Goal: Task Accomplishment & Management: Manage account settings

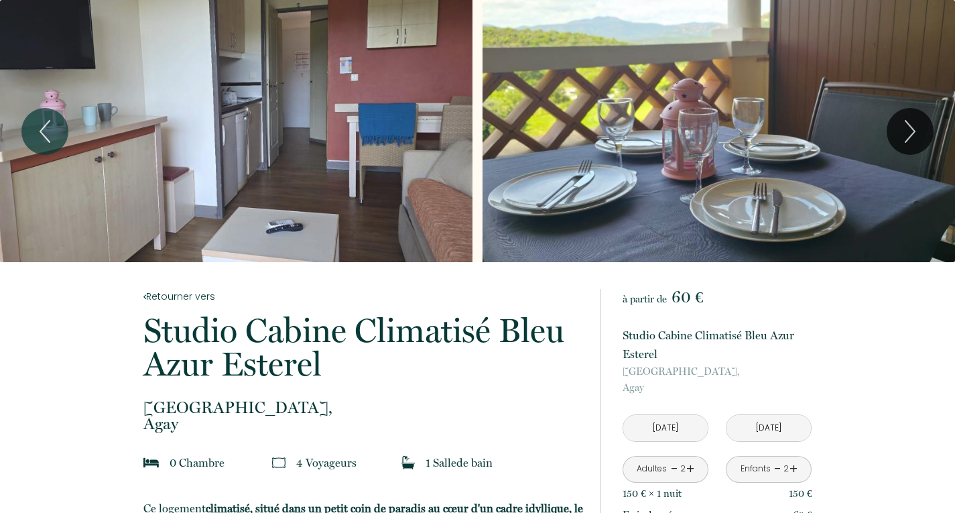
scroll to position [278, 0]
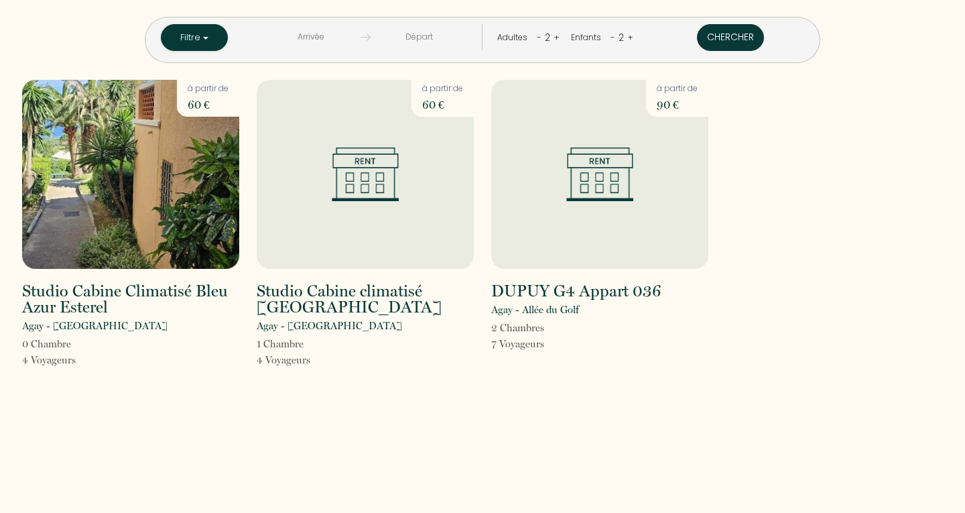
click at [697, 33] on button "Chercher" at bounding box center [730, 37] width 67 height 27
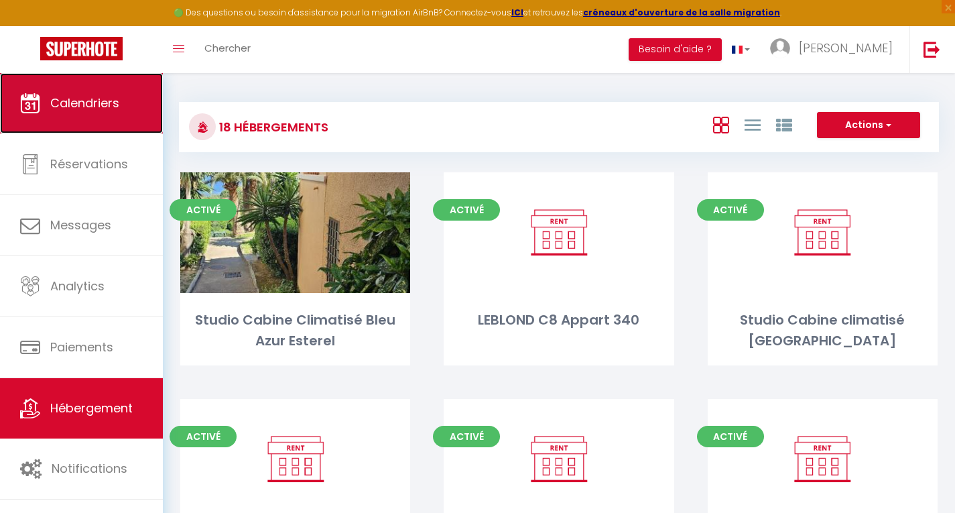
click at [73, 99] on span "Calendriers" at bounding box center [84, 103] width 69 height 17
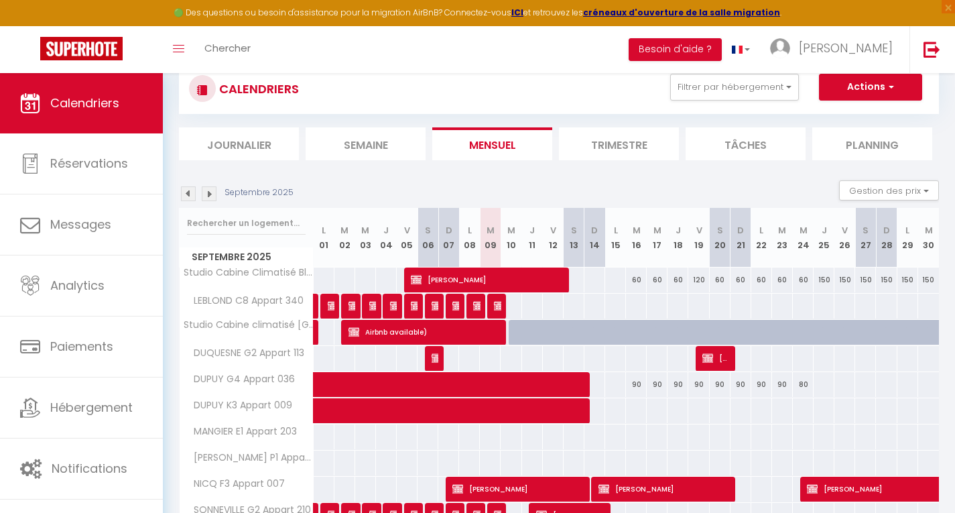
scroll to position [46, 0]
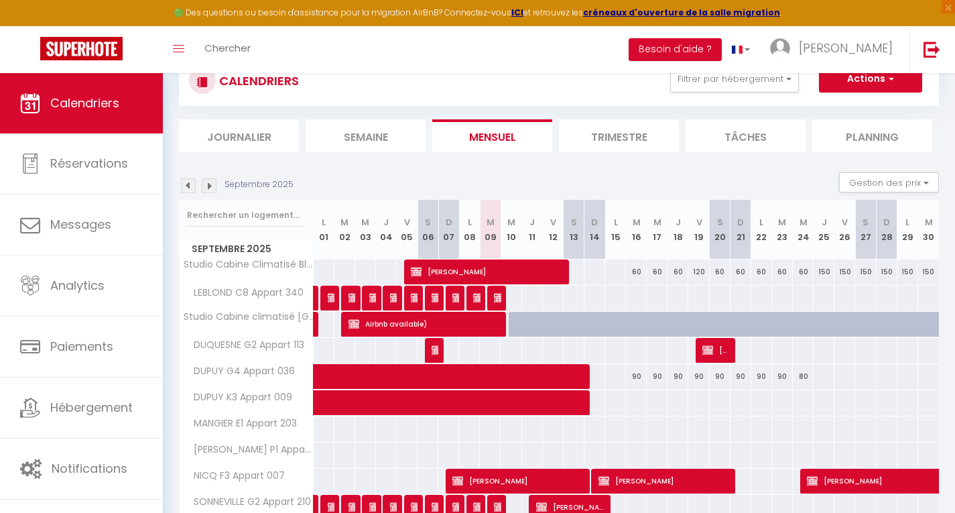
click at [210, 182] on img at bounding box center [209, 185] width 15 height 15
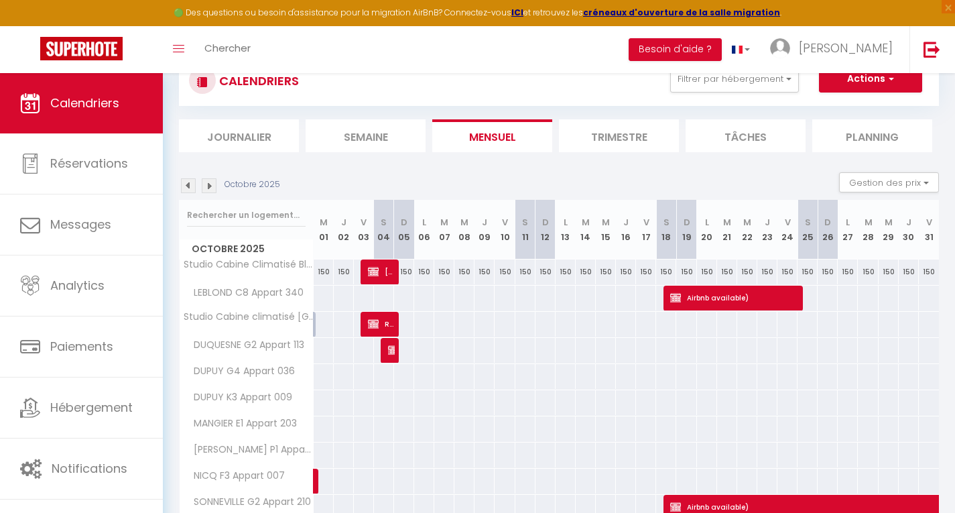
click at [183, 182] on img at bounding box center [188, 185] width 15 height 15
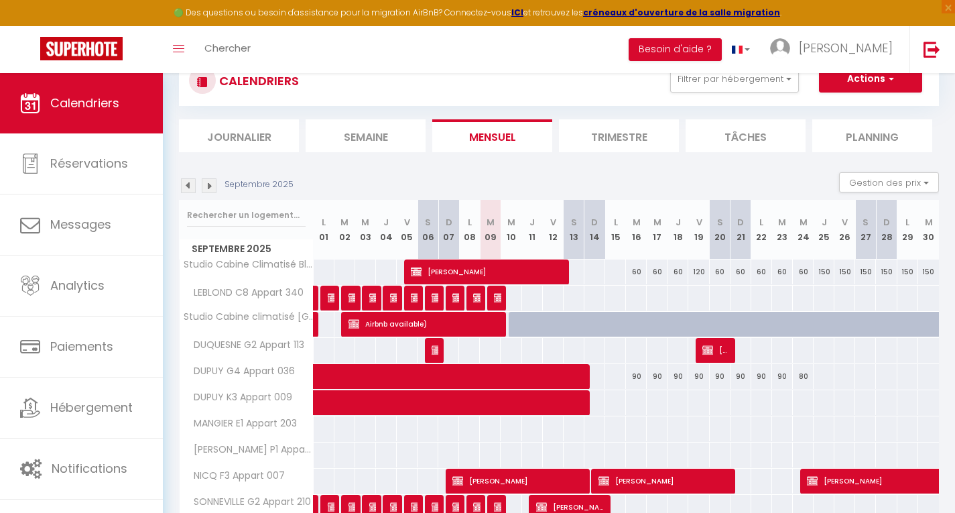
click at [515, 319] on div at bounding box center [519, 324] width 21 height 25
type input "Mer 10 Septembre 2025"
type input "Jeu 11 Septembre 2025"
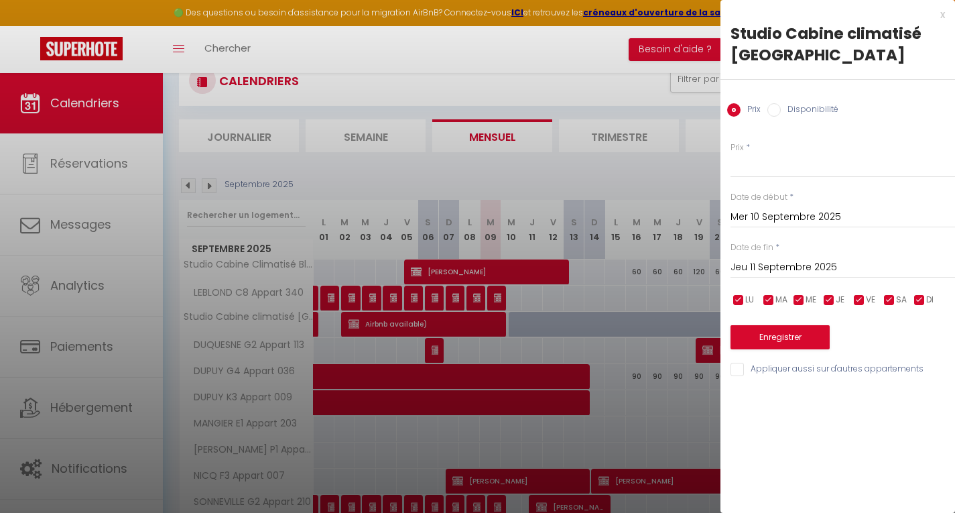
click at [773, 113] on input "Disponibilité" at bounding box center [773, 109] width 13 height 13
radio input "true"
radio input "false"
click at [779, 265] on input "Jeu 11 Septembre 2025" at bounding box center [843, 268] width 225 height 17
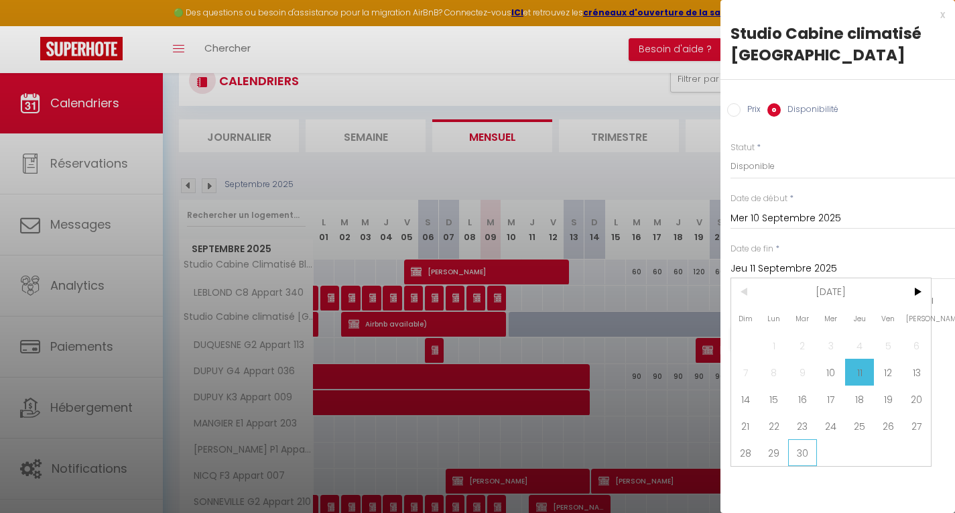
click at [804, 450] on span "30" at bounding box center [802, 452] width 29 height 27
type input "Mar 30 Septembre 2025"
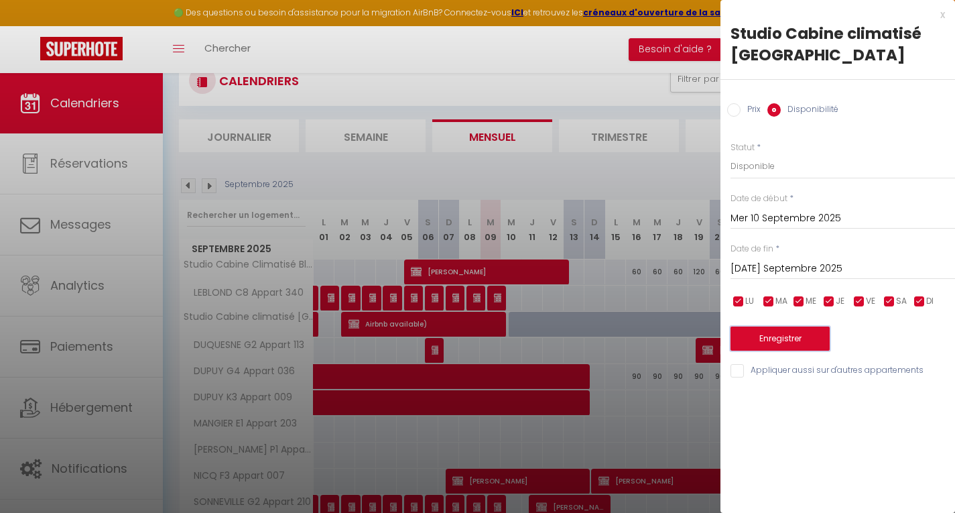
click at [777, 340] on button "Enregistrer" at bounding box center [780, 338] width 99 height 24
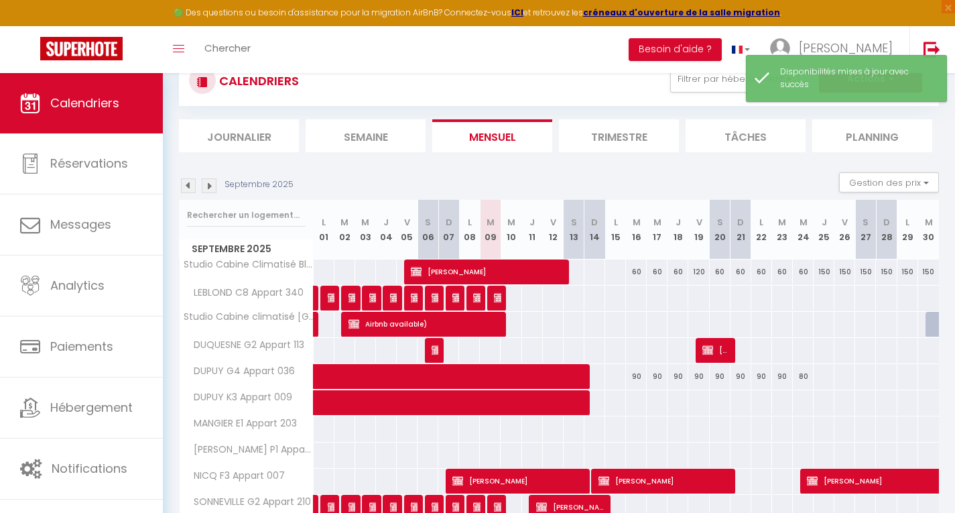
click at [934, 321] on div at bounding box center [936, 324] width 21 height 25
select select "1"
type input "Mar 30 Septembre 2025"
type input "Mer 01 Octobre 2025"
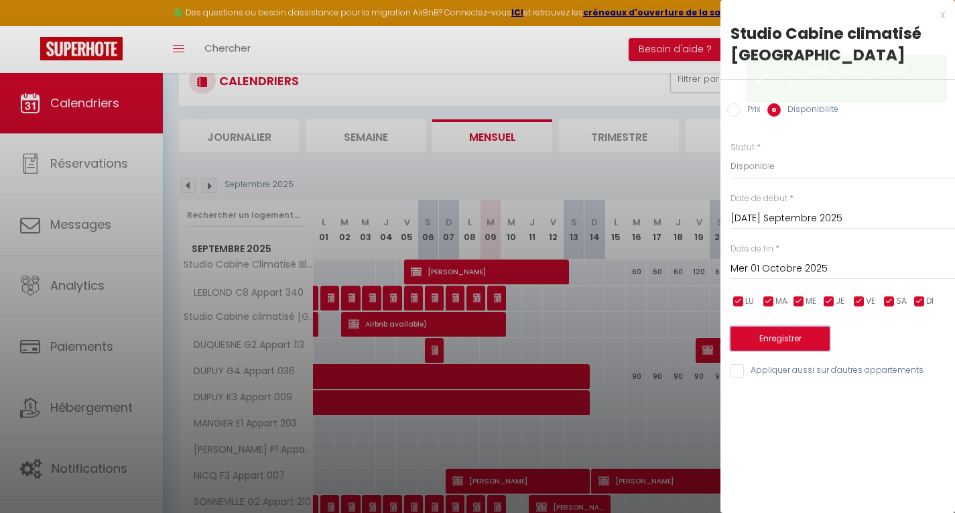
click at [800, 339] on button "Enregistrer" at bounding box center [780, 338] width 99 height 24
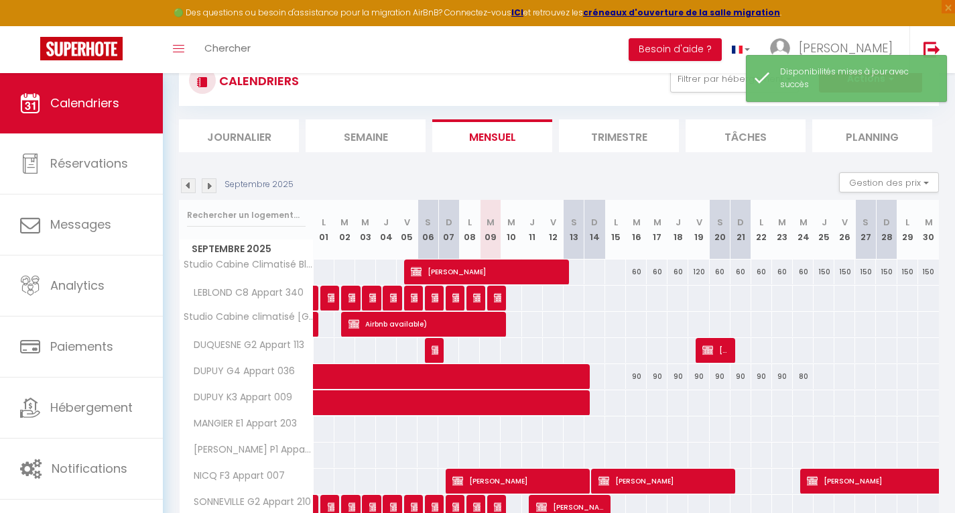
click at [215, 186] on img at bounding box center [209, 185] width 15 height 15
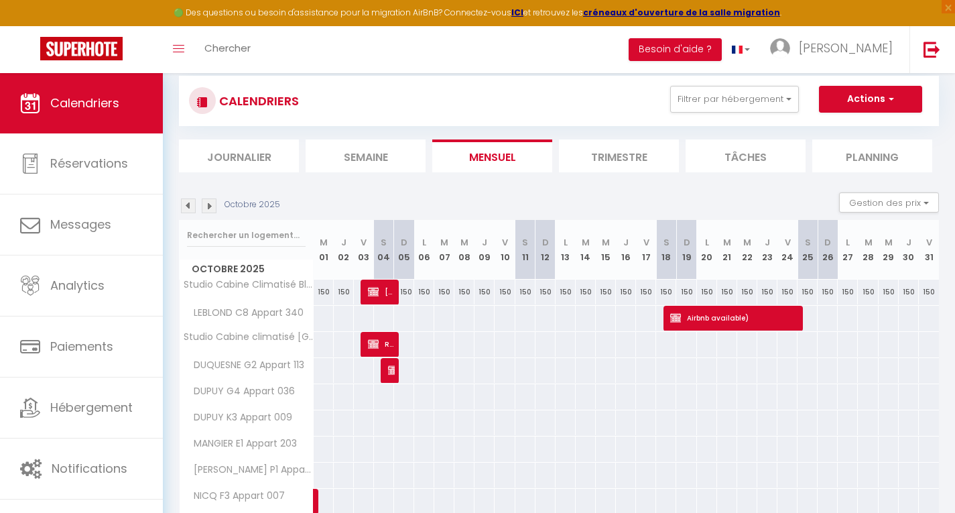
scroll to position [0, 0]
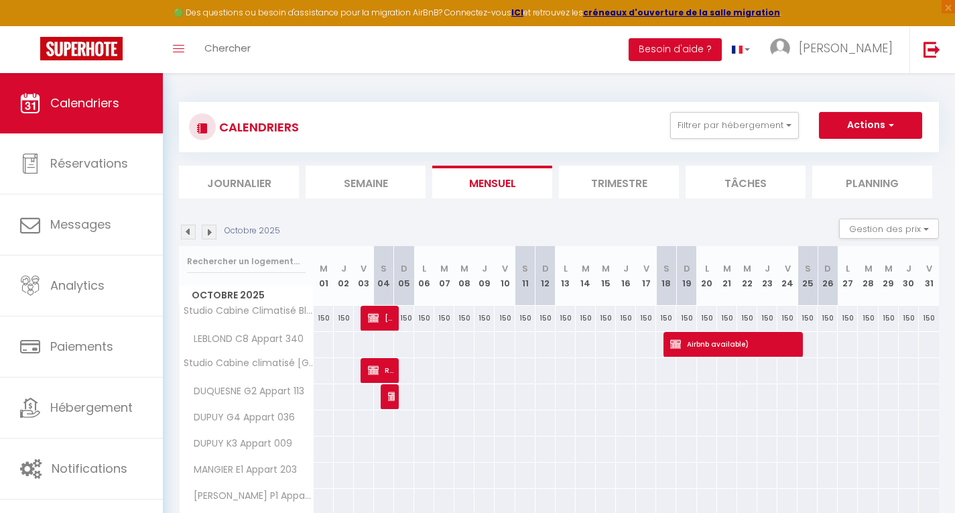
click at [210, 233] on img at bounding box center [209, 232] width 15 height 15
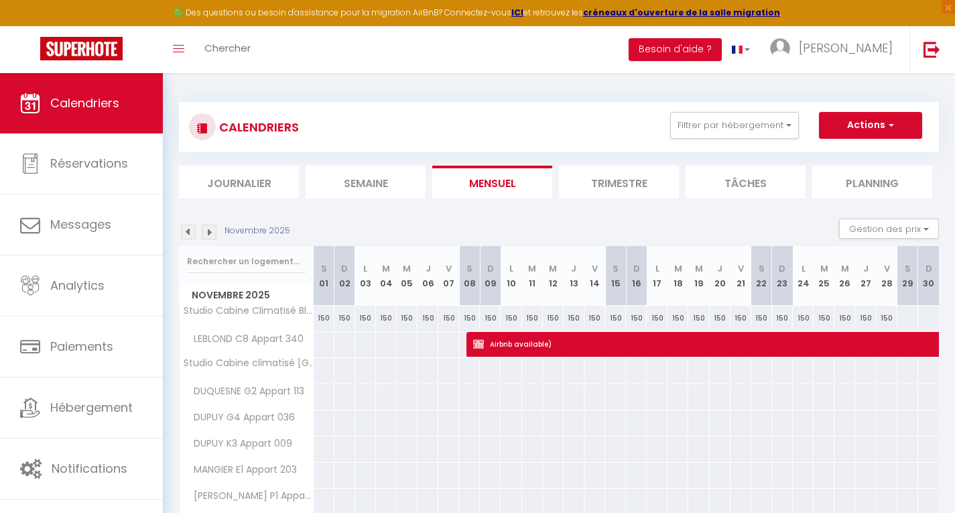
click at [210, 233] on img at bounding box center [209, 232] width 15 height 15
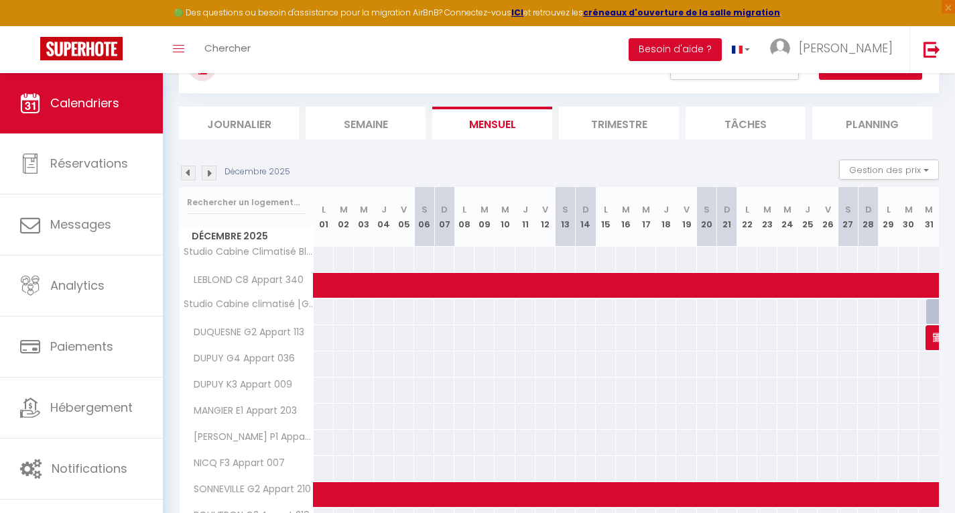
scroll to position [57, 0]
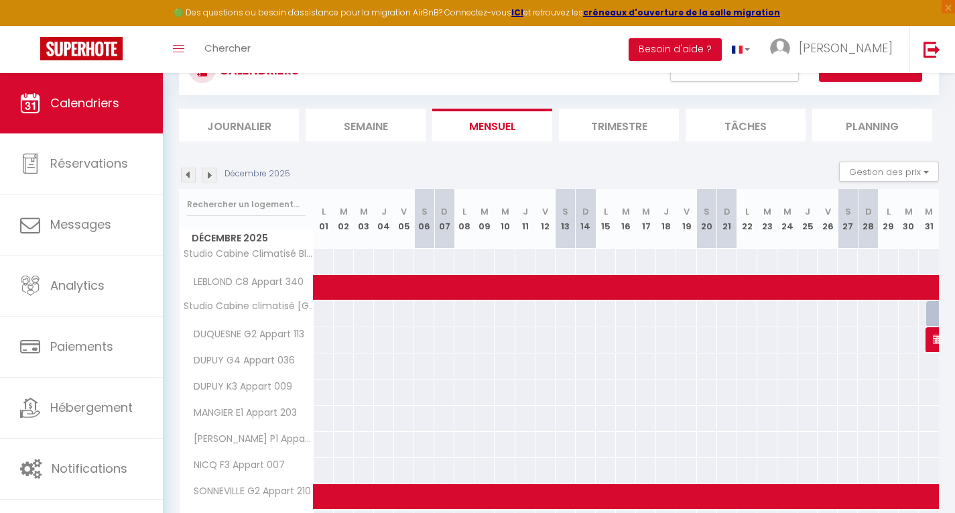
click at [932, 314] on div at bounding box center [936, 313] width 20 height 25
select select "1"
type input "Mer 31 Décembre 2025"
type input "Jeu 01 Janvier 2026"
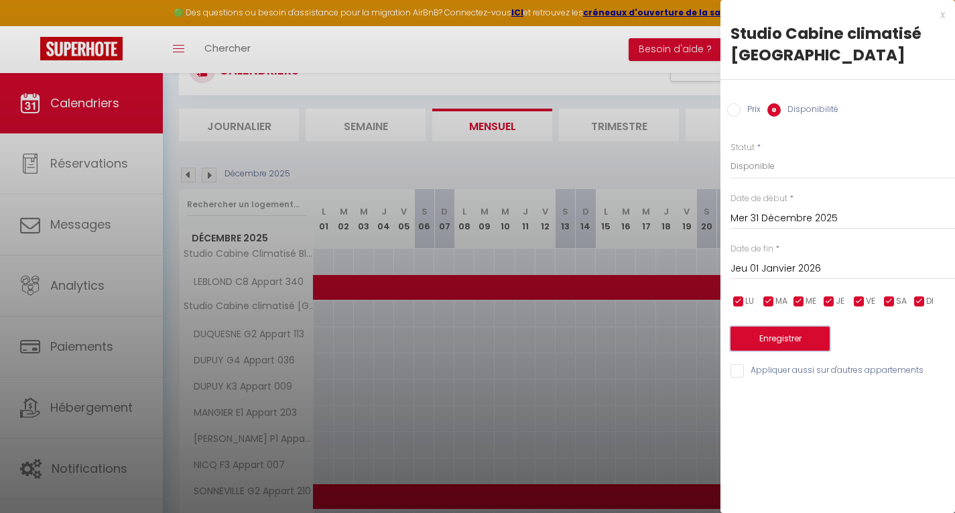
click at [802, 343] on button "Enregistrer" at bounding box center [780, 338] width 99 height 24
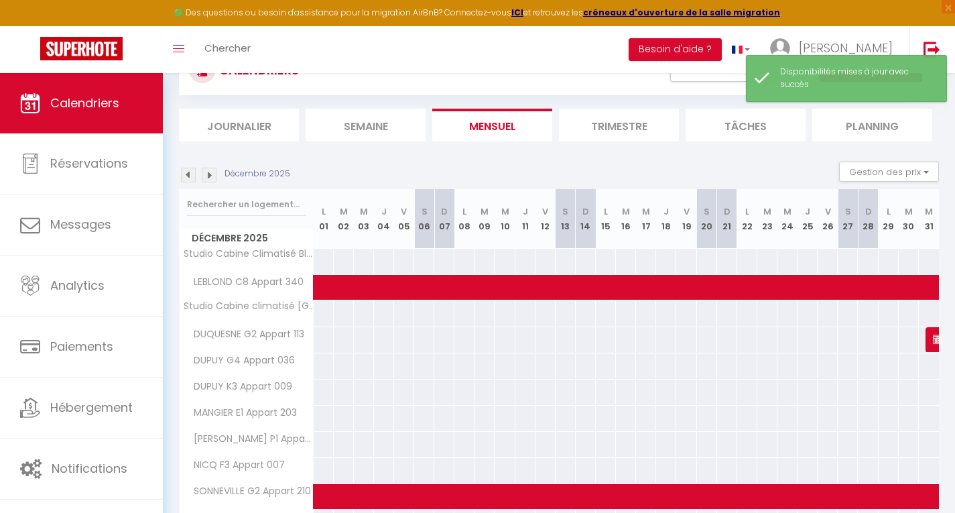
click at [210, 233] on span "Décembre 2025" at bounding box center [246, 238] width 133 height 19
click at [213, 173] on img at bounding box center [209, 175] width 15 height 15
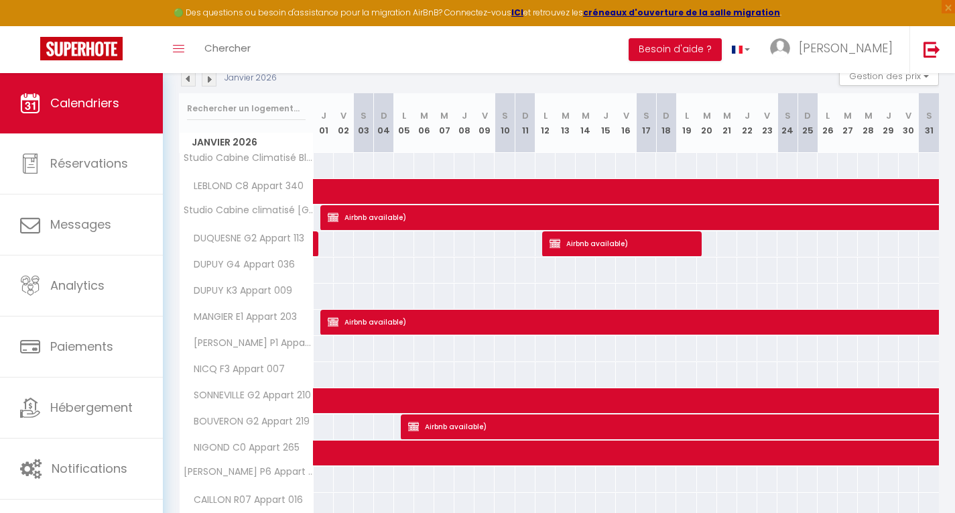
scroll to position [144, 0]
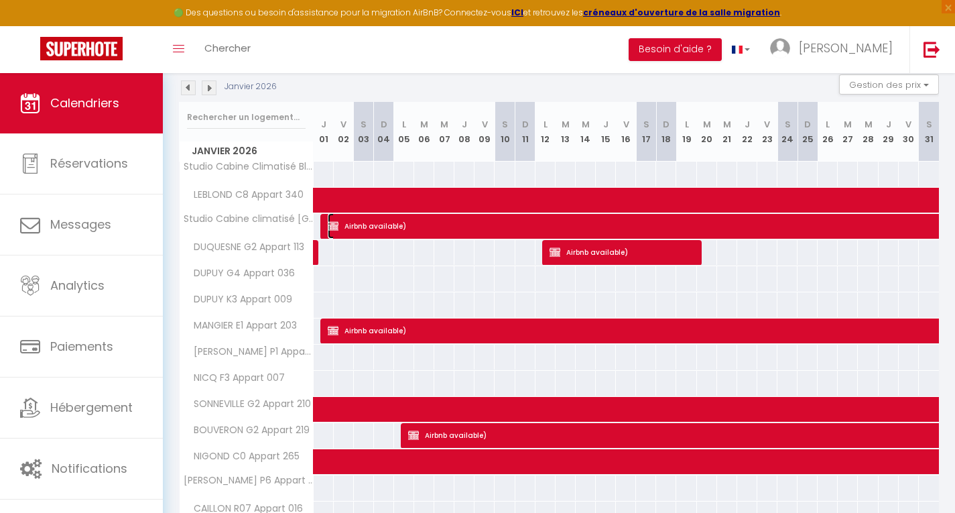
select select "OK"
select select "KO"
select select "0"
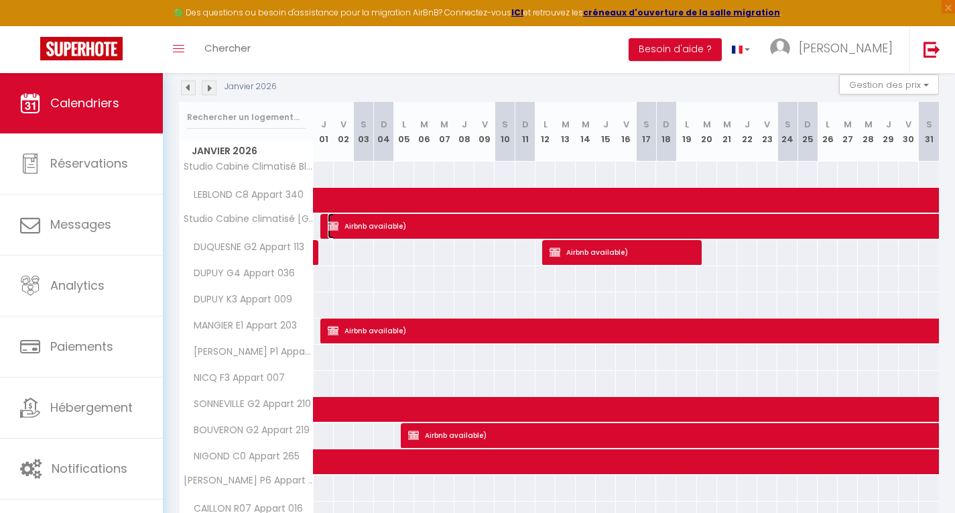
select select "1"
select select
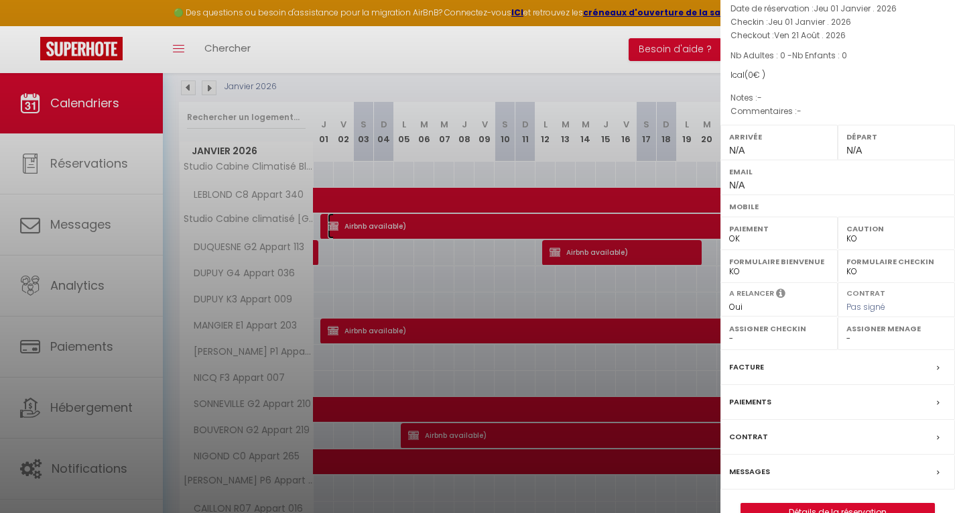
scroll to position [99, 0]
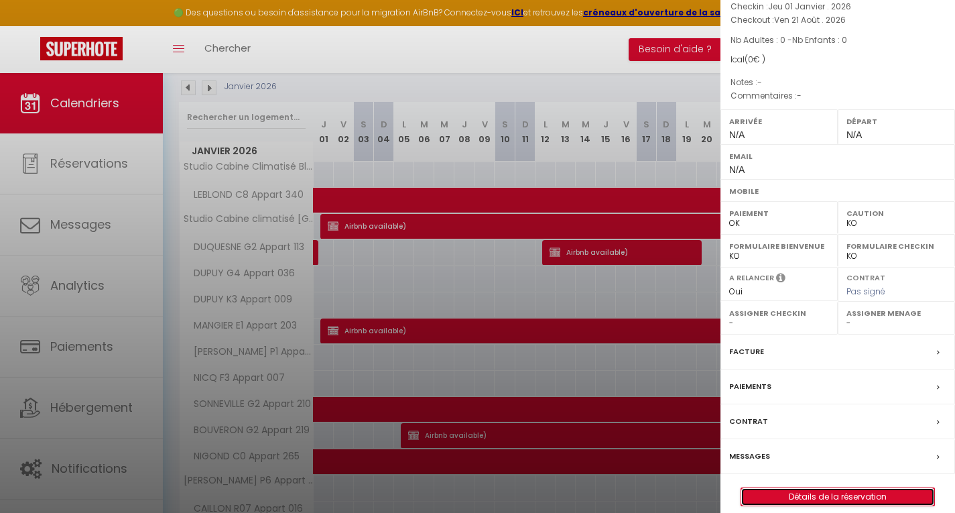
click at [825, 488] on link "Détails de la réservation" at bounding box center [837, 496] width 193 height 17
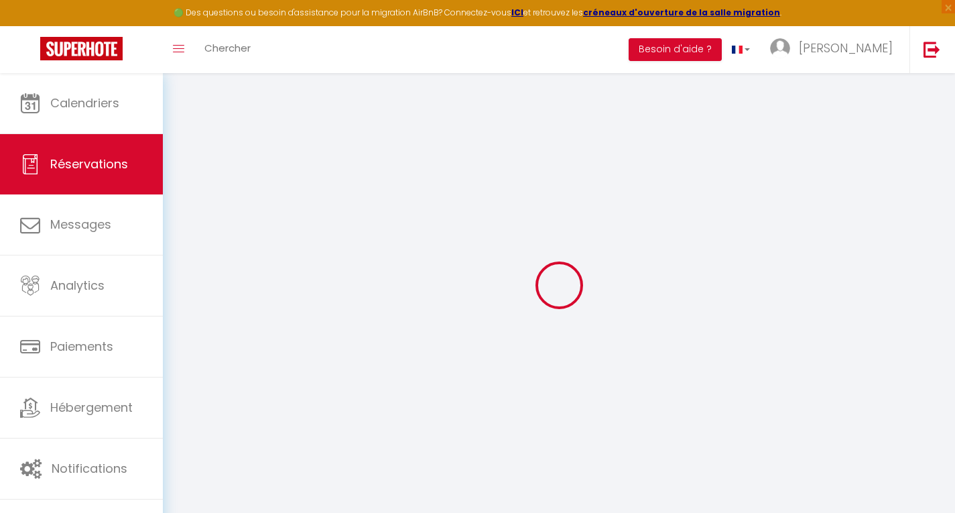
type input "Airbnb"
type input "available)"
select select
select select "75799"
select select "1"
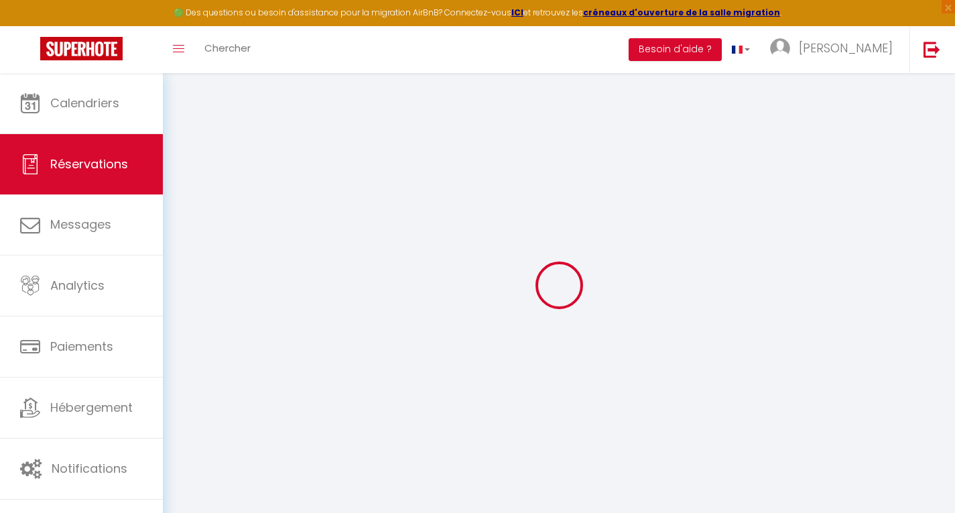
type input "Jeu 01 Janvier 2026"
select select
type input "Ven 21 Août 2026"
select select
type input "0"
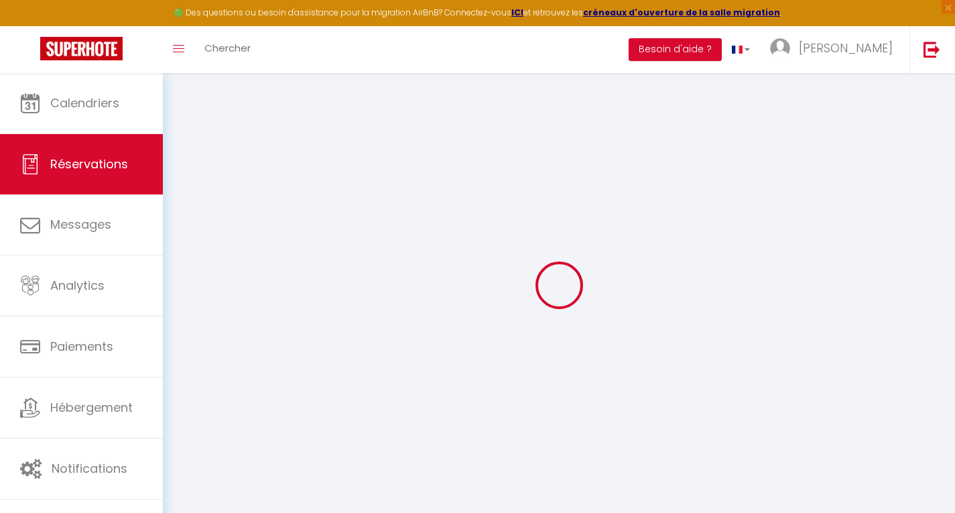
select select "12"
select select
checkbox input "false"
type input "0"
select select "73"
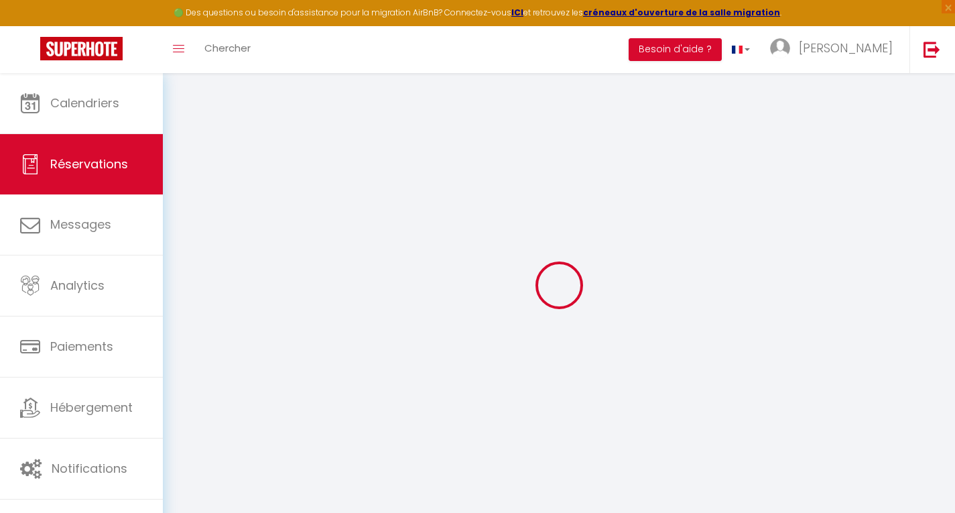
type input "0"
select select
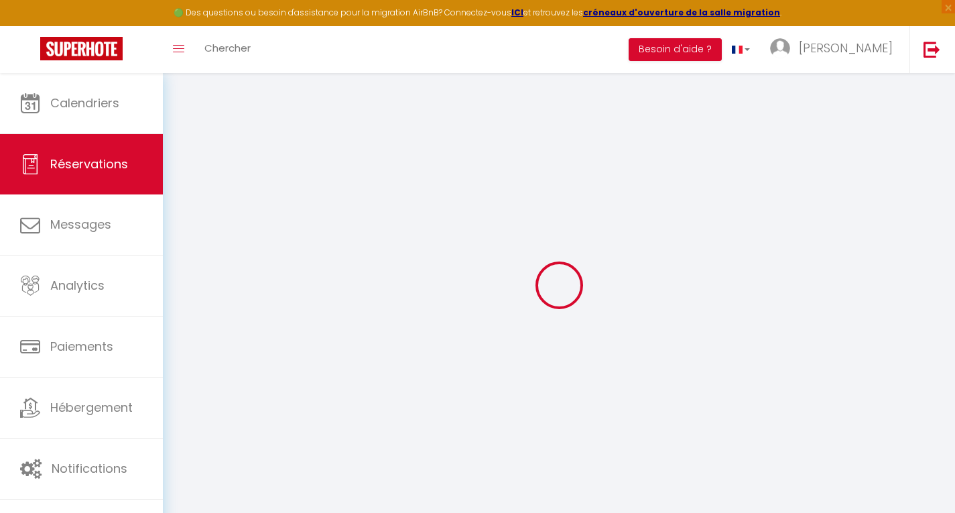
select select
select select "14"
checkbox input "false"
select select
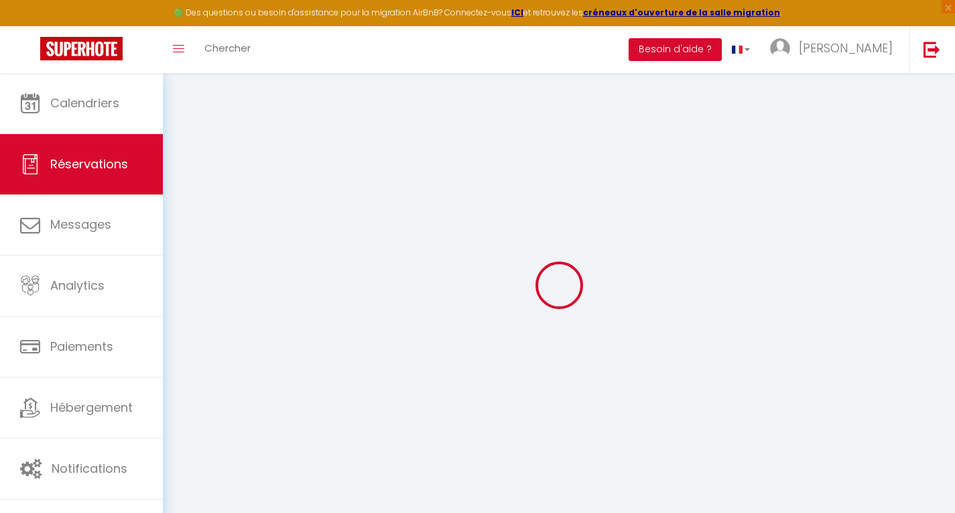
select select
checkbox input "false"
select select
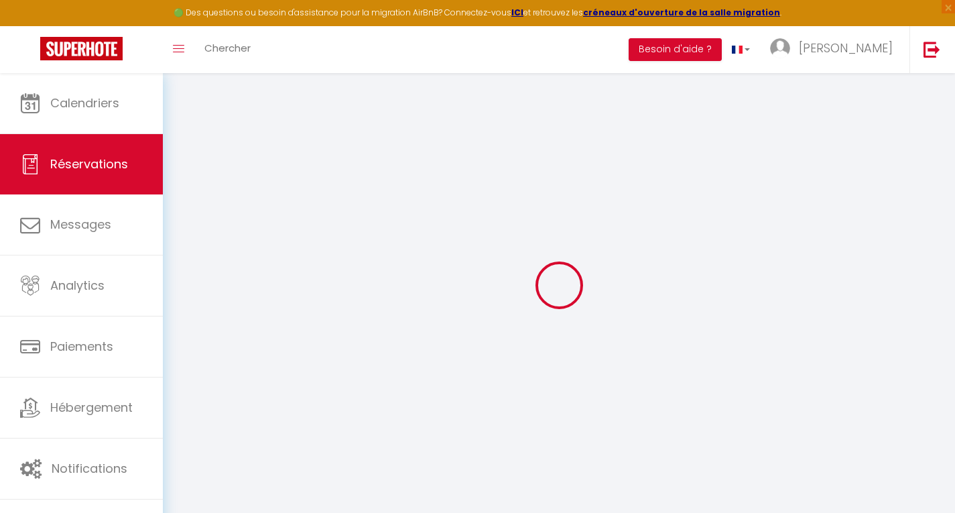
checkbox input "false"
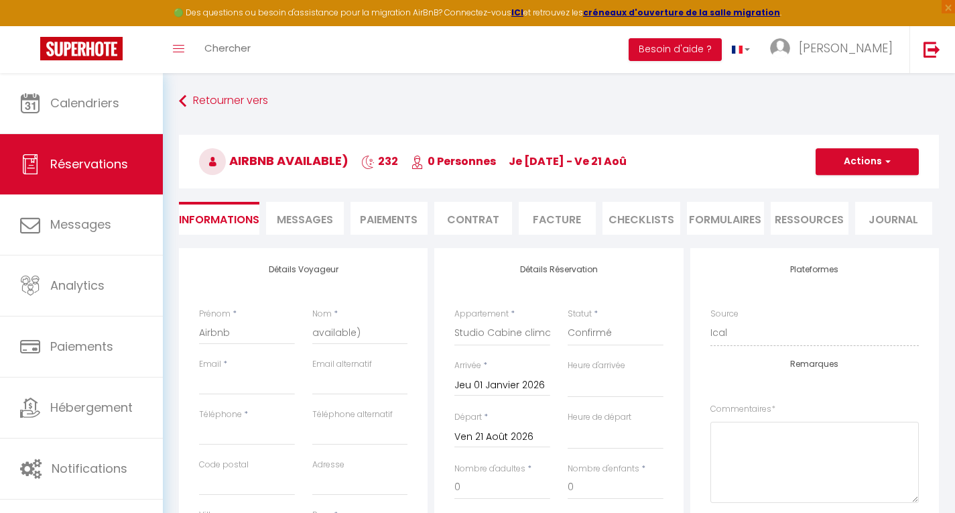
select select
checkbox input "false"
select select
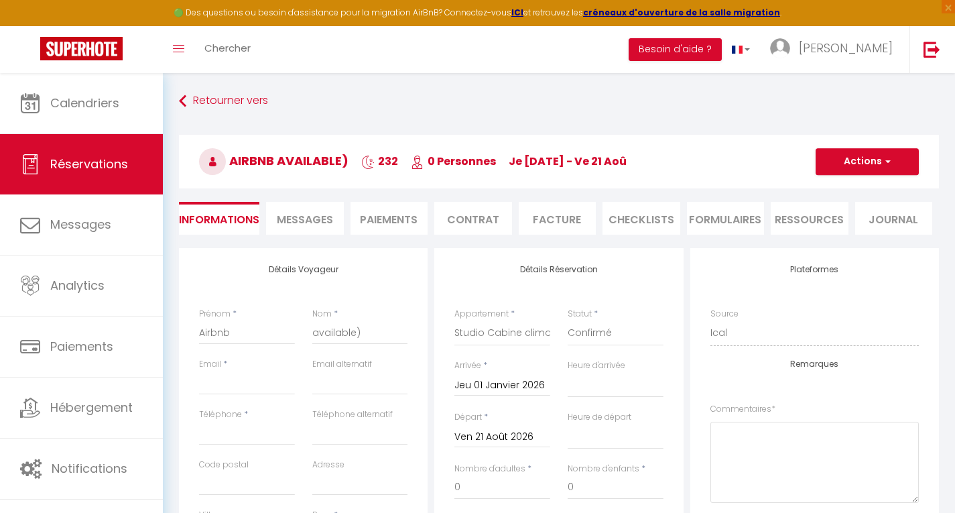
checkbox input "false"
select select
click at [871, 155] on button "Actions" at bounding box center [867, 161] width 103 height 27
click at [834, 221] on link "Supprimer" at bounding box center [854, 225] width 106 height 17
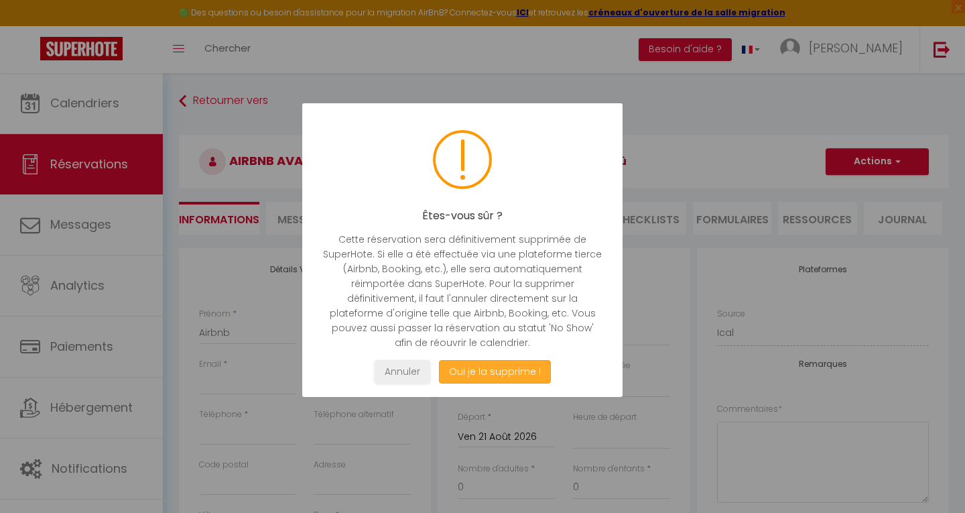
click at [473, 372] on button "Oui je la supprime !" at bounding box center [495, 371] width 112 height 23
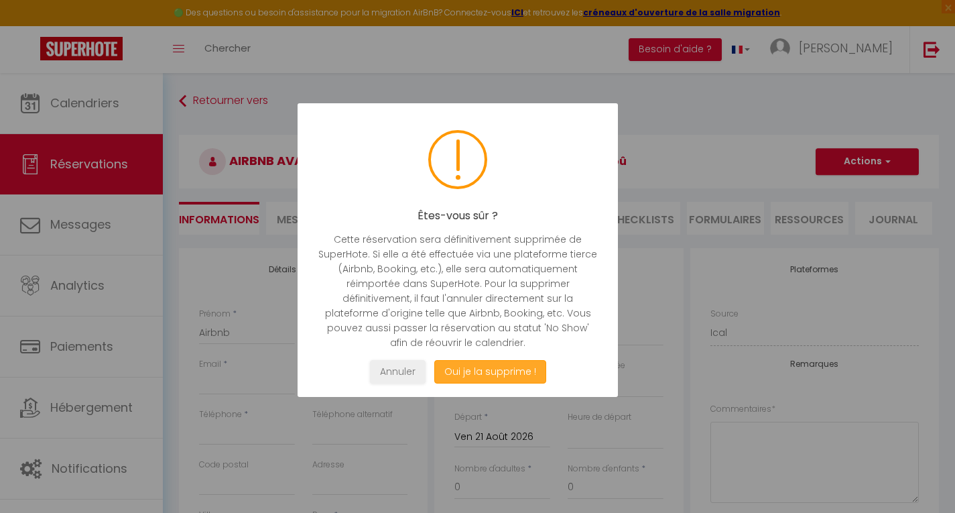
select select "not_cancelled"
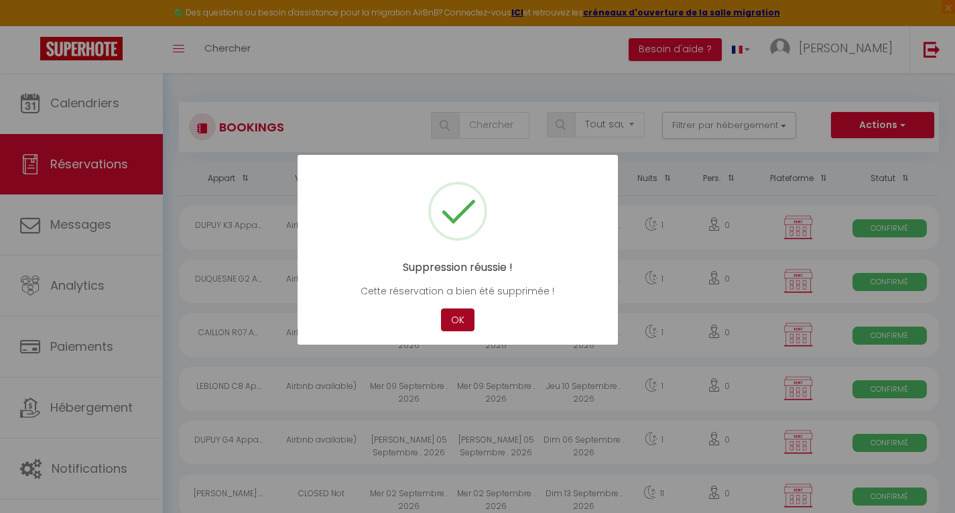
click at [453, 314] on button "OK" at bounding box center [458, 319] width 34 height 23
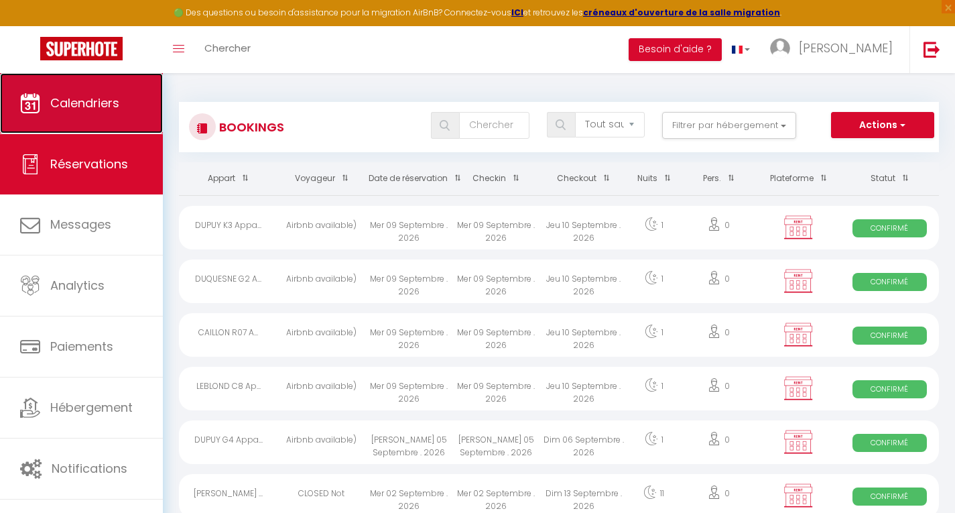
click at [101, 112] on link "Calendriers" at bounding box center [81, 103] width 163 height 60
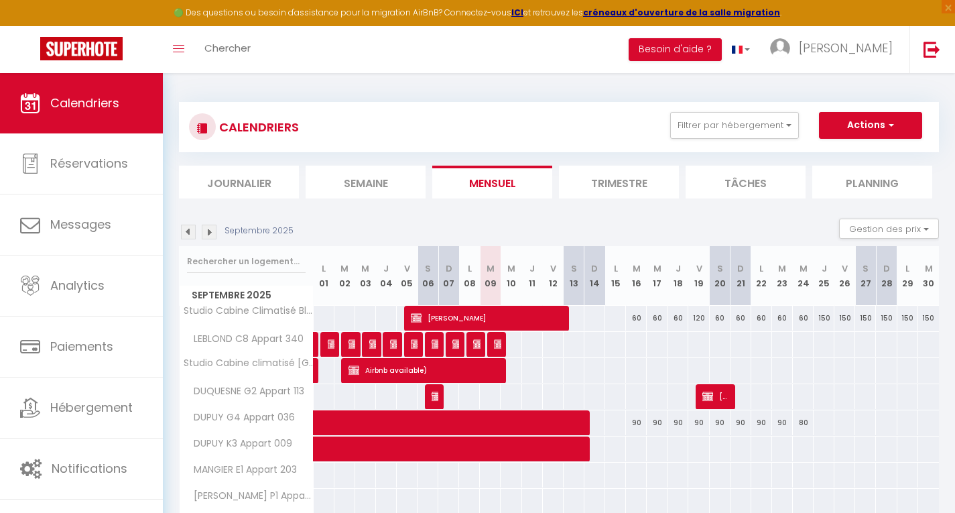
click at [214, 232] on img at bounding box center [209, 232] width 15 height 15
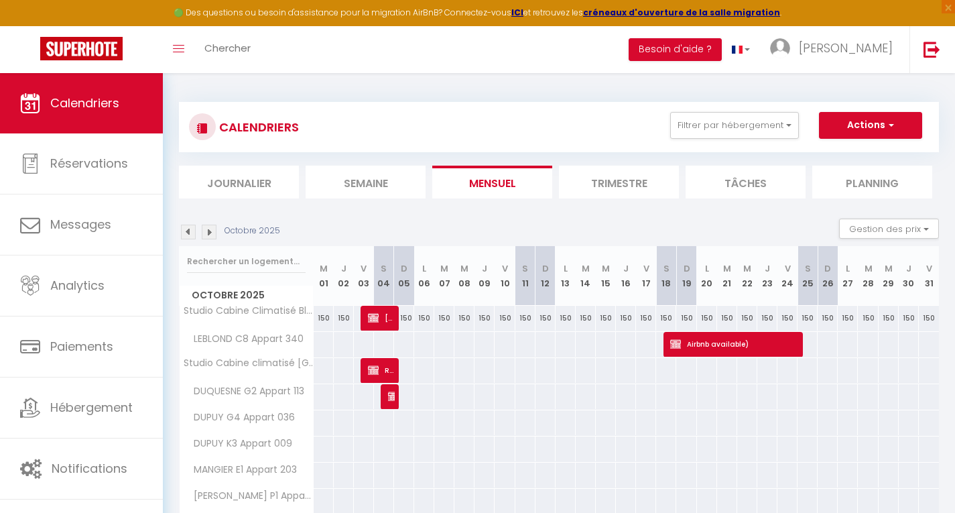
click at [214, 232] on img at bounding box center [209, 232] width 15 height 15
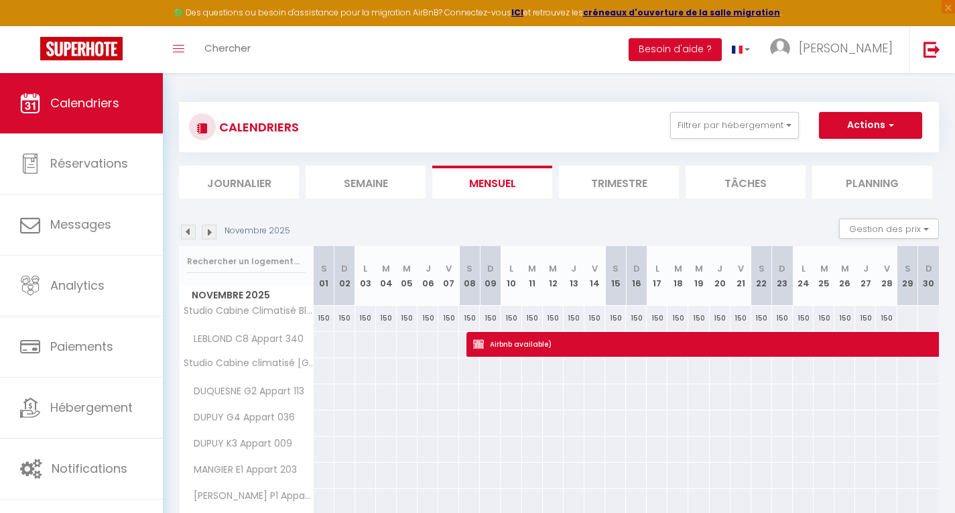
click at [214, 232] on img at bounding box center [209, 232] width 15 height 15
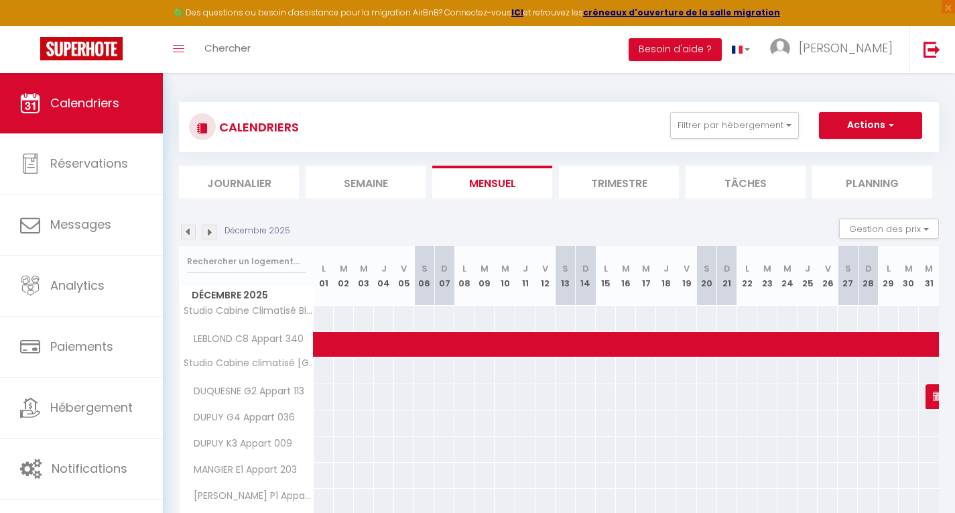
click at [189, 227] on img at bounding box center [188, 232] width 15 height 15
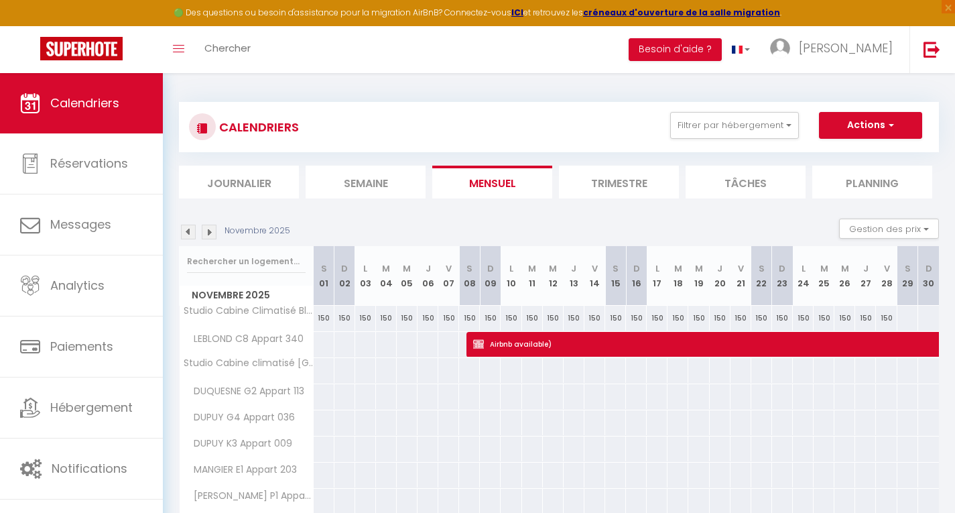
click at [209, 228] on img at bounding box center [209, 232] width 15 height 15
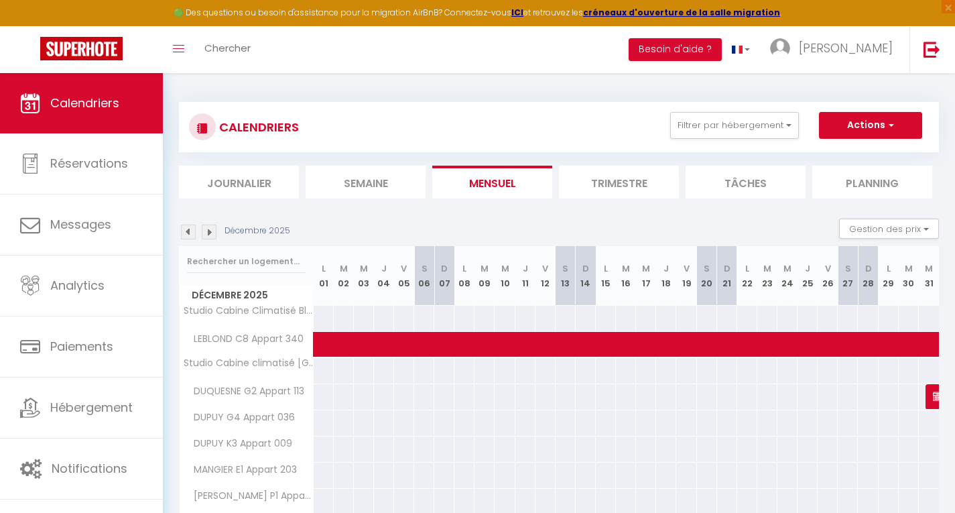
click at [209, 228] on img at bounding box center [209, 232] width 15 height 15
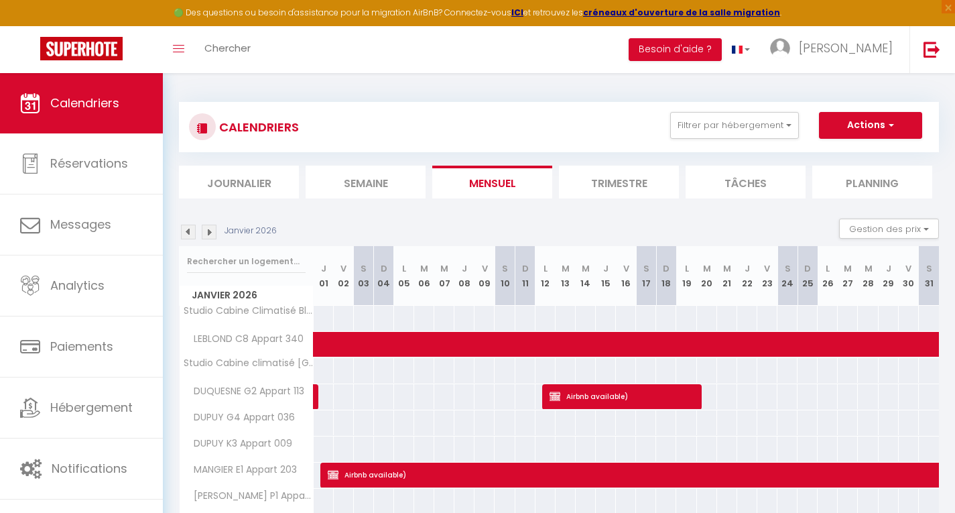
click at [212, 229] on img at bounding box center [209, 232] width 15 height 15
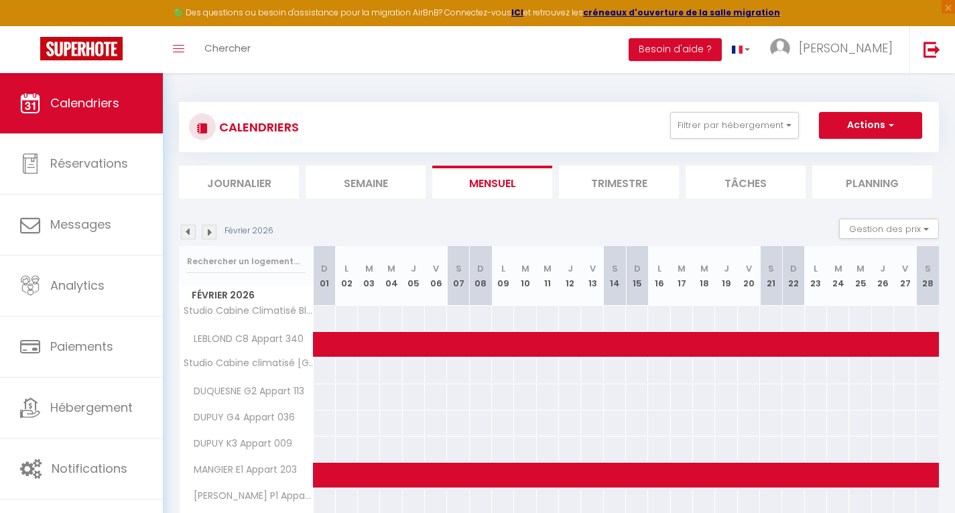
click at [212, 229] on img at bounding box center [209, 232] width 15 height 15
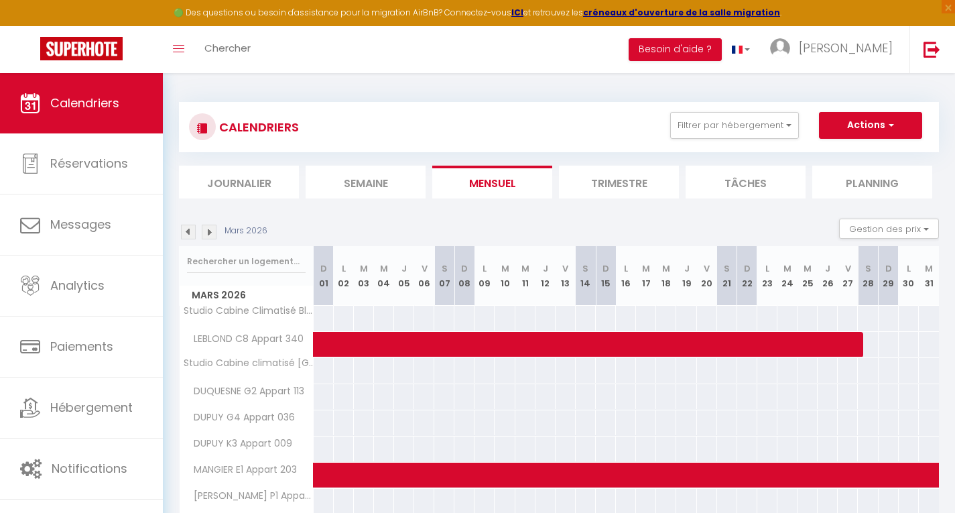
click at [212, 229] on img at bounding box center [209, 232] width 15 height 15
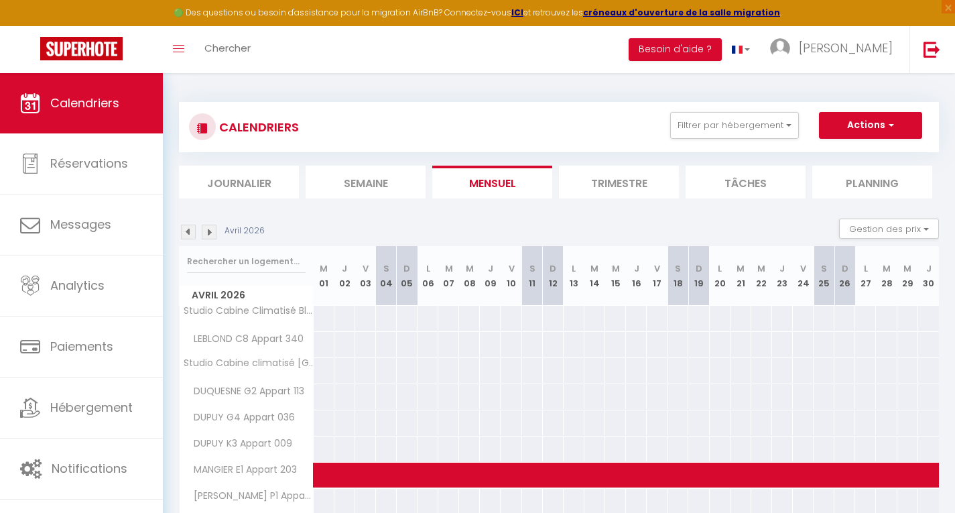
click at [212, 229] on img at bounding box center [209, 232] width 15 height 15
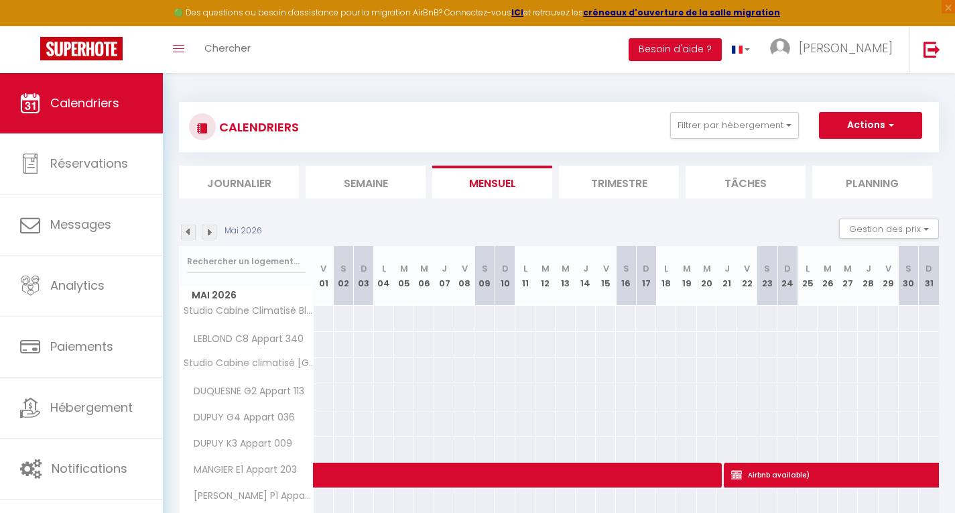
click at [212, 229] on img at bounding box center [209, 232] width 15 height 15
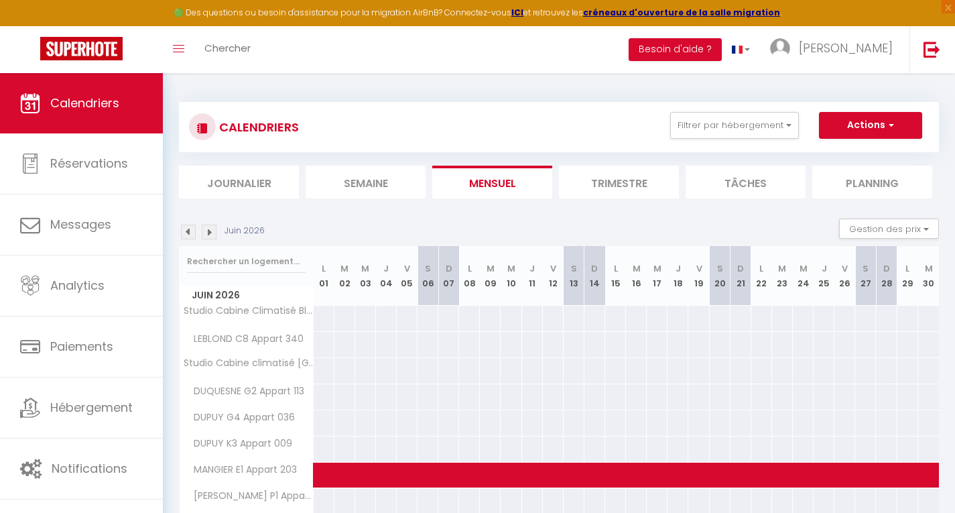
click at [212, 229] on img at bounding box center [209, 232] width 15 height 15
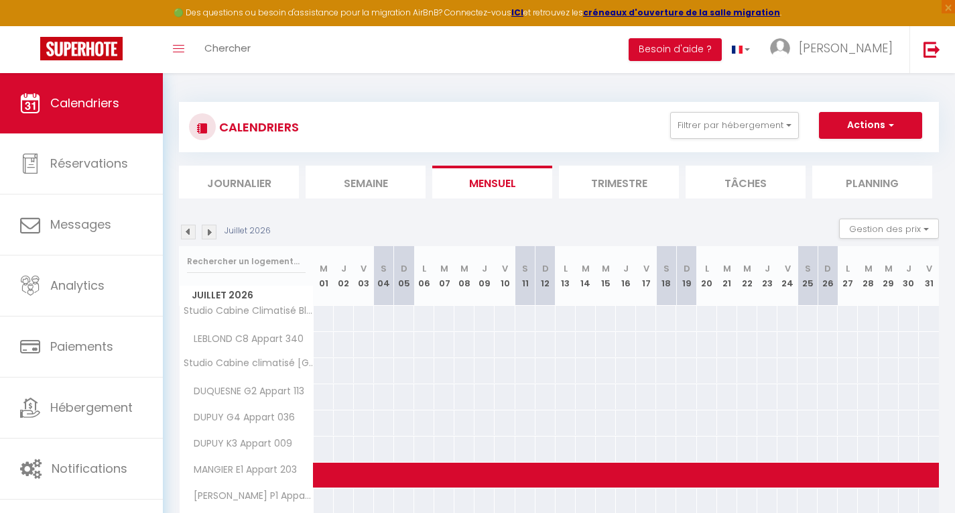
click at [212, 229] on img at bounding box center [209, 232] width 15 height 15
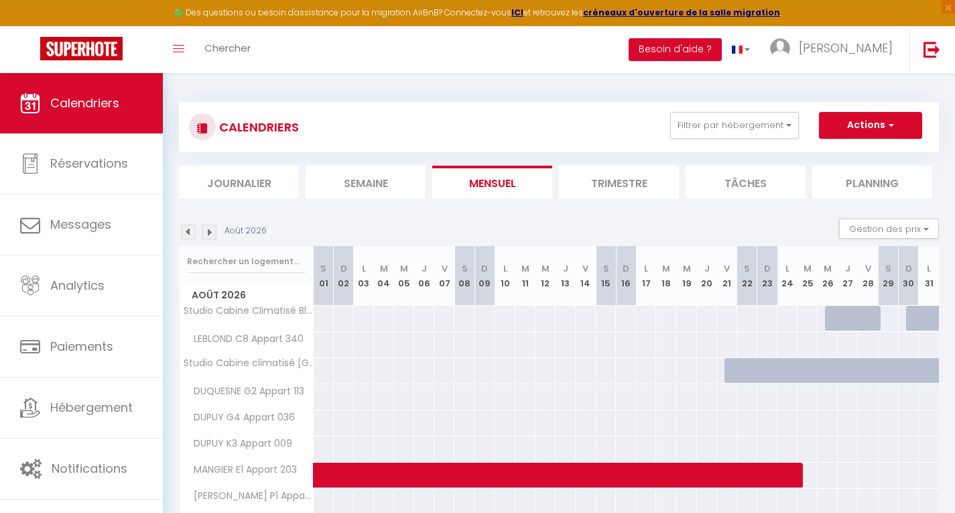
click at [735, 368] on div at bounding box center [735, 370] width 20 height 25
type input "Ven 21 Août 2026"
type input "Sam 22 Août 2026"
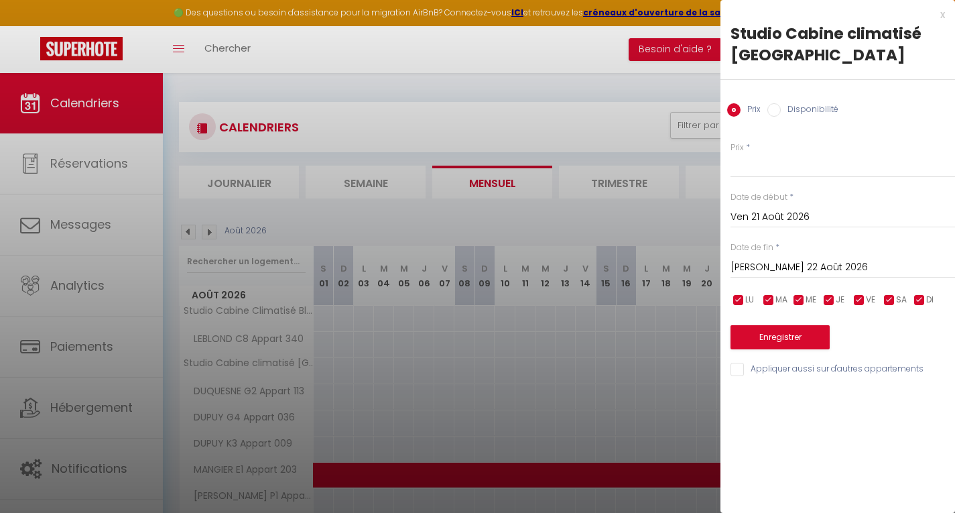
click at [598, 368] on div at bounding box center [477, 256] width 955 height 513
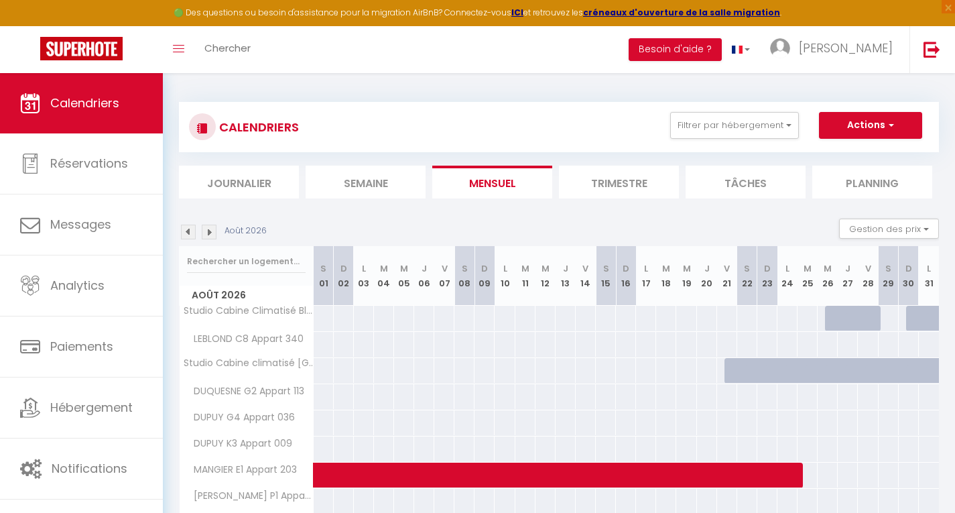
click at [830, 317] on div at bounding box center [835, 318] width 20 height 25
type input "Mer 26 Août 2026"
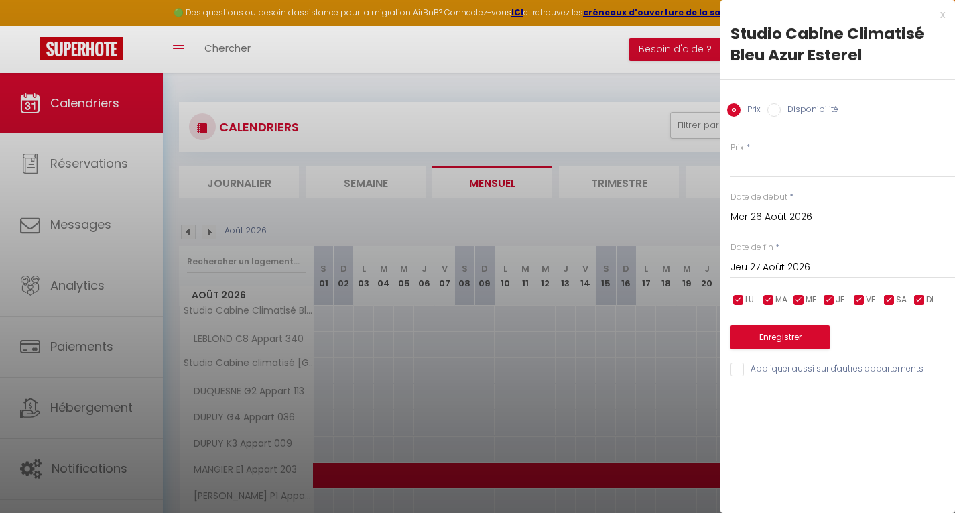
click at [780, 262] on input "Jeu 27 Août 2026" at bounding box center [843, 267] width 225 height 17
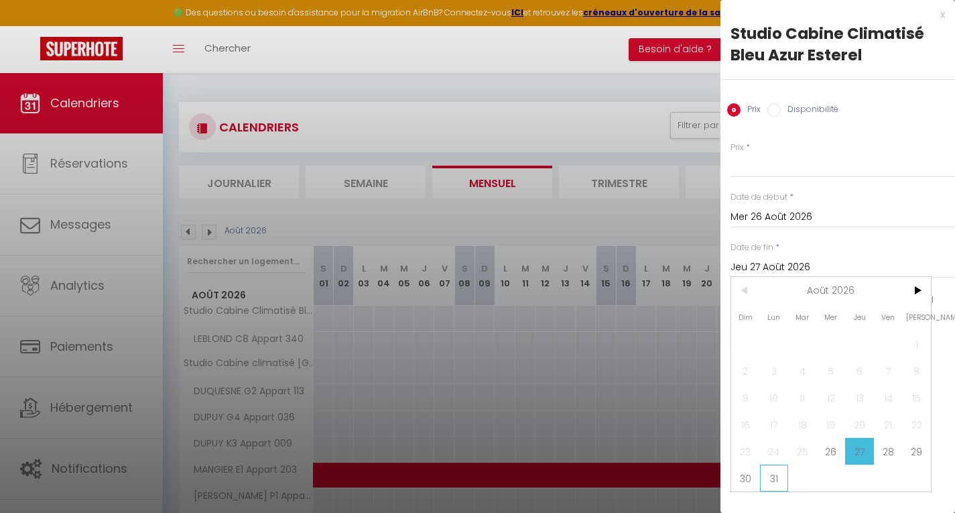
click at [773, 475] on span "31" at bounding box center [774, 477] width 29 height 27
type input "Lun 31 Août 2026"
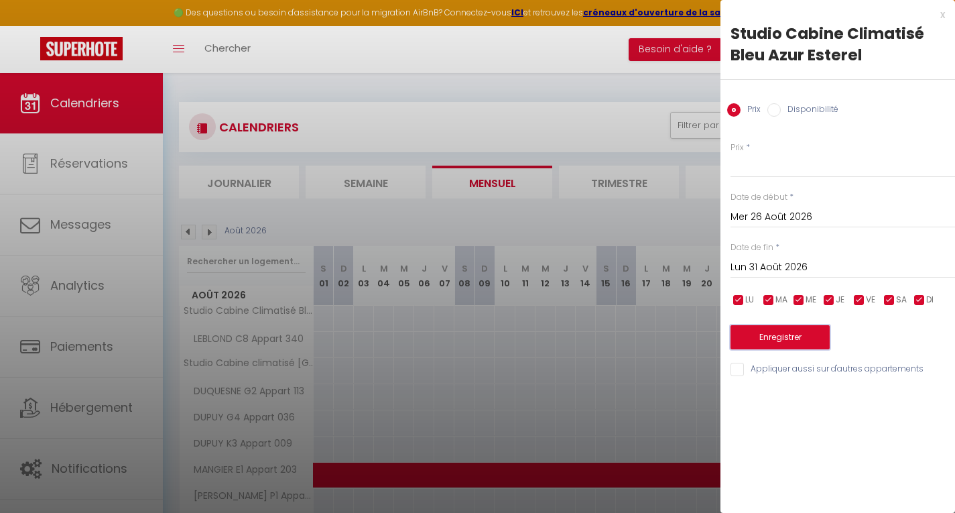
click at [769, 333] on button "Enregistrer" at bounding box center [780, 337] width 99 height 24
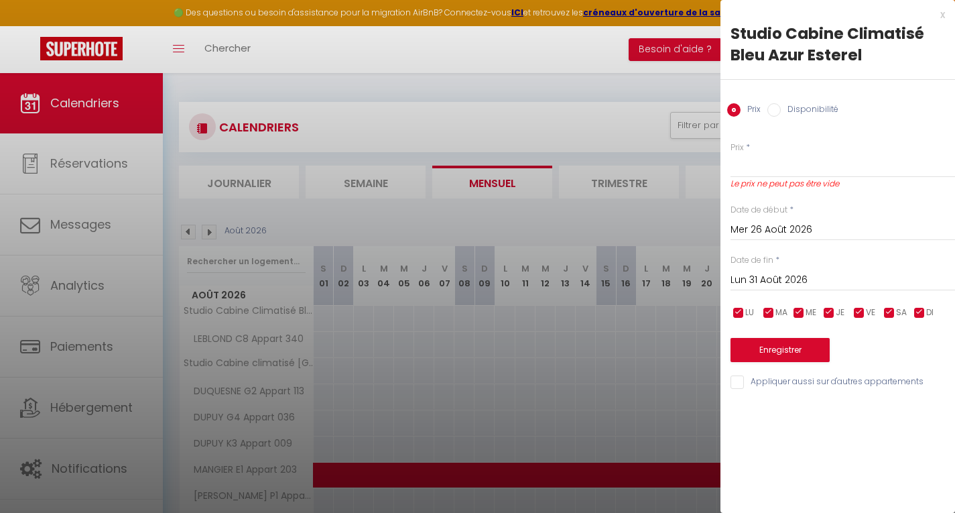
click at [769, 112] on input "Disponibilité" at bounding box center [773, 109] width 13 height 13
radio input "true"
radio input "false"
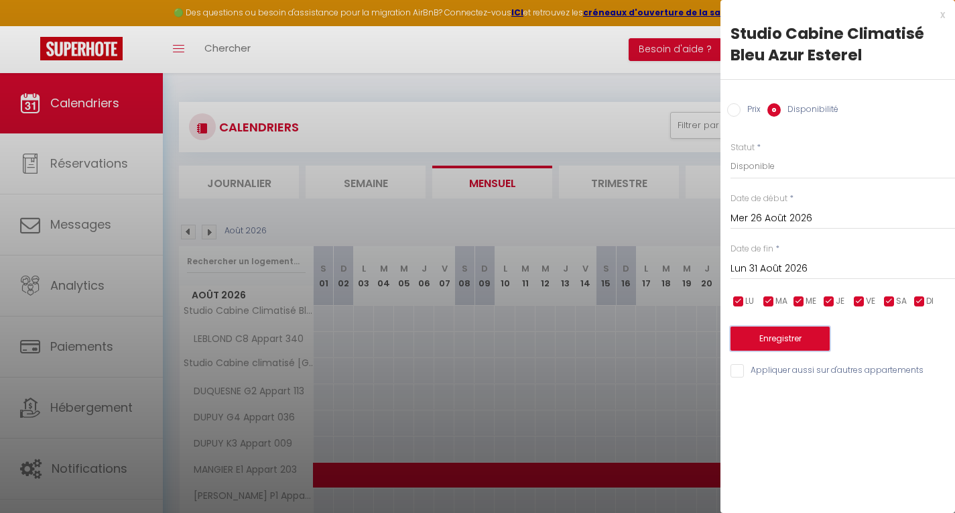
click at [776, 335] on button "Enregistrer" at bounding box center [780, 338] width 99 height 24
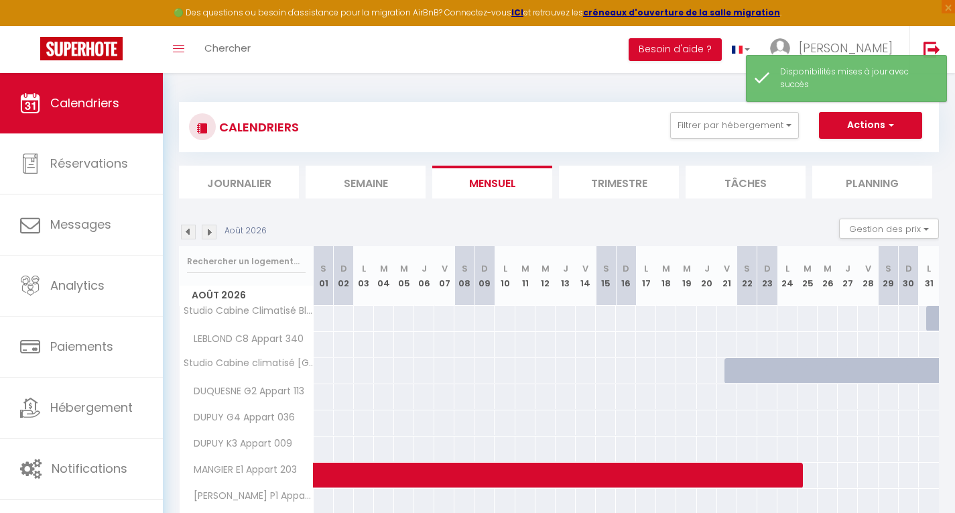
click at [933, 316] on div at bounding box center [936, 318] width 20 height 25
select select "1"
type input "Lun 31 Août 2026"
type input "Mar 01 Septembre 2026"
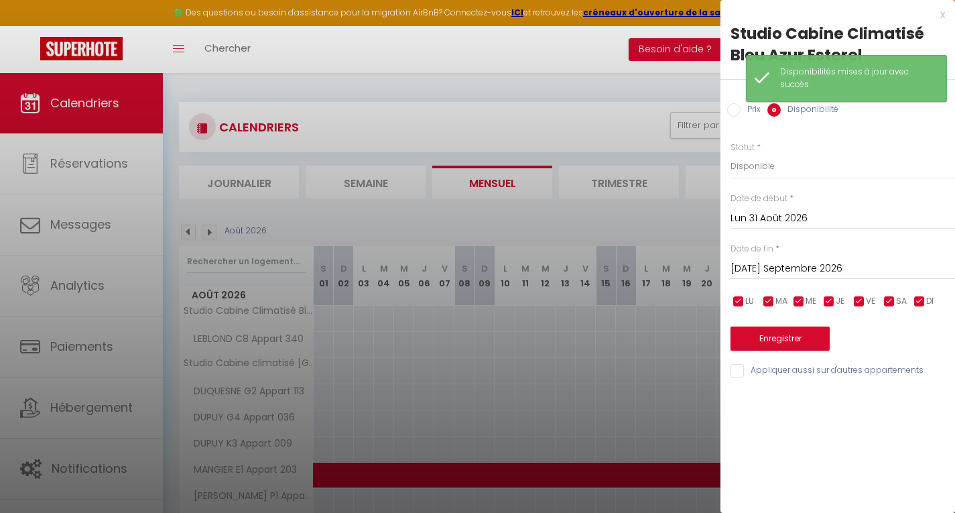
click at [775, 317] on div "Enregistrer" at bounding box center [843, 330] width 225 height 41
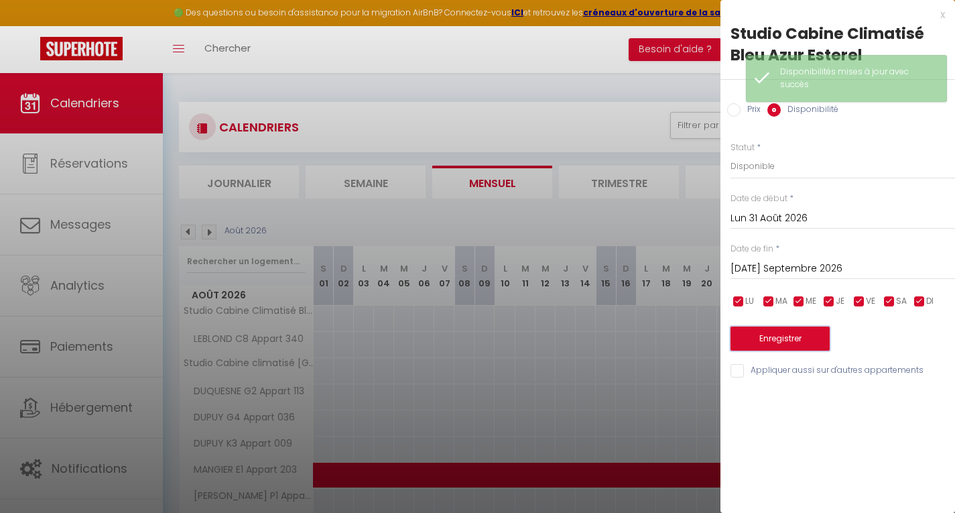
click at [777, 335] on button "Enregistrer" at bounding box center [780, 338] width 99 height 24
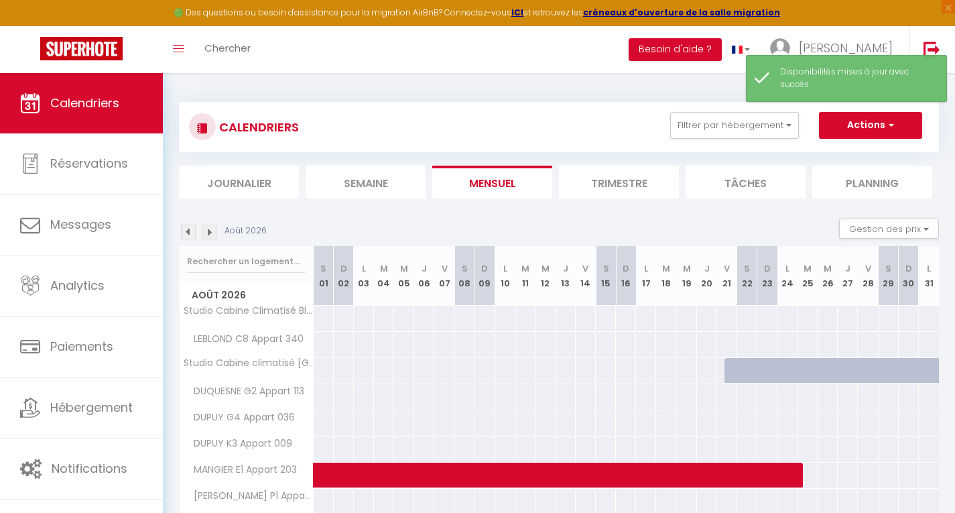
click at [734, 372] on div at bounding box center [735, 370] width 20 height 25
select select "1"
type input "Ven 21 Août 2026"
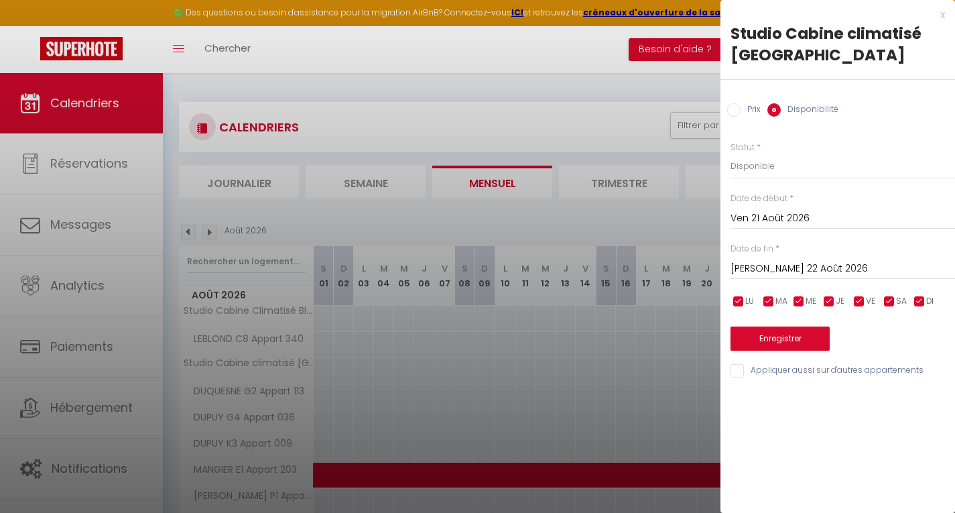
click at [755, 263] on input "Sam 22 Août 2026" at bounding box center [843, 268] width 225 height 17
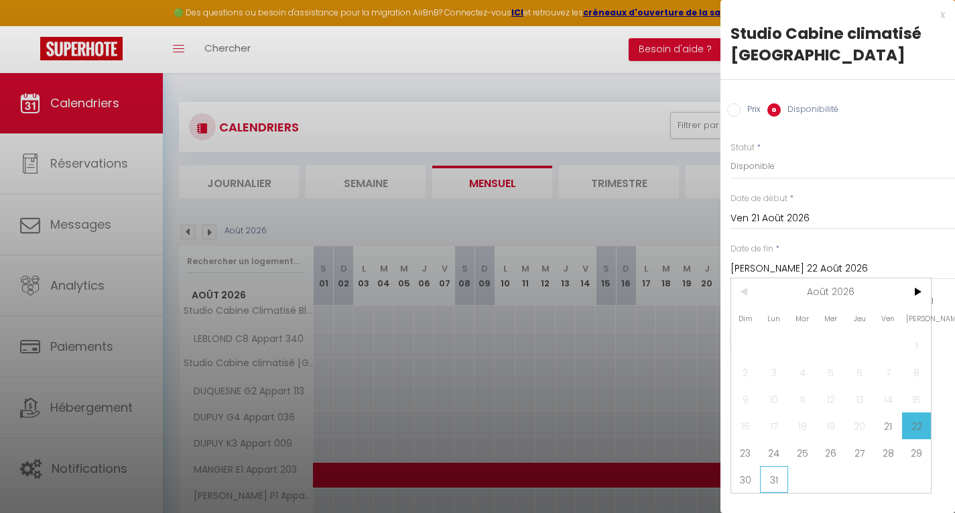
click at [777, 480] on span "31" at bounding box center [774, 479] width 29 height 27
type input "Lun 31 Août 2026"
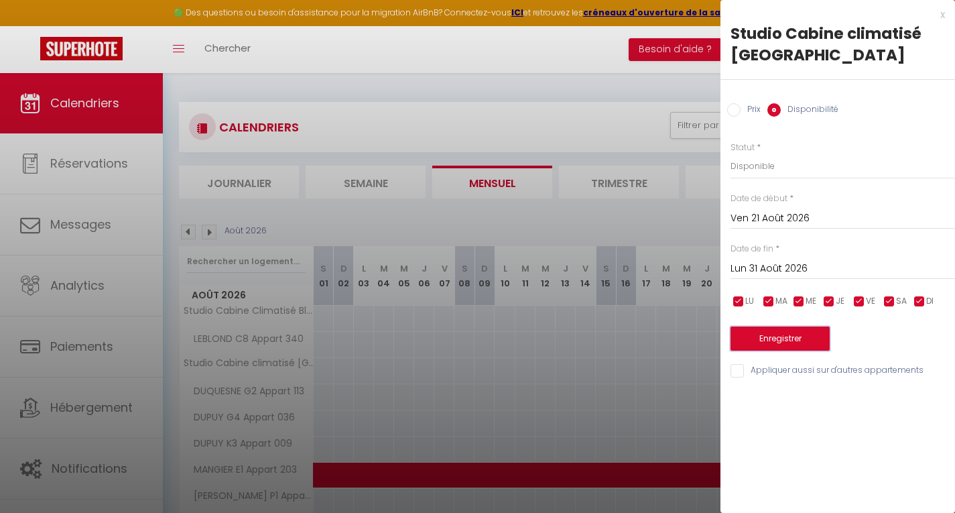
click at [784, 331] on button "Enregistrer" at bounding box center [780, 338] width 99 height 24
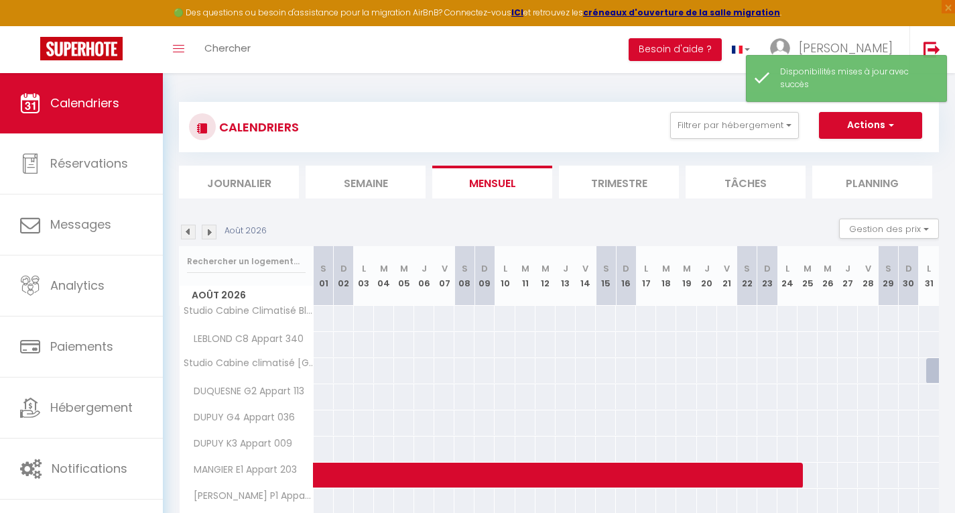
click at [934, 369] on div at bounding box center [936, 370] width 20 height 25
select select "1"
type input "Lun 31 Août 2026"
type input "Mar 01 Septembre 2026"
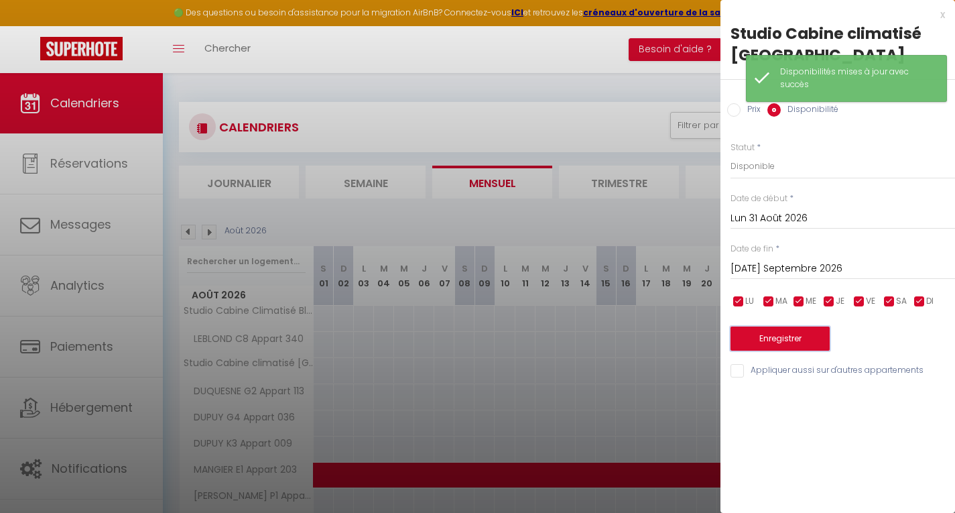
click at [771, 340] on button "Enregistrer" at bounding box center [780, 338] width 99 height 24
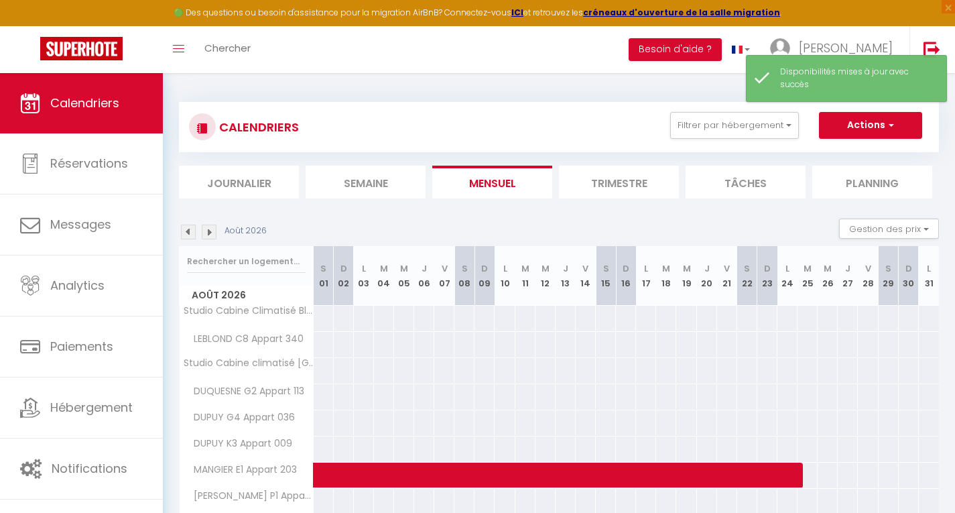
click at [208, 229] on img at bounding box center [209, 232] width 15 height 15
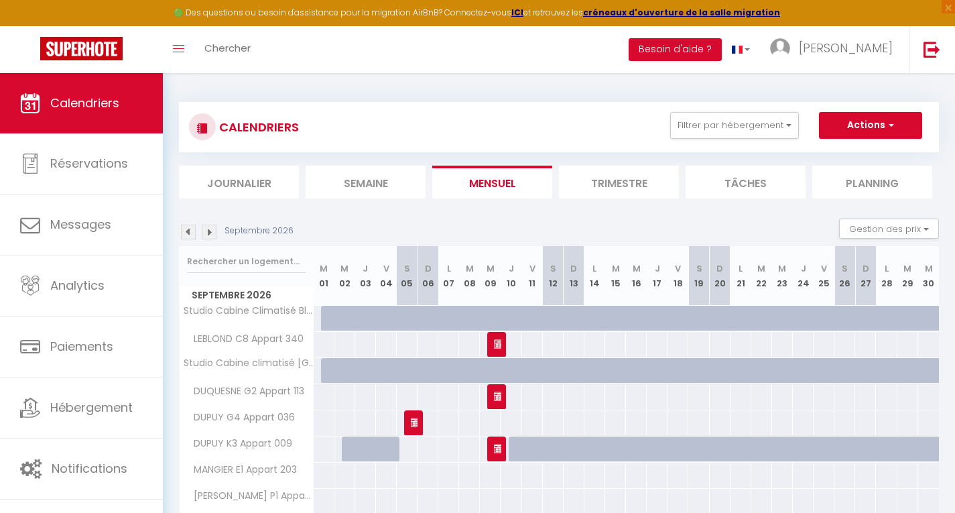
click at [328, 316] on div at bounding box center [331, 318] width 21 height 25
select select "1"
type input "Mar 01 Septembre 2026"
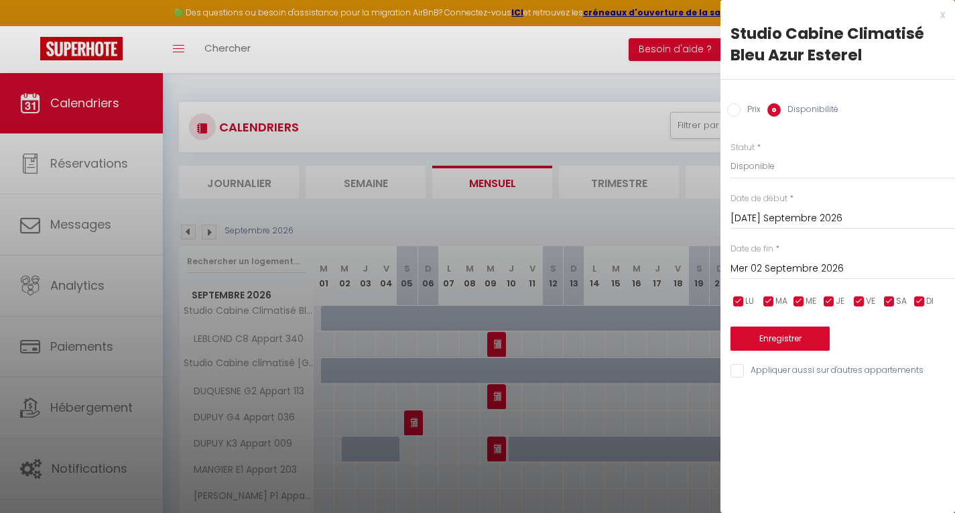
click at [779, 271] on input "Mer 02 Septembre 2026" at bounding box center [843, 268] width 225 height 17
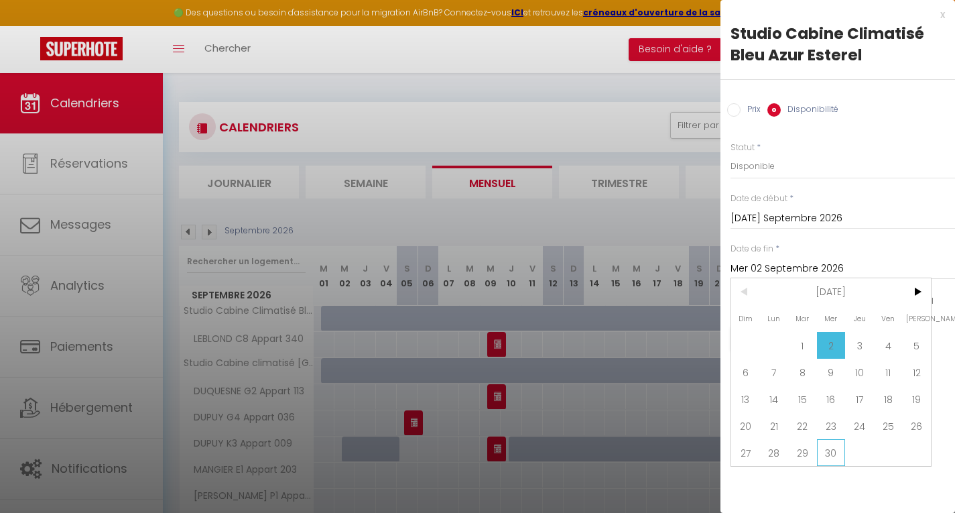
click at [833, 461] on span "30" at bounding box center [831, 452] width 29 height 27
type input "Mer 30 Septembre 2026"
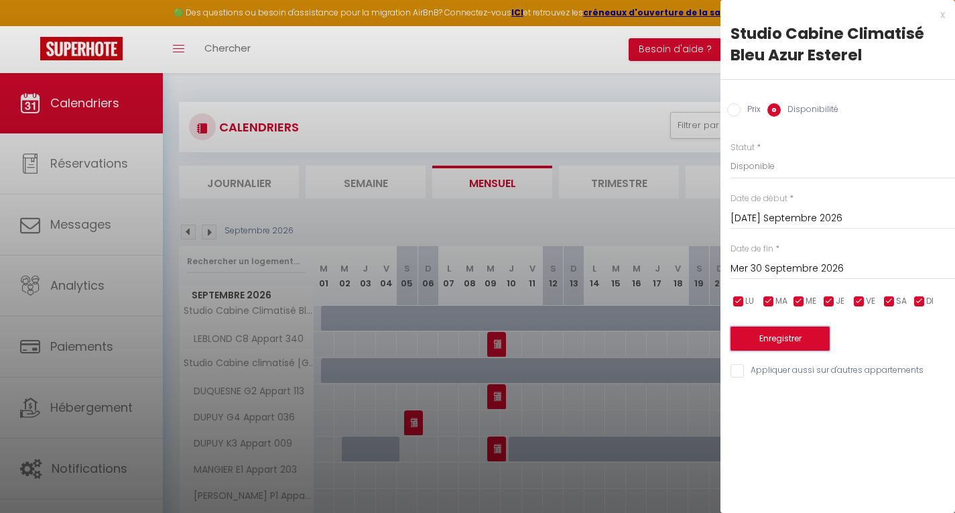
click at [773, 341] on button "Enregistrer" at bounding box center [780, 338] width 99 height 24
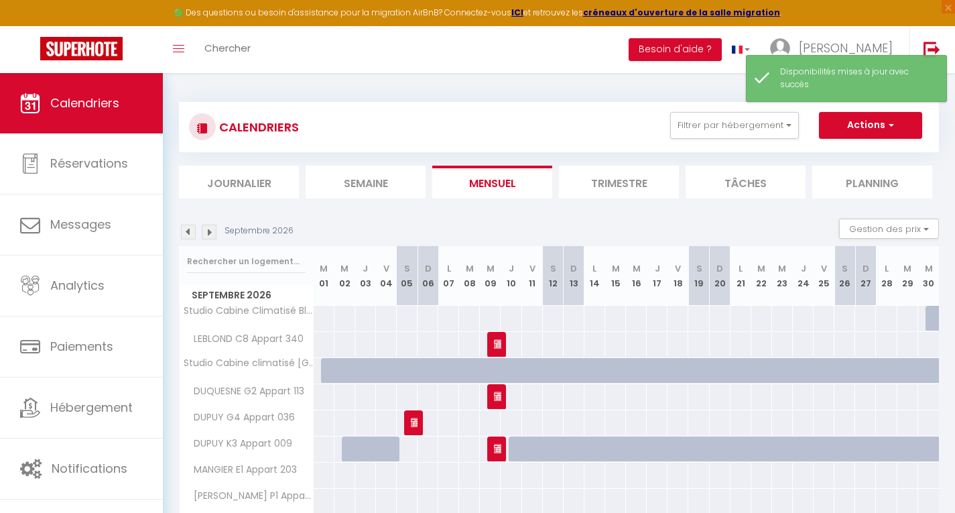
click at [324, 375] on div at bounding box center [331, 370] width 21 height 25
select select "1"
type input "Mar 01 Septembre 2026"
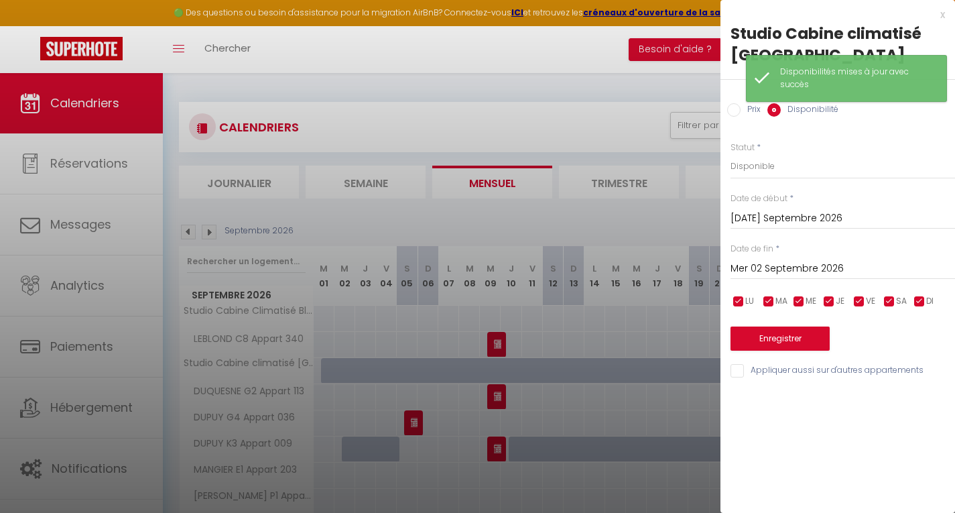
click at [771, 260] on input "Mer 02 Septembre 2026" at bounding box center [843, 268] width 225 height 17
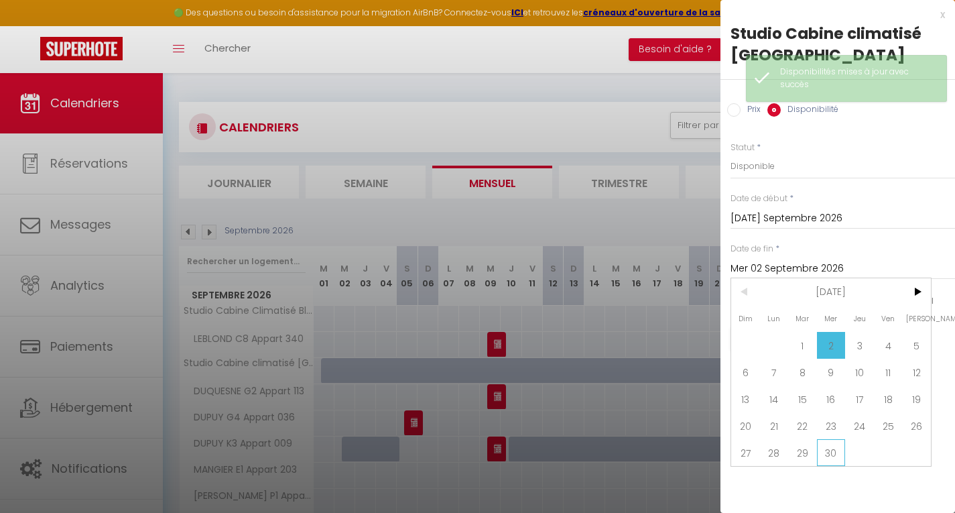
click at [834, 450] on span "30" at bounding box center [831, 452] width 29 height 27
type input "Mer 30 Septembre 2026"
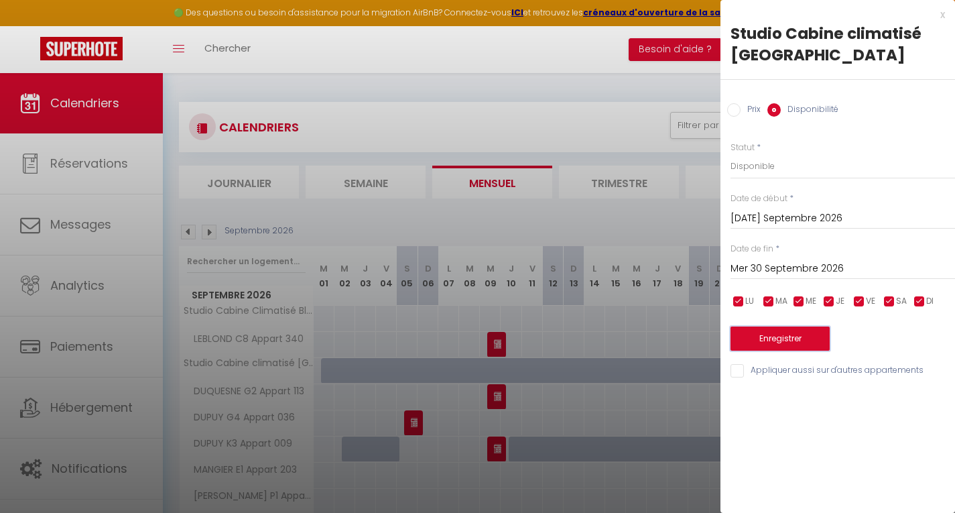
click at [794, 336] on button "Enregistrer" at bounding box center [780, 338] width 99 height 24
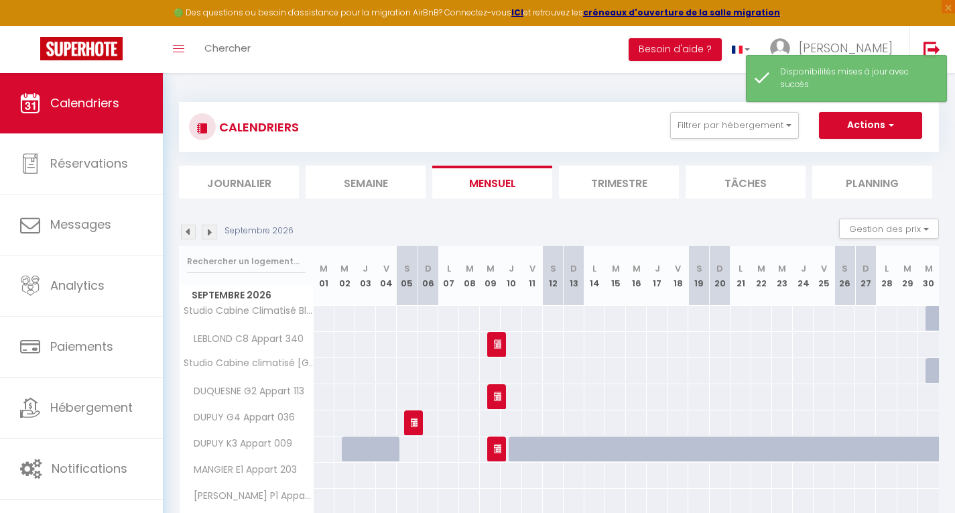
click at [930, 315] on div at bounding box center [936, 318] width 21 height 25
select select "1"
type input "Mer 30 Septembre 2026"
type input "Jeu 01 Octobre 2026"
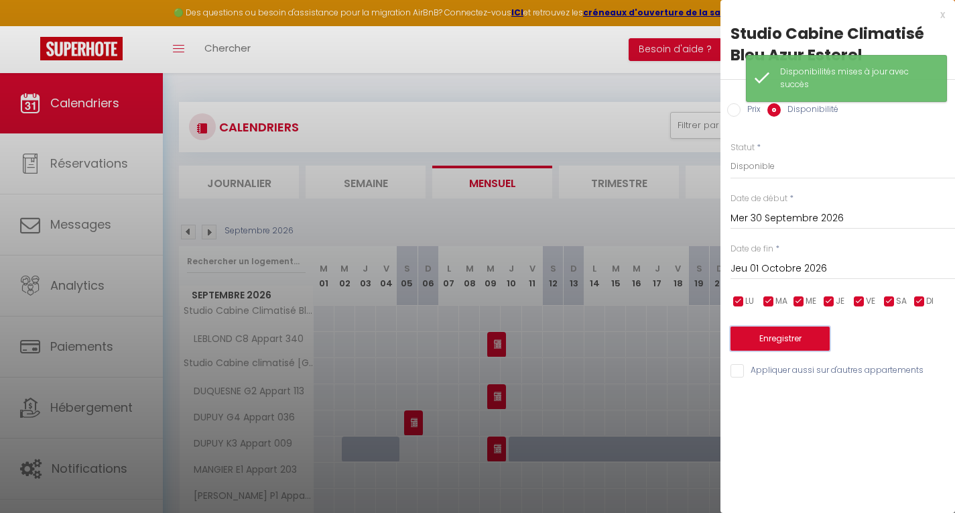
click at [793, 336] on button "Enregistrer" at bounding box center [780, 338] width 99 height 24
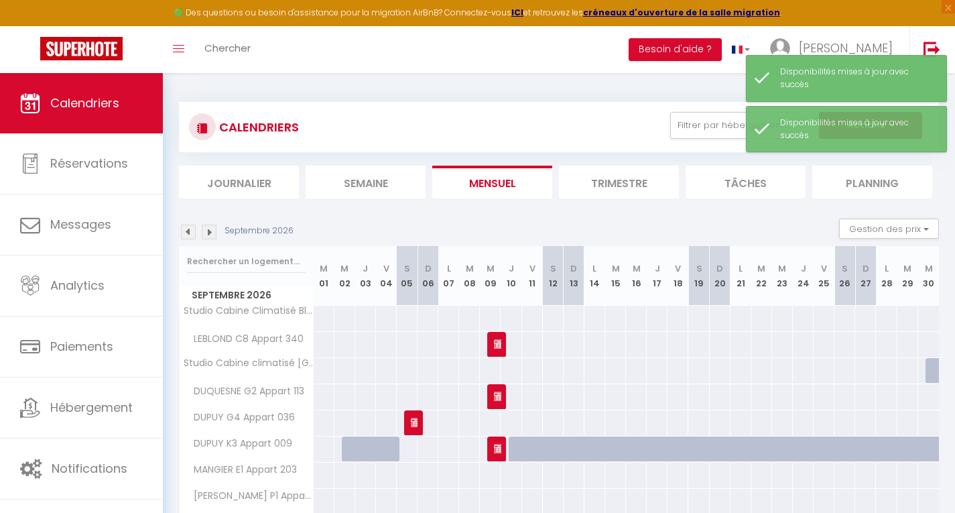
click at [930, 371] on div at bounding box center [936, 370] width 21 height 25
select select "1"
type input "Mer 30 Septembre 2026"
type input "Jeu 01 Octobre 2026"
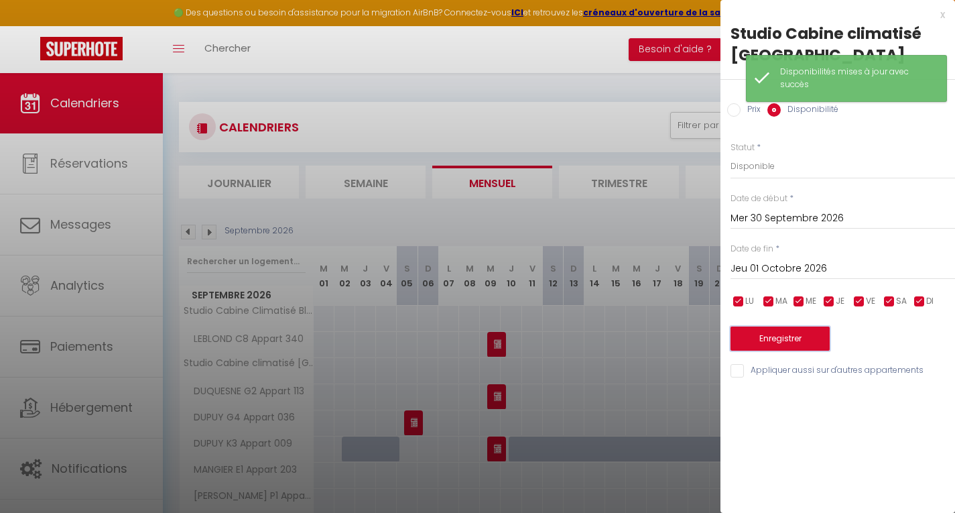
click at [801, 342] on button "Enregistrer" at bounding box center [780, 338] width 99 height 24
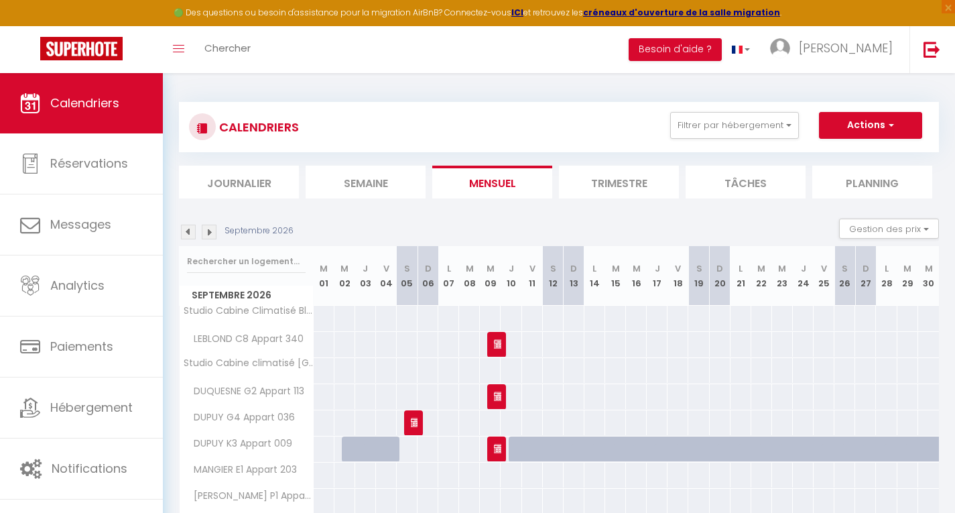
click at [351, 448] on div at bounding box center [352, 448] width 21 height 25
select select "1"
type input "Mer 02 Septembre 2026"
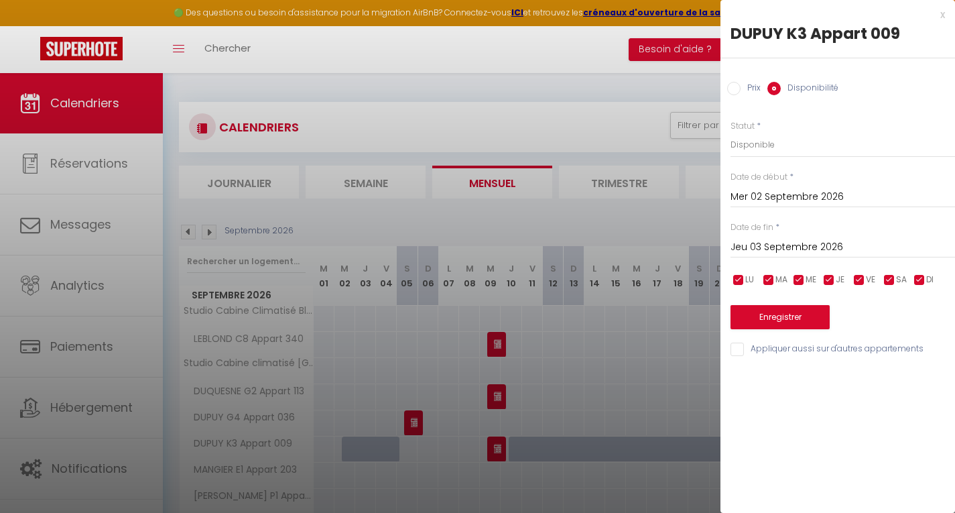
click at [761, 249] on input "Jeu 03 Septembre 2026" at bounding box center [843, 247] width 225 height 17
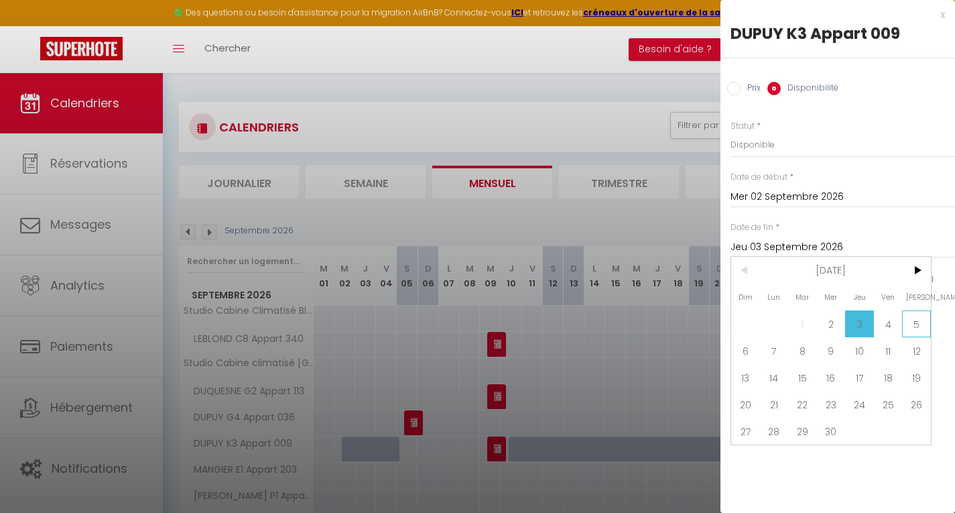
click at [918, 323] on span "5" at bounding box center [916, 323] width 29 height 27
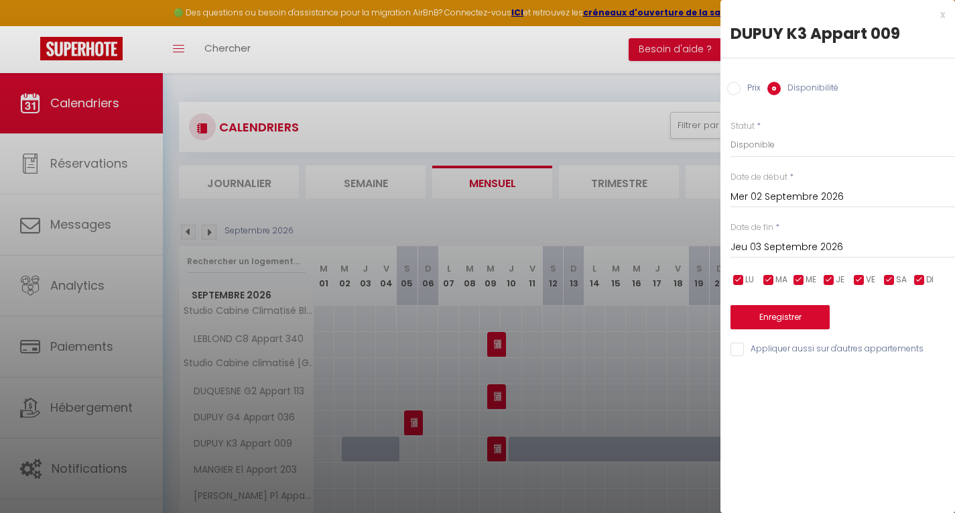
type input "Sam 05 Septembre 2026"
click at [767, 312] on button "Enregistrer" at bounding box center [780, 317] width 99 height 24
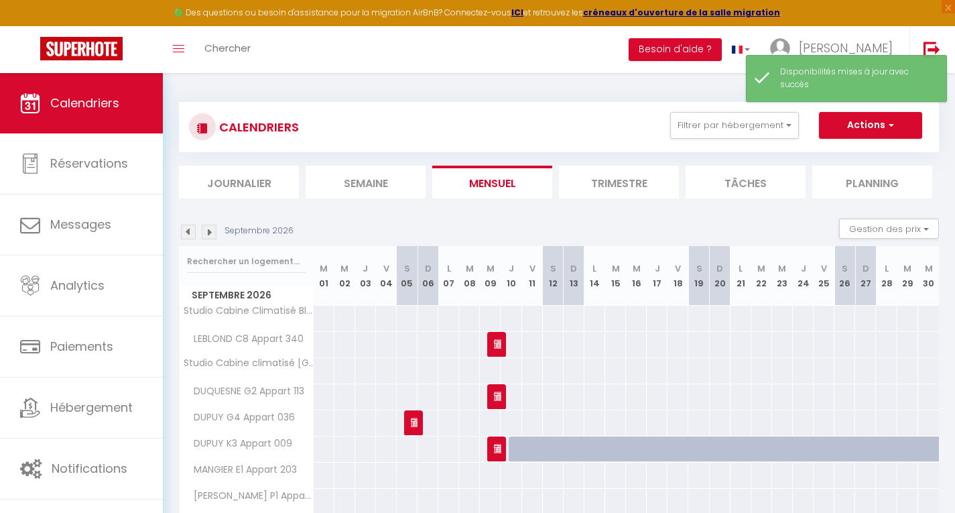
click at [518, 451] on div at bounding box center [519, 448] width 21 height 25
select select "1"
type input "Jeu 10 Septembre 2026"
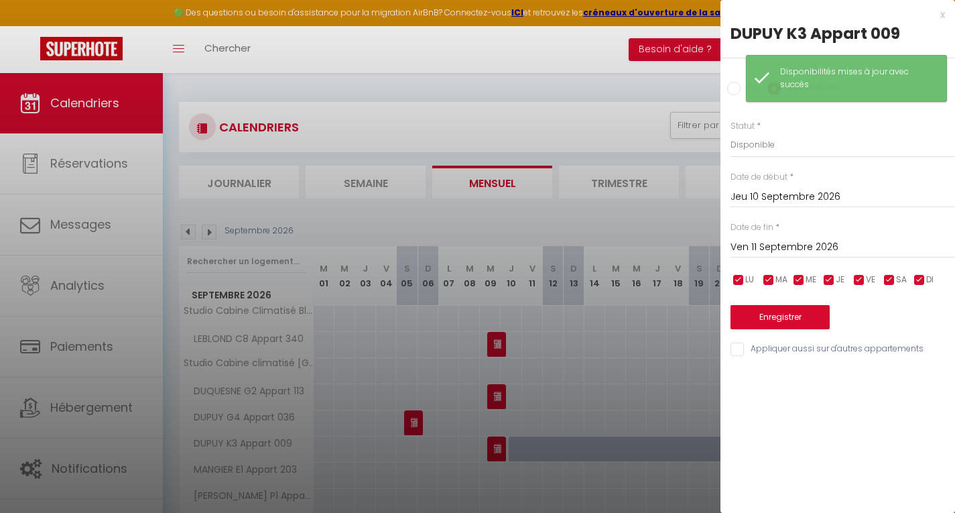
click at [772, 247] on input "Ven 11 Septembre 2026" at bounding box center [843, 247] width 225 height 17
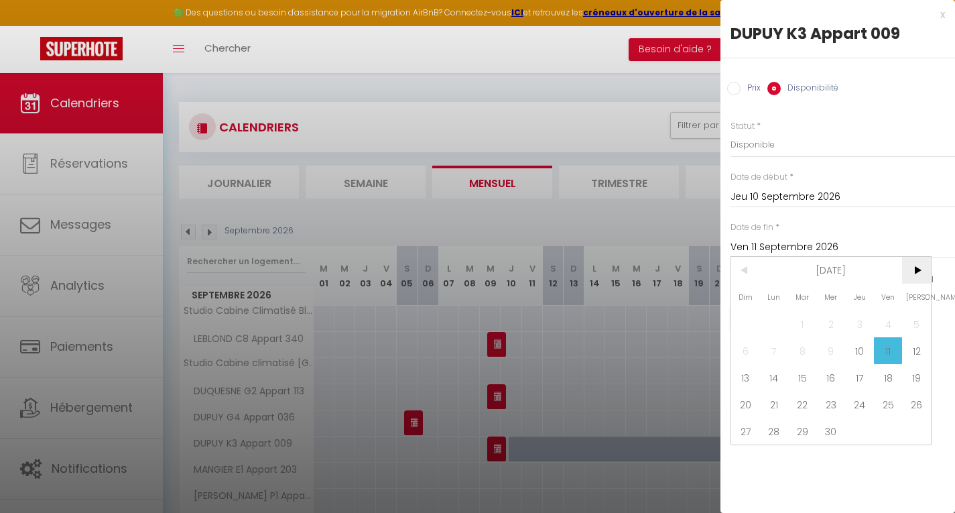
click at [918, 269] on span ">" at bounding box center [916, 270] width 29 height 27
click at [859, 316] on span "1" at bounding box center [859, 323] width 29 height 27
type input "Jeu 01 Octobre 2026"
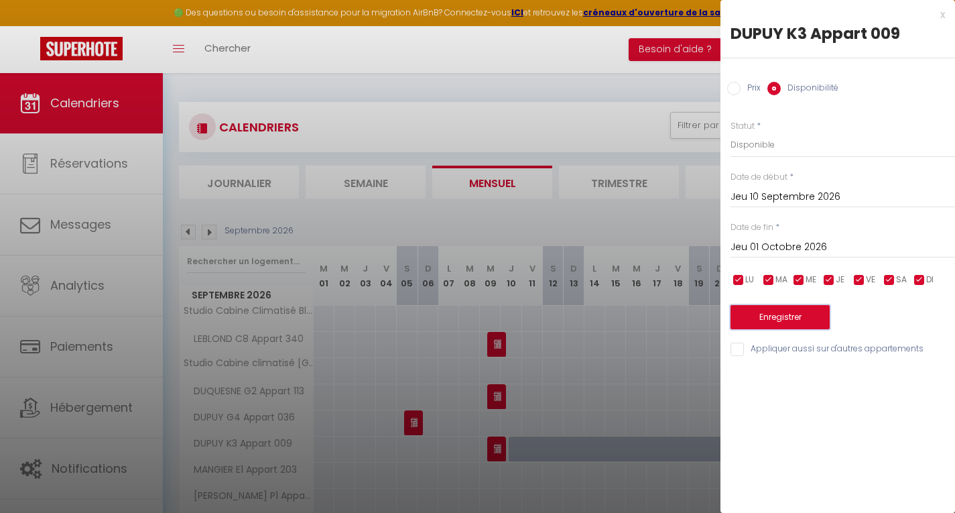
click at [769, 321] on button "Enregistrer" at bounding box center [780, 317] width 99 height 24
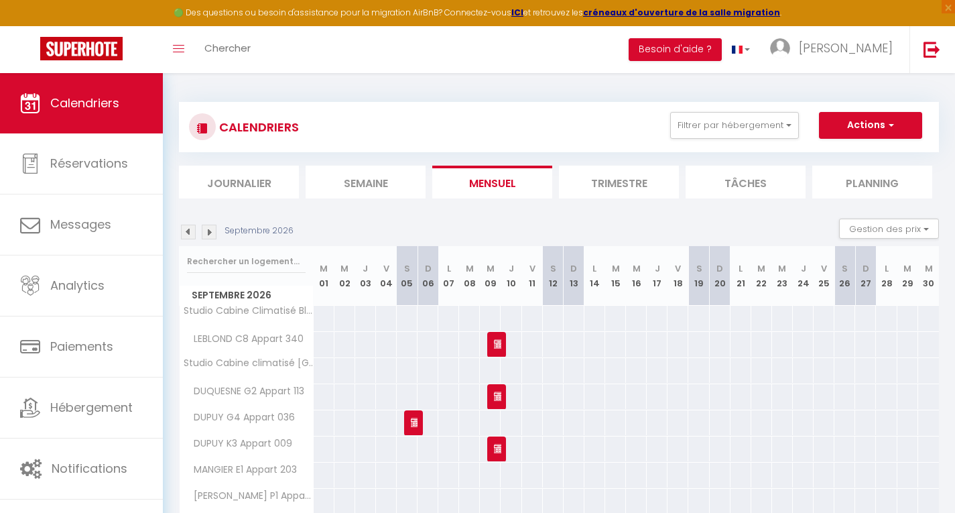
click at [187, 231] on img at bounding box center [188, 232] width 15 height 15
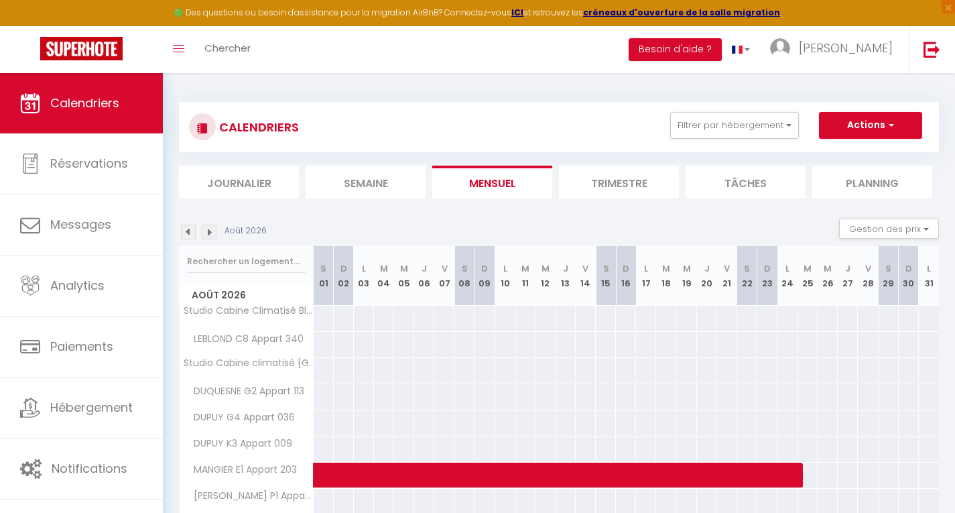
click at [188, 236] on img at bounding box center [188, 232] width 15 height 15
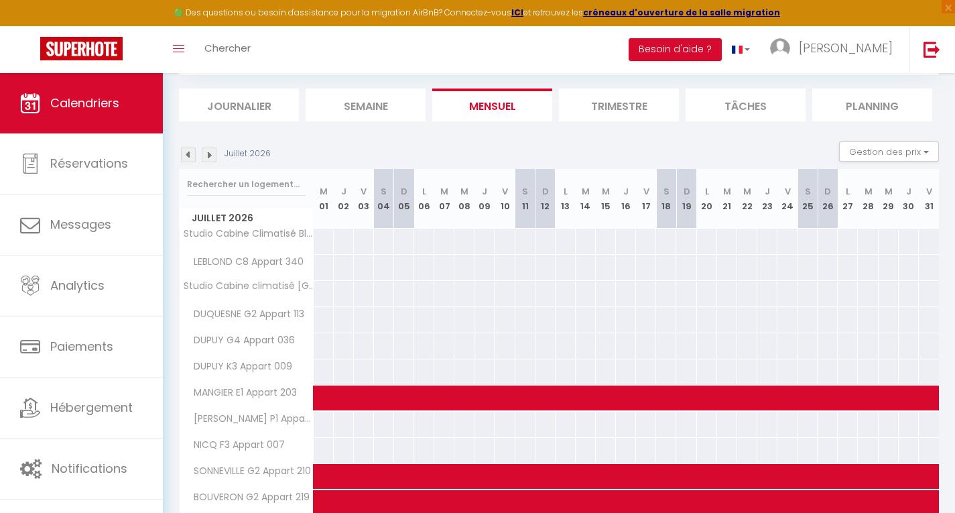
click at [187, 160] on img at bounding box center [188, 154] width 15 height 15
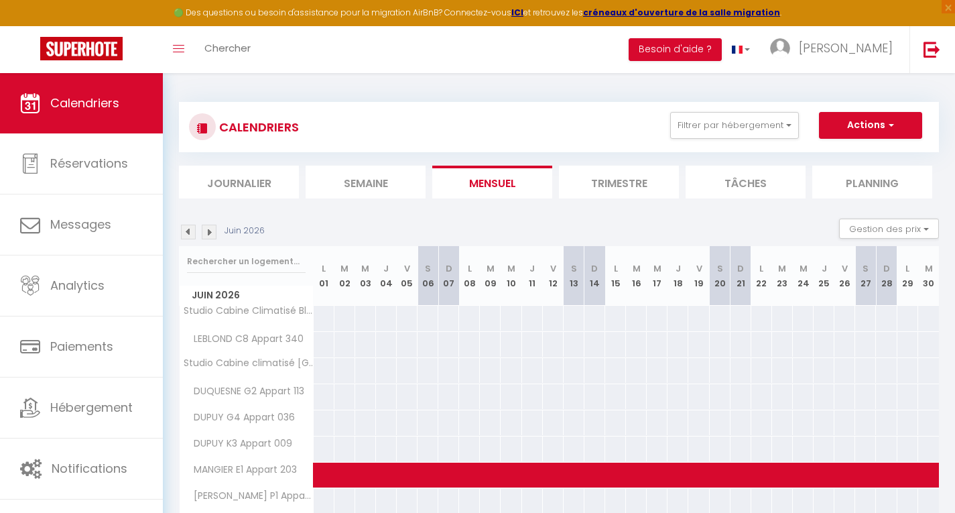
click at [187, 239] on img at bounding box center [188, 232] width 15 height 15
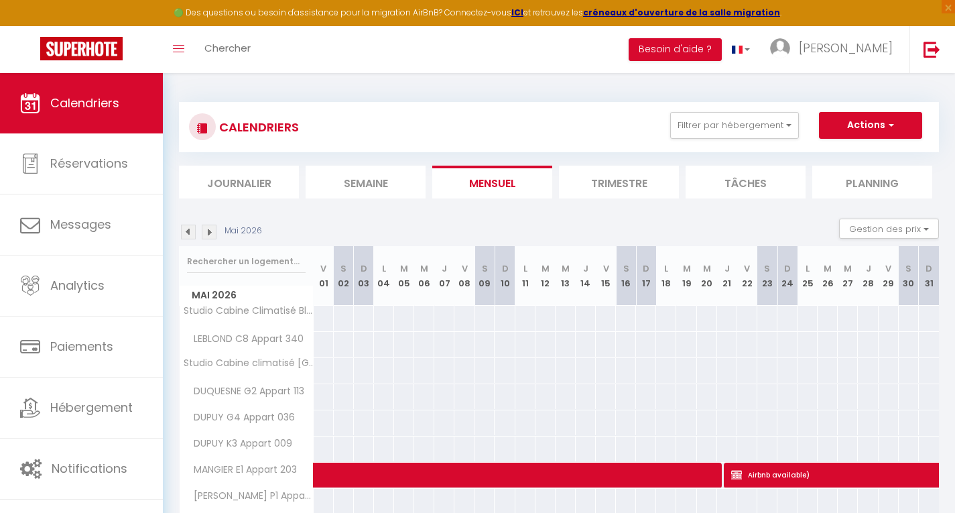
click at [188, 237] on img at bounding box center [188, 232] width 15 height 15
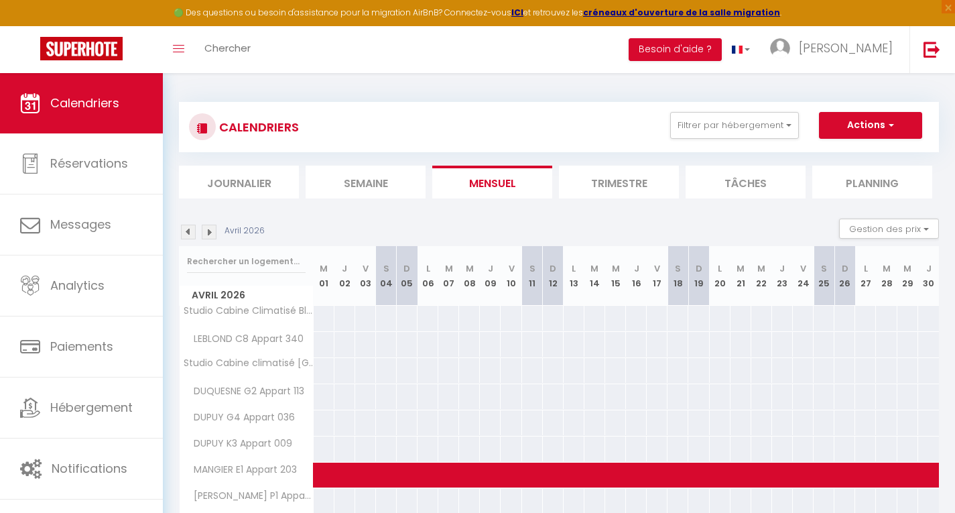
click at [189, 233] on img at bounding box center [188, 232] width 15 height 15
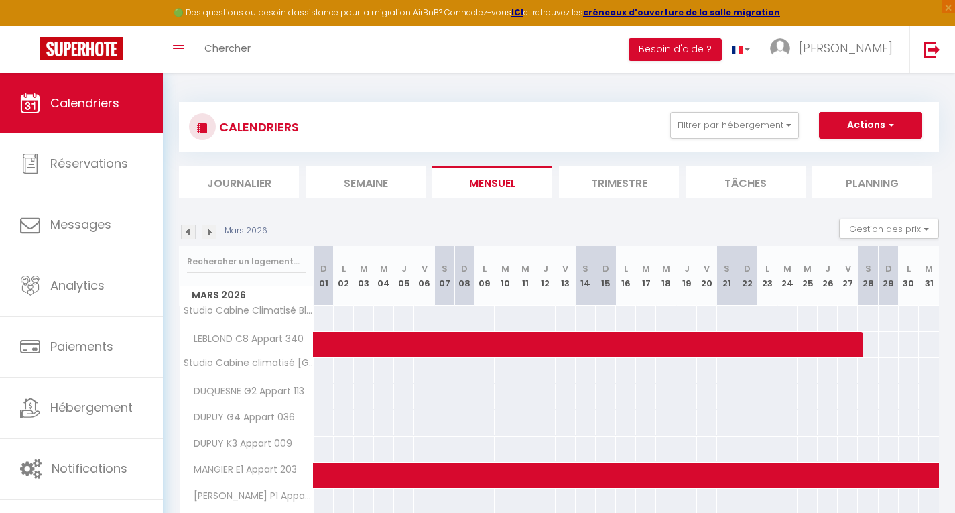
click at [187, 232] on img at bounding box center [188, 232] width 15 height 15
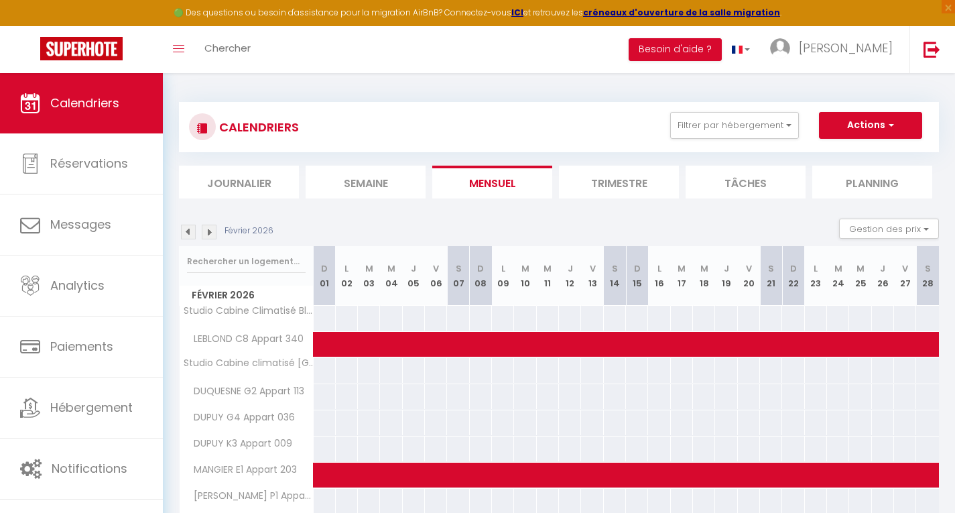
click at [186, 237] on img at bounding box center [188, 232] width 15 height 15
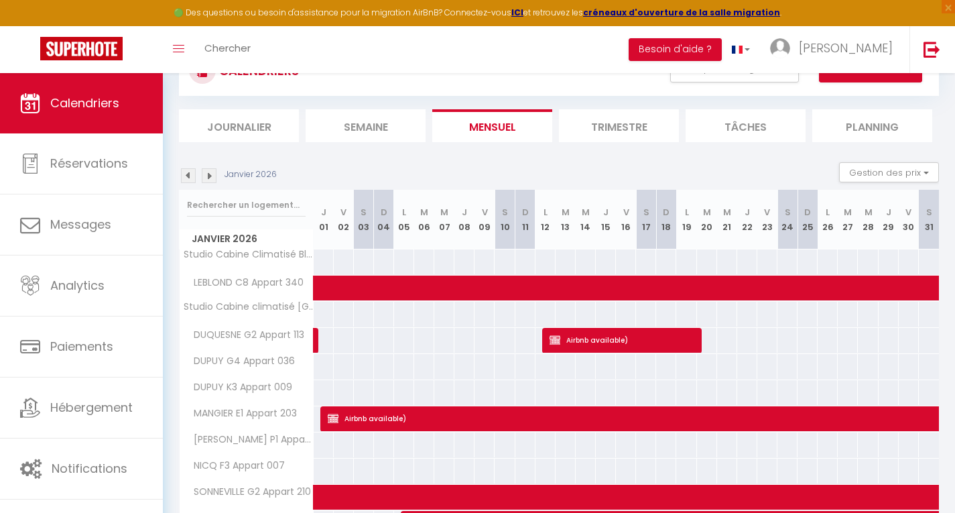
scroll to position [56, 0]
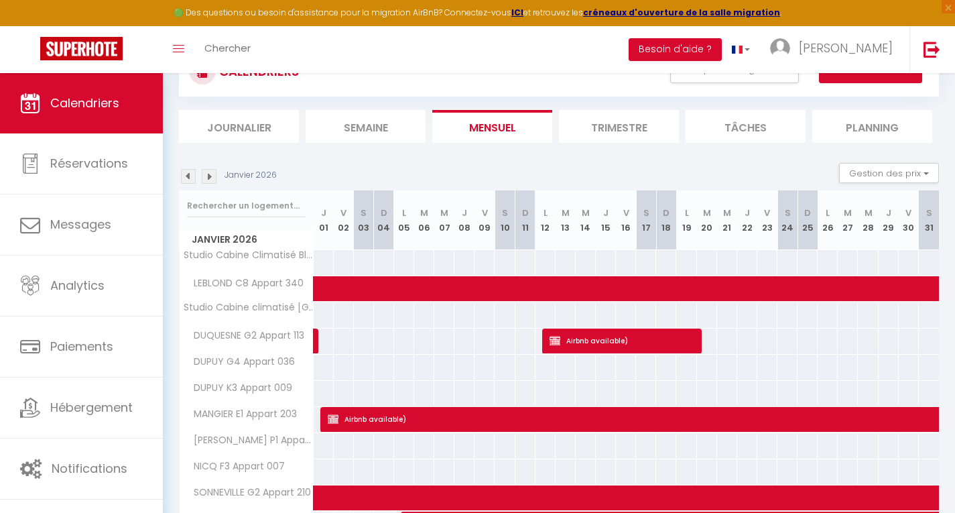
click at [190, 178] on img at bounding box center [188, 176] width 15 height 15
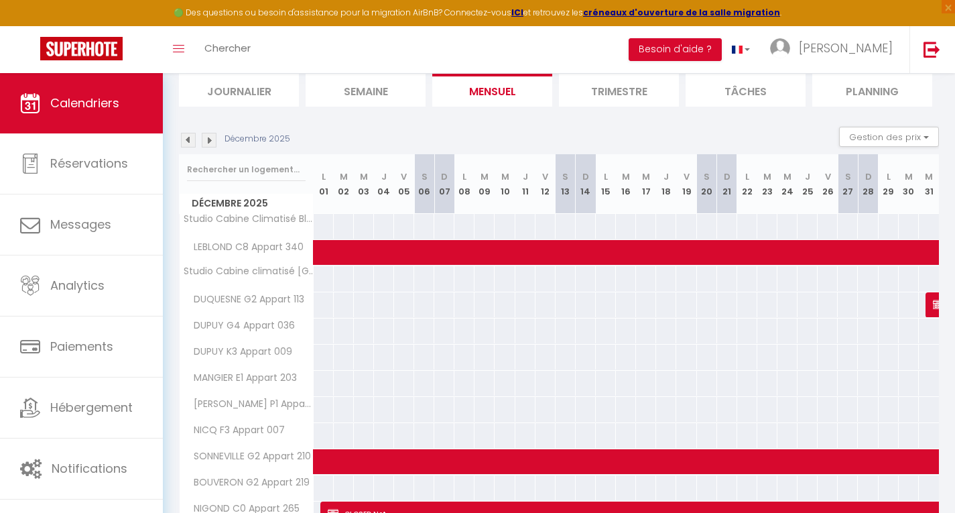
scroll to position [0, 0]
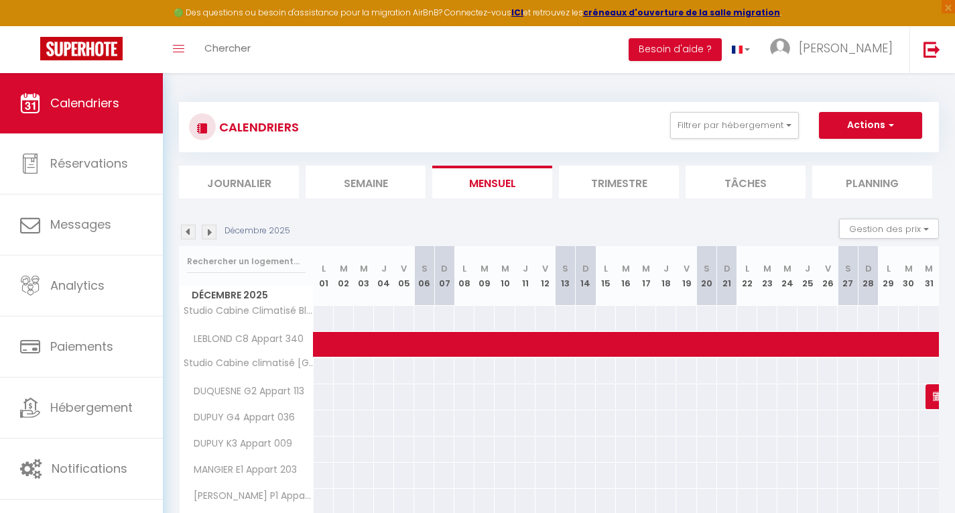
click at [188, 234] on img at bounding box center [188, 232] width 15 height 15
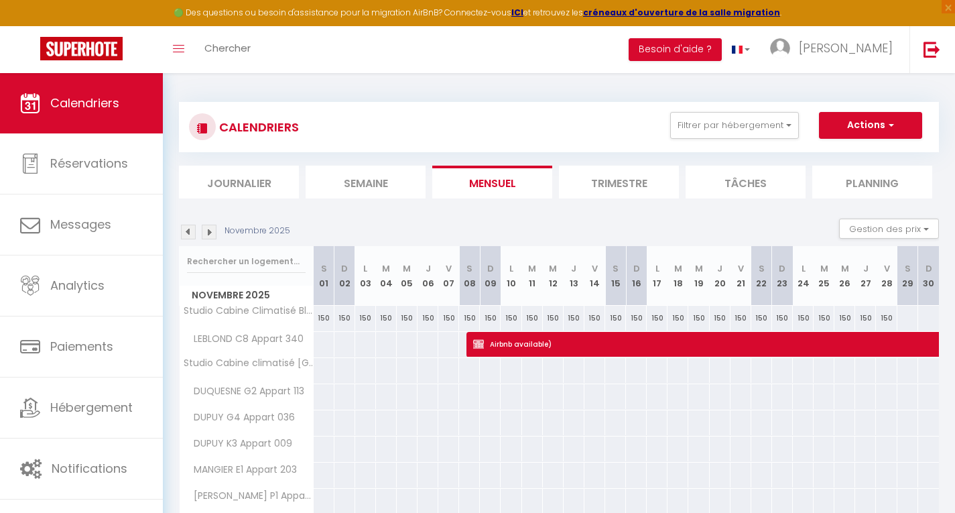
click at [189, 235] on img at bounding box center [188, 232] width 15 height 15
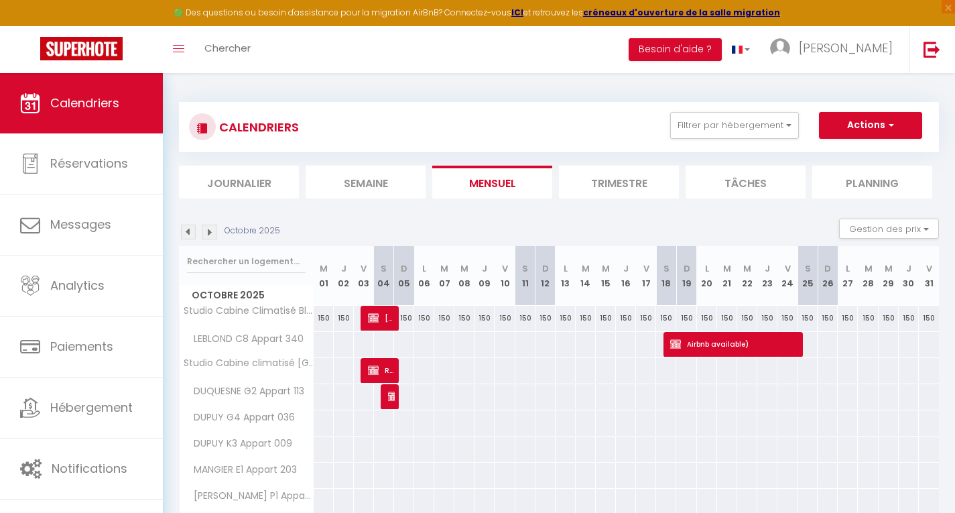
click at [186, 236] on img at bounding box center [188, 232] width 15 height 15
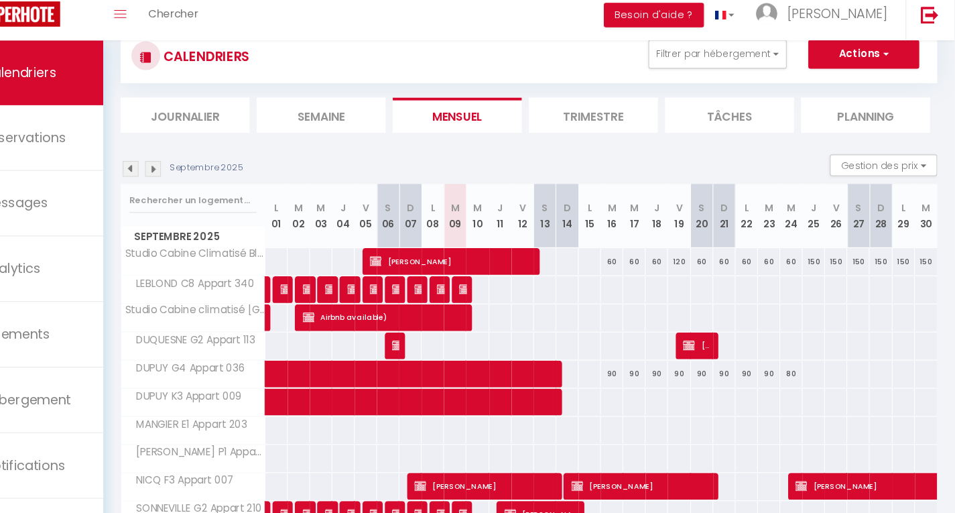
scroll to position [39, 0]
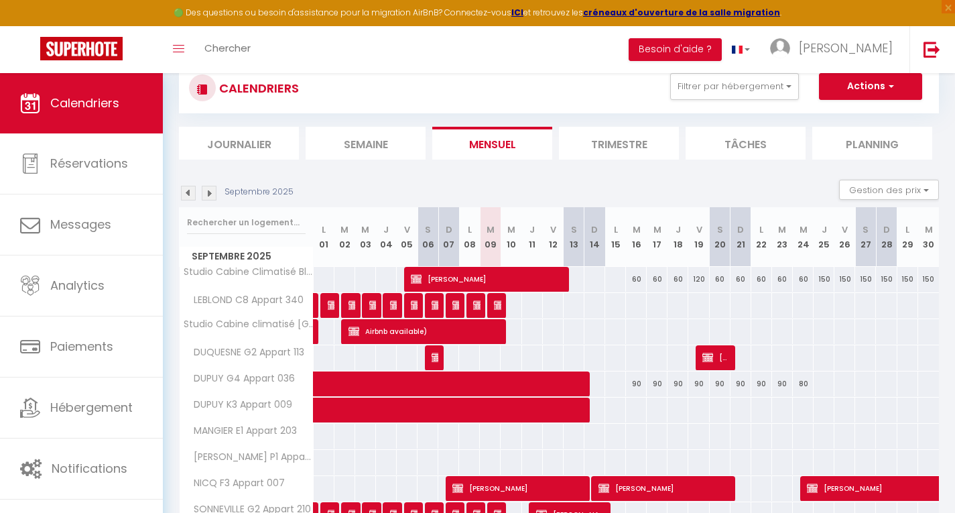
click at [213, 192] on img at bounding box center [209, 193] width 15 height 15
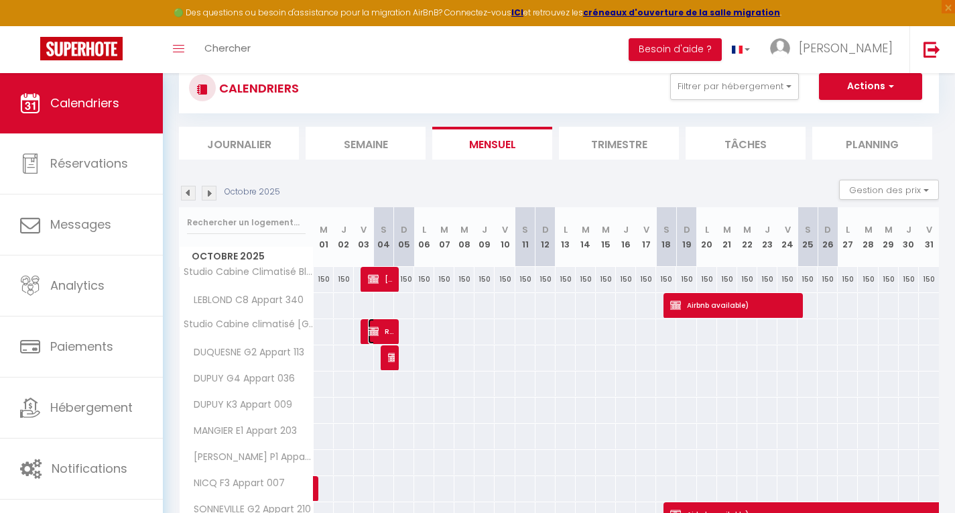
click at [382, 331] on span "Reserved" at bounding box center [381, 330] width 27 height 25
select select "OK"
select select "KO"
select select "0"
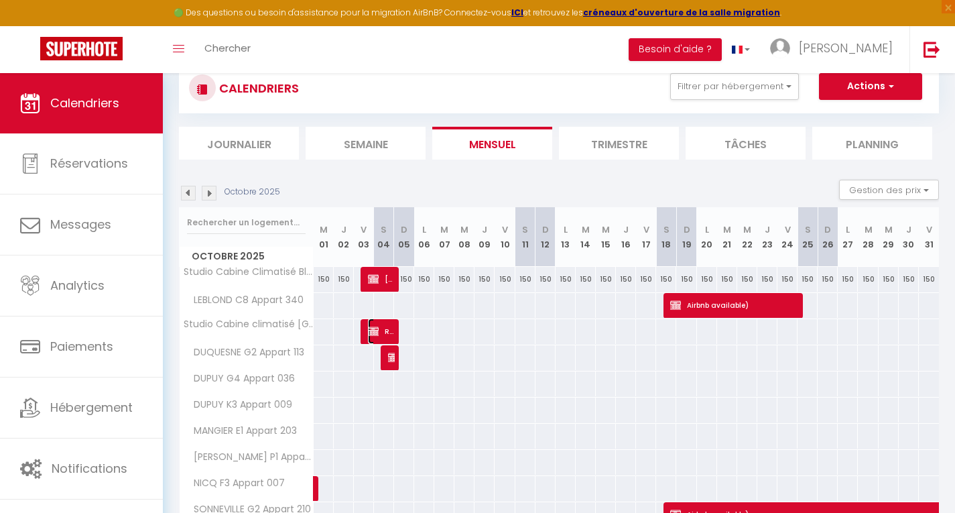
select select "1"
select select
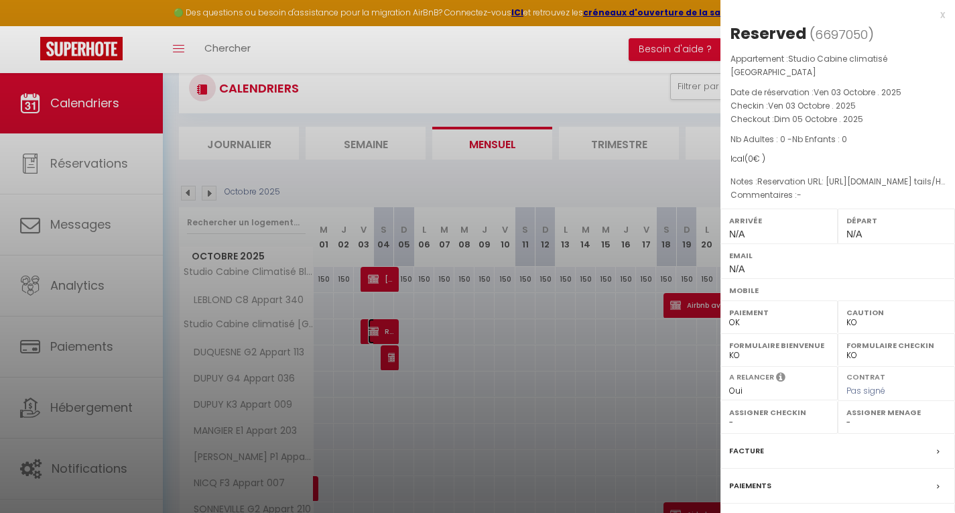
scroll to position [99, 0]
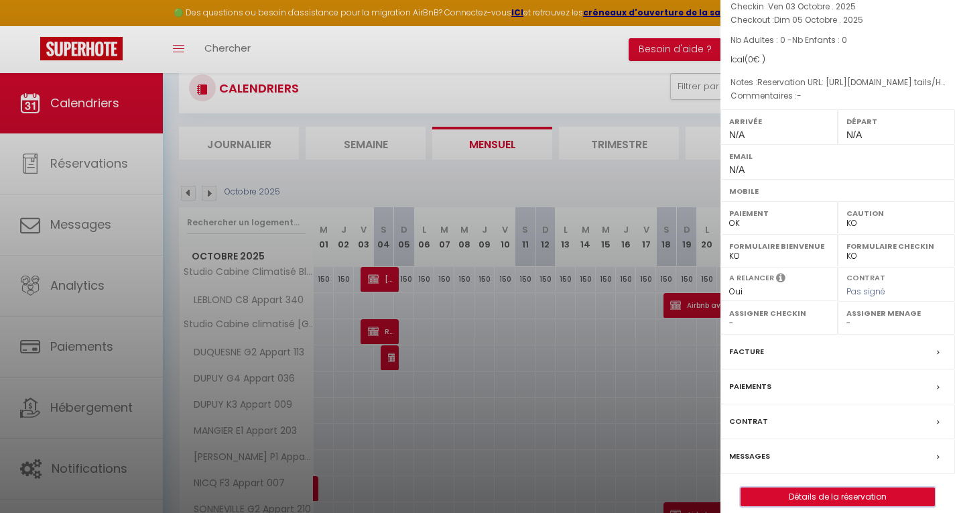
click at [822, 487] on button "Détails de la réservation" at bounding box center [838, 496] width 194 height 19
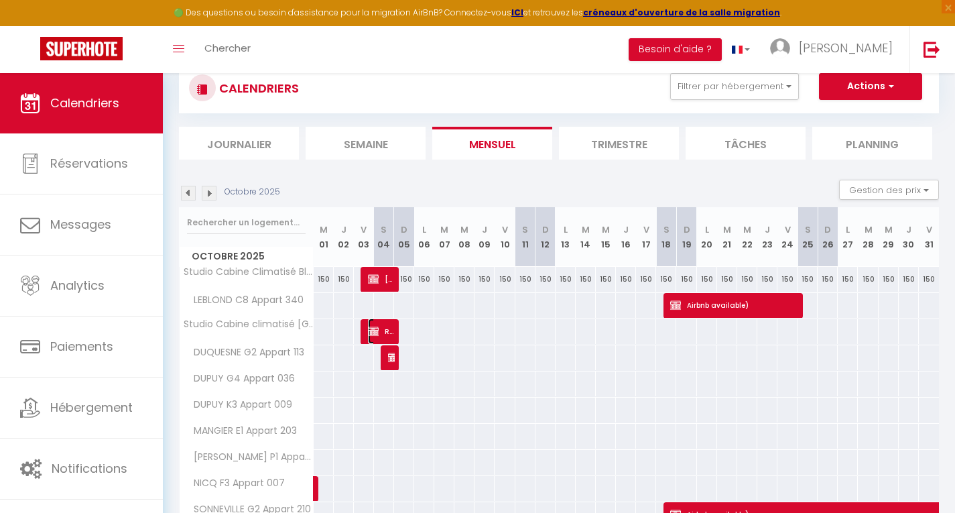
click at [376, 328] on img at bounding box center [373, 331] width 11 height 11
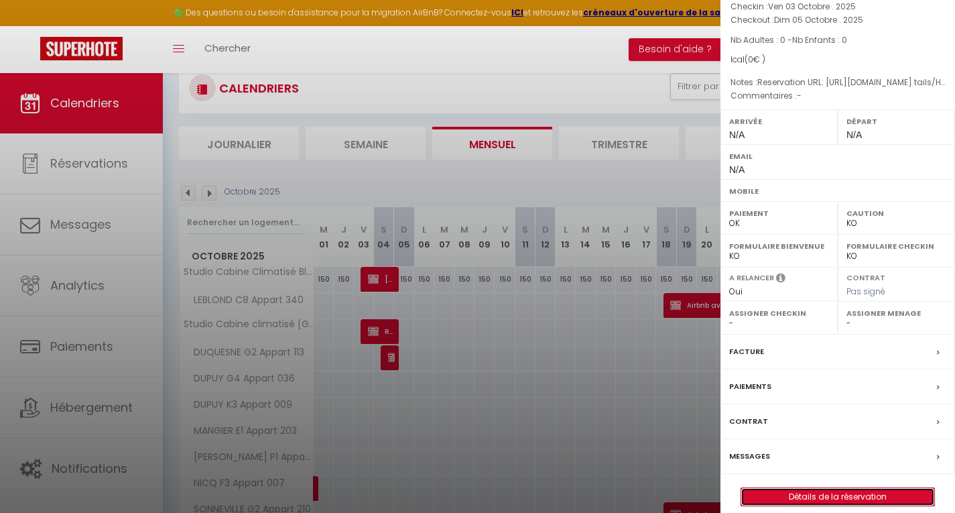
click at [815, 488] on link "Détails de la réservation" at bounding box center [837, 496] width 193 height 17
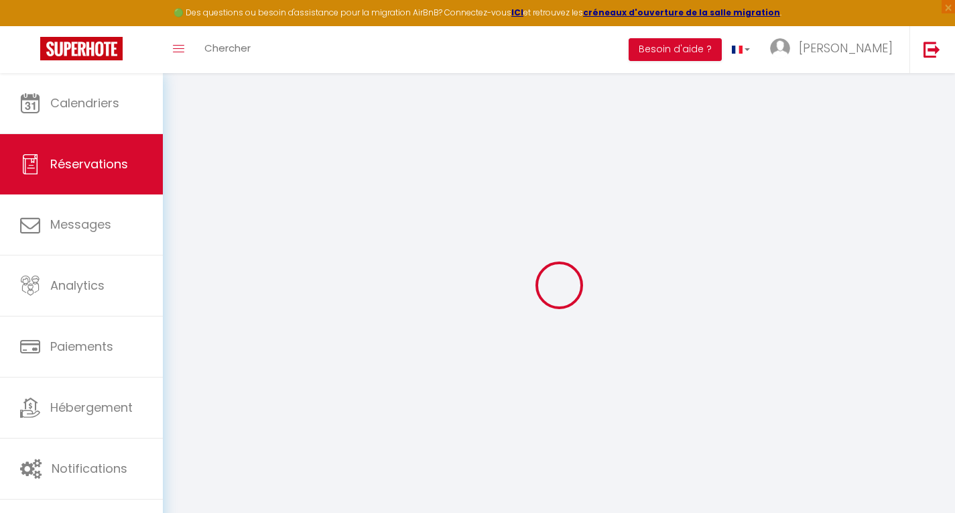
type input "Reserved"
select select
select select "75799"
select select "1"
type input "Ven 03 Octobre 2025"
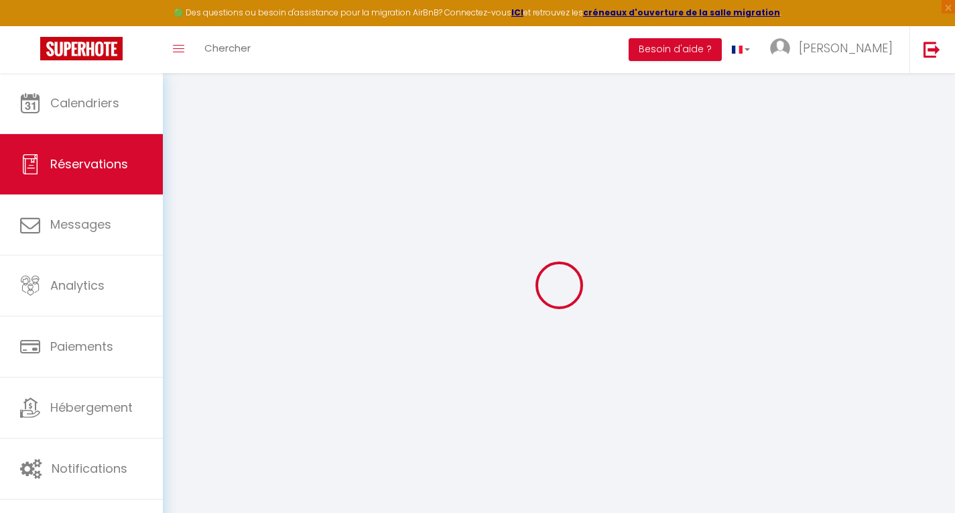
select select
type input "Dim 05 Octobre 2025"
select select
type input "0"
select select "12"
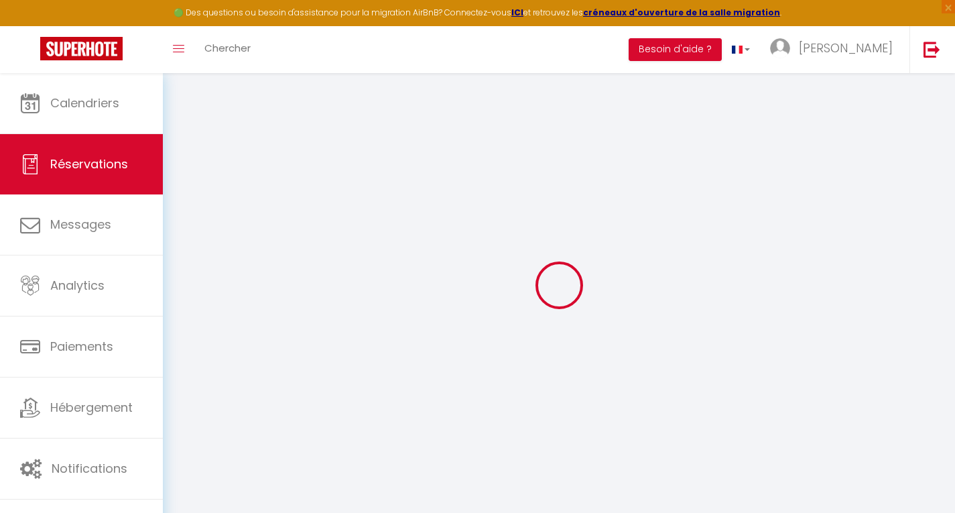
select select
checkbox input "false"
type input "0"
select select "73"
type input "0"
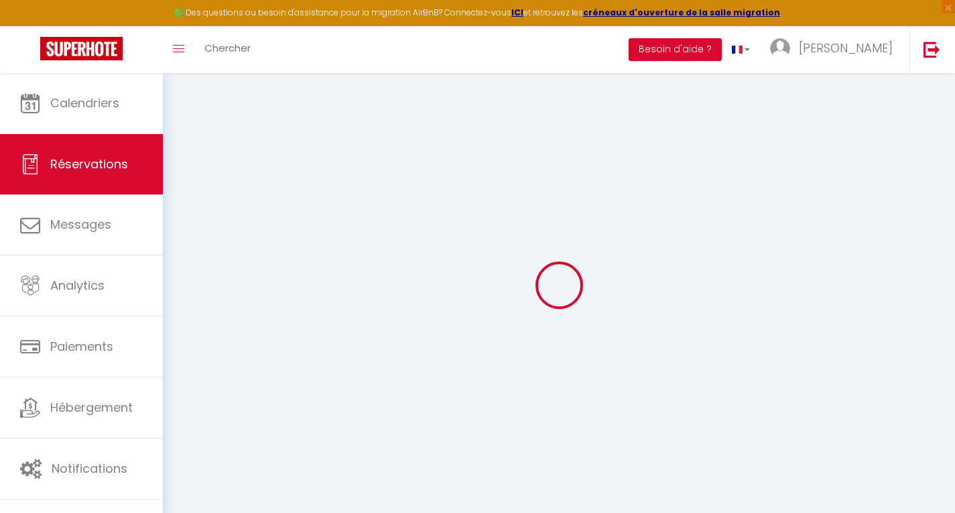
type input "0"
select select
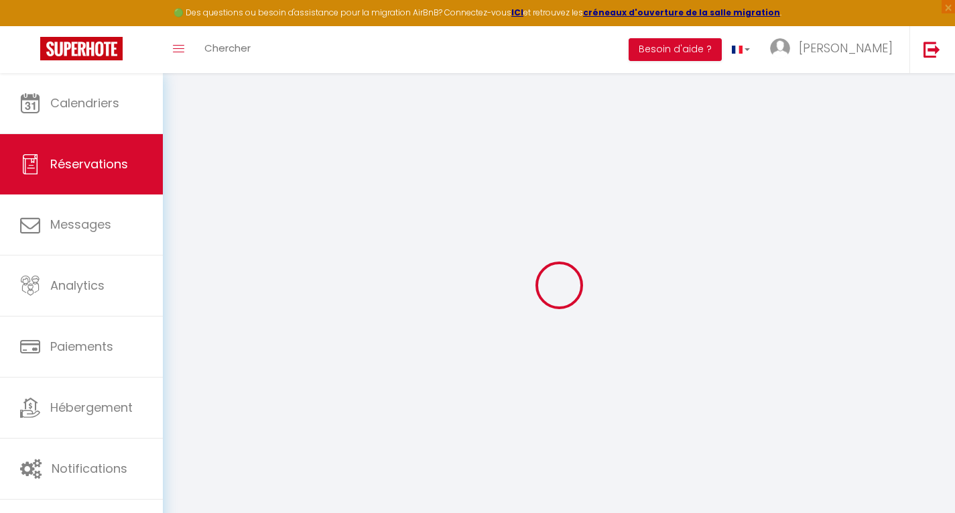
select select "14"
checkbox input "false"
select select
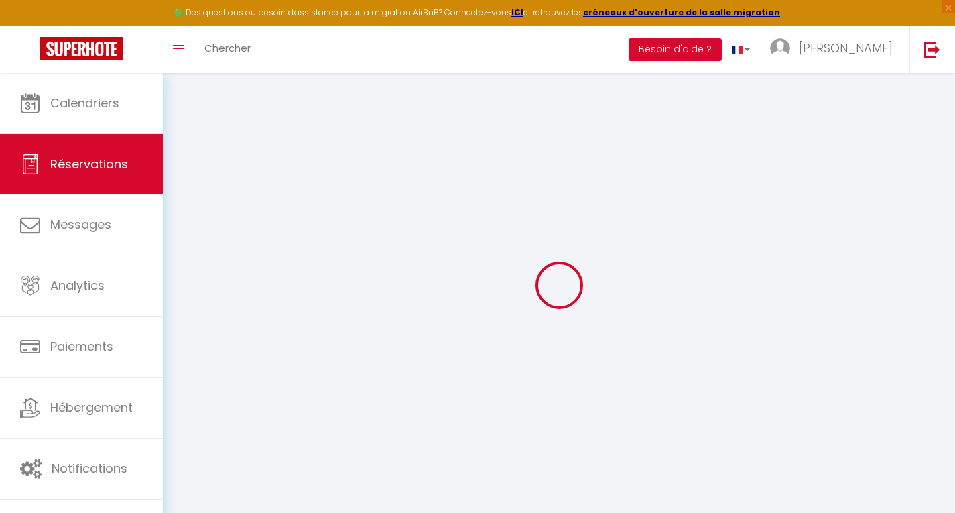
checkbox input "false"
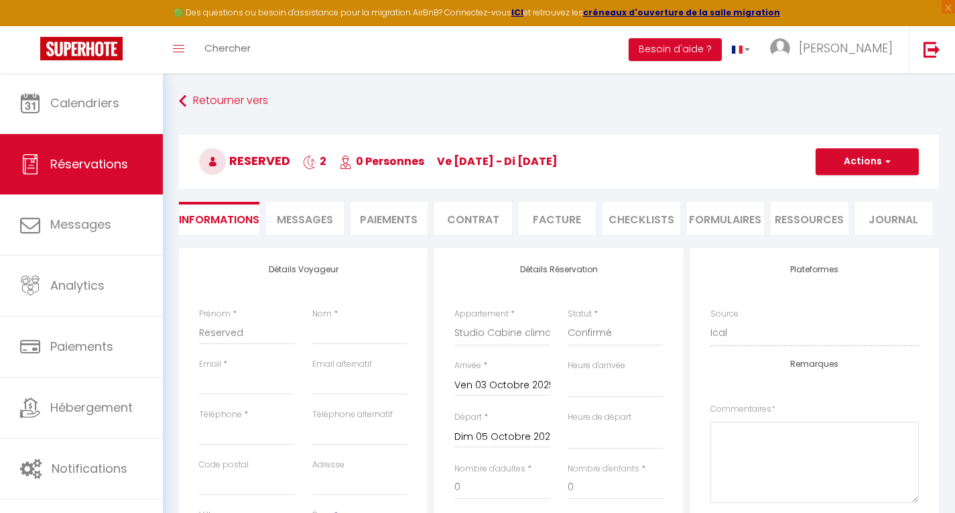
select select
checkbox input "false"
type textarea "Reservation URL: https://www.airbnb.com/hosting/reservations/de tails/HM3DPM2DC…"
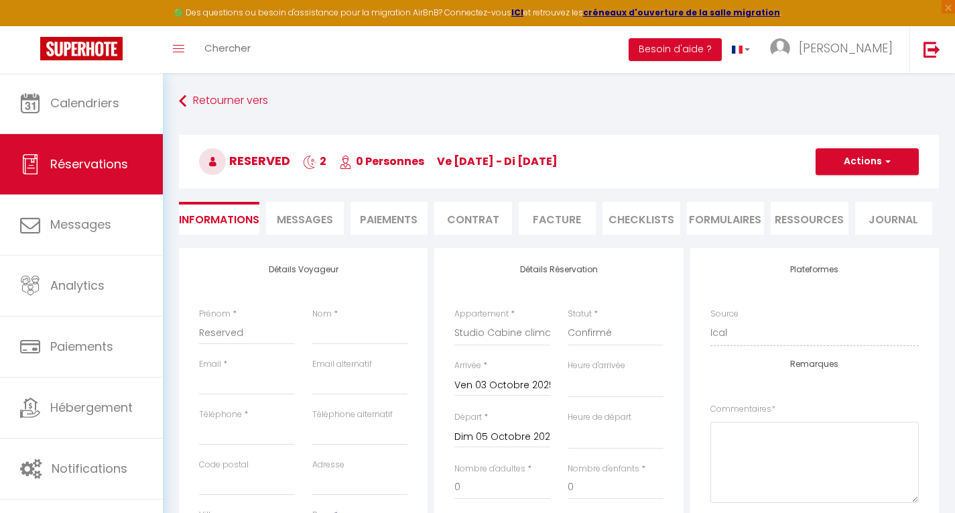
select select
checkbox input "false"
type textarea "Reservation URL: https://www.airbnb.com/hosting/reservations/de tails/HM3DPM2DC…"
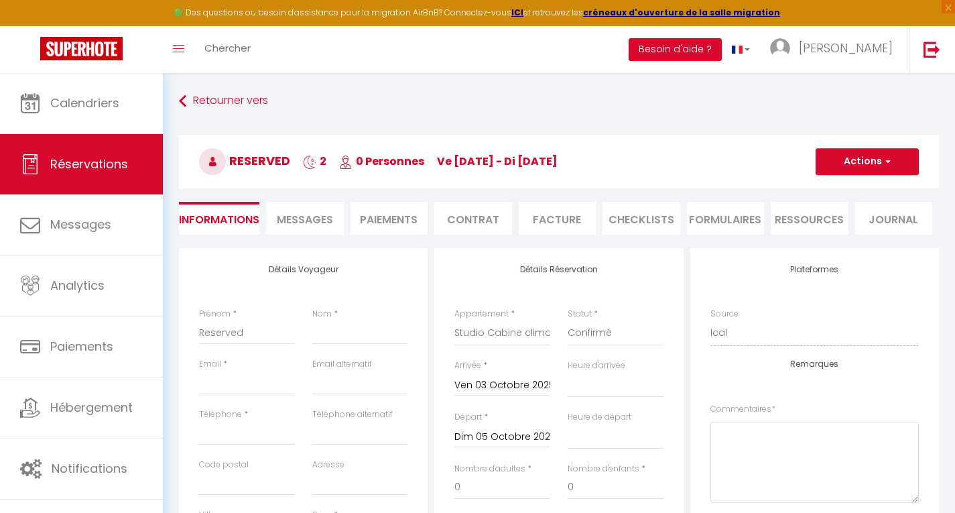
select select
checkbox input "false"
type textarea "Reservation URL: https://www.airbnb.com/hosting/reservations/de tails/HM3DPM2DC…"
select select
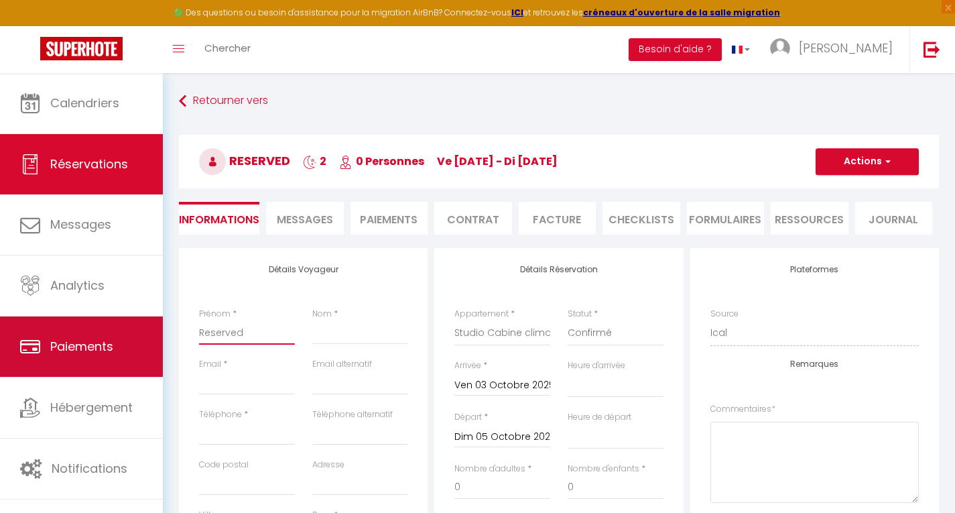
drag, startPoint x: 259, startPoint y: 331, endPoint x: 136, endPoint y: 331, distance: 123.3
type input "C"
select select
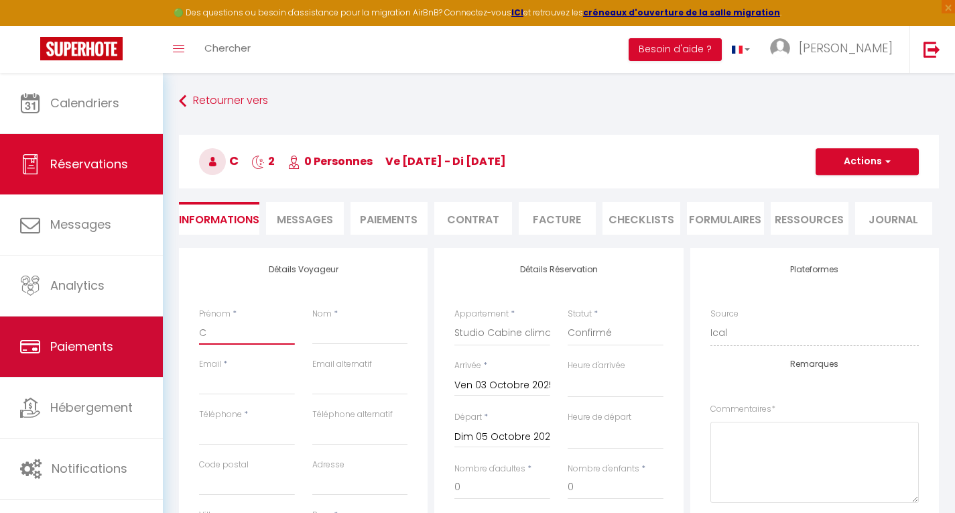
select select
checkbox input "false"
type textarea "Reservation URL: https://www.airbnb.com/hosting/reservations/de tails/HM3DPM2DC…"
type input "Cl"
select select
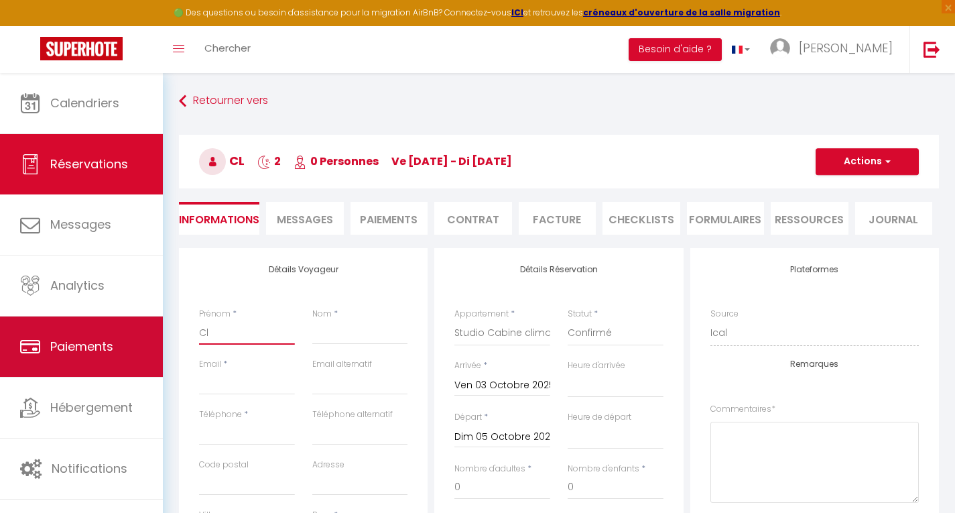
select select
checkbox input "false"
type textarea "Reservation URL: https://www.airbnb.com/hosting/reservations/de tails/HM3DPM2DC…"
type input "Cla"
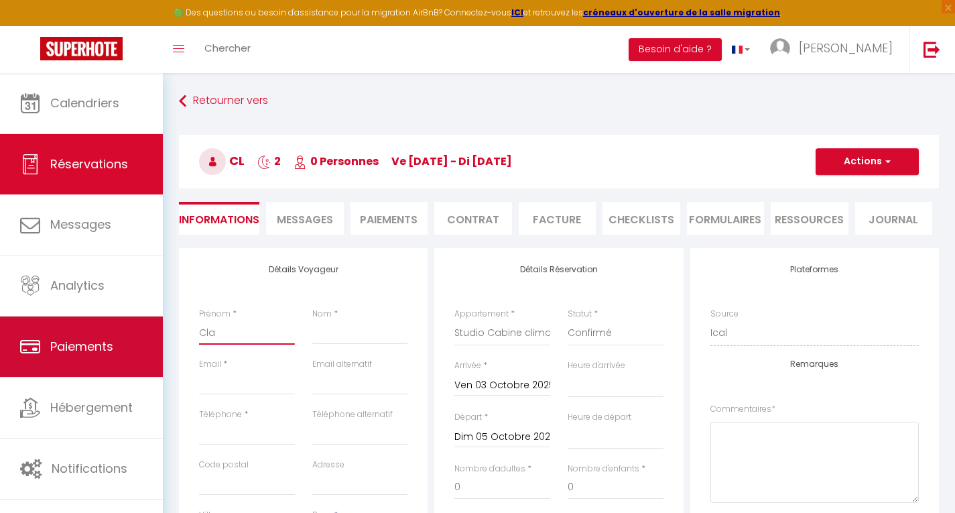
select select
checkbox input "false"
type textarea "Reservation URL: https://www.airbnb.com/hosting/reservations/de tails/HM3DPM2DC…"
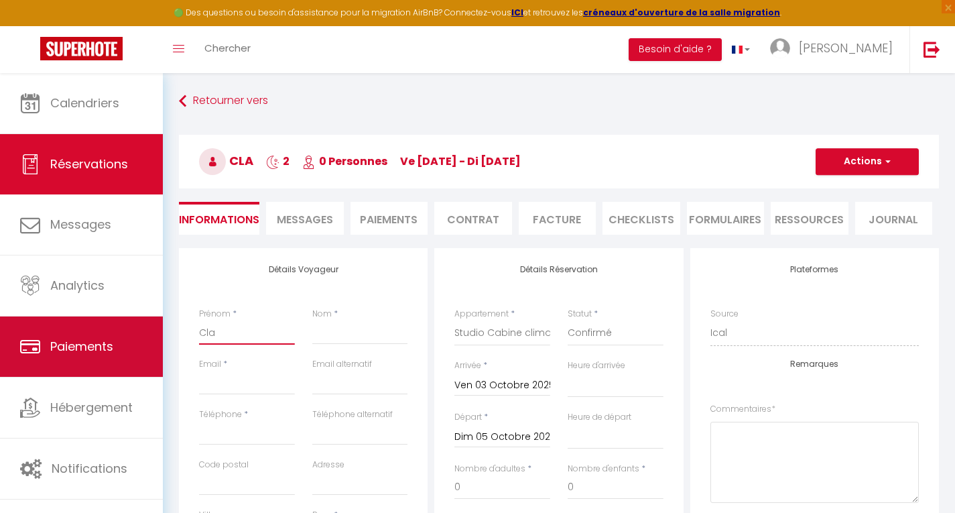
type input "Clar"
select select
checkbox input "false"
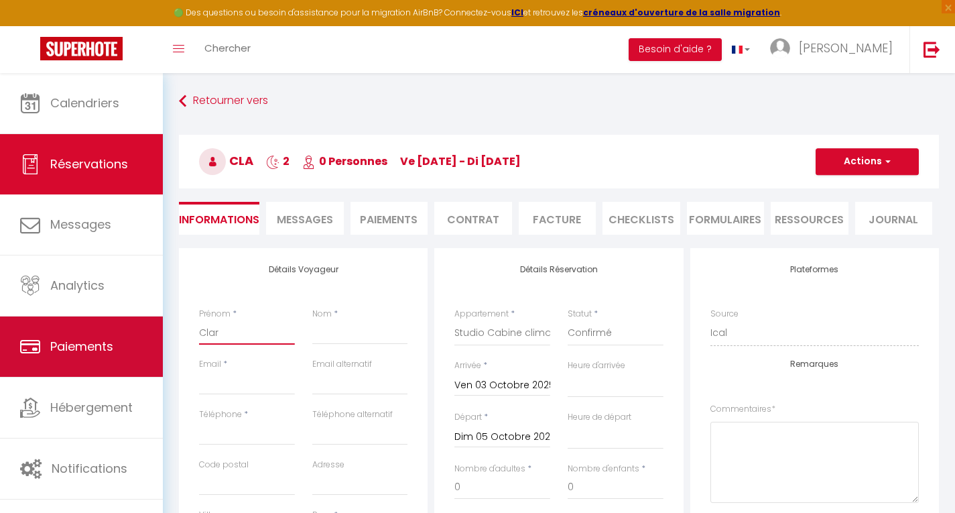
type textarea "Reservation URL: https://www.airbnb.com/hosting/reservations/de tails/HM3DPM2DC…"
type input "Clara"
select select
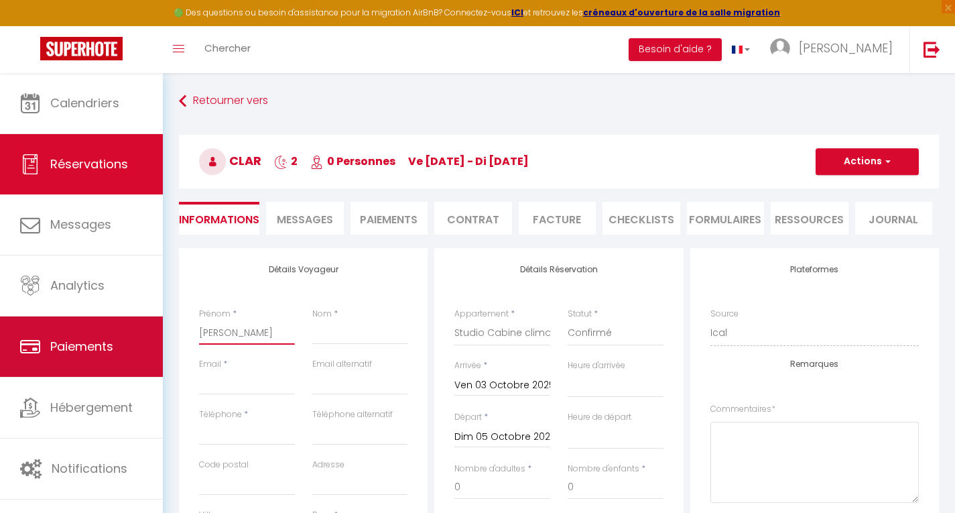
checkbox input "false"
type textarea "Reservation URL: https://www.airbnb.com/hosting/reservations/de tails/HM3DPM2DC…"
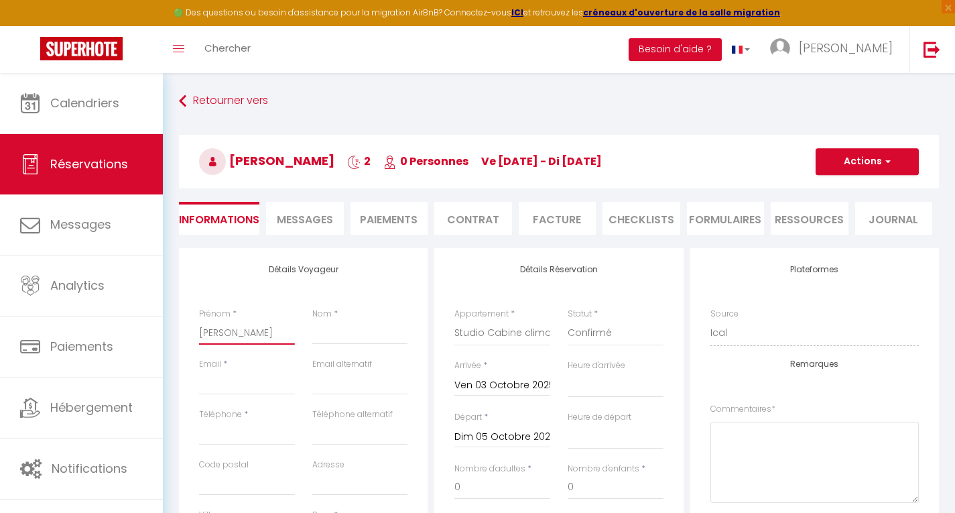
type input "Clara"
click at [319, 337] on input "Nom" at bounding box center [360, 332] width 96 height 24
type input "D"
select select
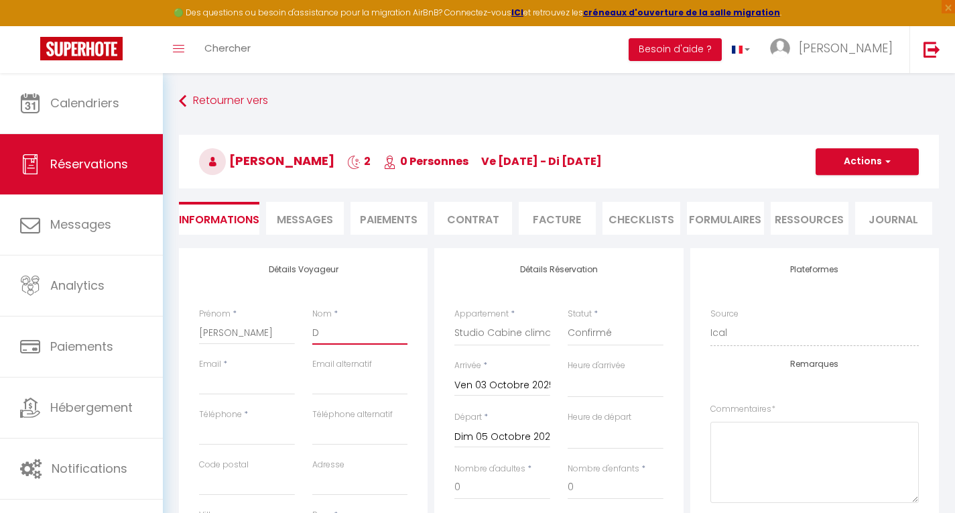
select select
checkbox input "false"
type textarea "Reservation URL: https://www.airbnb.com/hosting/reservations/de tails/HM3DPM2DC…"
type input "DO"
select select
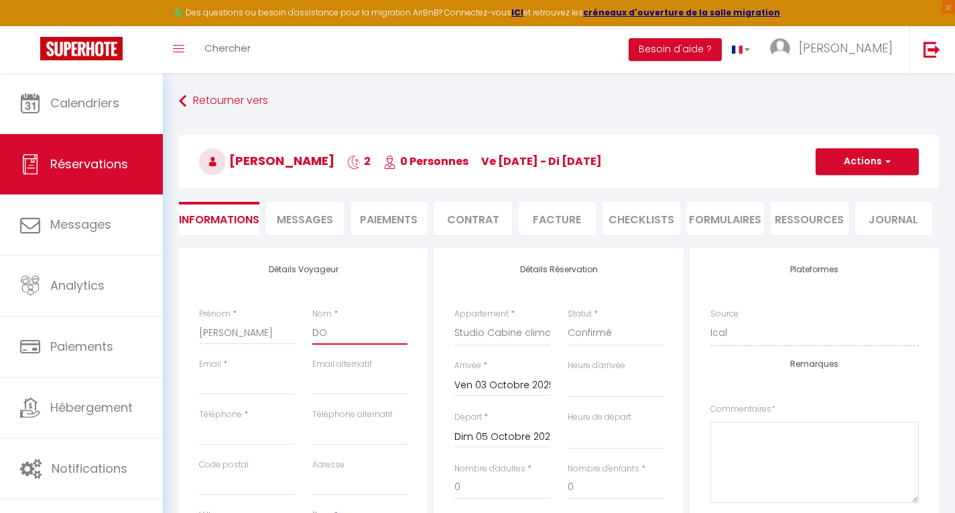
select select
checkbox input "false"
type textarea "Reservation URL: https://www.airbnb.com/hosting/reservations/de tails/HM3DPM2DC…"
type input "DOU"
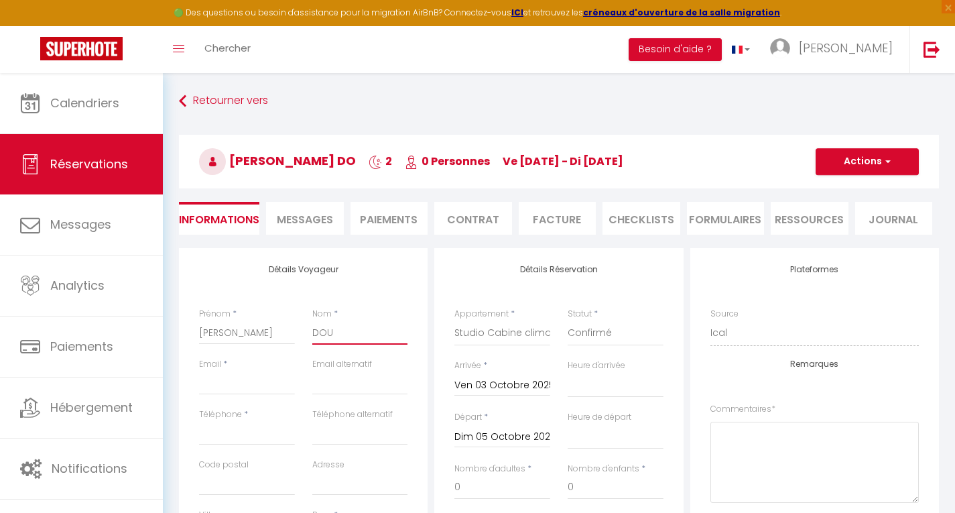
select select
checkbox input "false"
type textarea "Reservation URL: https://www.airbnb.com/hosting/reservations/de tails/HM3DPM2DC…"
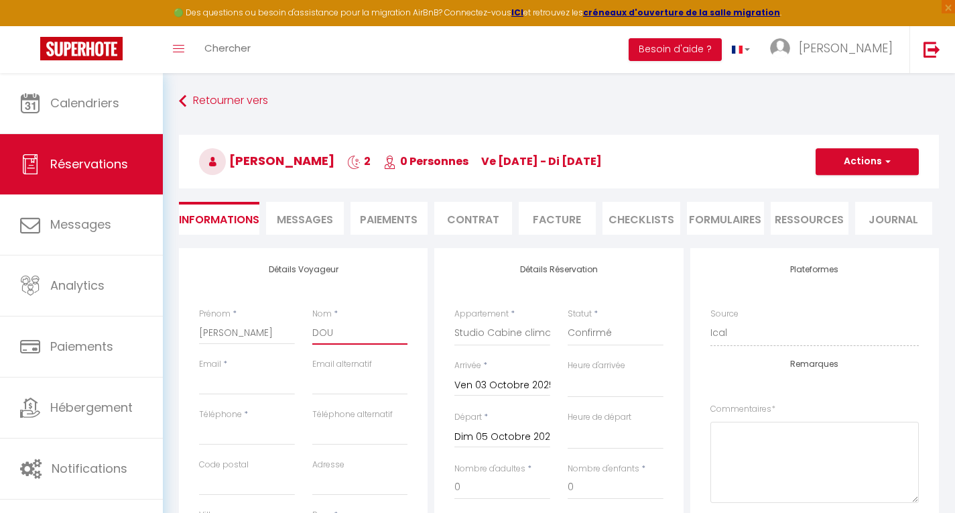
type input "DOUC"
select select
checkbox input "false"
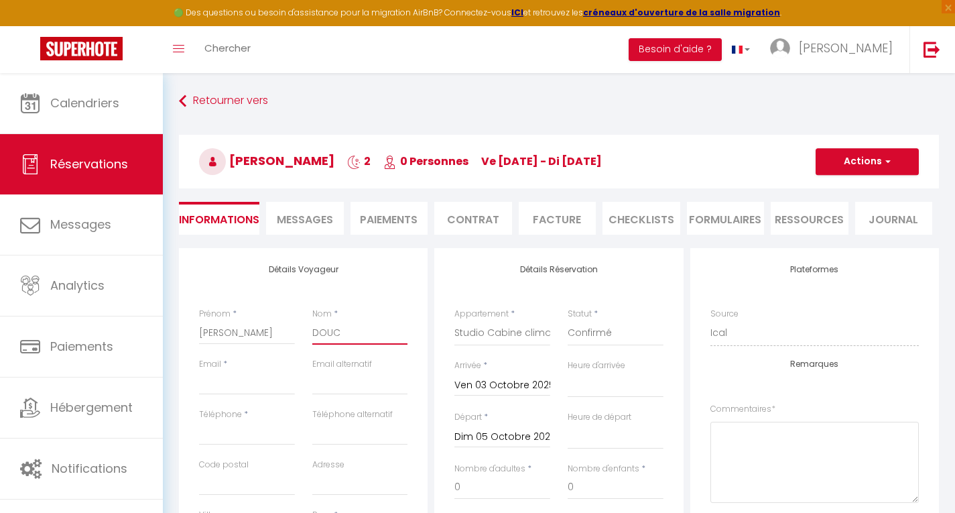
type textarea "Reservation URL: https://www.airbnb.com/hosting/reservations/de tails/HM3DPM2DC…"
type input "DOUCE"
select select
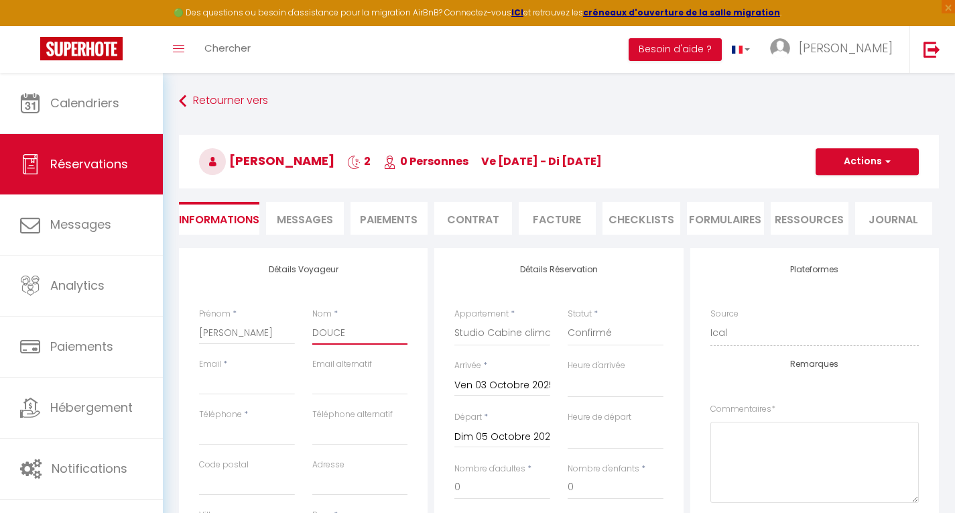
checkbox input "false"
type textarea "Reservation URL: https://www.airbnb.com/hosting/reservations/de tails/HM3DPM2DC…"
click at [225, 382] on input "Email client" at bounding box center [247, 383] width 96 height 24
click at [398, 267] on h4 "Détails Voyageur" at bounding box center [303, 269] width 208 height 9
drag, startPoint x: 486, startPoint y: 488, endPoint x: 432, endPoint y: 485, distance: 54.4
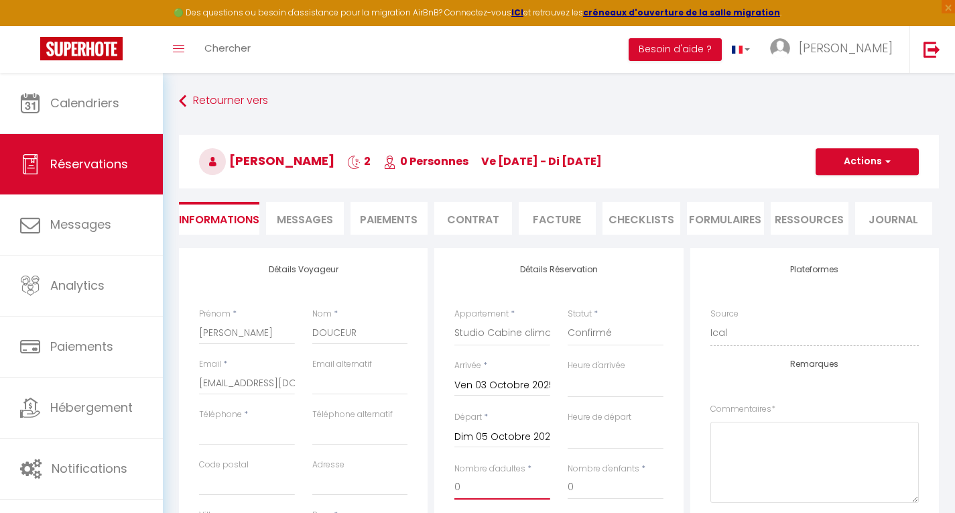
click at [432, 485] on div "Détails Réservation Appartement * Studio Cabine Climatisé Bleu Azur Esterel LEB…" at bounding box center [558, 497] width 255 height 499
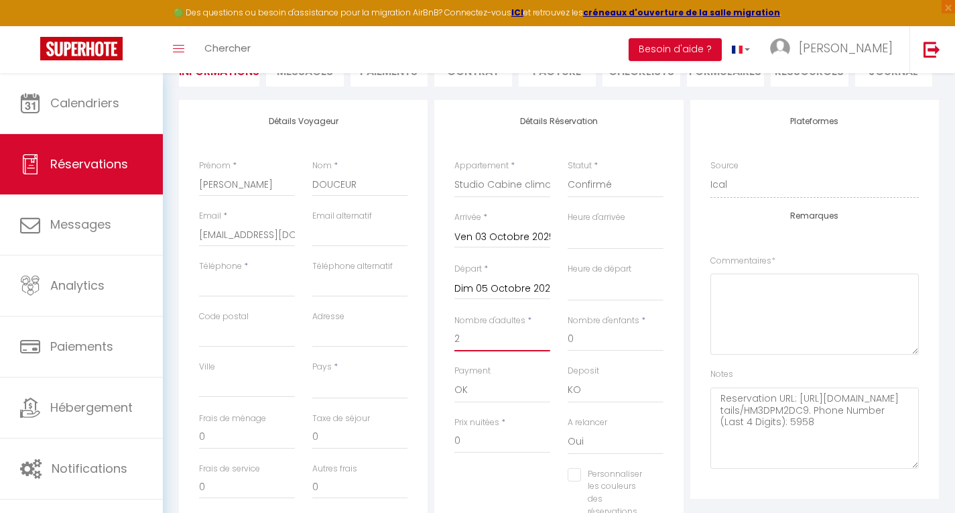
scroll to position [170, 0]
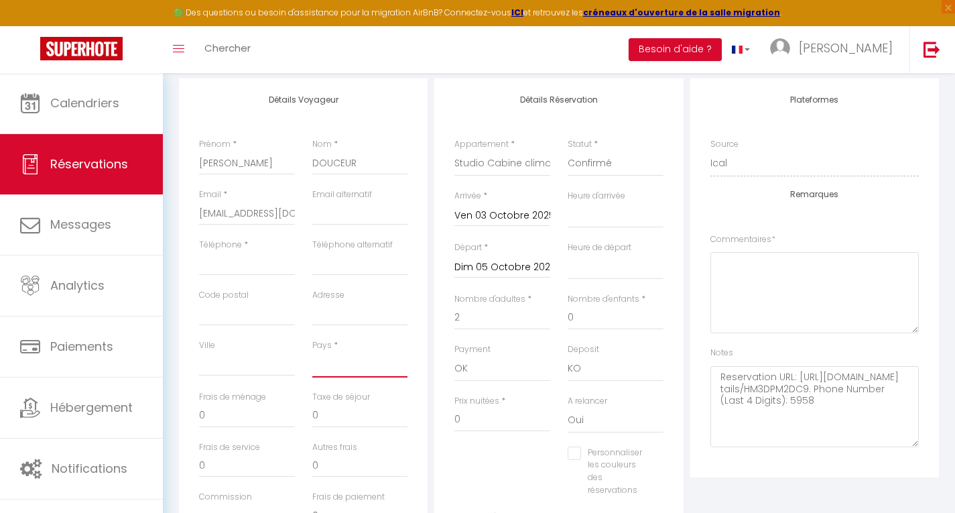
click at [342, 363] on select "France Portugal Afghanistan Albania Algeria American Samoa Andorra Angola Angui…" at bounding box center [360, 364] width 96 height 25
click at [341, 369] on select "France Portugal Afghanistan Albania Algeria American Samoa Andorra Angola Angui…" at bounding box center [360, 364] width 96 height 25
click at [312, 352] on select "France Portugal Afghanistan Albania Algeria American Samoa Andorra Angola Angui…" at bounding box center [360, 364] width 96 height 25
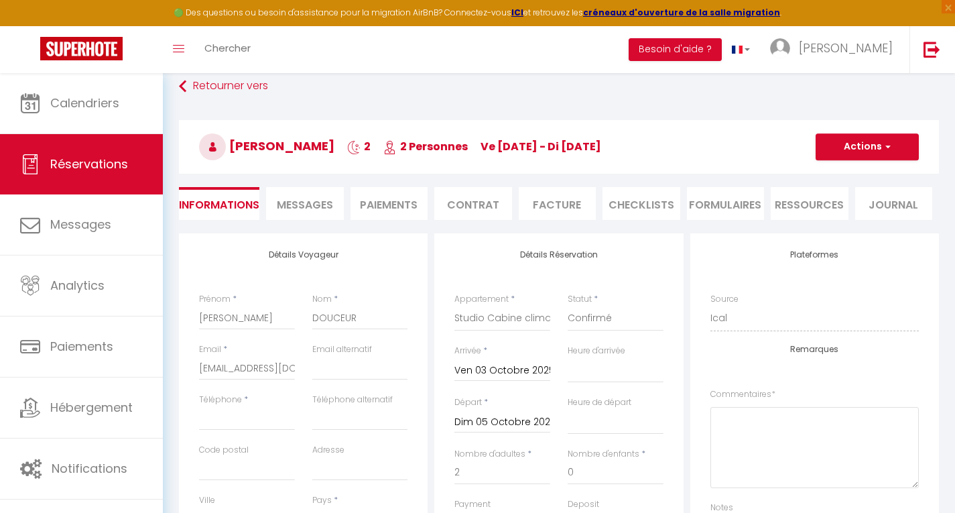
scroll to position [0, 0]
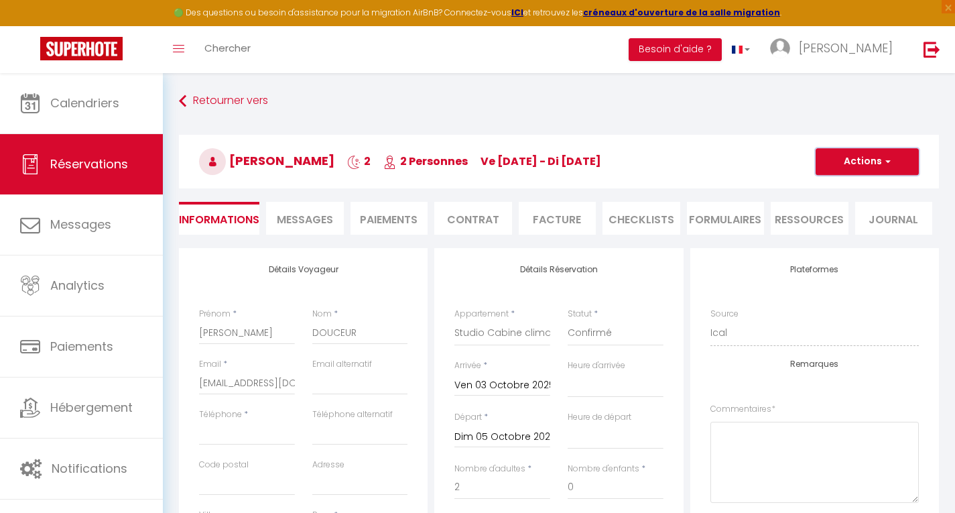
click at [854, 156] on button "Actions" at bounding box center [867, 161] width 103 height 27
click at [766, 114] on div "Retourner vers Clara DOUCEUR 2 2 Personnes ve 03 Oct - di 05 Oct Actions Enregi…" at bounding box center [558, 168] width 777 height 159
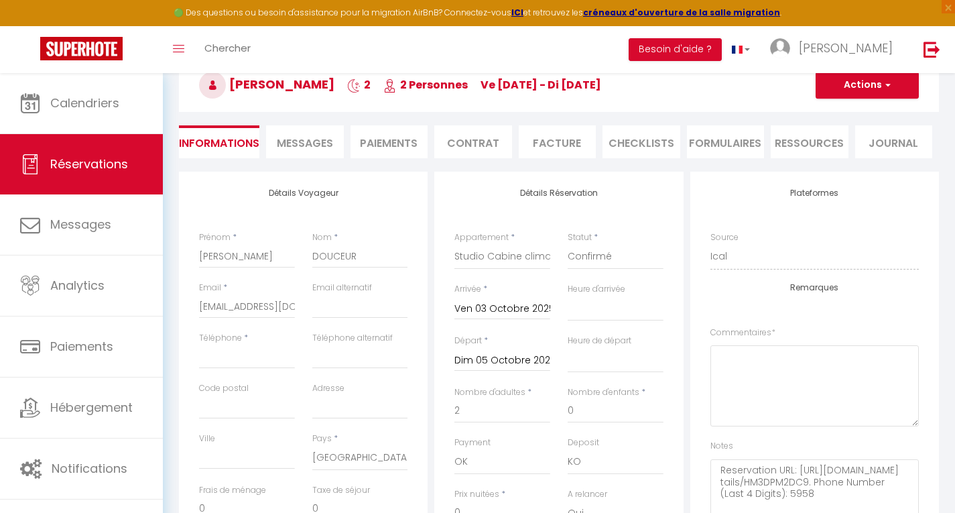
scroll to position [99, 0]
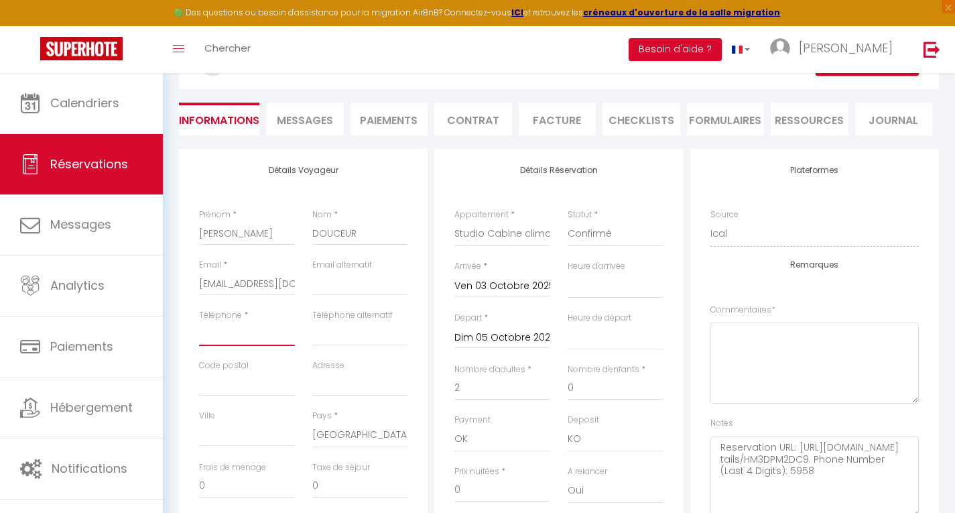
click at [238, 336] on input "Téléphone" at bounding box center [247, 334] width 96 height 24
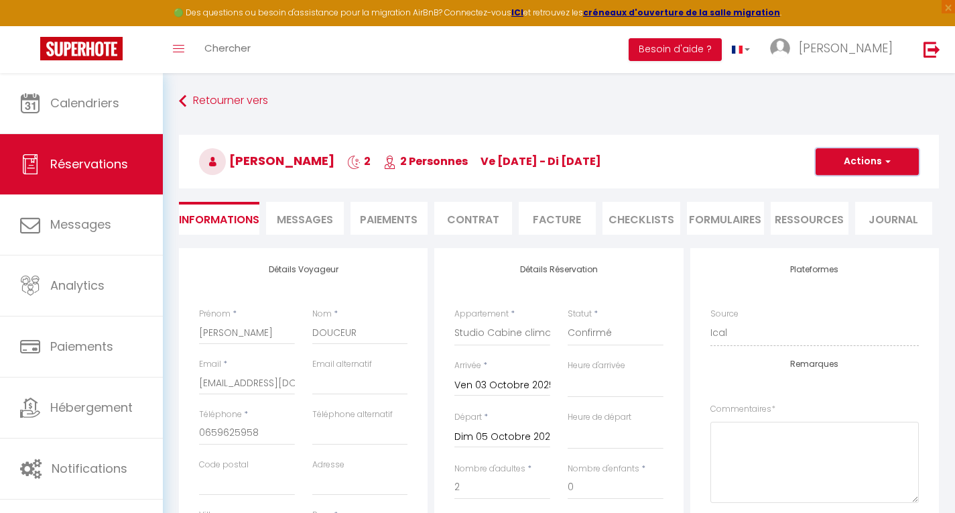
click at [860, 157] on button "Actions" at bounding box center [867, 161] width 103 height 27
click at [834, 190] on link "Enregistrer" at bounding box center [854, 190] width 106 height 17
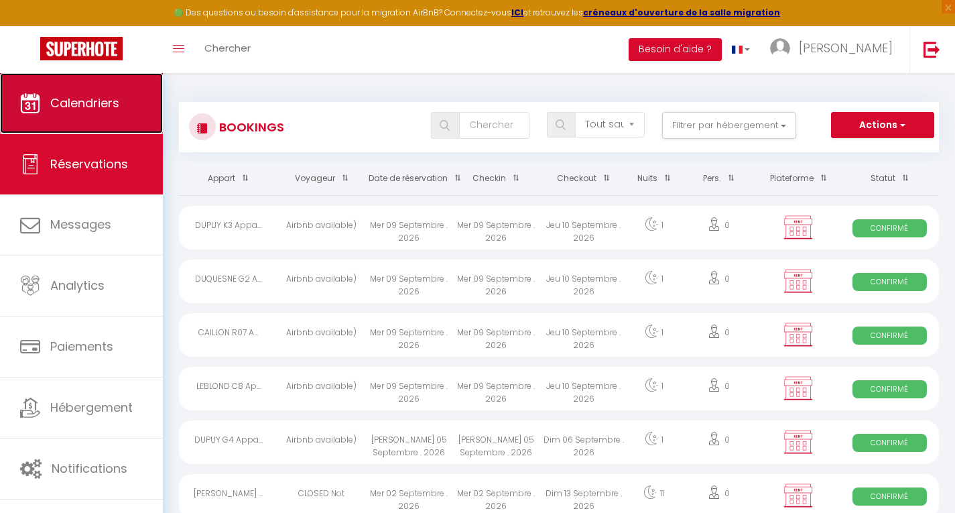
click at [90, 100] on span "Calendriers" at bounding box center [84, 103] width 69 height 17
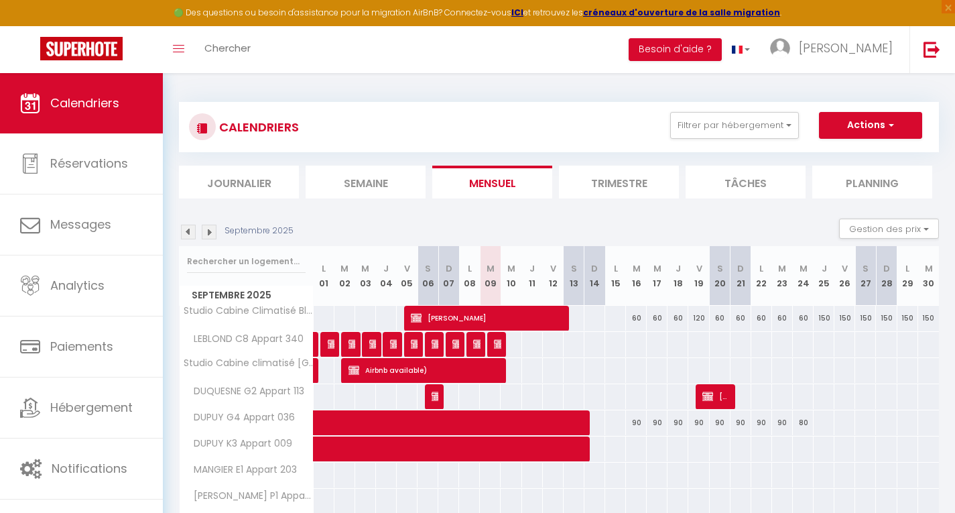
click at [577, 314] on div at bounding box center [573, 318] width 21 height 25
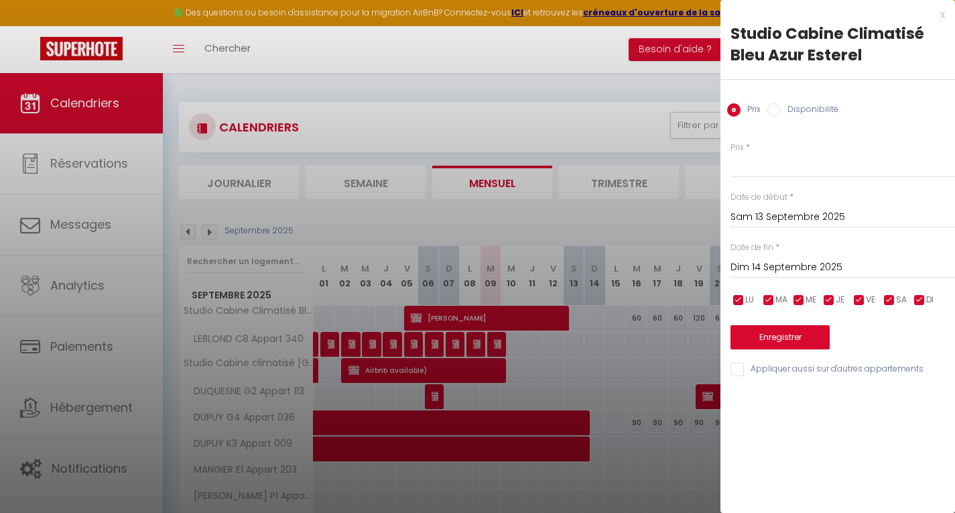
click at [773, 110] on input "Disponibilité" at bounding box center [773, 109] width 13 height 13
click at [764, 269] on input "Dim 14 Septembre 2025" at bounding box center [843, 268] width 225 height 17
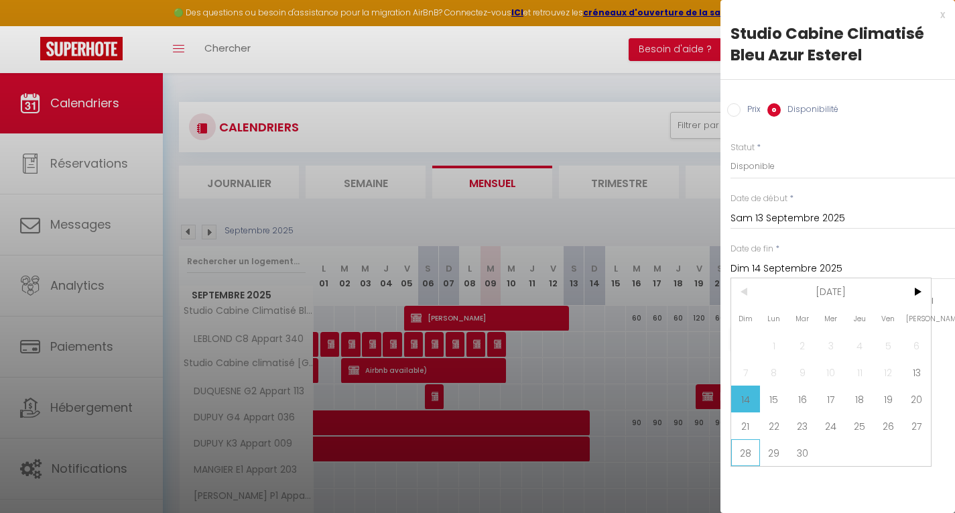
click at [747, 447] on span "28" at bounding box center [745, 452] width 29 height 27
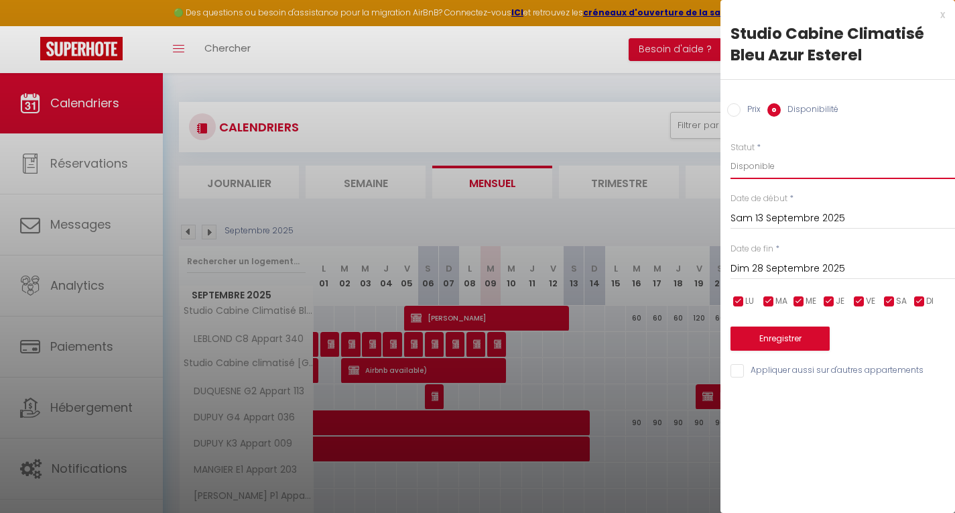
click at [753, 162] on select "Disponible Indisponible" at bounding box center [843, 165] width 225 height 25
click at [734, 112] on input "Prix" at bounding box center [733, 109] width 13 height 13
click at [750, 164] on input "Prix" at bounding box center [843, 165] width 225 height 24
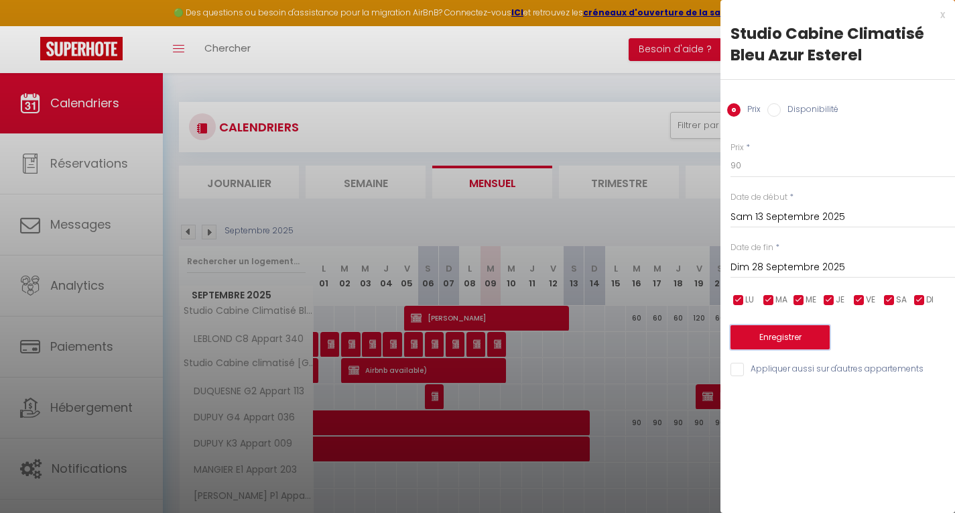
click at [777, 334] on button "Enregistrer" at bounding box center [780, 337] width 99 height 24
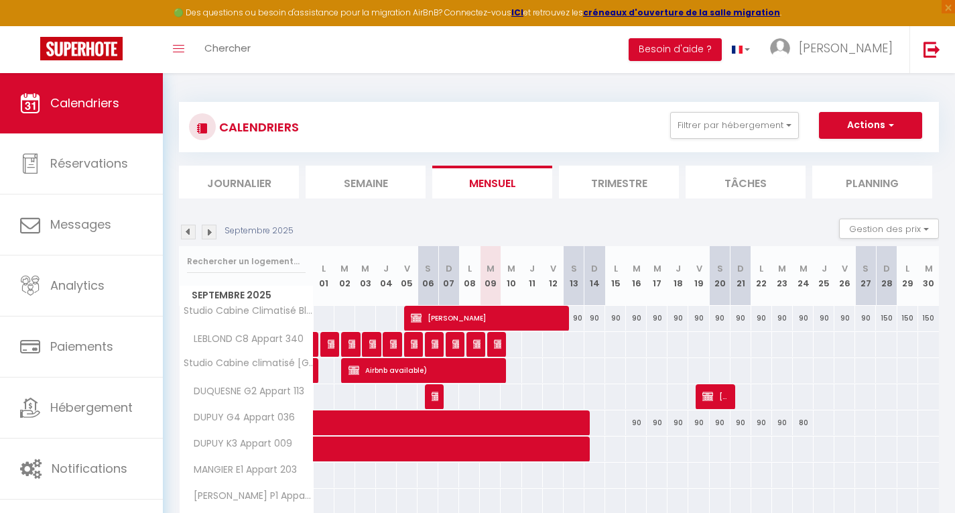
click at [885, 319] on div "150" at bounding box center [886, 318] width 21 height 25
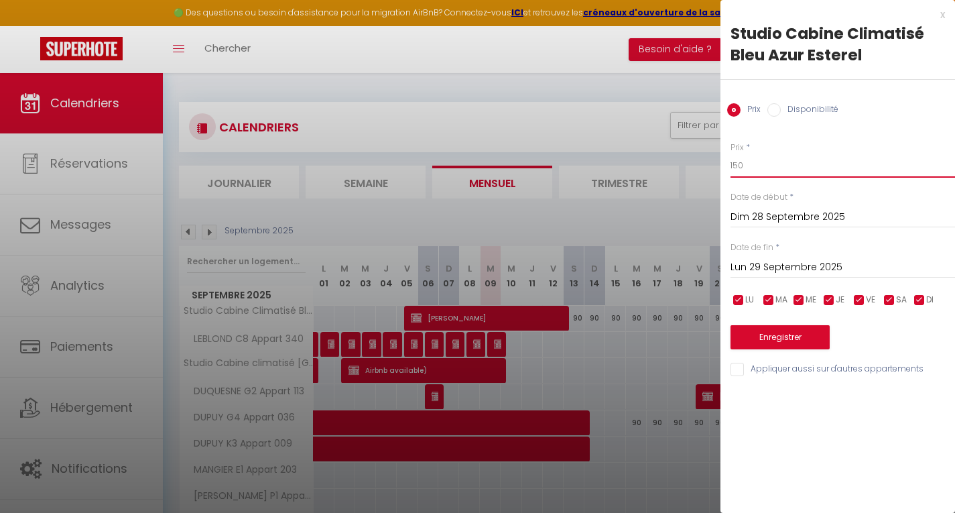
click at [753, 168] on input "150" at bounding box center [843, 165] width 225 height 24
click at [762, 265] on input "Lun 29 Septembre 2025" at bounding box center [843, 267] width 225 height 17
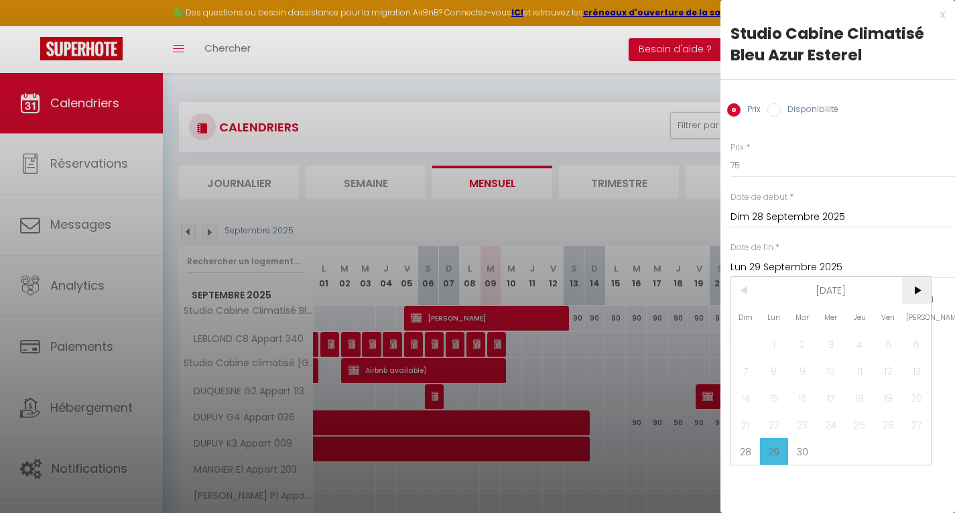
click at [918, 294] on span ">" at bounding box center [916, 290] width 29 height 27
click at [889, 446] on span "31" at bounding box center [888, 451] width 29 height 27
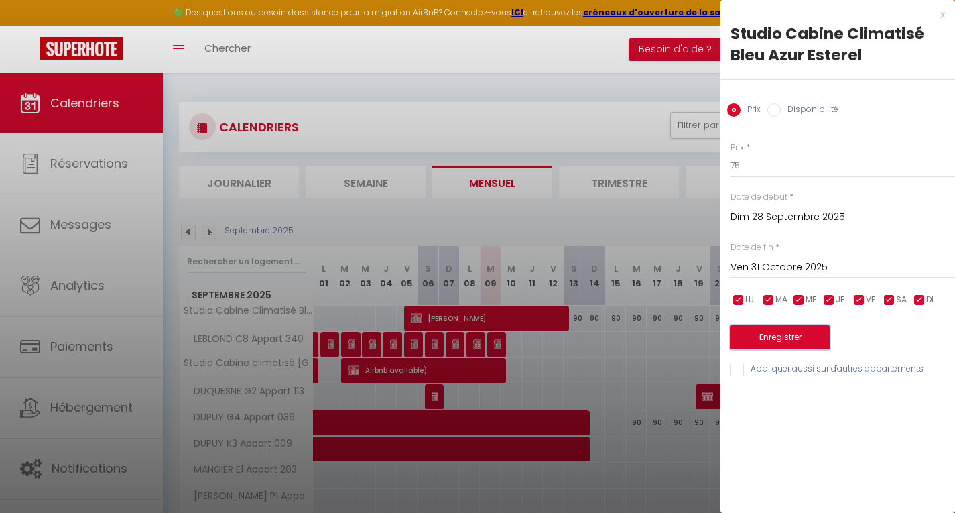
click at [775, 337] on button "Enregistrer" at bounding box center [780, 337] width 99 height 24
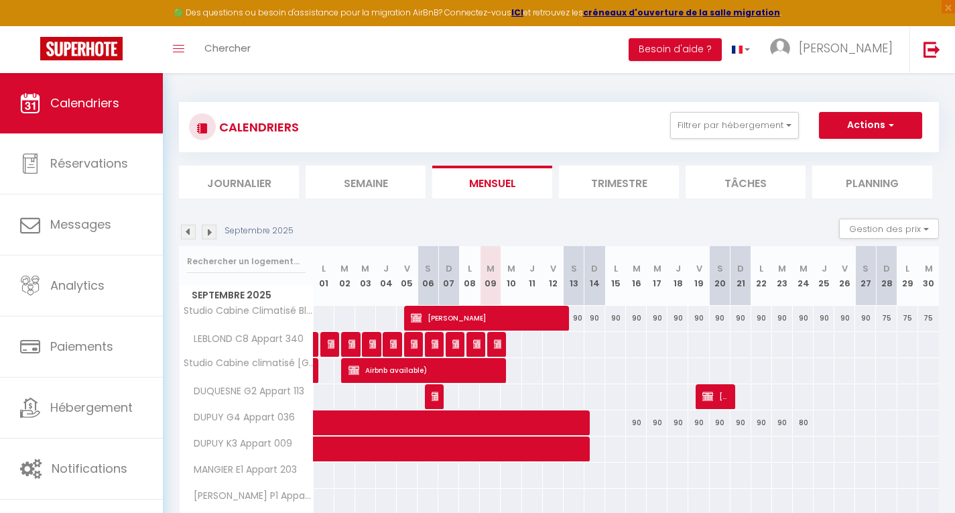
click at [211, 228] on img at bounding box center [209, 232] width 15 height 15
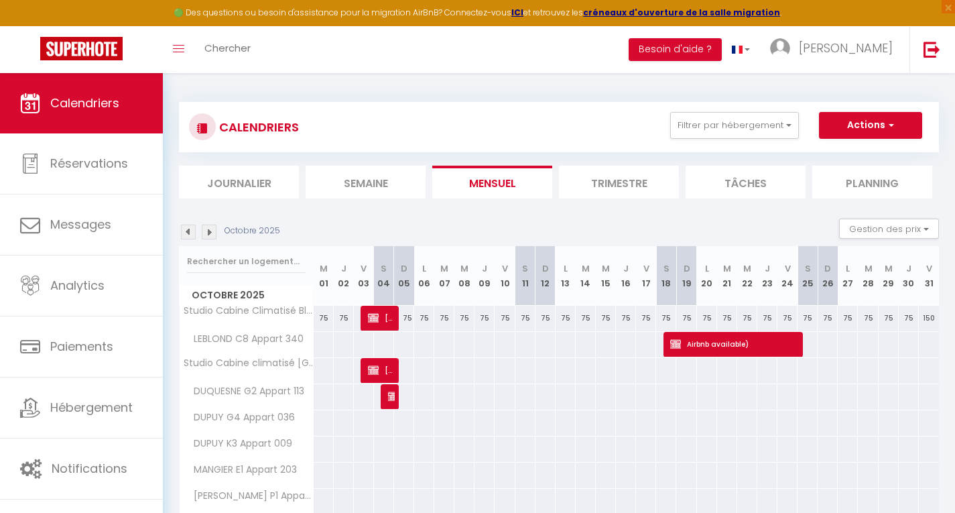
click at [929, 314] on div "150" at bounding box center [929, 318] width 20 height 25
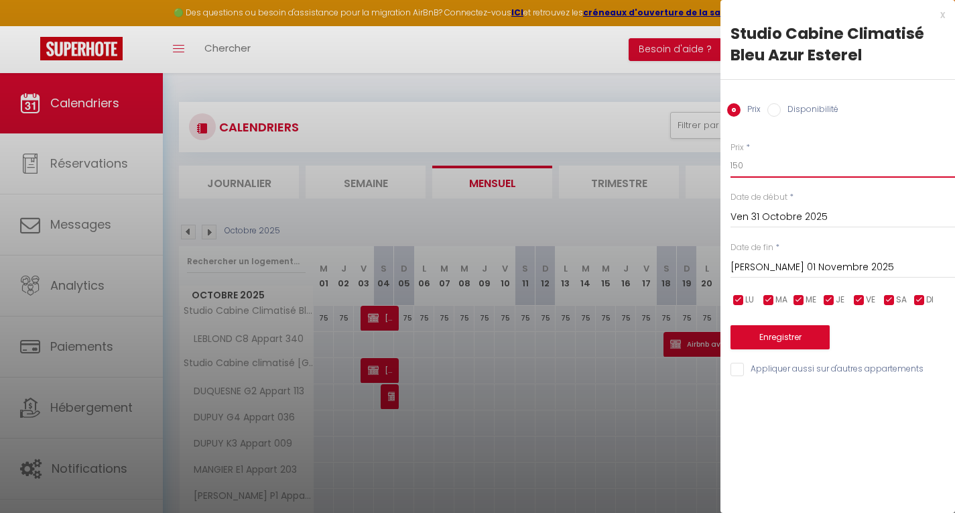
click at [767, 168] on input "150" at bounding box center [843, 165] width 225 height 24
click at [769, 341] on button "Enregistrer" at bounding box center [780, 337] width 99 height 24
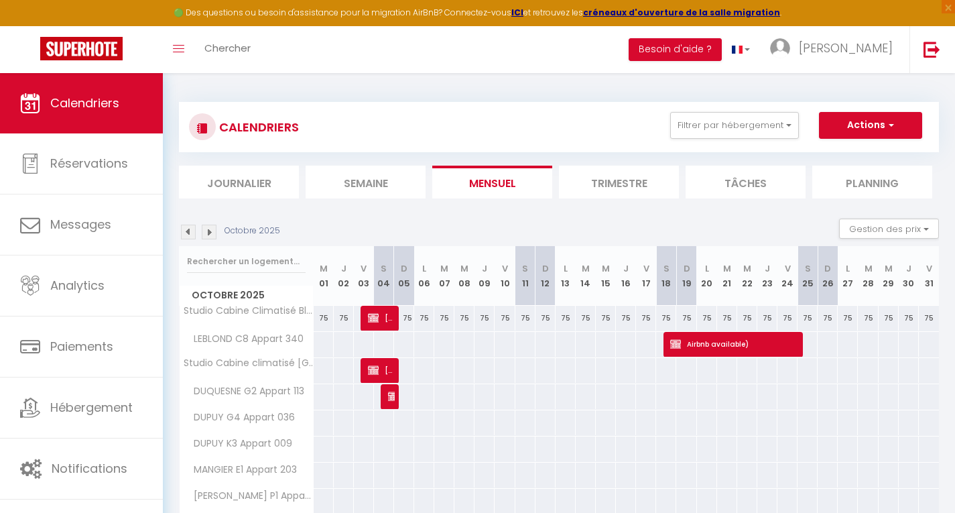
click at [215, 233] on img at bounding box center [209, 232] width 15 height 15
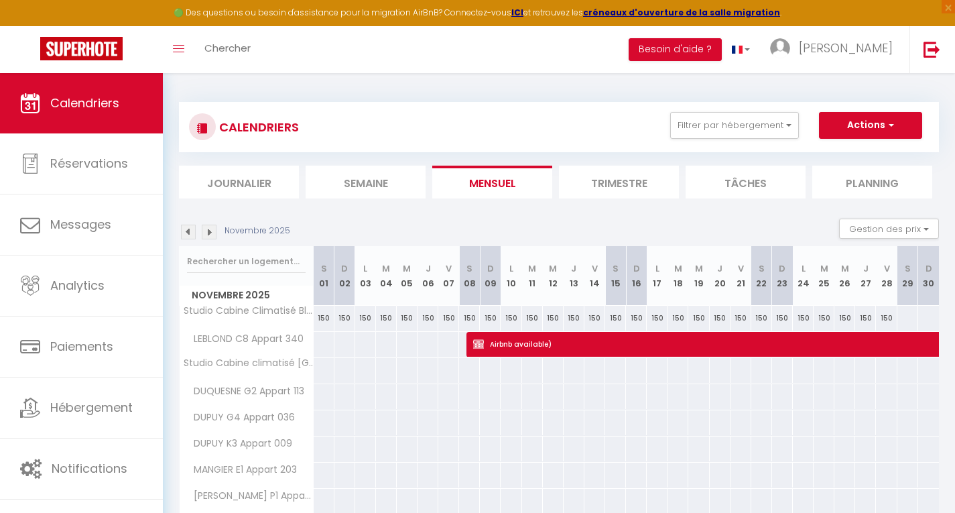
click at [326, 316] on div "150" at bounding box center [324, 318] width 21 height 25
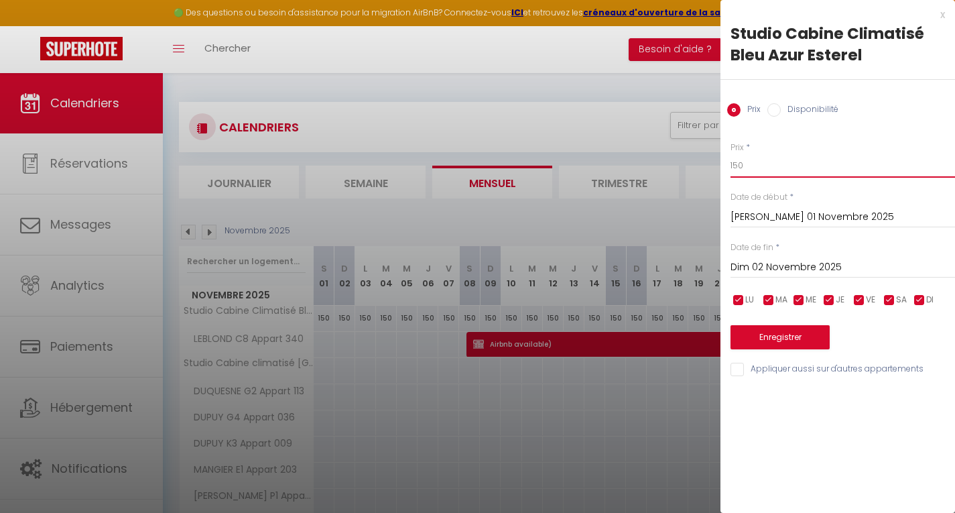
click at [751, 164] on input "150" at bounding box center [843, 165] width 225 height 24
click at [772, 262] on input "Dim 02 Novembre 2025" at bounding box center [843, 267] width 225 height 17
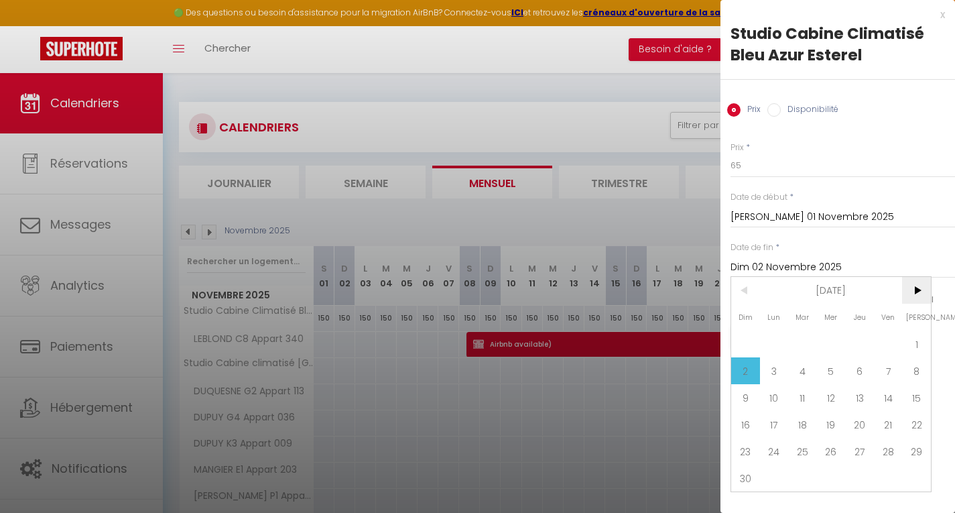
click at [916, 288] on span ">" at bounding box center [916, 290] width 29 height 27
click at [889, 338] on span "2" at bounding box center [888, 343] width 29 height 27
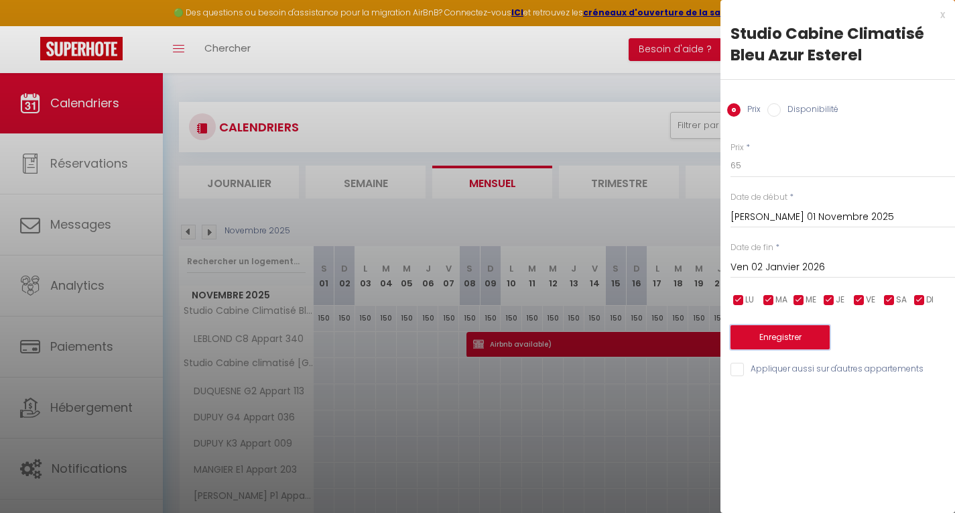
click at [766, 336] on button "Enregistrer" at bounding box center [780, 337] width 99 height 24
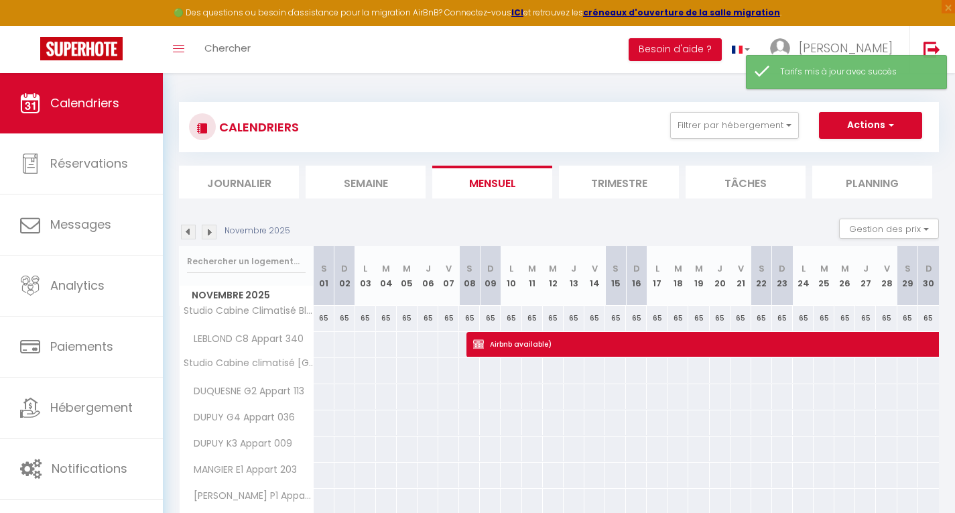
click at [208, 225] on img at bounding box center [209, 232] width 15 height 15
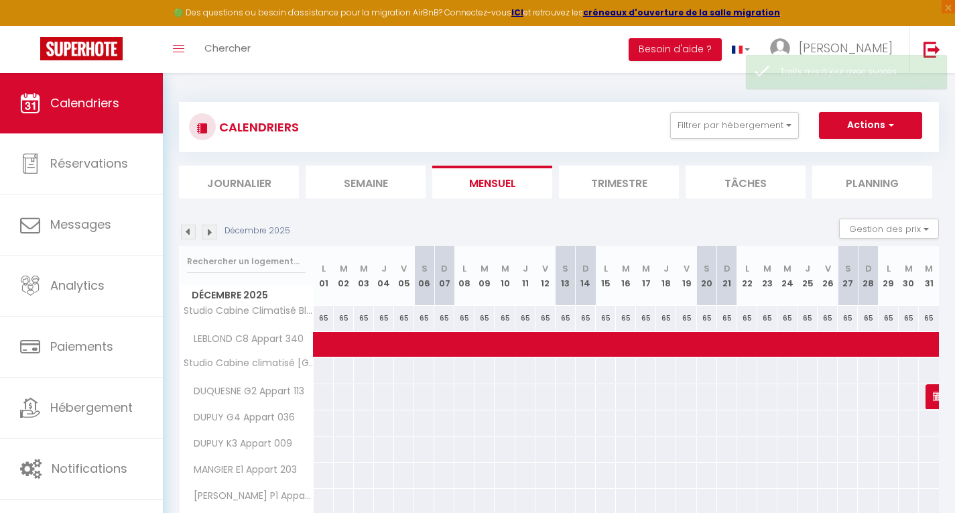
click at [208, 225] on img at bounding box center [209, 232] width 15 height 15
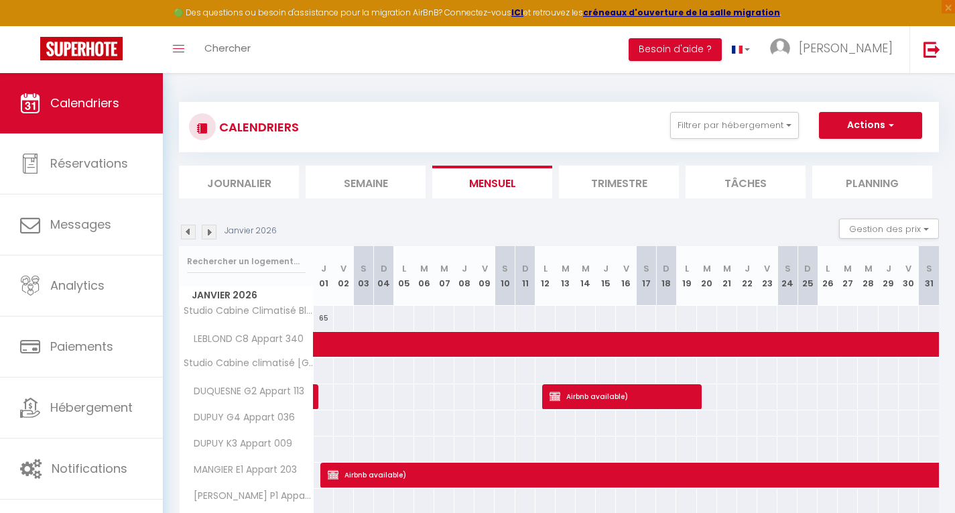
click at [336, 319] on div at bounding box center [343, 318] width 21 height 25
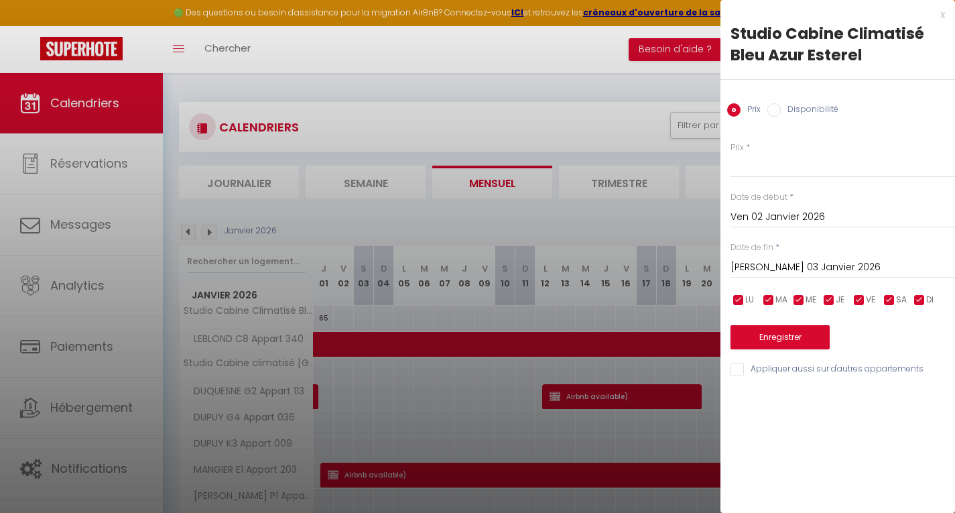
click at [764, 262] on input "Sam 03 Janvier 2026" at bounding box center [843, 267] width 225 height 17
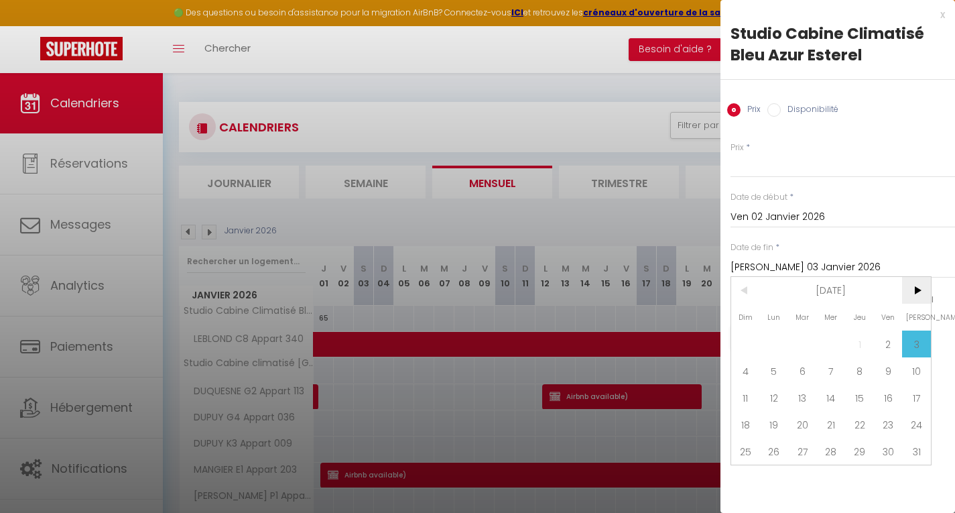
click at [917, 290] on span ">" at bounding box center [916, 290] width 29 height 27
click at [801, 453] on span "31" at bounding box center [802, 451] width 29 height 27
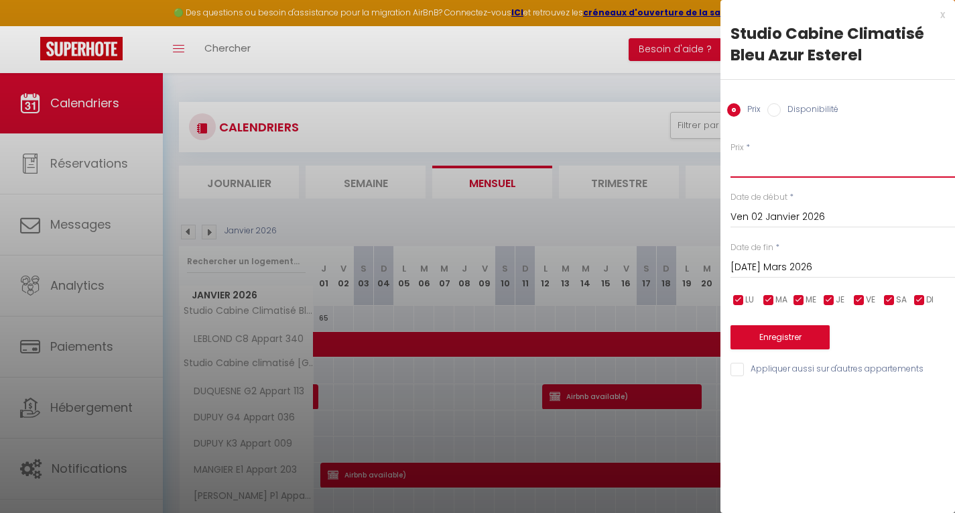
click at [749, 167] on input "Prix" at bounding box center [843, 165] width 225 height 24
click at [763, 343] on button "Enregistrer" at bounding box center [780, 337] width 99 height 24
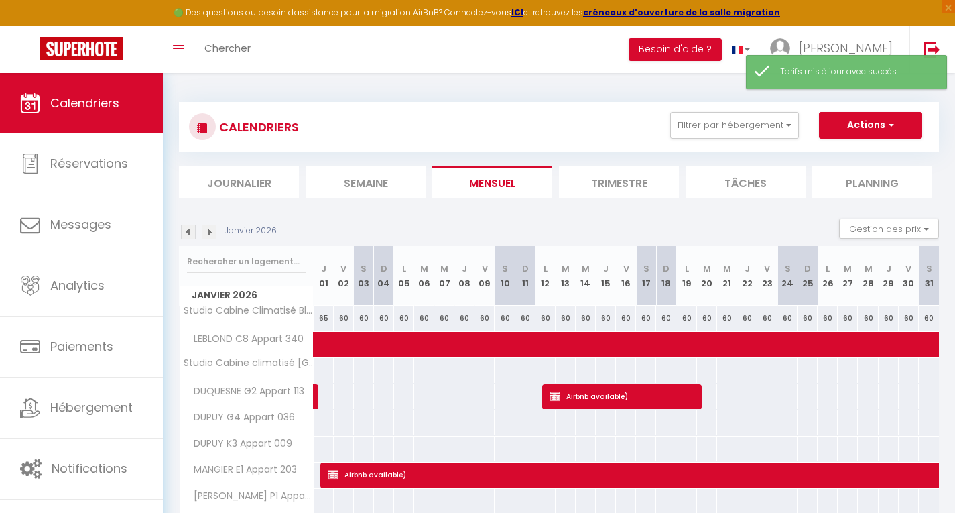
click at [214, 236] on img at bounding box center [209, 232] width 15 height 15
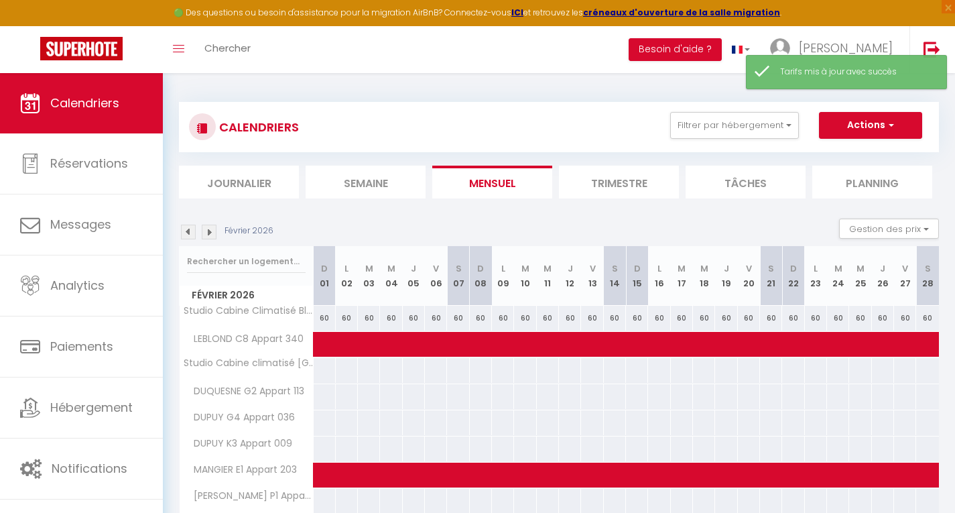
click at [214, 236] on img at bounding box center [209, 232] width 15 height 15
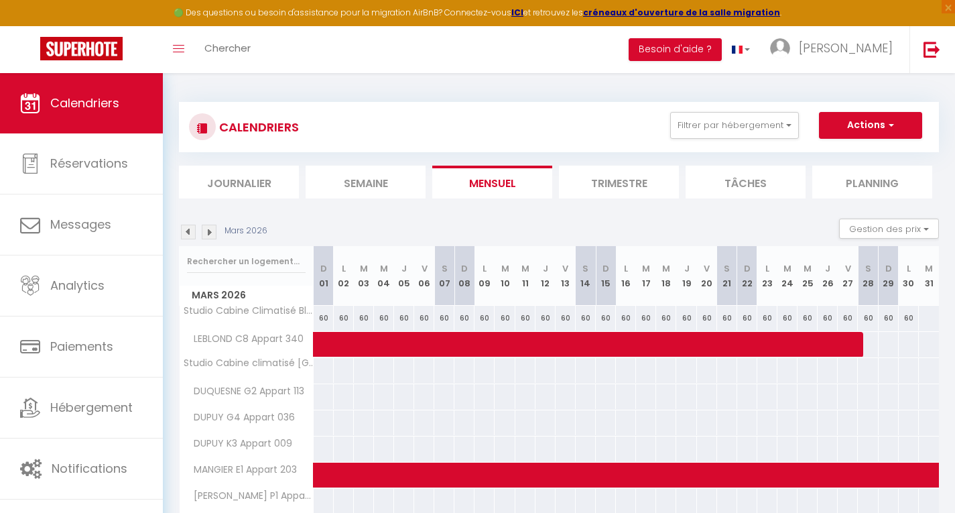
click at [932, 314] on div at bounding box center [928, 318] width 21 height 25
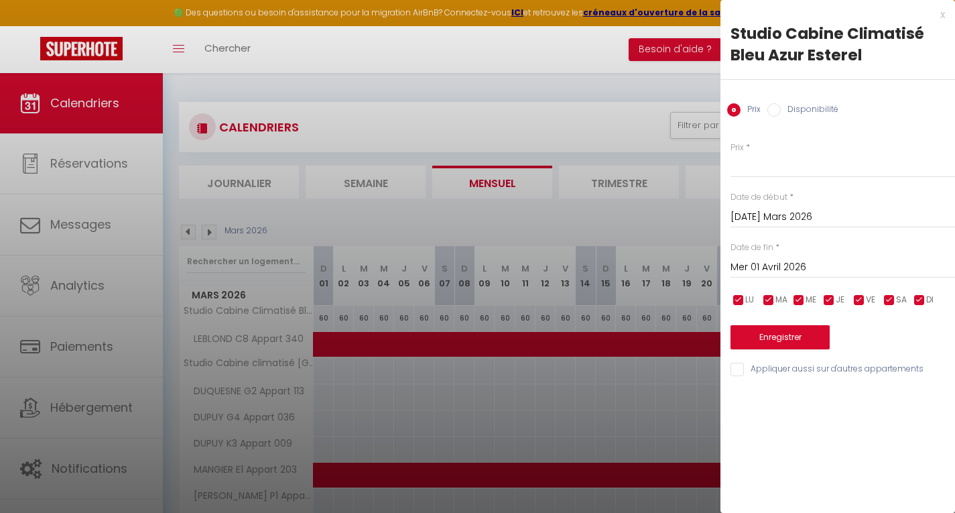
click at [752, 261] on input "Mer 01 Avril 2026" at bounding box center [843, 267] width 225 height 17
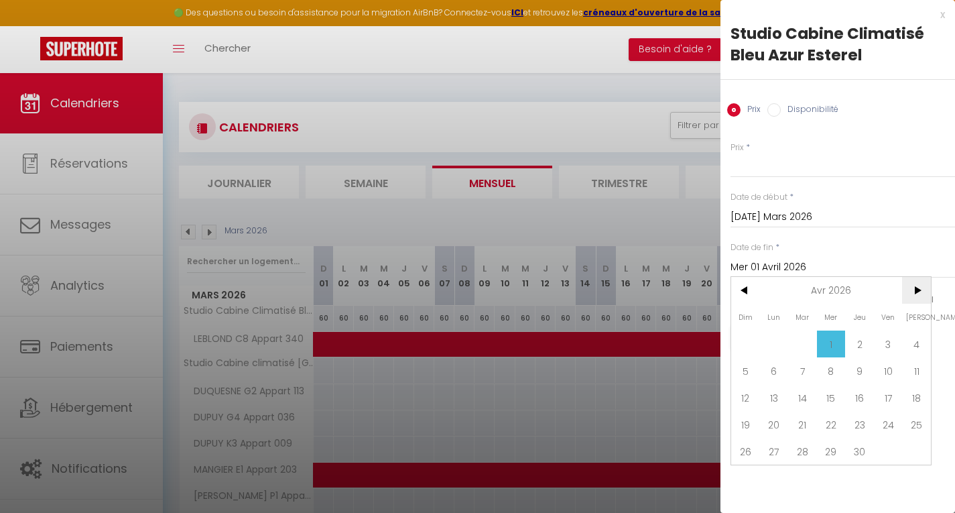
click at [918, 288] on span ">" at bounding box center [916, 290] width 29 height 27
click at [881, 448] on span "29" at bounding box center [888, 451] width 29 height 27
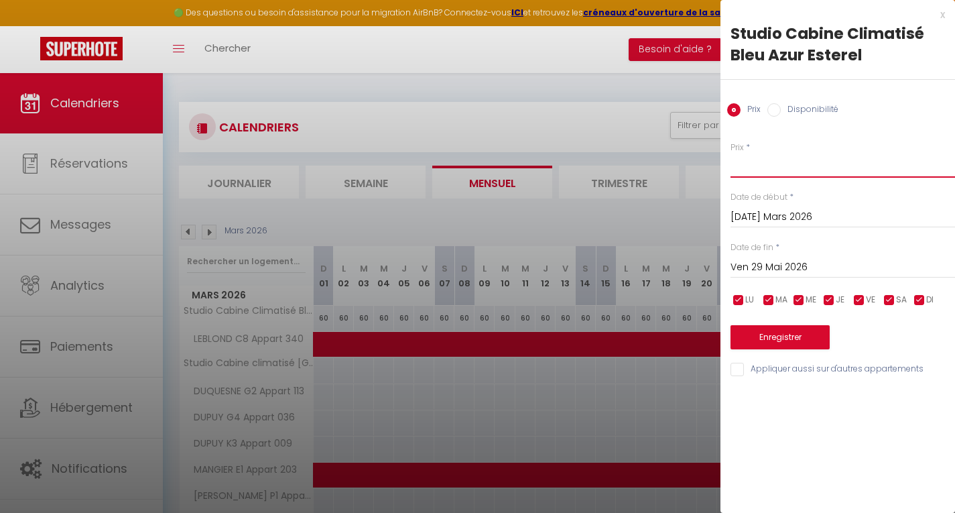
click at [750, 168] on input "Prix" at bounding box center [843, 165] width 225 height 24
click at [777, 335] on button "Enregistrer" at bounding box center [780, 337] width 99 height 24
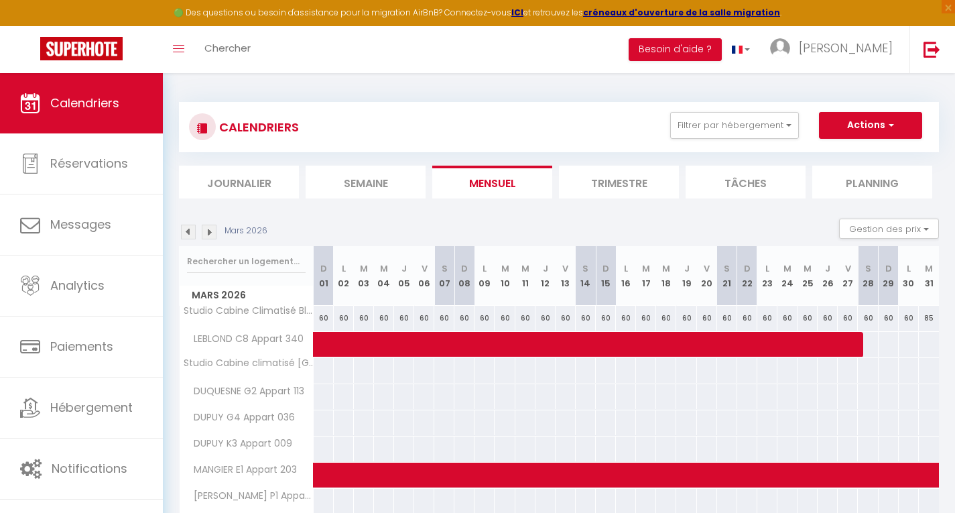
click at [209, 235] on img at bounding box center [209, 232] width 15 height 15
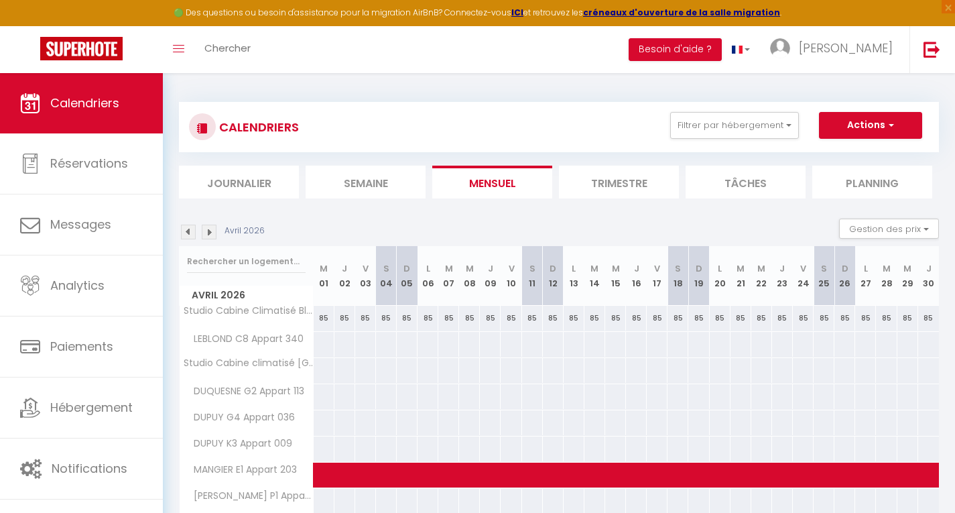
click at [209, 235] on img at bounding box center [209, 232] width 15 height 15
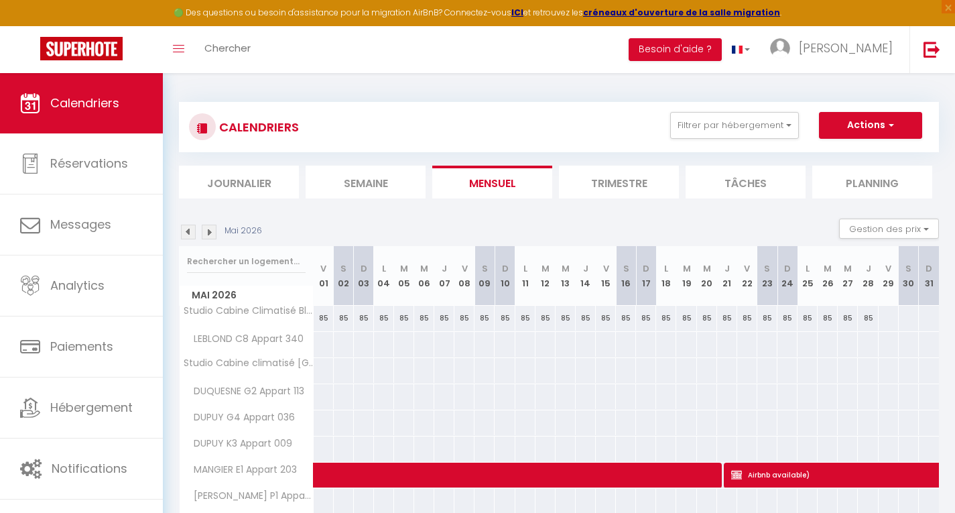
click at [209, 235] on img at bounding box center [209, 232] width 15 height 15
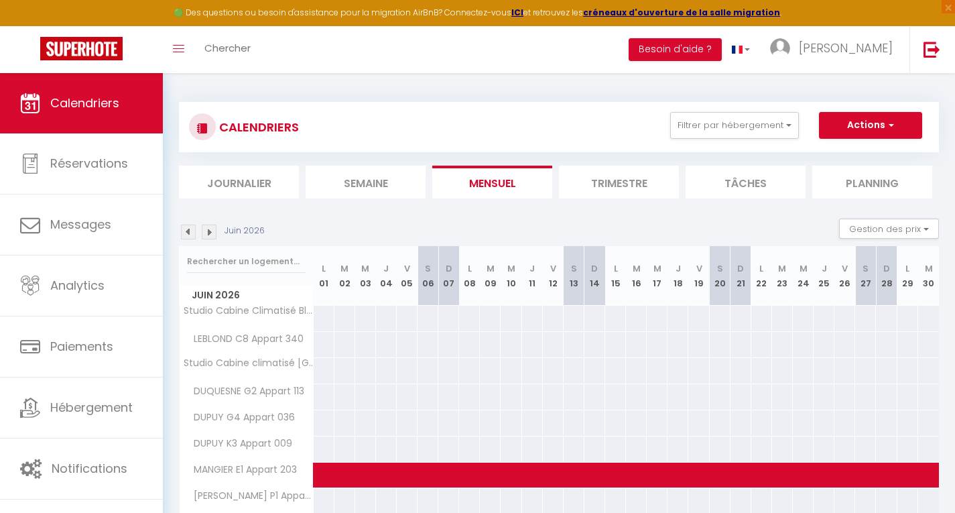
click at [188, 234] on img at bounding box center [188, 232] width 15 height 15
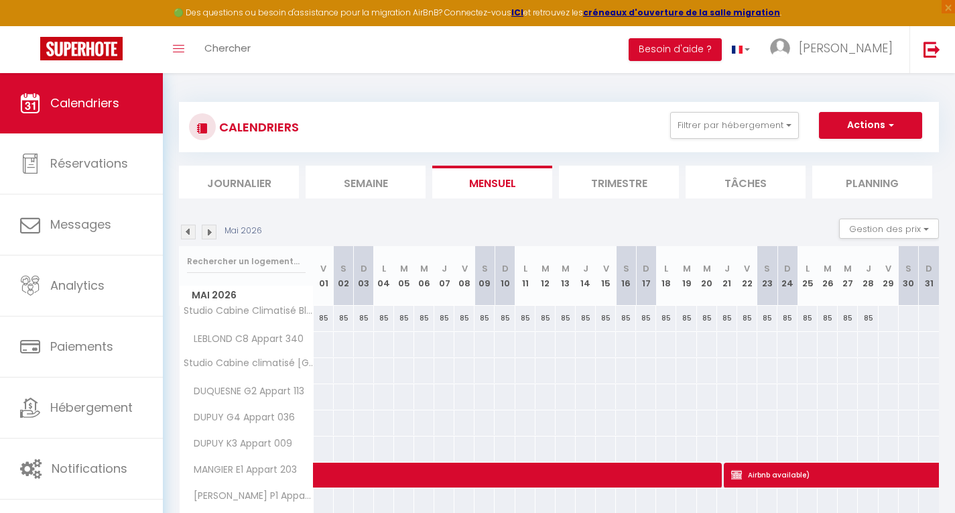
click at [878, 316] on div at bounding box center [888, 318] width 21 height 25
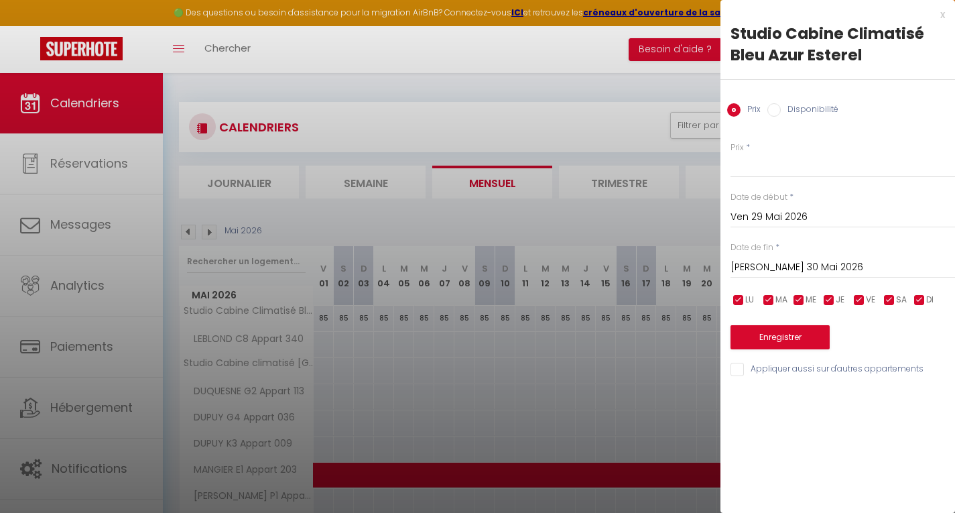
click at [776, 269] on input "Sam 30 Mai 2026" at bounding box center [843, 267] width 225 height 17
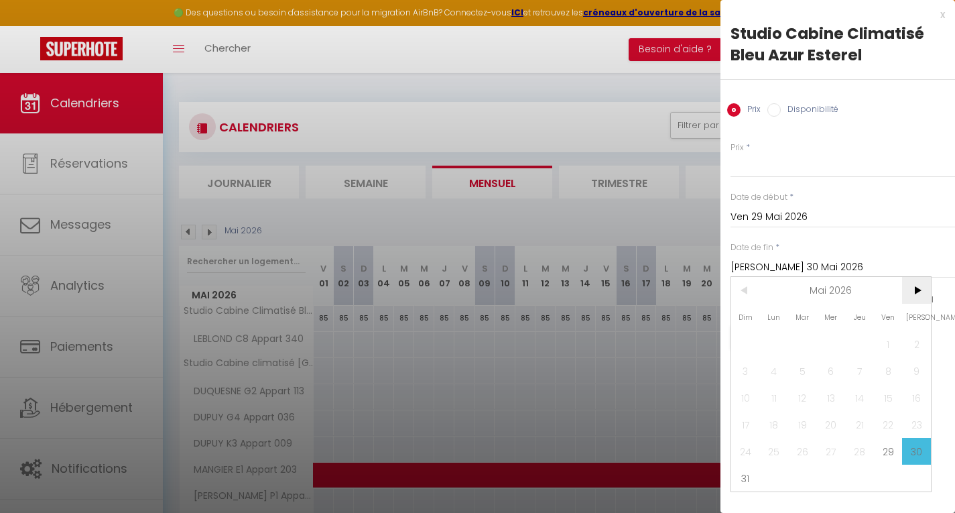
click at [917, 292] on span ">" at bounding box center [916, 290] width 29 height 27
click at [888, 340] on span "3" at bounding box center [888, 343] width 29 height 27
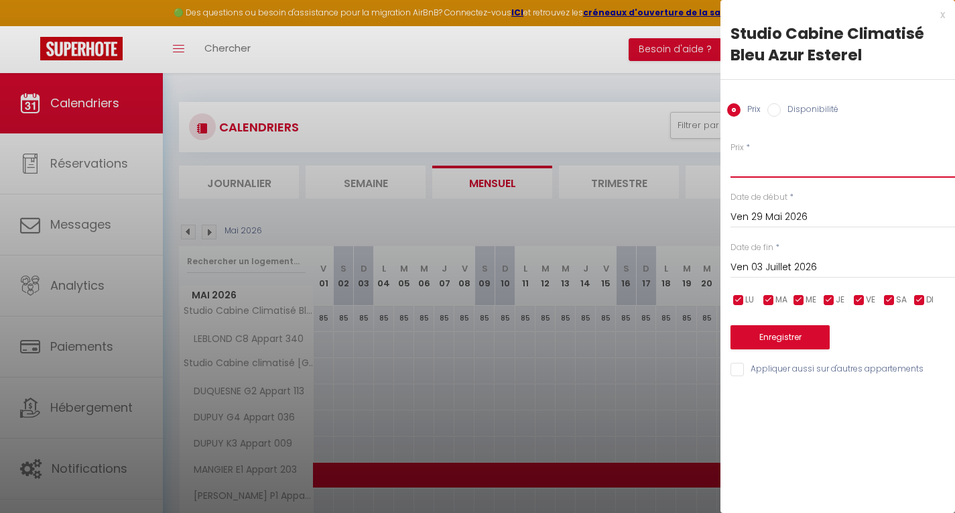
click at [752, 169] on input "Prix" at bounding box center [843, 165] width 225 height 24
click at [776, 336] on button "Enregistrer" at bounding box center [780, 337] width 99 height 24
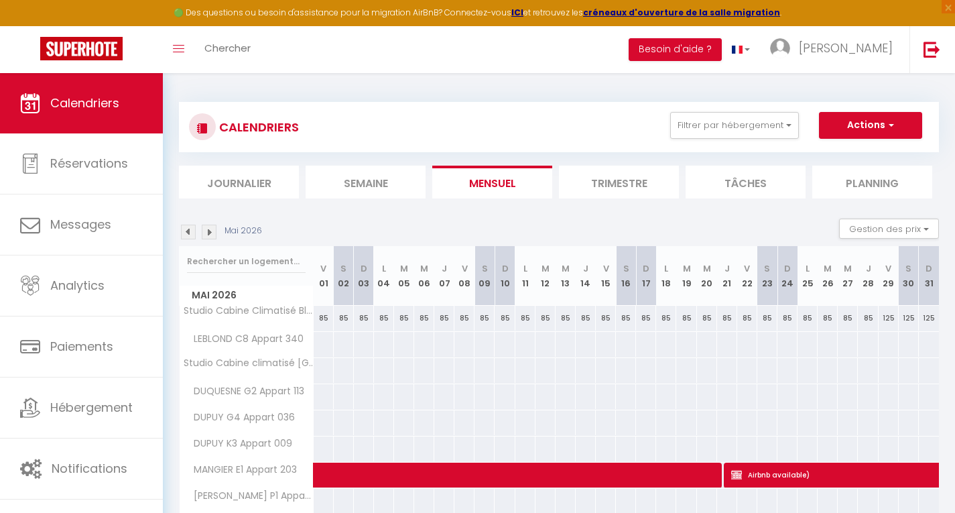
click at [210, 231] on img at bounding box center [209, 232] width 15 height 15
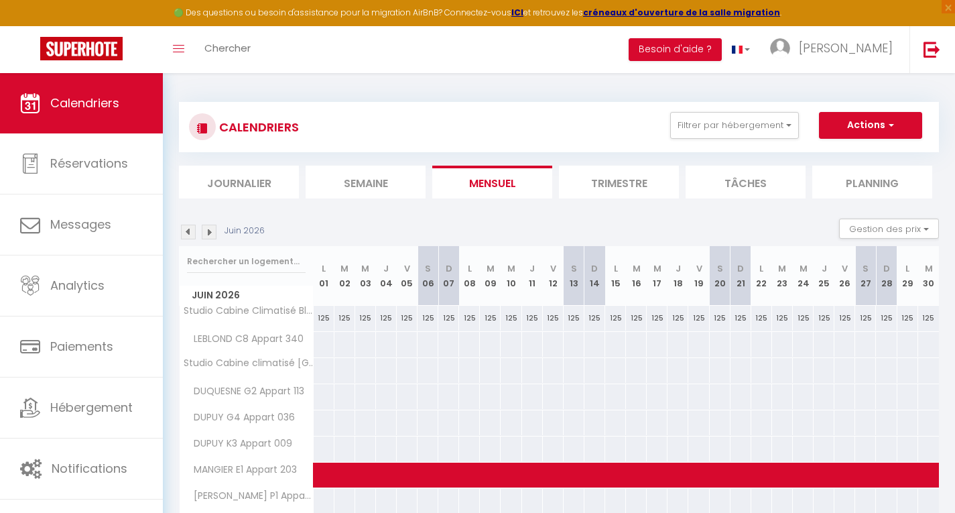
click at [210, 231] on img at bounding box center [209, 232] width 15 height 15
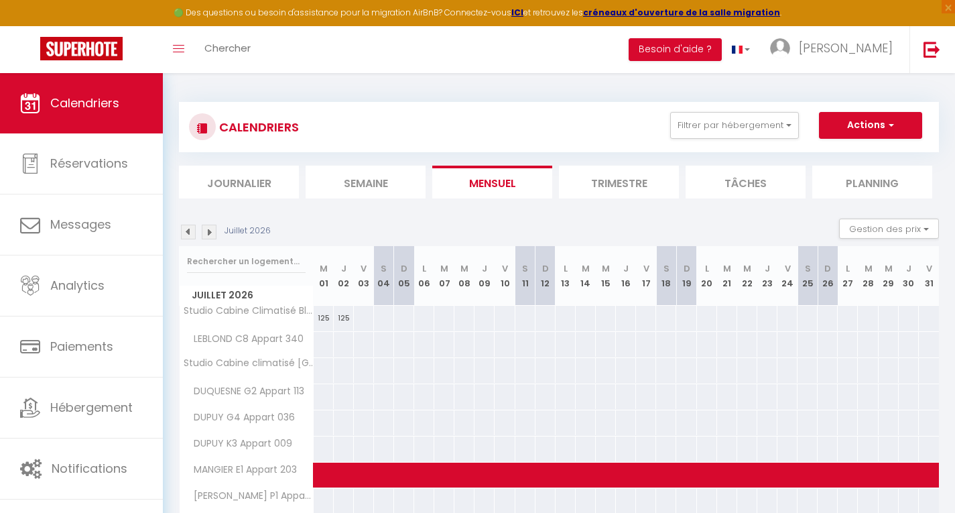
click at [367, 314] on div at bounding box center [363, 318] width 21 height 25
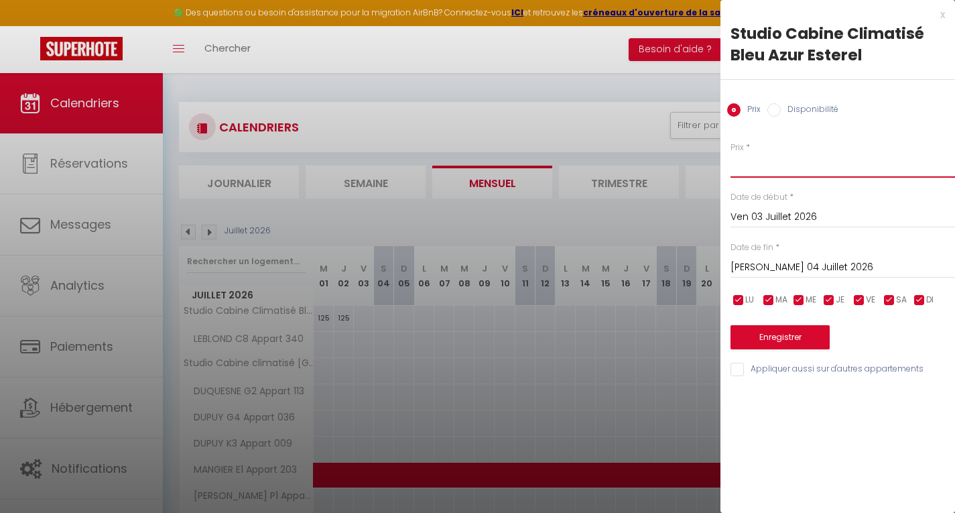
click at [768, 163] on input "Prix" at bounding box center [843, 165] width 225 height 24
click at [763, 265] on input "Sam 04 Juillet 2026" at bounding box center [843, 267] width 225 height 17
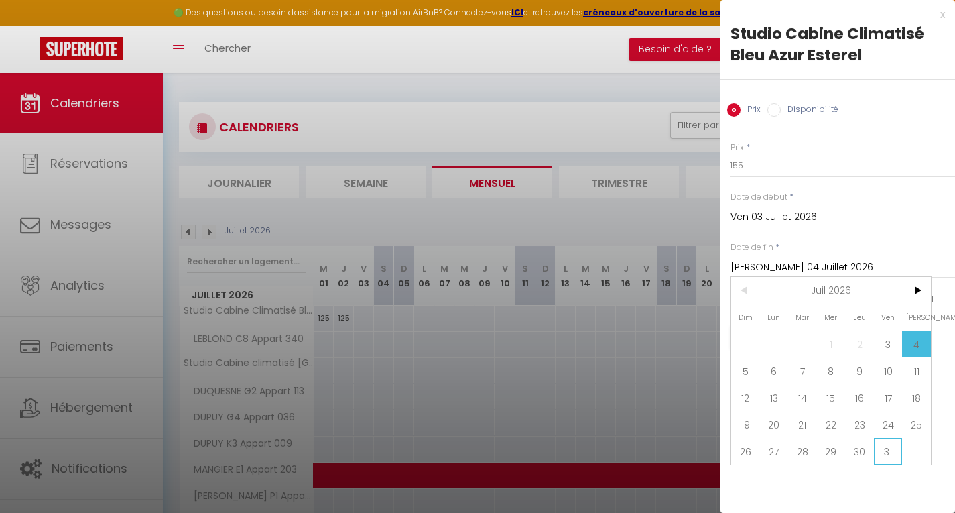
click at [885, 448] on span "31" at bounding box center [888, 451] width 29 height 27
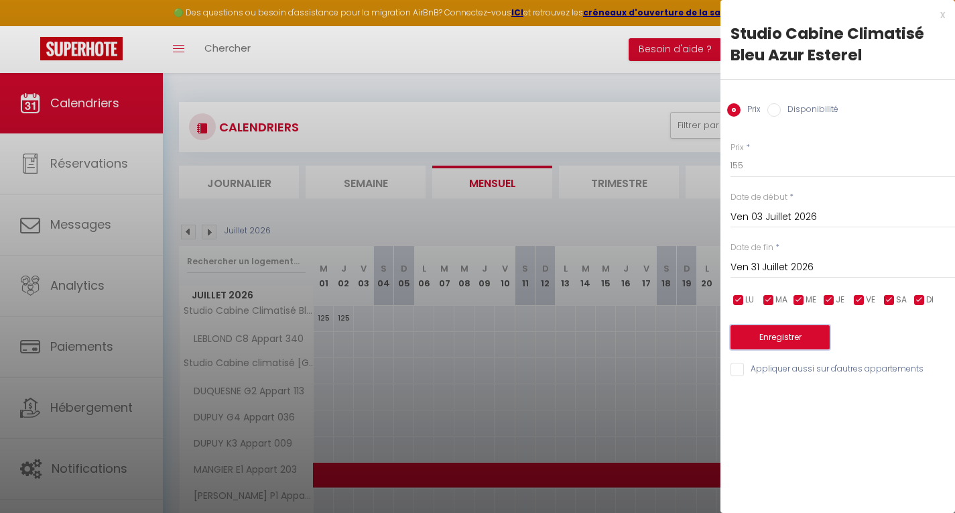
click at [773, 336] on button "Enregistrer" at bounding box center [780, 337] width 99 height 24
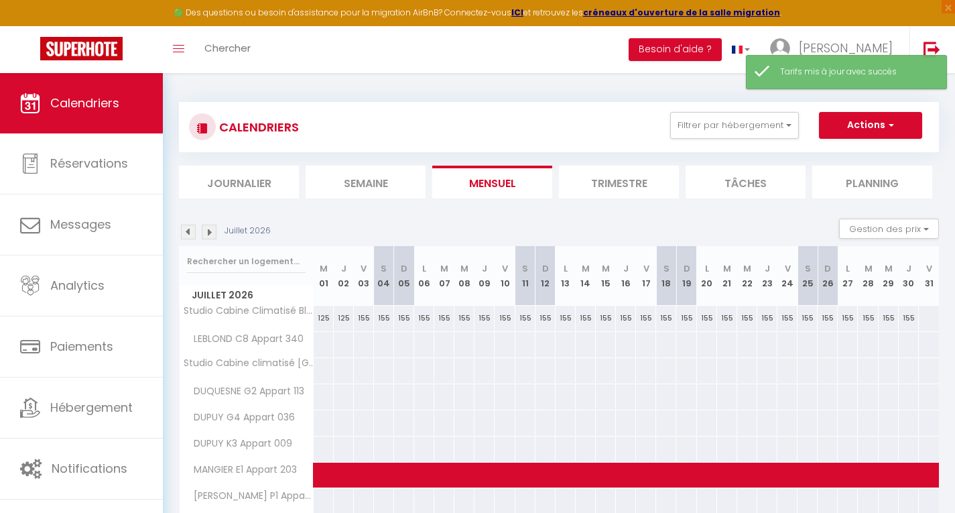
click at [211, 237] on img at bounding box center [209, 232] width 15 height 15
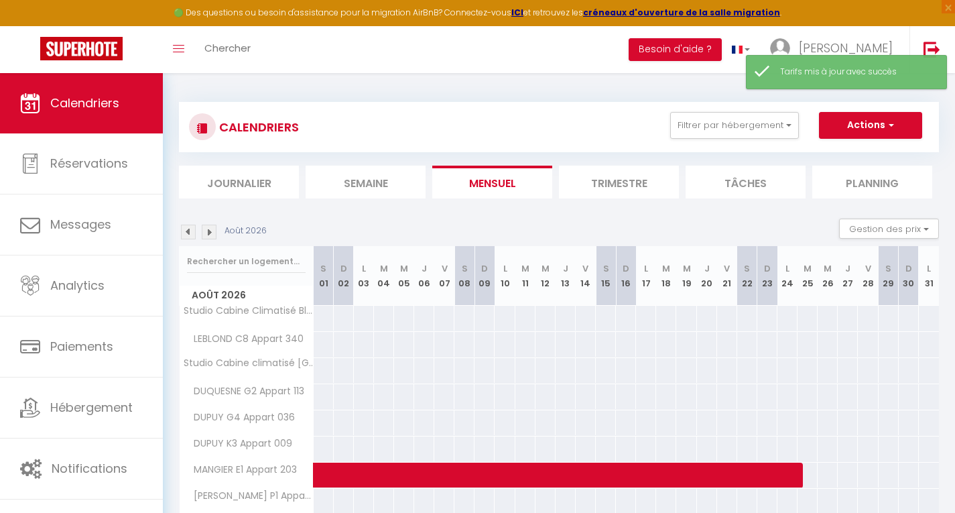
click at [412, 314] on div "Août 2026 Gestion des prix Nb Nuits minimum Règles Disponibilité Août 2026 S 01…" at bounding box center [559, 516] width 760 height 597
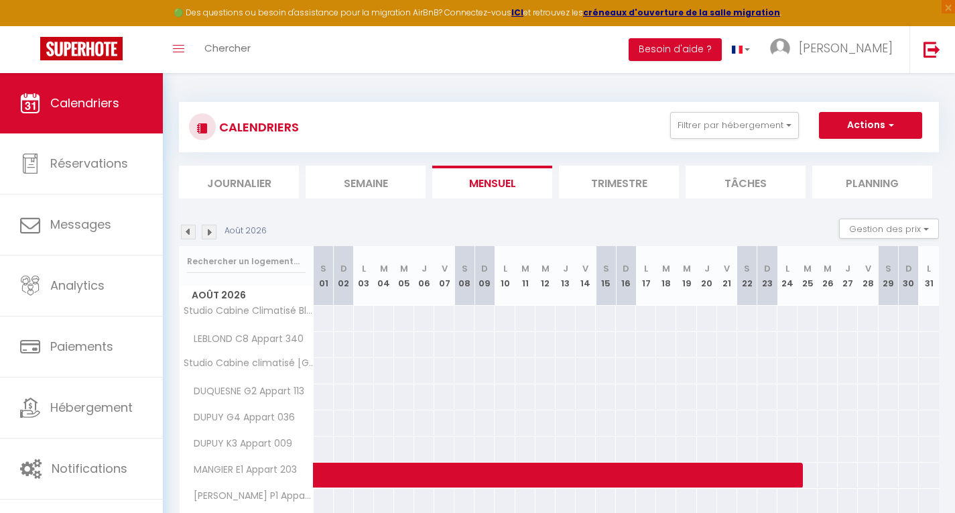
click at [185, 233] on img at bounding box center [188, 232] width 15 height 15
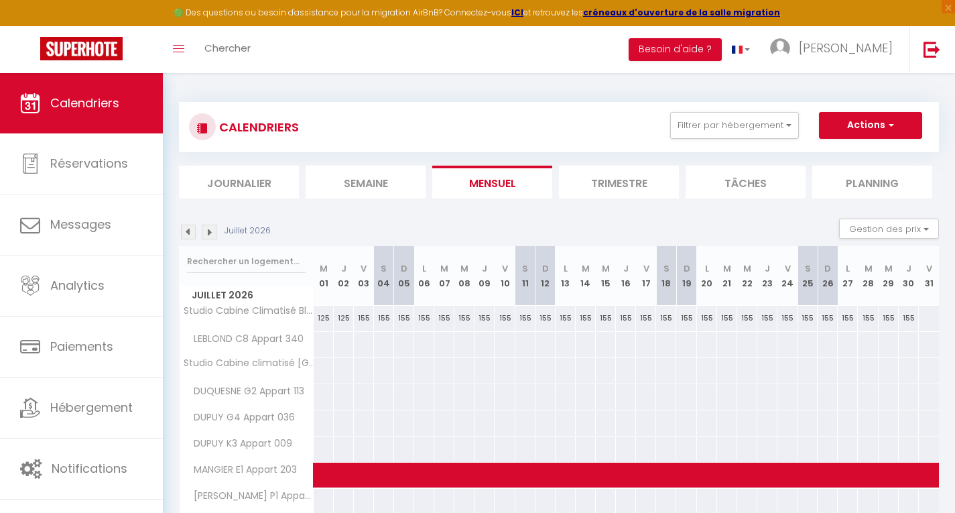
click at [927, 314] on div at bounding box center [928, 318] width 21 height 25
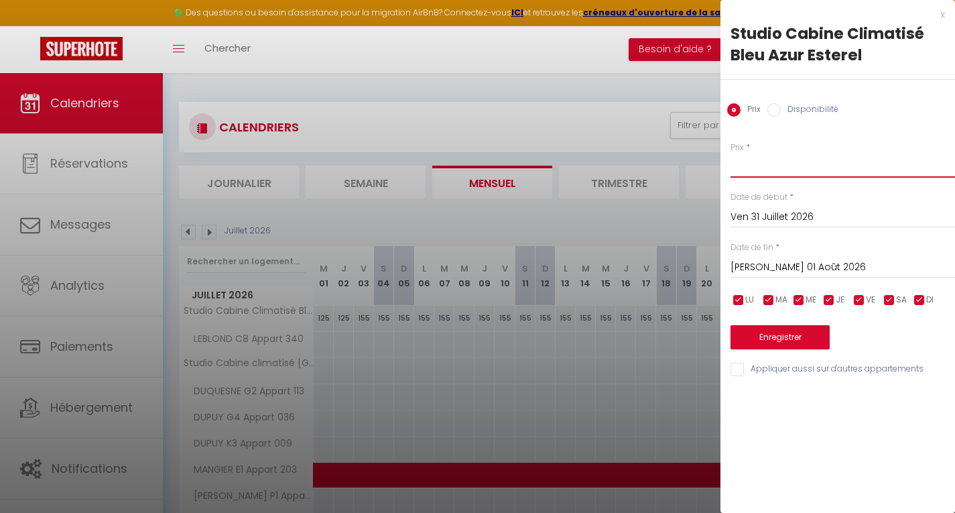
click at [780, 168] on input "Prix" at bounding box center [843, 165] width 225 height 24
click at [777, 337] on button "Enregistrer" at bounding box center [780, 337] width 99 height 24
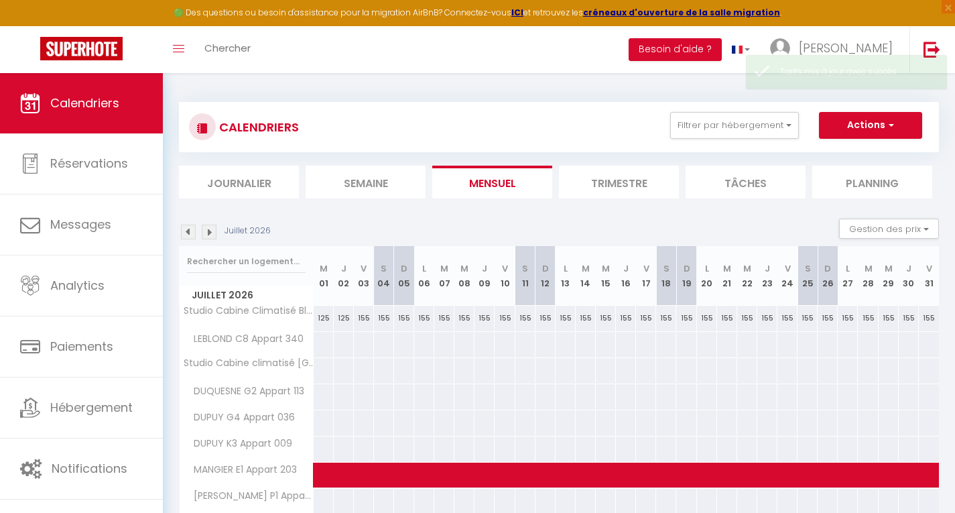
click at [216, 230] on img at bounding box center [209, 232] width 15 height 15
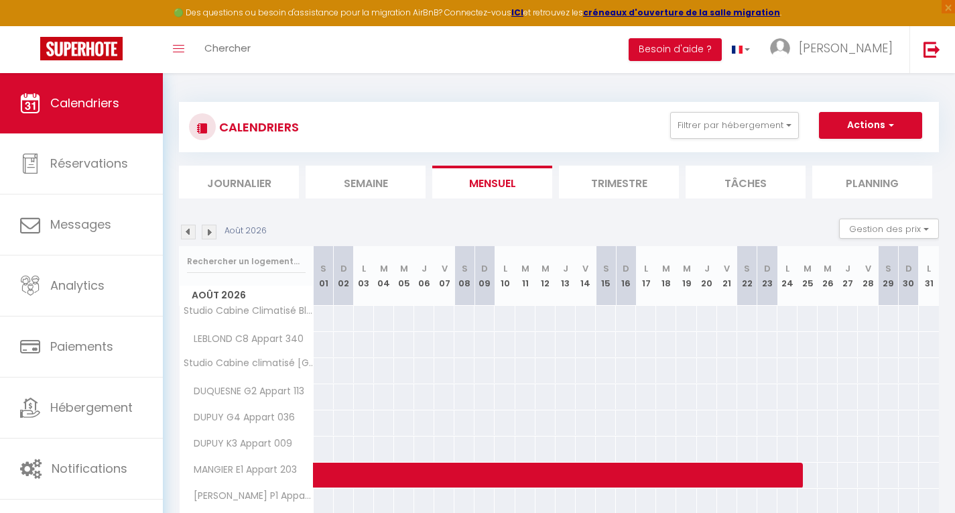
click at [327, 316] on div at bounding box center [323, 318] width 21 height 25
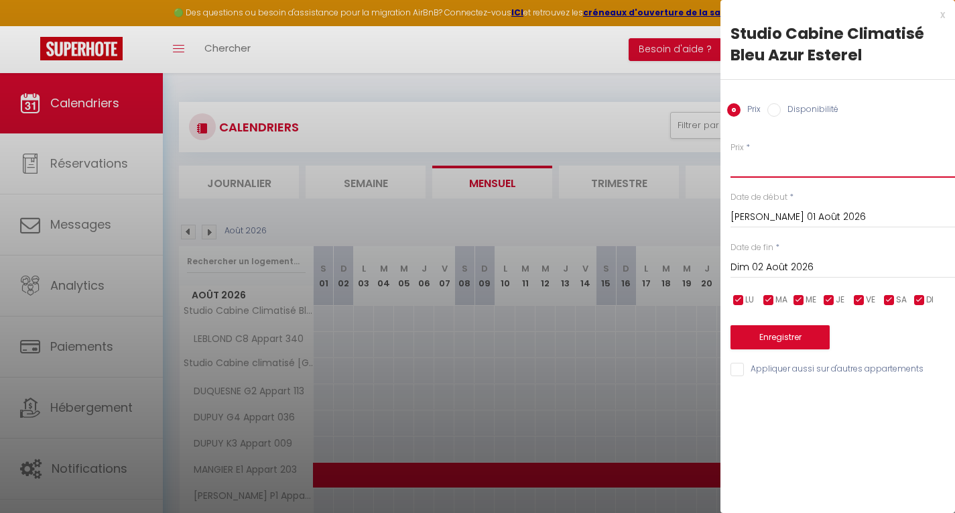
click at [750, 164] on input "Prix" at bounding box center [843, 165] width 225 height 24
click at [802, 273] on input "Dim 02 Août 2026" at bounding box center [843, 267] width 225 height 17
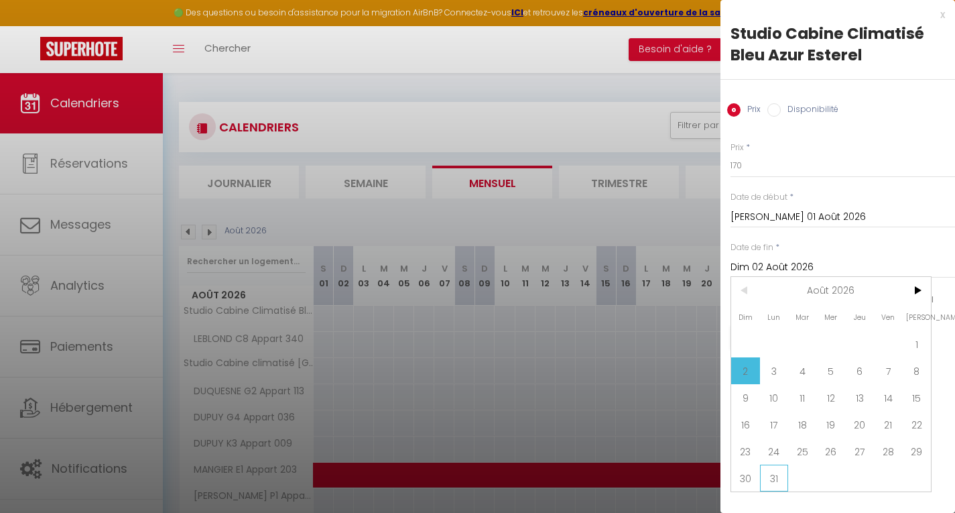
click at [777, 483] on span "31" at bounding box center [774, 477] width 29 height 27
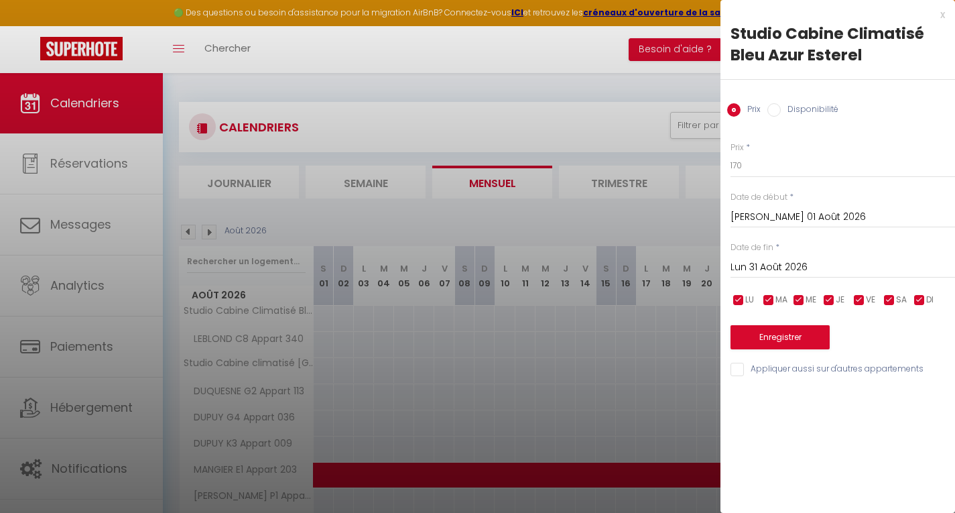
click at [808, 273] on input "Lun 31 Août 2026" at bounding box center [843, 267] width 225 height 17
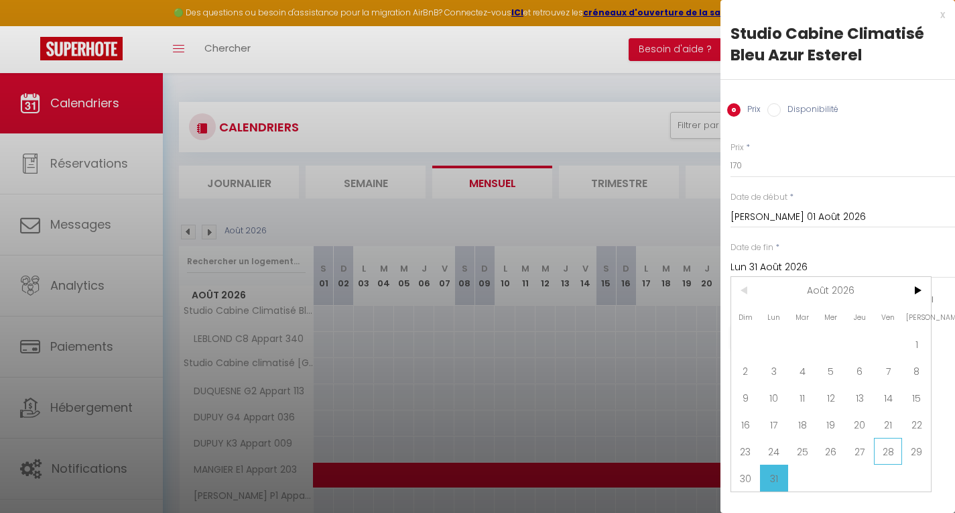
click at [883, 458] on span "28" at bounding box center [888, 451] width 29 height 27
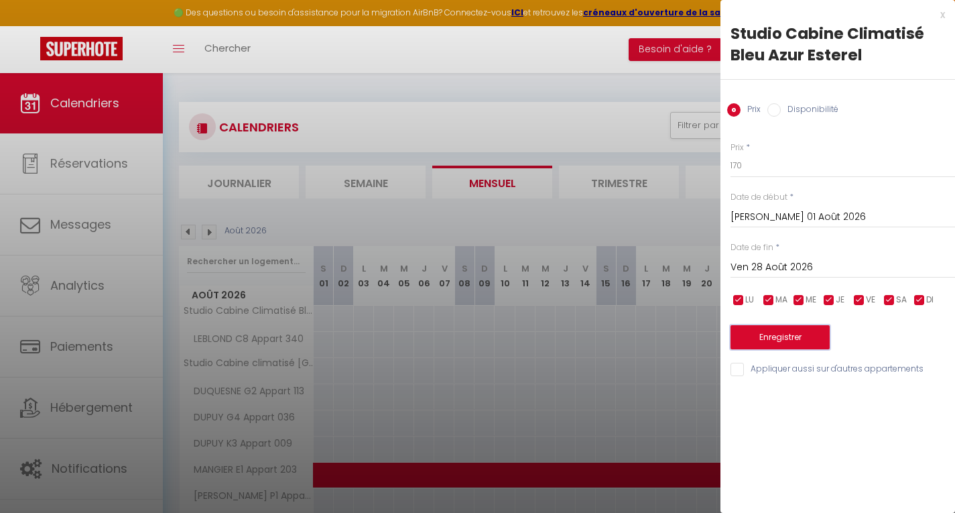
click at [808, 336] on button "Enregistrer" at bounding box center [780, 337] width 99 height 24
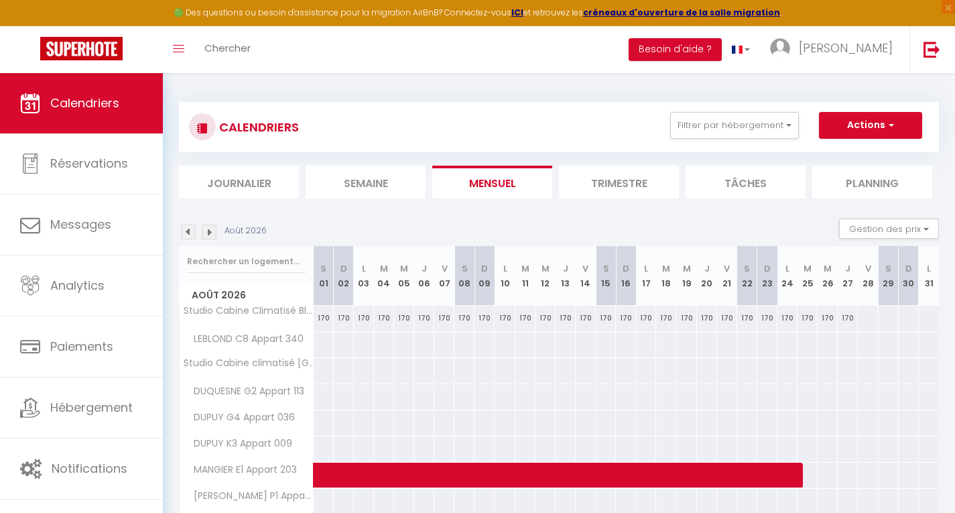
click at [868, 320] on div at bounding box center [867, 318] width 21 height 25
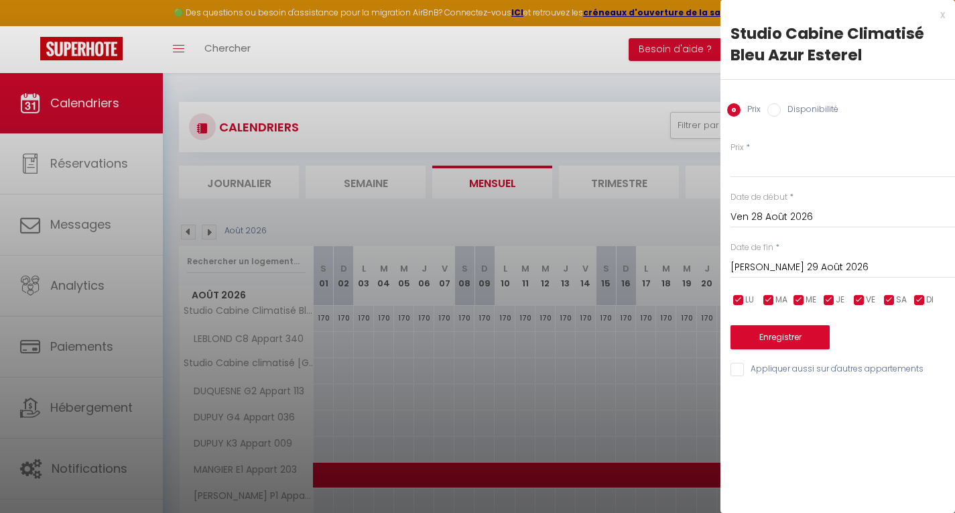
click at [760, 265] on input "Sam 29 Août 2026" at bounding box center [843, 267] width 225 height 17
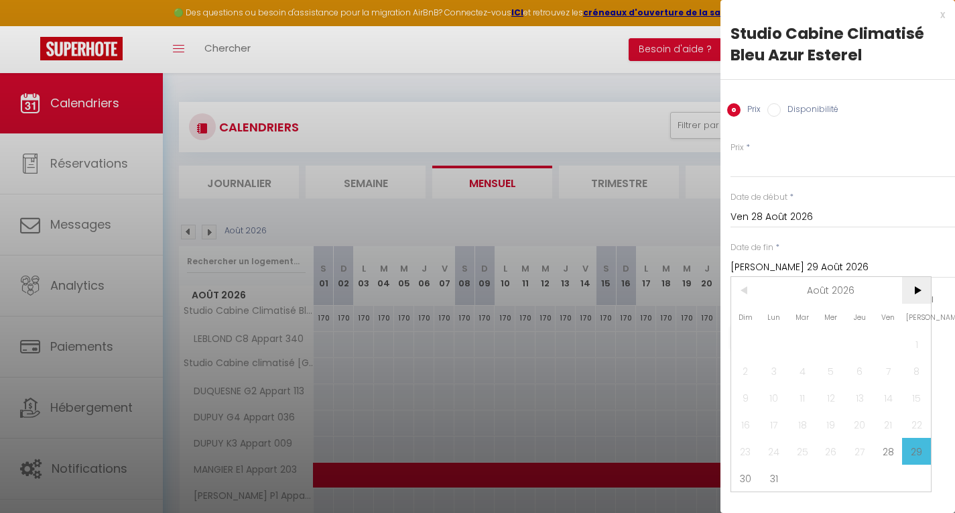
click at [915, 290] on span ">" at bounding box center [916, 290] width 29 height 27
click at [915, 367] on span "12" at bounding box center [916, 370] width 29 height 27
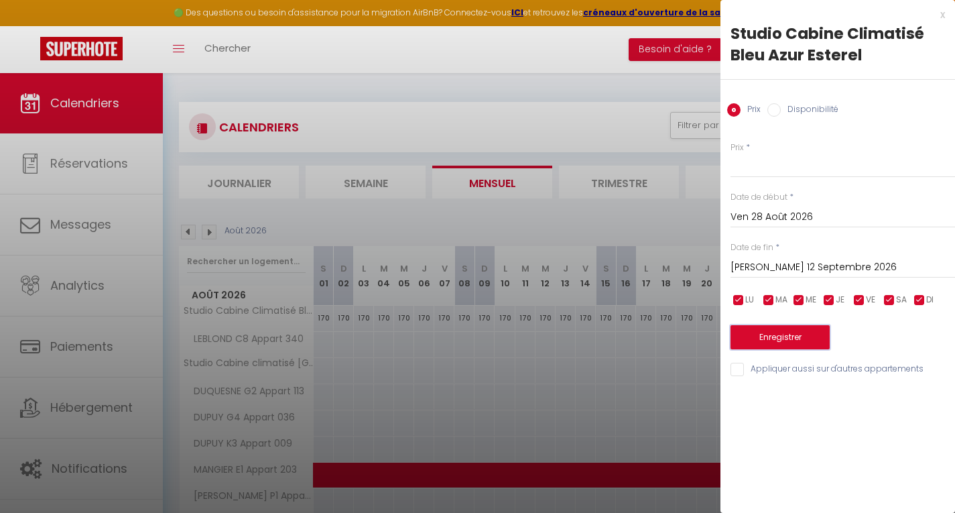
click at [761, 334] on button "Enregistrer" at bounding box center [780, 337] width 99 height 24
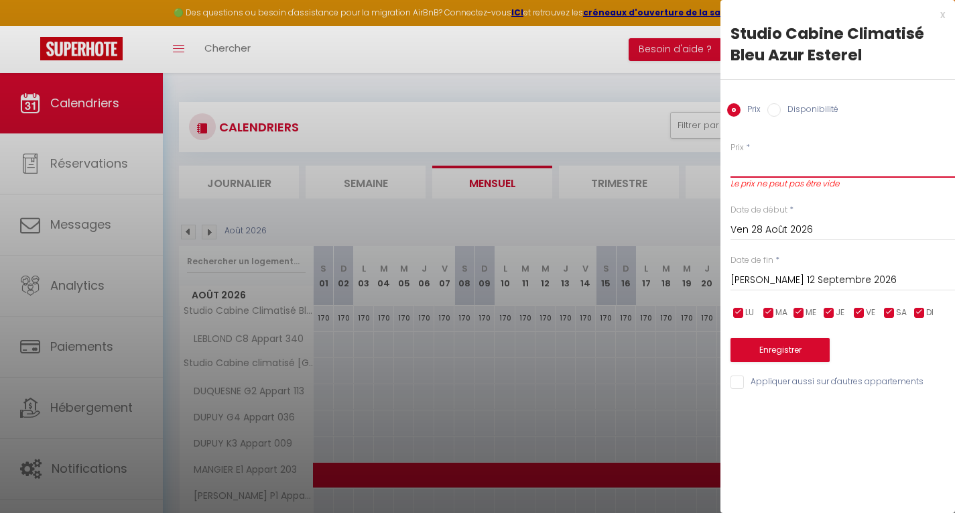
click at [773, 164] on input "Prix" at bounding box center [843, 165] width 225 height 24
click at [773, 345] on button "Enregistrer" at bounding box center [780, 350] width 99 height 24
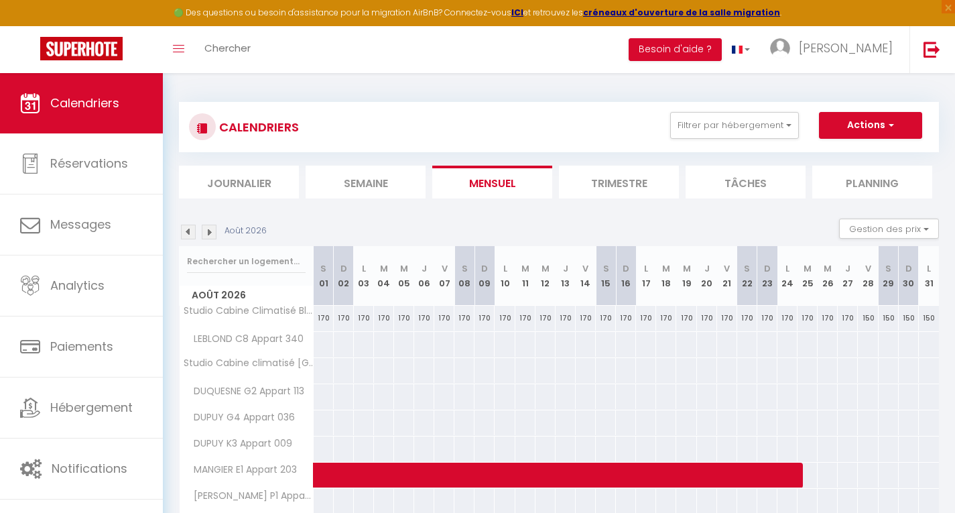
click at [186, 232] on img at bounding box center [188, 232] width 15 height 15
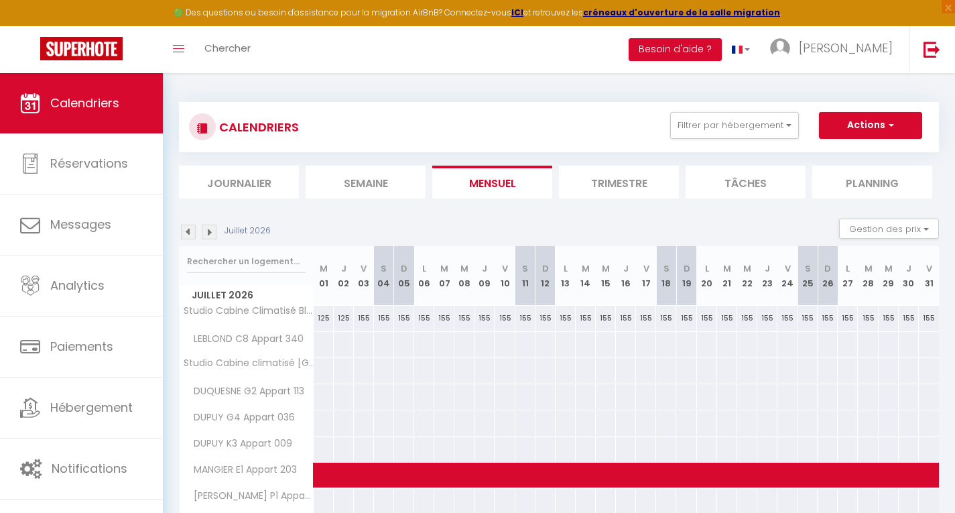
click at [186, 232] on img at bounding box center [188, 232] width 15 height 15
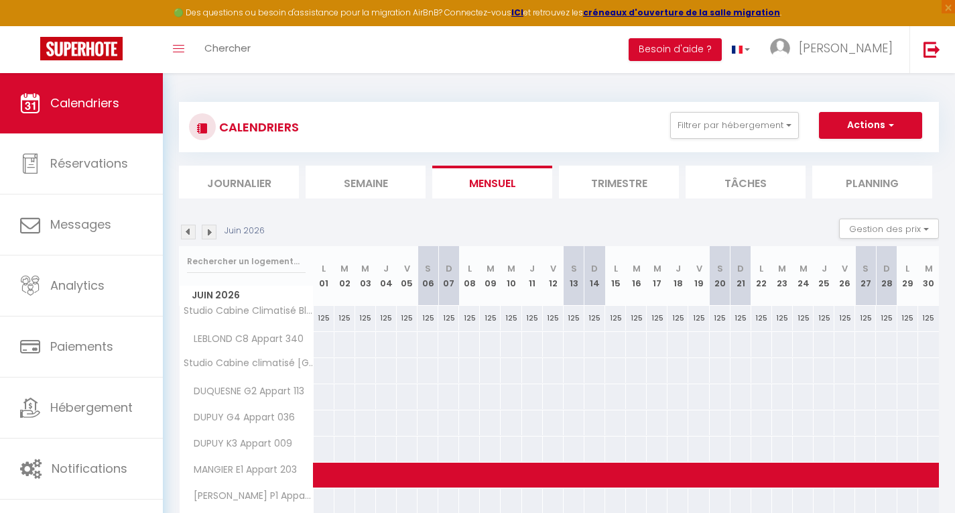
click at [186, 232] on img at bounding box center [188, 232] width 15 height 15
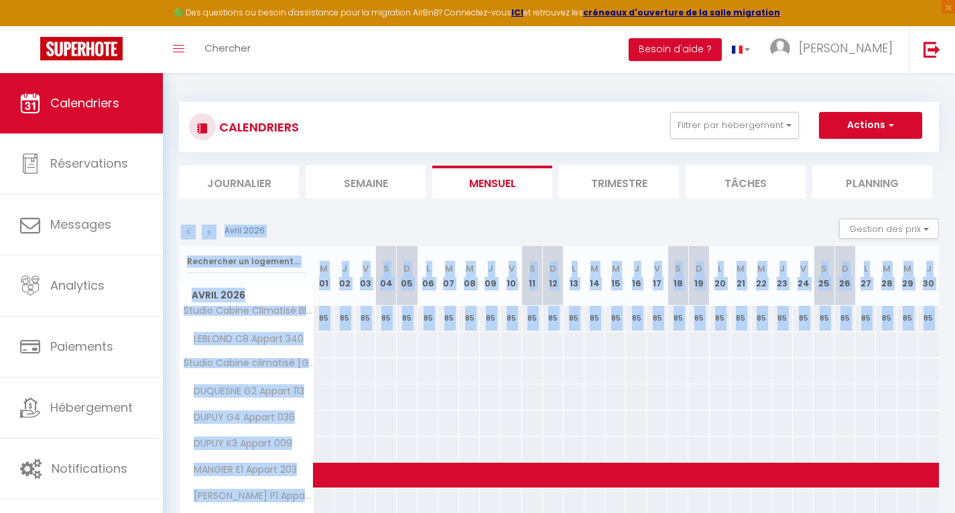
click at [186, 232] on img at bounding box center [188, 232] width 15 height 15
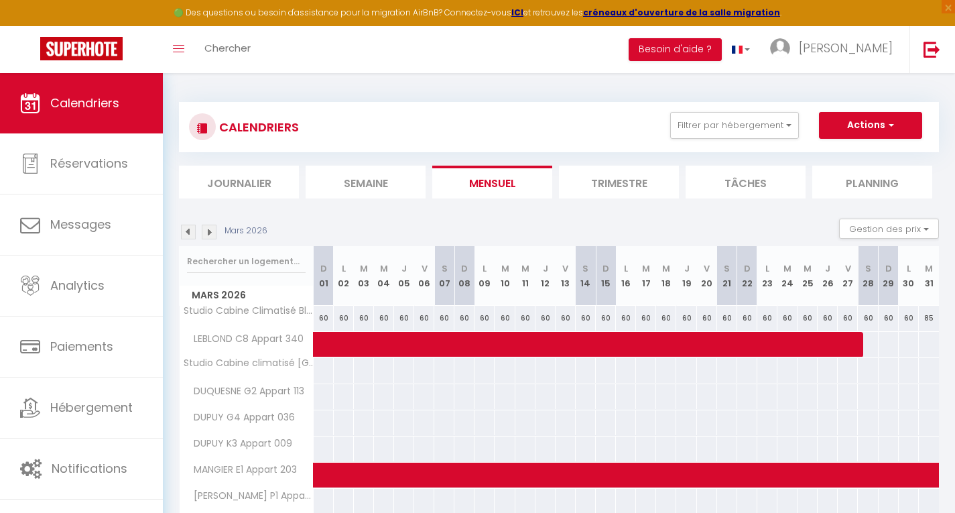
click at [186, 232] on img at bounding box center [188, 232] width 15 height 15
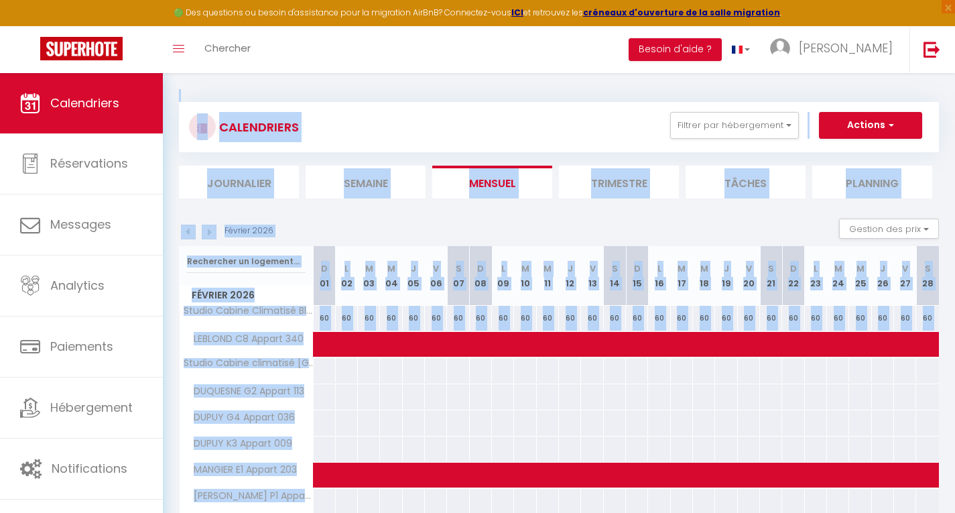
click at [186, 232] on img at bounding box center [188, 232] width 15 height 15
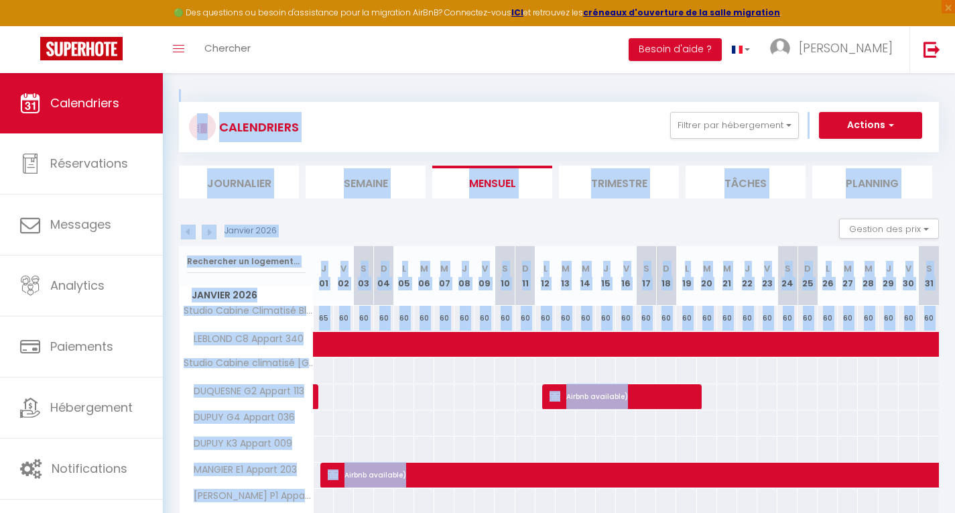
click at [186, 232] on img at bounding box center [188, 232] width 15 height 15
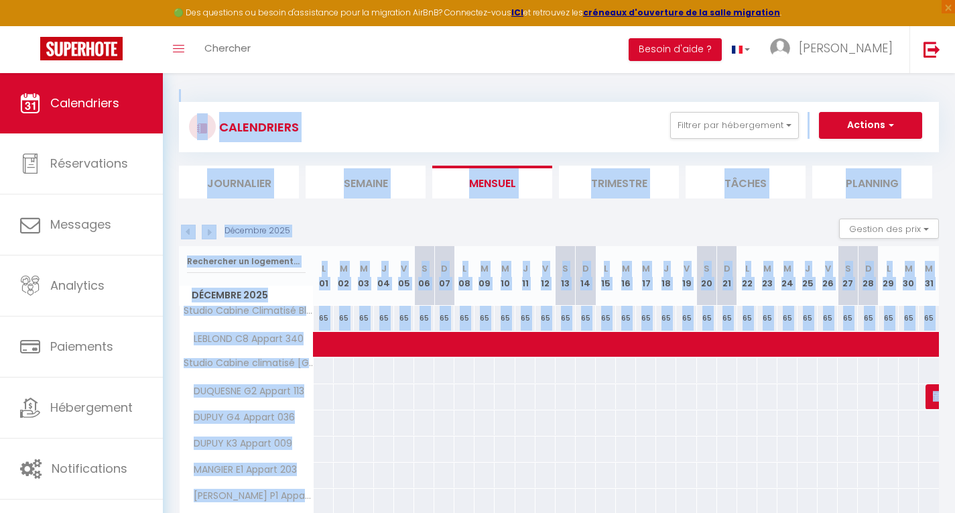
click at [186, 232] on img at bounding box center [188, 232] width 15 height 15
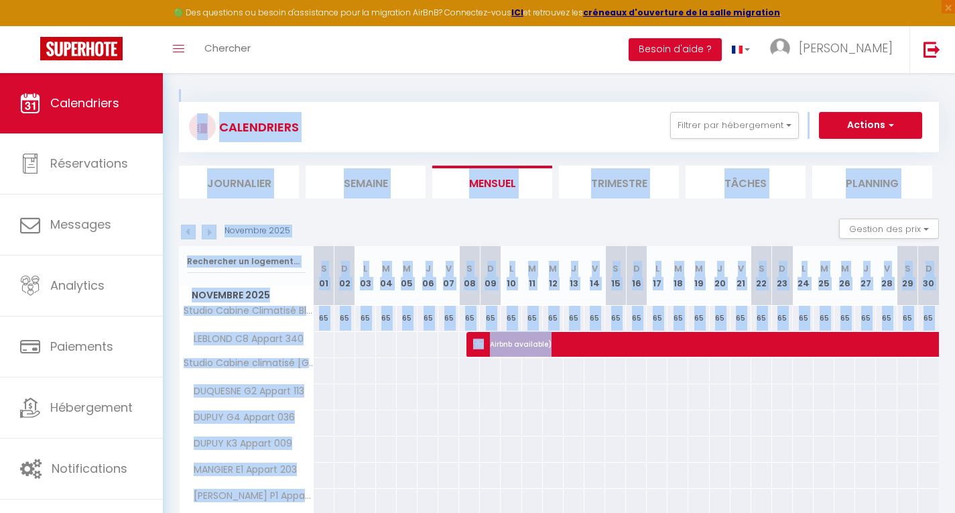
click at [186, 232] on img at bounding box center [188, 232] width 15 height 15
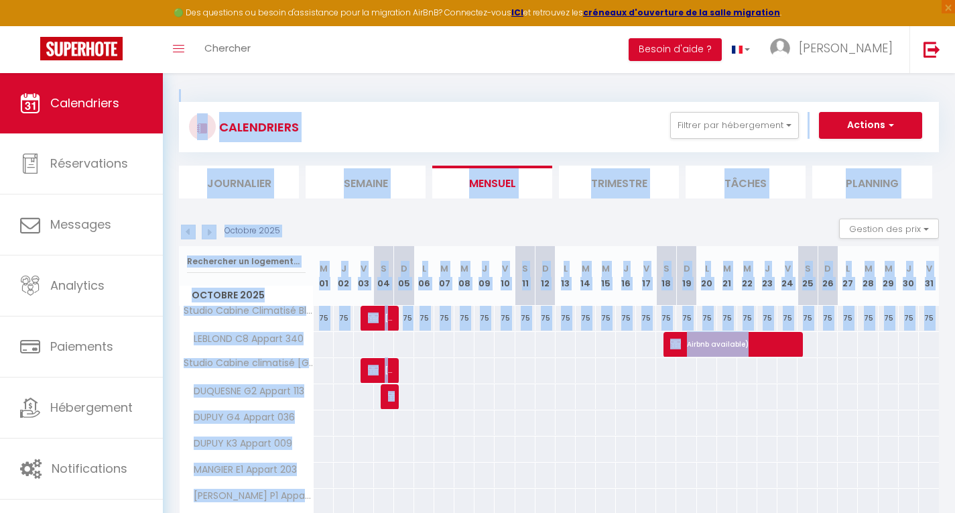
click at [186, 232] on img at bounding box center [188, 232] width 15 height 15
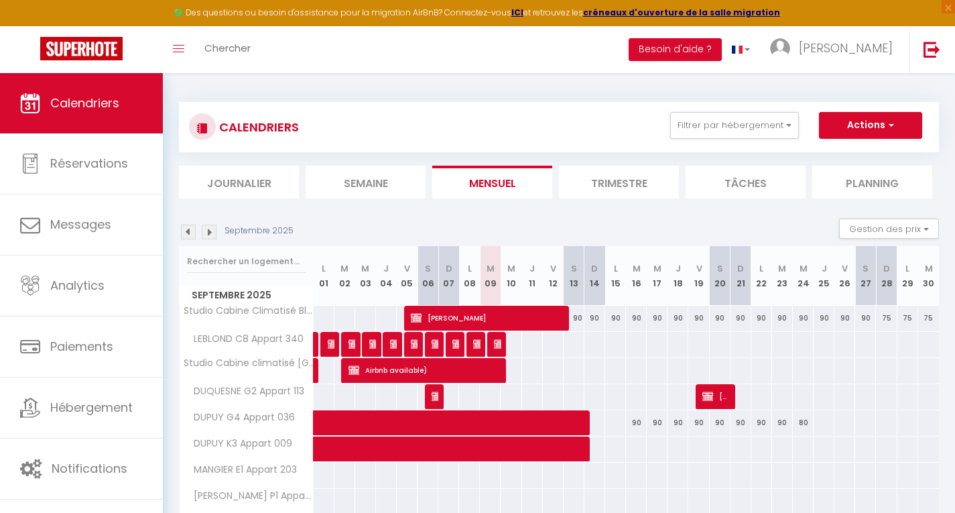
click at [867, 367] on div at bounding box center [865, 370] width 21 height 25
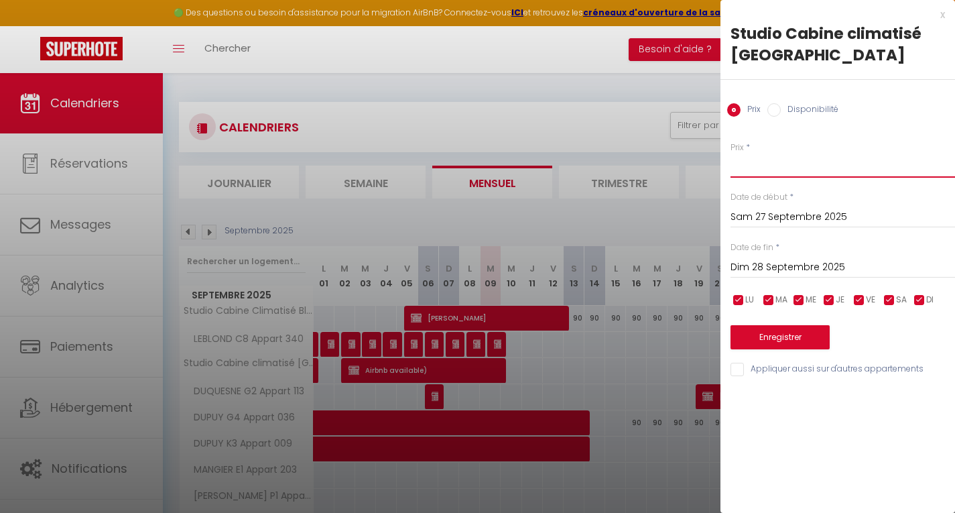
click at [768, 158] on input "Prix" at bounding box center [843, 165] width 225 height 24
click at [775, 267] on input "Dim 28 Septembre 2025" at bounding box center [843, 267] width 225 height 17
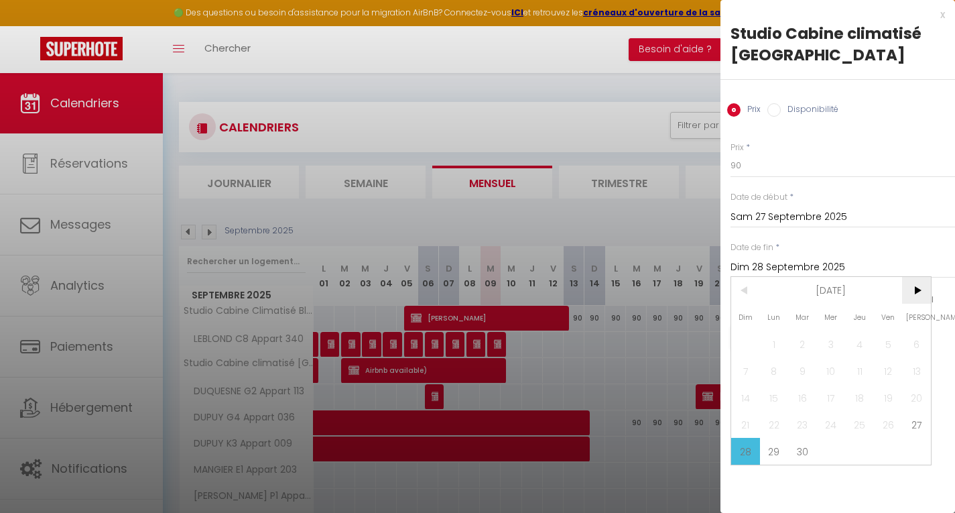
click at [918, 288] on span ">" at bounding box center [916, 290] width 29 height 27
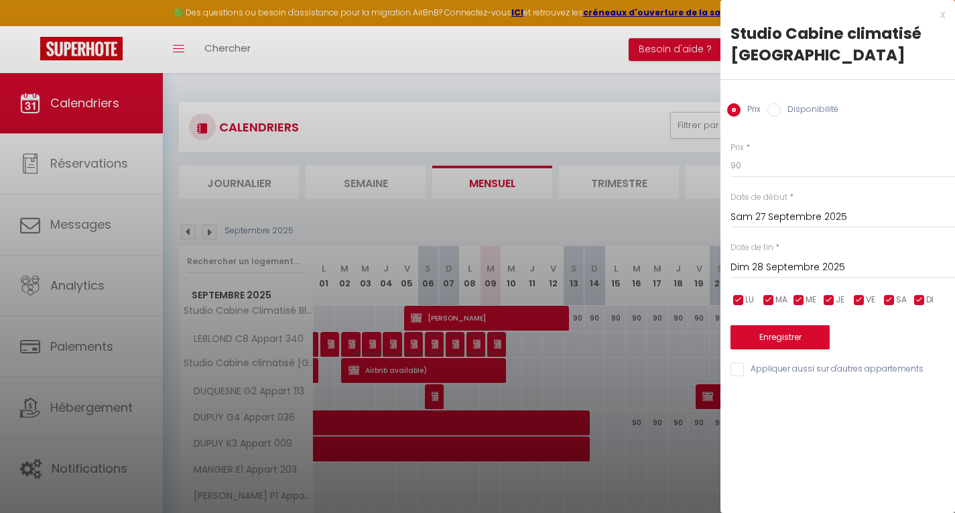
click at [782, 268] on input "Dim 28 Septembre 2025" at bounding box center [843, 267] width 225 height 17
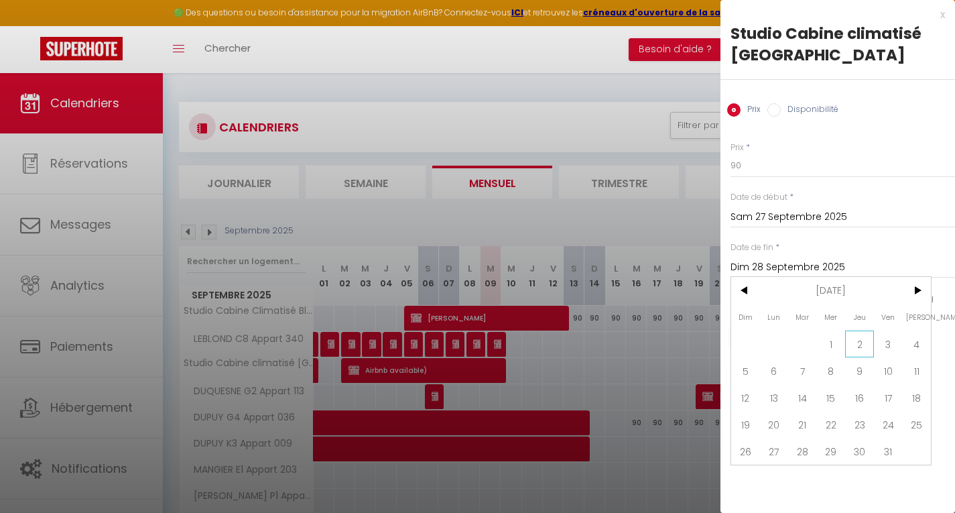
click at [859, 345] on span "2" at bounding box center [859, 343] width 29 height 27
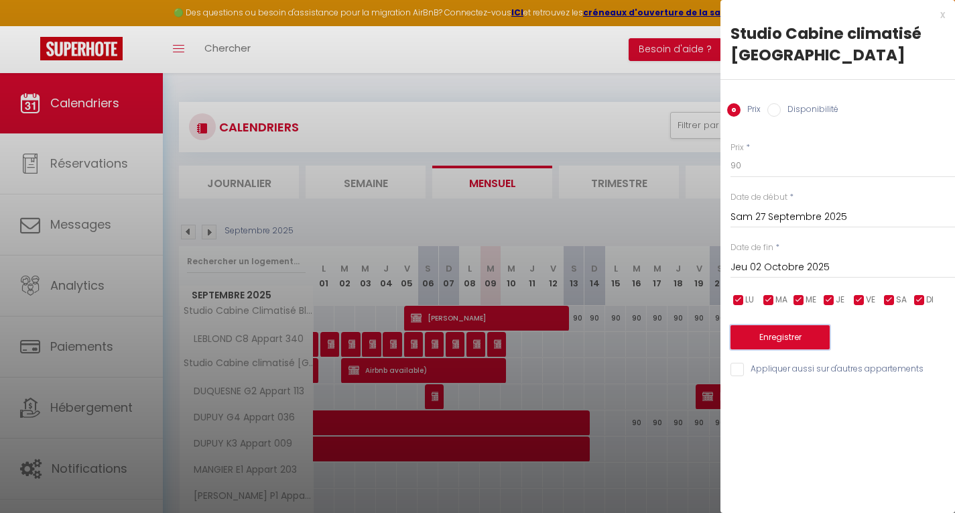
click at [766, 330] on button "Enregistrer" at bounding box center [780, 337] width 99 height 24
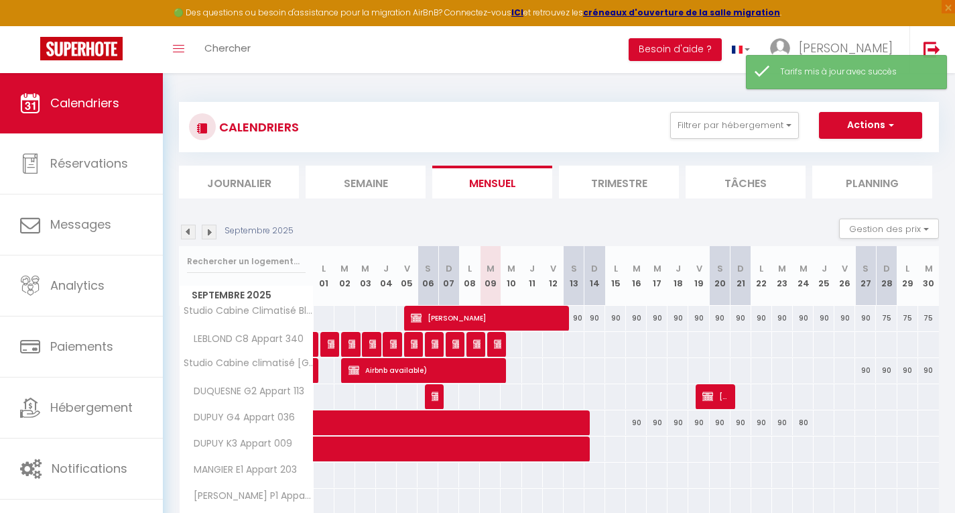
click at [212, 233] on img at bounding box center [209, 232] width 15 height 15
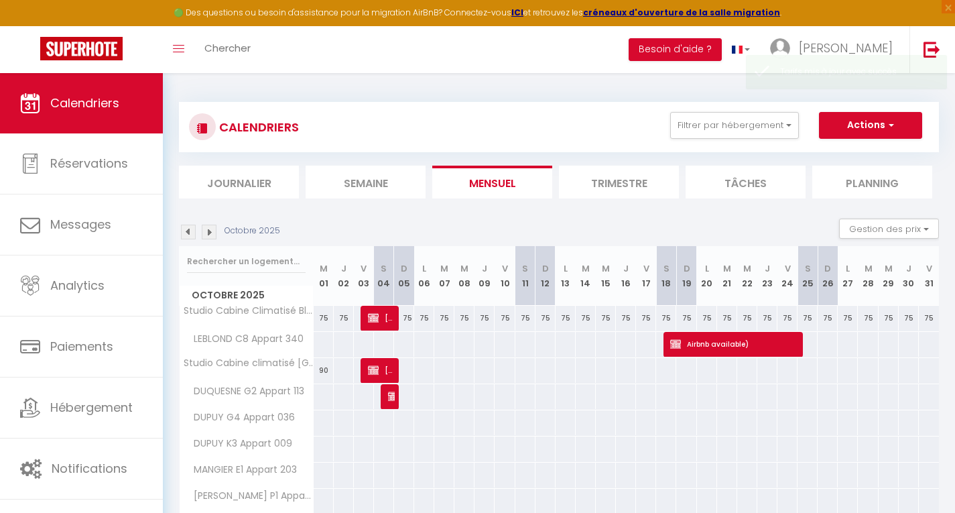
click at [342, 374] on div at bounding box center [343, 370] width 21 height 25
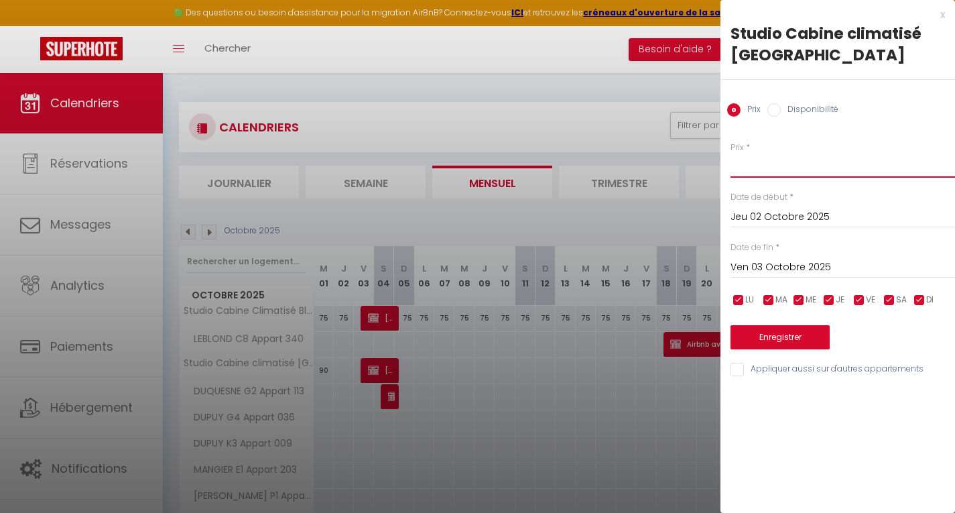
click at [745, 169] on input "Prix" at bounding box center [843, 165] width 225 height 24
click at [768, 331] on button "Enregistrer" at bounding box center [780, 337] width 99 height 24
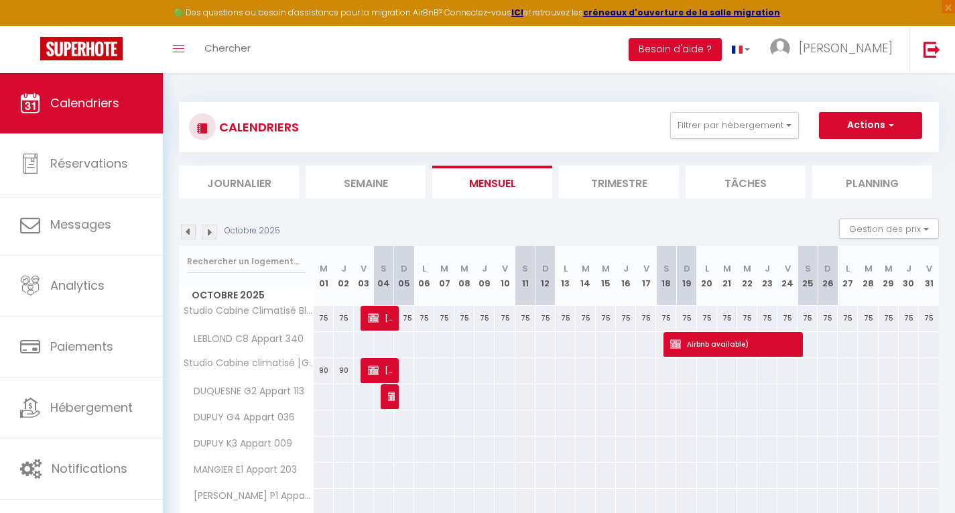
click at [404, 367] on div at bounding box center [403, 370] width 21 height 25
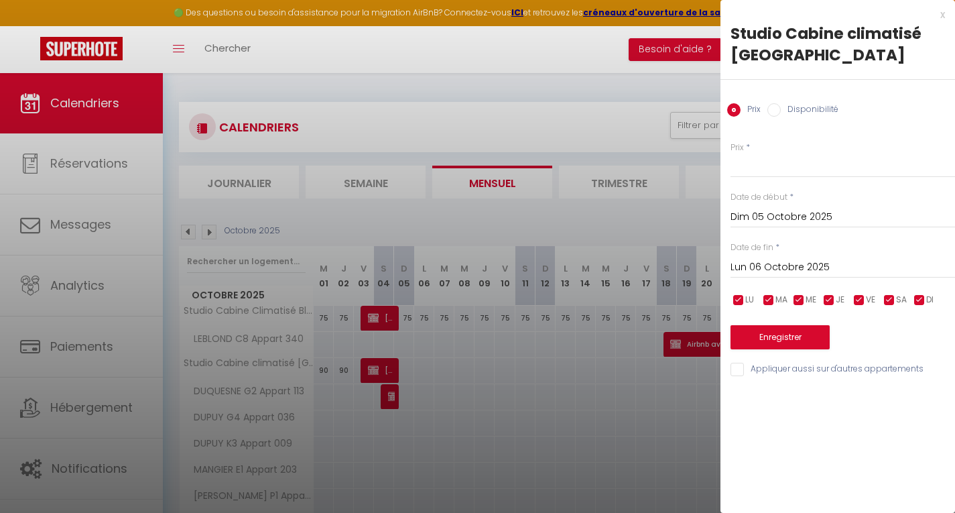
click at [796, 255] on div "Lun 06 Octobre 2025 < Oct 2025 > Dim Lun Mar Mer Jeu Ven Sam 1 2 3 4 5 6 7 8 9 …" at bounding box center [843, 266] width 225 height 24
click at [780, 263] on input "Lun 06 Octobre 2025" at bounding box center [843, 267] width 225 height 17
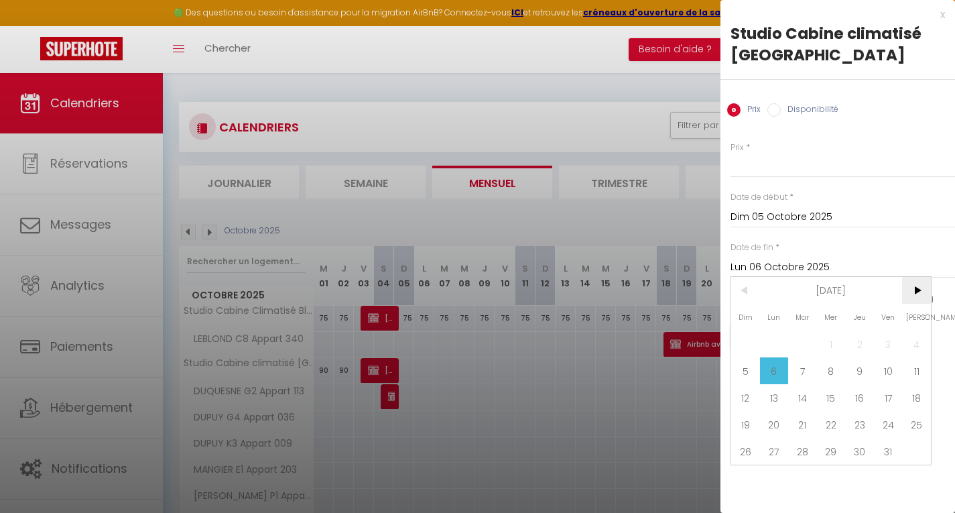
click at [920, 286] on span ">" at bounding box center [916, 290] width 29 height 27
click at [921, 341] on span "1" at bounding box center [916, 343] width 29 height 27
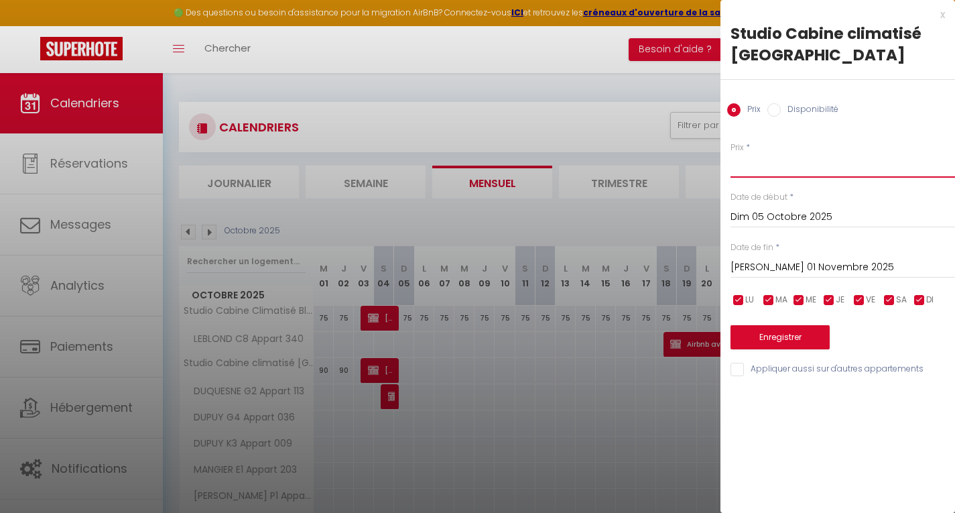
click at [740, 168] on input "Prix" at bounding box center [843, 165] width 225 height 24
click at [775, 340] on button "Enregistrer" at bounding box center [780, 337] width 99 height 24
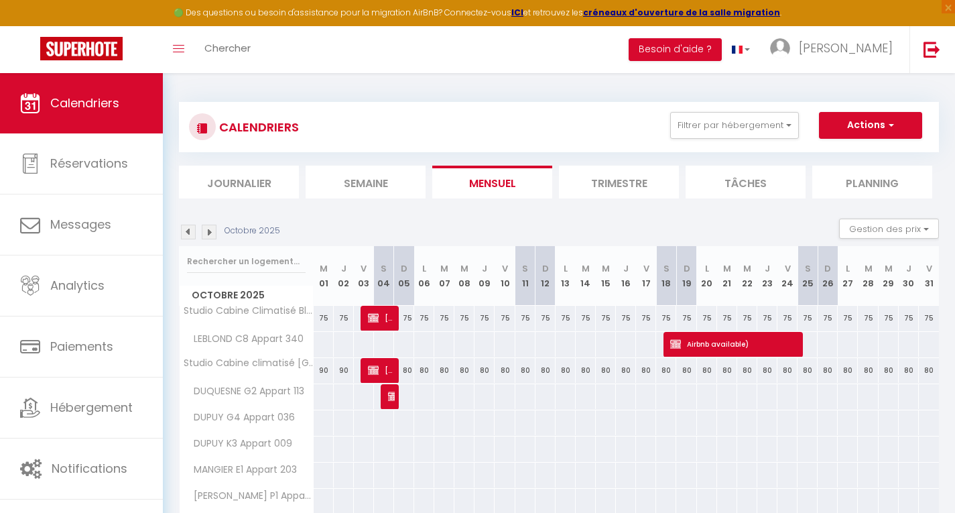
click at [212, 231] on img at bounding box center [209, 232] width 15 height 15
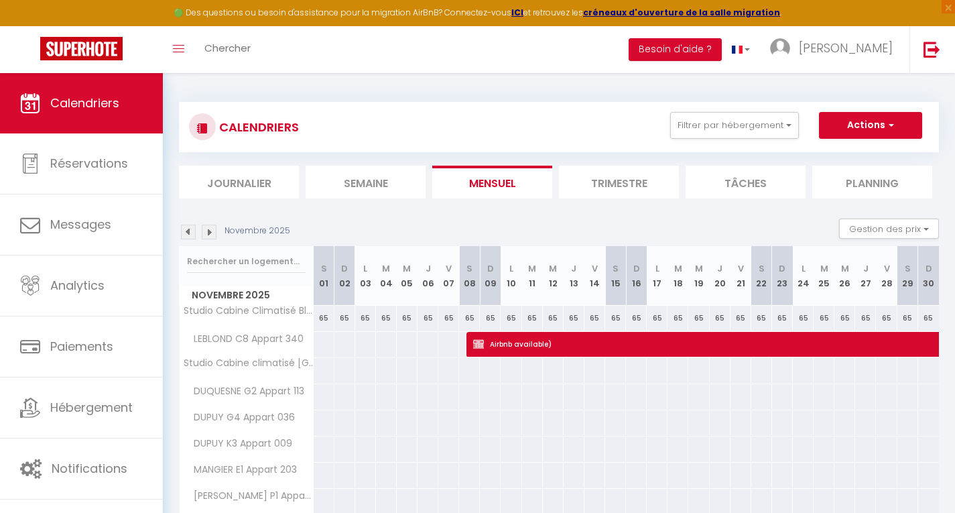
click at [320, 371] on div at bounding box center [323, 370] width 21 height 25
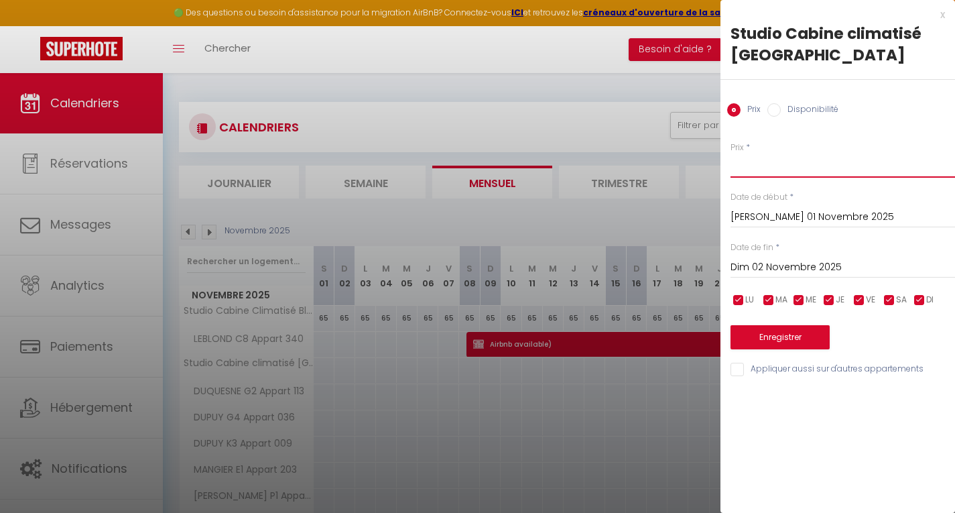
click at [758, 169] on input "Prix" at bounding box center [843, 165] width 225 height 24
click at [780, 271] on input "Dim 02 Novembre 2025" at bounding box center [843, 267] width 225 height 17
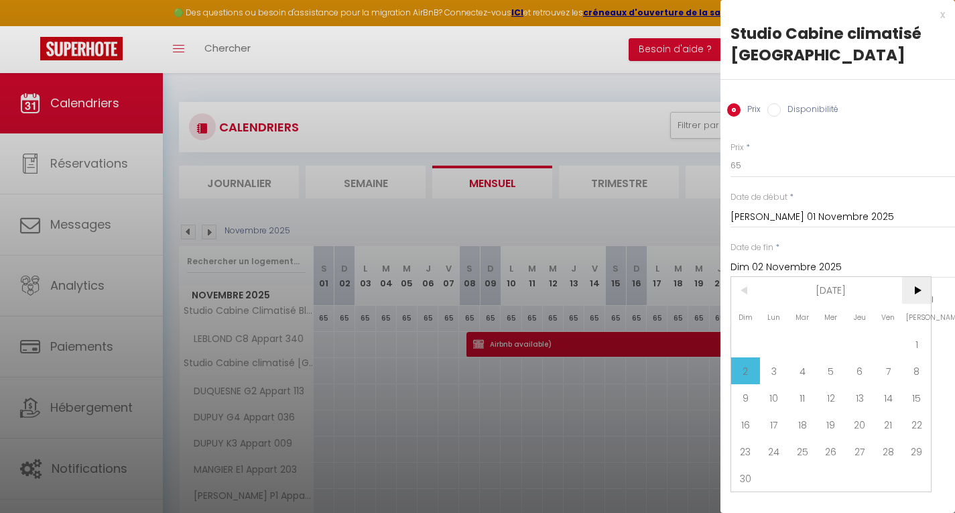
click at [917, 290] on span ">" at bounding box center [916, 290] width 29 height 27
click at [781, 342] on span "1" at bounding box center [774, 343] width 29 height 27
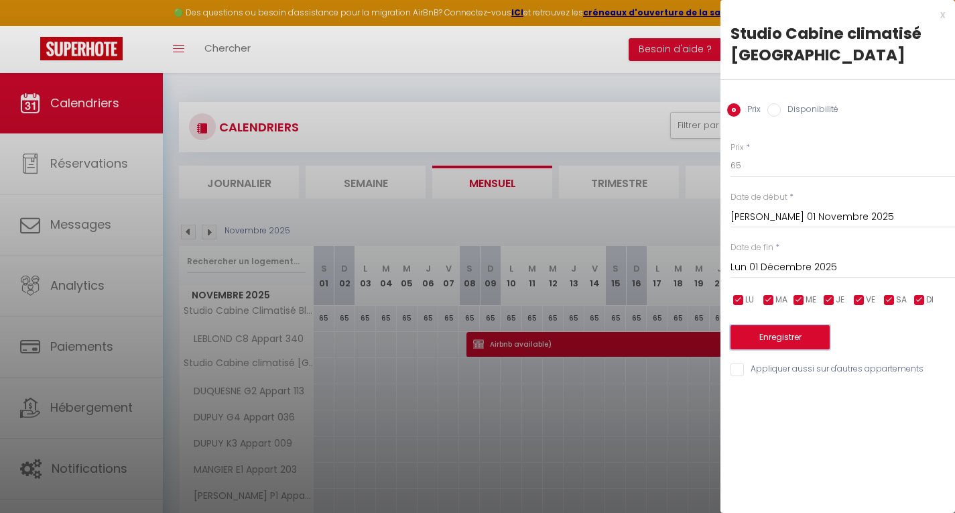
click at [777, 339] on button "Enregistrer" at bounding box center [780, 337] width 99 height 24
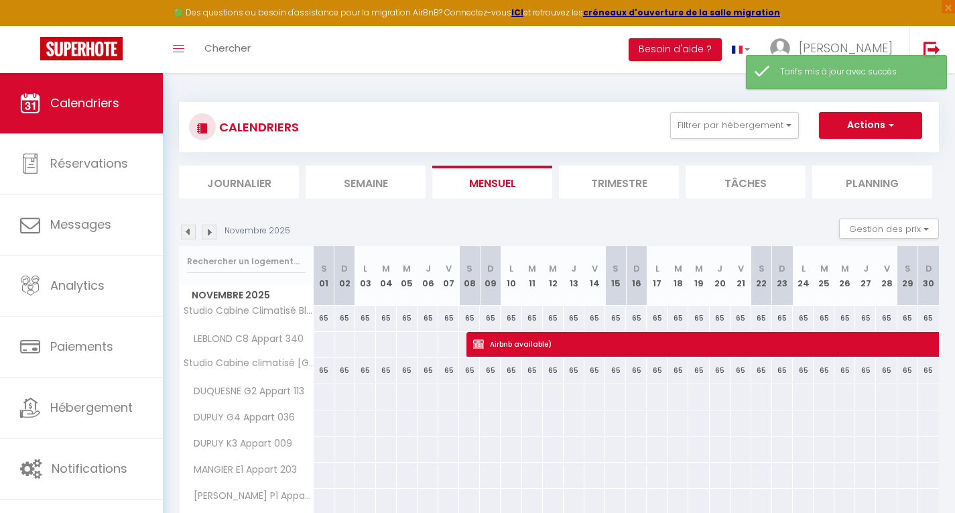
click at [209, 232] on img at bounding box center [209, 232] width 15 height 15
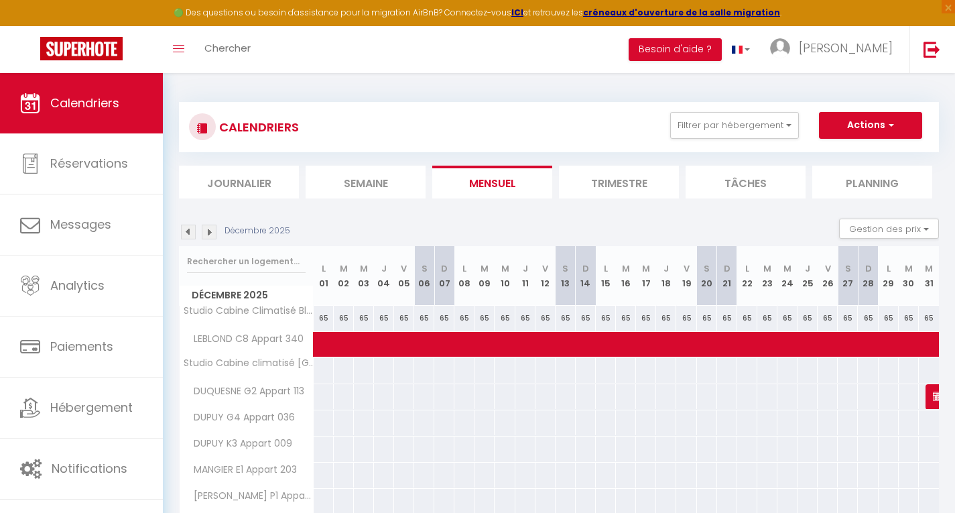
click at [318, 373] on div at bounding box center [323, 370] width 21 height 25
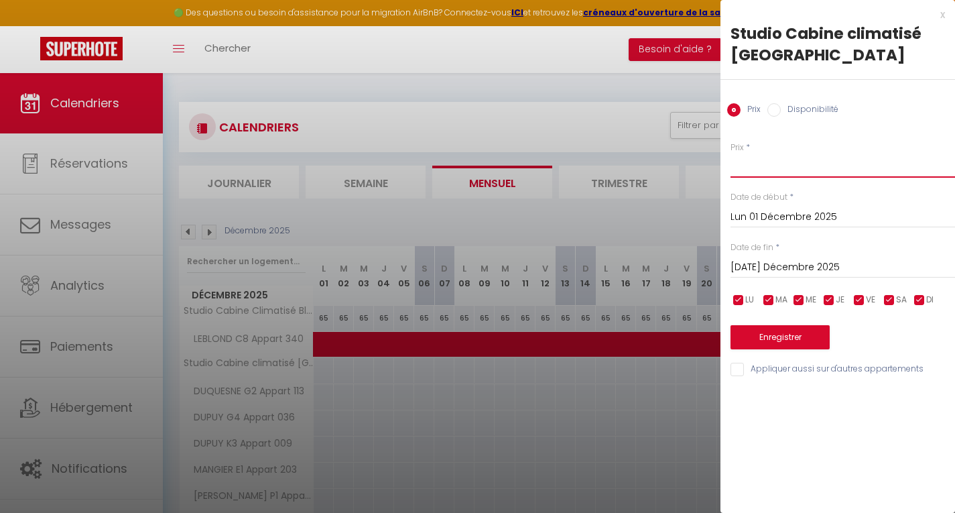
click at [759, 161] on input "Prix" at bounding box center [843, 165] width 225 height 24
click at [772, 269] on input "Mar 02 Décembre 2025" at bounding box center [843, 267] width 225 height 17
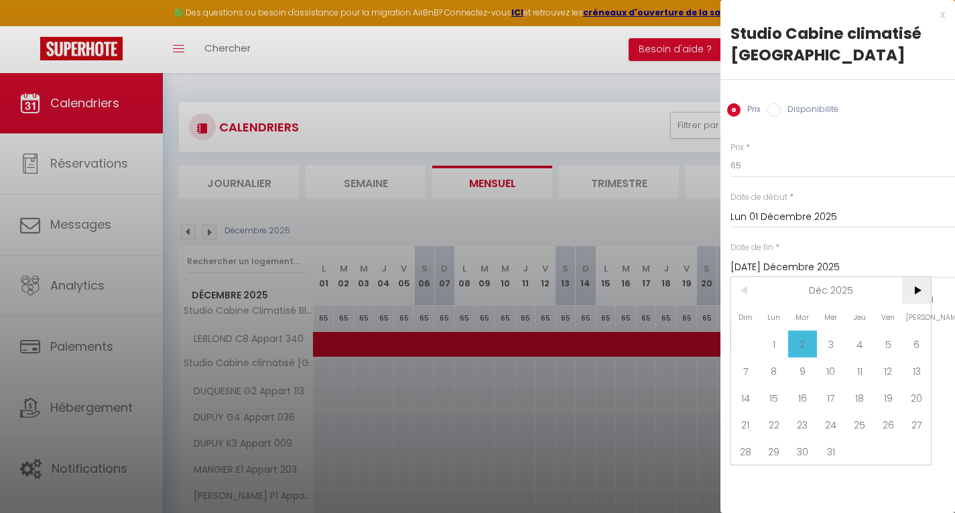
click at [909, 286] on span ">" at bounding box center [916, 290] width 29 height 27
click at [861, 338] on span "1" at bounding box center [859, 343] width 29 height 27
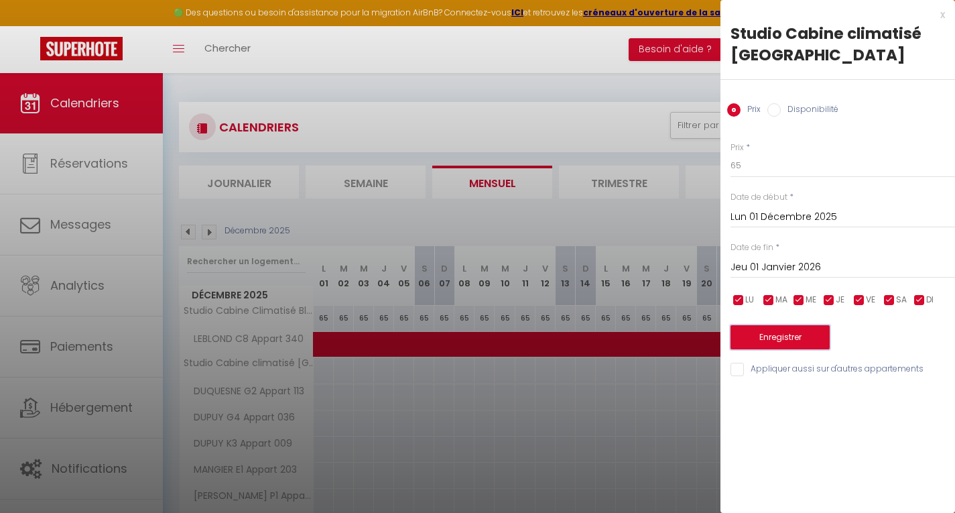
click at [773, 340] on button "Enregistrer" at bounding box center [780, 337] width 99 height 24
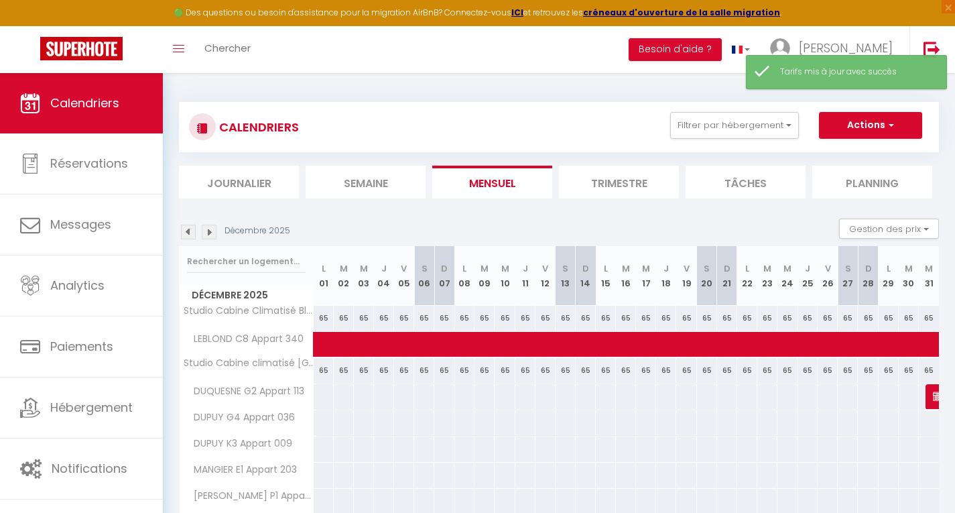
click at [211, 232] on img at bounding box center [209, 232] width 15 height 15
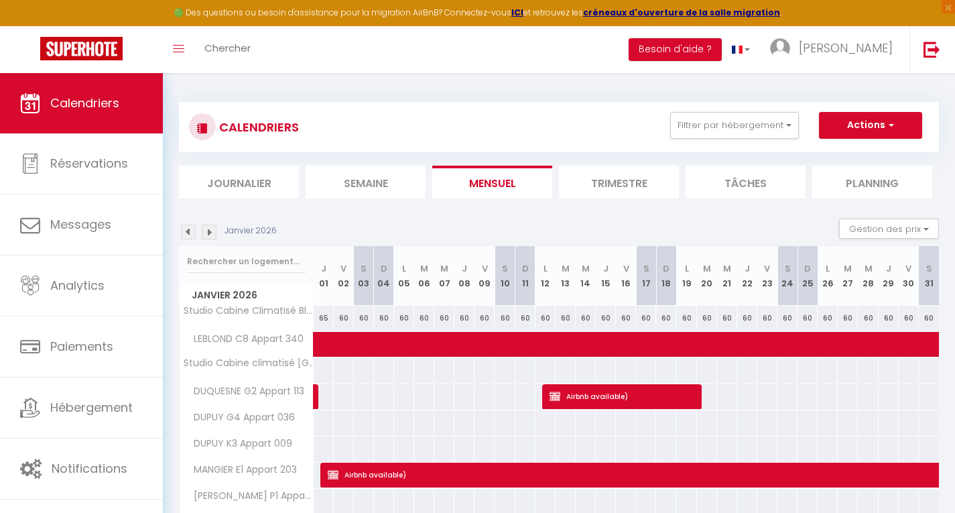
click at [322, 368] on div at bounding box center [323, 370] width 21 height 25
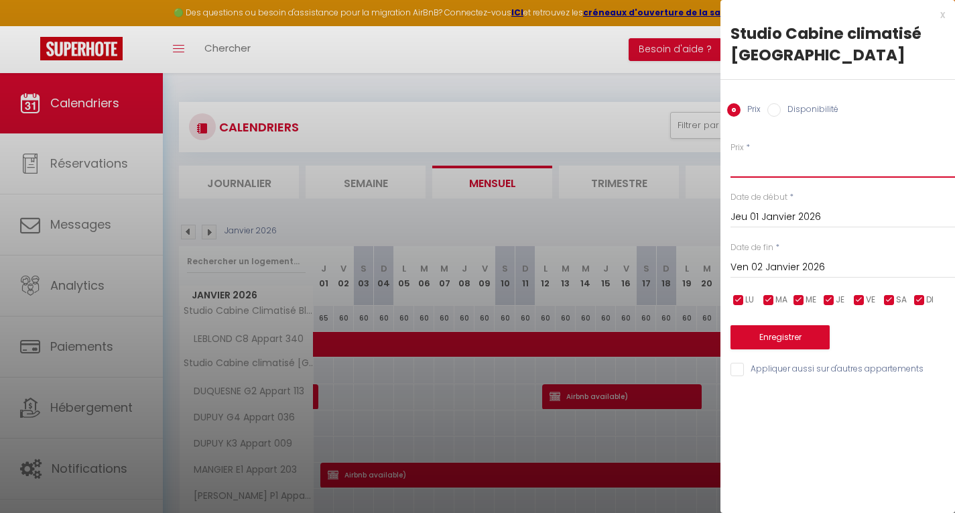
click at [769, 172] on input "Prix" at bounding box center [843, 165] width 225 height 24
click at [776, 334] on button "Enregistrer" at bounding box center [780, 337] width 99 height 24
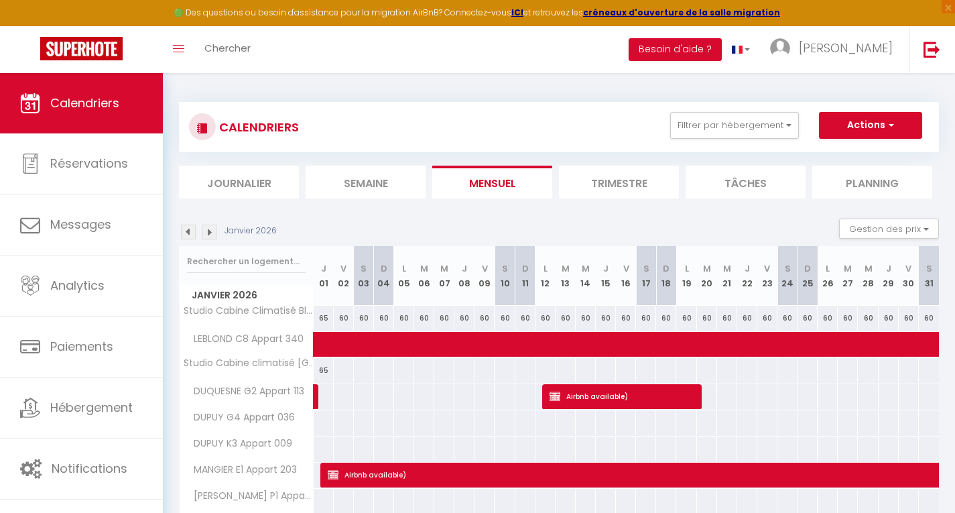
click at [341, 367] on div at bounding box center [343, 370] width 21 height 25
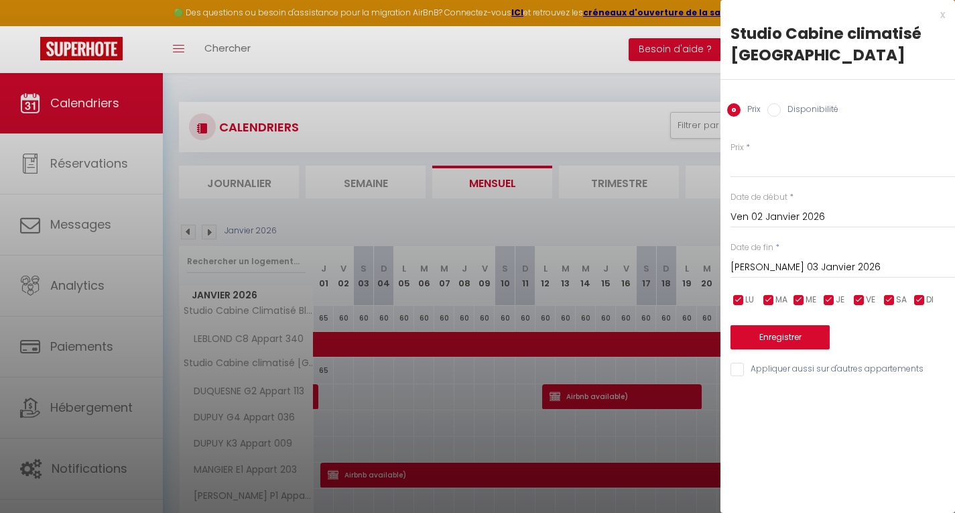
click at [754, 269] on input "Sam 03 Janvier 2026" at bounding box center [843, 267] width 225 height 17
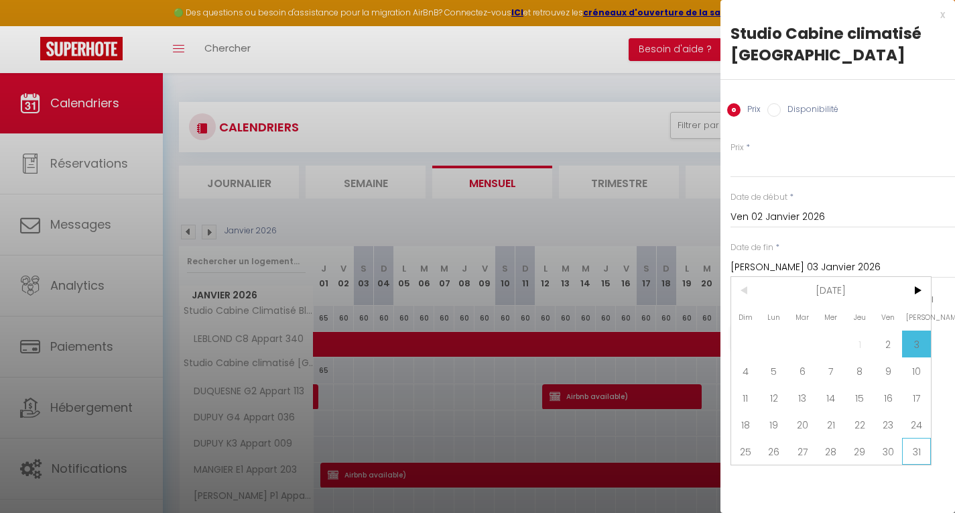
click at [919, 449] on span "31" at bounding box center [916, 451] width 29 height 27
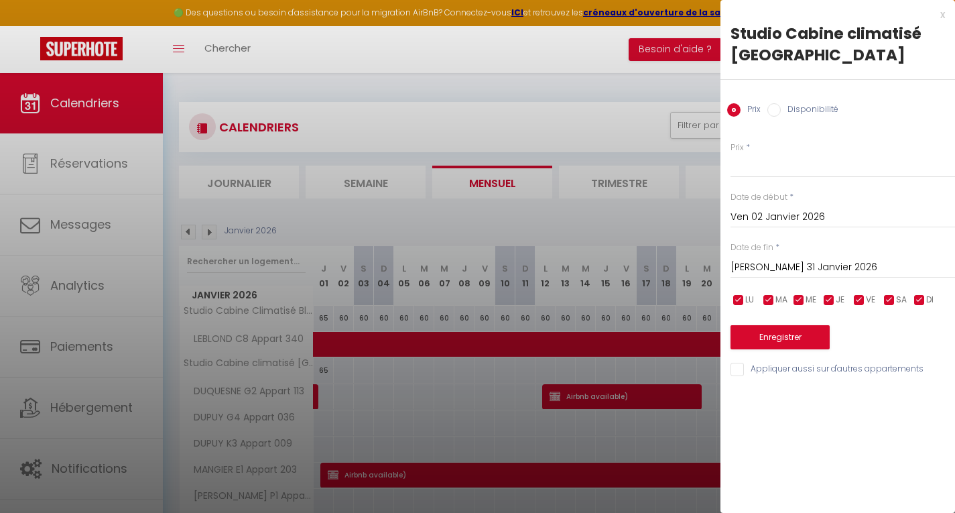
scroll to position [0, 9]
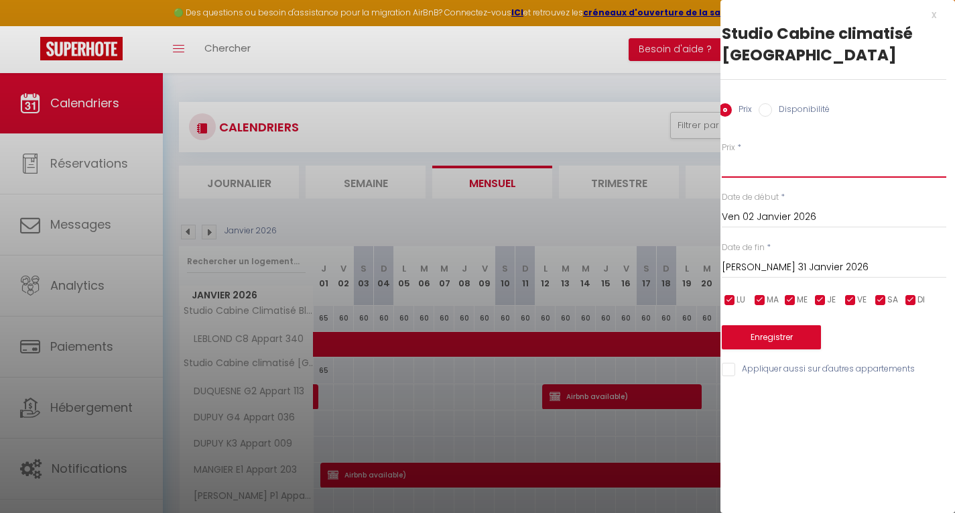
click at [784, 172] on input "Prix" at bounding box center [834, 165] width 225 height 24
click at [767, 335] on button "Enregistrer" at bounding box center [771, 337] width 99 height 24
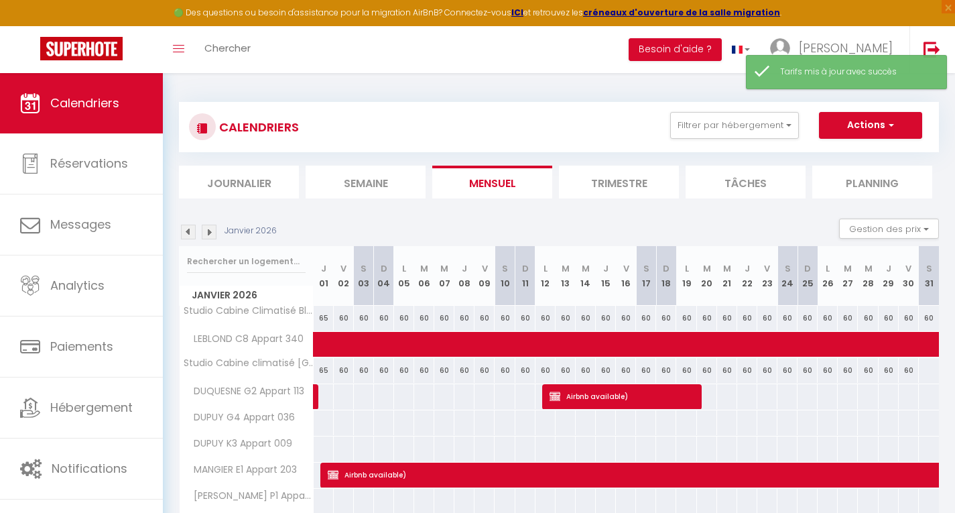
click at [924, 375] on div at bounding box center [928, 370] width 21 height 25
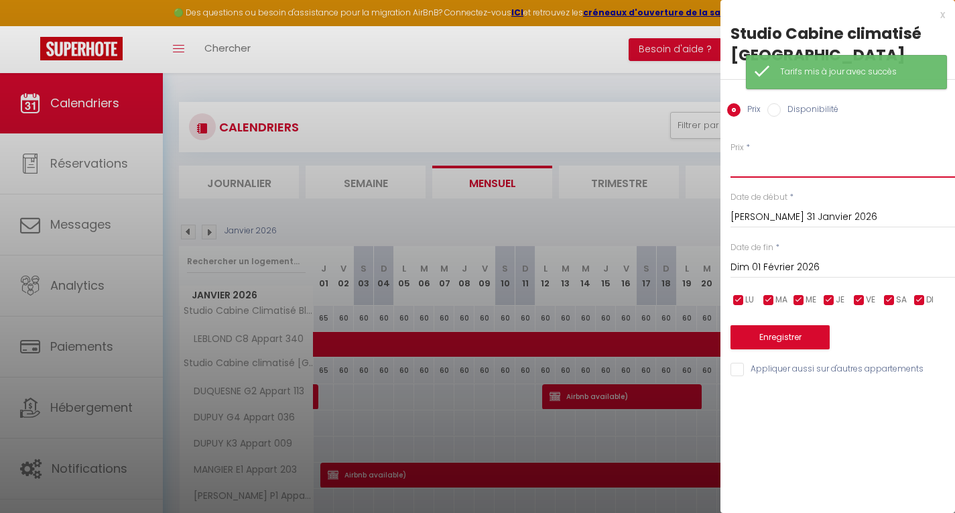
click at [753, 168] on input "Prix" at bounding box center [843, 165] width 225 height 24
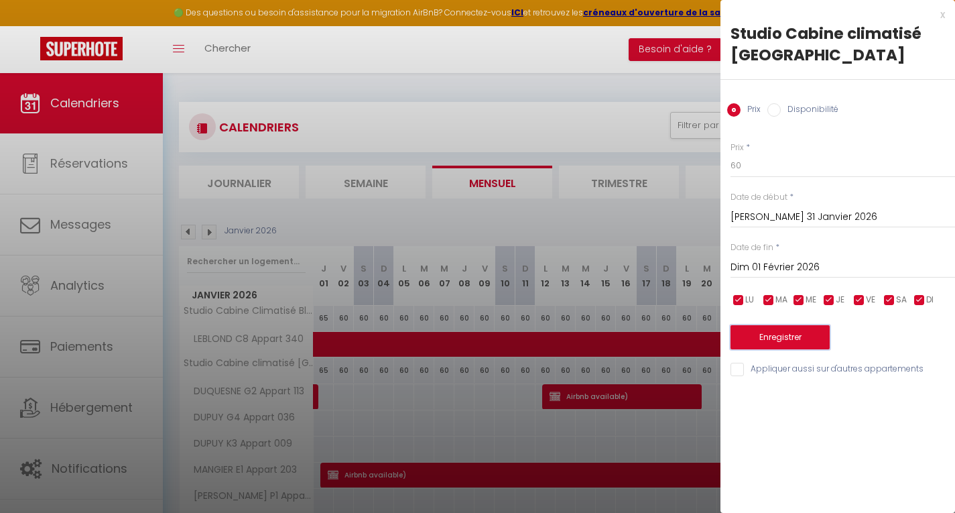
click at [769, 342] on button "Enregistrer" at bounding box center [780, 337] width 99 height 24
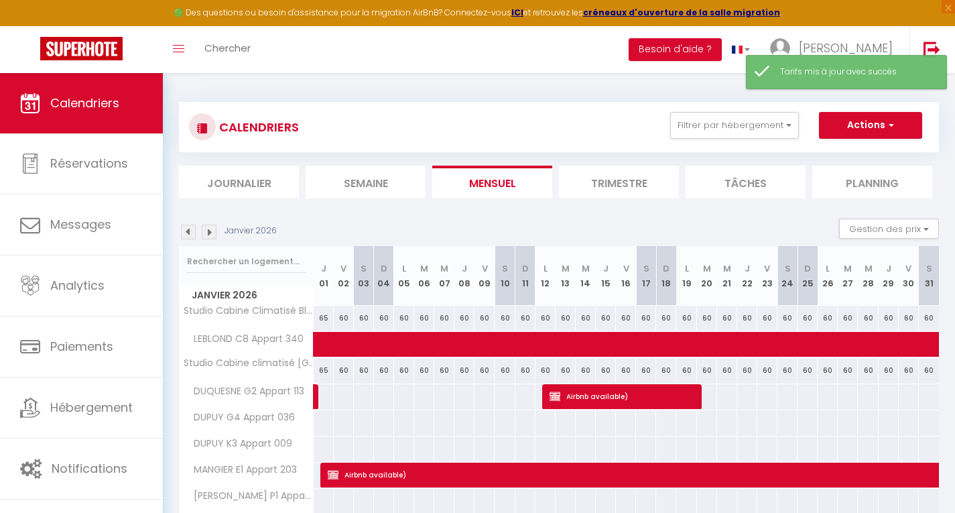
click at [206, 230] on img at bounding box center [209, 232] width 15 height 15
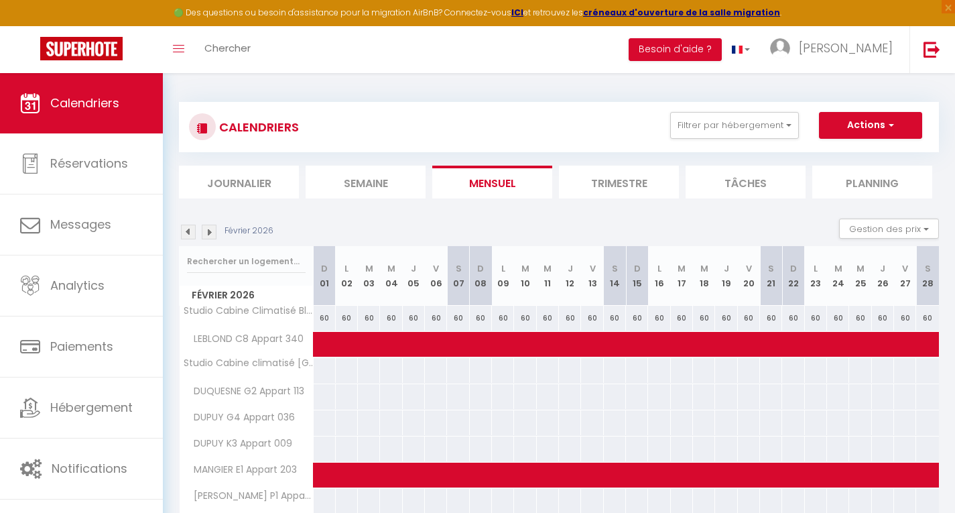
click at [208, 231] on img at bounding box center [209, 232] width 15 height 15
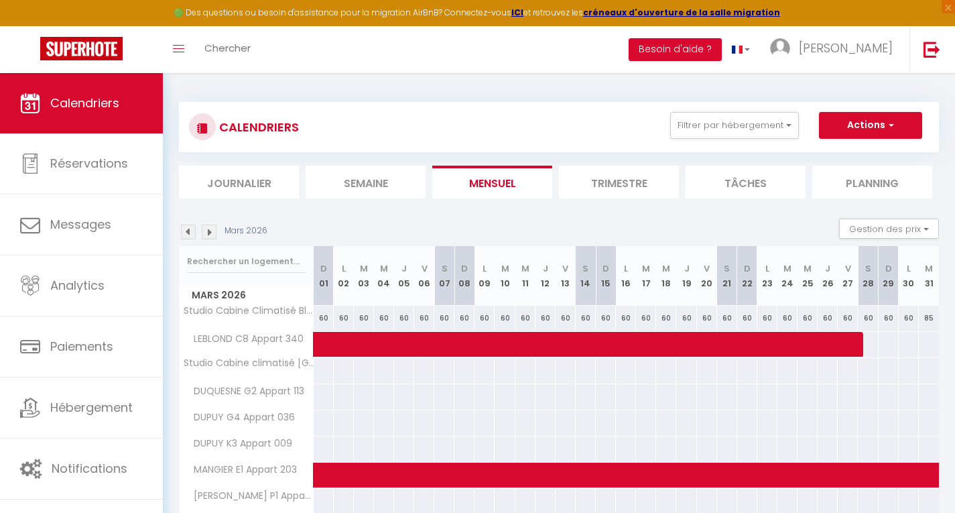
click at [208, 231] on img at bounding box center [209, 232] width 15 height 15
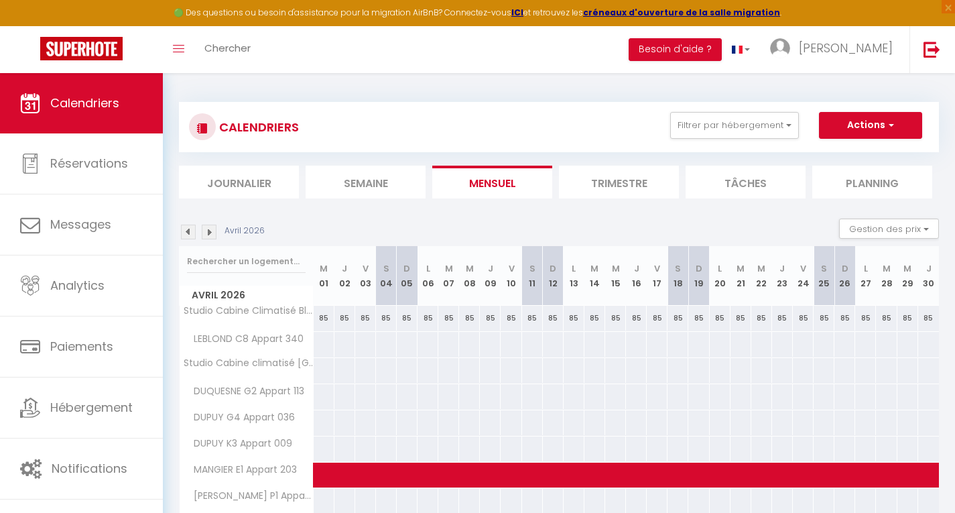
click at [186, 234] on img at bounding box center [188, 232] width 15 height 15
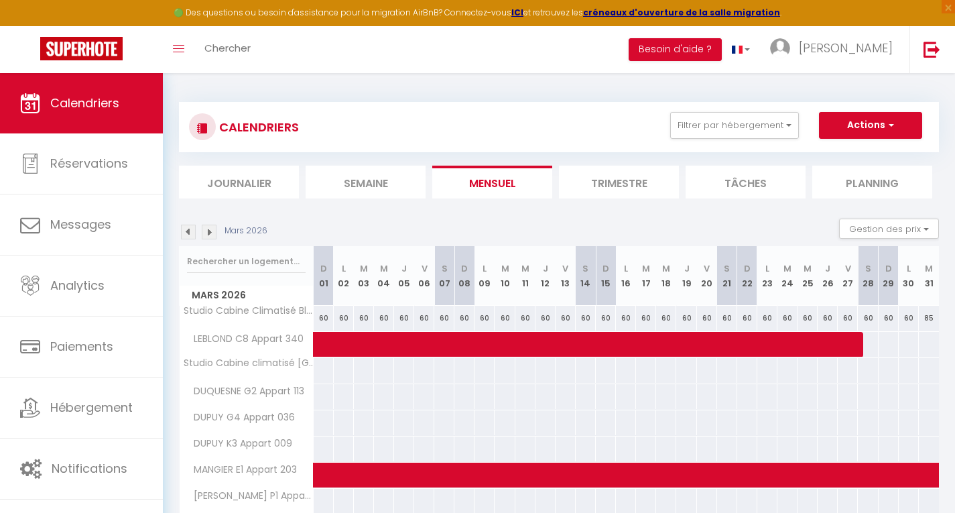
click at [187, 230] on img at bounding box center [188, 232] width 15 height 15
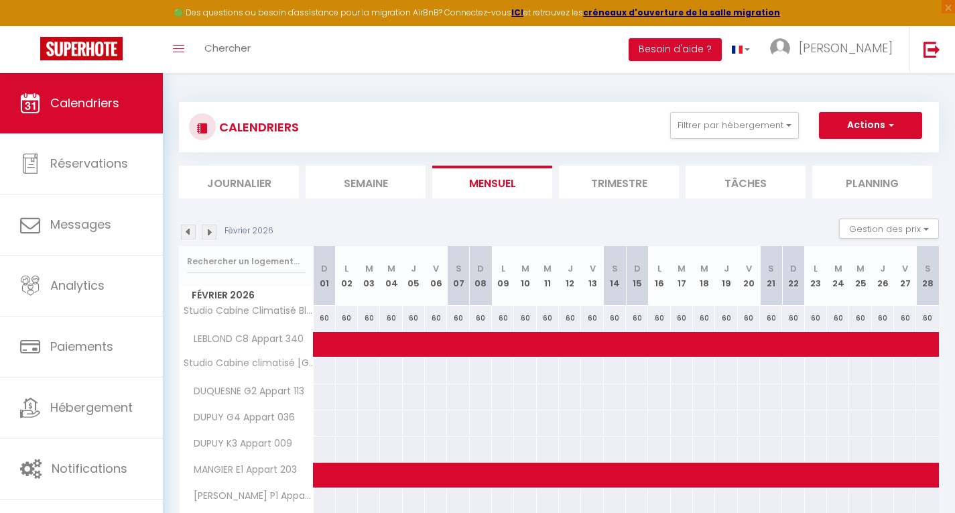
click at [189, 232] on img at bounding box center [188, 232] width 15 height 15
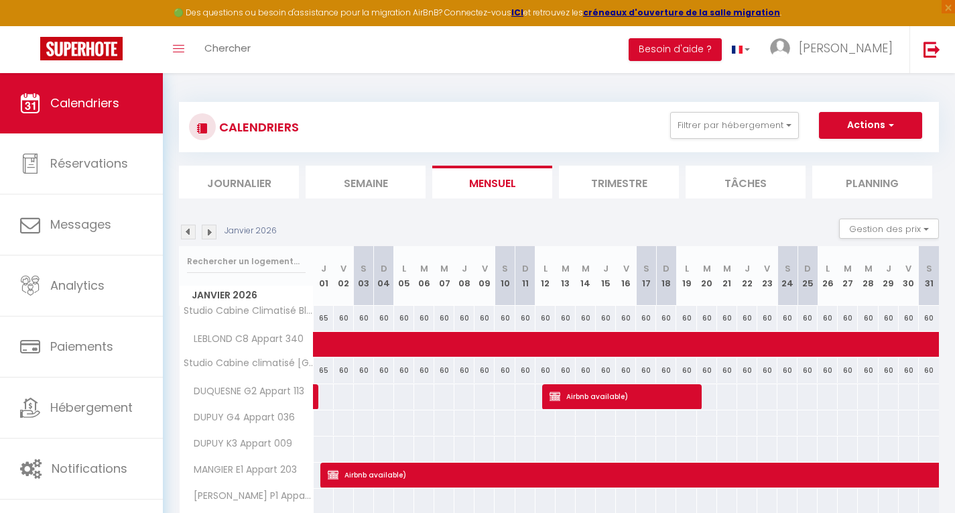
click at [211, 231] on img at bounding box center [209, 232] width 15 height 15
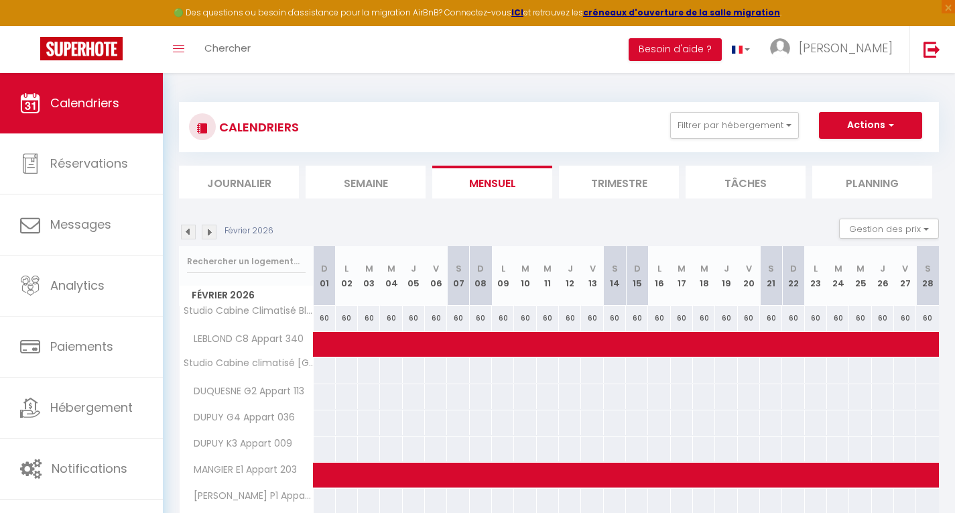
click at [323, 370] on div at bounding box center [324, 370] width 23 height 25
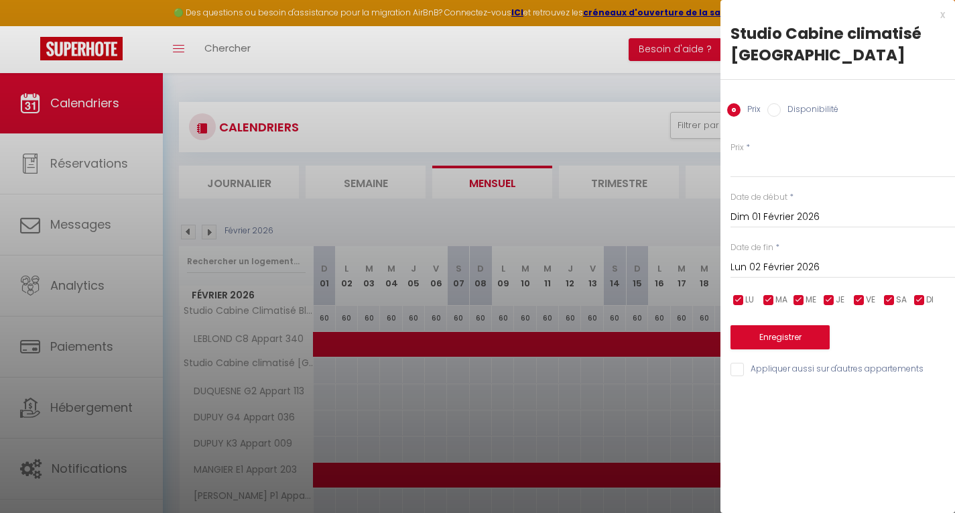
click at [773, 269] on input "Lun 02 Février 2026" at bounding box center [843, 267] width 225 height 17
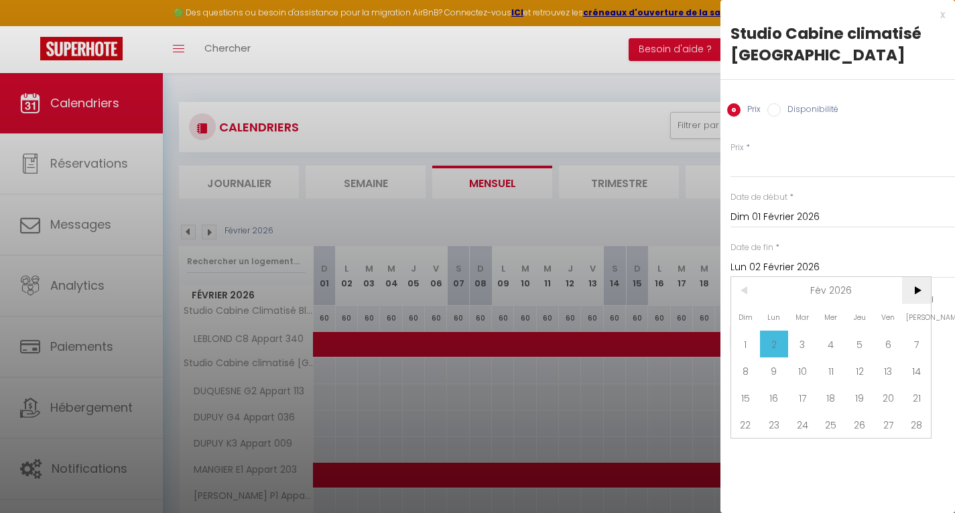
click at [920, 296] on span ">" at bounding box center [916, 290] width 29 height 27
click at [773, 454] on span "30" at bounding box center [774, 451] width 29 height 27
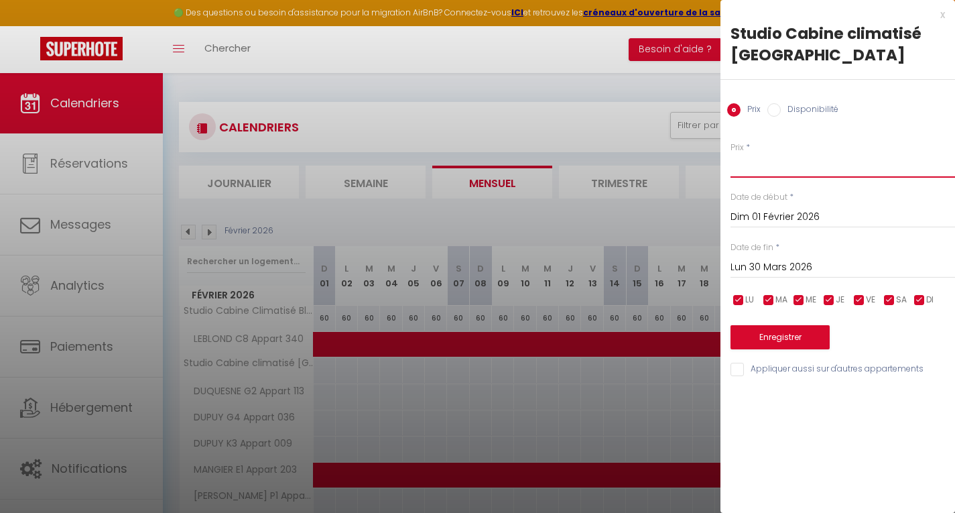
click at [763, 170] on input "Prix" at bounding box center [843, 165] width 225 height 24
click at [788, 346] on button "Enregistrer" at bounding box center [780, 337] width 99 height 24
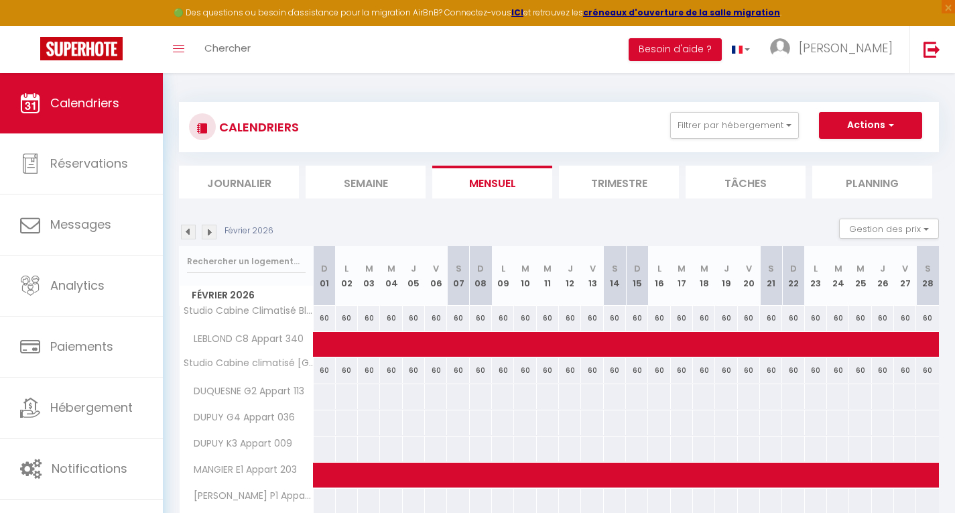
click at [213, 232] on img at bounding box center [209, 232] width 15 height 15
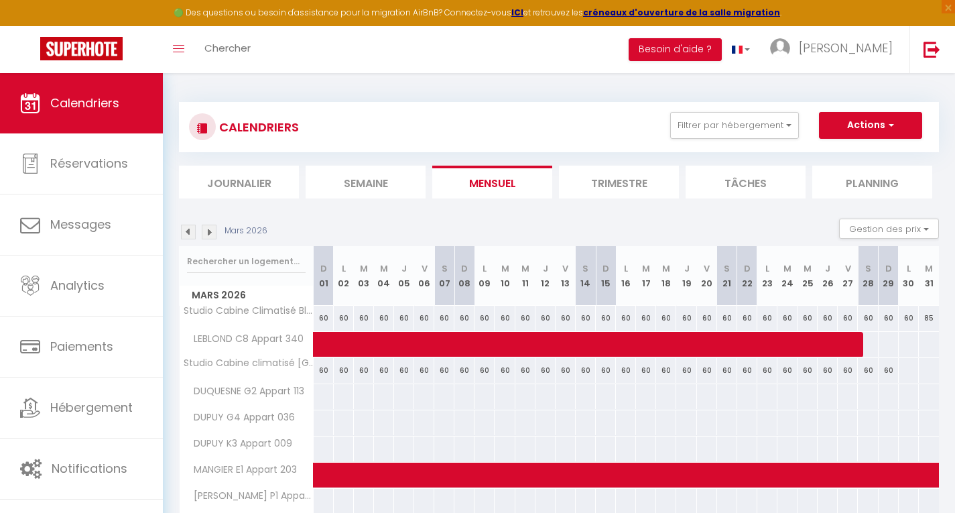
click at [910, 368] on div at bounding box center [908, 370] width 21 height 25
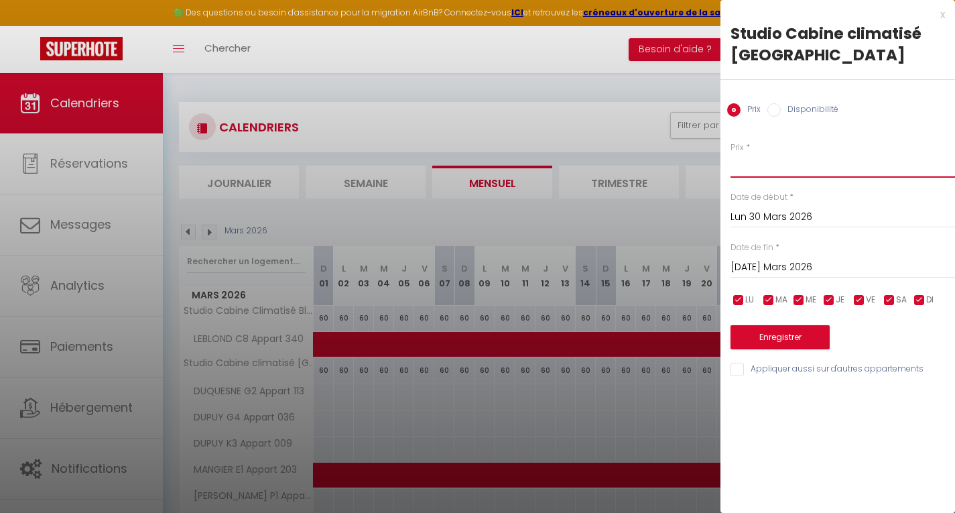
click at [755, 174] on input "Prix" at bounding box center [843, 165] width 225 height 24
click at [769, 335] on button "Enregistrer" at bounding box center [780, 337] width 99 height 24
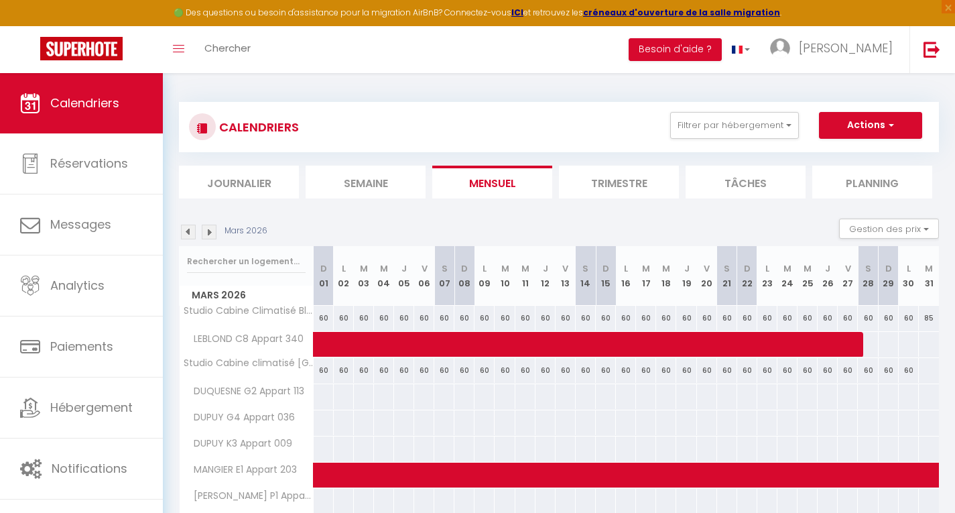
click at [932, 371] on div at bounding box center [928, 370] width 21 height 25
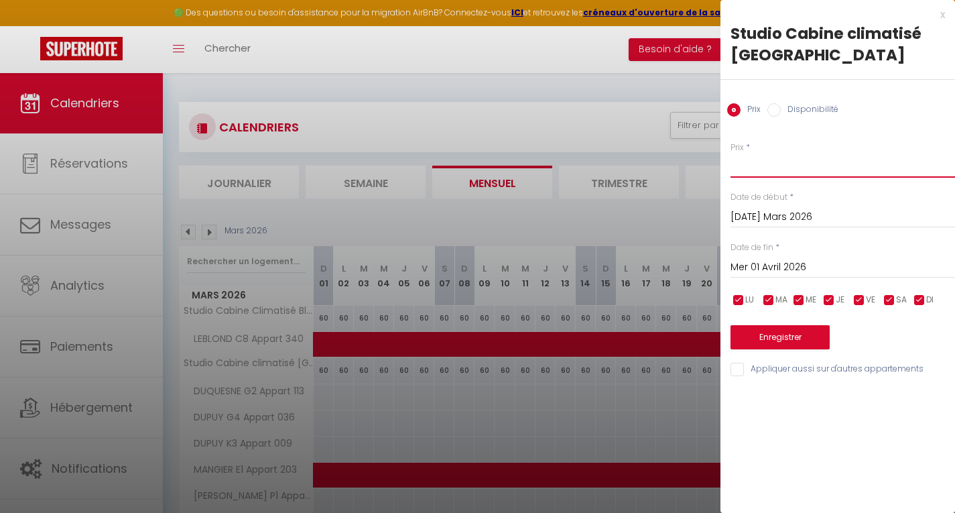
click at [784, 167] on input "Prix" at bounding box center [843, 165] width 225 height 24
click at [775, 336] on button "Enregistrer" at bounding box center [780, 337] width 99 height 24
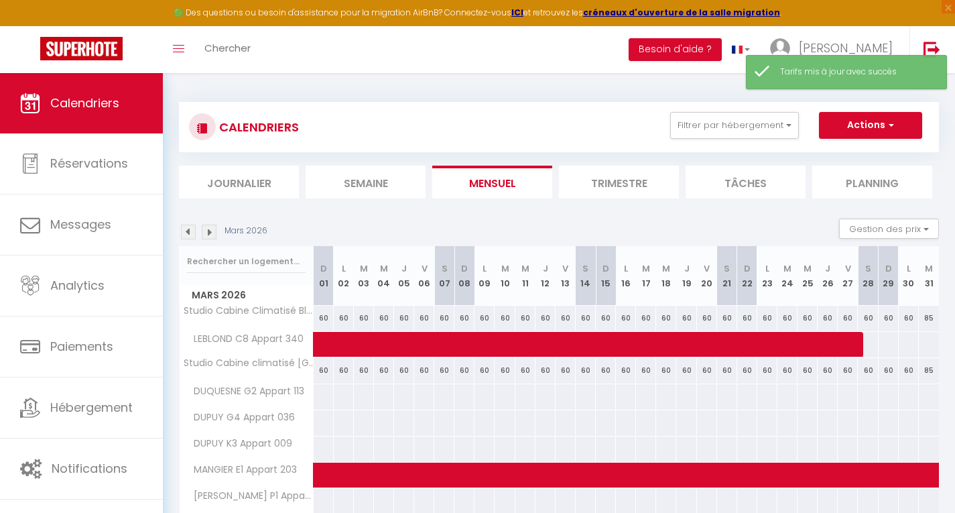
click at [211, 230] on img at bounding box center [209, 232] width 15 height 15
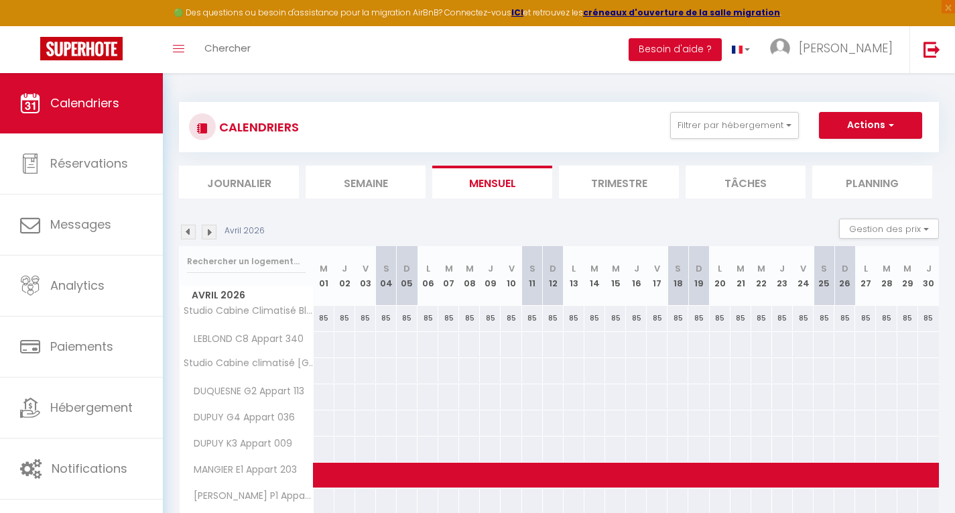
click at [318, 370] on div at bounding box center [323, 370] width 21 height 25
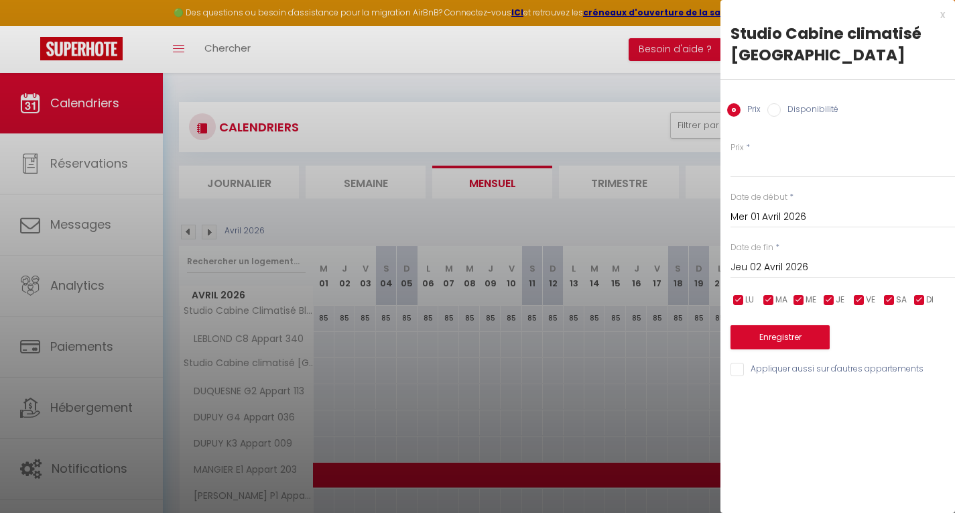
click at [759, 267] on input "Jeu 02 Avril 2026" at bounding box center [843, 267] width 225 height 17
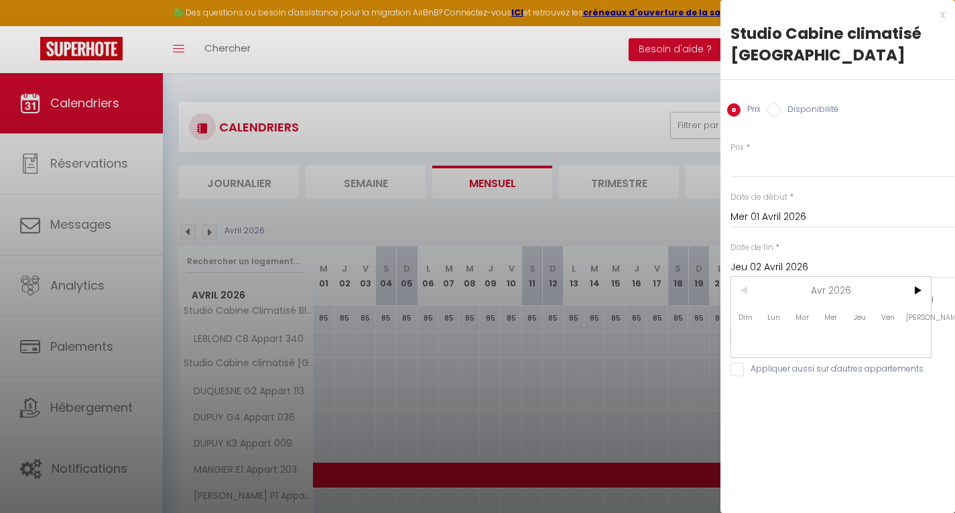
click span "30"
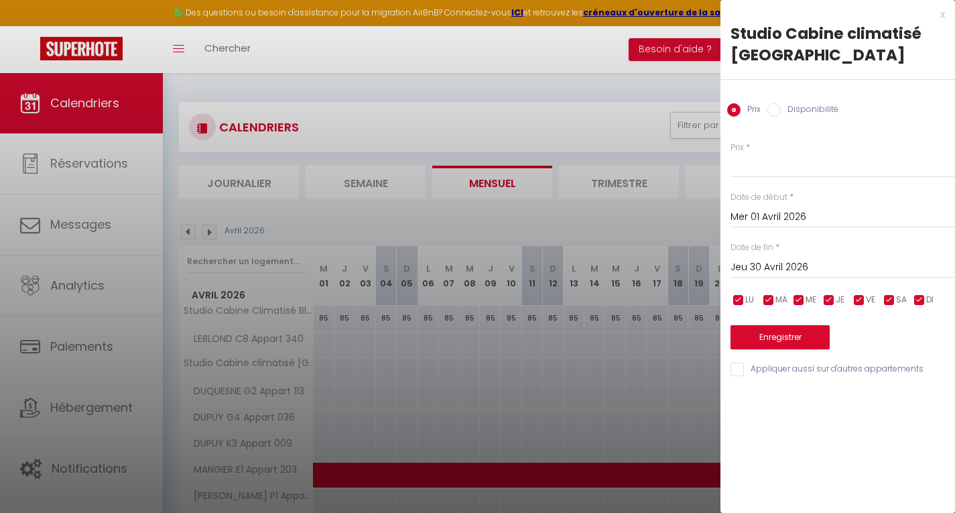
click at [755, 179] on div "Prix * Statut * Disponible Indisponible Date de début * Mer 01 Avril 2026 < Avr…" at bounding box center [838, 251] width 235 height 253
click at [754, 174] on input "Prix" at bounding box center [843, 165] width 225 height 24
click at [767, 337] on button "Enregistrer" at bounding box center [780, 337] width 99 height 24
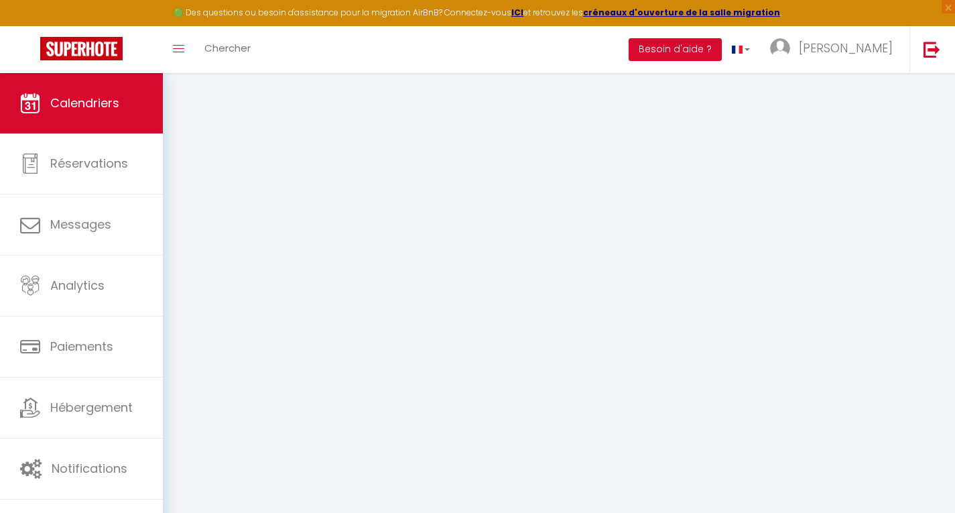
click div
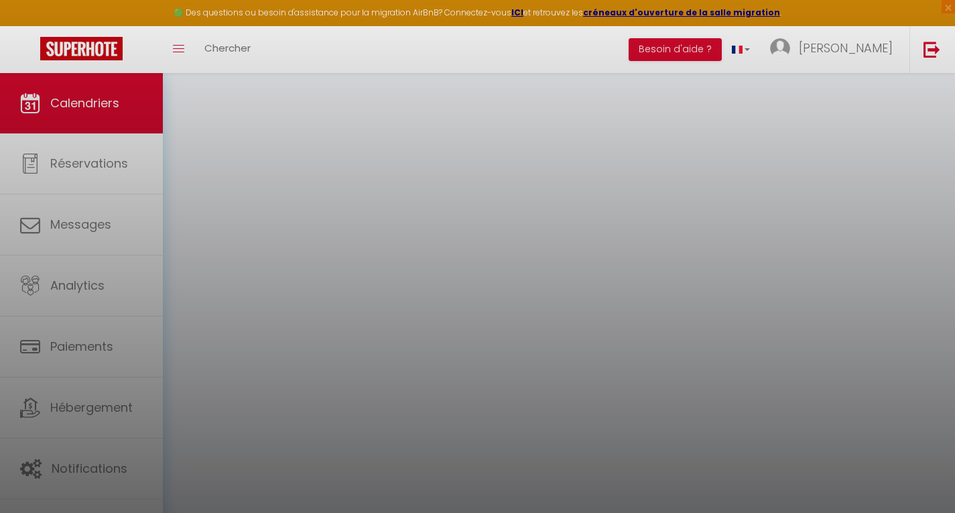
click input "Prix"
click button "Enregistrer"
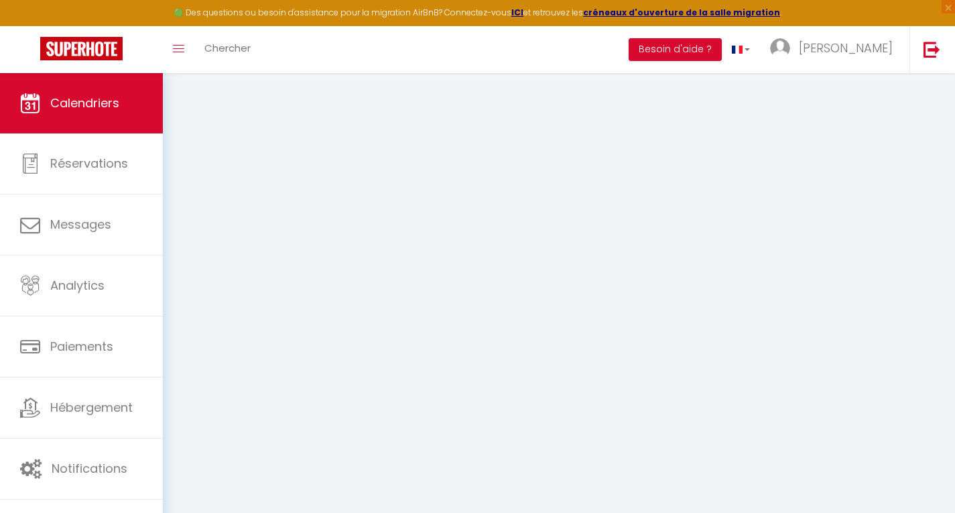
click img
click div
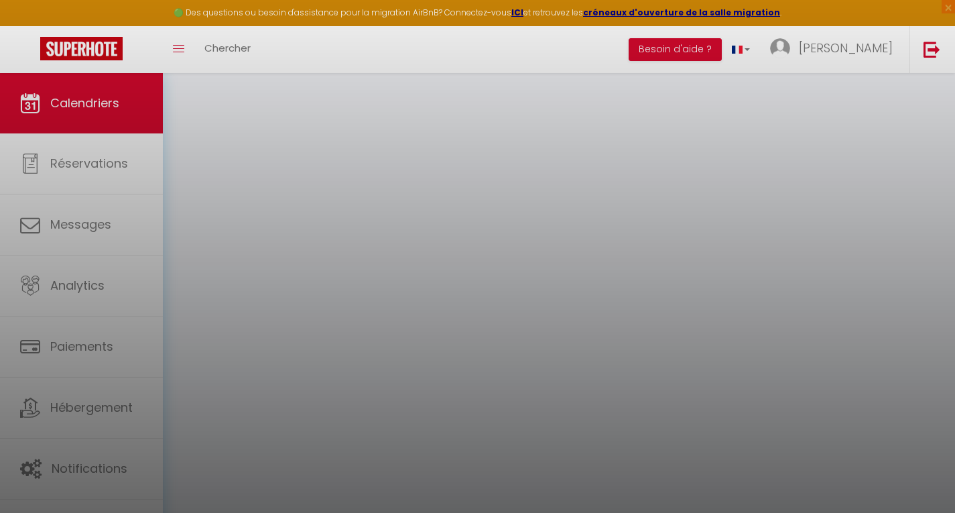
click at [327, 347] on div at bounding box center [477, 256] width 955 height 513
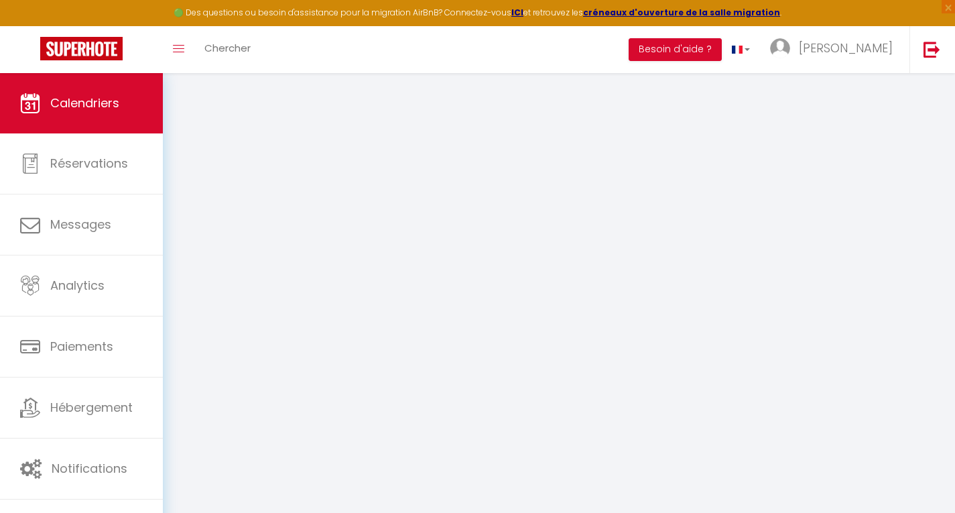
click div
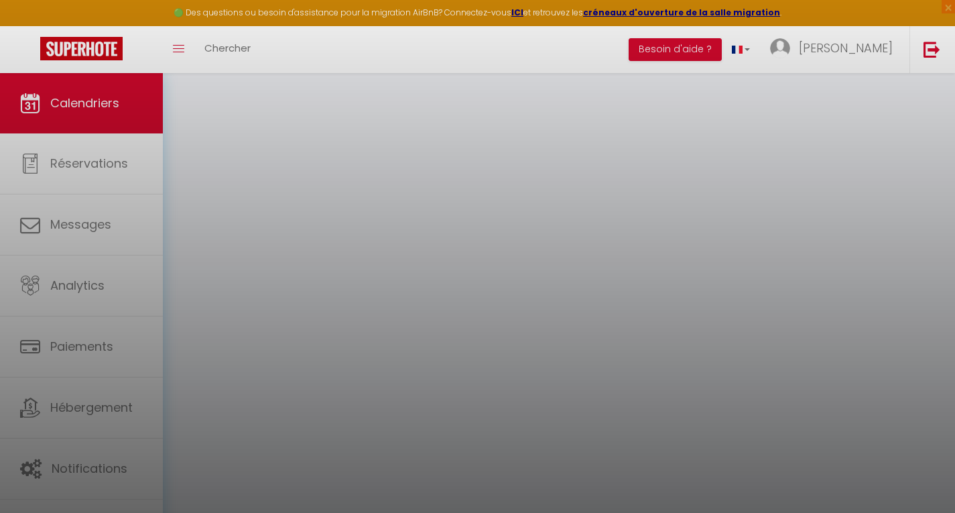
click input "Sam 02 Mai 2026"
click span "28"
click input "Prix"
click input "Jeu 28 Mai 2026"
click span "29"
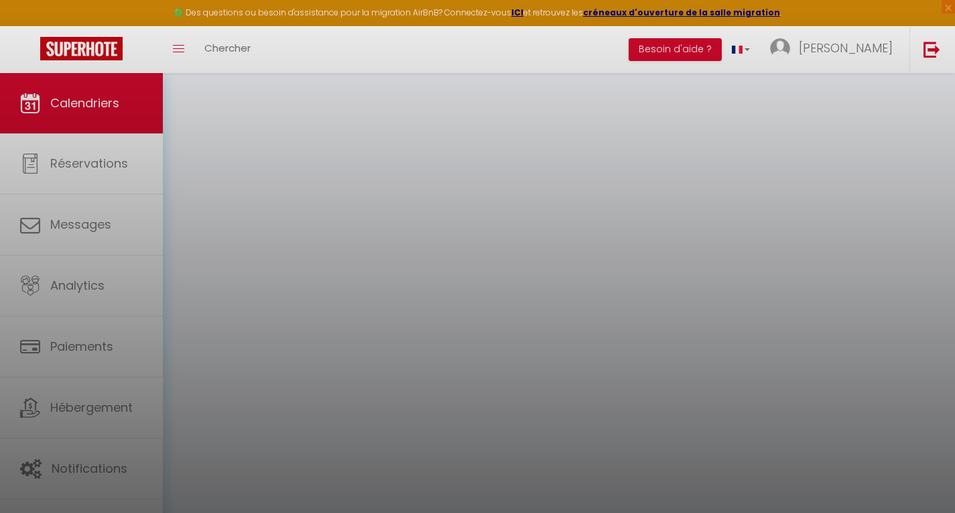
click button "Enregistrer"
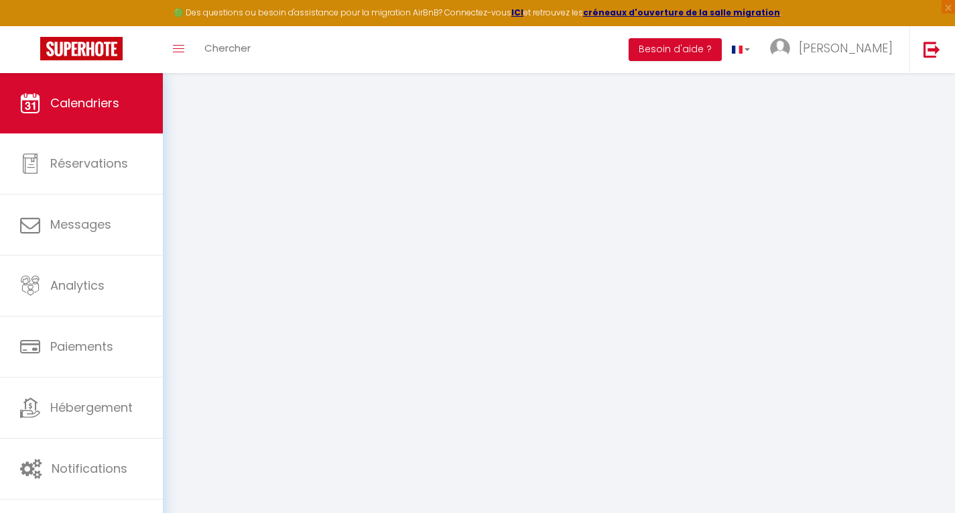
click div "Mai 2026"
click img
click div
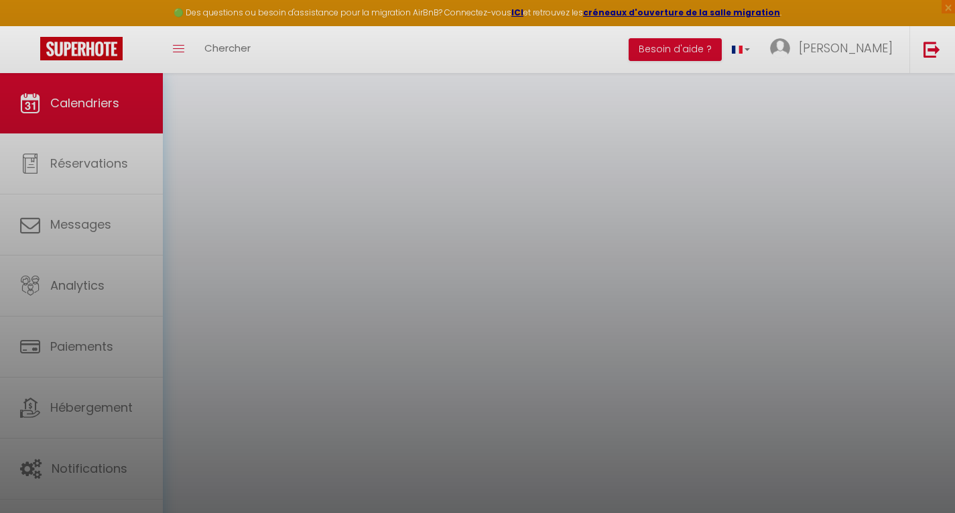
click input "Ven 03 Juillet 2026"
click span "<"
click span "29"
click input "Prix"
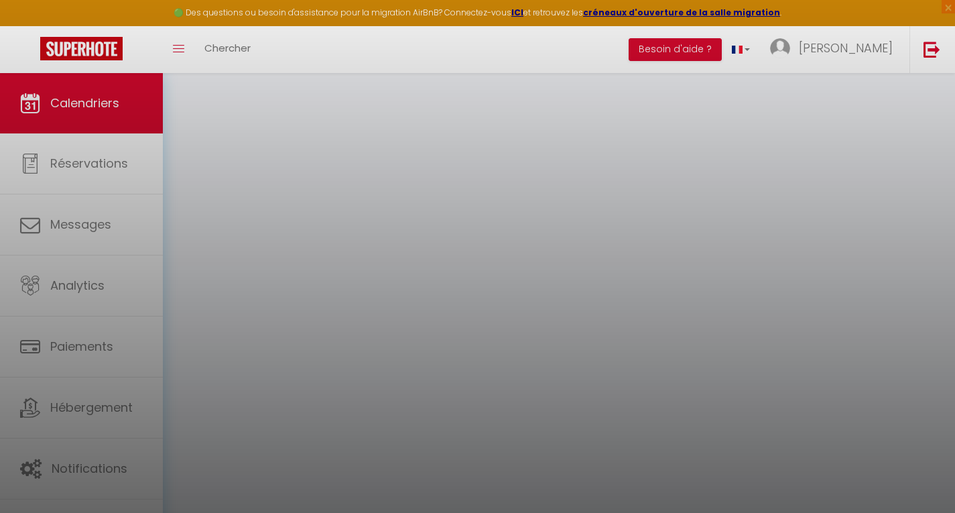
click button "Enregistrer"
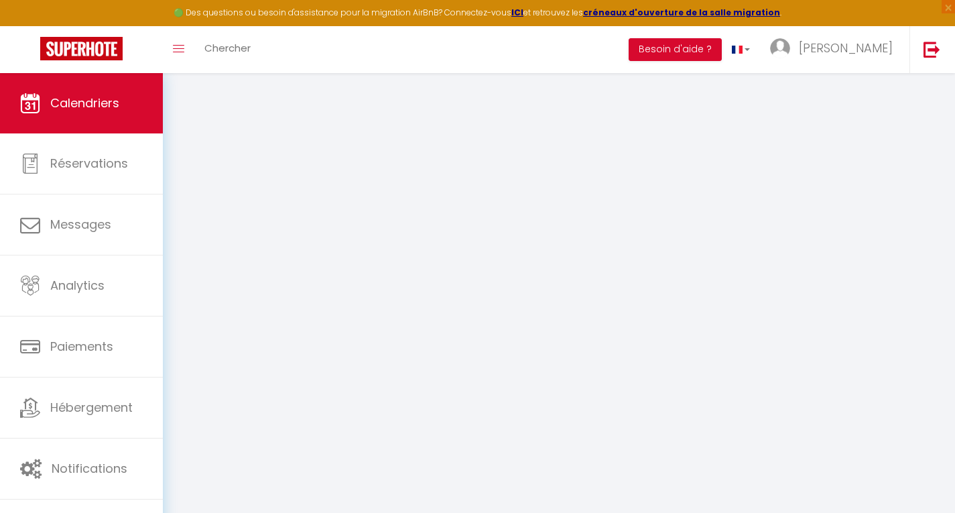
click img
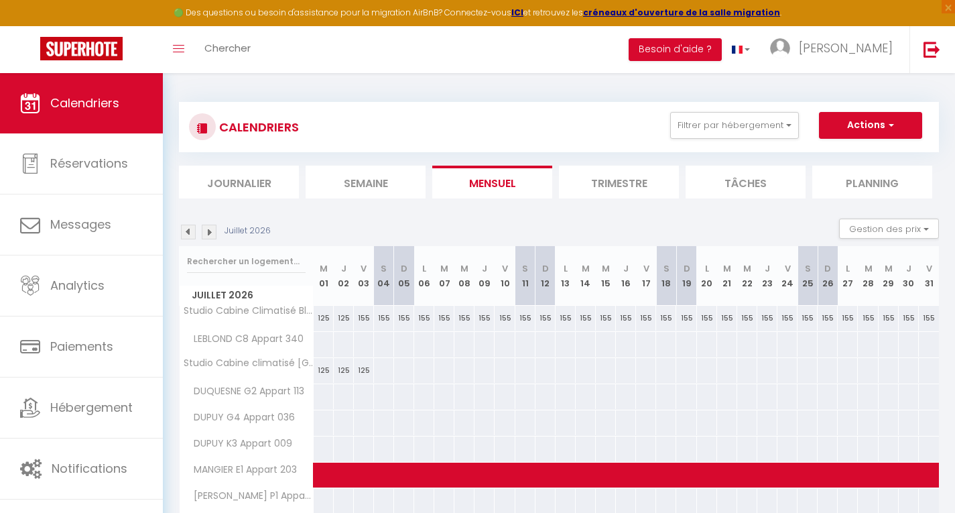
click at [365, 318] on div "155" at bounding box center [364, 318] width 20 height 25
type input "155"
type input "Ven 03 Juillet 2026"
type input "Sam 04 Juillet 2026"
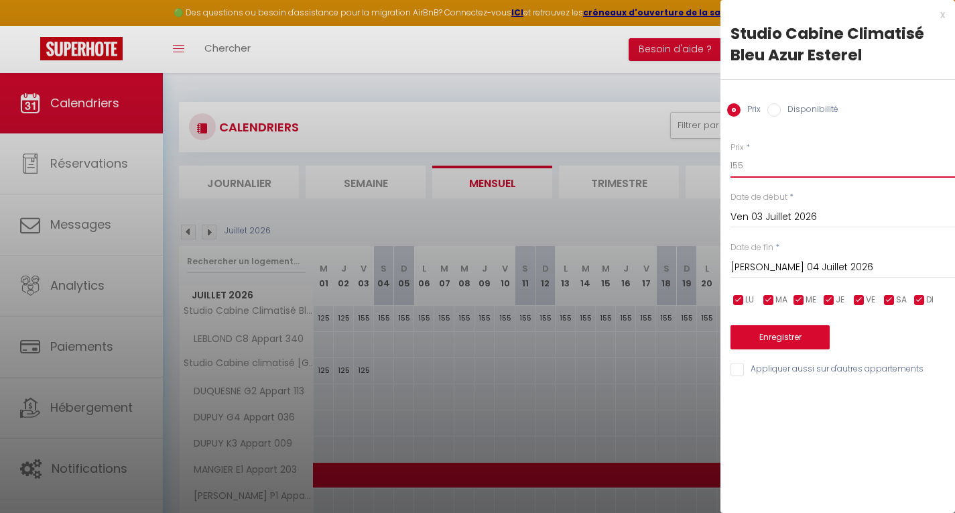
click at [784, 166] on input "155" at bounding box center [843, 165] width 225 height 24
type input "125"
click at [794, 340] on button "Enregistrer" at bounding box center [780, 337] width 99 height 24
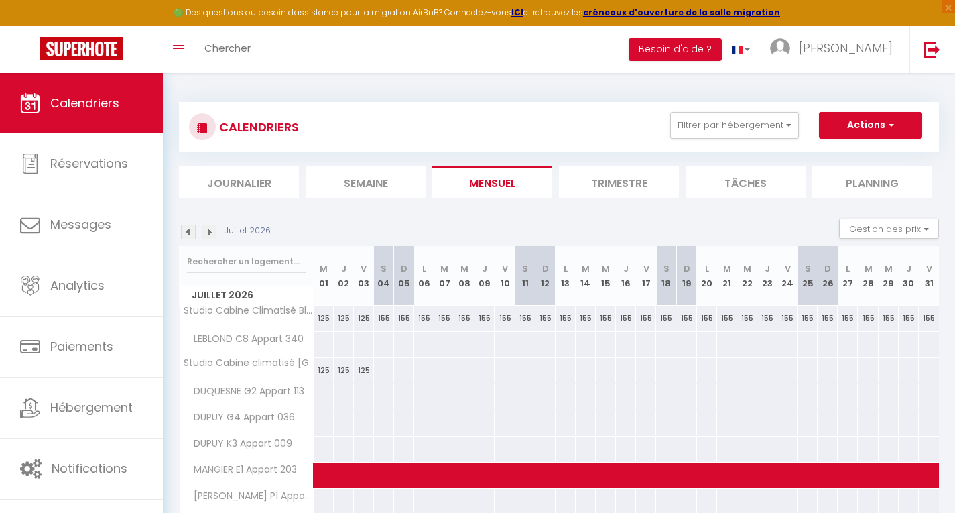
click at [379, 364] on div at bounding box center [383, 370] width 21 height 25
type input "Sam 04 Juillet 2026"
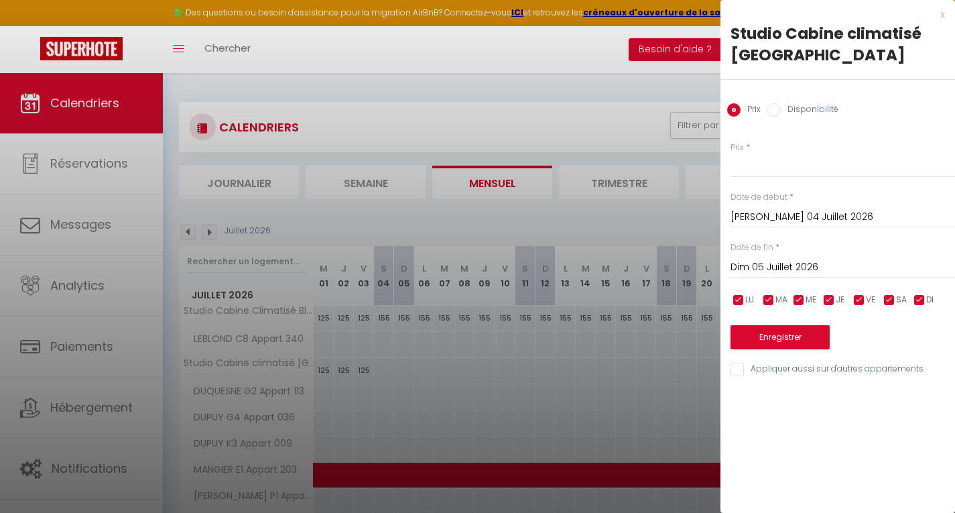
click at [779, 265] on input "Dim 05 Juillet 2026" at bounding box center [843, 267] width 225 height 17
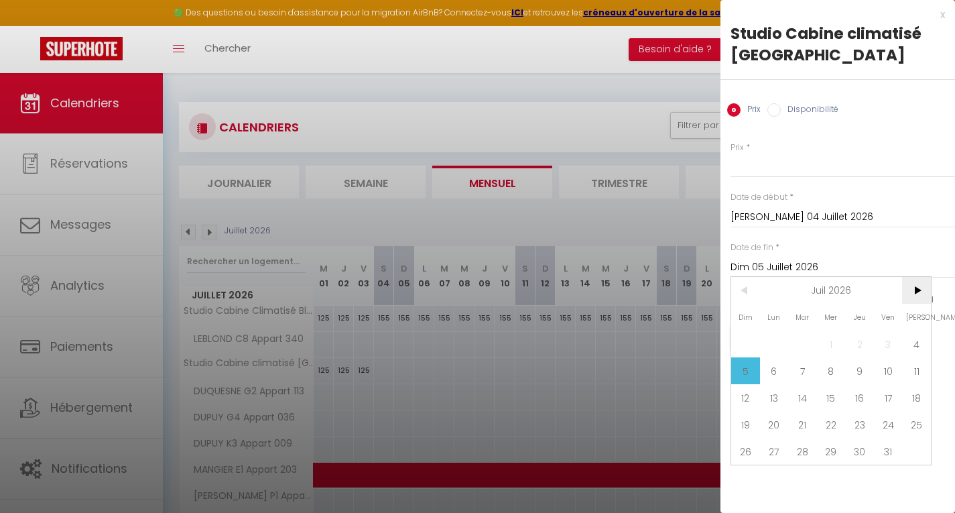
click at [915, 287] on span ">" at bounding box center [916, 290] width 29 height 27
click at [916, 345] on span "1" at bounding box center [916, 343] width 29 height 27
type input "Sam 01 Août 2026"
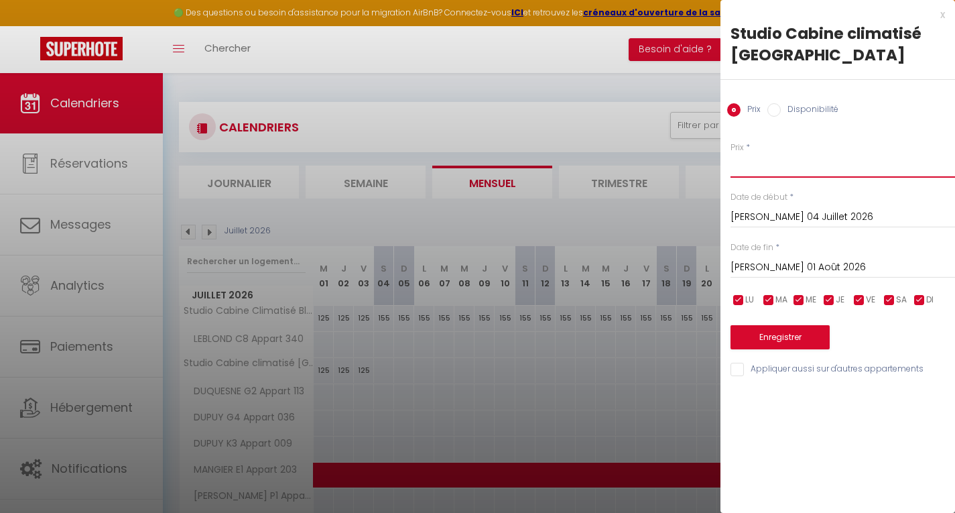
click at [781, 164] on input "Prix" at bounding box center [843, 165] width 225 height 24
type input "155"
click at [785, 344] on button "Enregistrer" at bounding box center [780, 337] width 99 height 24
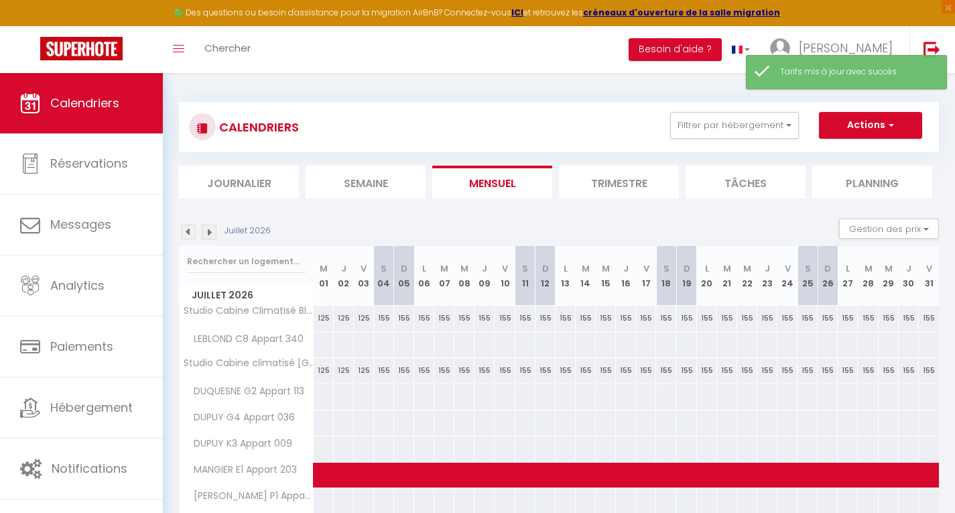
click at [213, 232] on img at bounding box center [209, 232] width 15 height 15
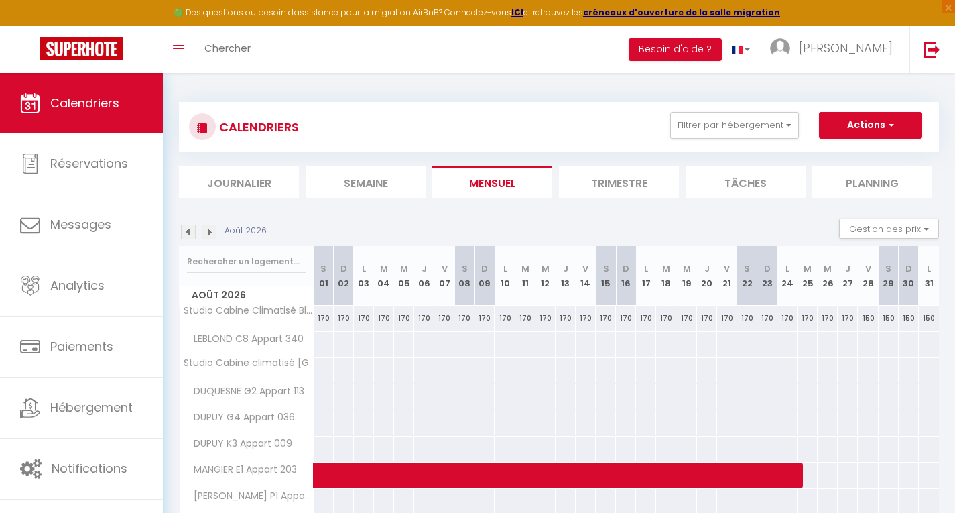
click at [323, 364] on div at bounding box center [323, 370] width 21 height 25
type input "Sam 01 Août 2026"
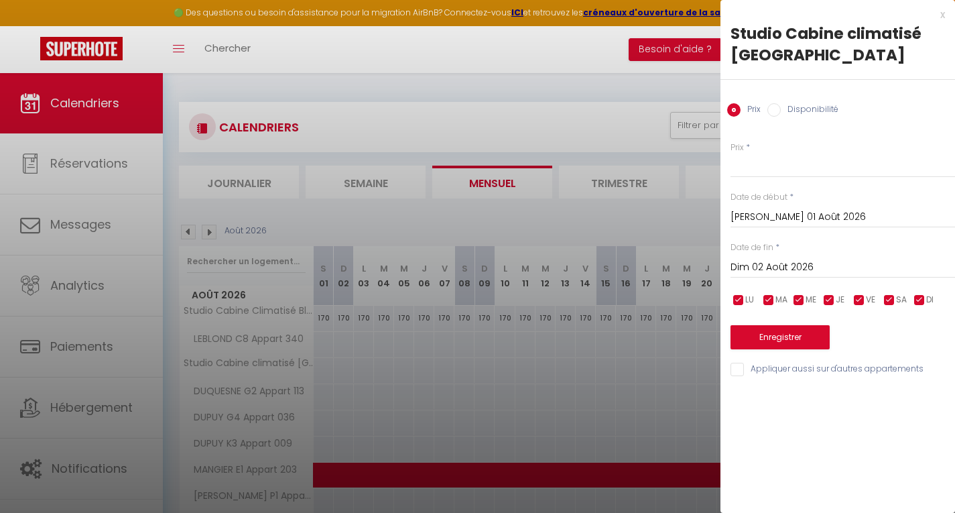
click at [768, 267] on input "Dim 02 Août 2026" at bounding box center [843, 267] width 225 height 17
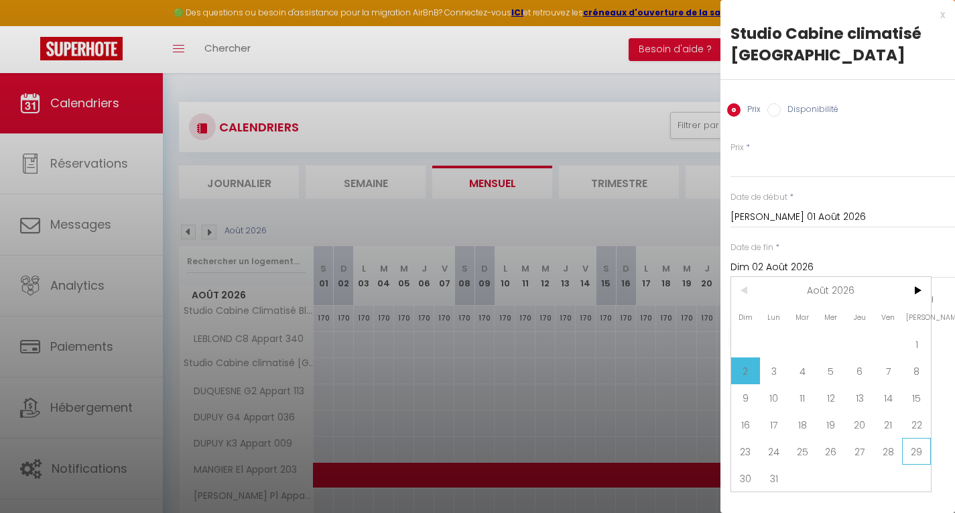
click at [914, 448] on span "29" at bounding box center [916, 451] width 29 height 27
type input "Sam 29 Août 2026"
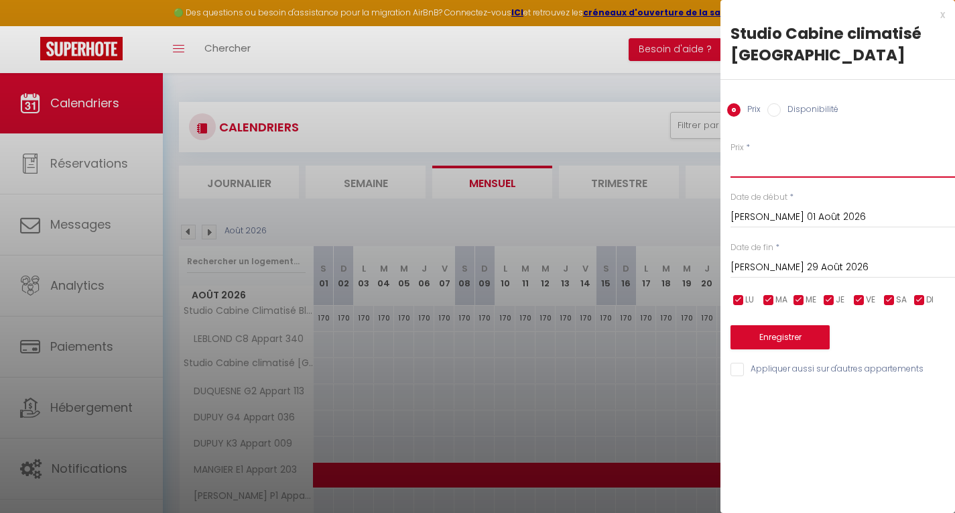
click at [765, 163] on input "Prix" at bounding box center [843, 165] width 225 height 24
type input "170"
click at [778, 335] on button "Enregistrer" at bounding box center [780, 337] width 99 height 24
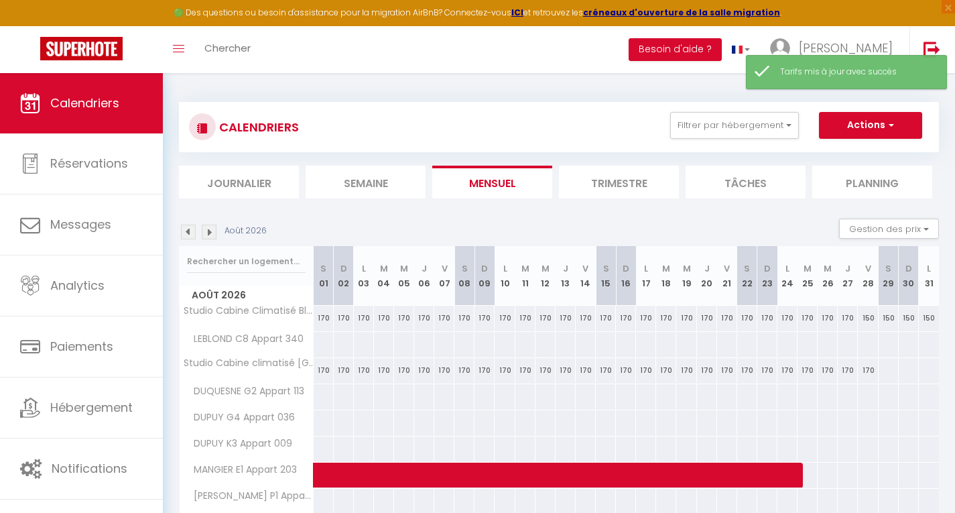
click at [886, 372] on div at bounding box center [888, 370] width 21 height 25
type input "Sam 29 Août 2026"
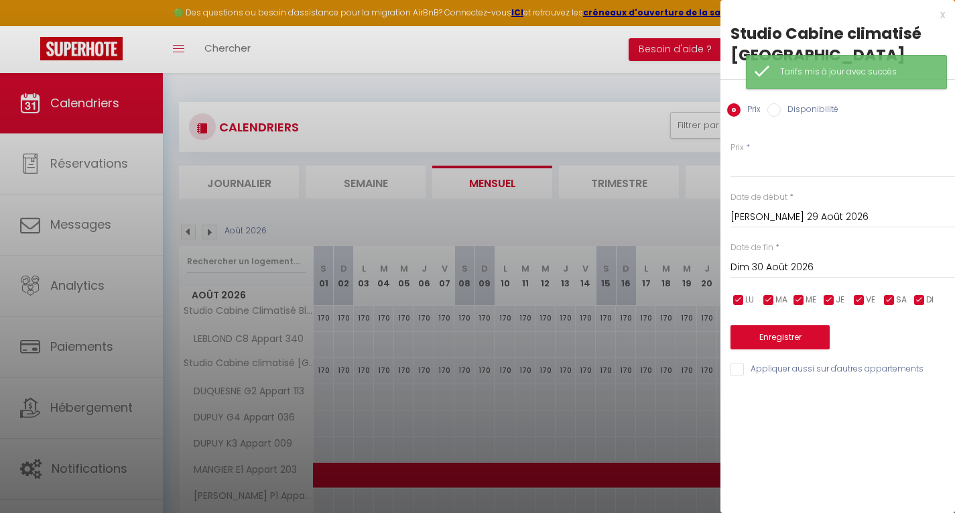
click at [781, 268] on input "Dim 30 Août 2026" at bounding box center [843, 267] width 225 height 17
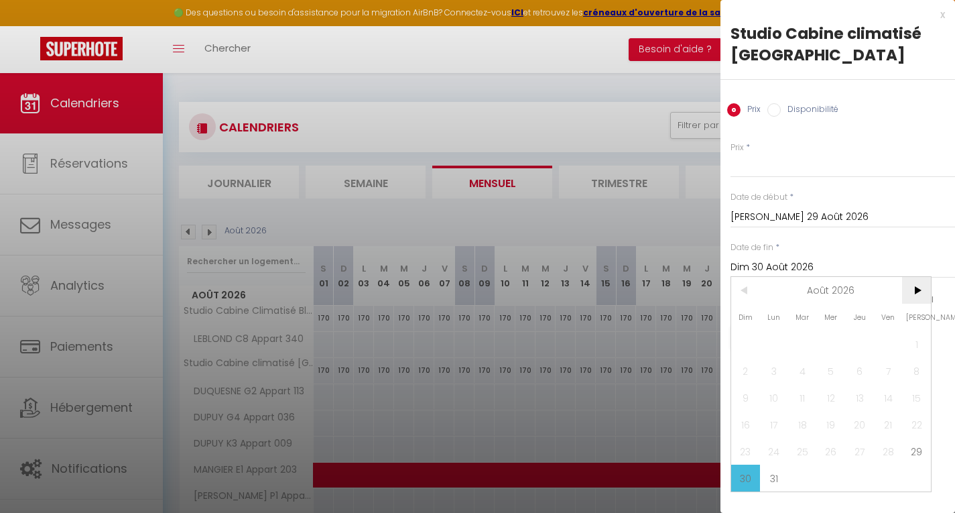
click at [919, 294] on span ">" at bounding box center [916, 290] width 29 height 27
click at [914, 365] on span "12" at bounding box center [916, 370] width 29 height 27
type input "Sam 12 Septembre 2026"
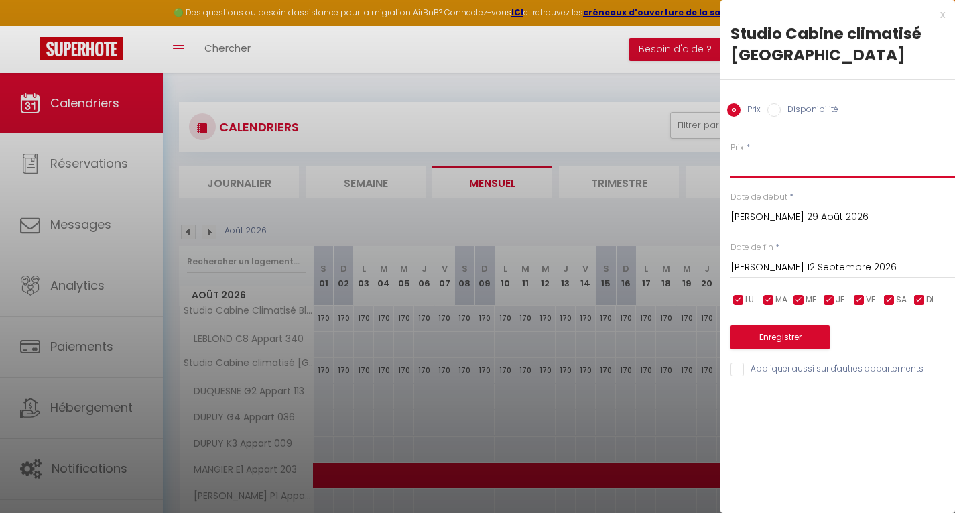
click at [769, 163] on input "Prix" at bounding box center [843, 165] width 225 height 24
type input "155"
click at [773, 332] on button "Enregistrer" at bounding box center [780, 337] width 99 height 24
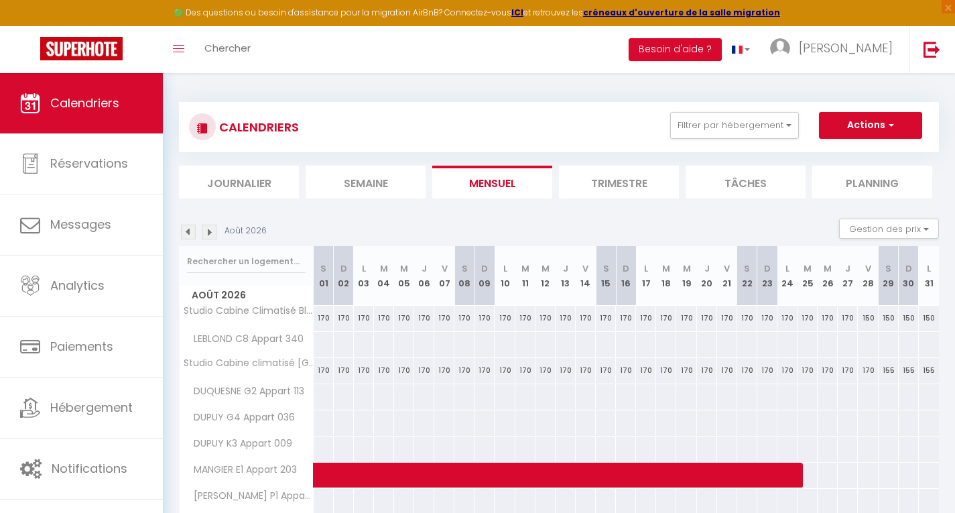
click at [887, 370] on div "155" at bounding box center [889, 370] width 20 height 25
type input "155"
type input "Sam 29 Août 2026"
type input "Dim 30 Août 2026"
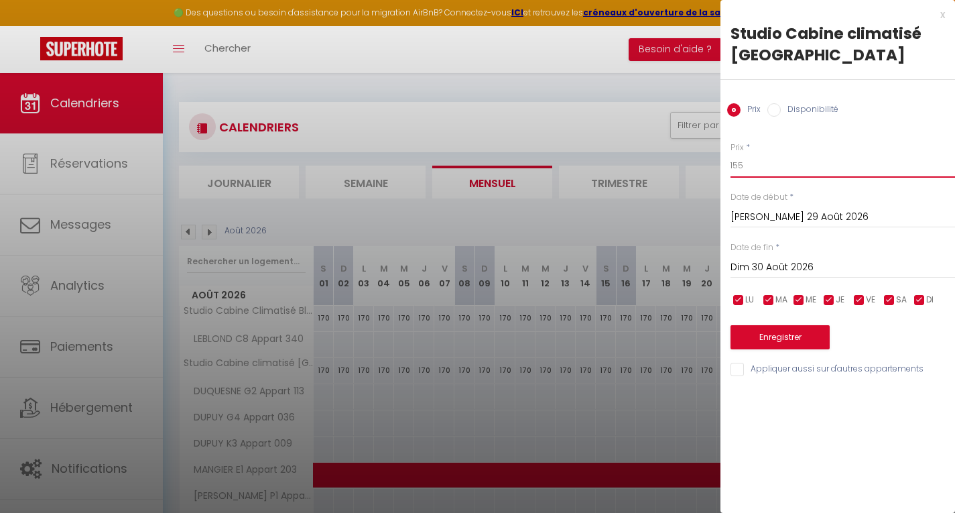
click at [766, 160] on input "155" at bounding box center [843, 165] width 225 height 24
type input "150"
click at [769, 263] on input "Dim 30 Août 2026" at bounding box center [843, 267] width 225 height 17
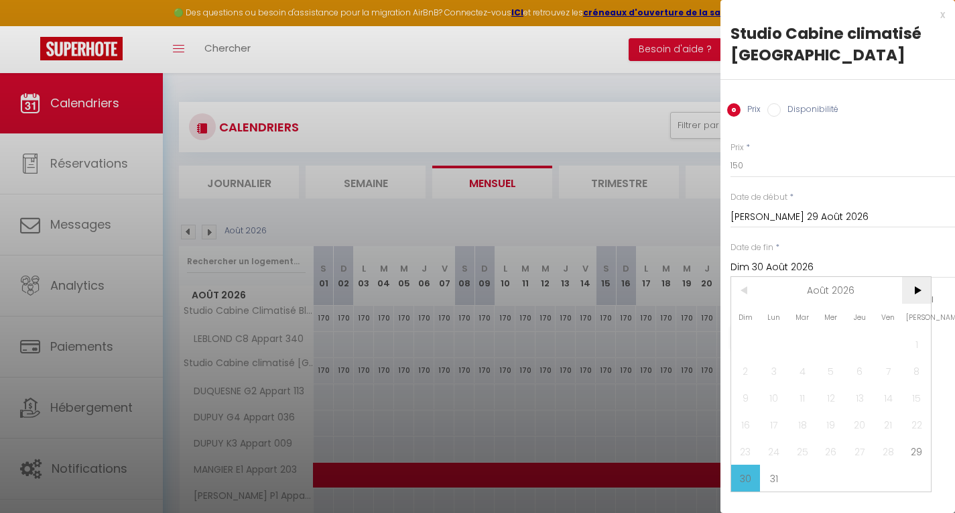
click at [920, 285] on span ">" at bounding box center [916, 290] width 29 height 27
click at [894, 368] on span "11" at bounding box center [888, 370] width 29 height 27
type input "Ven 11 Septembre 2026"
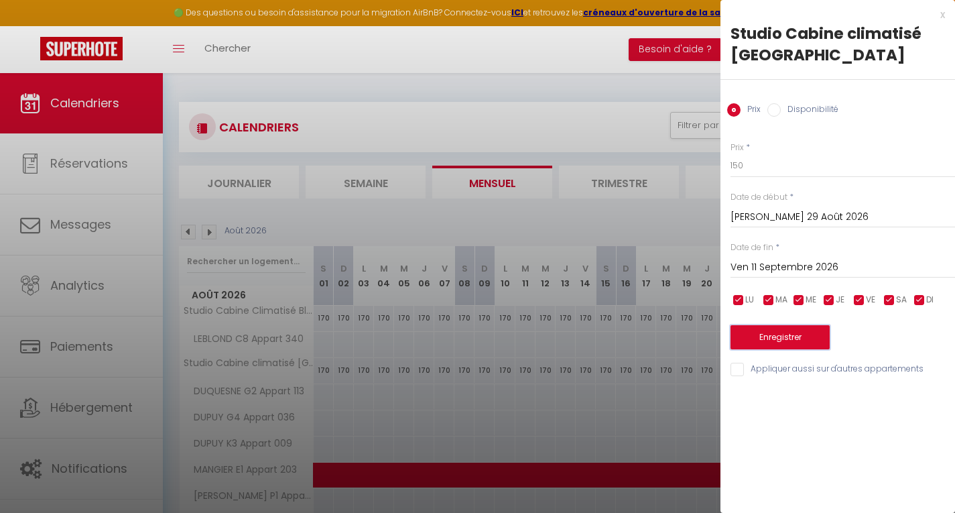
click at [787, 338] on button "Enregistrer" at bounding box center [780, 337] width 99 height 24
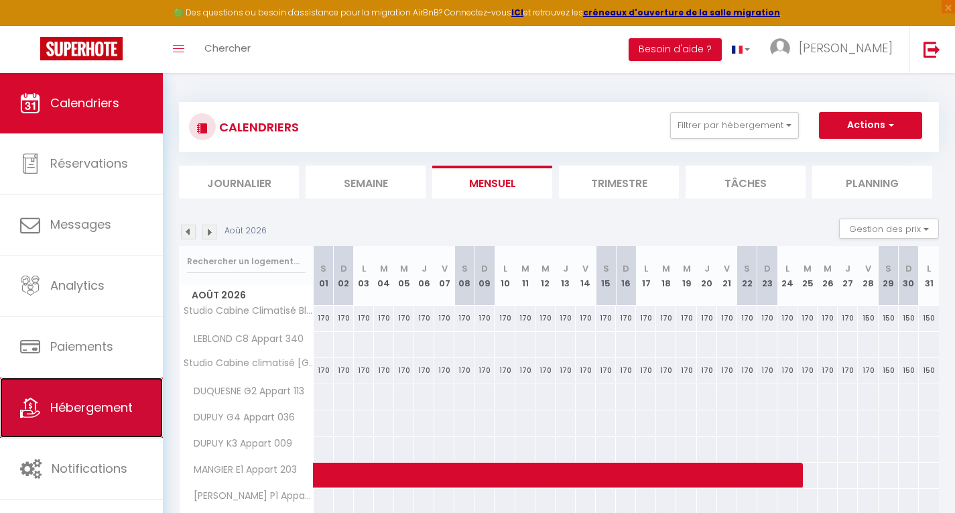
click at [83, 402] on span "Hébergement" at bounding box center [91, 407] width 82 height 17
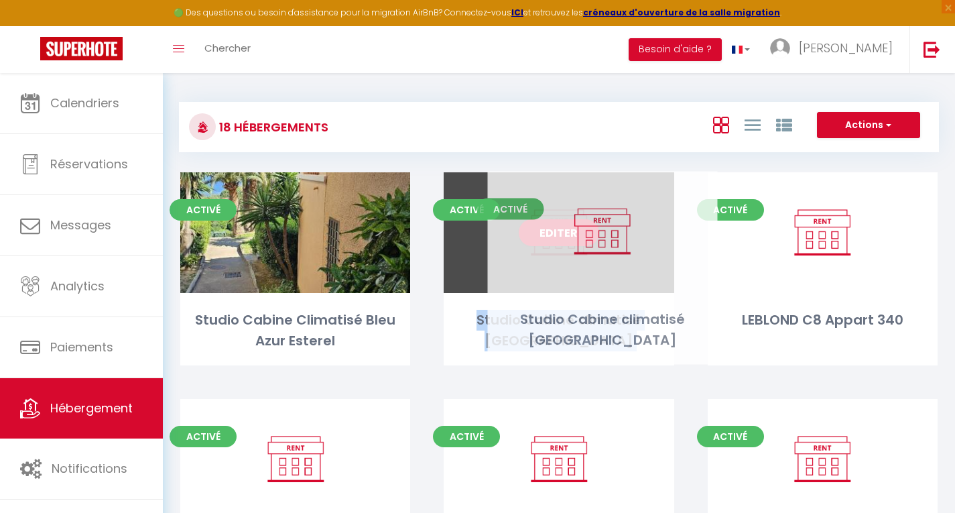
drag, startPoint x: 829, startPoint y: 200, endPoint x: 609, endPoint y: 199, distance: 220.5
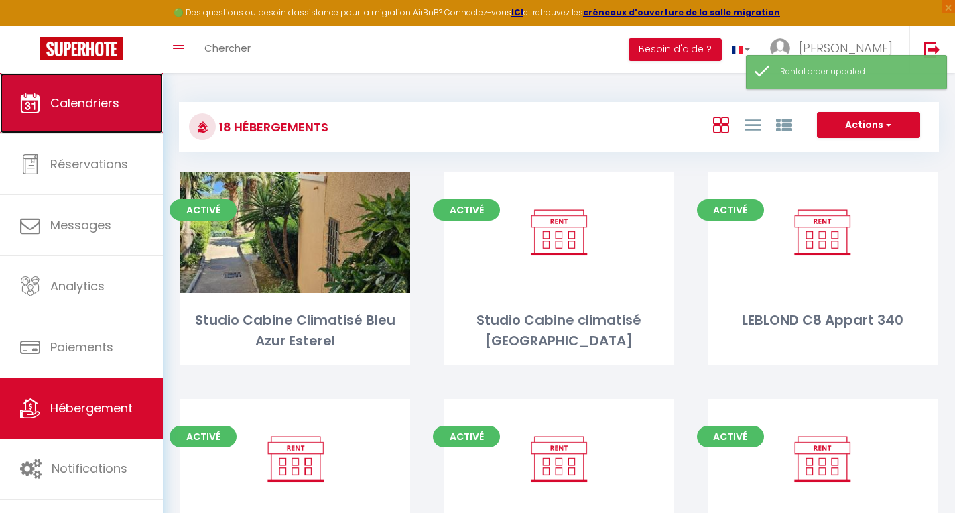
click at [94, 97] on span "Calendriers" at bounding box center [84, 103] width 69 height 17
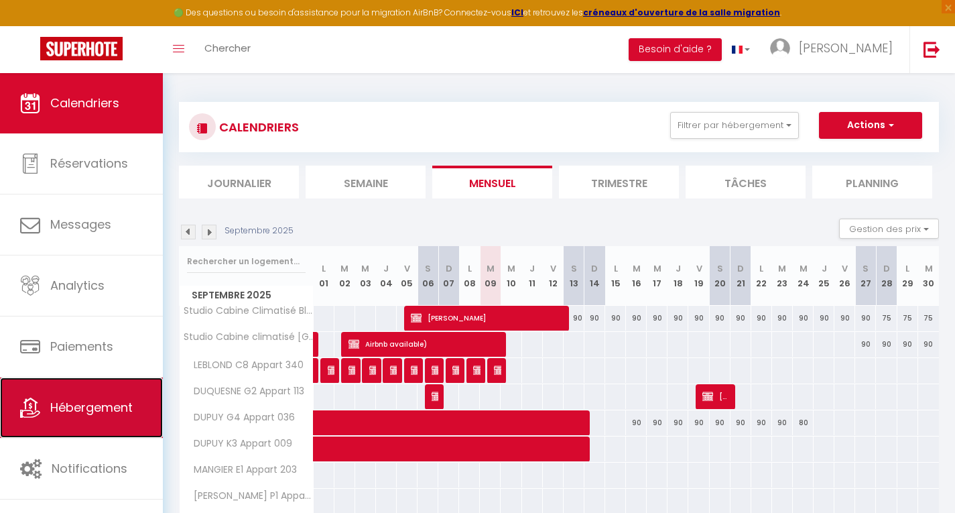
click at [93, 419] on link "Hébergement" at bounding box center [81, 407] width 163 height 60
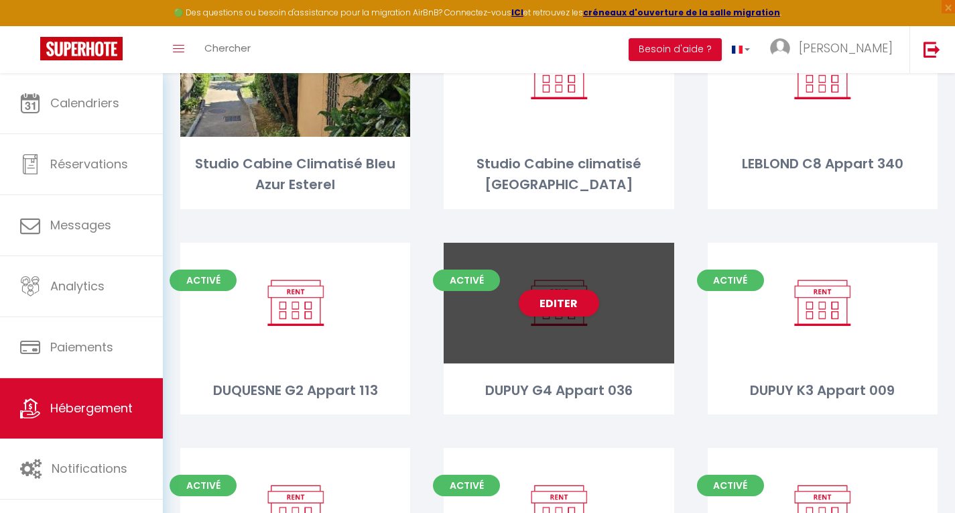
scroll to position [157, 0]
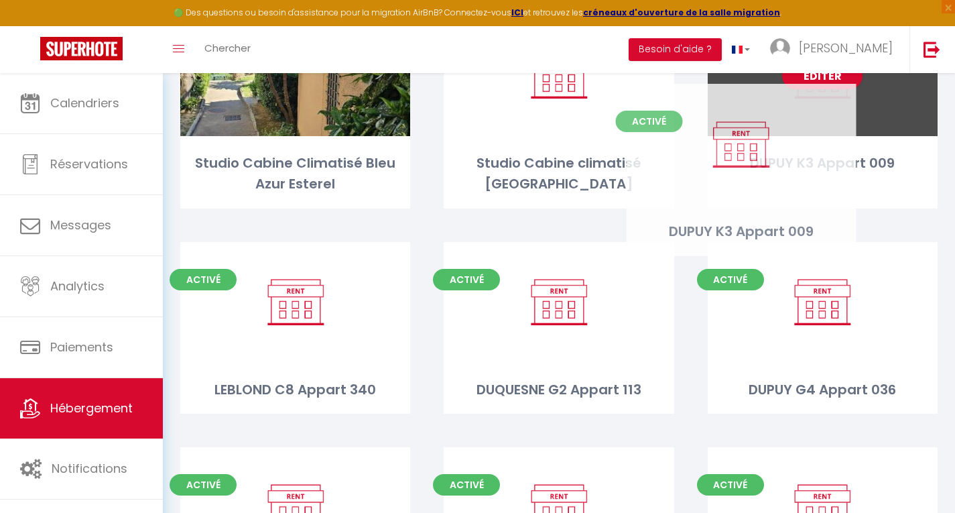
drag, startPoint x: 818, startPoint y: 328, endPoint x: 736, endPoint y: 171, distance: 177.5
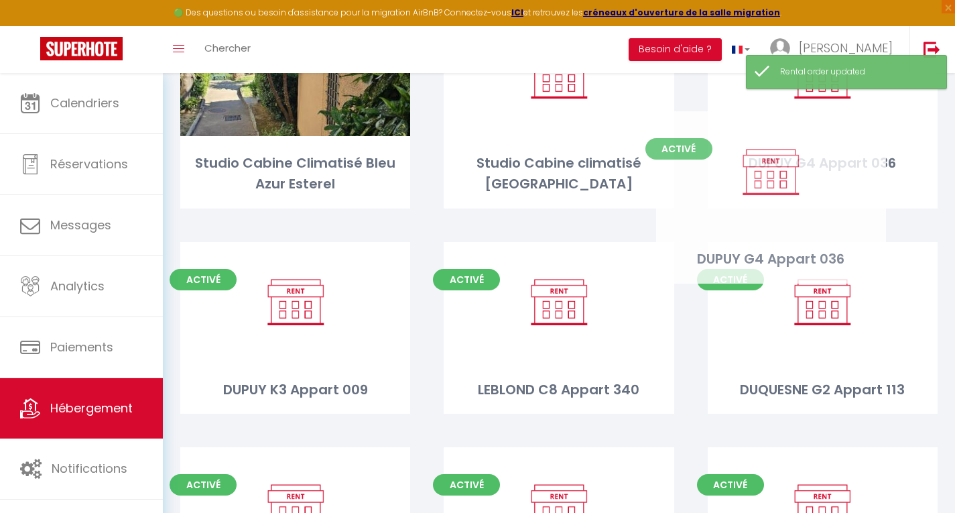
drag, startPoint x: 755, startPoint y: 317, endPoint x: 704, endPoint y: 187, distance: 139.9
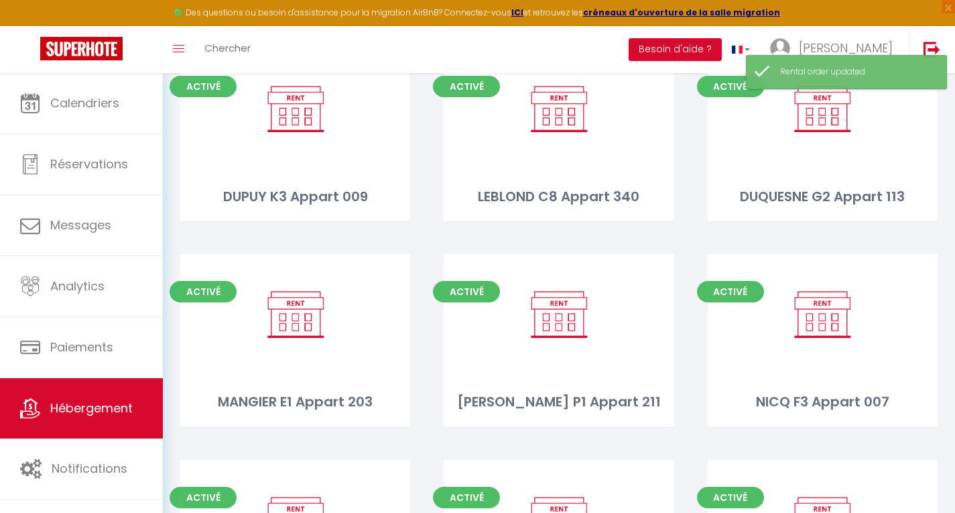
scroll to position [373, 0]
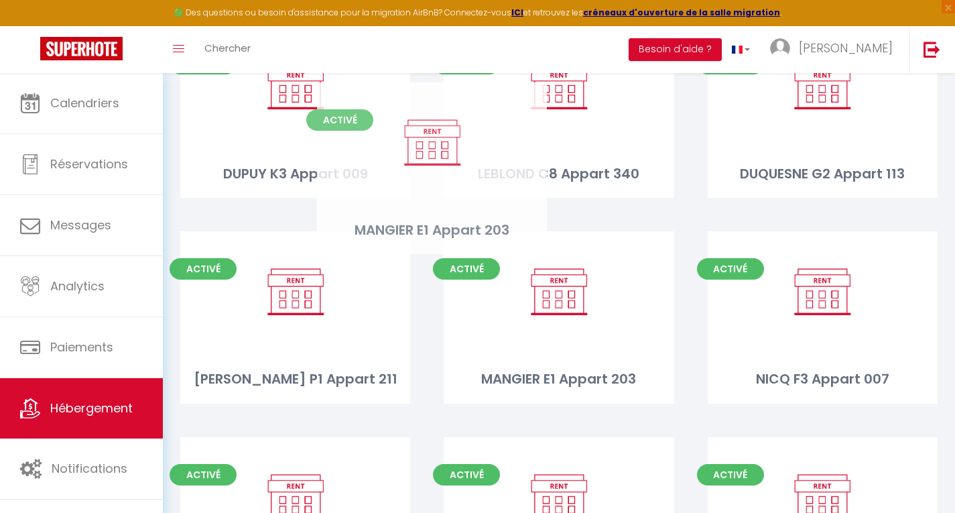
drag, startPoint x: 292, startPoint y: 400, endPoint x: 430, endPoint y: 247, distance: 206.0
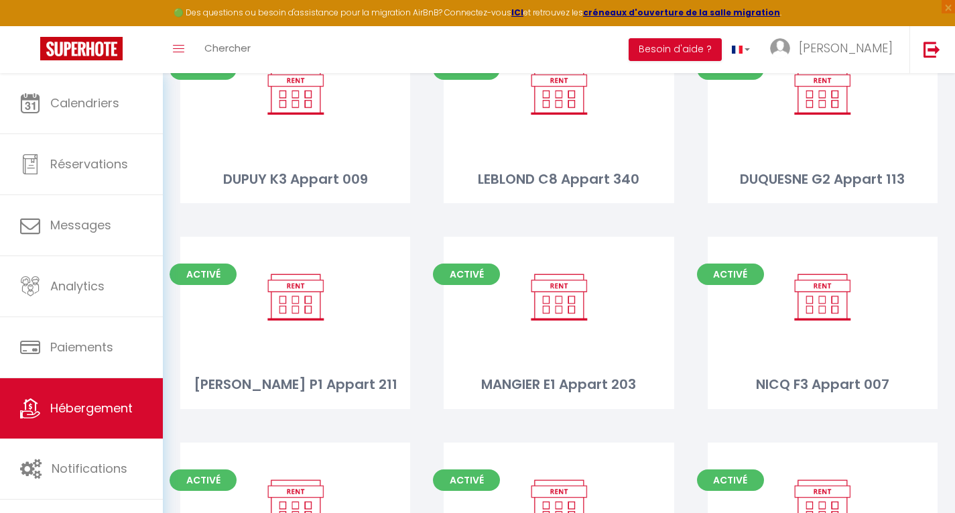
scroll to position [375, 0]
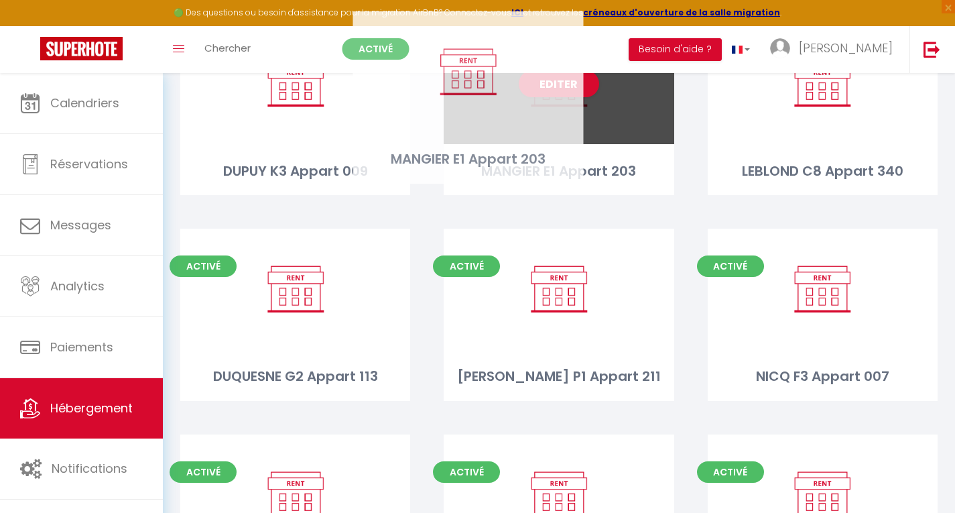
drag, startPoint x: 541, startPoint y: 320, endPoint x: 450, endPoint y: 103, distance: 235.5
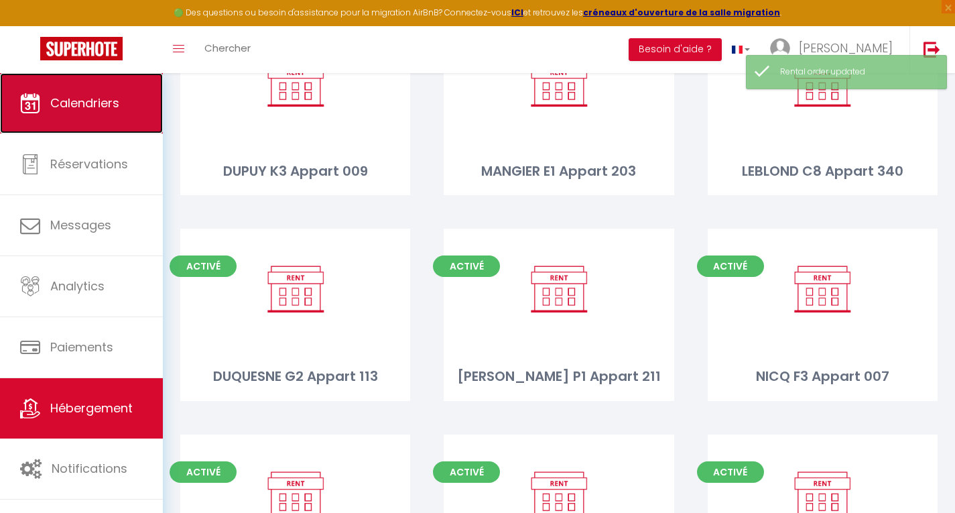
click at [75, 113] on link "Calendriers" at bounding box center [81, 103] width 163 height 60
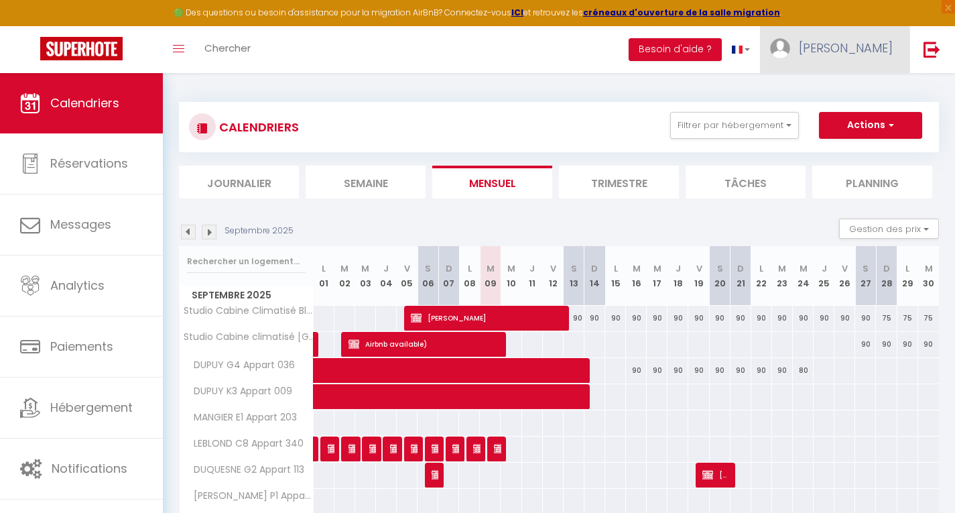
click at [862, 64] on link "Stéphane" at bounding box center [834, 49] width 149 height 47
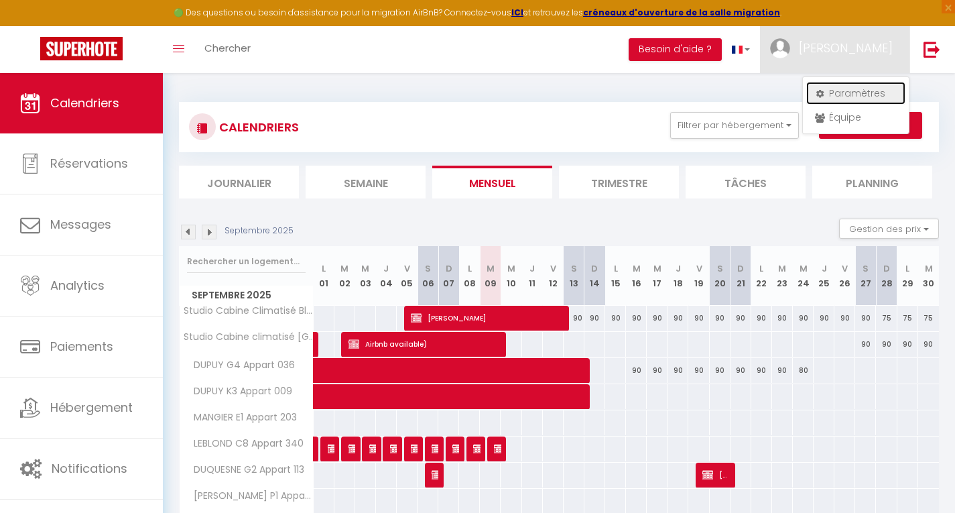
click at [851, 91] on link "Paramètres" at bounding box center [855, 93] width 99 height 23
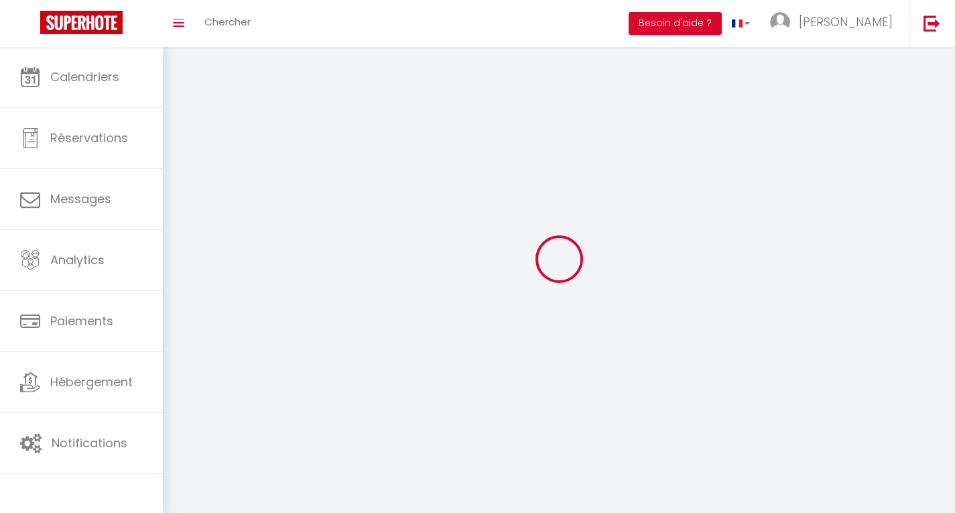
type input "Stéphane"
type input "JANNETTA"
type input "+33762188324"
type input "75 Allée du Golf"
type input "83530"
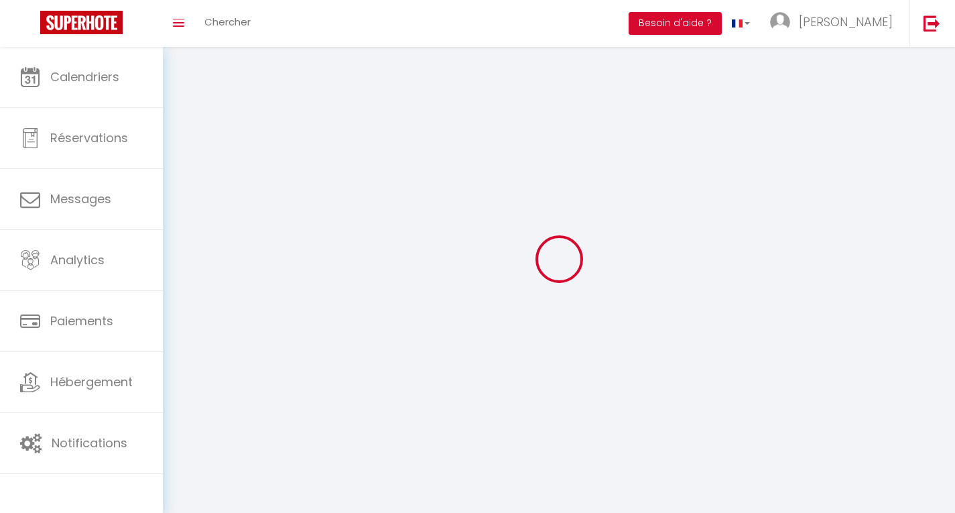
type input "Agay"
type input "6T9dXt5yu476Rb19K2GmH9Nms"
type input "TjqZMGzsQ9V9GQusxWIzOePaT"
type input "https://app.superhote.com/#/get-available-rentals/TjqZMGzsQ9V9GQusxWIzOePaT"
select select "28"
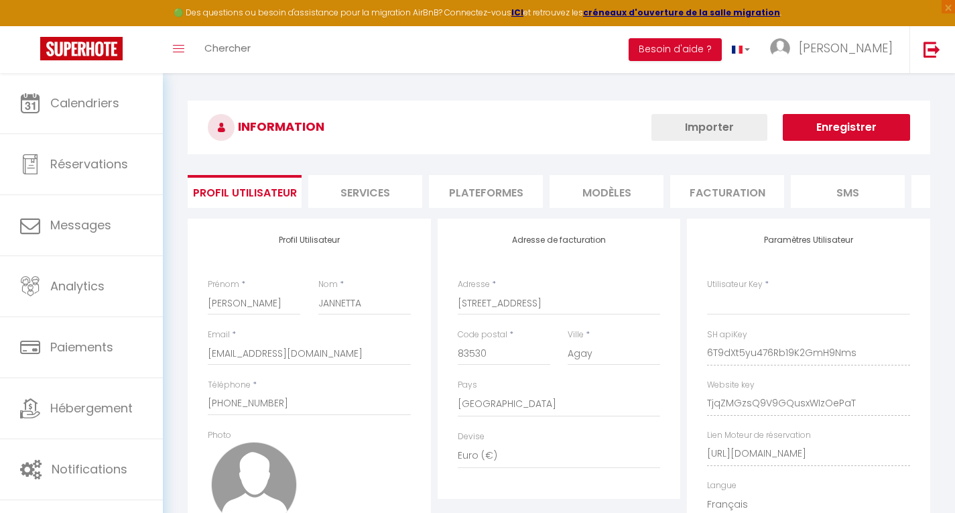
type input "6T9dXt5yu476Rb19K2GmH9Nms"
type input "TjqZMGzsQ9V9GQusxWIzOePaT"
type input "https://app.superhote.com/#/get-available-rentals/TjqZMGzsQ9V9GQusxWIzOePaT"
select select "fr"
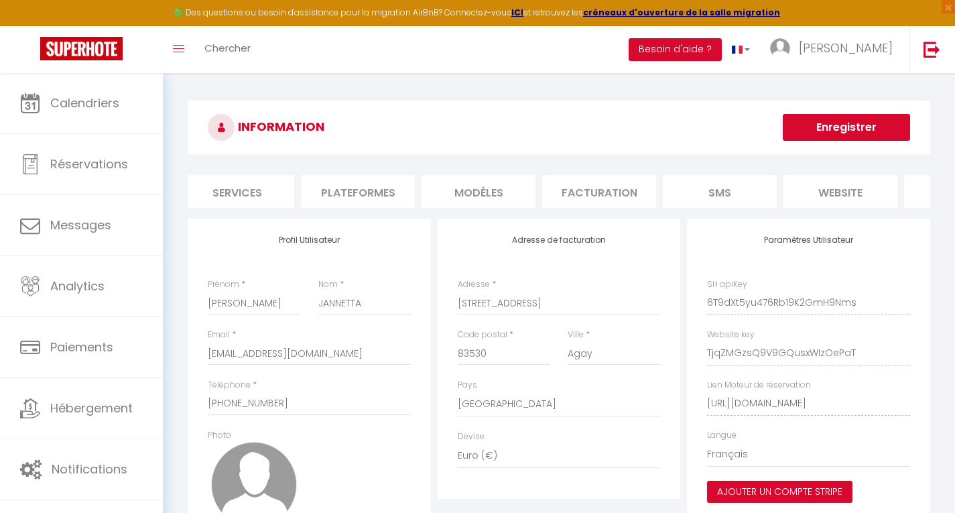
scroll to position [0, 223]
click at [756, 196] on li "website" at bounding box center [746, 191] width 114 height 33
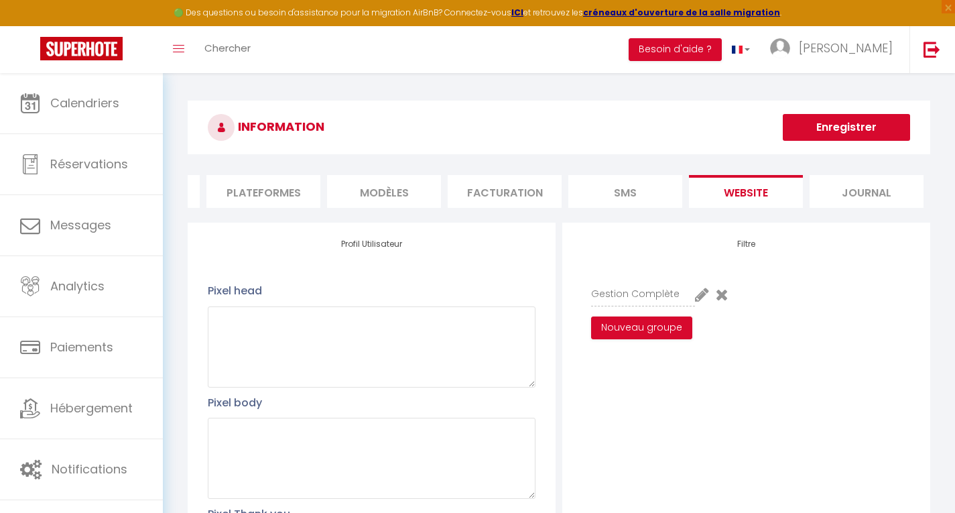
click at [723, 302] on icon at bounding box center [722, 294] width 13 height 16
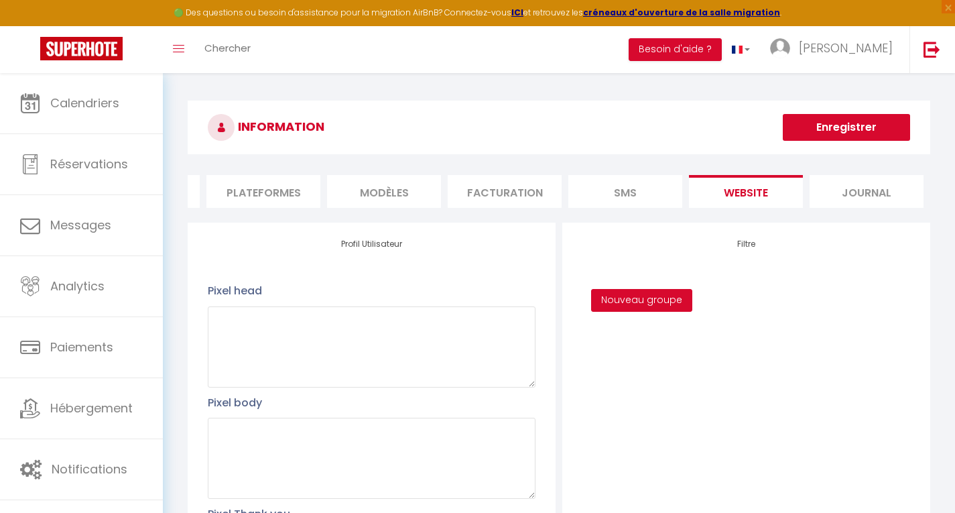
click at [650, 307] on button "Nouveau groupe" at bounding box center [641, 300] width 101 height 23
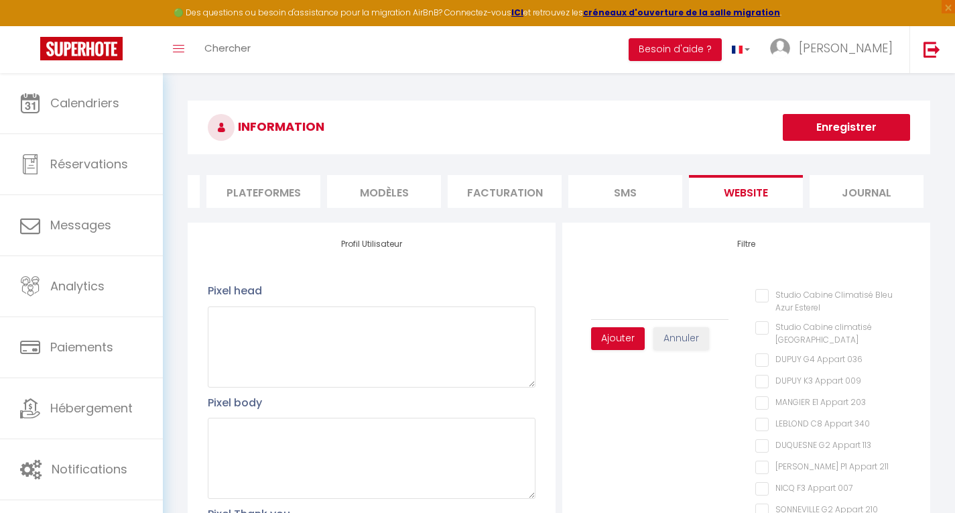
click at [621, 249] on div "Filtre Ajouter Annuler Studio Cabine Climatisé Bleu Azur Esterel Studio Cabine …" at bounding box center [746, 484] width 368 height 522
click at [307, 361] on textarea at bounding box center [372, 346] width 328 height 81
type textarea "H"
checkbox Esterel "false"
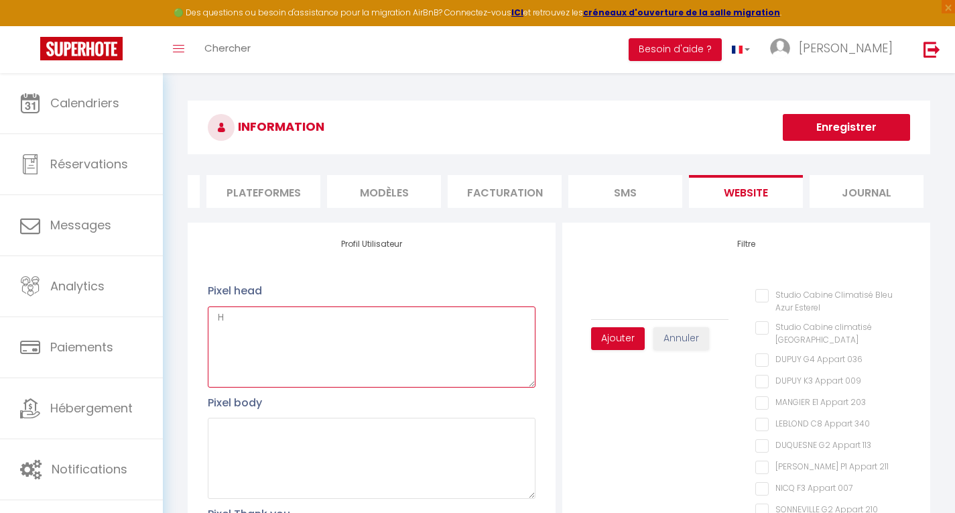
checkbox 036 "false"
checkbox 009 "false"
checkbox 203 "false"
checkbox 340 "false"
checkbox 113 "false"
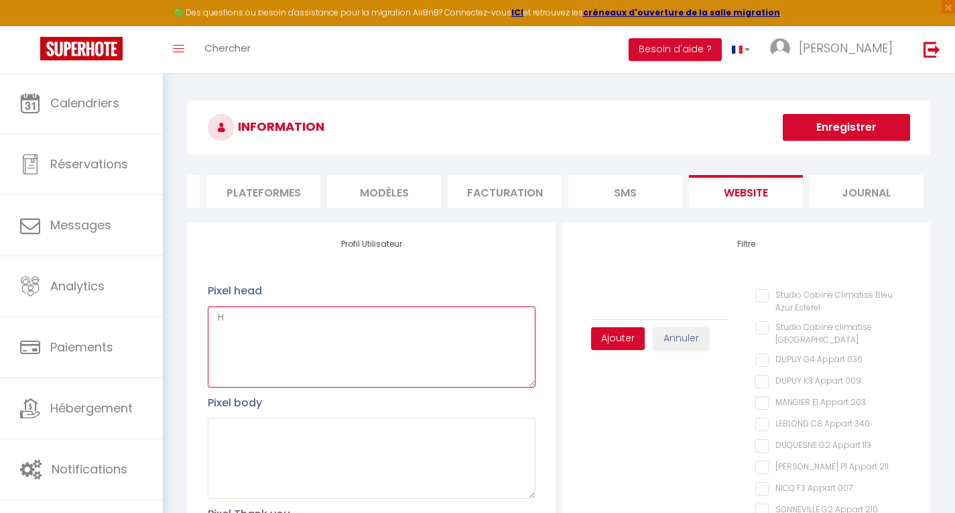
checkbox 211 "false"
checkbox 007 "false"
checkbox 210 "false"
checkbox 219 "false"
checkbox 265 "false"
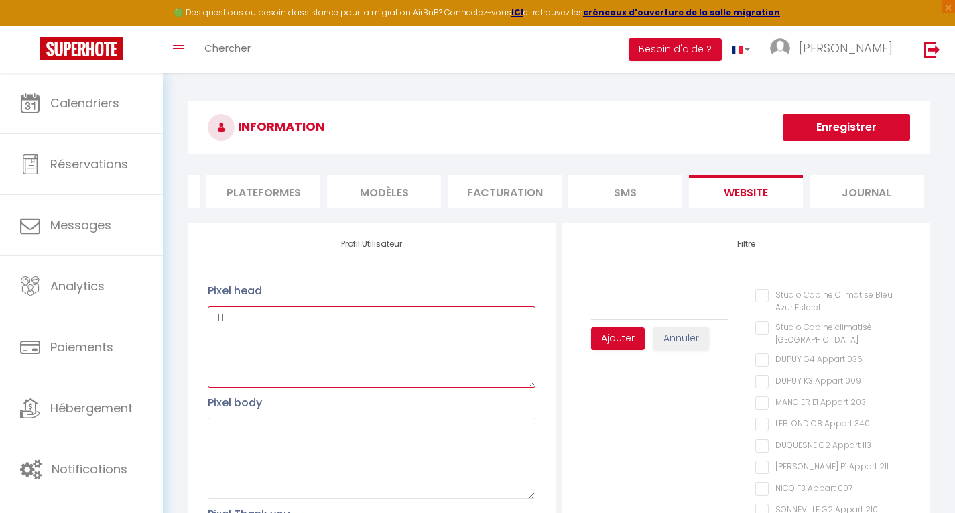
checkbox 326 "false"
checkbox 016 "false"
checkbox 405 "false"
checkbox 234 "false"
checkbox 114 "false"
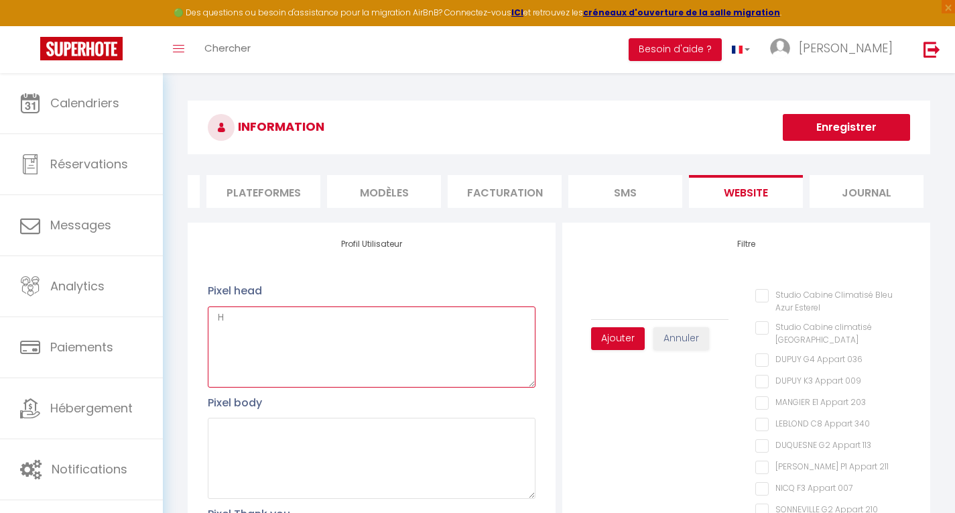
checkbox 201 "false"
type textarea "HVGJHGVJKB"
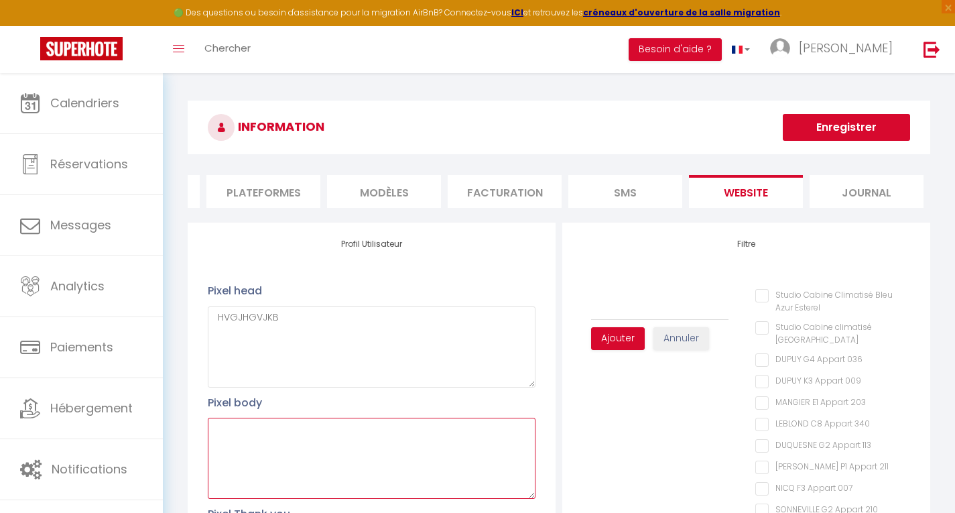
click at [297, 468] on textarea at bounding box center [372, 458] width 328 height 81
type textarea "JHBKJBKJHL"
click at [823, 126] on button "Enregistrer" at bounding box center [846, 127] width 127 height 27
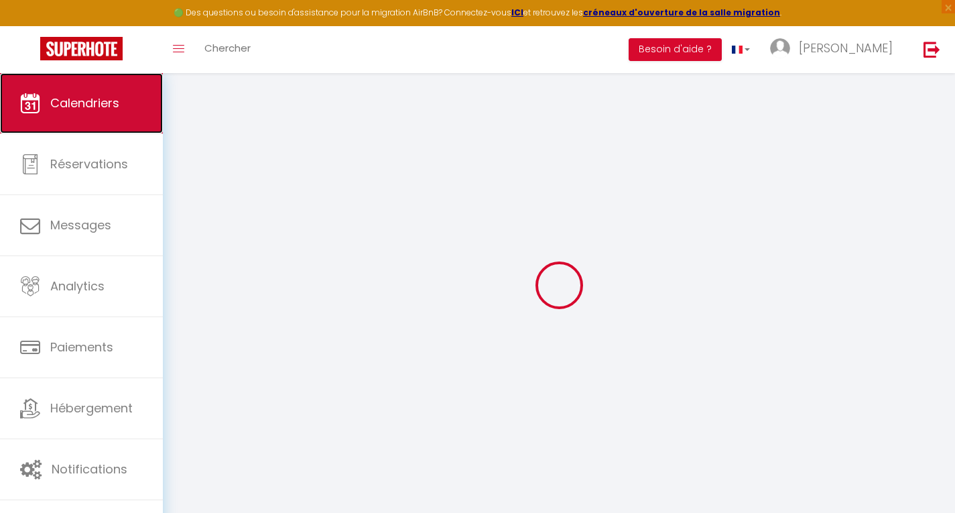
click at [83, 92] on link "Calendriers" at bounding box center [81, 103] width 163 height 60
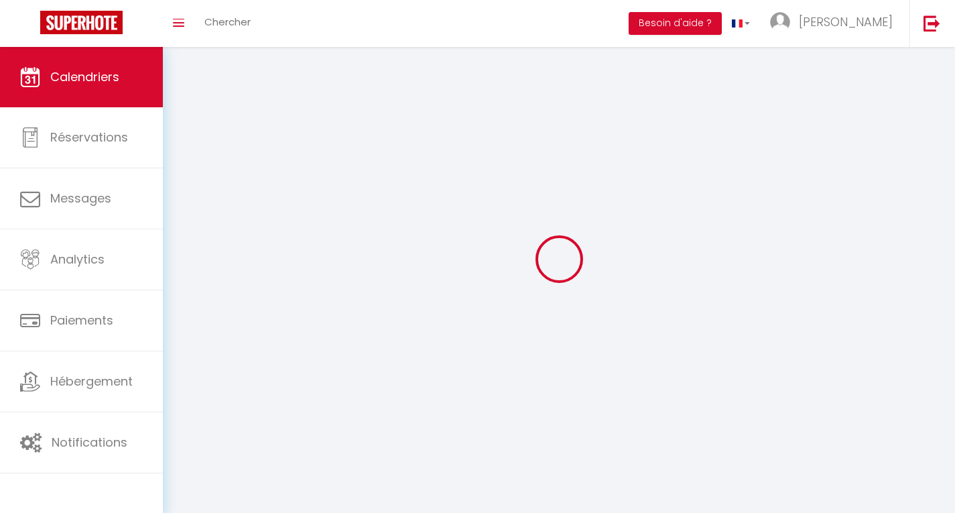
click at [83, 92] on link "Calendriers" at bounding box center [81, 77] width 163 height 60
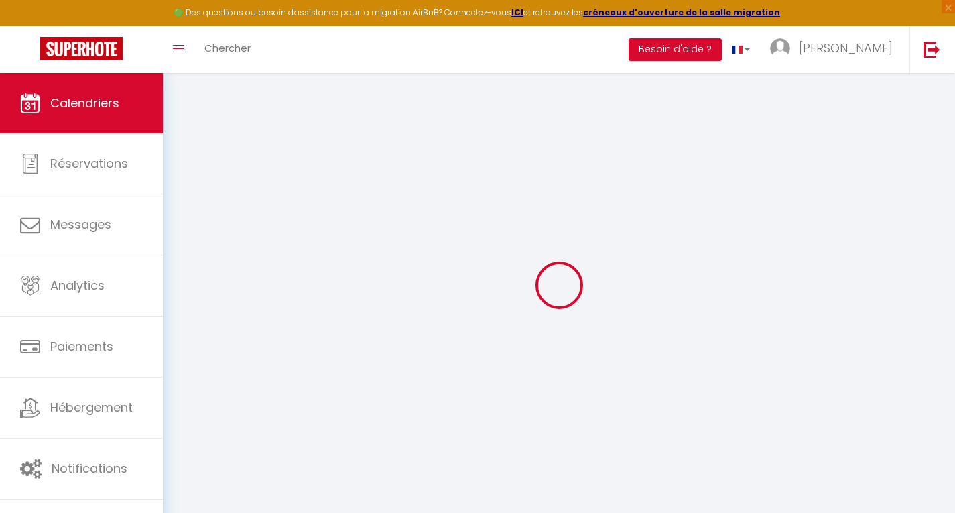
click at [83, 92] on link "Calendriers" at bounding box center [81, 103] width 163 height 60
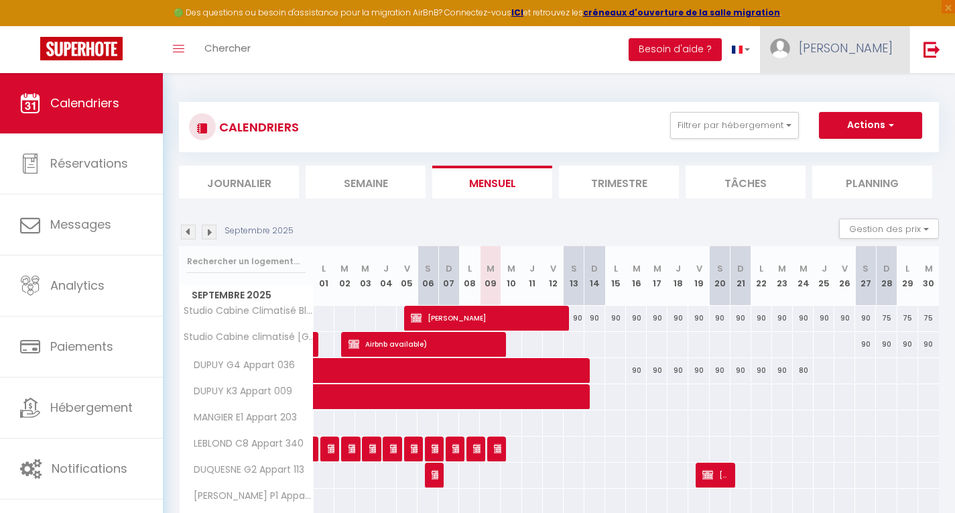
click at [875, 38] on link "Stéphane" at bounding box center [834, 49] width 149 height 47
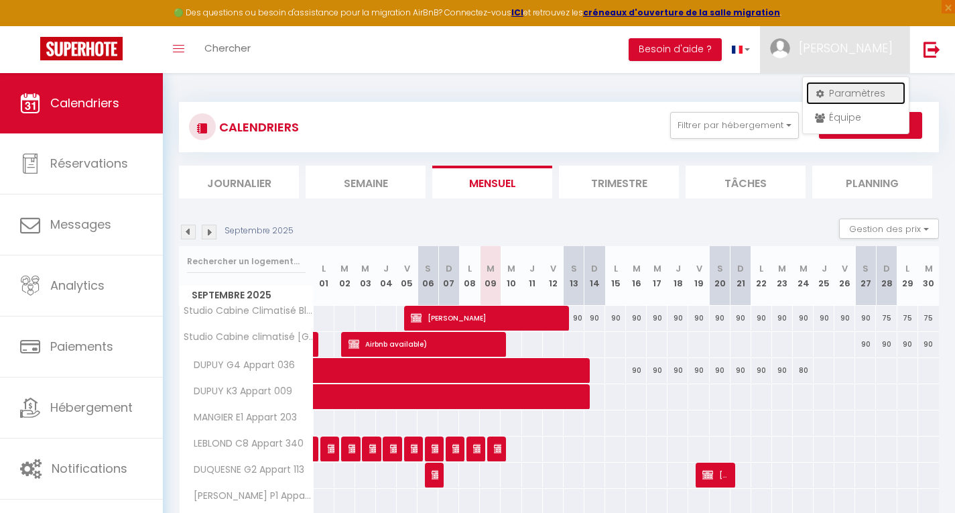
click at [842, 84] on link "Paramètres" at bounding box center [855, 93] width 99 height 23
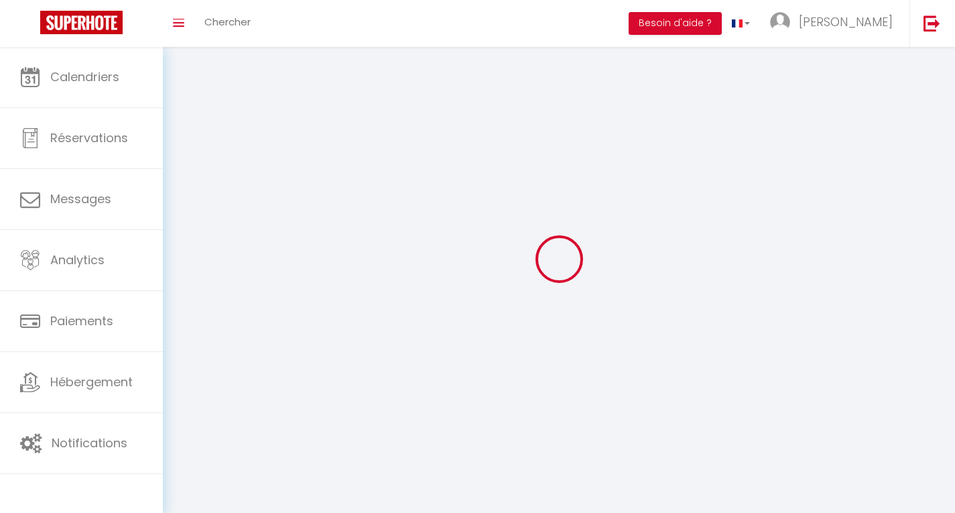
type input "Stéphane"
type input "JANNETTA"
type input "+33762188324"
type input "75 Allée du Golf"
type input "83530"
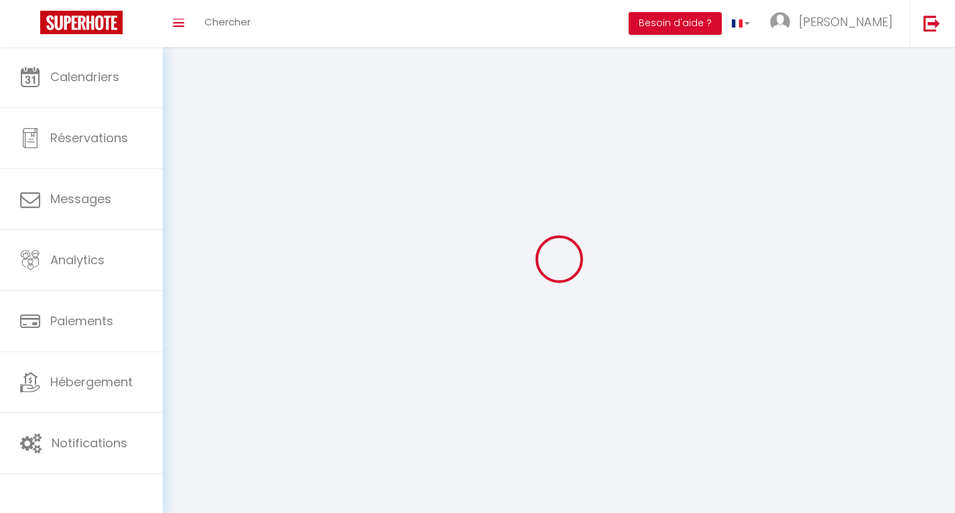
type input "Agay"
type input "6T9dXt5yu476Rb19K2GmH9Nms"
type input "TjqZMGzsQ9V9GQusxWIzOePaT"
type input "https://app.superhote.com/#/get-available-rentals/TjqZMGzsQ9V9GQusxWIzOePaT"
select select "28"
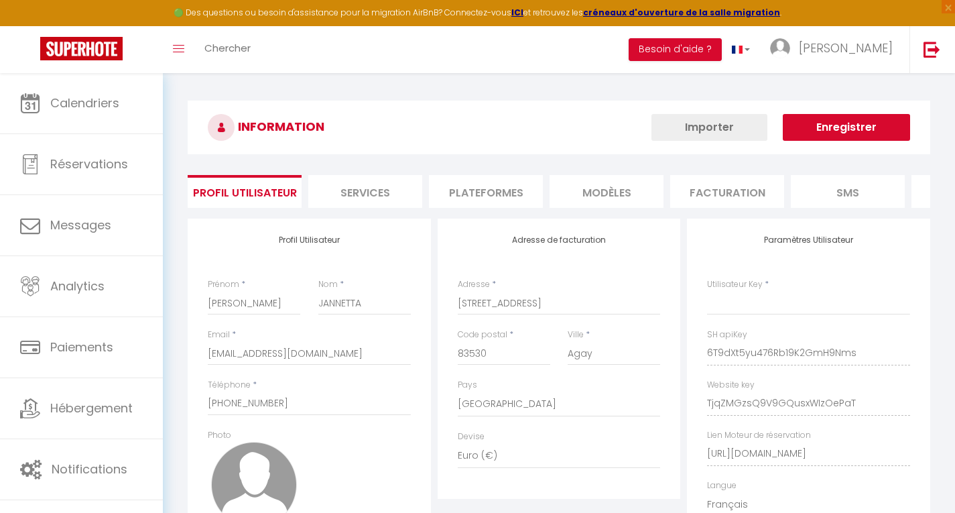
type input "6T9dXt5yu476Rb19K2GmH9Nms"
type input "TjqZMGzsQ9V9GQusxWIzOePaT"
type input "https://app.superhote.com/#/get-available-rentals/TjqZMGzsQ9V9GQusxWIzOePaT"
select select "fr"
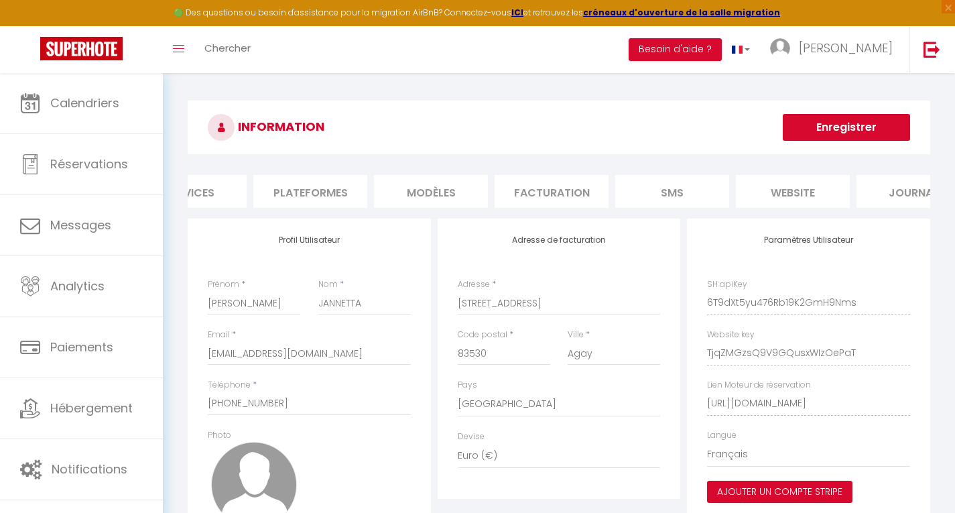
scroll to position [0, 223]
click at [753, 188] on li "website" at bounding box center [746, 191] width 114 height 33
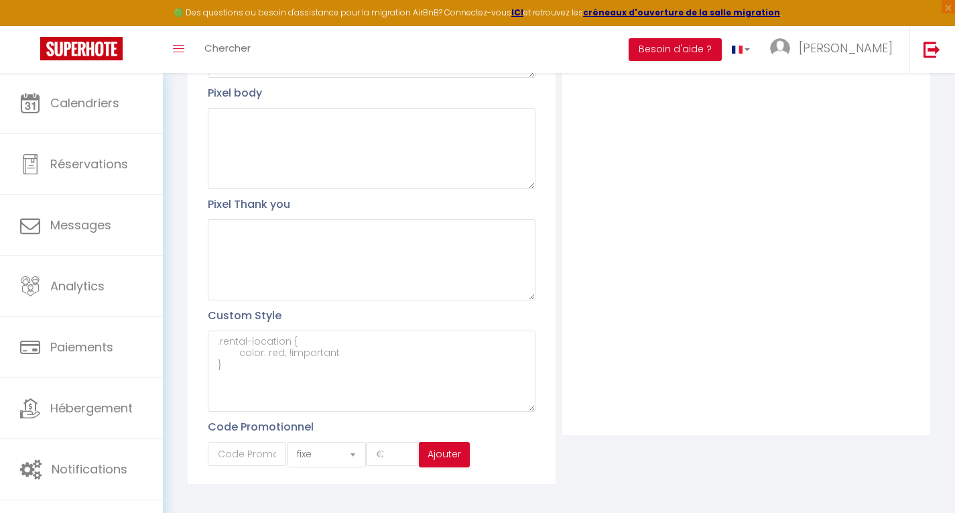
scroll to position [332, 0]
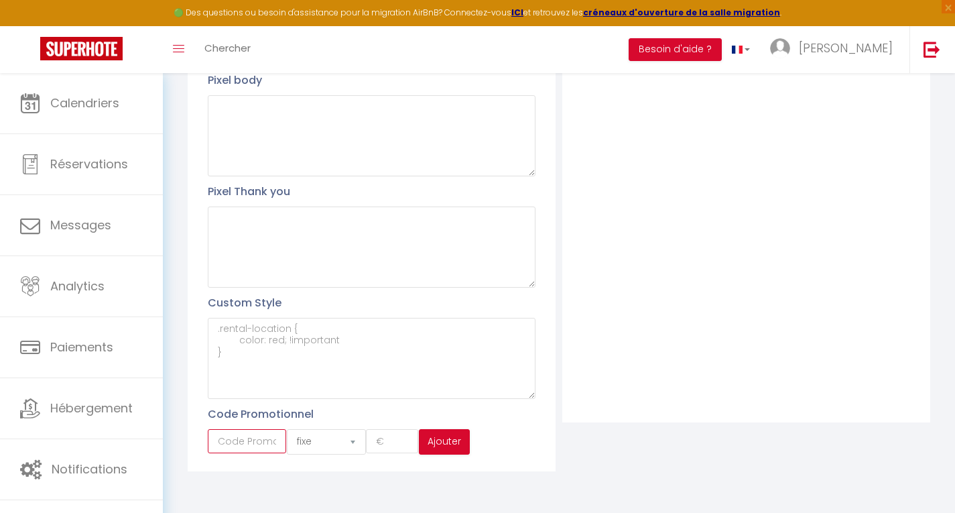
click at [249, 446] on input "text" at bounding box center [247, 441] width 78 height 24
click at [333, 441] on select "fixe pourcentage" at bounding box center [326, 441] width 78 height 25
select select "percent"
click at [287, 429] on select "fixe pourcentage" at bounding box center [326, 441] width 78 height 25
click at [236, 442] on input "text" at bounding box center [247, 441] width 78 height 24
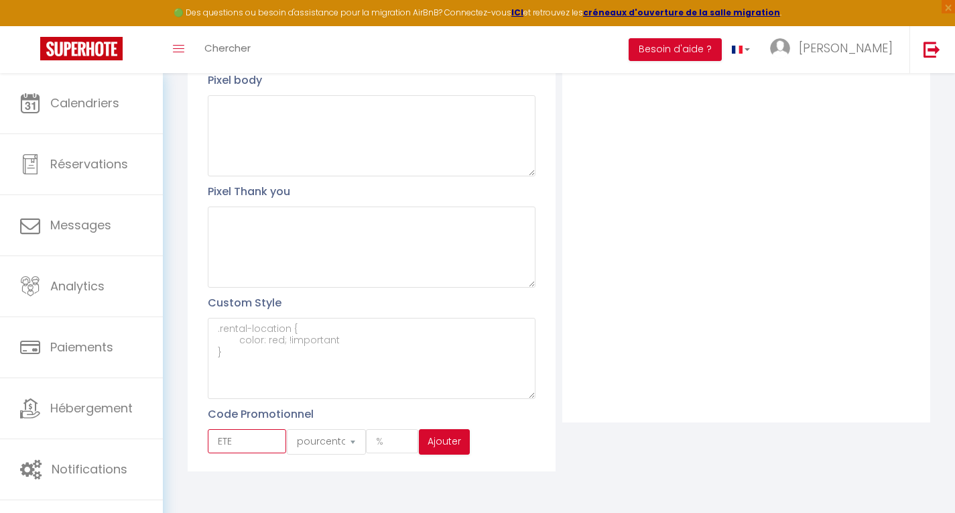
type input "ETE"
click at [375, 441] on input "number" at bounding box center [392, 441] width 52 height 24
type input "5"
click at [442, 446] on button "Ajouter" at bounding box center [444, 441] width 51 height 25
select select "fixed"
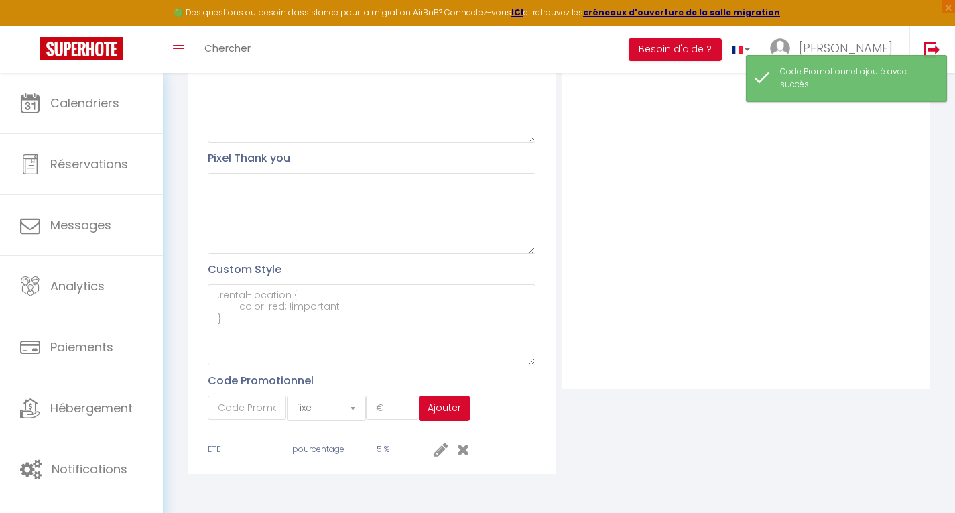
scroll to position [369, 0]
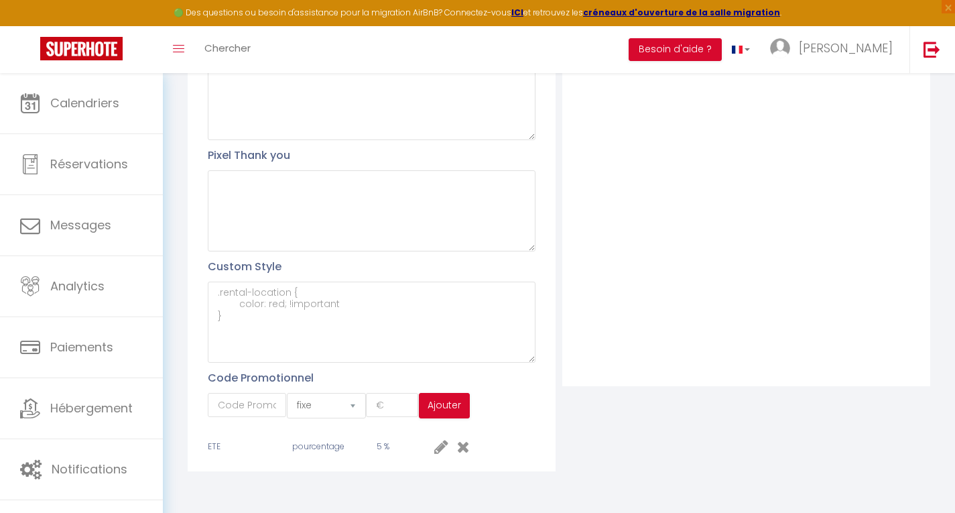
click at [467, 448] on icon at bounding box center [463, 446] width 13 height 16
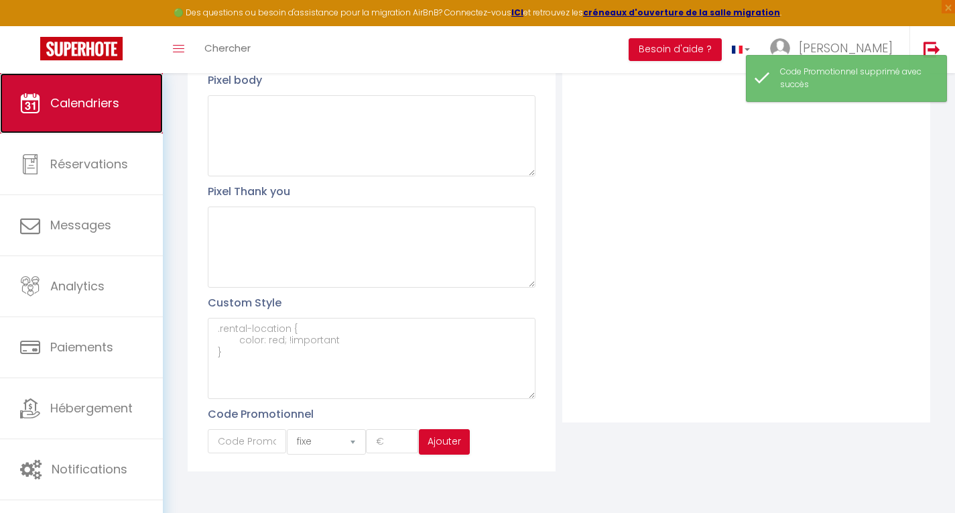
click at [97, 92] on link "Calendriers" at bounding box center [81, 103] width 163 height 60
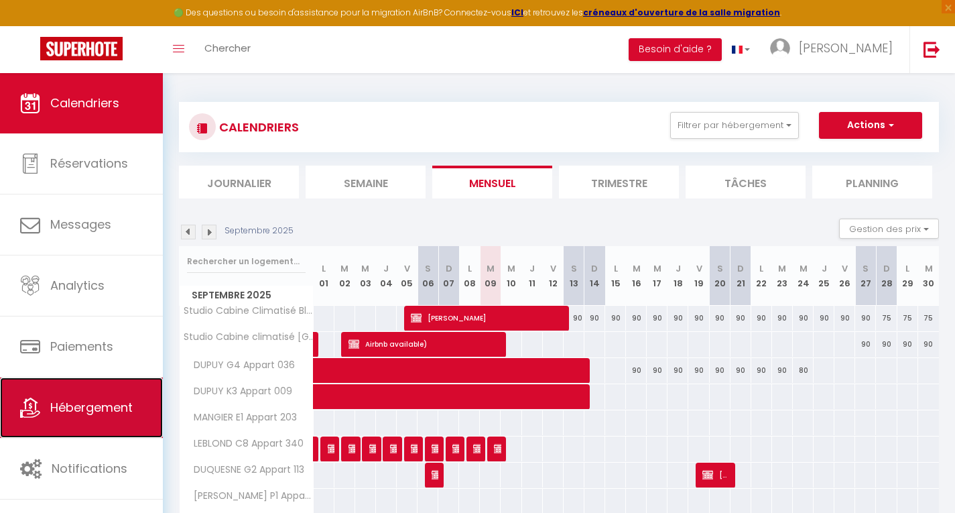
click at [90, 397] on link "Hébergement" at bounding box center [81, 407] width 163 height 60
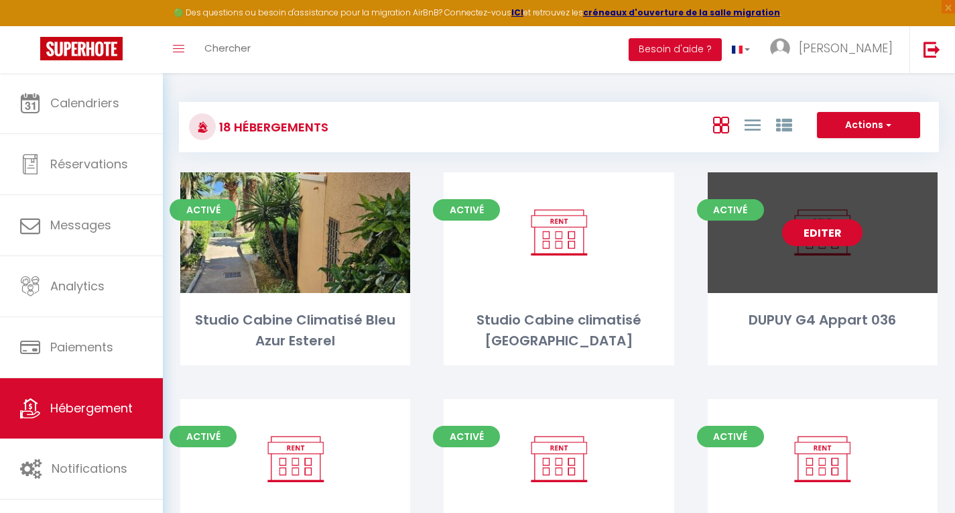
click at [823, 233] on link "Editer" at bounding box center [822, 232] width 80 height 27
select select "3"
select select "2"
select select "1"
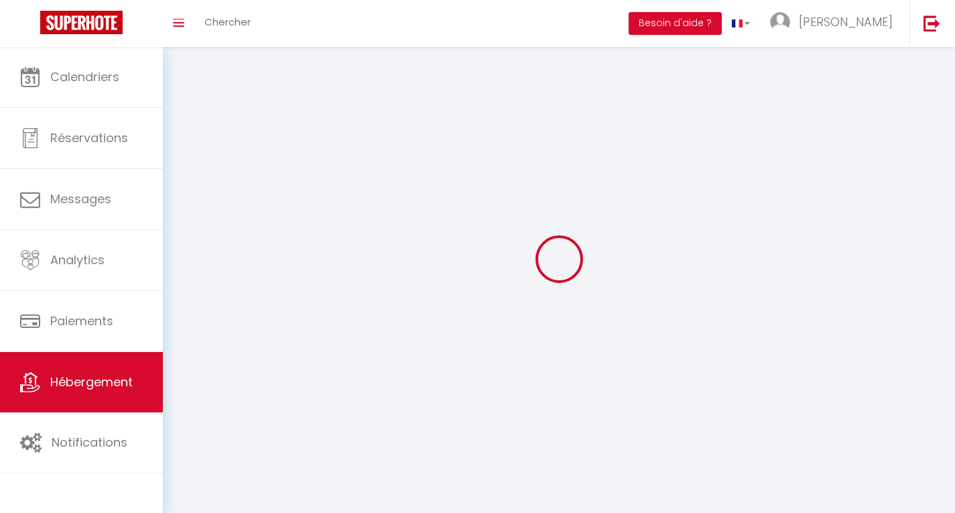
select select
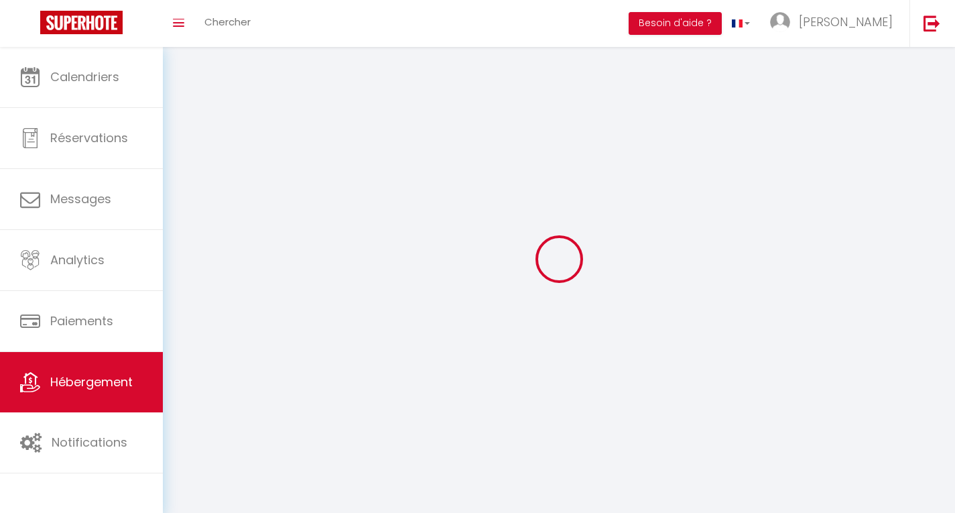
select select
checkbox input "false"
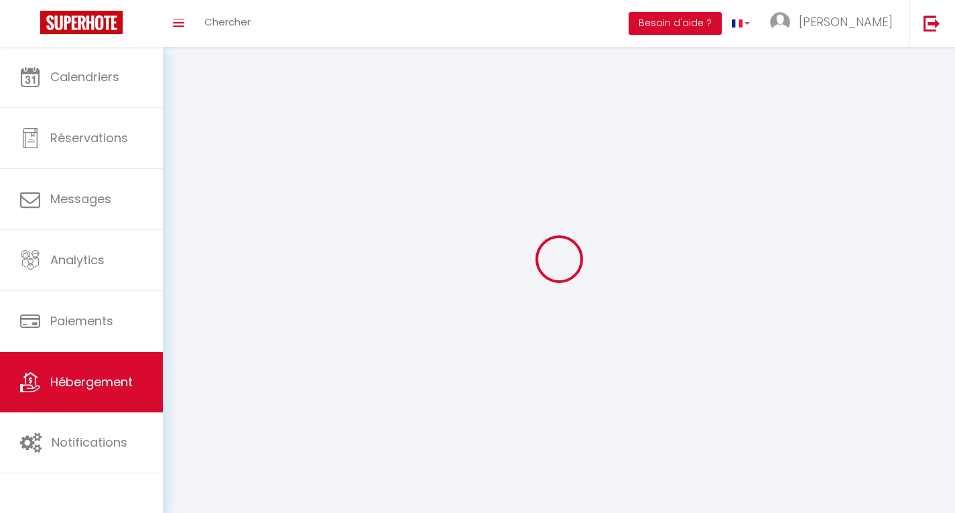
select select
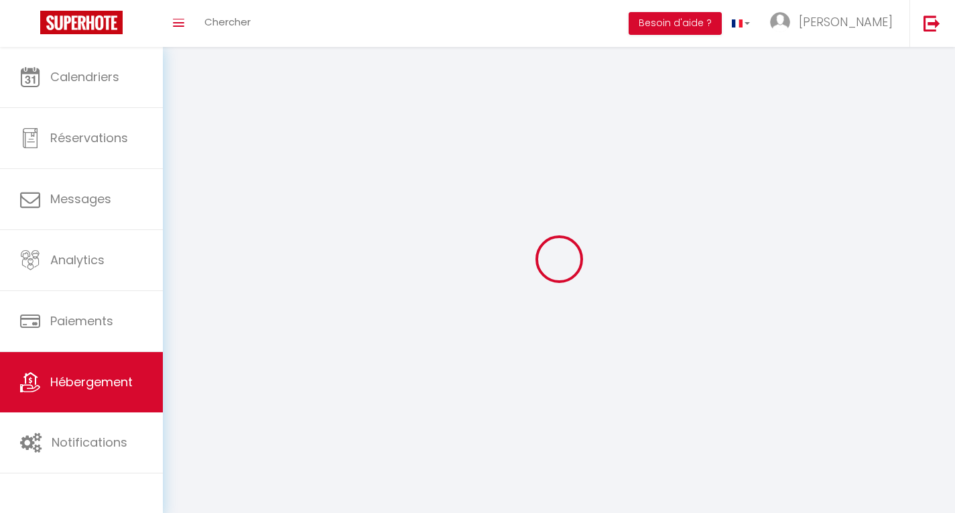
select select
checkbox input "false"
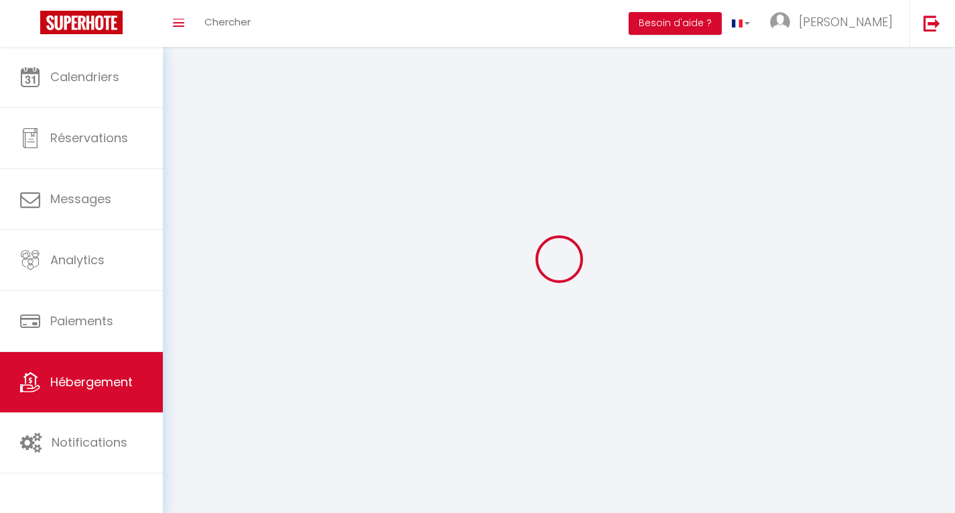
checkbox input "false"
select select
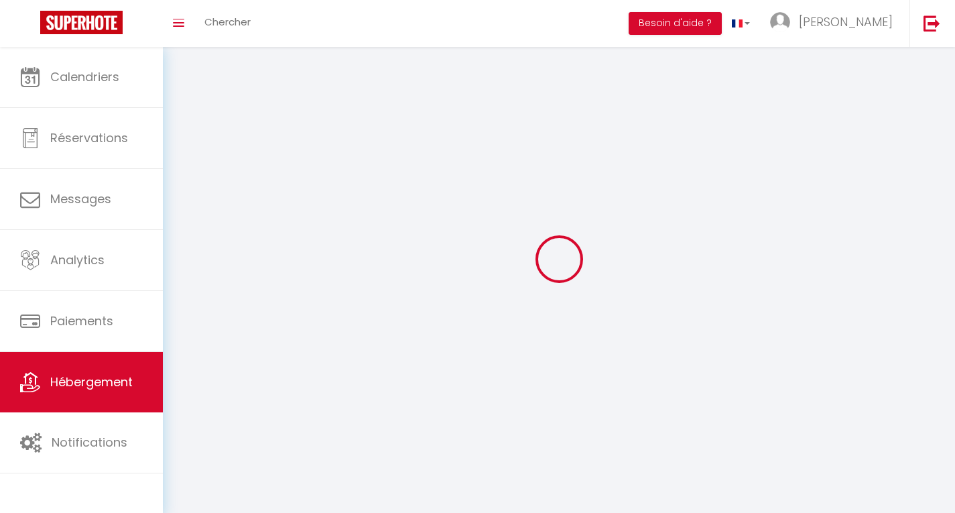
select select
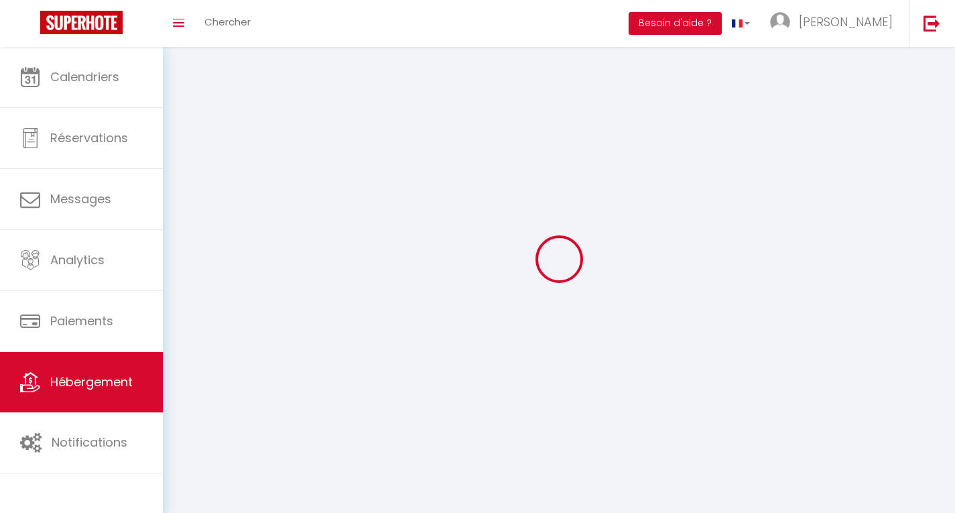
checkbox input "false"
select select
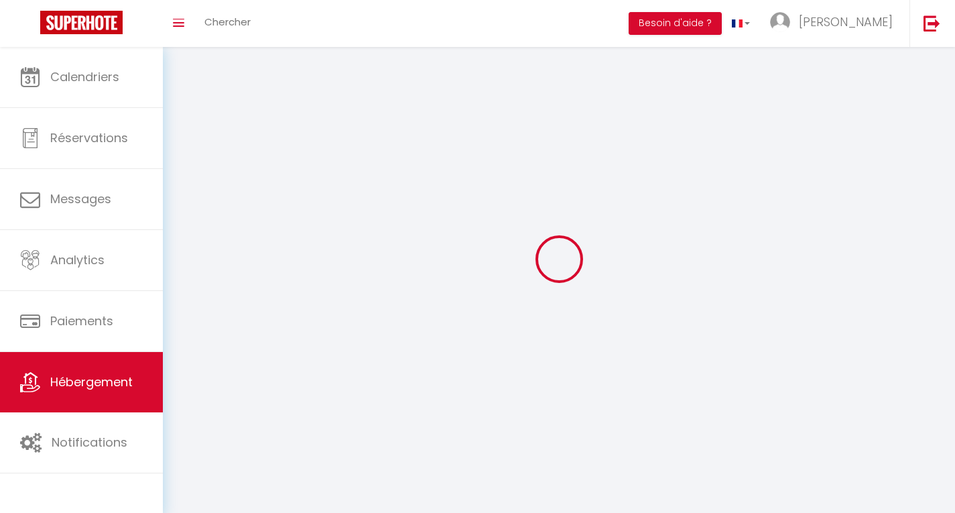
select select
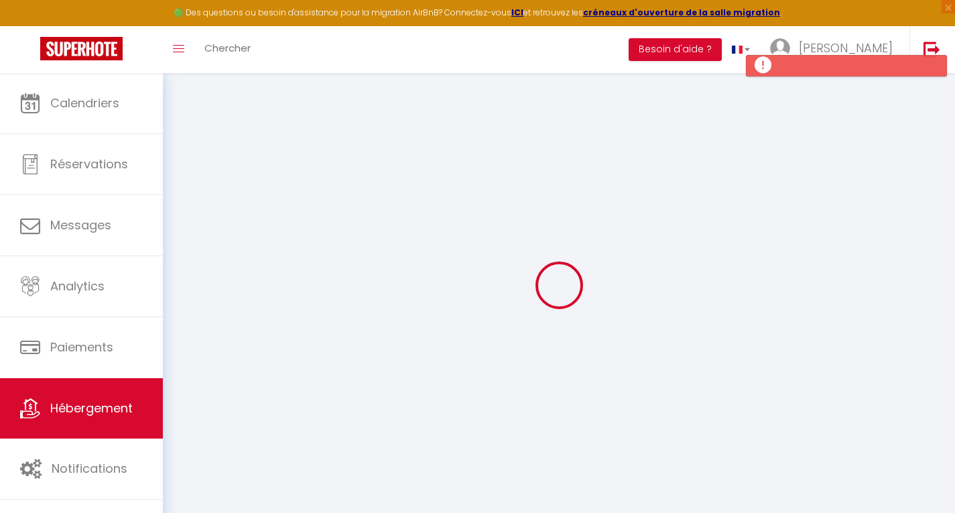
type input "Oups ! Les dates sélectionnées sont indisponibles."
type textarea "Malheureusement les dates sélectionnées sont indisponibles. Nous vous invitons …"
type input "43.4262123"
type input "6.8464586"
checkbox input "true"
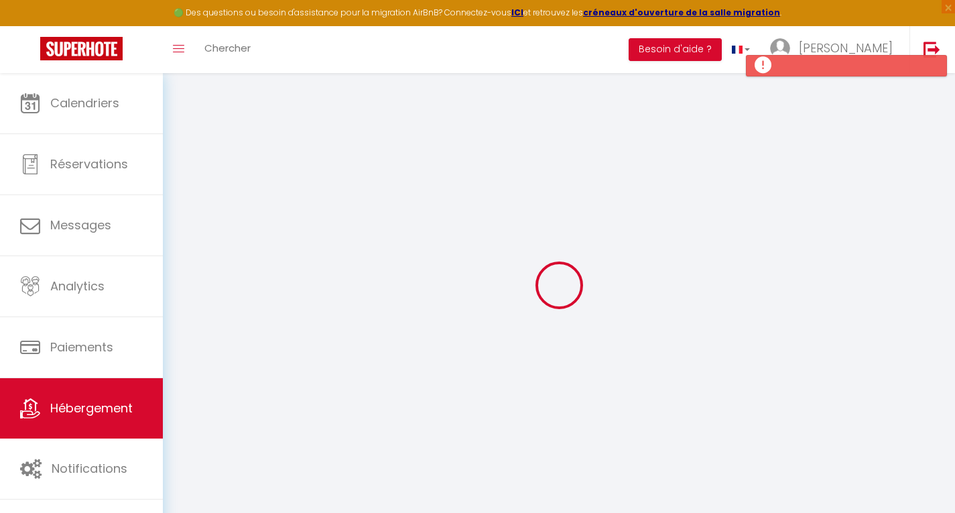
checkbox input "true"
type input "15"
select select
checkbox input "false"
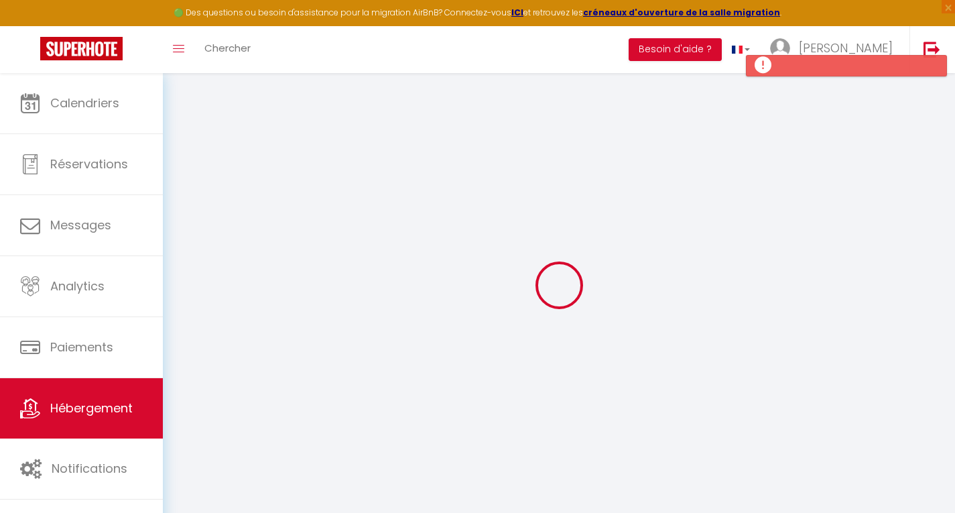
checkbox input "false"
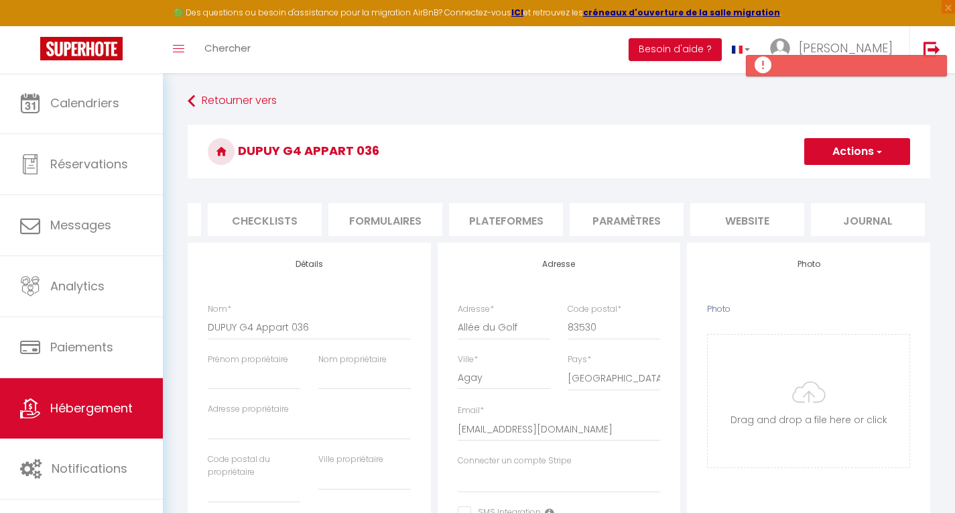
scroll to position [0, 464]
click at [740, 208] on li "website" at bounding box center [746, 219] width 114 height 33
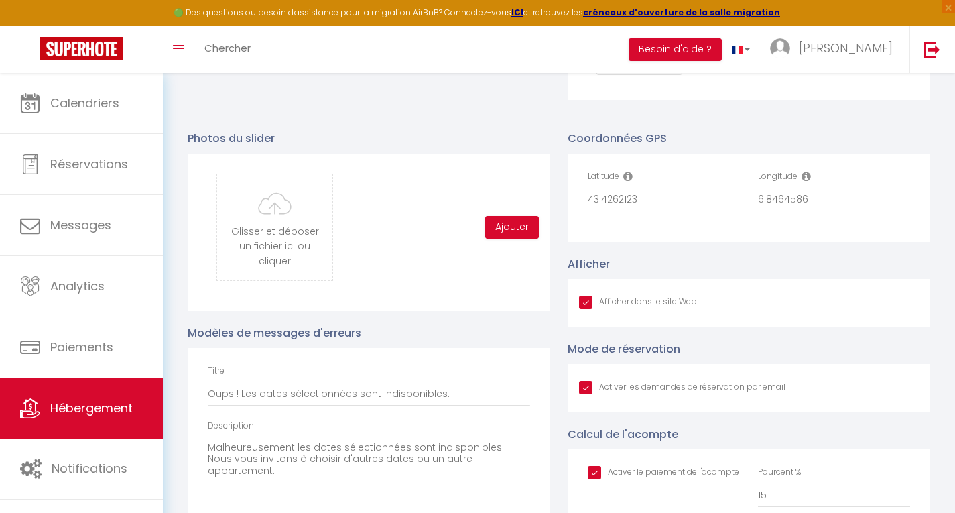
scroll to position [1371, 0]
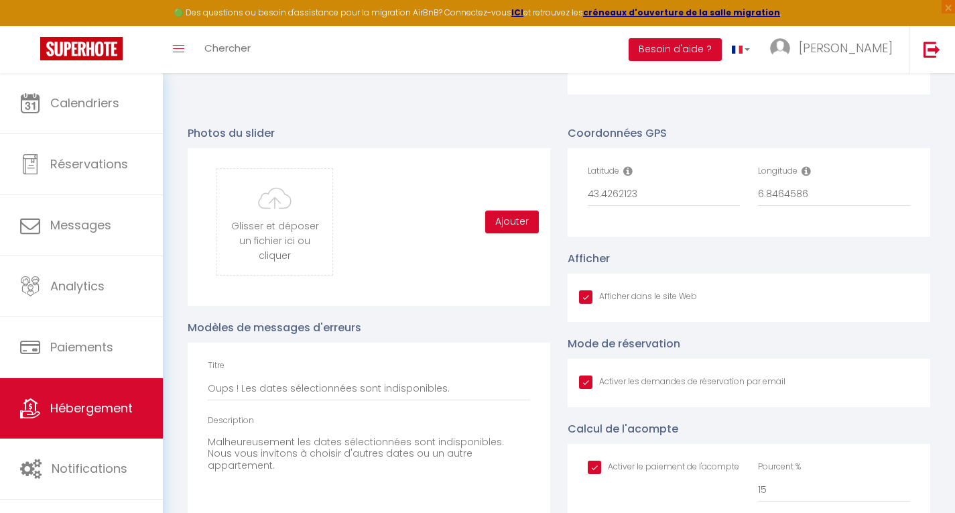
click at [587, 304] on input "Afficher dans le site Web" at bounding box center [638, 296] width 118 height 13
checkbox input "false"
checkbox input "true"
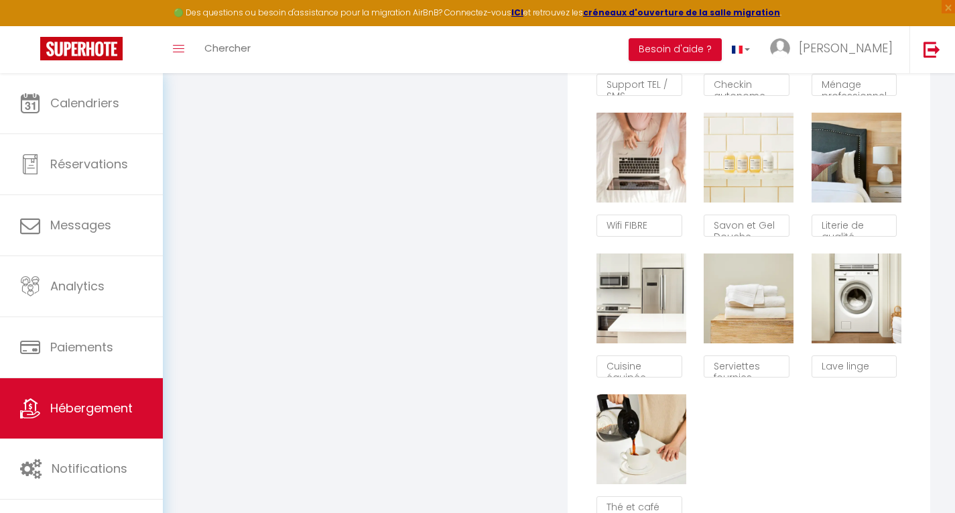
scroll to position [28, 0]
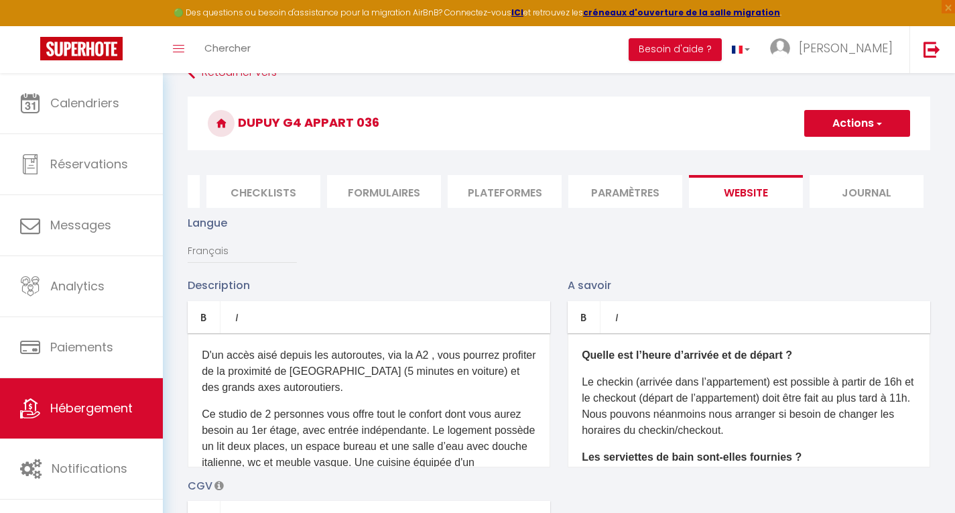
click at [853, 127] on button "Actions" at bounding box center [857, 123] width 106 height 27
click at [836, 154] on input "Enregistrer" at bounding box center [842, 152] width 50 height 13
checkbox input "true"
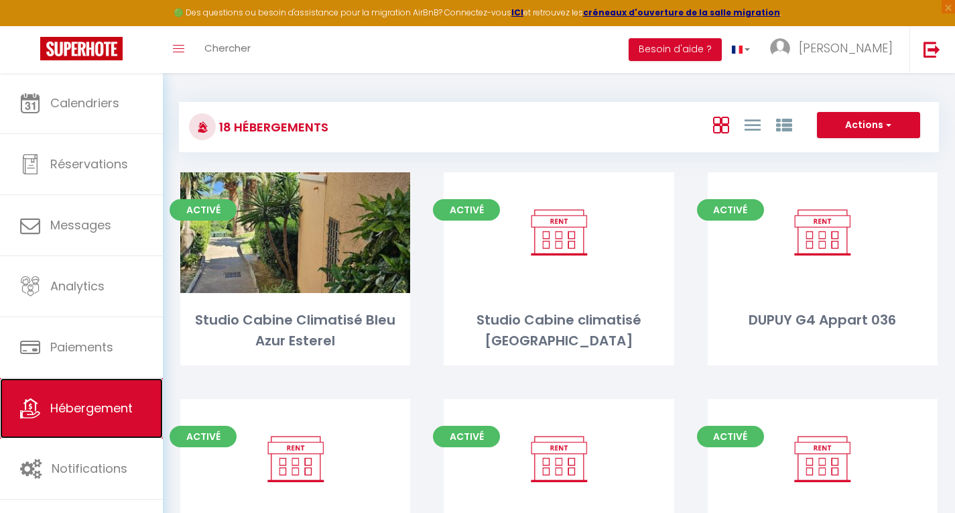
click at [65, 396] on link "Hébergement" at bounding box center [81, 408] width 163 height 60
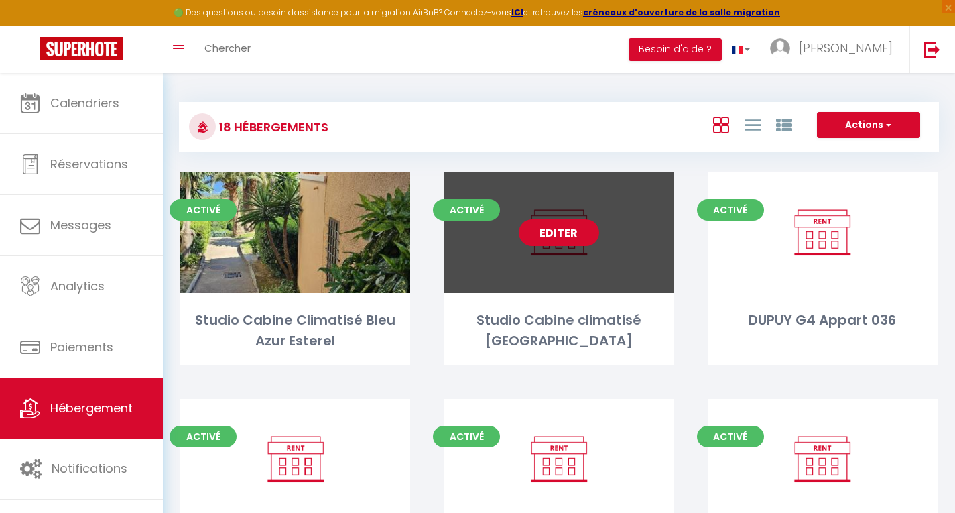
click at [565, 229] on link "Editer" at bounding box center [559, 232] width 80 height 27
select select "3"
select select "2"
select select "1"
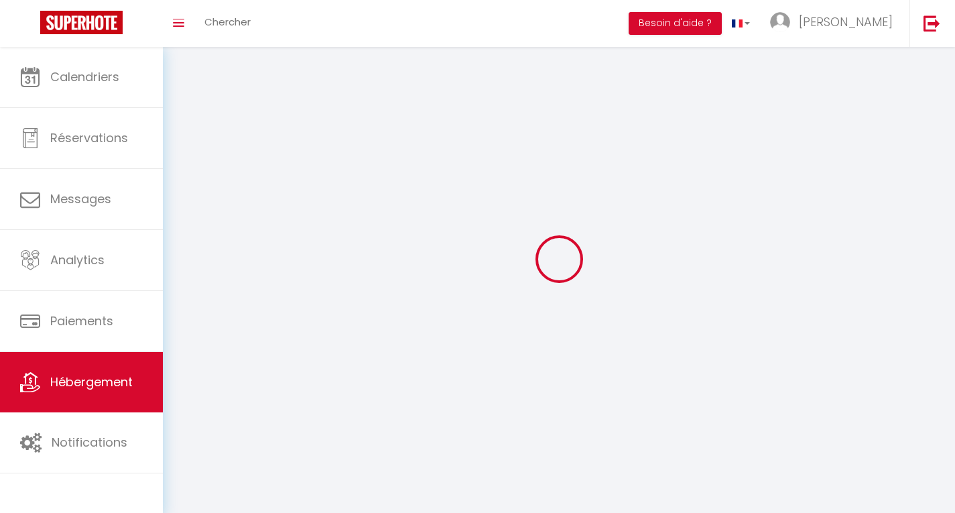
select select
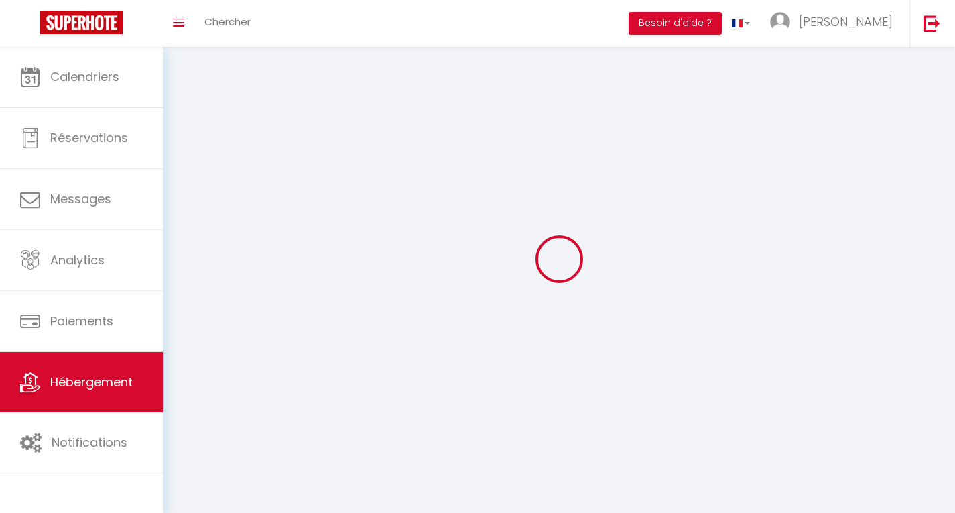
select select
checkbox input "false"
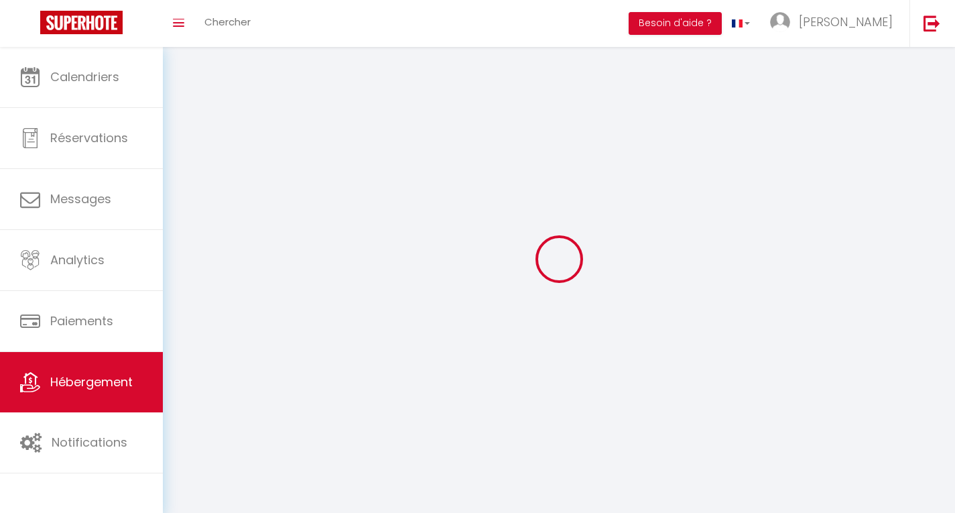
checkbox input "false"
select select
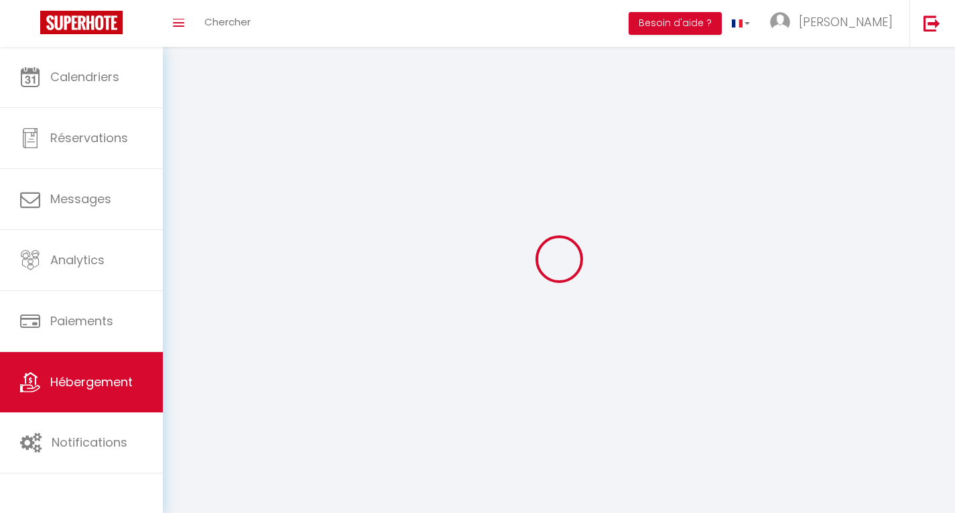
select select
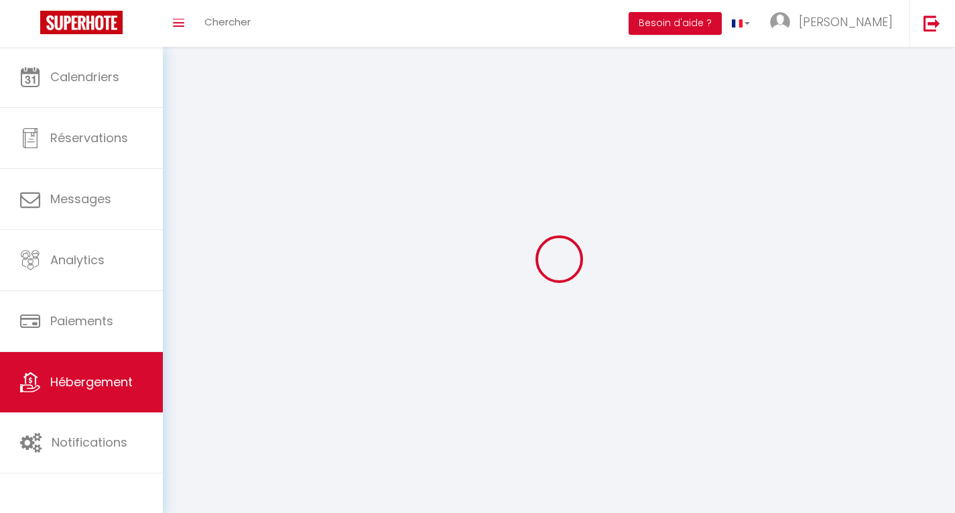
checkbox input "false"
select select
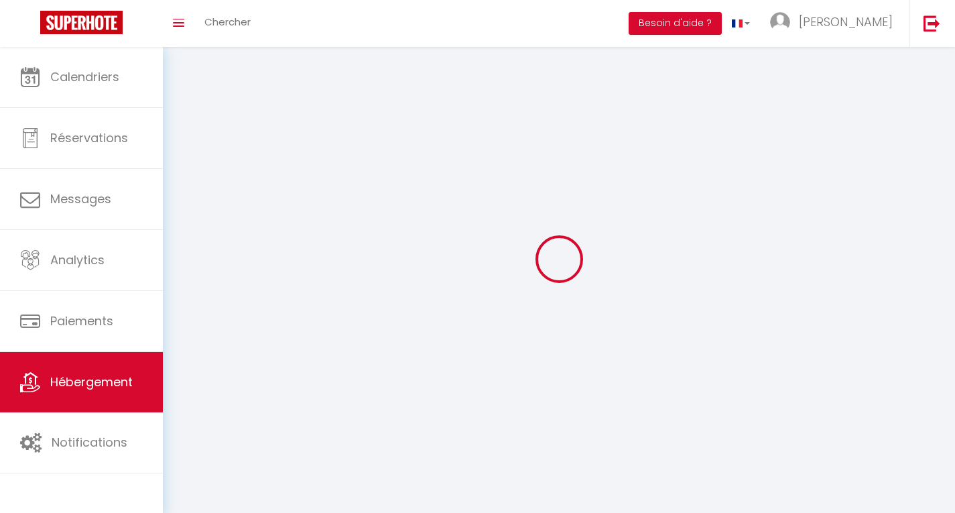
select select
select select "28"
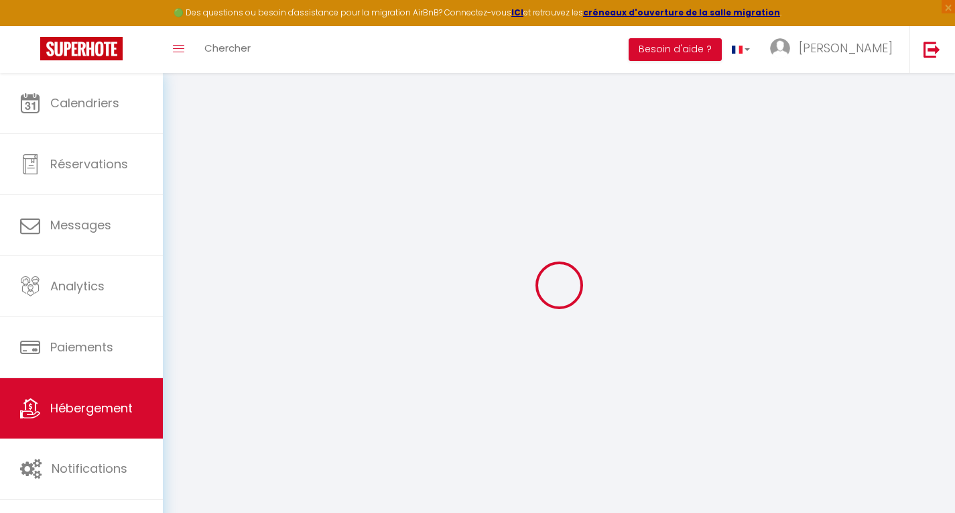
select select
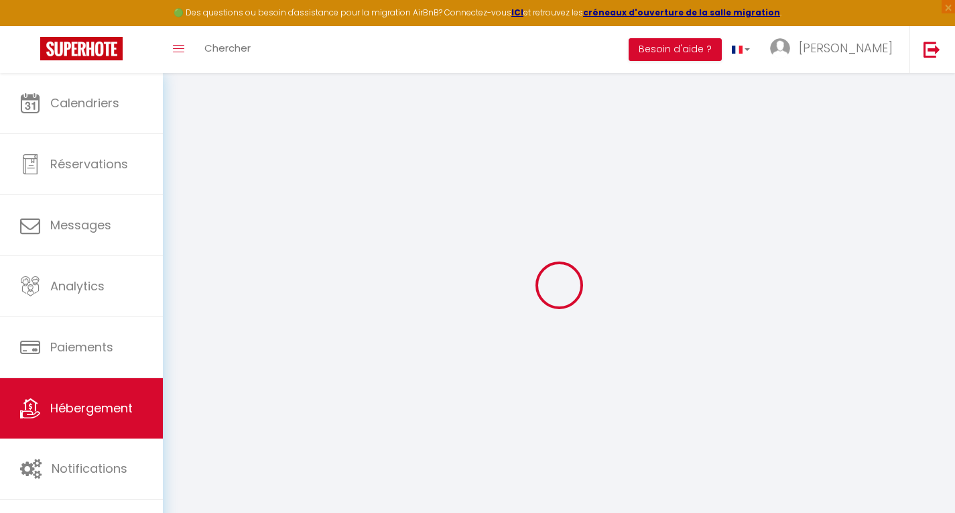
select select
checkbox input "false"
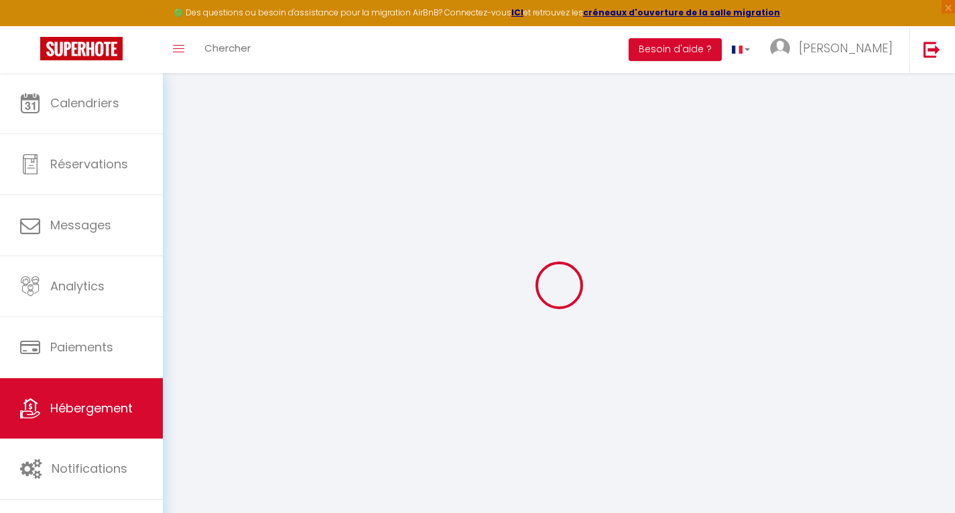
select select
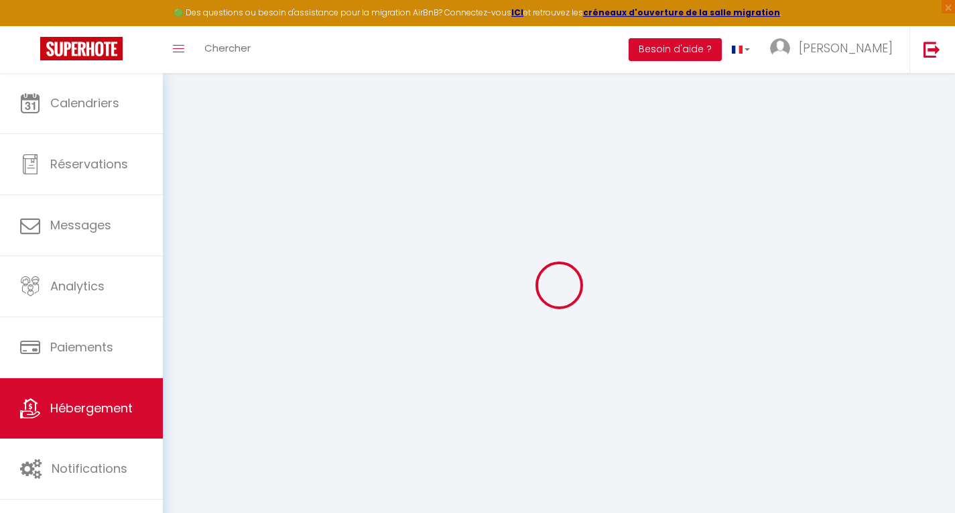
select select
checkbox input "false"
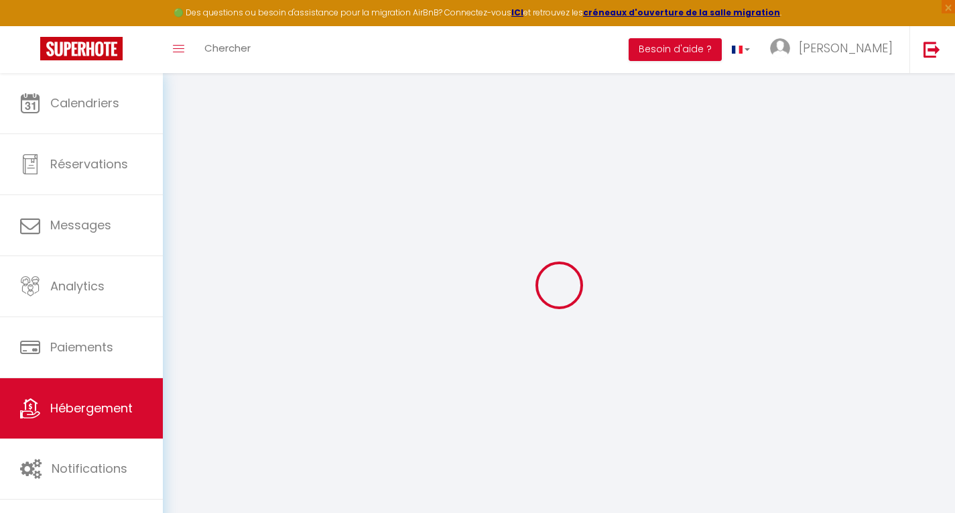
checkbox input "false"
select select
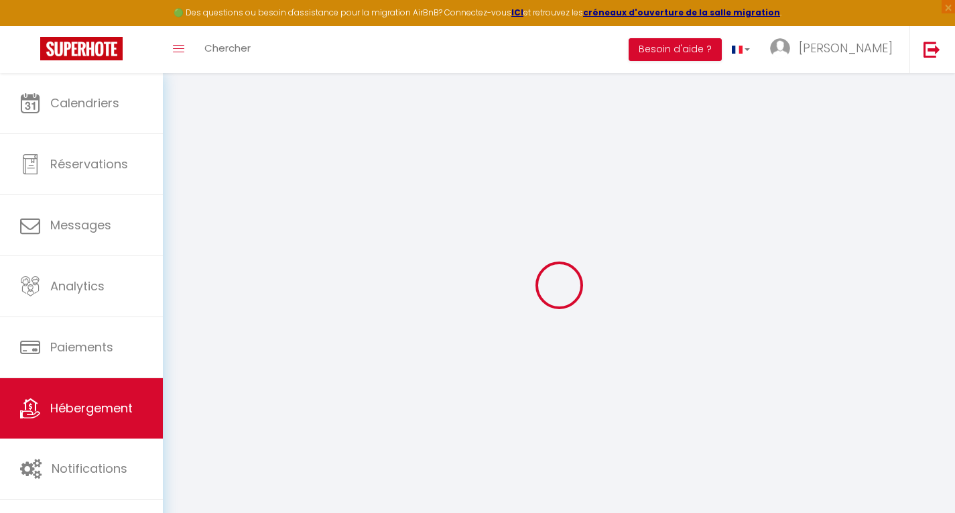
select select
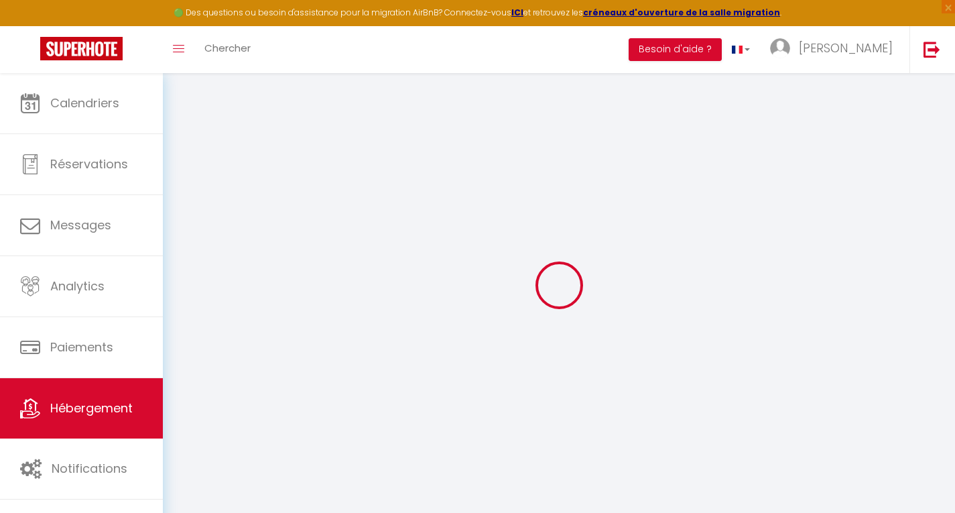
checkbox input "false"
select select
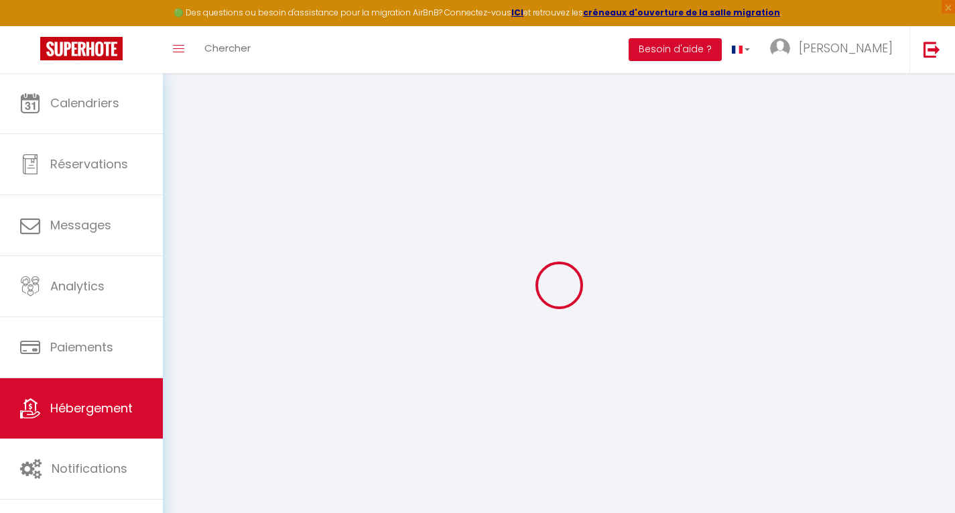
select select
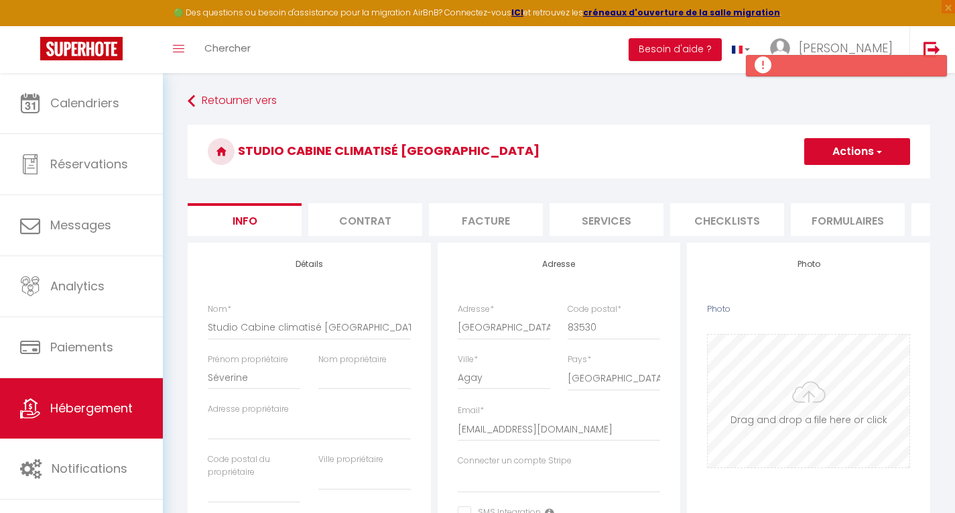
click at [824, 436] on input "Photo" at bounding box center [809, 400] width 202 height 133
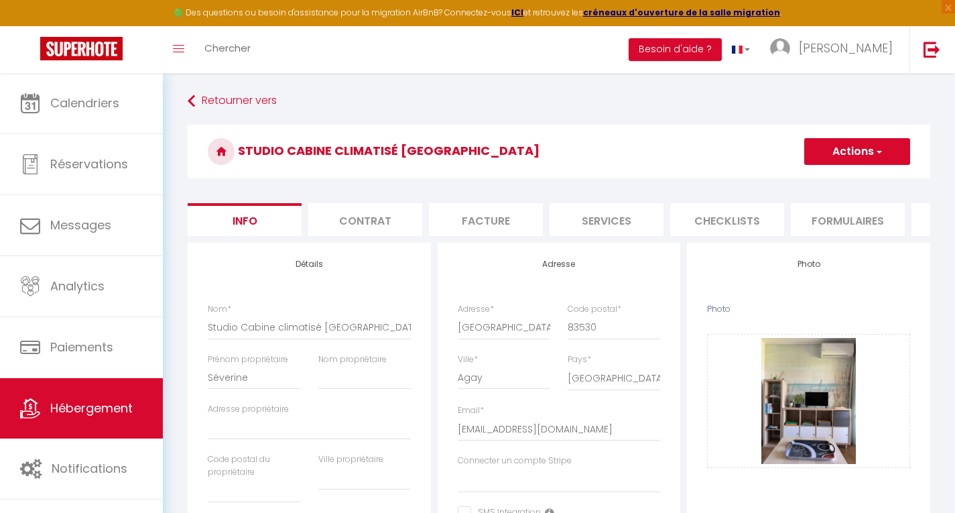
click at [855, 160] on button "Actions" at bounding box center [857, 151] width 106 height 27
click at [810, 176] on input "Enregistrer" at bounding box center [804, 180] width 50 height 13
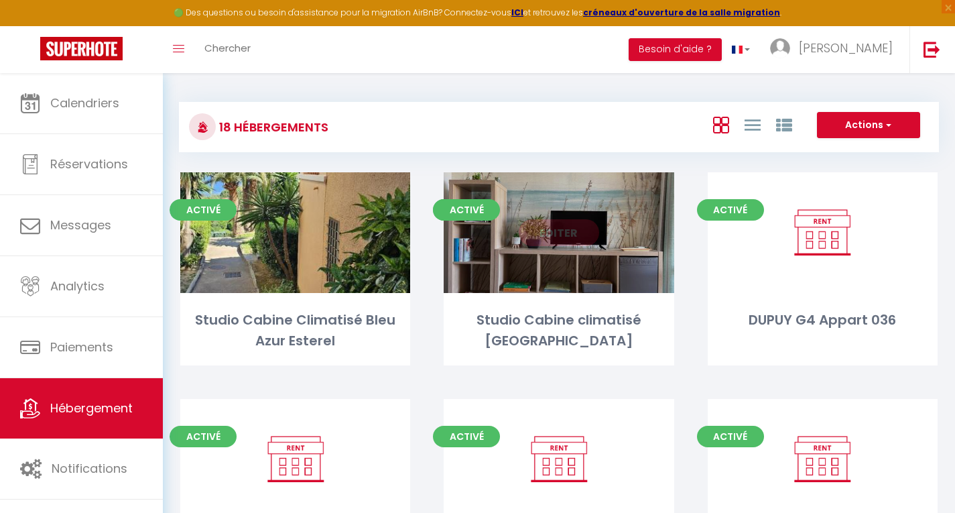
click at [560, 238] on link "Editer" at bounding box center [559, 232] width 80 height 27
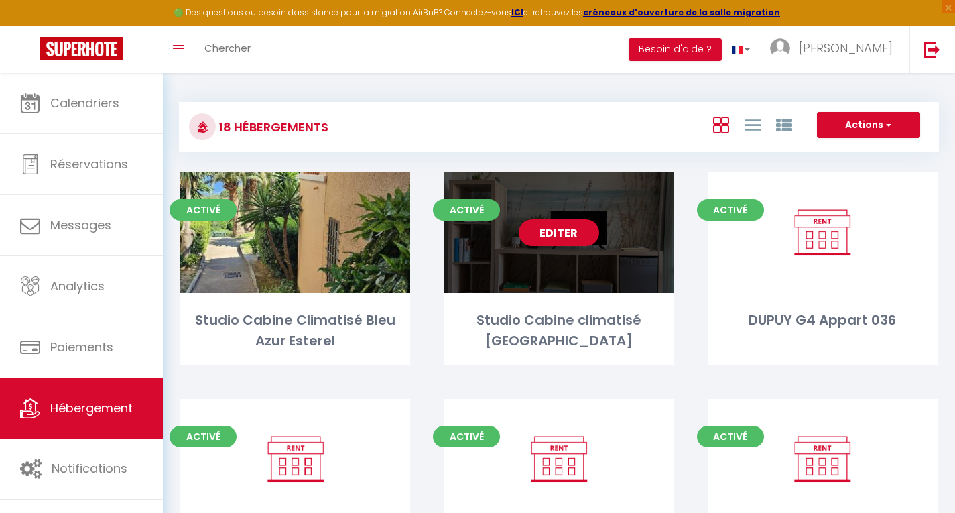
click at [560, 238] on link "Editer" at bounding box center [559, 232] width 80 height 27
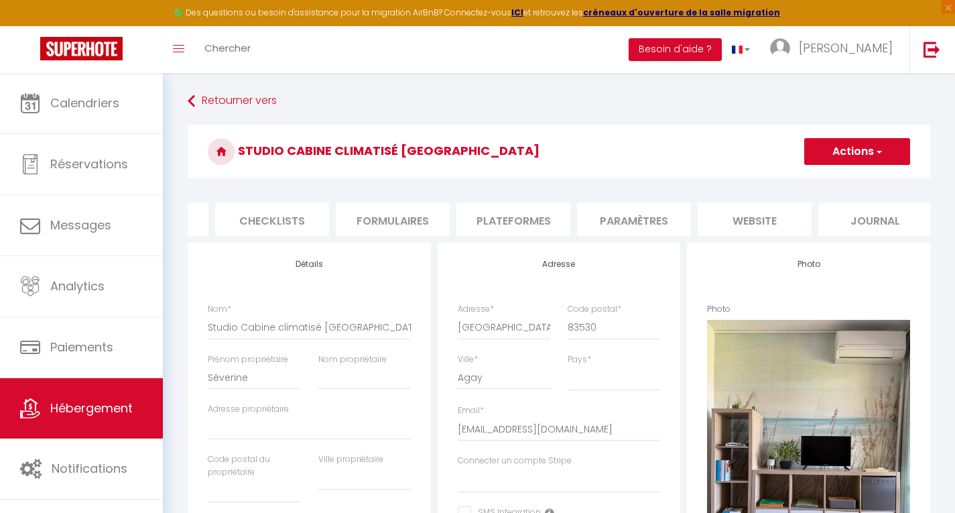
scroll to position [0, 464]
click at [767, 222] on li "website" at bounding box center [746, 219] width 114 height 33
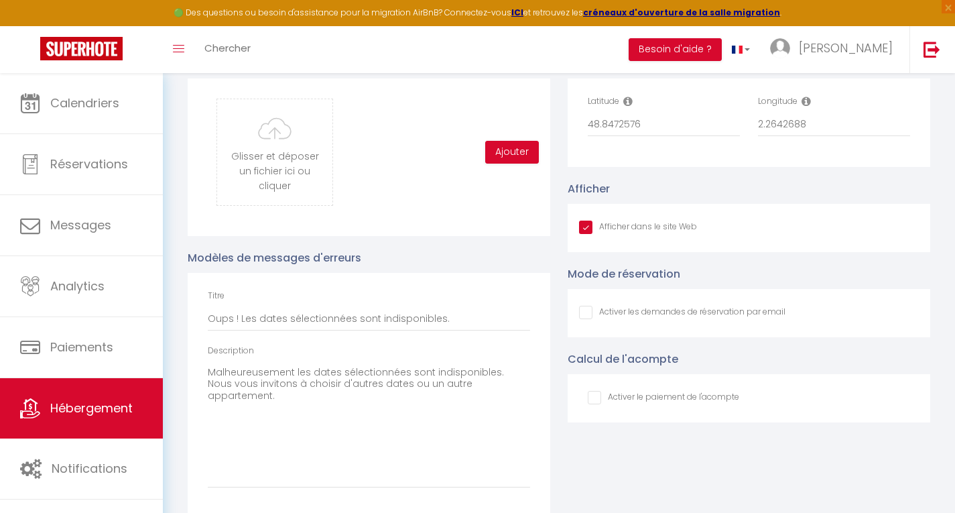
scroll to position [1437, 0]
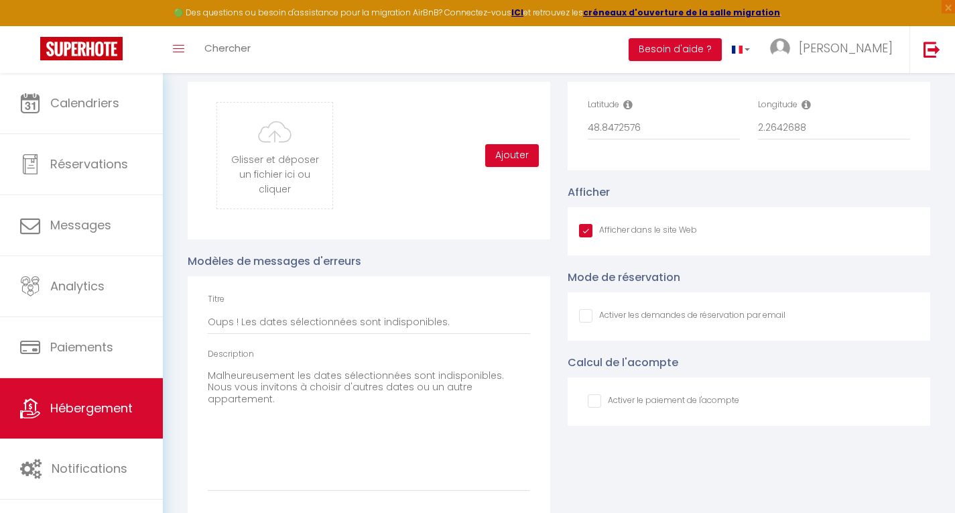
click at [587, 322] on input "Afficher dans le site Web" at bounding box center [682, 315] width 206 height 13
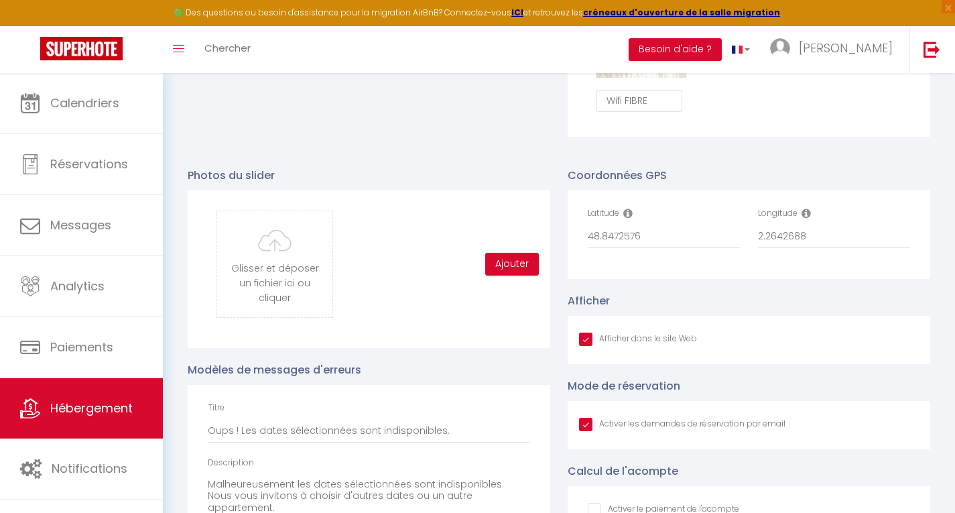
scroll to position [1327, 0]
click at [503, 266] on button "Ajouter" at bounding box center [512, 265] width 54 height 23
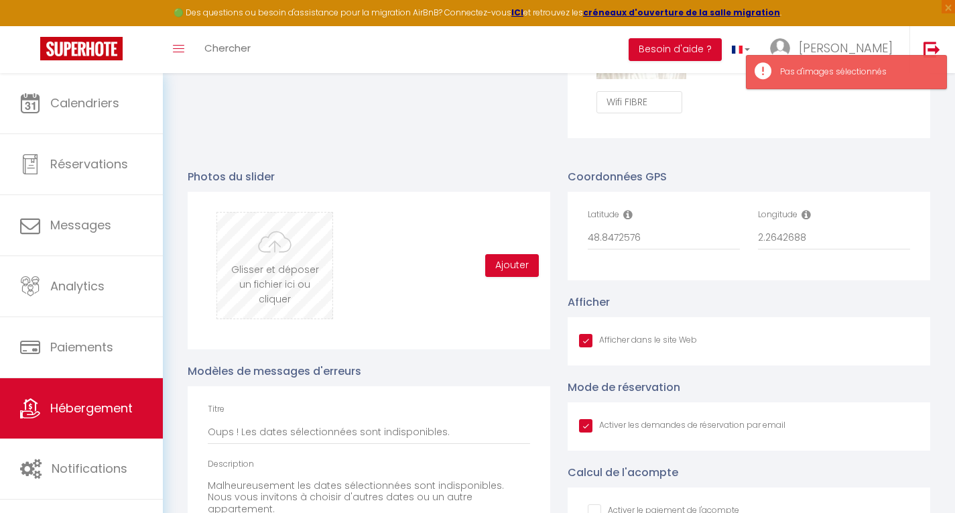
click at [219, 274] on input "file" at bounding box center [274, 265] width 115 height 106
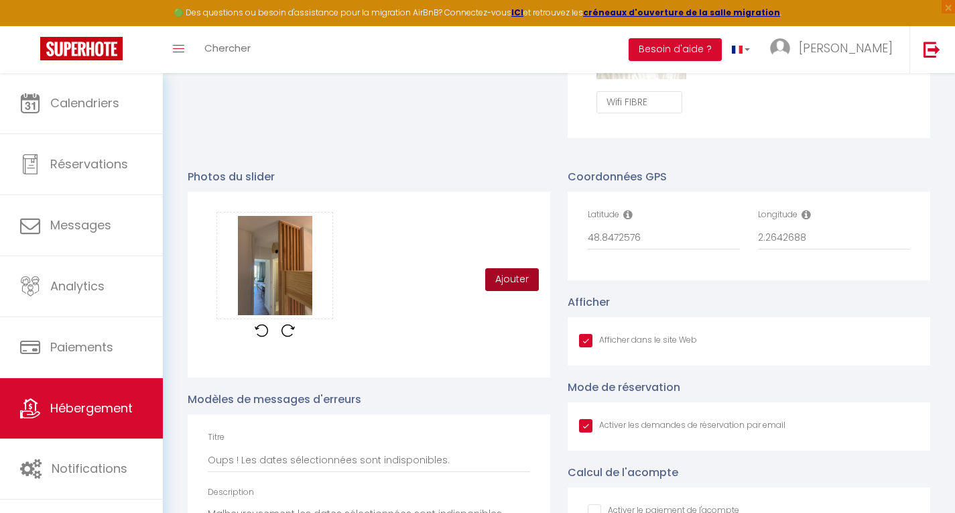
click at [513, 288] on button "Ajouter" at bounding box center [512, 279] width 54 height 23
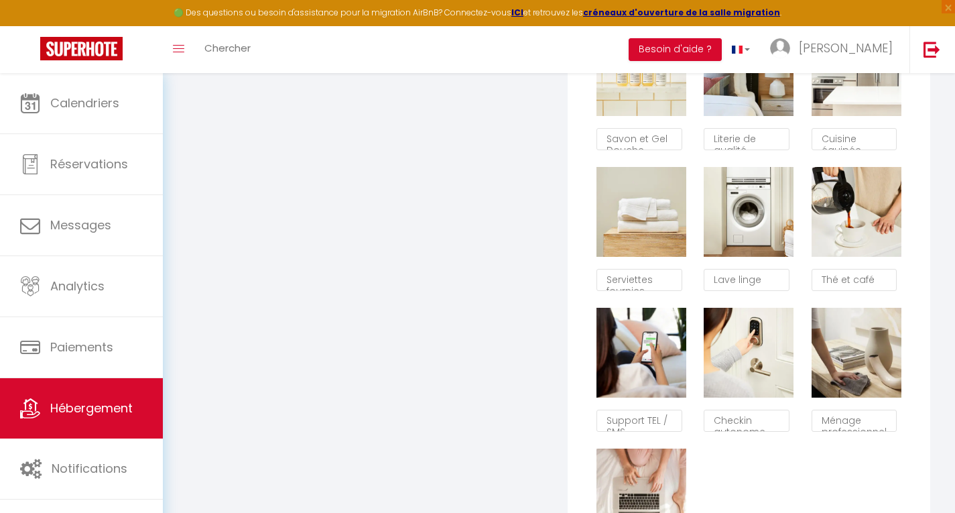
scroll to position [845, 0]
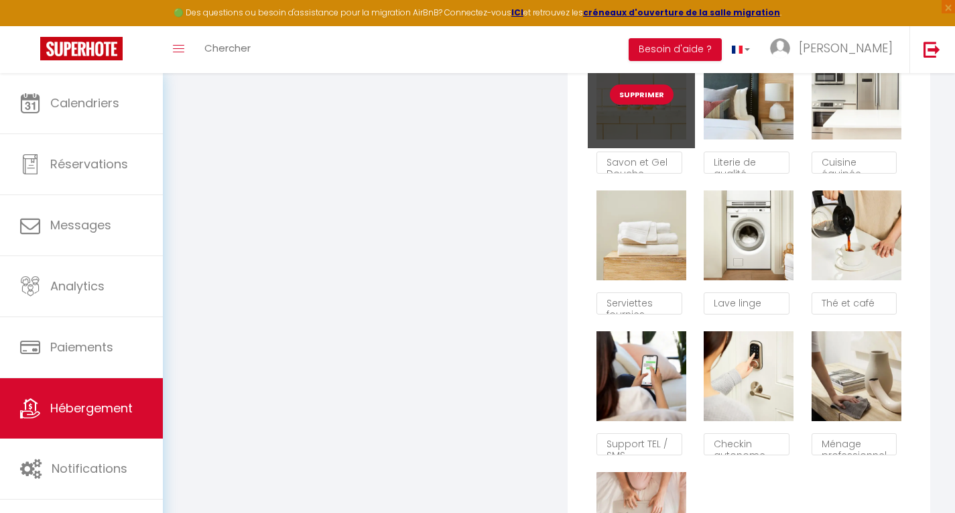
click at [639, 105] on button "Supprimer" at bounding box center [642, 94] width 64 height 20
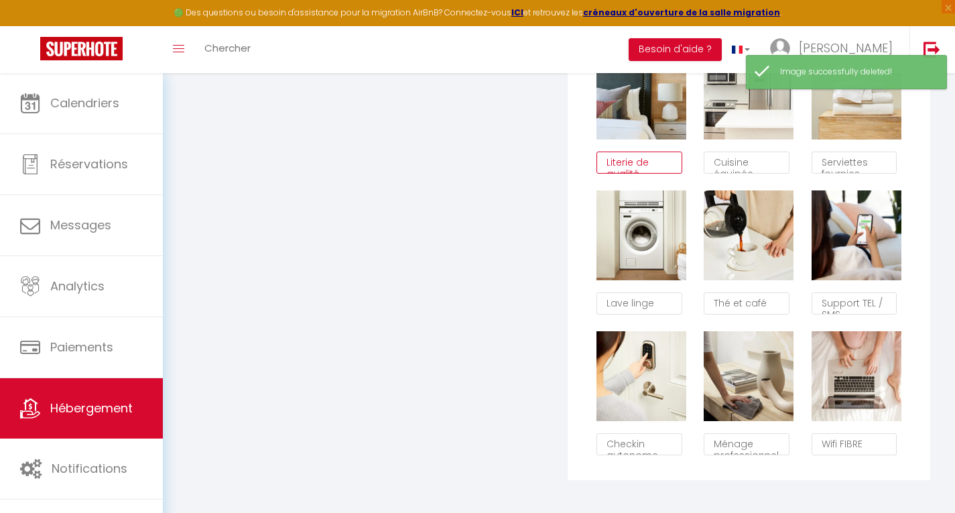
click at [658, 174] on textarea "Literie de qualité" at bounding box center [639, 162] width 85 height 23
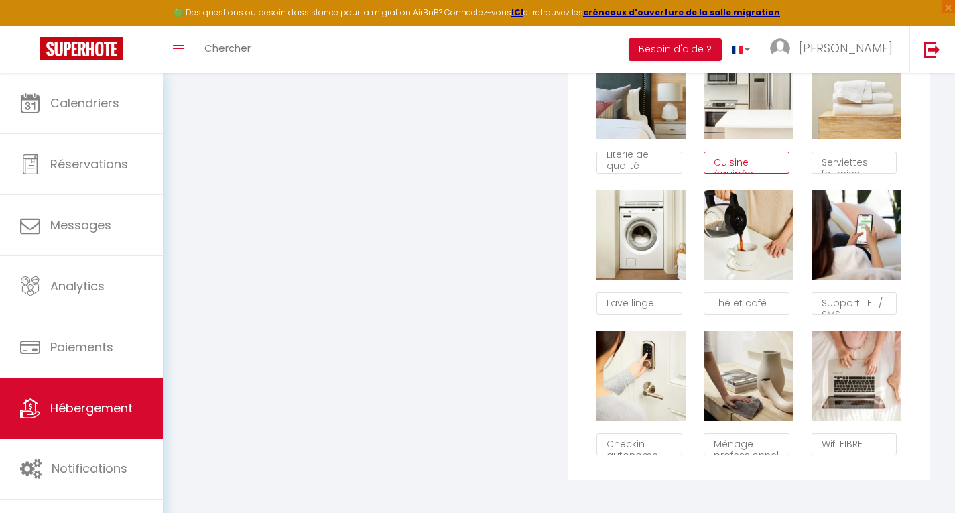
click at [765, 172] on textarea "Cuisine équipée" at bounding box center [746, 162] width 85 height 23
click at [879, 174] on textarea "Serviettes fournies" at bounding box center [854, 162] width 85 height 23
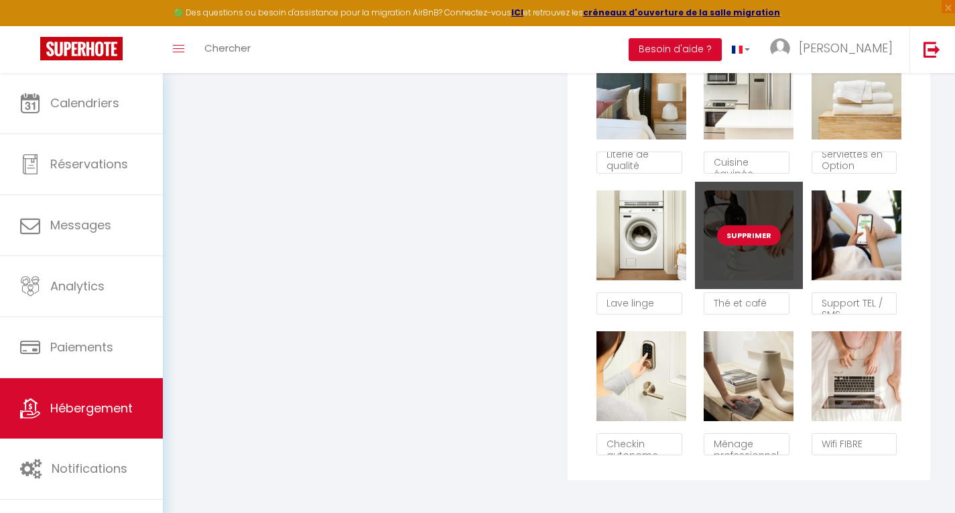
click at [748, 239] on button "Supprimer" at bounding box center [749, 235] width 64 height 20
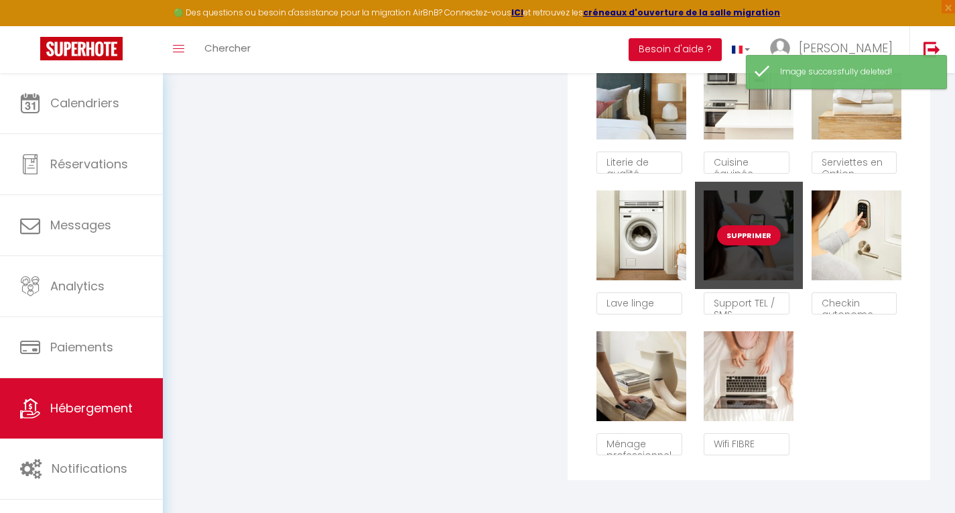
click at [749, 245] on button "Supprimer" at bounding box center [749, 235] width 64 height 20
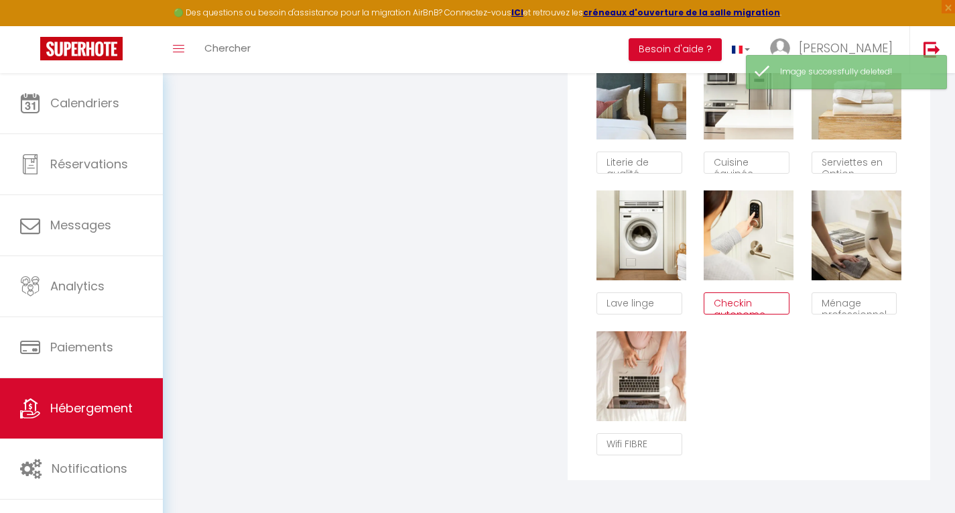
click at [768, 311] on textarea "Checkin autonome" at bounding box center [746, 303] width 85 height 23
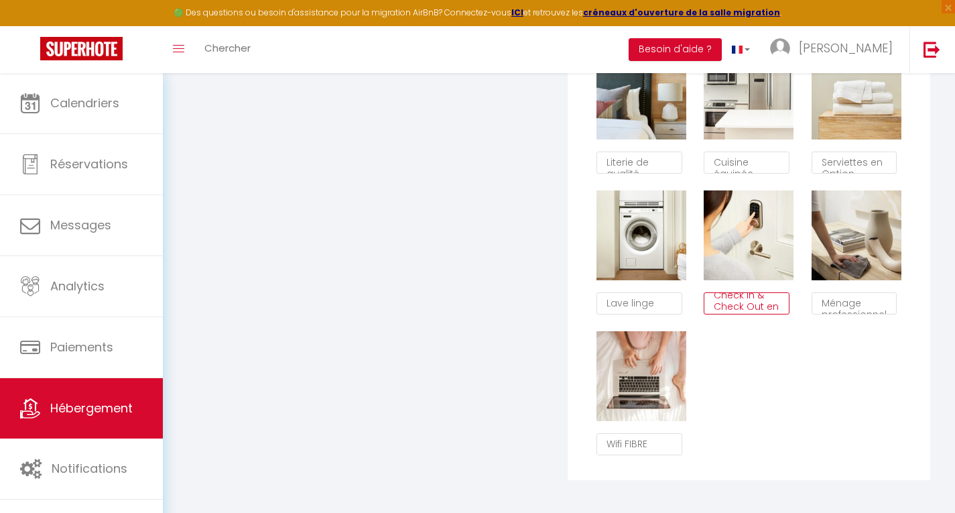
scroll to position [19, 0]
click at [877, 310] on textarea "Ménage professionnel" at bounding box center [854, 303] width 85 height 23
click at [651, 454] on textarea "Wifi FIBRE" at bounding box center [639, 444] width 85 height 23
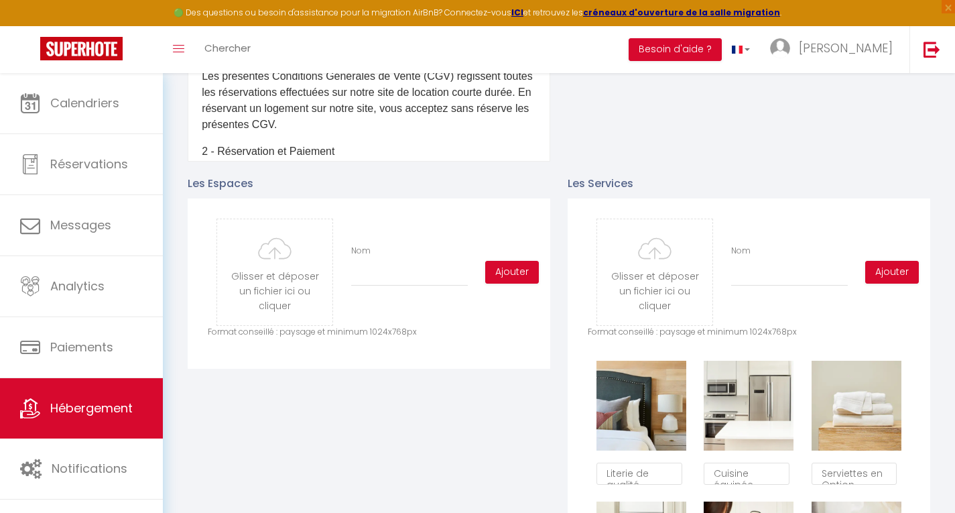
scroll to position [533, 0]
click at [656, 280] on input "file" at bounding box center [654, 273] width 115 height 106
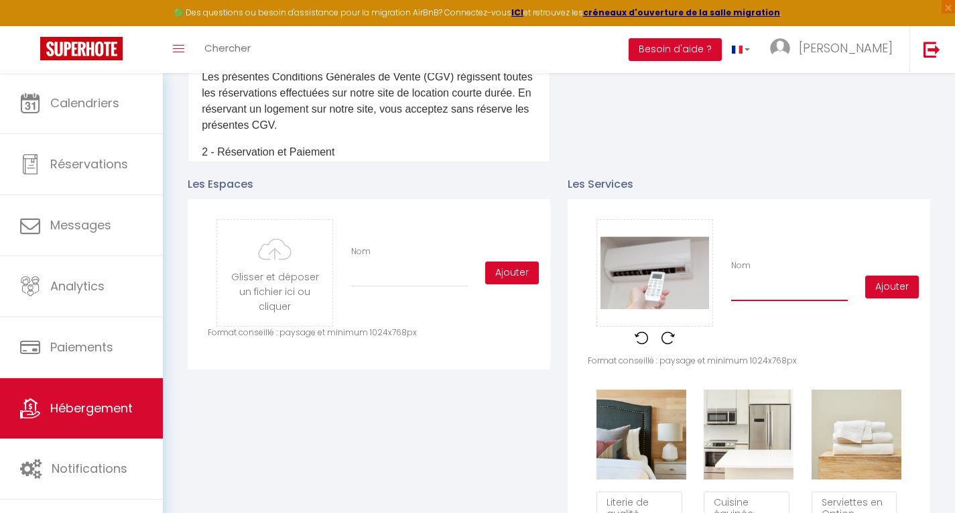
click at [779, 301] on input "Nom" at bounding box center [789, 289] width 117 height 24
click at [901, 298] on button "Ajouter" at bounding box center [892, 286] width 54 height 23
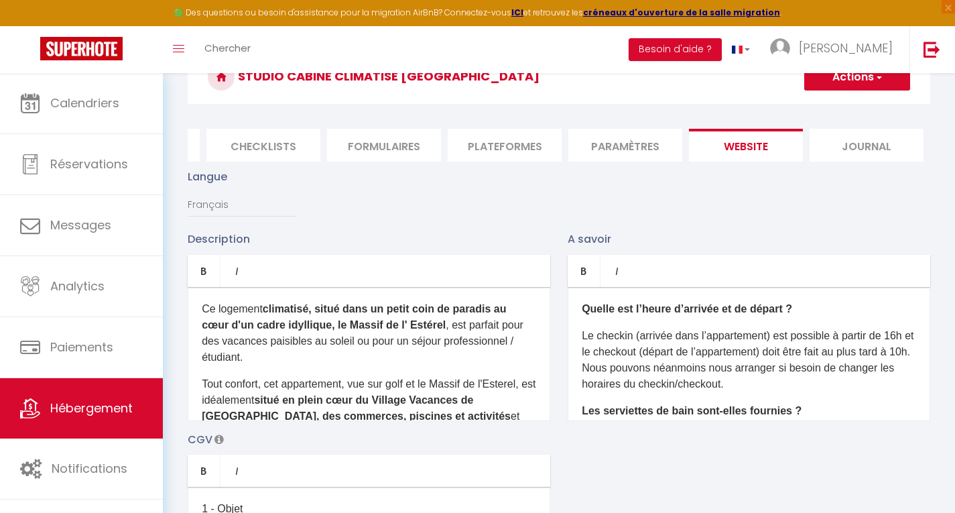
scroll to position [0, 0]
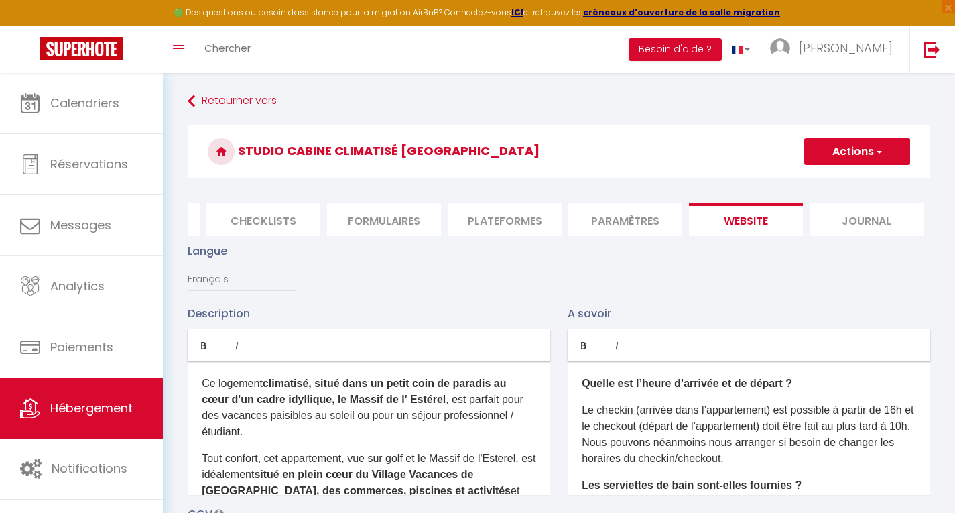
click at [880, 155] on span "button" at bounding box center [878, 151] width 9 height 13
click at [848, 182] on input "Enregistrer" at bounding box center [842, 180] width 50 height 13
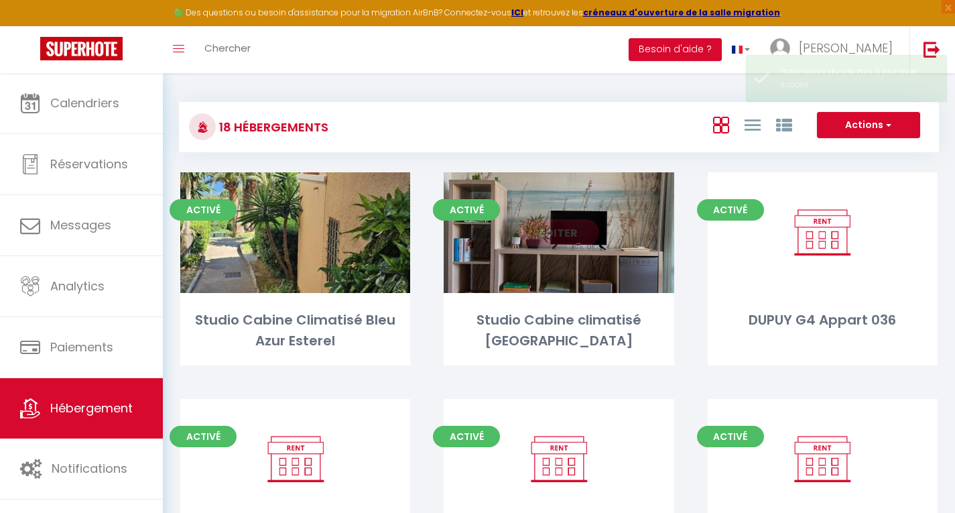
click at [558, 229] on link "Editer" at bounding box center [559, 232] width 80 height 27
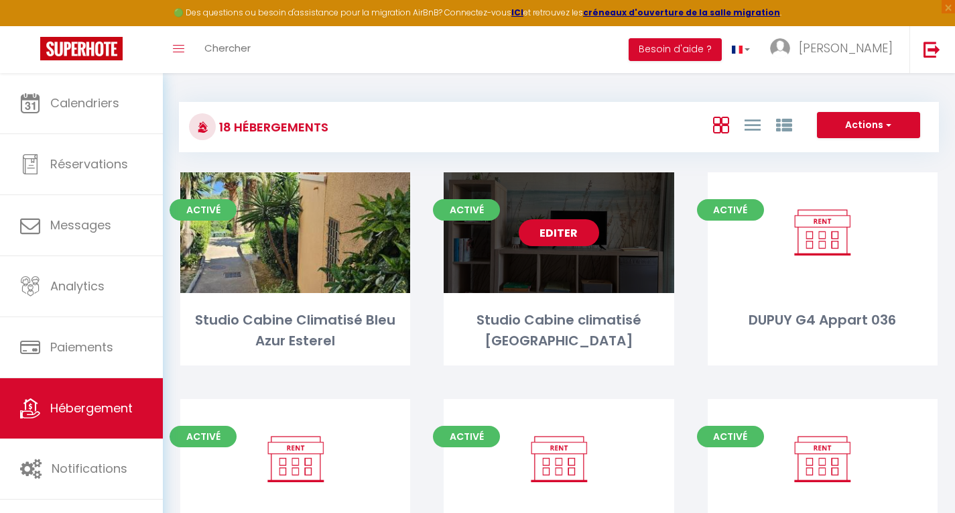
click at [558, 229] on link "Editer" at bounding box center [559, 232] width 80 height 27
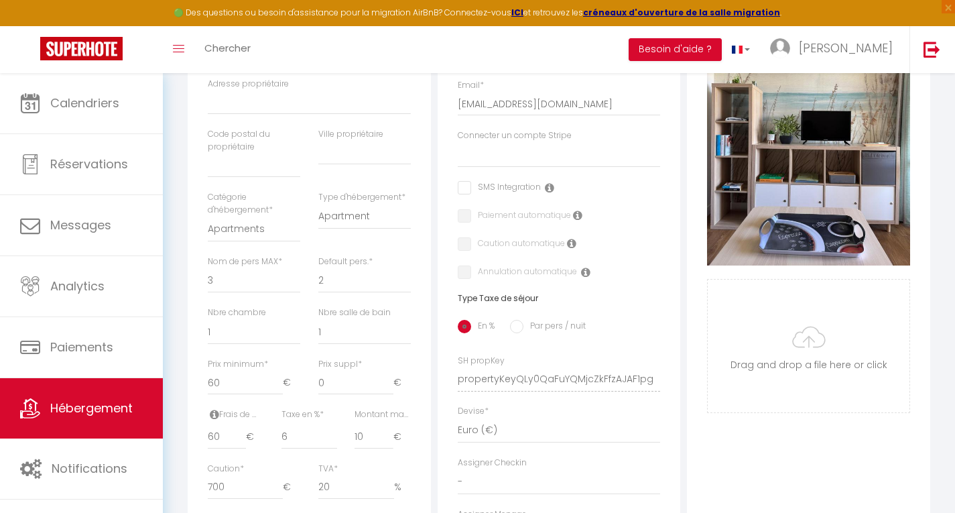
scroll to position [344, 0]
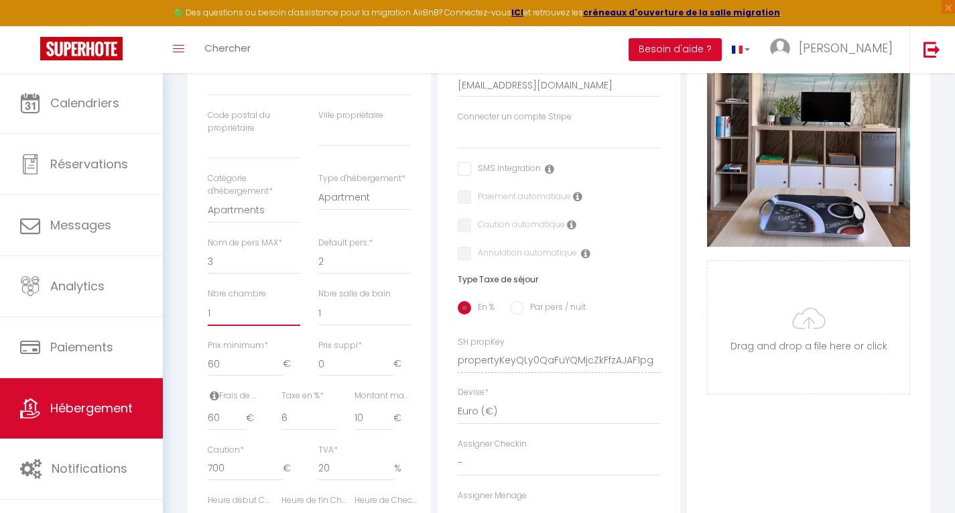
click at [216, 326] on select "0 1 2 3 4 5 6 7 8 9 10 11 12 13" at bounding box center [254, 312] width 92 height 25
click at [213, 336] on div "Nbre chambre 0 1 2 3 4 5 6 7 8 9 10 11 12" at bounding box center [254, 314] width 110 height 52
click at [223, 324] on select "0 1 2 3 4 5 6 7 8 9 10 11 12 13" at bounding box center [254, 312] width 92 height 25
click at [208, 310] on select "0 1 2 3 4 5 6 7 8 9 10 11 12 13" at bounding box center [254, 312] width 92 height 25
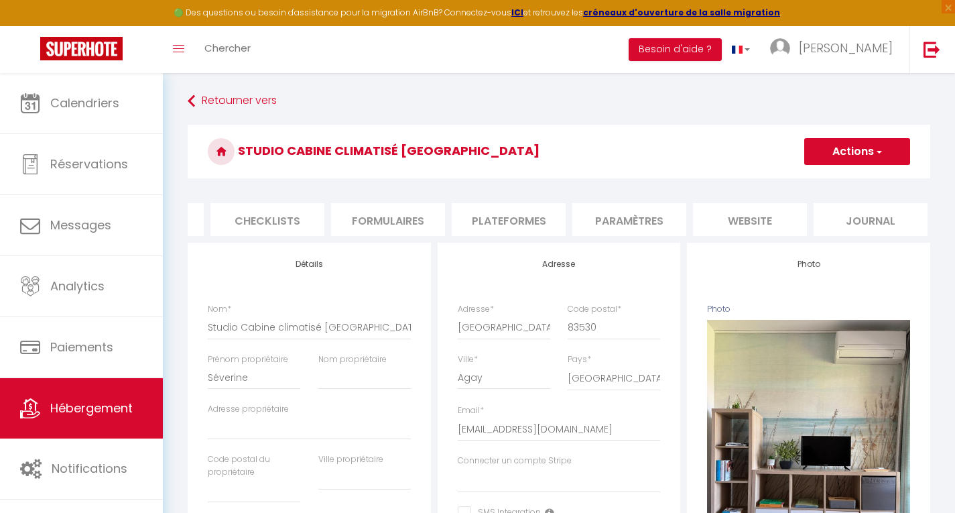
scroll to position [0, 464]
click at [746, 218] on li "website" at bounding box center [746, 219] width 114 height 33
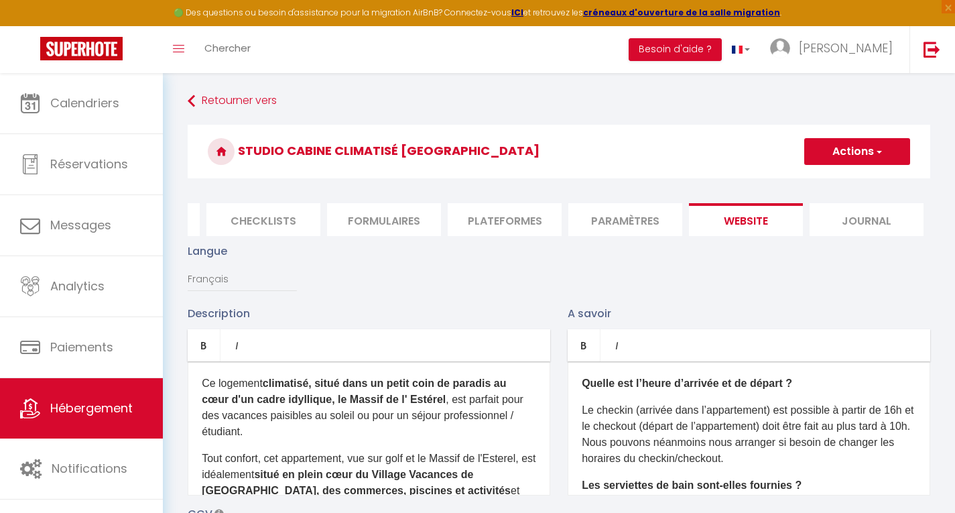
click at [851, 148] on button "Actions" at bounding box center [857, 151] width 106 height 27
click at [832, 182] on input "Enregistrer" at bounding box center [842, 180] width 50 height 13
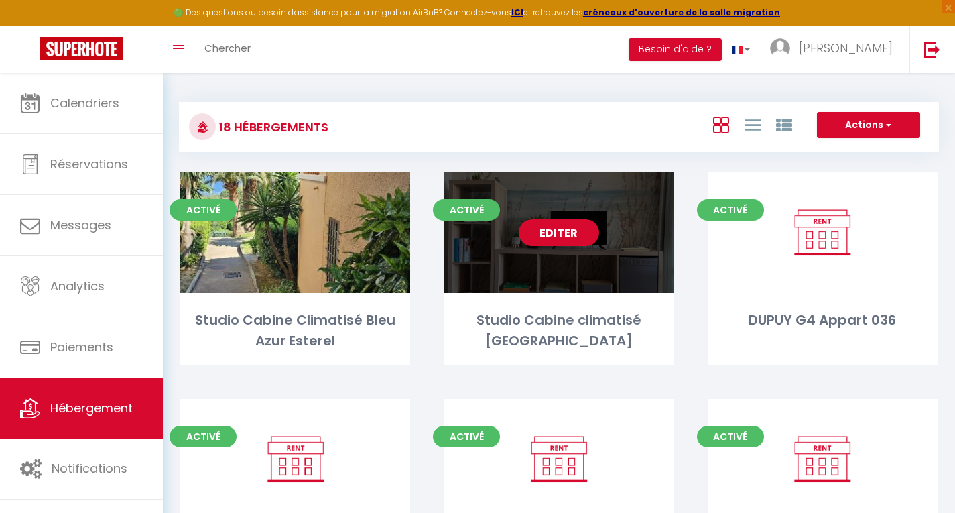
click at [555, 231] on link "Editer" at bounding box center [559, 232] width 80 height 27
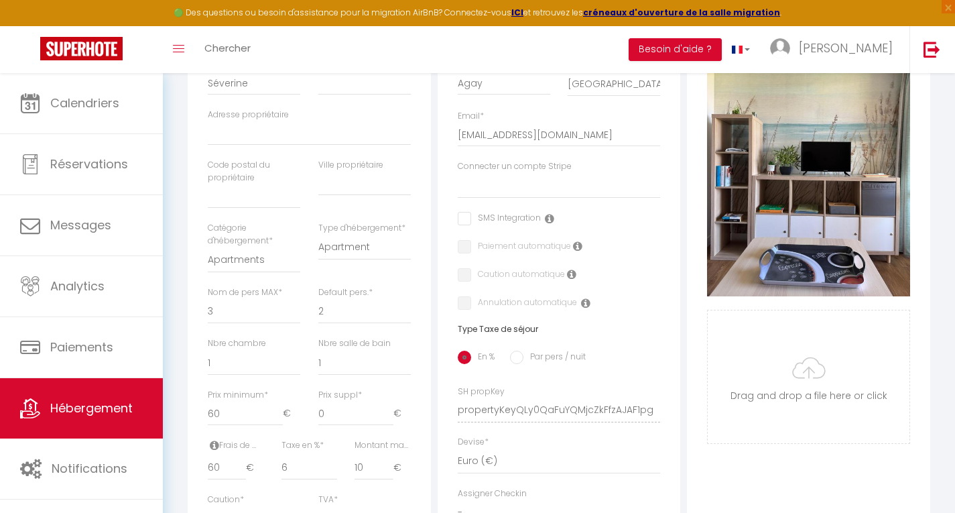
scroll to position [300, 0]
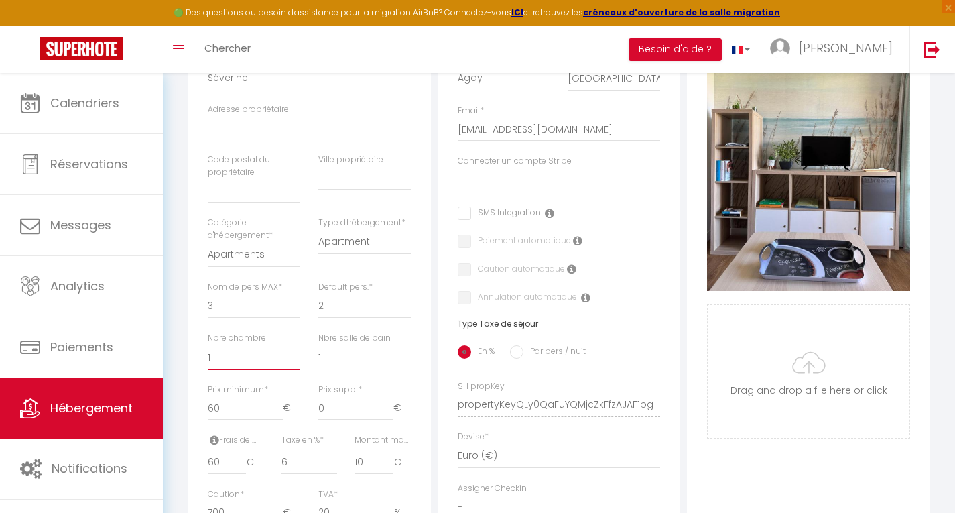
click at [232, 355] on select "0 1 2 3 4 5 6 7 8 9 10 11 12 13" at bounding box center [254, 357] width 92 height 25
click at [208, 355] on select "0 1 2 3 4 5 6 7 8 9 10 11 12 13" at bounding box center [254, 357] width 92 height 25
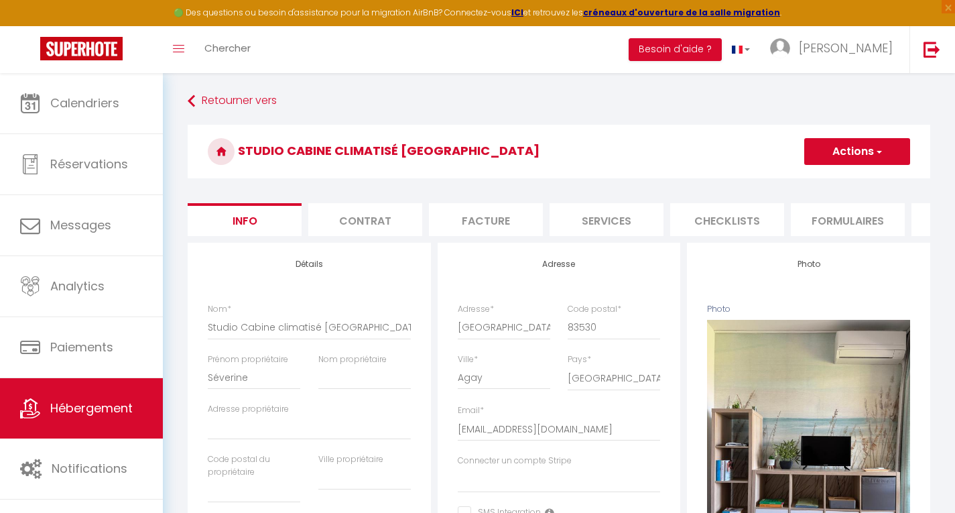
click at [853, 147] on button "Actions" at bounding box center [857, 151] width 106 height 27
click at [794, 180] on input "Enregistrer" at bounding box center [804, 180] width 50 height 13
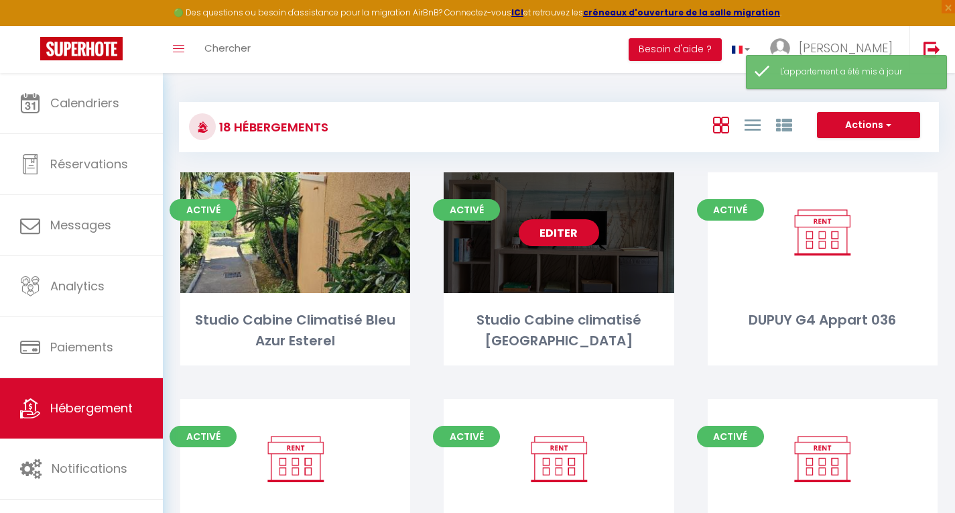
click at [554, 240] on link "Editer" at bounding box center [559, 232] width 80 height 27
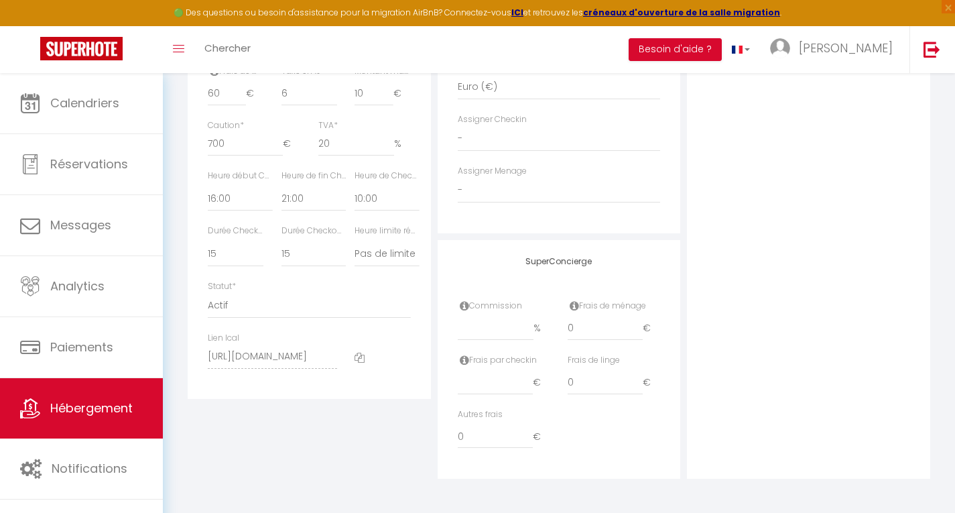
scroll to position [678, 0]
click at [496, 336] on input "number" at bounding box center [496, 328] width 76 height 24
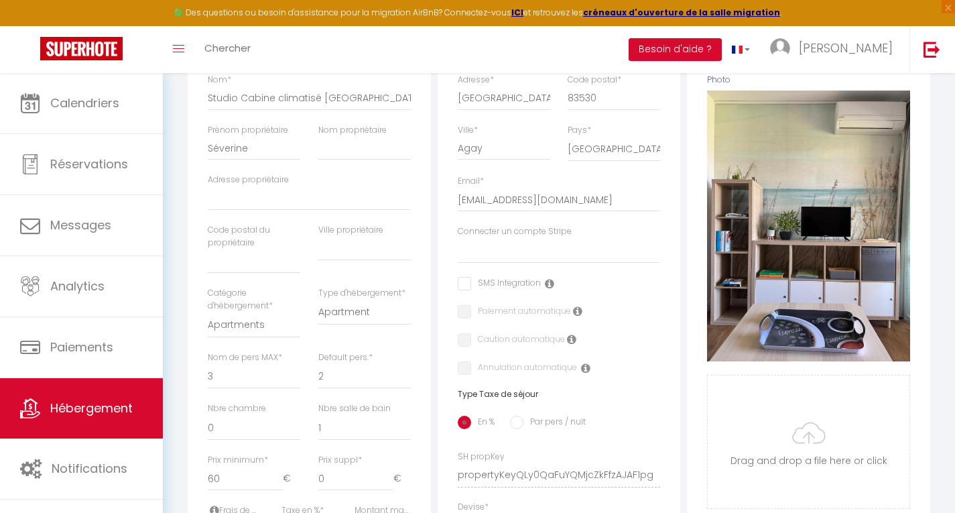
scroll to position [31, 0]
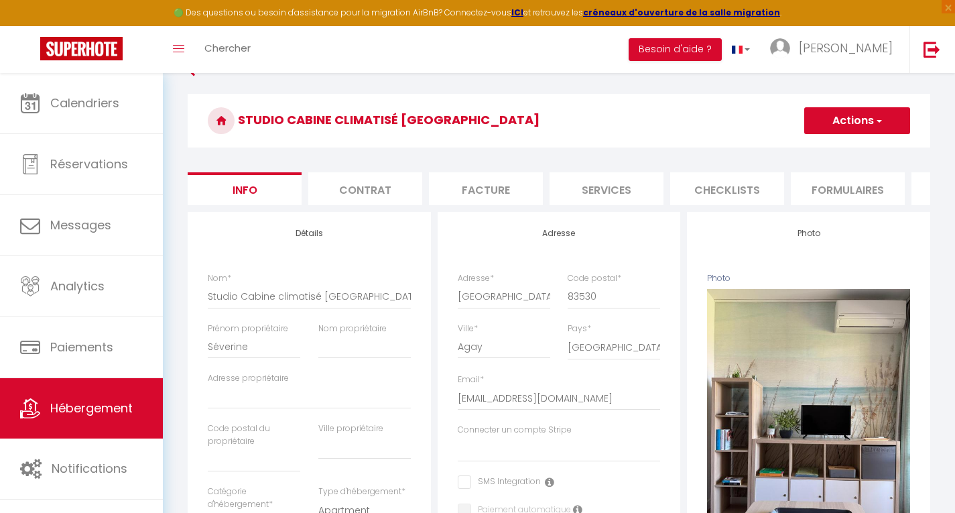
click at [854, 125] on button "Actions" at bounding box center [857, 120] width 106 height 27
click at [804, 148] on input "Enregistrer" at bounding box center [804, 149] width 50 height 13
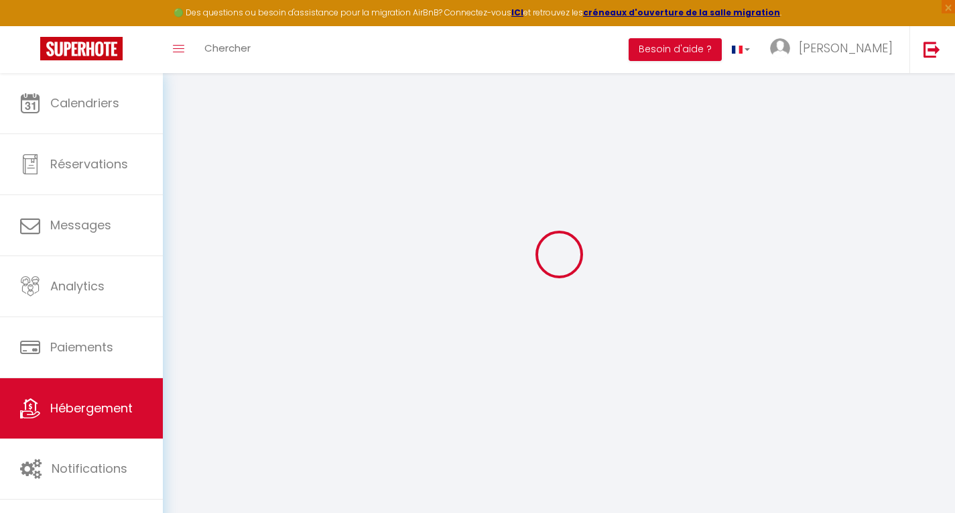
scroll to position [57, 0]
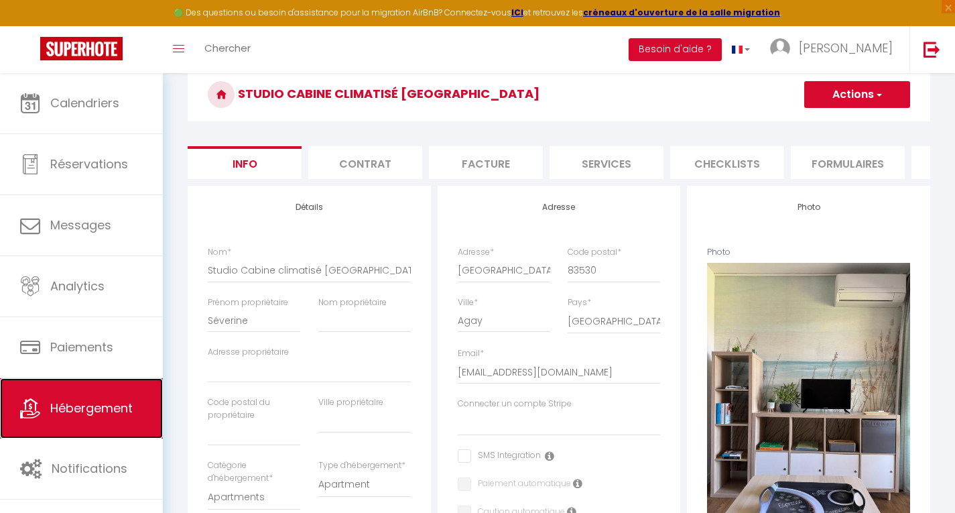
click at [70, 414] on span "Hébergement" at bounding box center [91, 407] width 82 height 17
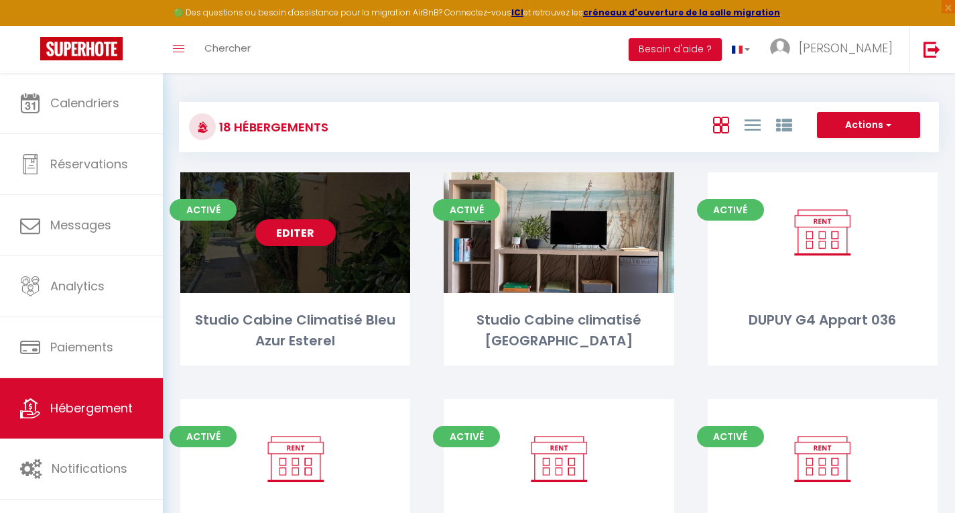
click at [300, 229] on link "Editer" at bounding box center [295, 232] width 80 height 27
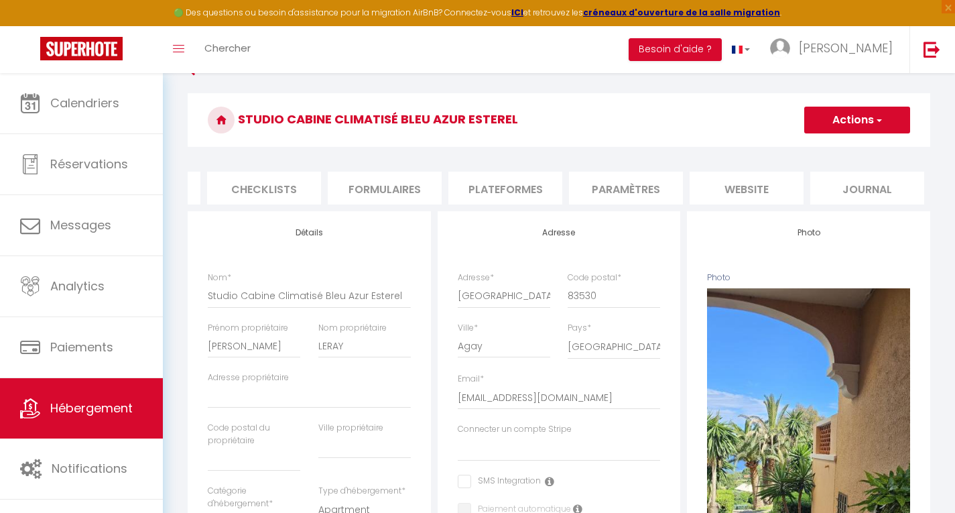
scroll to position [0, 464]
click at [740, 182] on li "website" at bounding box center [746, 188] width 114 height 33
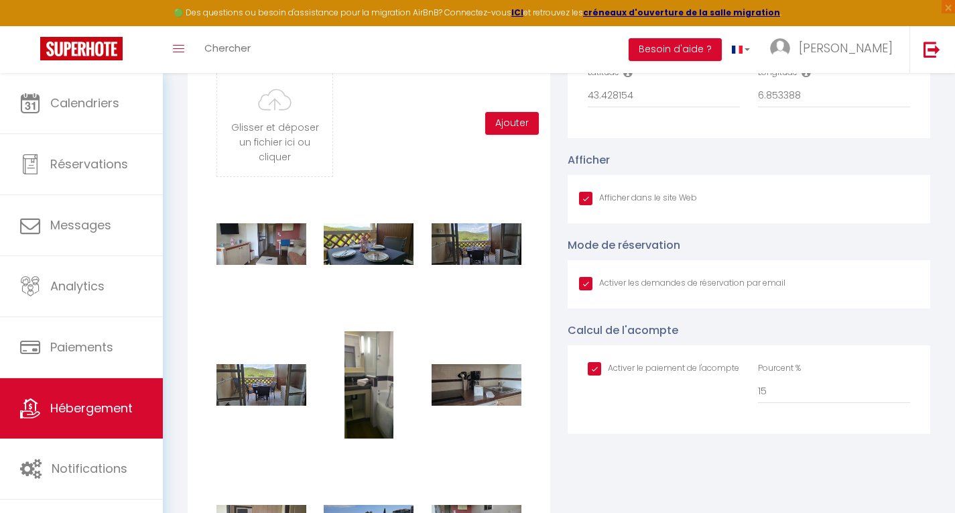
scroll to position [1193, 0]
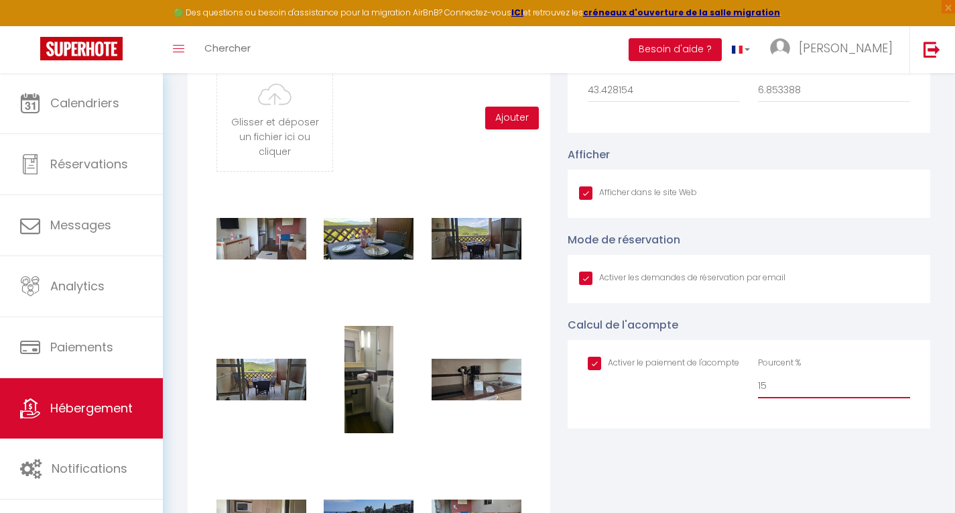
drag, startPoint x: 786, startPoint y: 398, endPoint x: 687, endPoint y: 383, distance: 99.7
click at [687, 383] on div "Activer le paiement de l'acompte Pourcent % 15" at bounding box center [749, 384] width 340 height 55
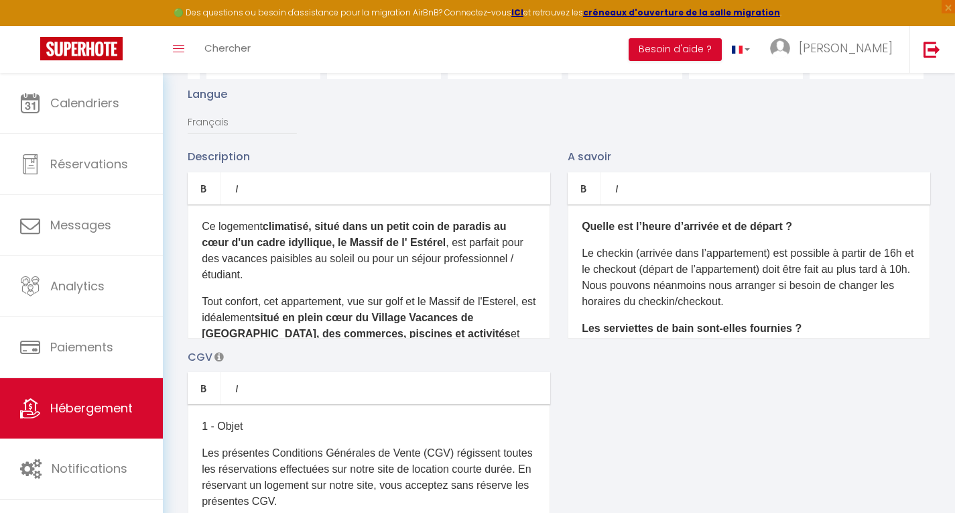
scroll to position [0, 0]
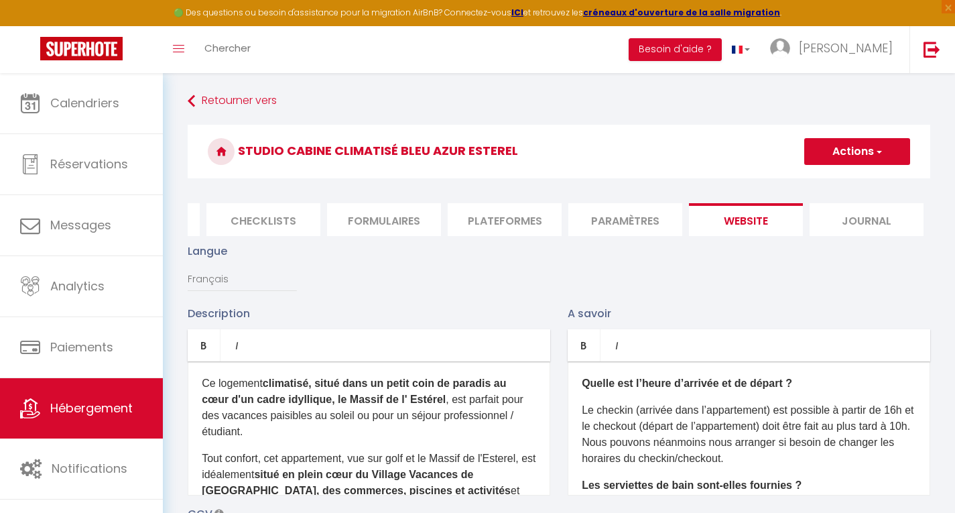
click at [871, 153] on button "Actions" at bounding box center [857, 151] width 106 height 27
click at [848, 182] on input "Enregistrer" at bounding box center [842, 180] width 50 height 13
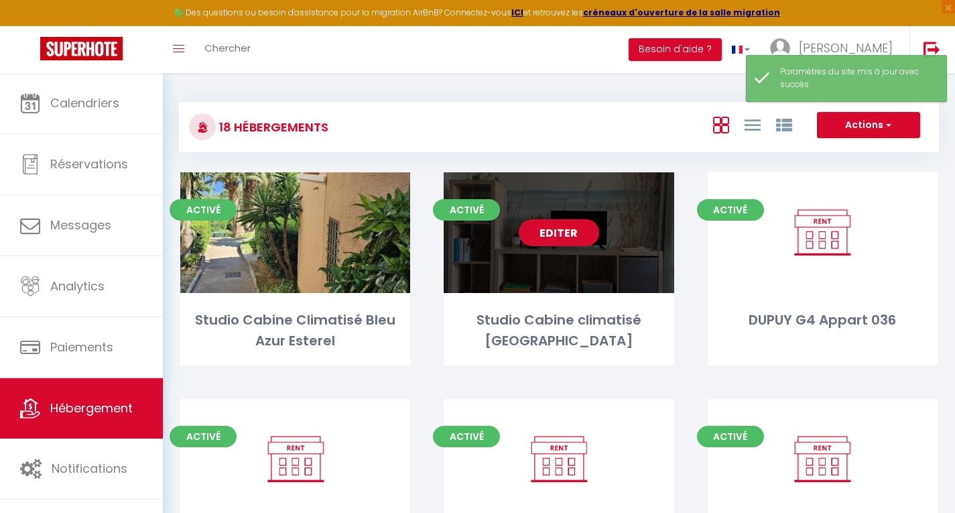
click at [538, 235] on link "Editer" at bounding box center [559, 232] width 80 height 27
click at [572, 237] on link "Editer" at bounding box center [559, 232] width 80 height 27
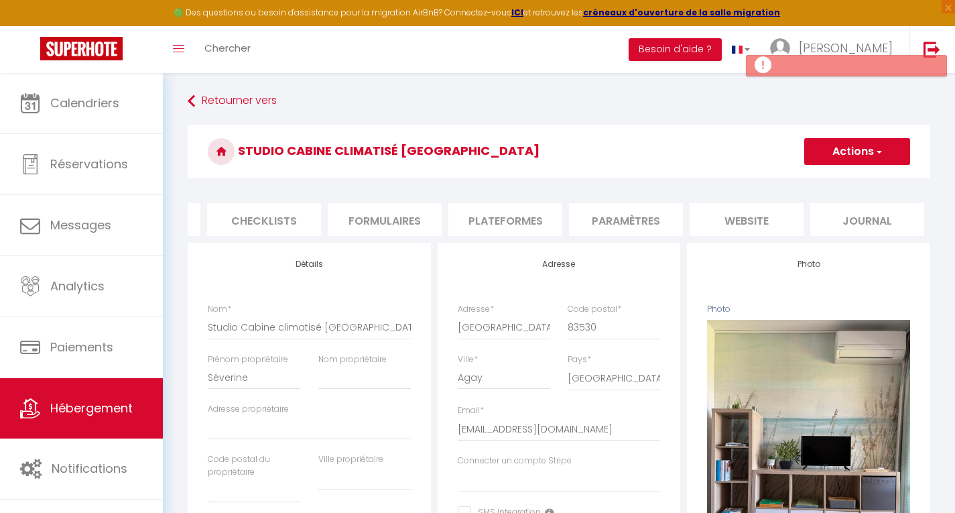
scroll to position [0, 464]
click at [743, 227] on li "website" at bounding box center [746, 219] width 114 height 33
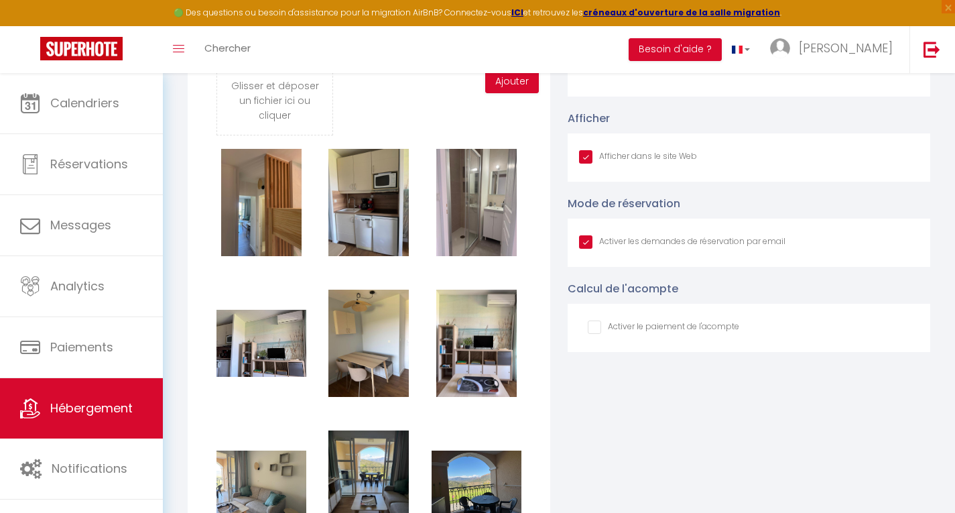
scroll to position [1364, 0]
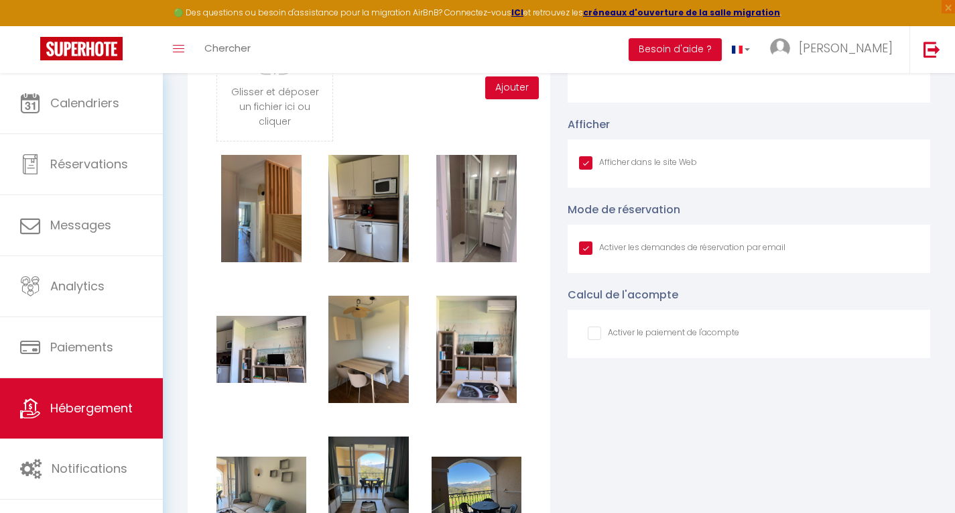
click at [592, 340] on input "checkbox" at bounding box center [663, 332] width 151 height 13
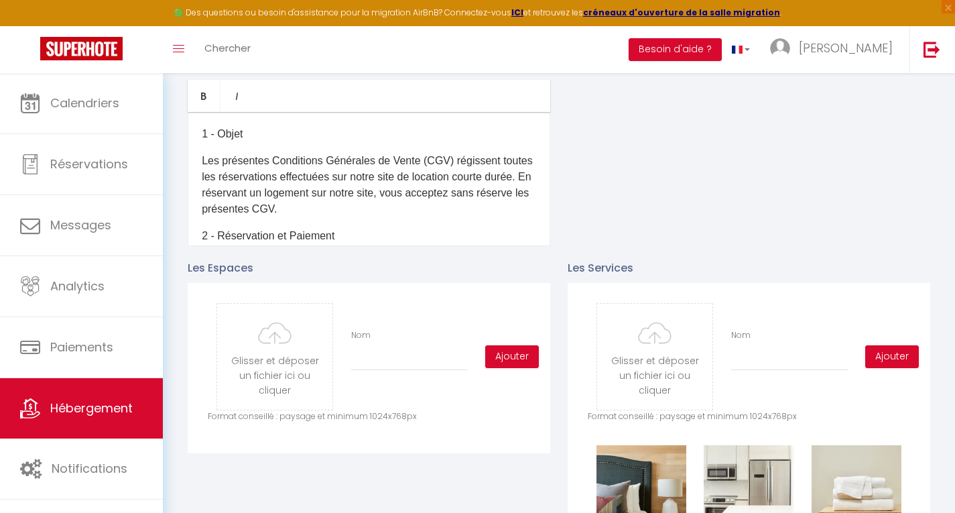
scroll to position [1, 0]
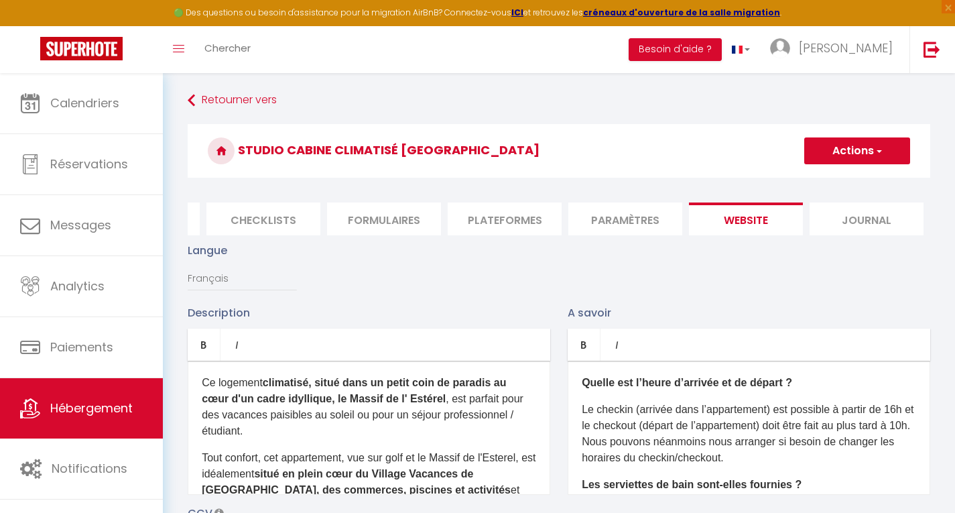
click at [858, 147] on button "Actions" at bounding box center [857, 150] width 106 height 27
click at [840, 178] on input "Enregistrer" at bounding box center [842, 180] width 50 height 13
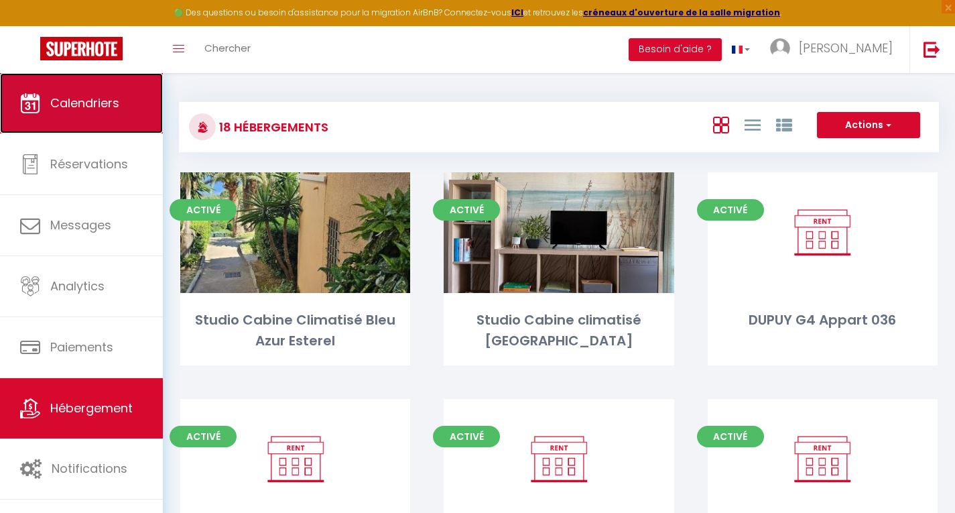
click at [76, 101] on span "Calendriers" at bounding box center [84, 103] width 69 height 17
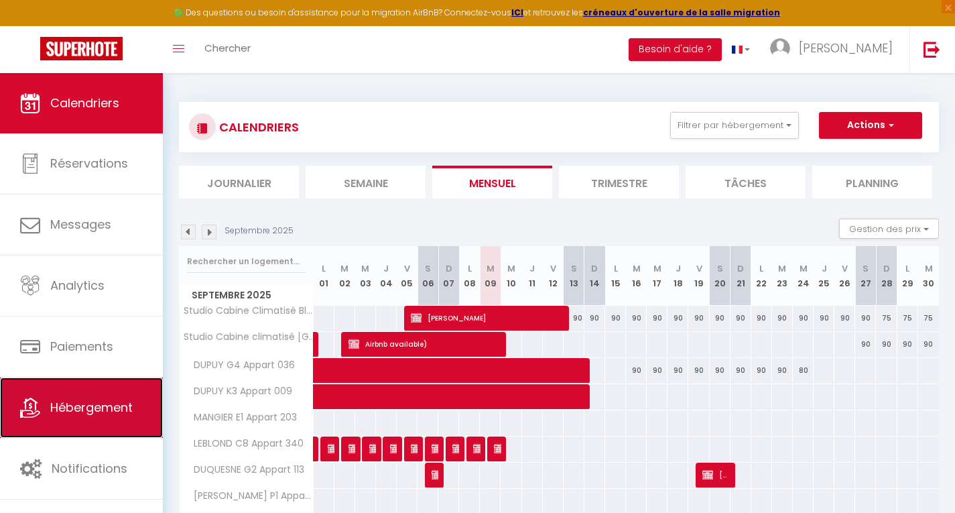
click at [92, 399] on span "Hébergement" at bounding box center [91, 407] width 82 height 17
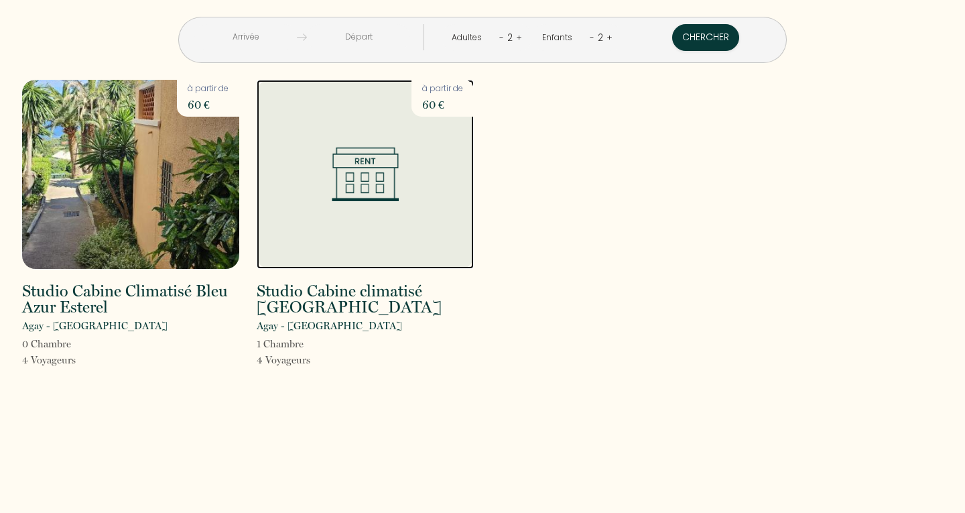
click at [363, 182] on img at bounding box center [365, 174] width 67 height 54
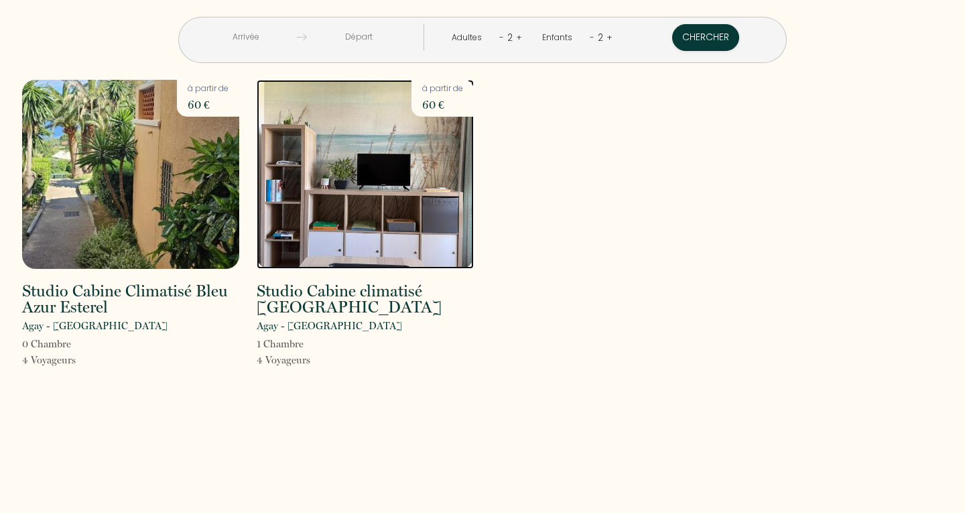
click at [321, 163] on img at bounding box center [365, 174] width 217 height 189
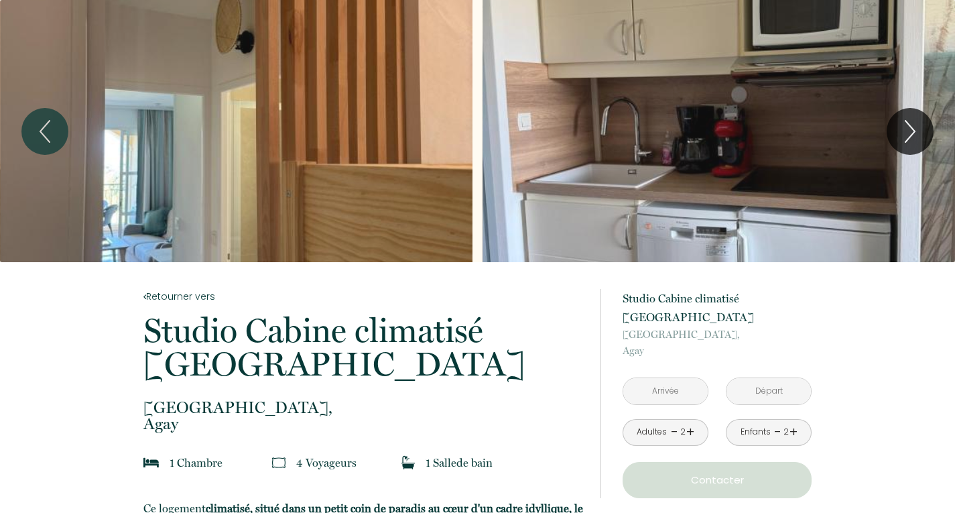
click at [790, 158] on div "Slideshow" at bounding box center [719, 131] width 473 height 262
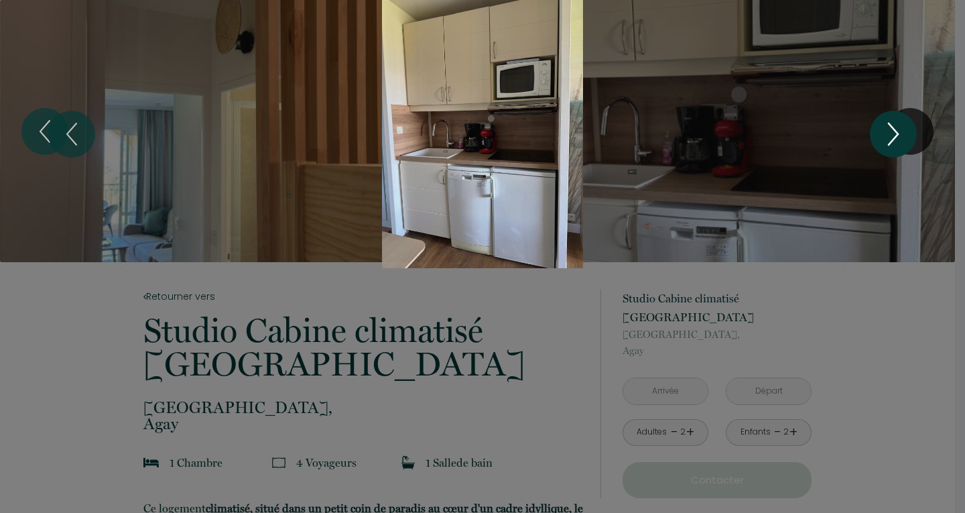
click at [906, 133] on icon "Next" at bounding box center [893, 134] width 28 height 40
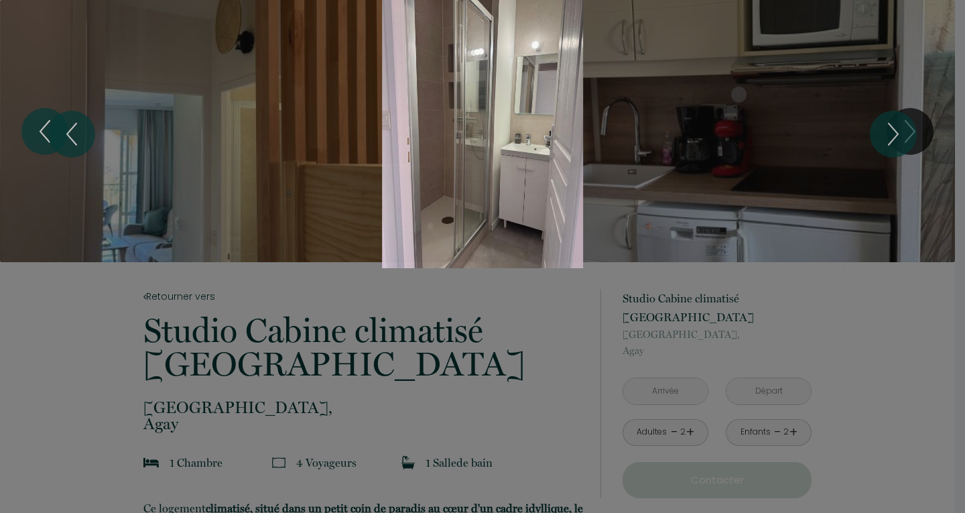
click at [519, 147] on div "Slideshow" at bounding box center [483, 134] width 724 height 268
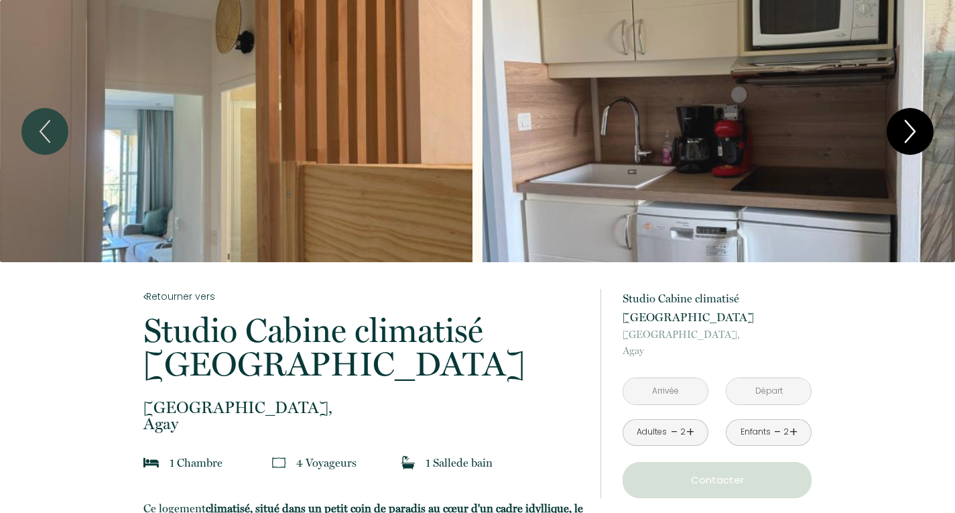
click at [905, 142] on icon "Next" at bounding box center [909, 131] width 9 height 21
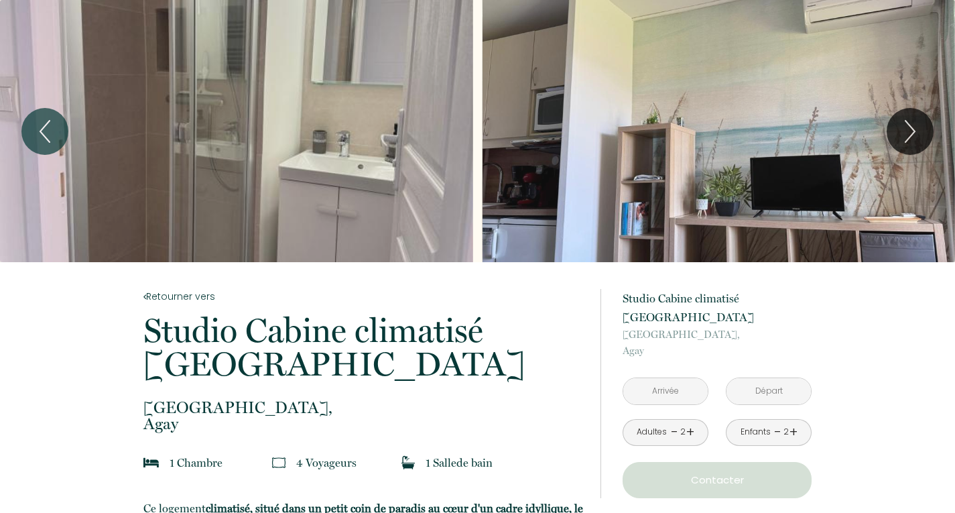
click at [247, 145] on div "Slideshow" at bounding box center [236, 131] width 473 height 262
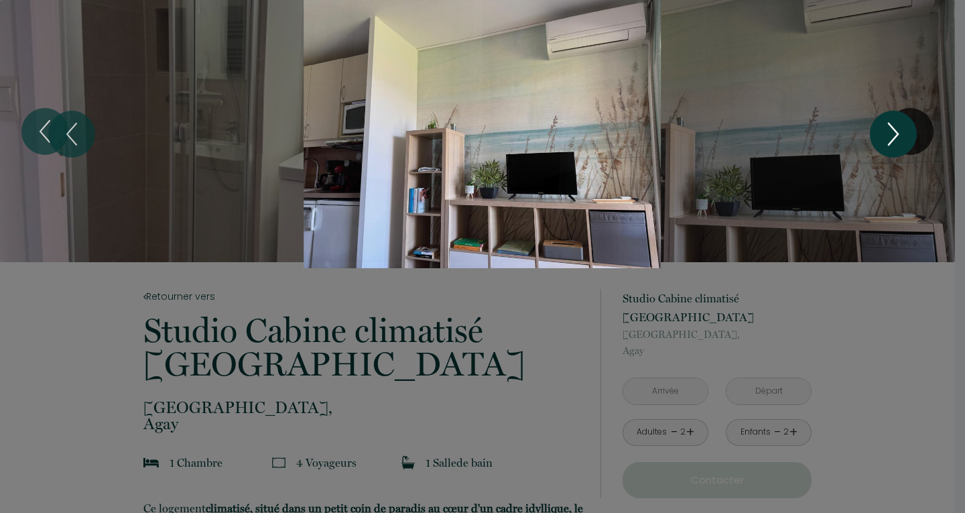
click at [889, 130] on icon "Next" at bounding box center [893, 134] width 28 height 40
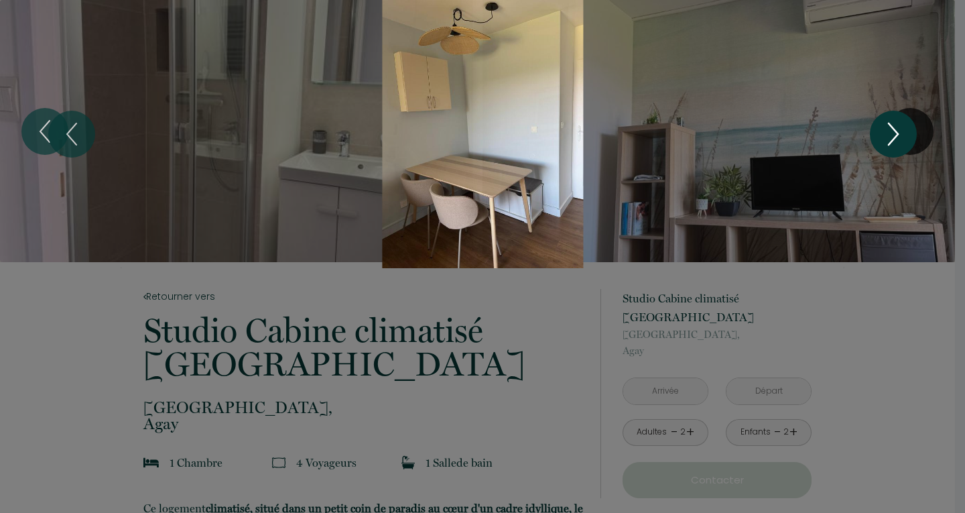
click at [889, 130] on icon "Next" at bounding box center [893, 134] width 28 height 40
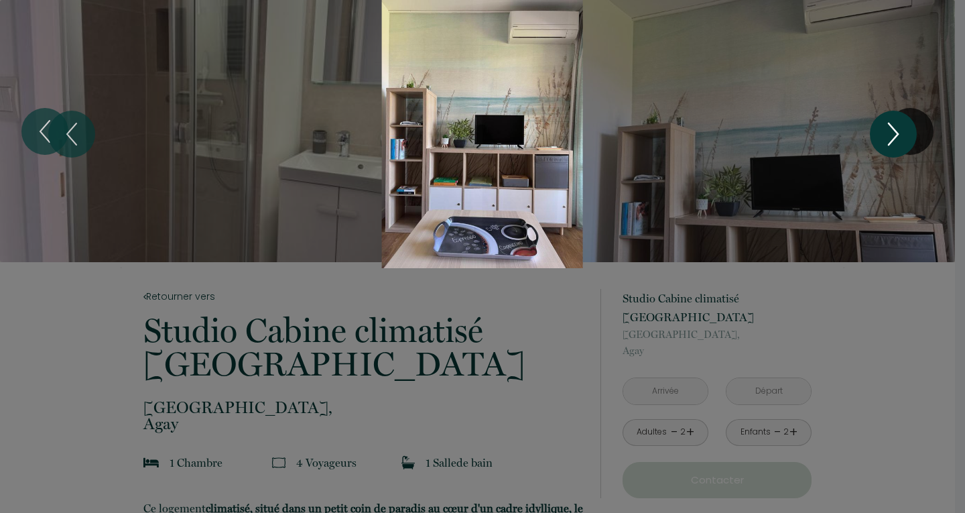
click at [889, 130] on icon "Next" at bounding box center [893, 134] width 28 height 40
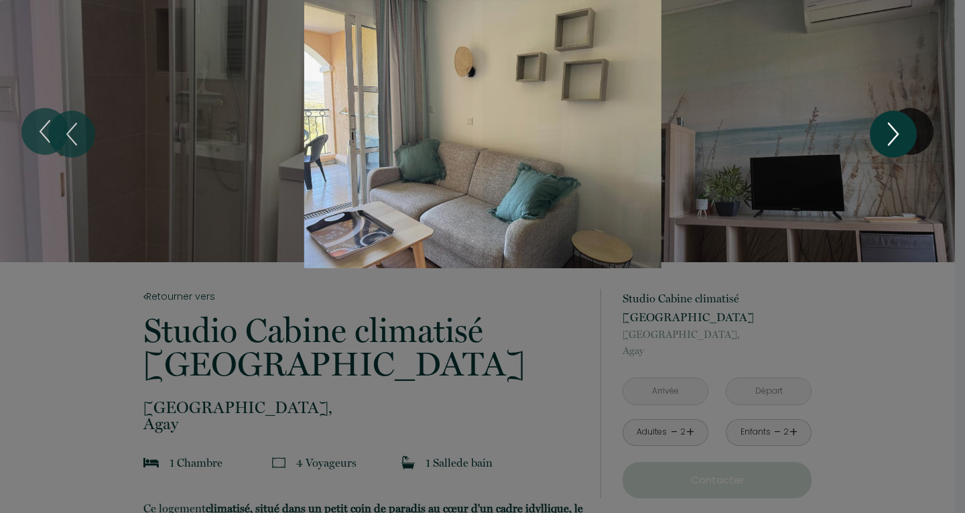
click at [889, 130] on icon "Next" at bounding box center [893, 134] width 28 height 40
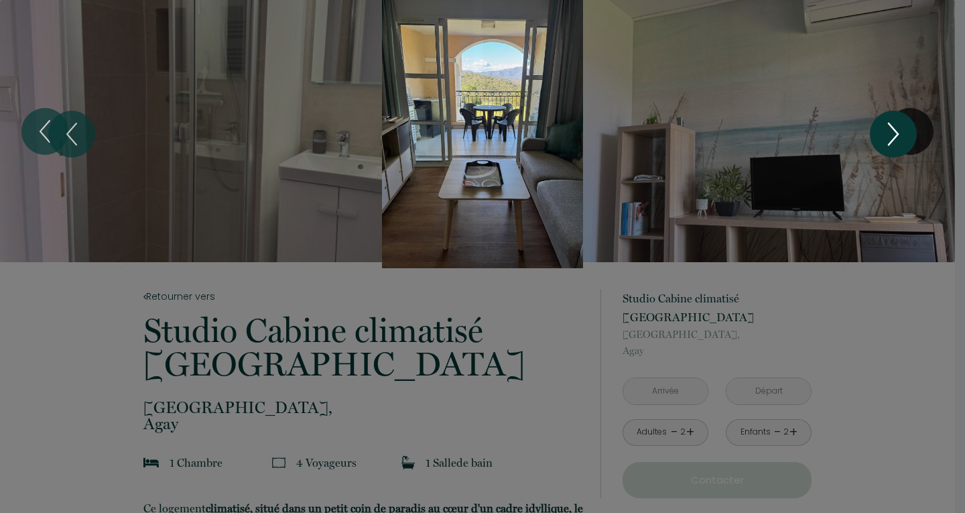
click at [889, 130] on icon "Next" at bounding box center [893, 134] width 28 height 40
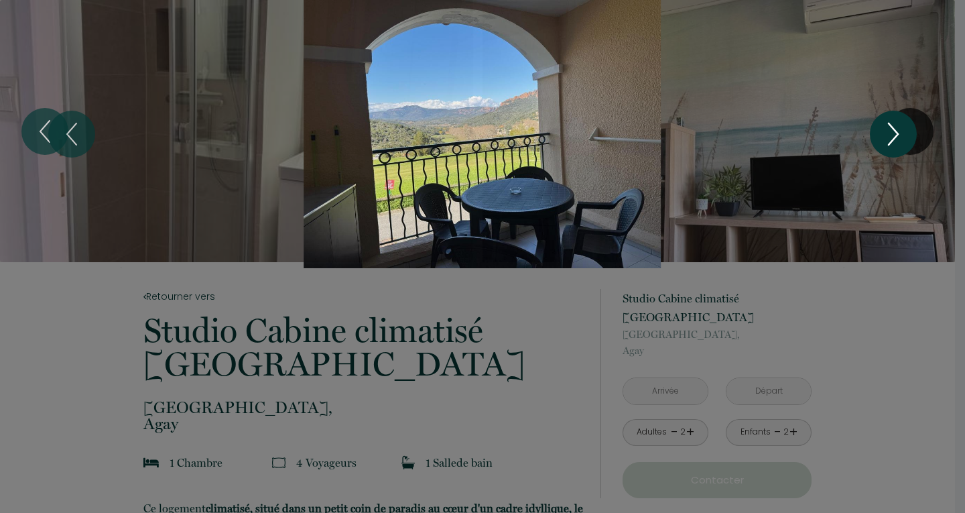
click at [889, 130] on icon "Next" at bounding box center [893, 134] width 28 height 40
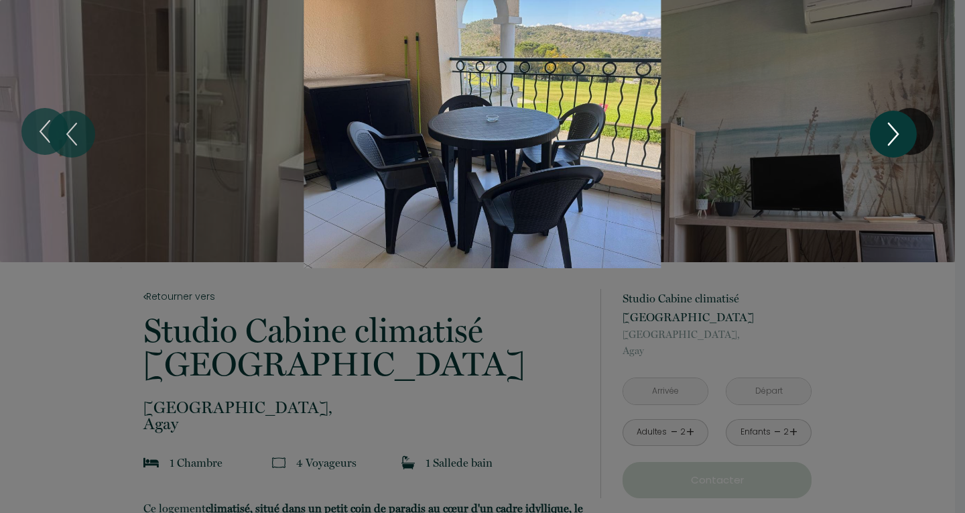
click at [889, 130] on icon "Next" at bounding box center [893, 134] width 28 height 40
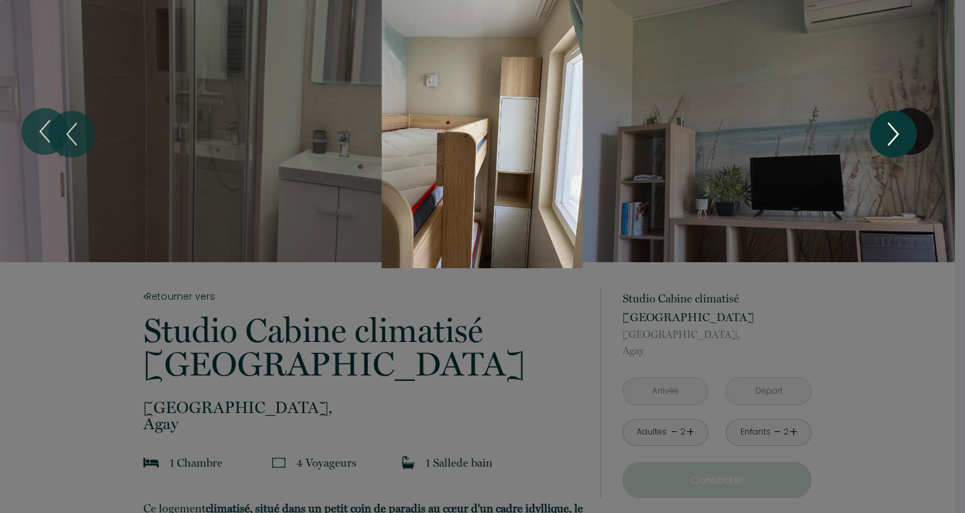
click at [889, 130] on icon "Next" at bounding box center [893, 134] width 28 height 40
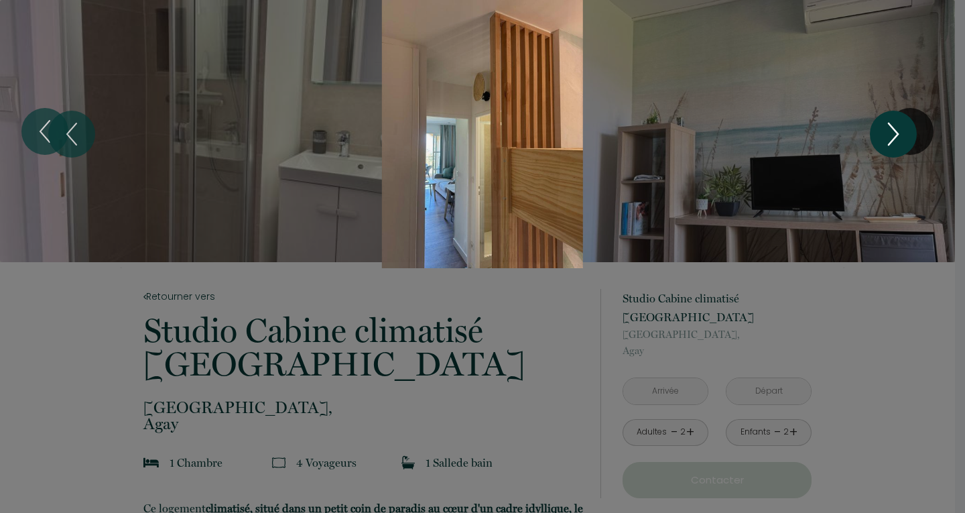
click at [889, 130] on icon "Next" at bounding box center [893, 134] width 28 height 40
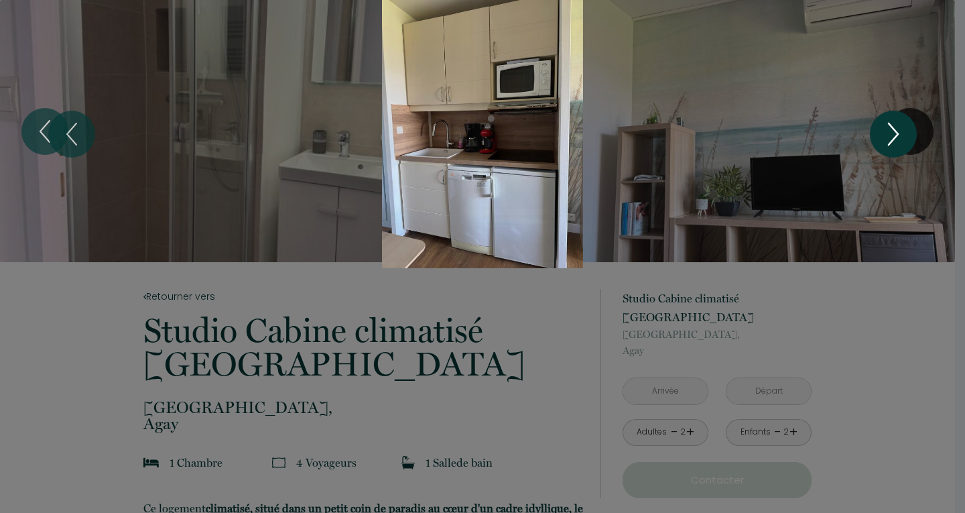
click at [889, 130] on icon "Next" at bounding box center [893, 134] width 28 height 40
click at [790, 191] on div "Slideshow" at bounding box center [483, 134] width 724 height 268
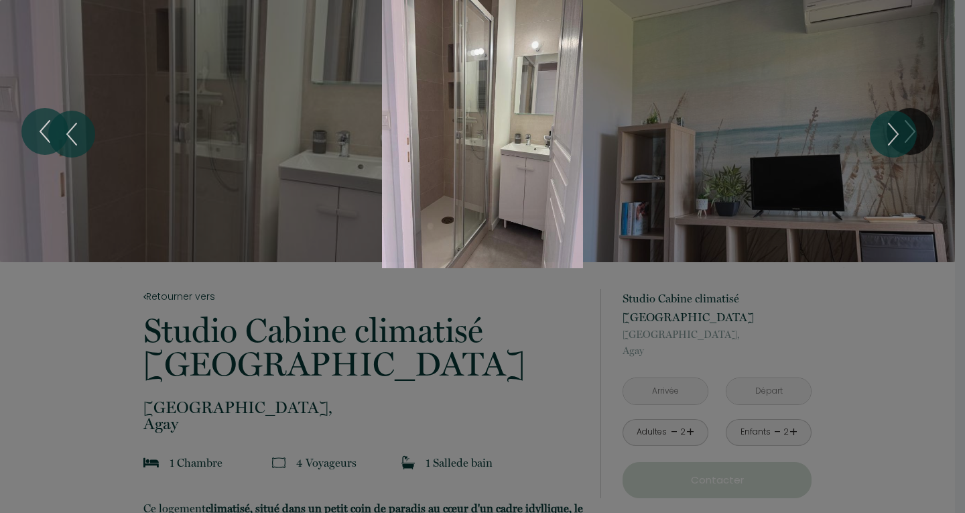
click at [915, 366] on div at bounding box center [482, 256] width 965 height 513
click at [655, 385] on div at bounding box center [482, 256] width 965 height 513
click at [883, 148] on icon "Next" at bounding box center [893, 134] width 28 height 40
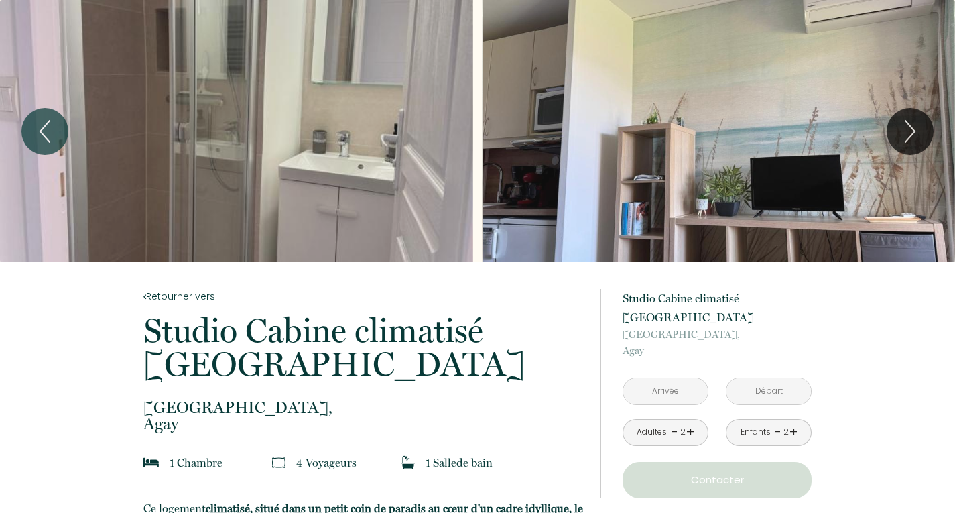
click at [674, 378] on input "text" at bounding box center [665, 391] width 84 height 26
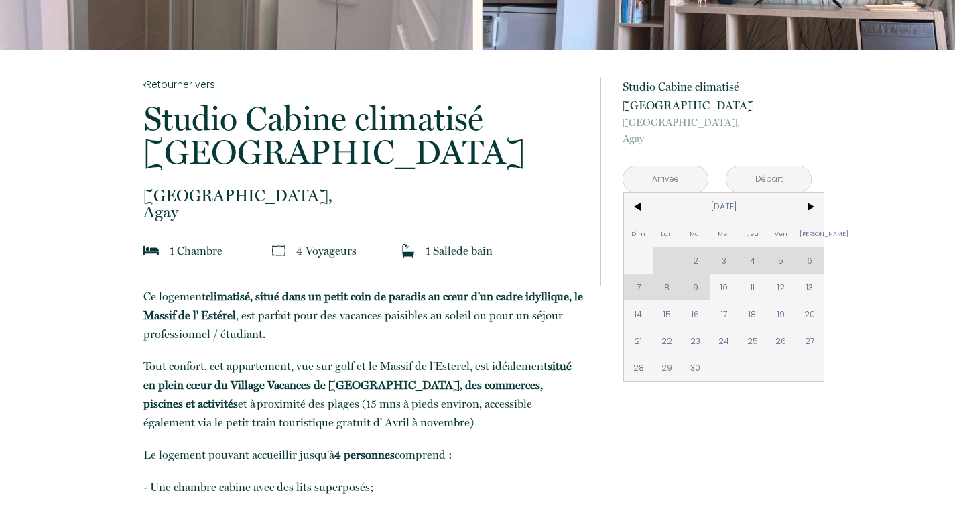
scroll to position [216, 0]
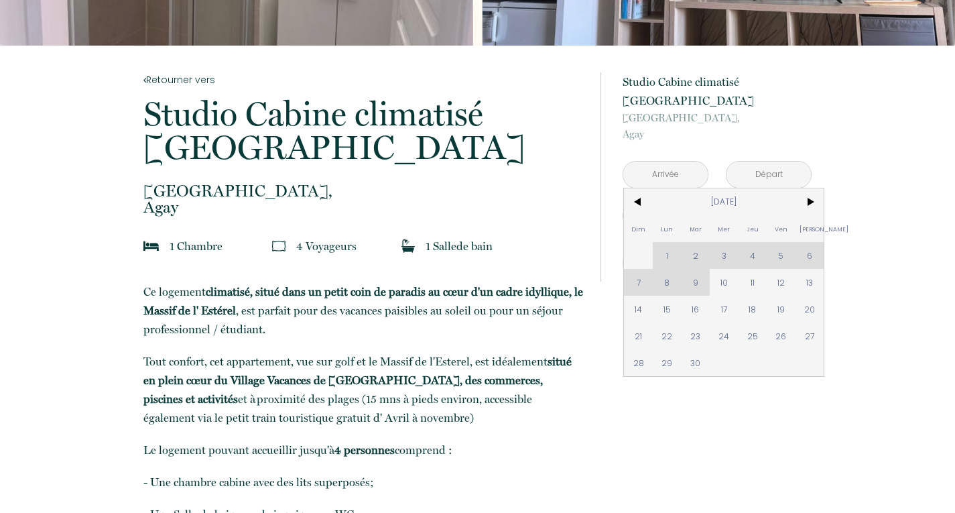
click at [814, 215] on span "[PERSON_NAME]" at bounding box center [810, 228] width 29 height 27
click at [804, 188] on span ">" at bounding box center [810, 201] width 29 height 27
click at [729, 322] on span "22" at bounding box center [724, 335] width 29 height 27
type input "Mer 22 Oct 2025"
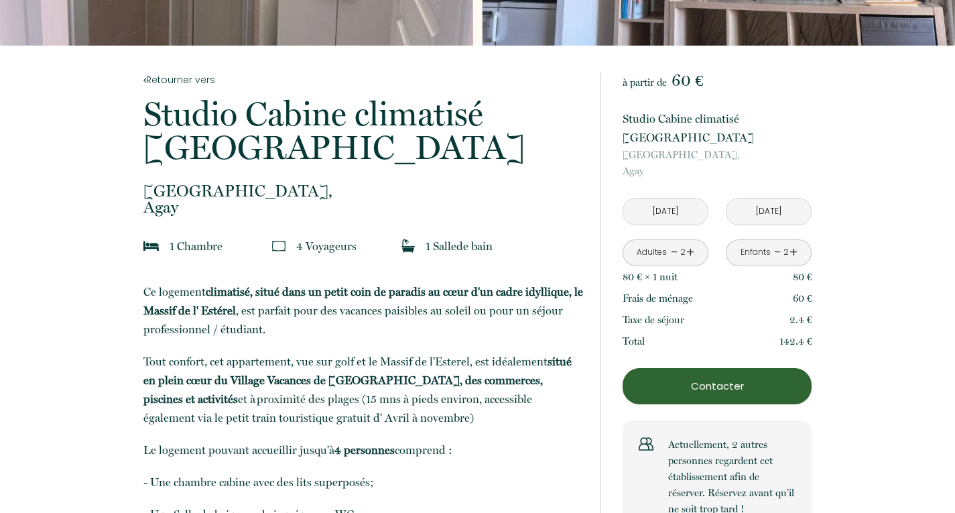
click at [771, 198] on input "Jeu 23 Oct 2025" at bounding box center [769, 211] width 84 height 26
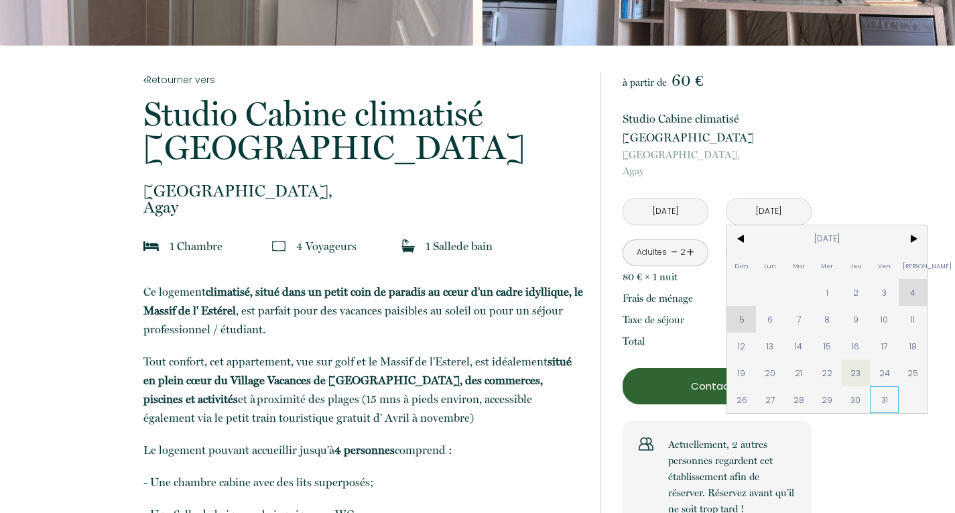
click at [881, 386] on span "31" at bounding box center [884, 399] width 29 height 27
type input "Ven 31 Oct 2025"
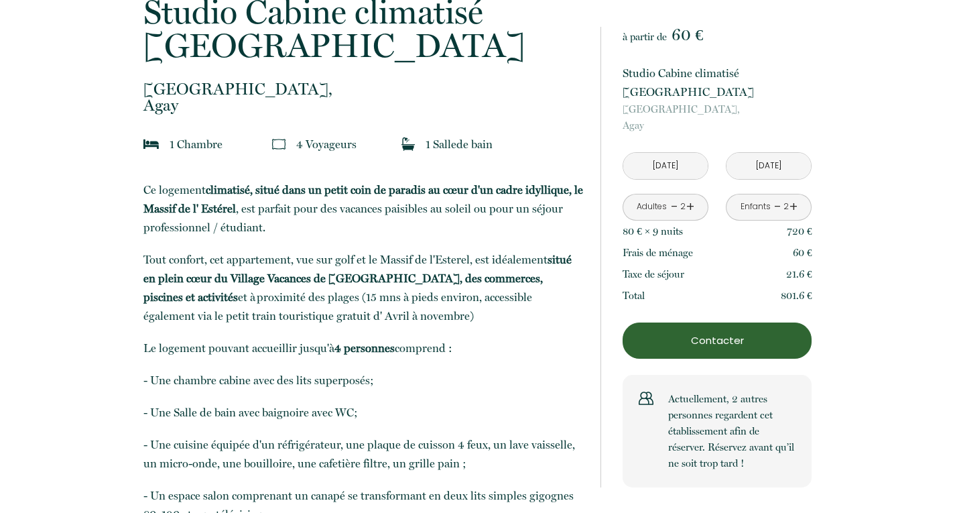
scroll to position [319, 0]
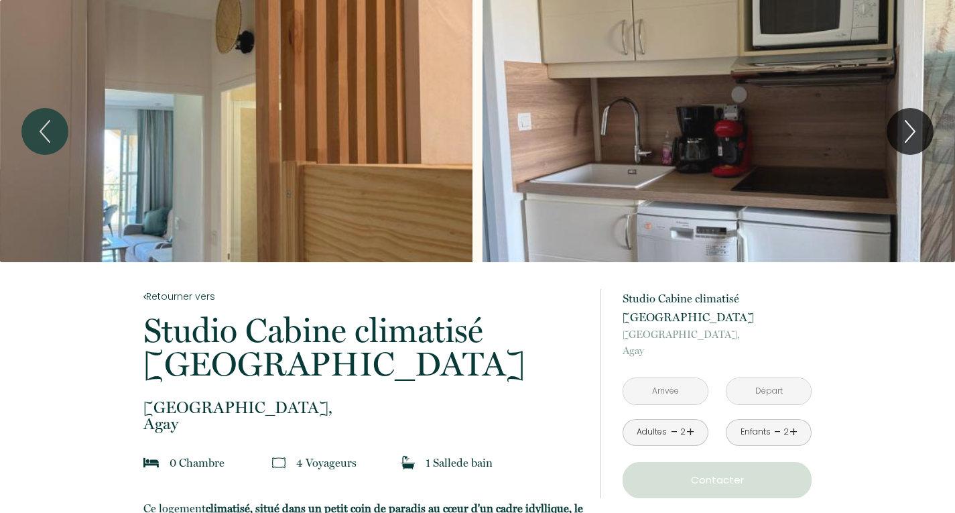
click at [664, 378] on input "text" at bounding box center [665, 391] width 84 height 26
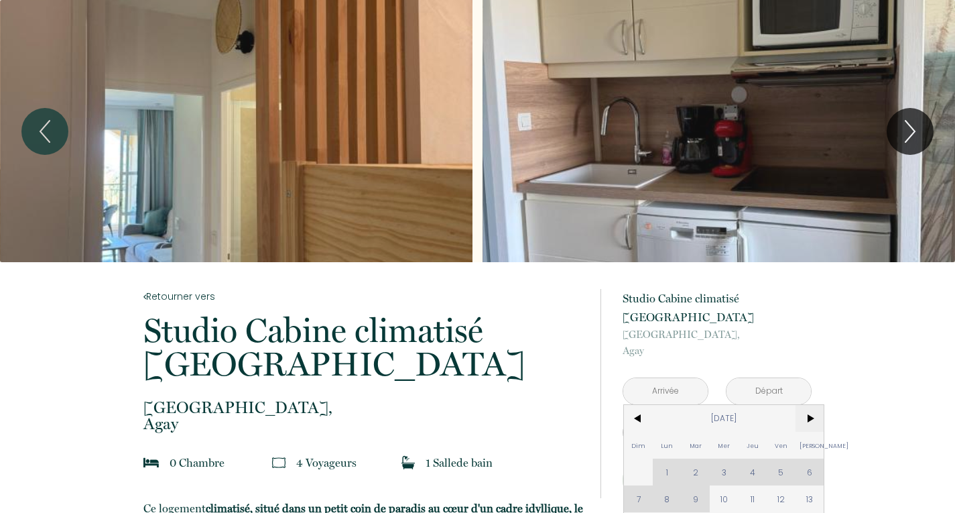
click at [807, 405] on span ">" at bounding box center [810, 418] width 29 height 27
type input "[DATE]"
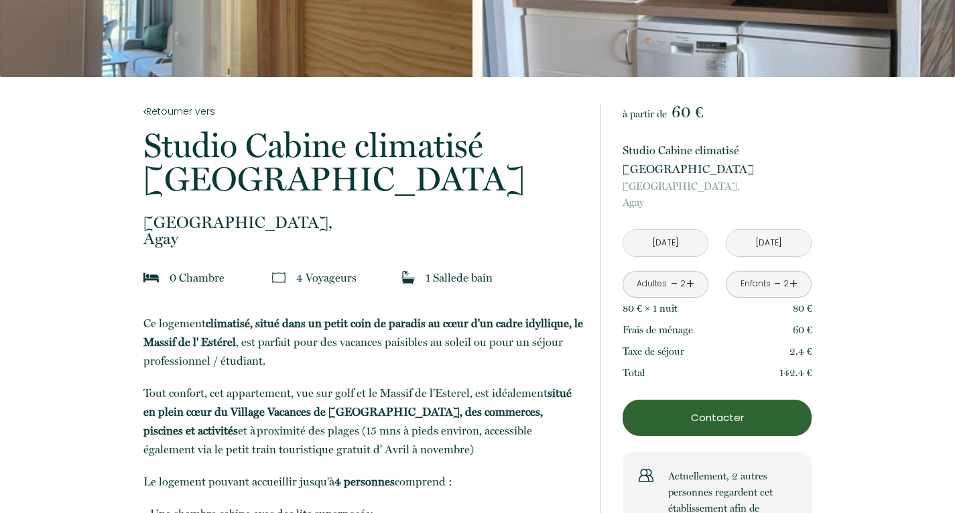
scroll to position [205, 0]
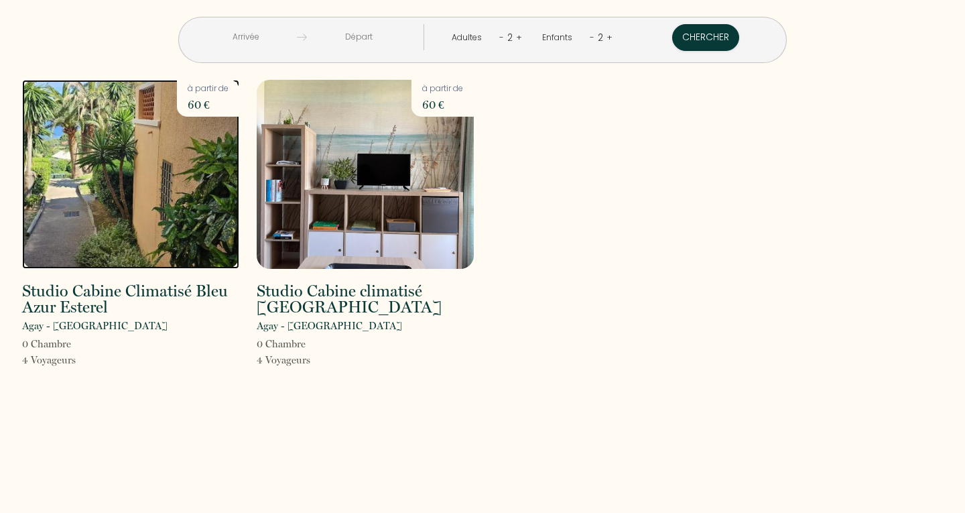
click at [127, 172] on img at bounding box center [130, 174] width 217 height 189
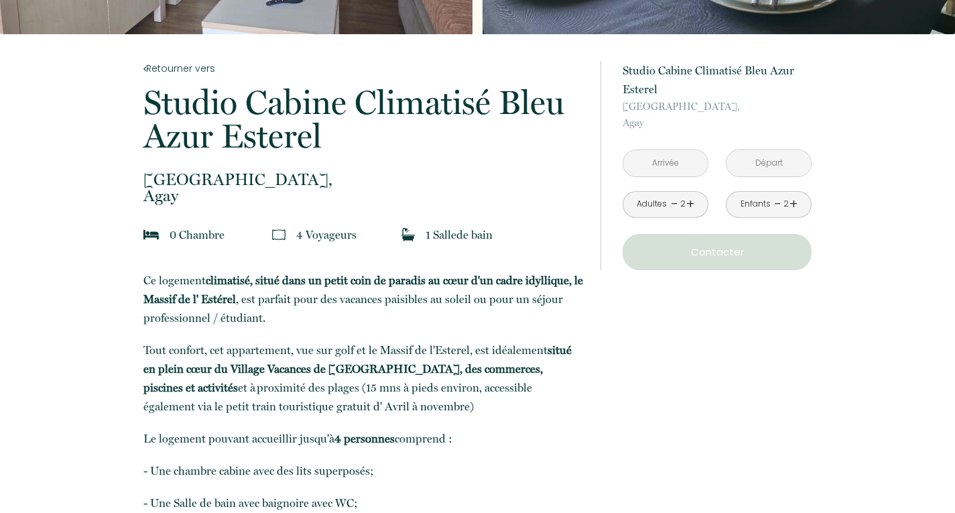
scroll to position [234, 0]
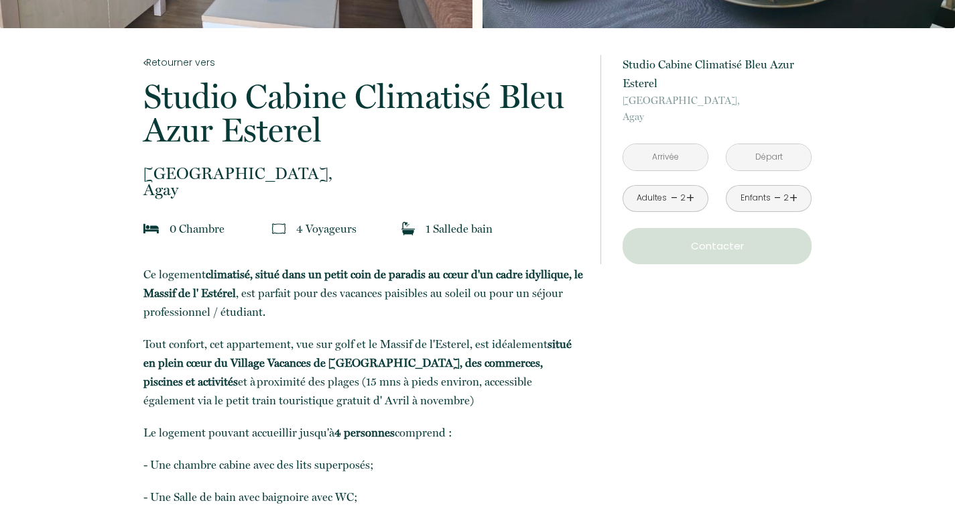
click at [682, 157] on input "text" at bounding box center [665, 157] width 84 height 26
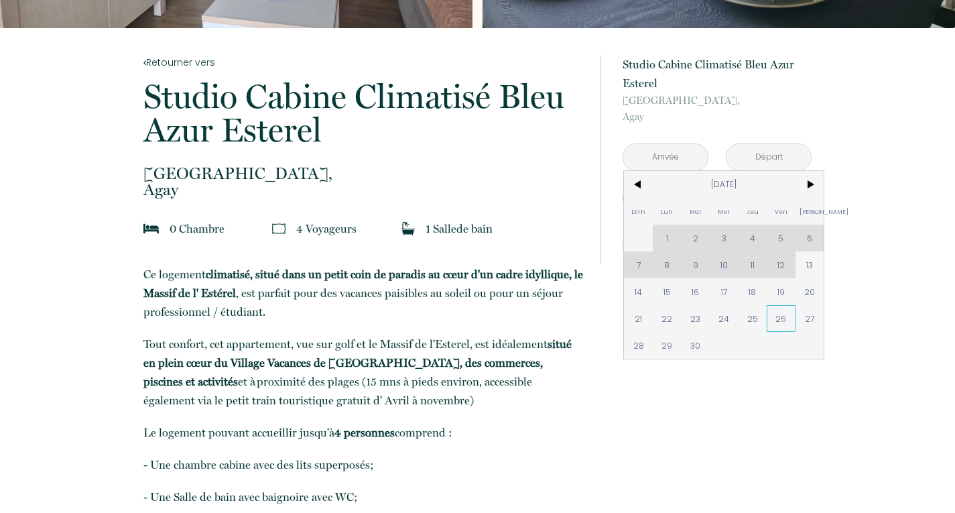
click at [788, 326] on span "26" at bounding box center [781, 318] width 29 height 27
type input "Ven 26 Sep 2025"
type input "Sam 27 Sep 2025"
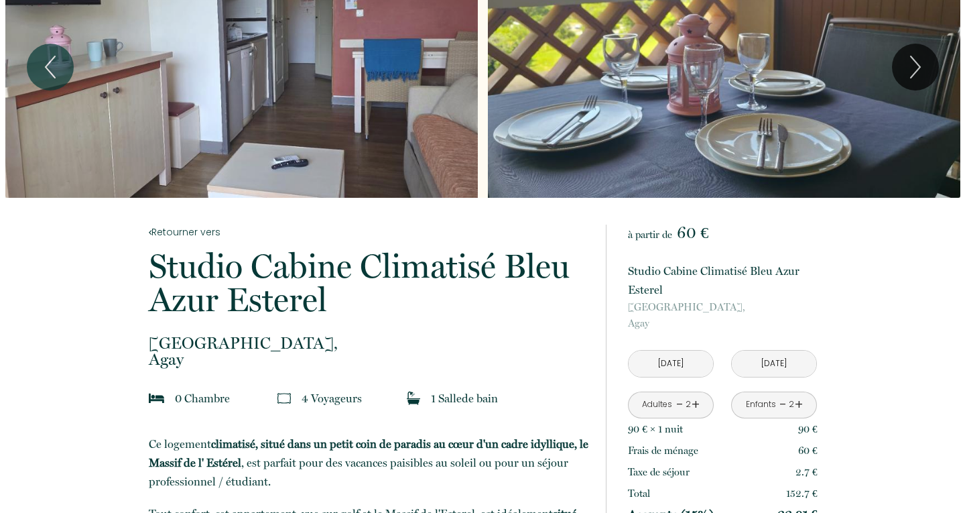
scroll to position [0, 0]
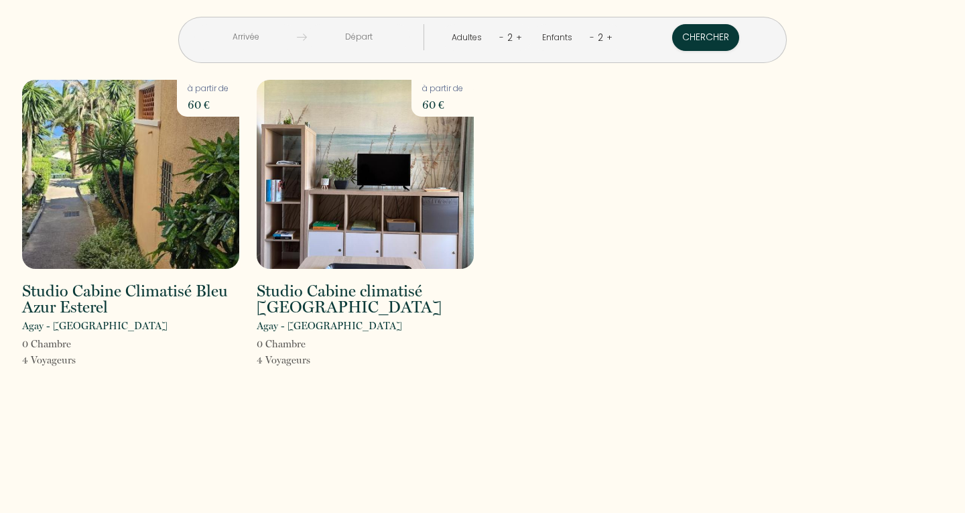
click at [647, 348] on div "Studio Cabine Climatisé Bleu Azur Esterel Agay - [GEOGRAPHIC_DATA] 0 Chambre 4 …" at bounding box center [482, 233] width 938 height 306
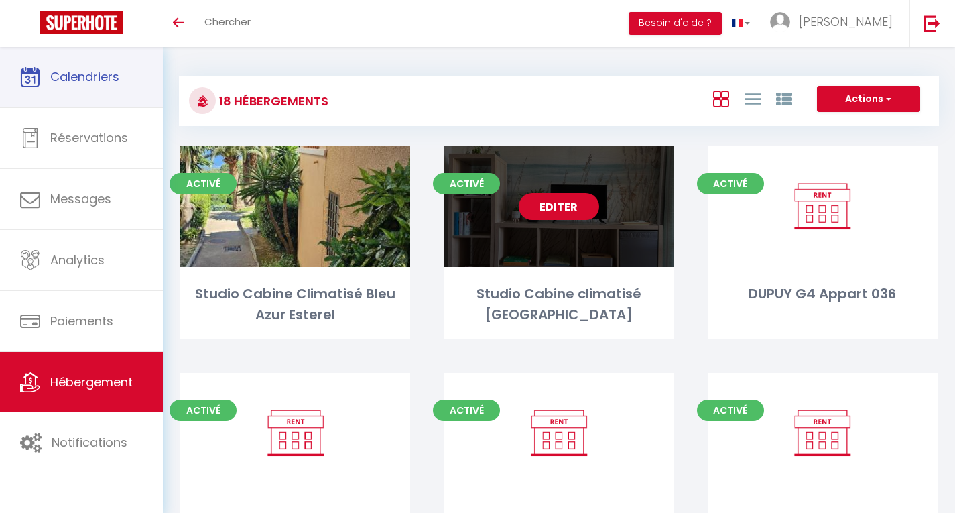
click at [567, 206] on link "Editer" at bounding box center [559, 206] width 80 height 27
select select "3"
select select "2"
select select "1"
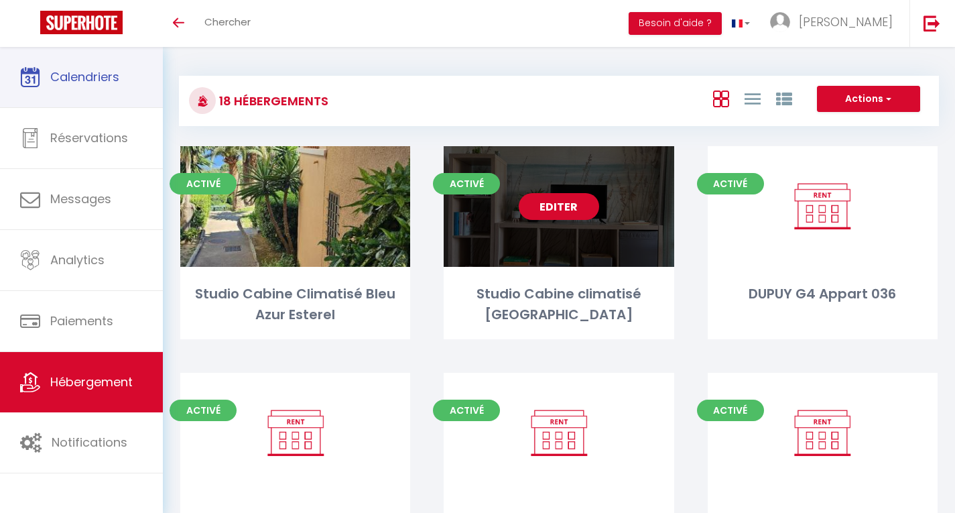
select select "28"
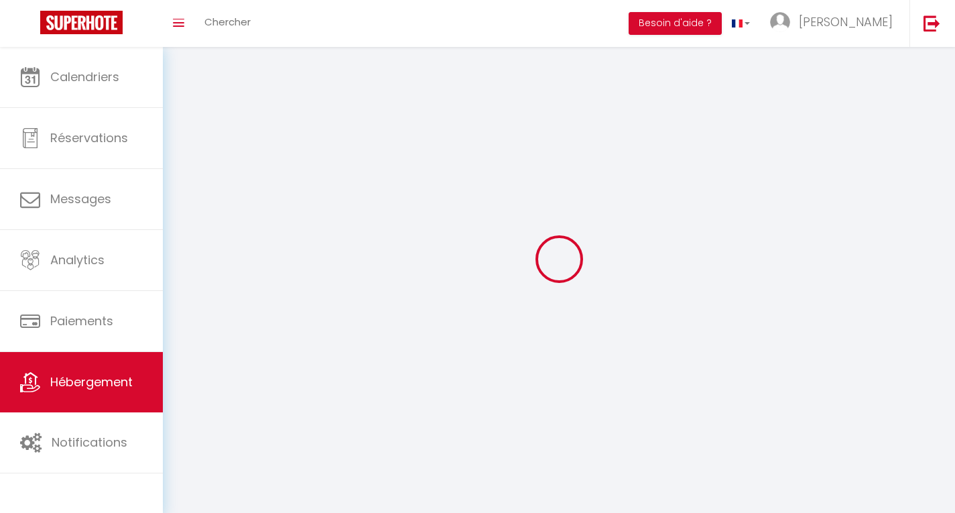
select select
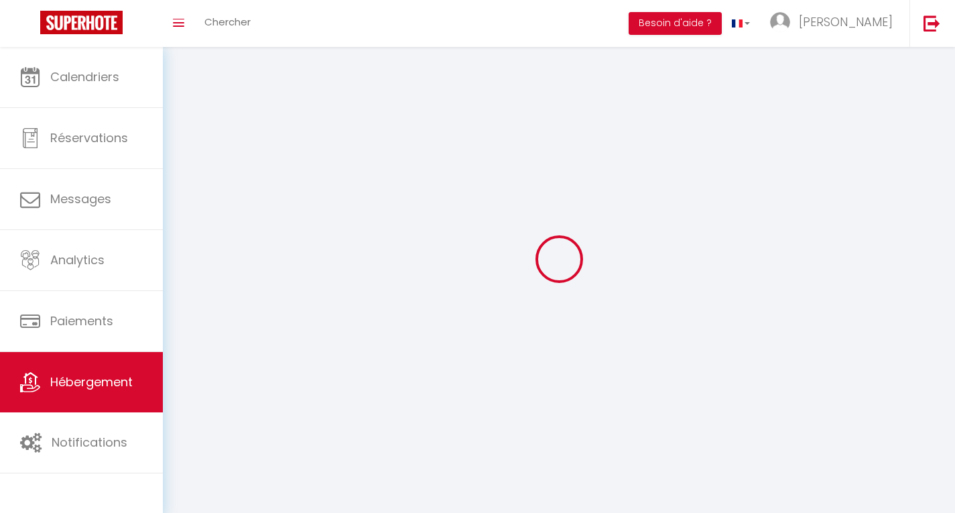
select select
checkbox input "false"
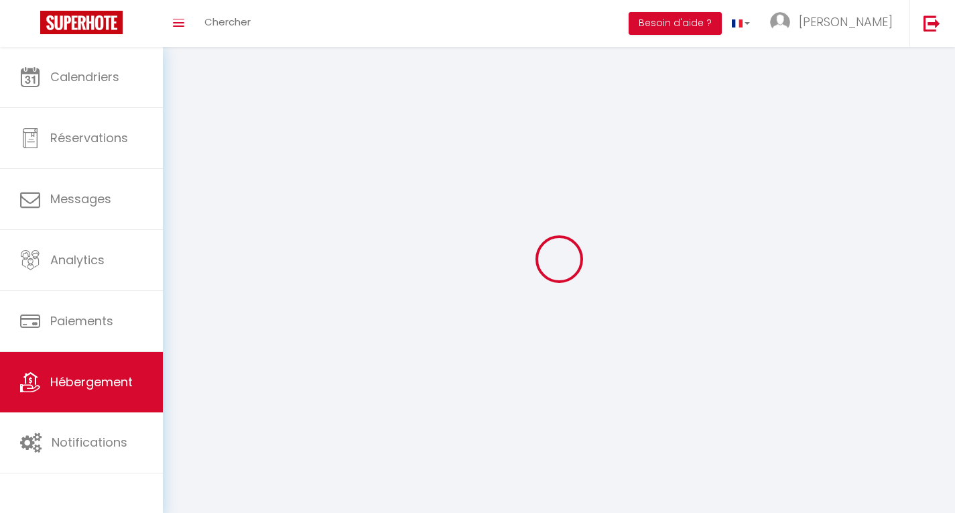
select select
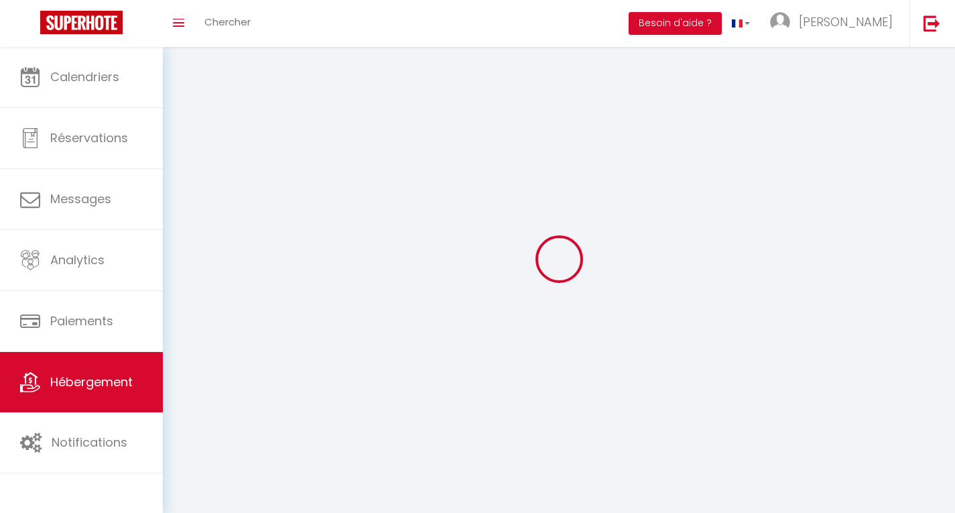
select select
checkbox input "false"
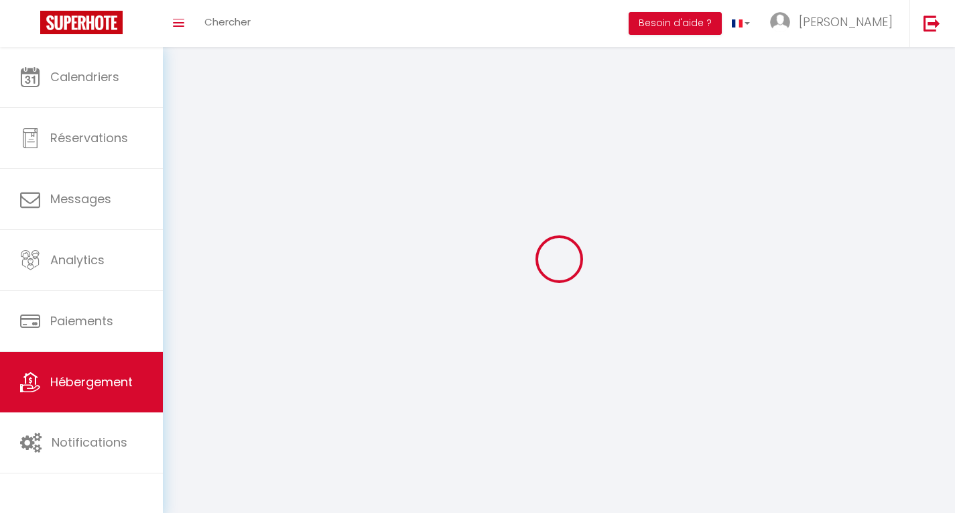
checkbox input "false"
select select
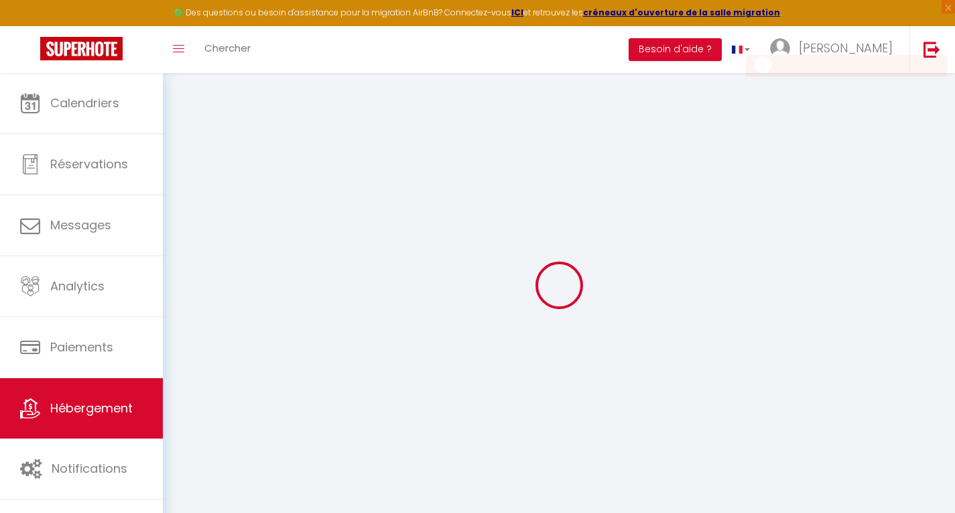
select select
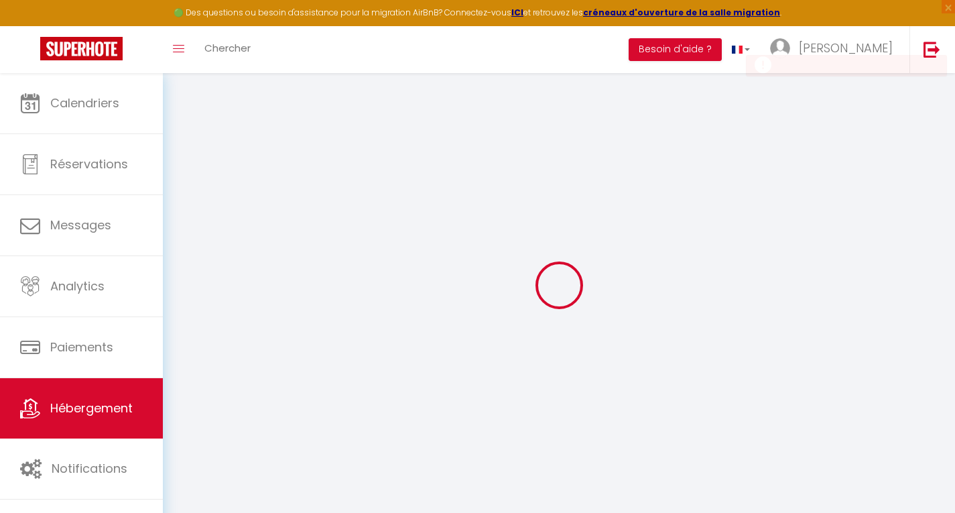
select select
checkbox input "false"
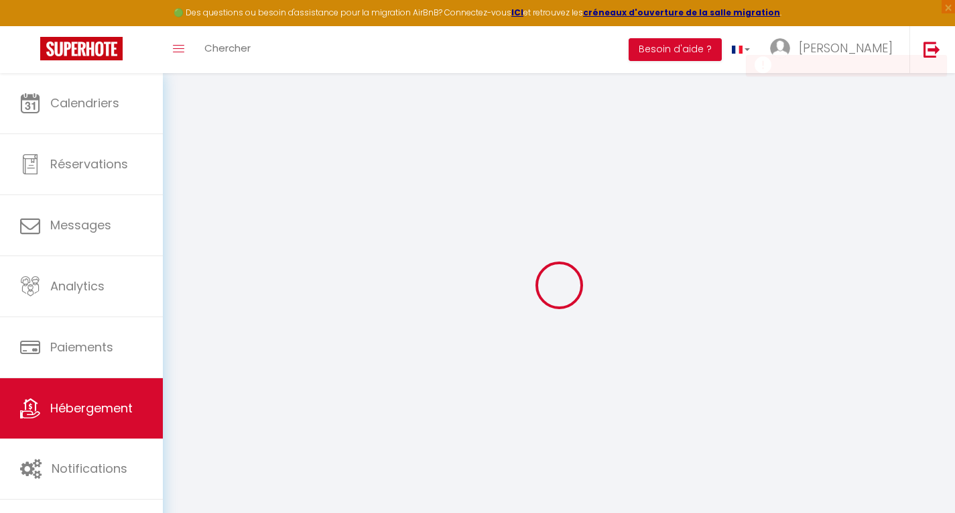
select select
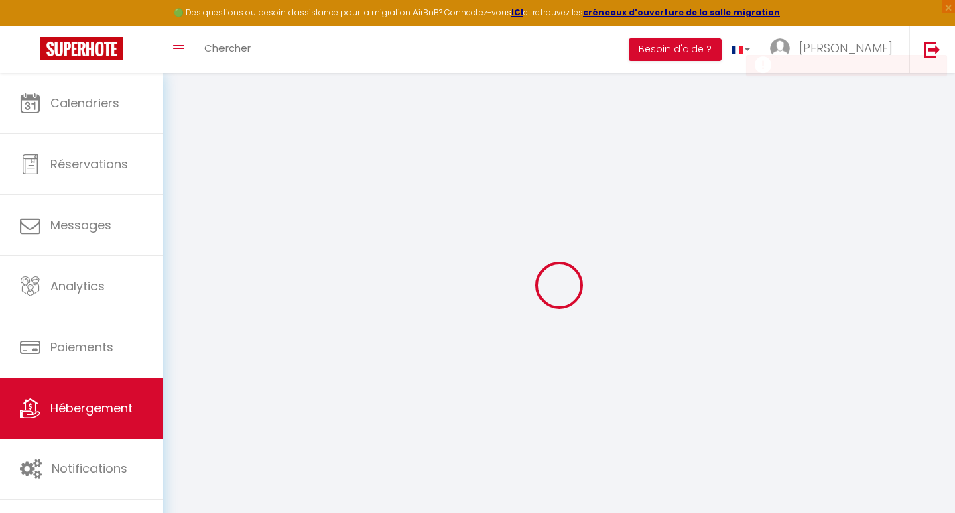
select select
checkbox input "false"
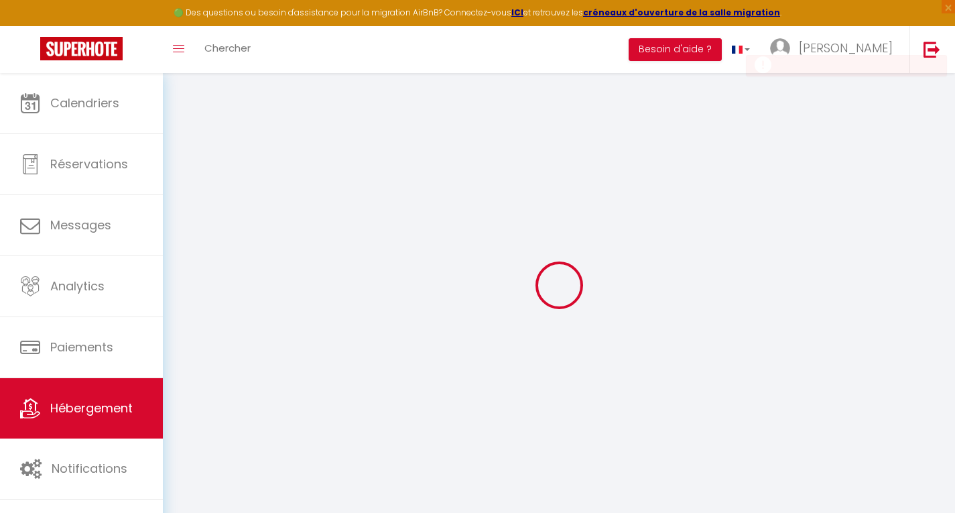
checkbox input "false"
select select
type input "Studio Cabine climatisé [GEOGRAPHIC_DATA]"
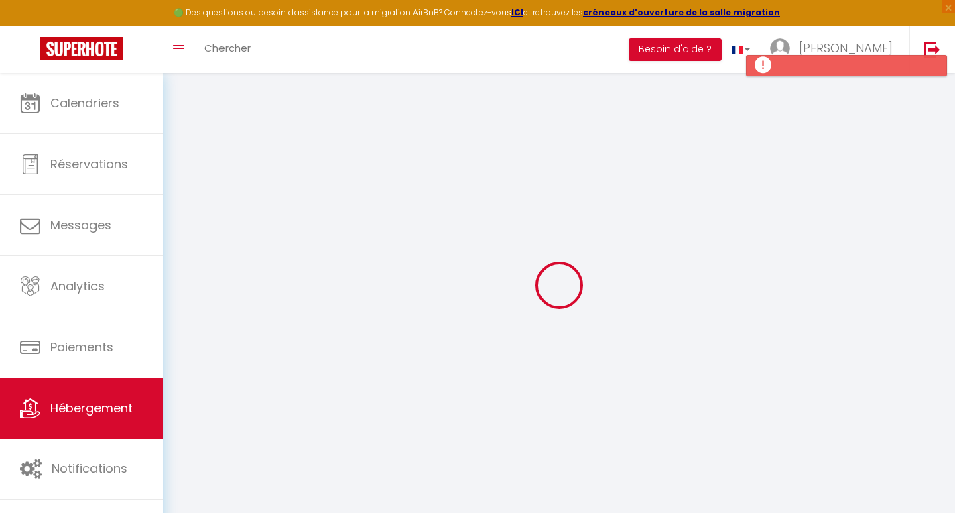
type input "Séverine"
select select "0"
type input "60"
type input "6"
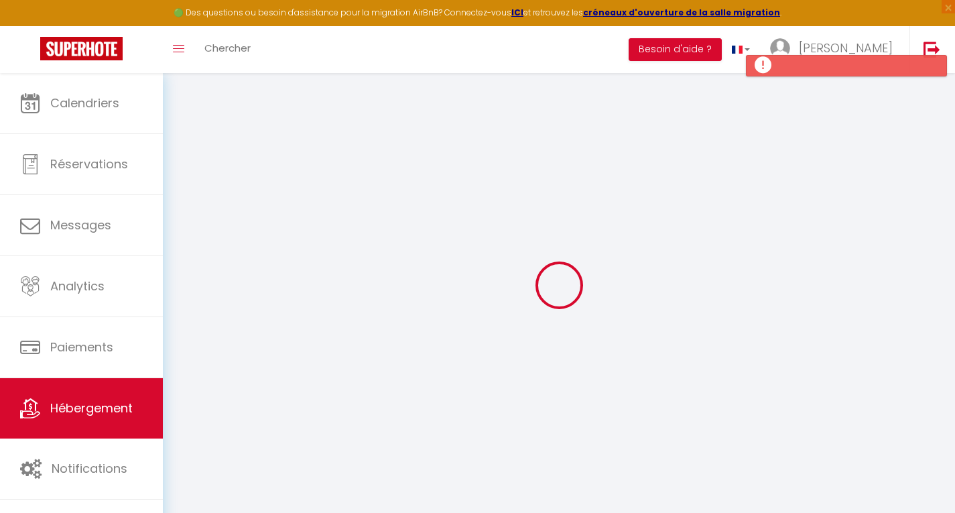
type input "10"
type input "700"
type input "20"
select select
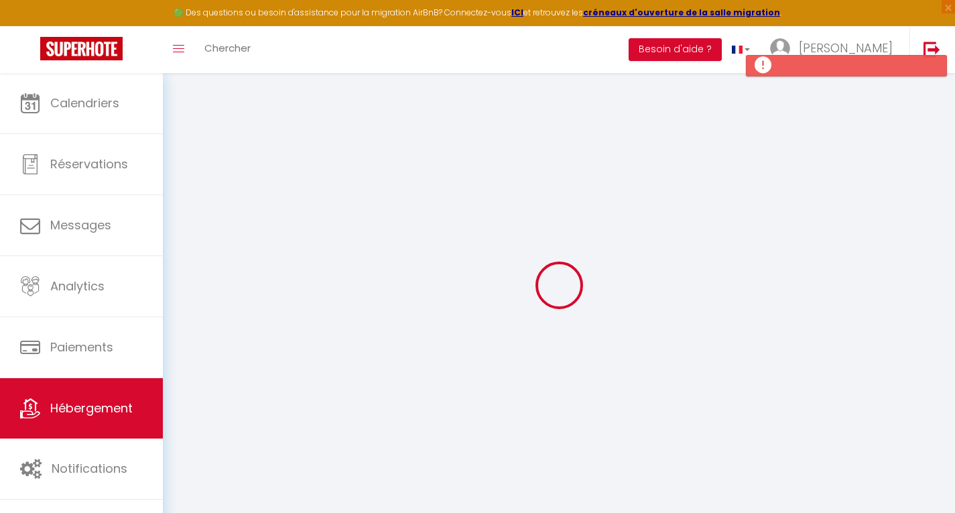
select select
type input "Rue des Calanques"
type input "83530"
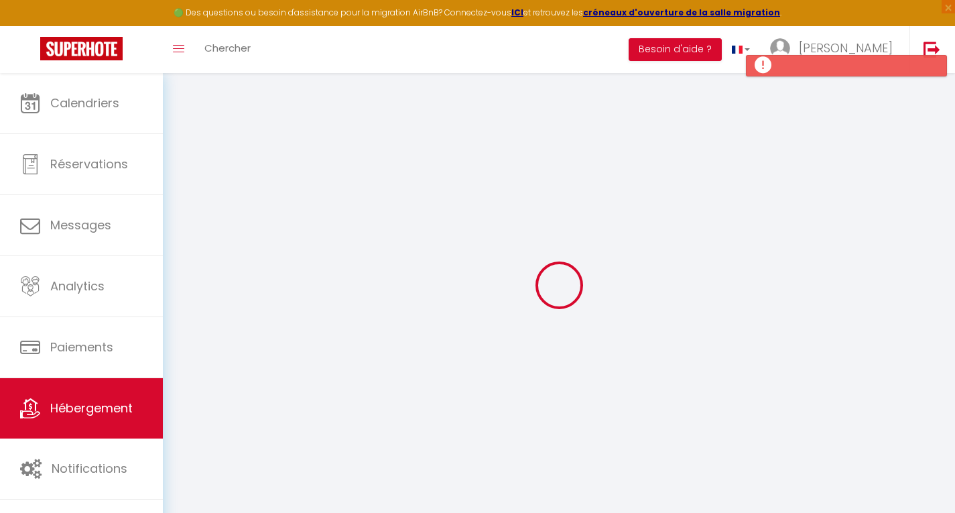
type input "Agay"
type input "jconciergerieservices@gmail.com"
select select
checkbox input "false"
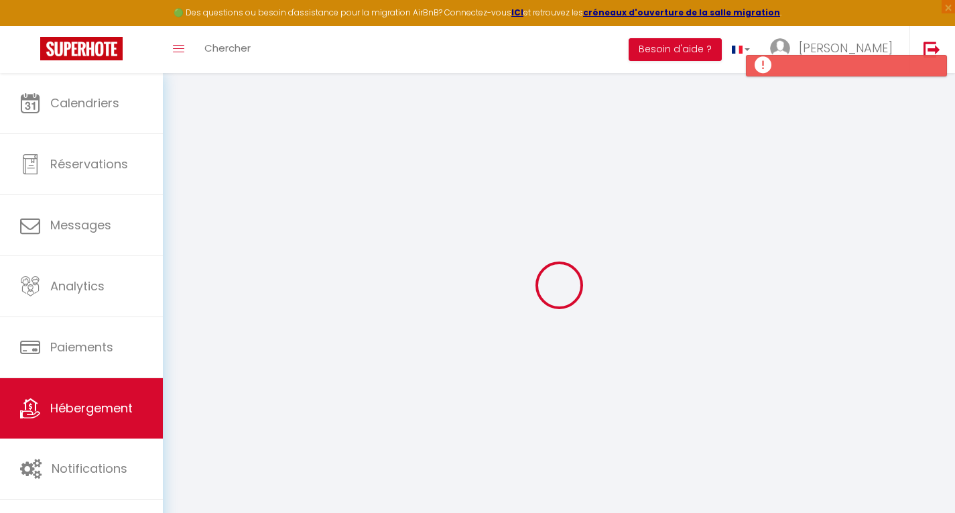
checkbox input "false"
radio input "true"
type input "30"
type input "0"
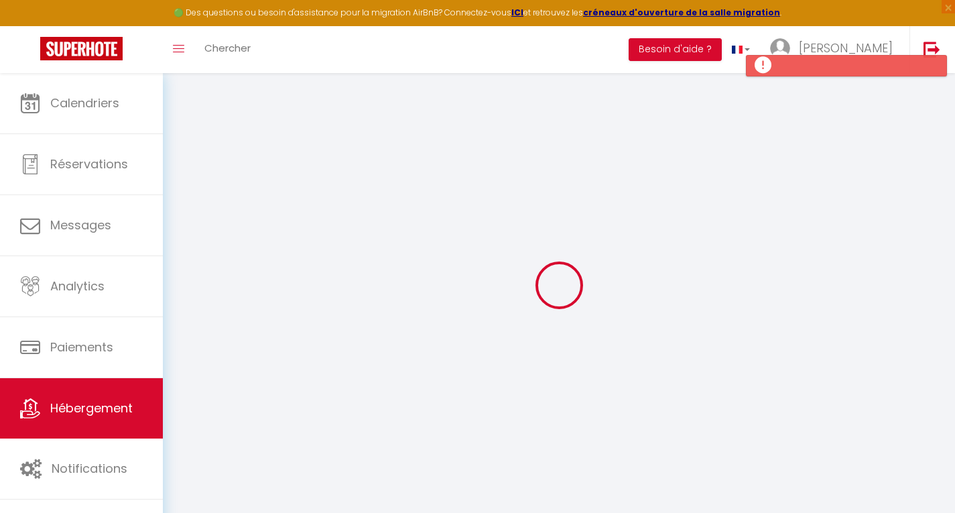
type input "0"
select select
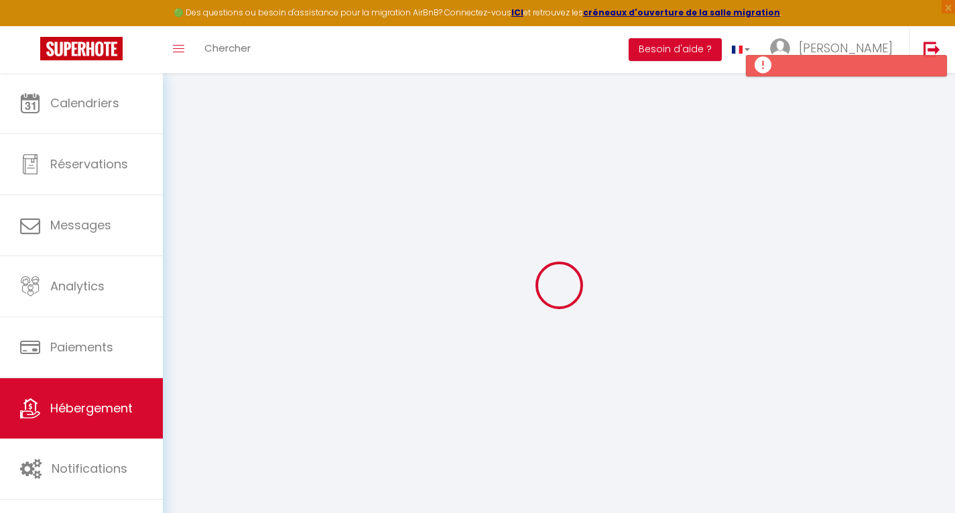
select select
checkbox input "false"
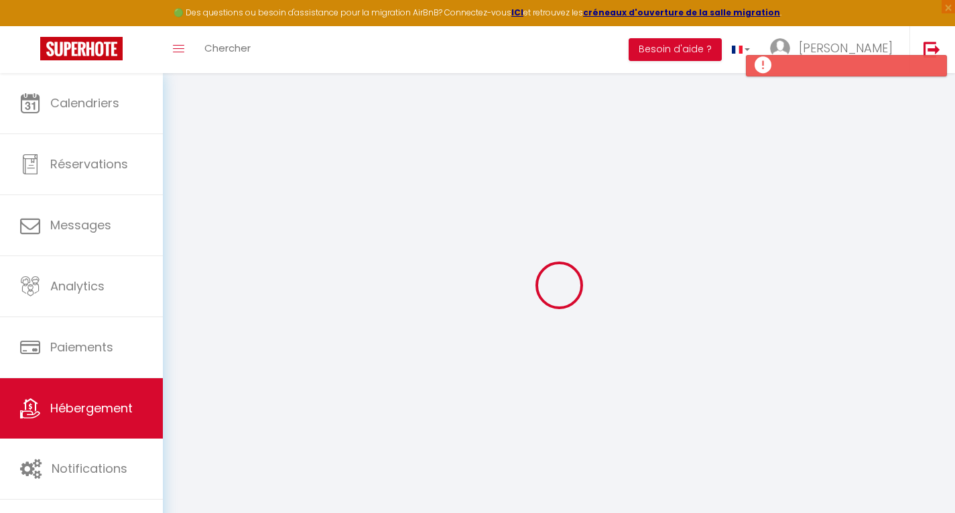
checkbox input "false"
select select
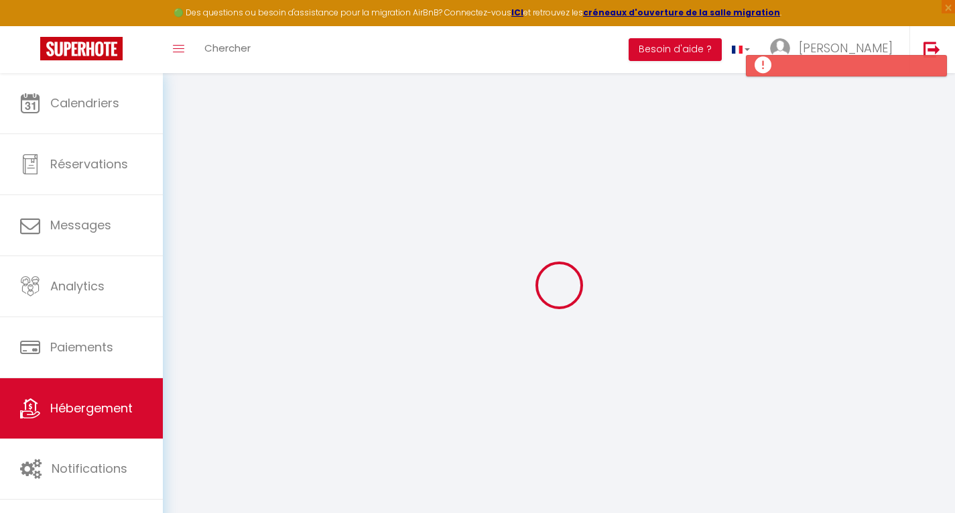
select select
checkbox input "false"
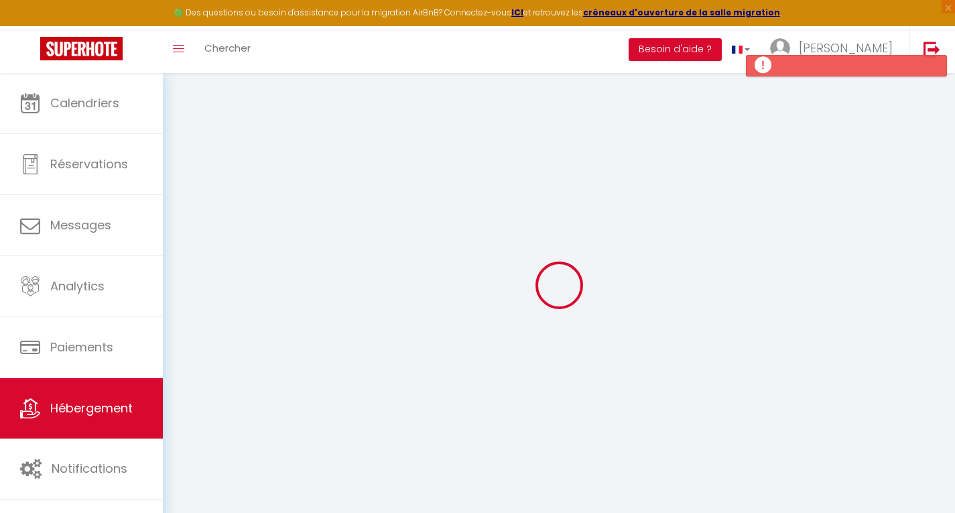
checkbox input "false"
select select
checkbox input "false"
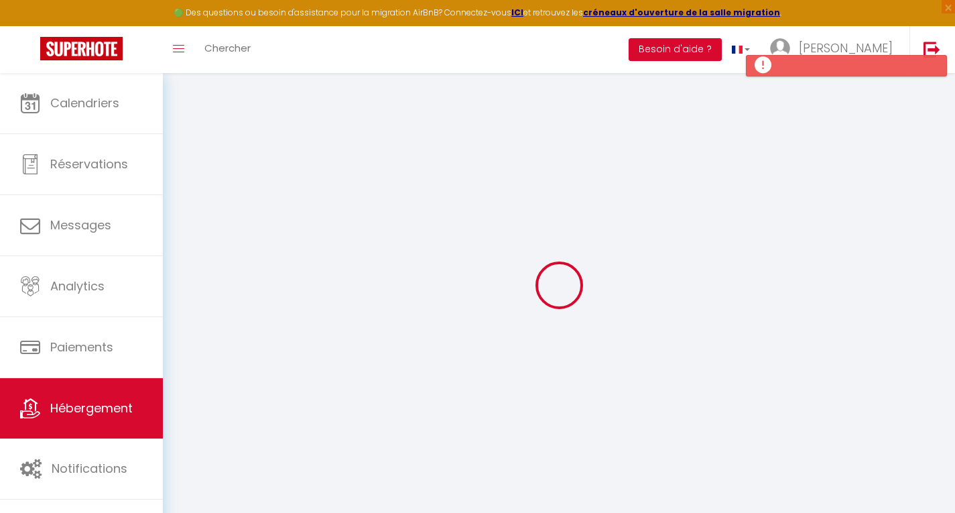
checkbox input "false"
select select "16:00"
select select "21:00"
select select "10:00"
select select "15"
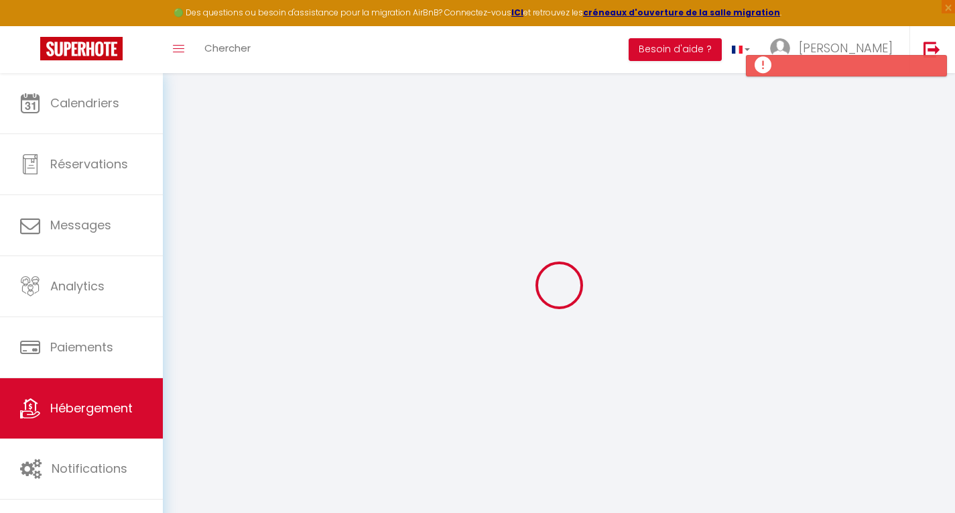
select select "15"
select select
checkbox input "false"
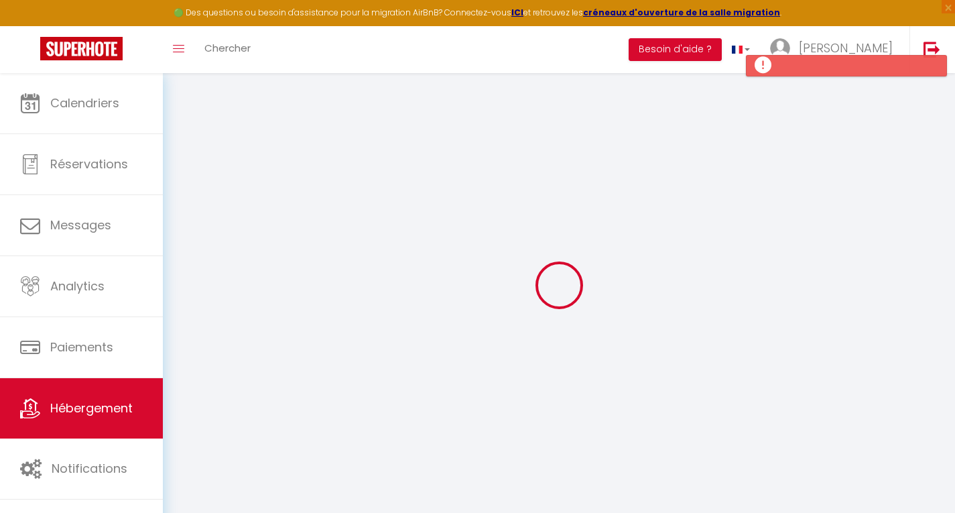
checkbox input "false"
select select
checkbox input "false"
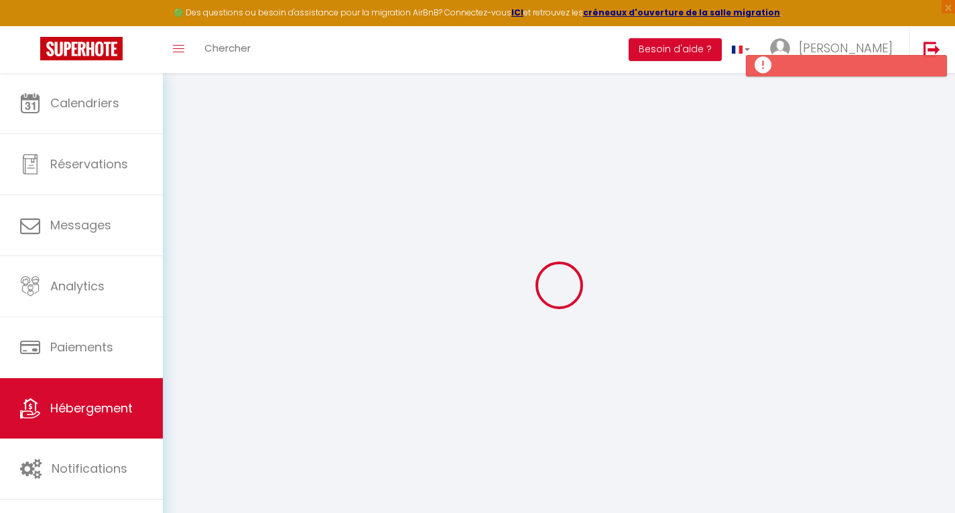
checkbox input "false"
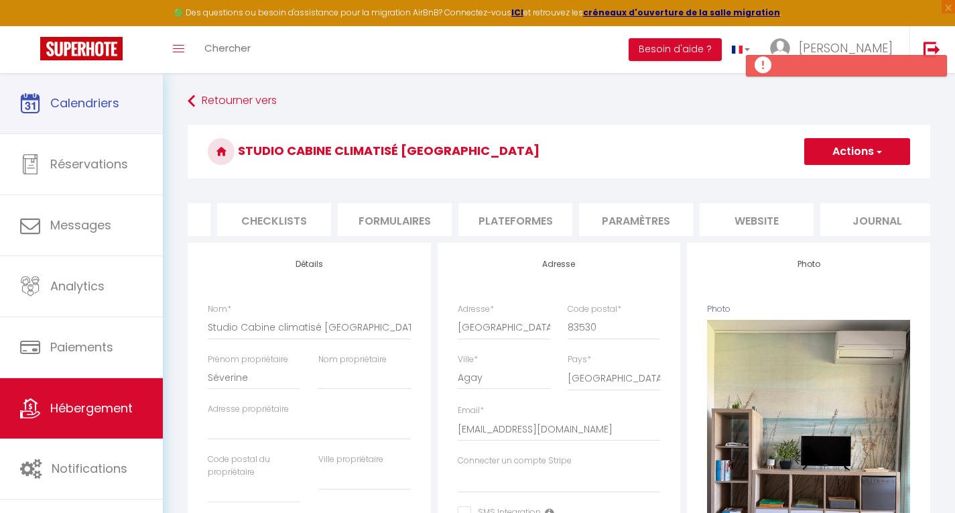
scroll to position [0, 454]
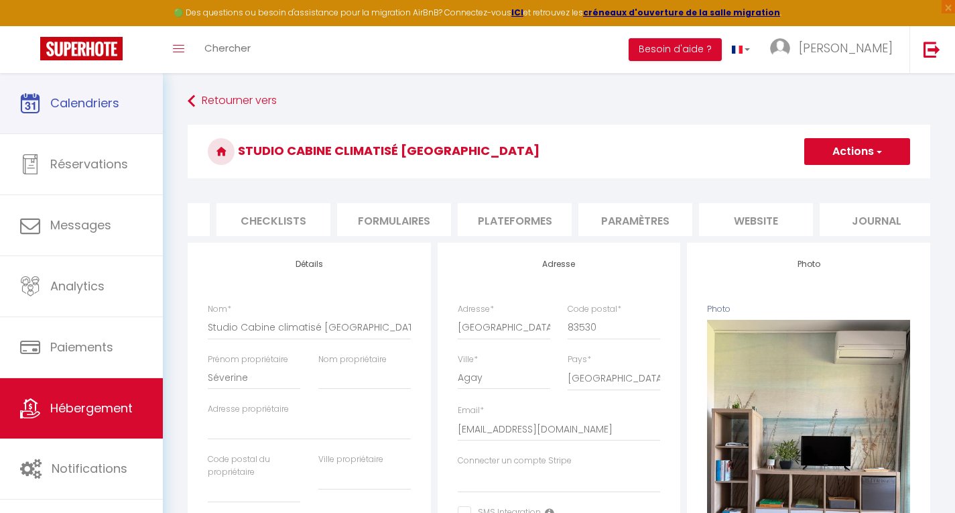
click at [867, 151] on button "Actions" at bounding box center [857, 151] width 106 height 27
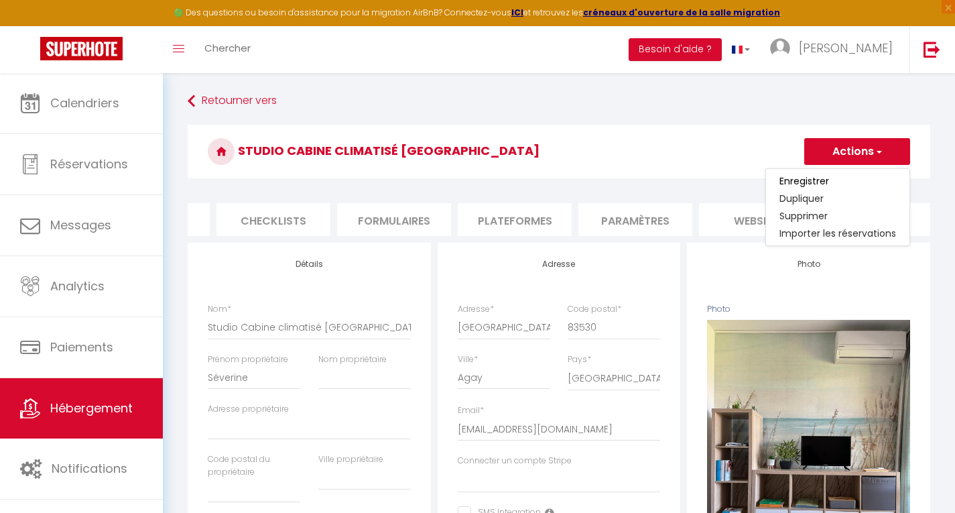
click at [757, 139] on h3 "Studio Cabine climatisé [GEOGRAPHIC_DATA]" at bounding box center [559, 152] width 743 height 54
click at [758, 223] on li "website" at bounding box center [756, 219] width 114 height 33
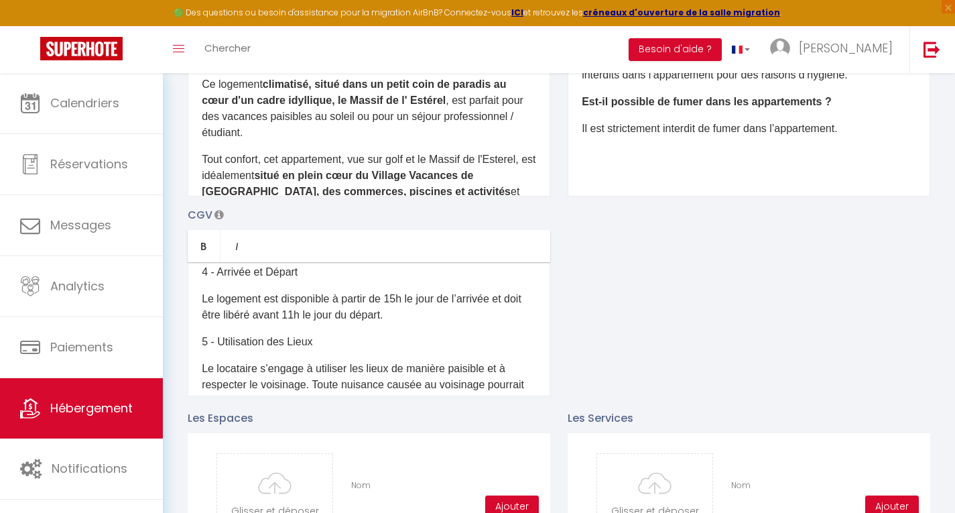
scroll to position [221, 0]
click at [399, 309] on p "Le logement est disponible à partir de 15h le jour de l’arrivée et doit être li…" at bounding box center [369, 307] width 334 height 32
click at [326, 323] on p "Le logement est disponible à partir de 16h le jour de l’arrivée et doit être li…" at bounding box center [369, 307] width 334 height 32
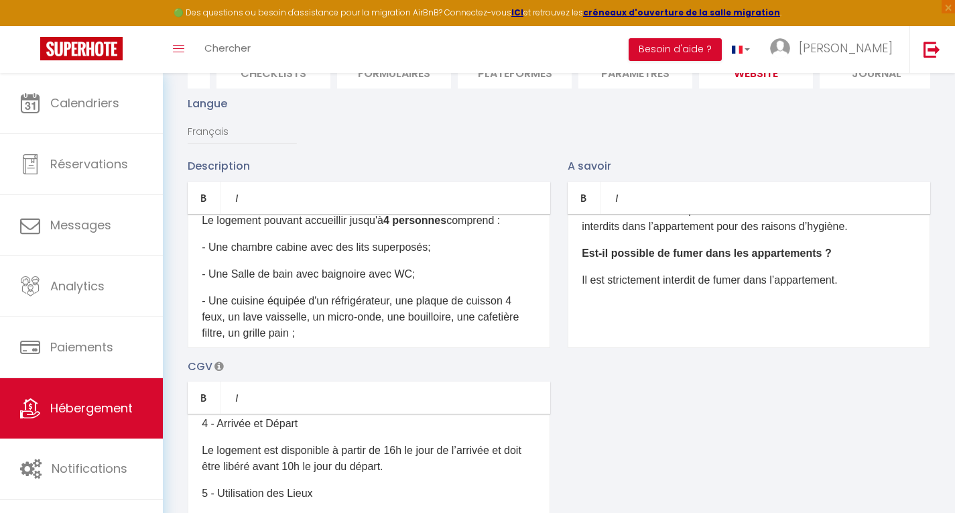
scroll to position [182, 0]
click at [367, 282] on p "- Une Salle de bain avec baignoire avec WC;" at bounding box center [369, 273] width 334 height 16
click at [340, 282] on p "- Une Salle d'eau avec doucge et WC;" at bounding box center [369, 273] width 334 height 16
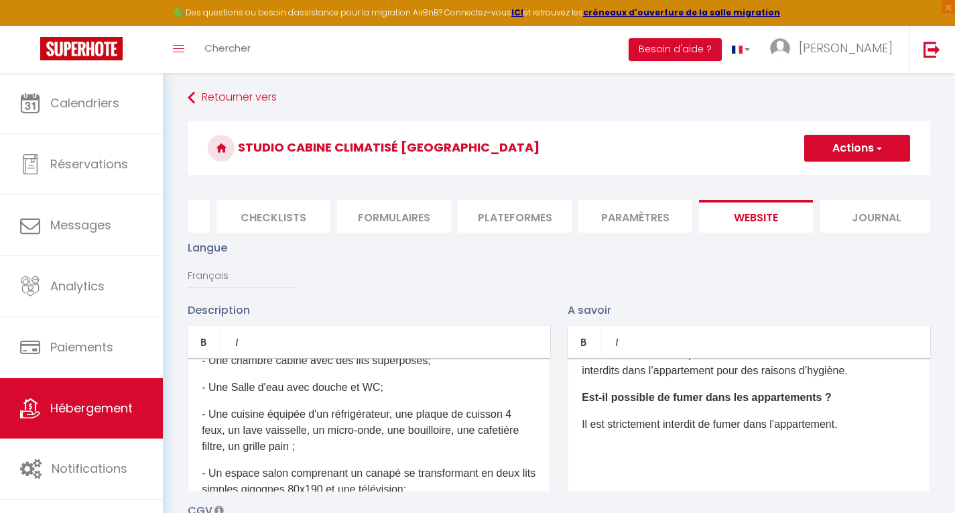
scroll to position [0, 0]
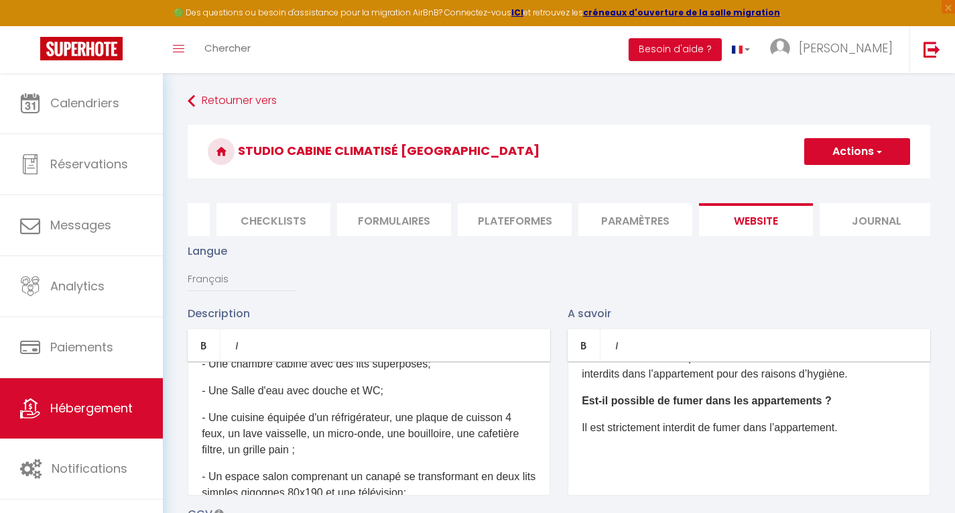
click at [845, 149] on button "Actions" at bounding box center [857, 151] width 106 height 27
click at [840, 181] on input "Enregistrer" at bounding box center [842, 180] width 50 height 13
checkbox input "true"
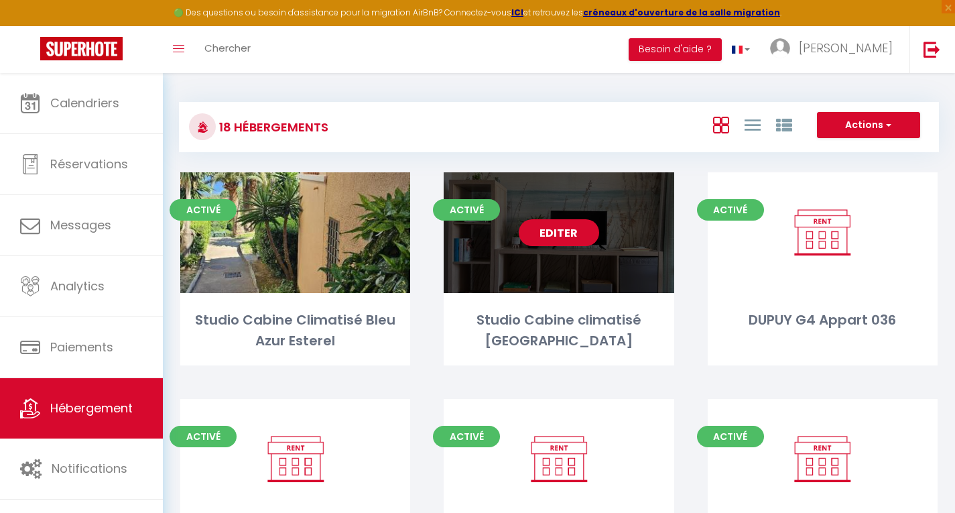
click at [569, 238] on link "Editer" at bounding box center [559, 232] width 80 height 27
click at [558, 231] on link "Editer" at bounding box center [559, 232] width 80 height 27
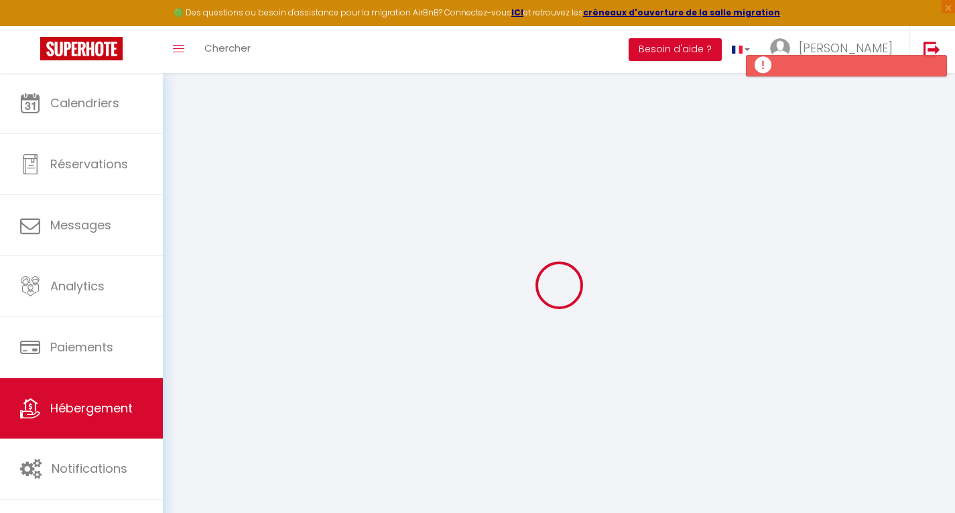
select select
checkbox input "false"
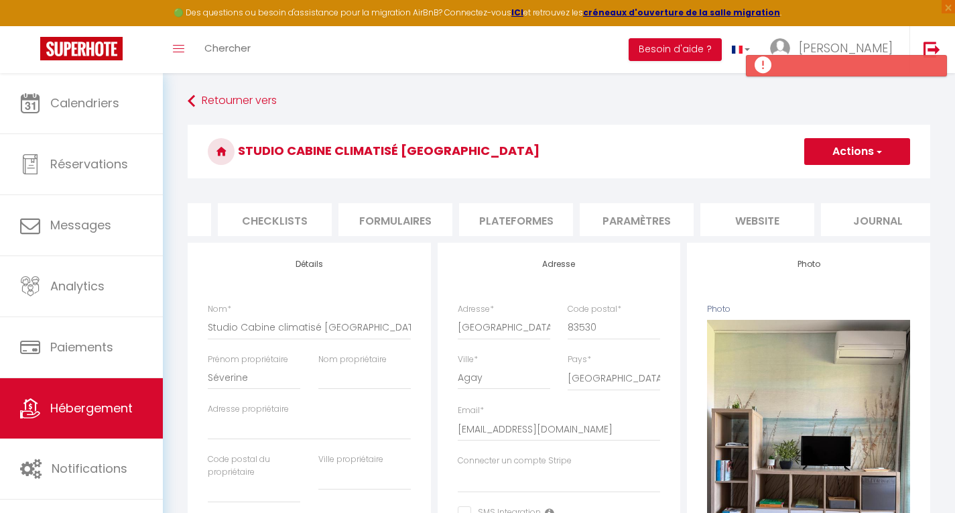
scroll to position [0, 464]
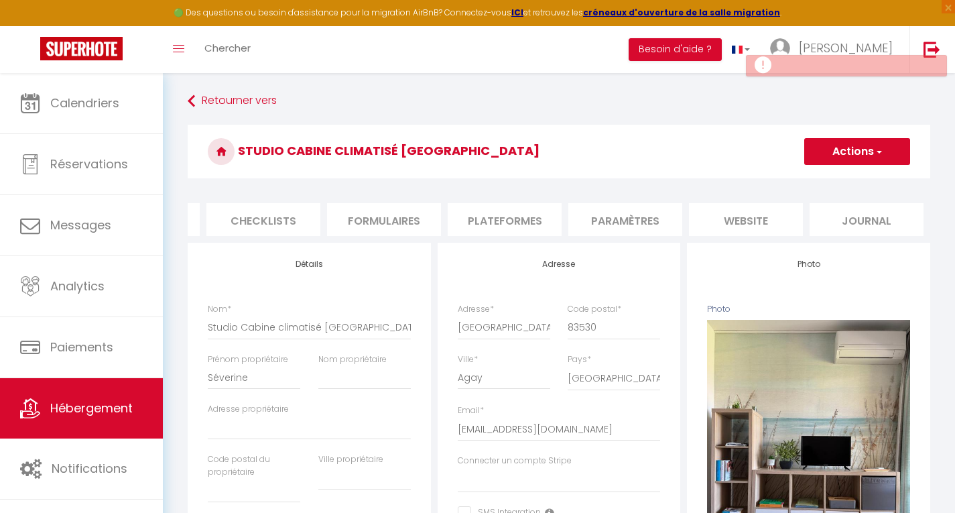
click at [745, 216] on li "website" at bounding box center [746, 219] width 114 height 33
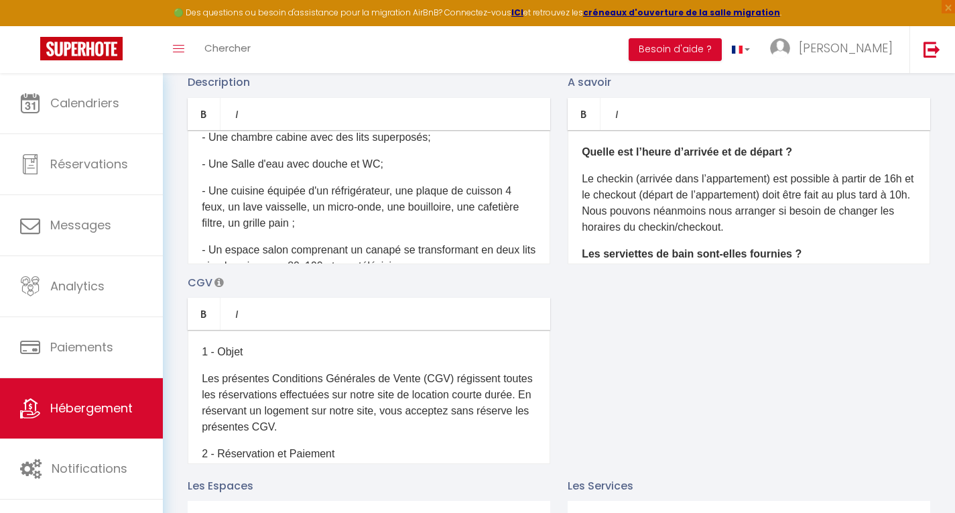
scroll to position [223, 0]
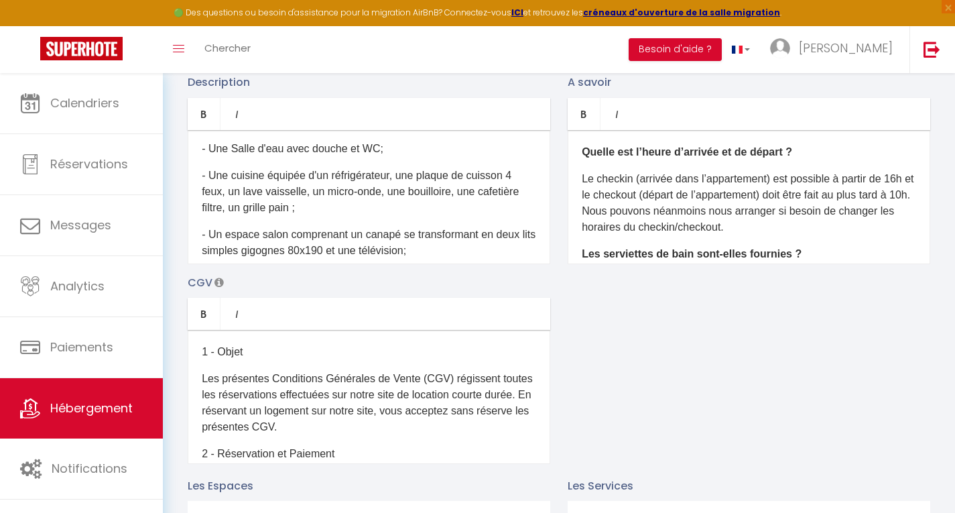
click at [273, 216] on p "- Une cuisine équipée d'un réfrigérateur, une plaque de cuisson 4 feux, un lave…" at bounding box center [369, 192] width 334 height 48
click at [384, 216] on p "- Une cuisine équipée d'un réfrigérateur, une plaque de cuisson 4 feux, un lave…" at bounding box center [369, 192] width 334 height 48
click at [245, 216] on p "- Une cuisine équipée d'un réfrigérateur, une plaque de cuisson 4 feux, un lave…" at bounding box center [369, 192] width 334 height 48
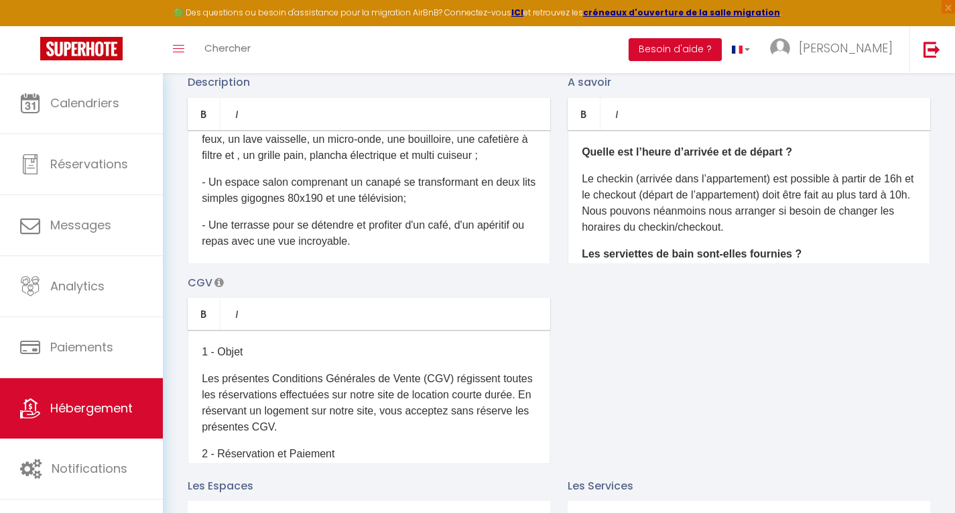
scroll to position [277, 0]
drag, startPoint x: 221, startPoint y: 221, endPoint x: 337, endPoint y: 221, distance: 116.0
click at [337, 205] on p "- Un espace salon comprenant un canapé se transformant en deux lits simples gig…" at bounding box center [369, 189] width 334 height 32
click at [309, 205] on p "- Un espace salon comprenant un canapé se transformant en deux lits simples gig…" at bounding box center [369, 189] width 334 height 32
click at [402, 203] on p "- Un espace salon comprenant un canapé se transformant en deux lits simples gig…" at bounding box center [369, 189] width 334 height 32
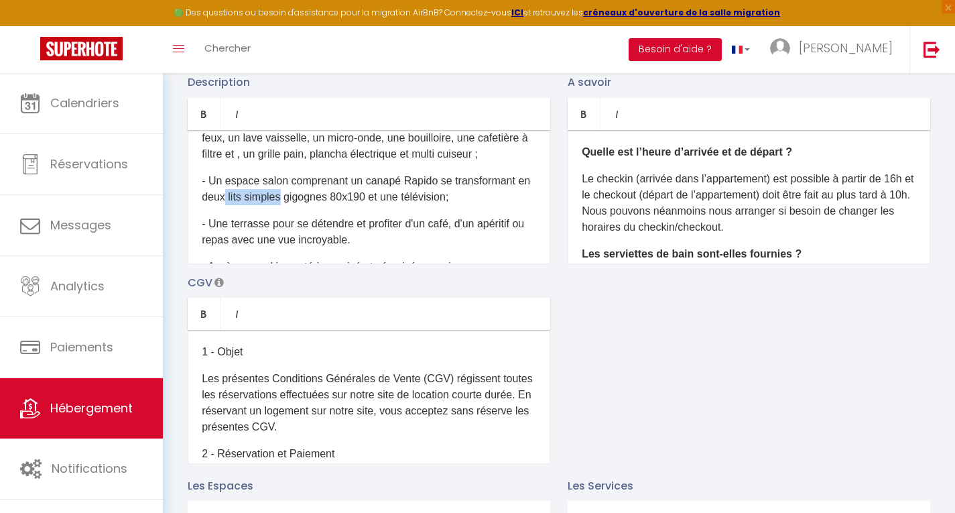
drag, startPoint x: 241, startPoint y: 222, endPoint x: 295, endPoint y: 223, distance: 53.6
click at [295, 205] on p "- Un espace salon comprenant un canapé Rapido se transformant en deux lits simp…" at bounding box center [369, 189] width 334 height 32
click at [240, 205] on p "- Un espace salon comprenant un canapé Rapido se transformant en deuxdouble gig…" at bounding box center [369, 189] width 334 height 32
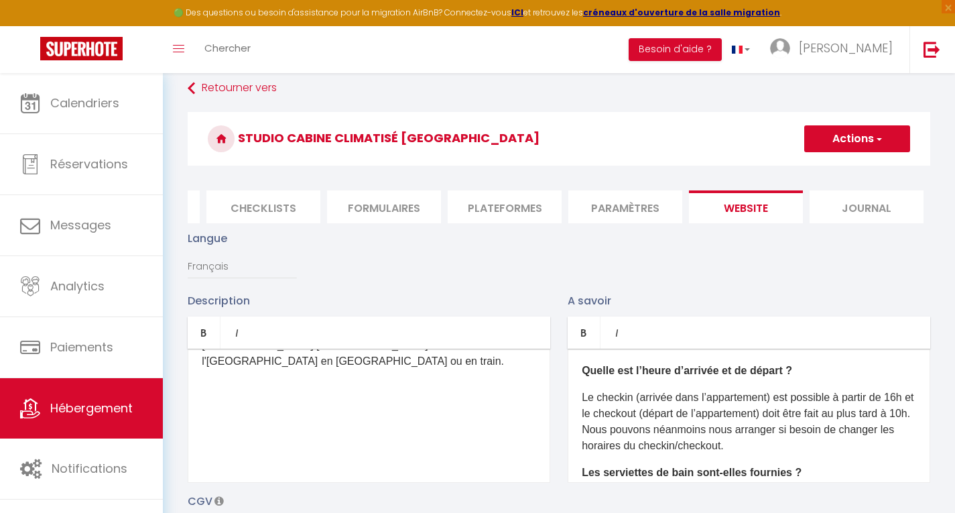
scroll to position [0, 0]
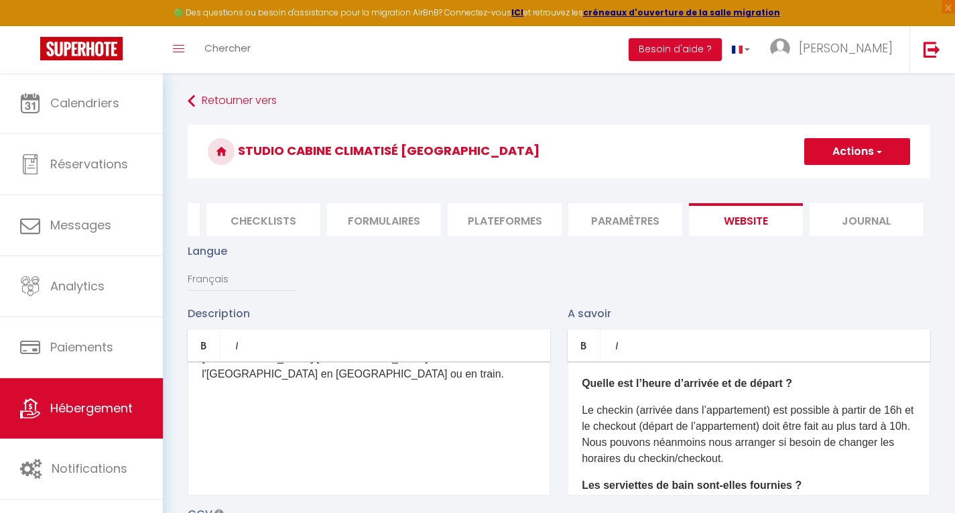
click at [854, 143] on button "Actions" at bounding box center [857, 151] width 106 height 27
click at [833, 181] on input "Enregistrer" at bounding box center [842, 180] width 50 height 13
checkbox input "true"
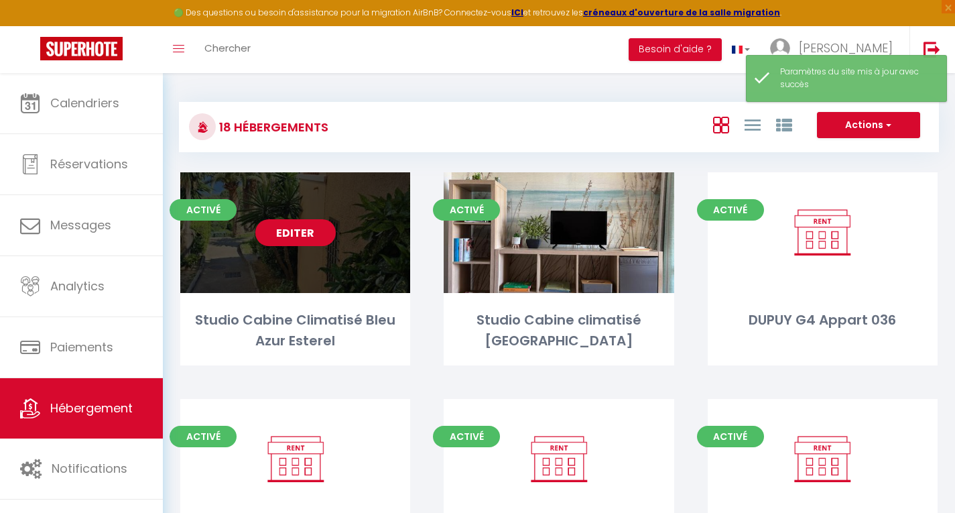
click at [294, 227] on link "Editer" at bounding box center [295, 232] width 80 height 27
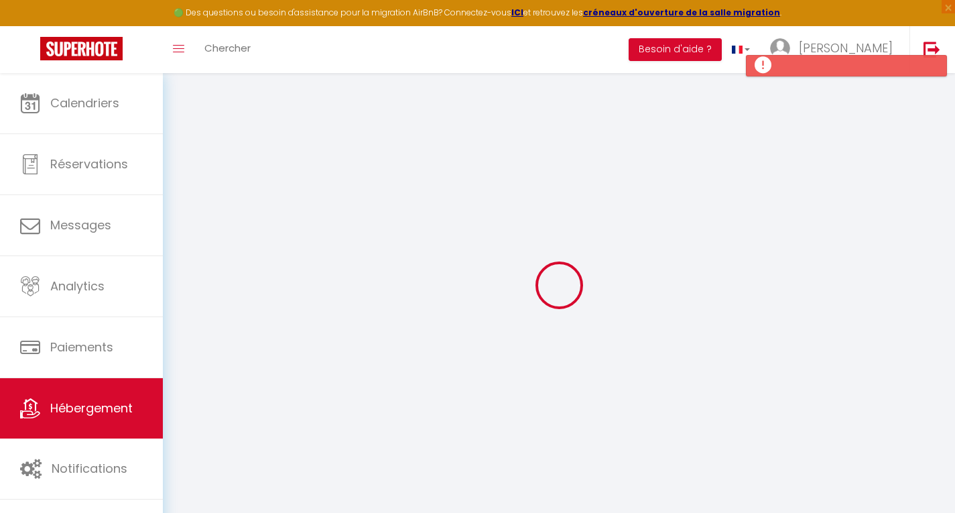
type input "Oups ! Les dates sélectionnées sont indisponibles."
type textarea "Malheureusement les dates sélectionnées sont indisponibles. Nous vous invitons …"
type input "43.428154"
type input "6.853388"
checkbox input "true"
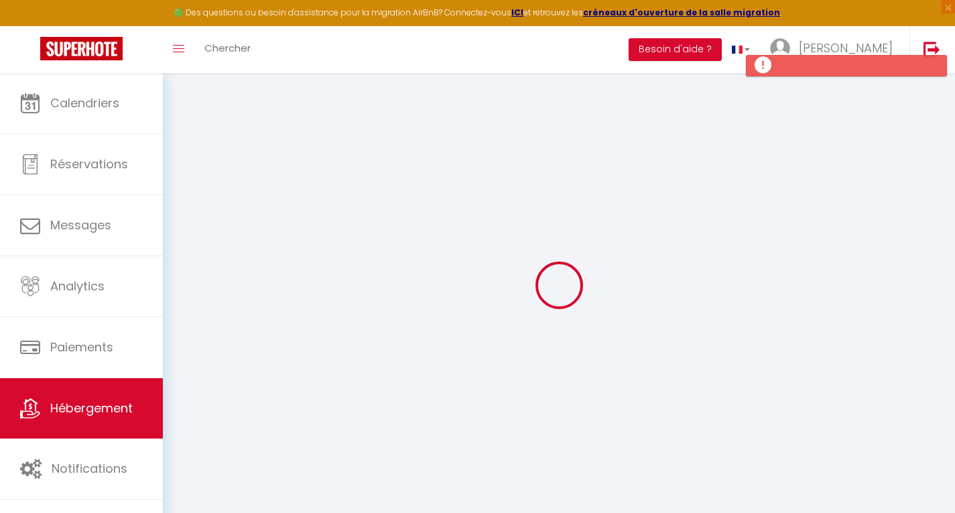
checkbox input "true"
select select
checkbox input "false"
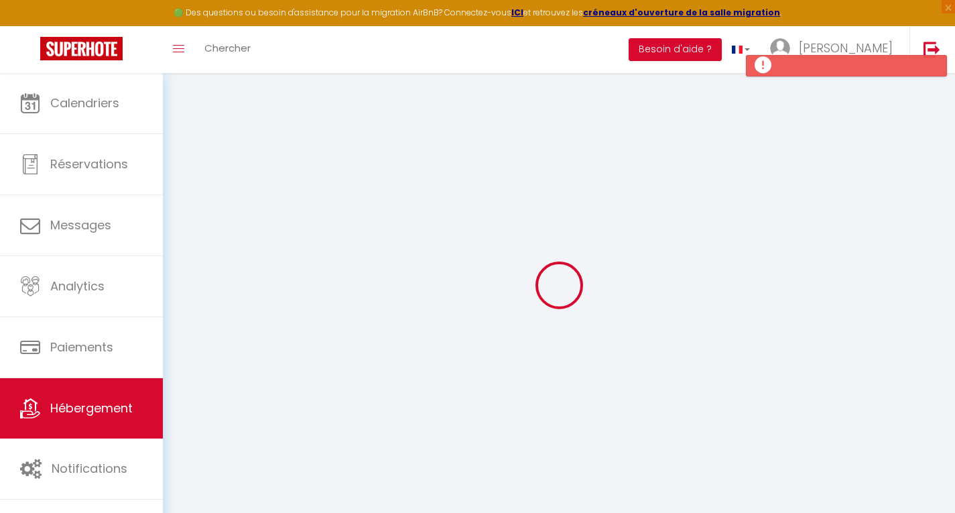
checkbox input "false"
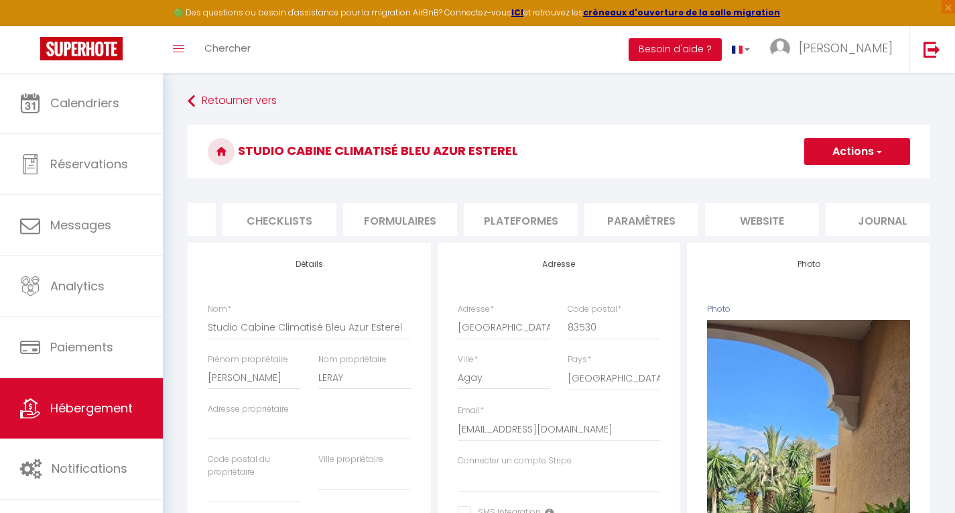
scroll to position [0, 464]
click at [749, 214] on li "website" at bounding box center [746, 219] width 114 height 33
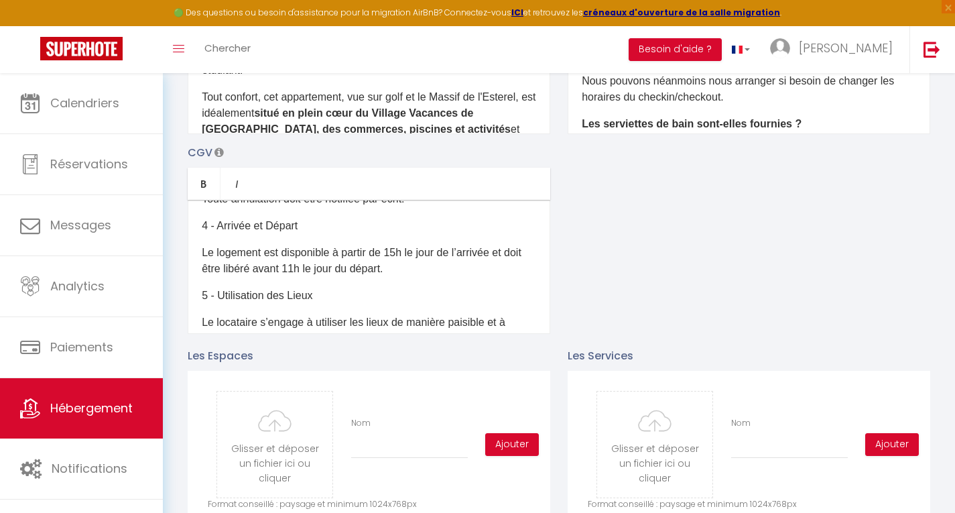
scroll to position [205, 0]
click at [397, 258] on p "Le logement est disponible à partir de 15h le jour de l’arrivée et doit être li…" at bounding box center [369, 261] width 334 height 32
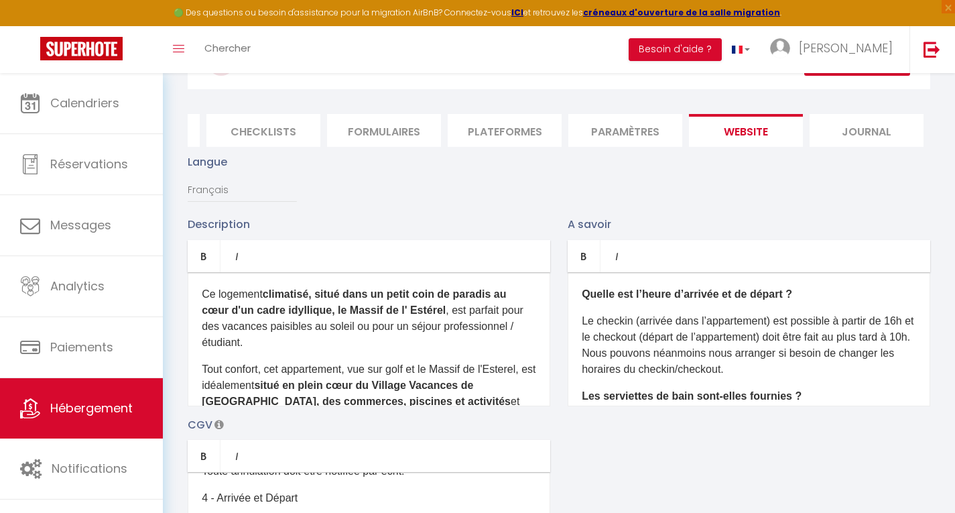
scroll to position [0, 0]
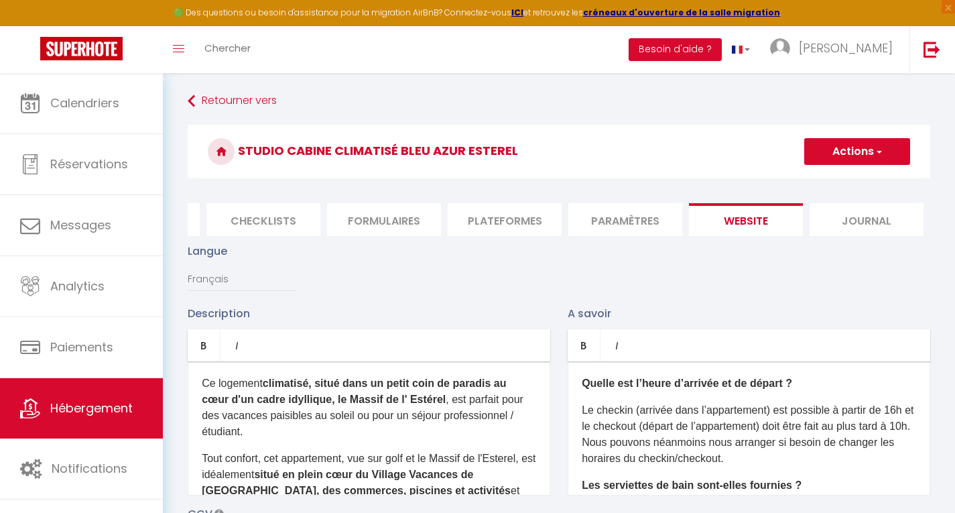
click at [867, 158] on button "Actions" at bounding box center [857, 151] width 106 height 27
click at [843, 182] on input "Enregistrer" at bounding box center [842, 180] width 50 height 13
checkbox input "true"
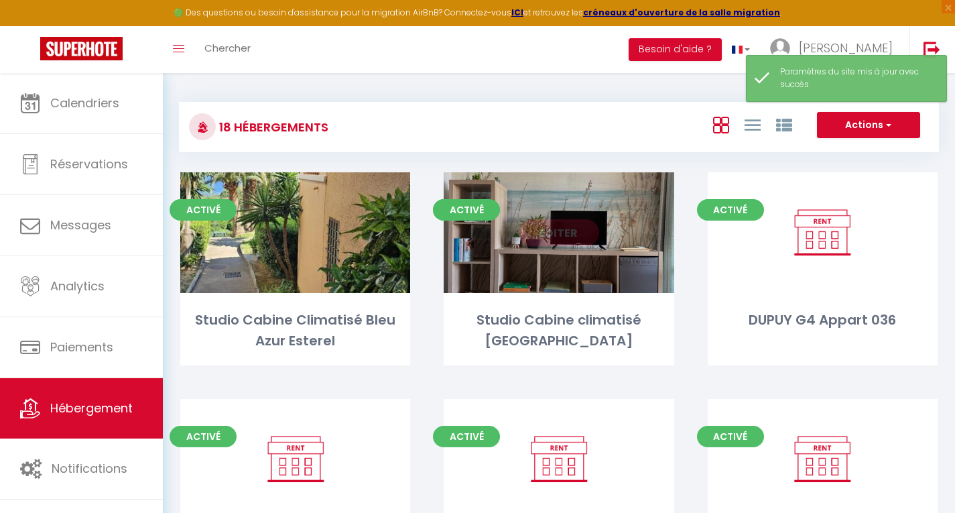
click at [556, 231] on link "Editer" at bounding box center [559, 232] width 80 height 27
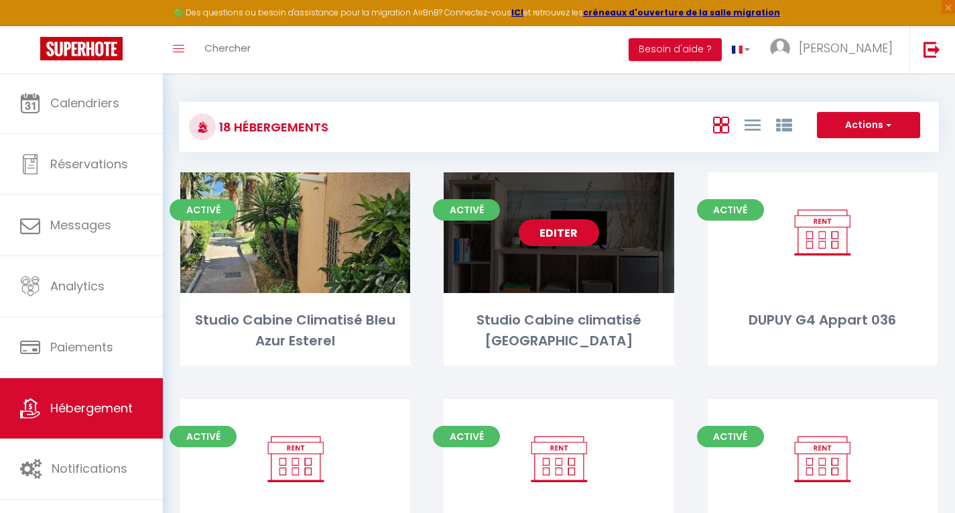
click at [556, 231] on link "Editer" at bounding box center [559, 232] width 80 height 27
select select "3"
select select "2"
select select "1"
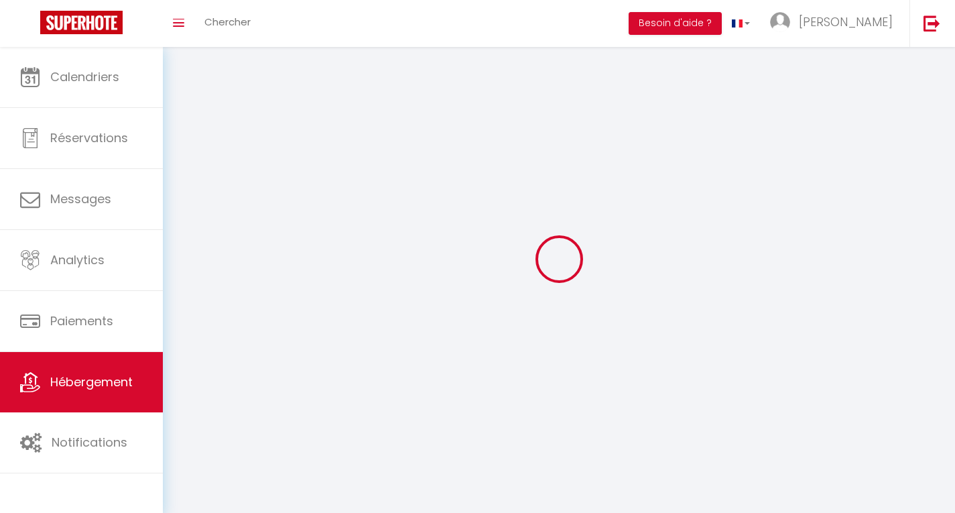
select select
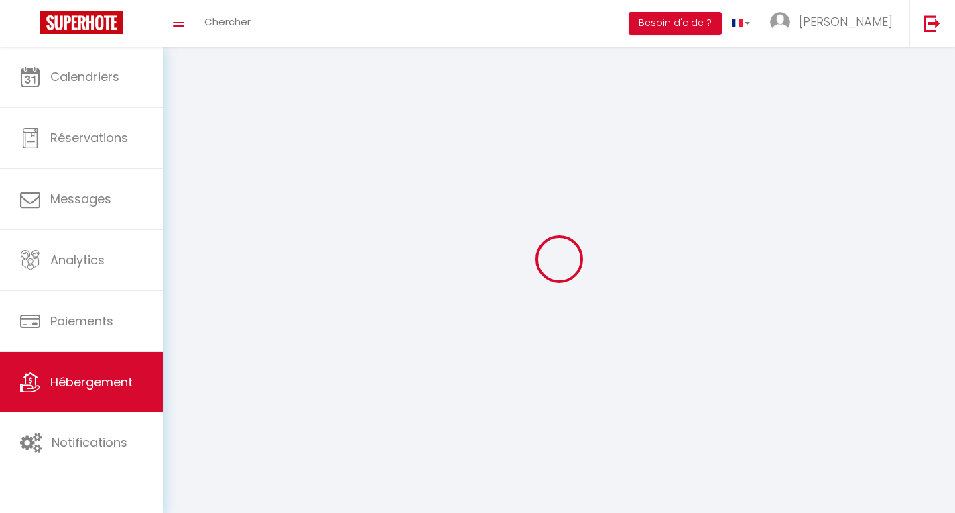
select select
checkbox input "false"
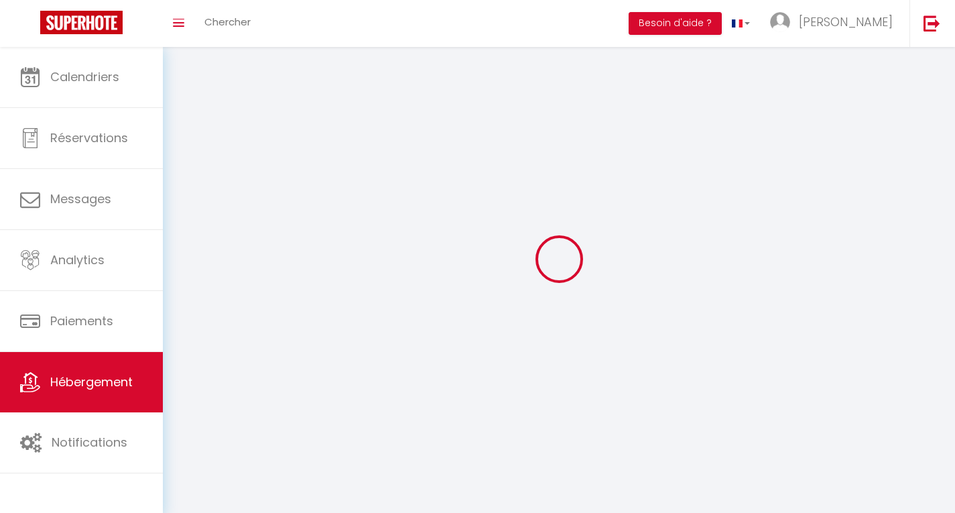
select select
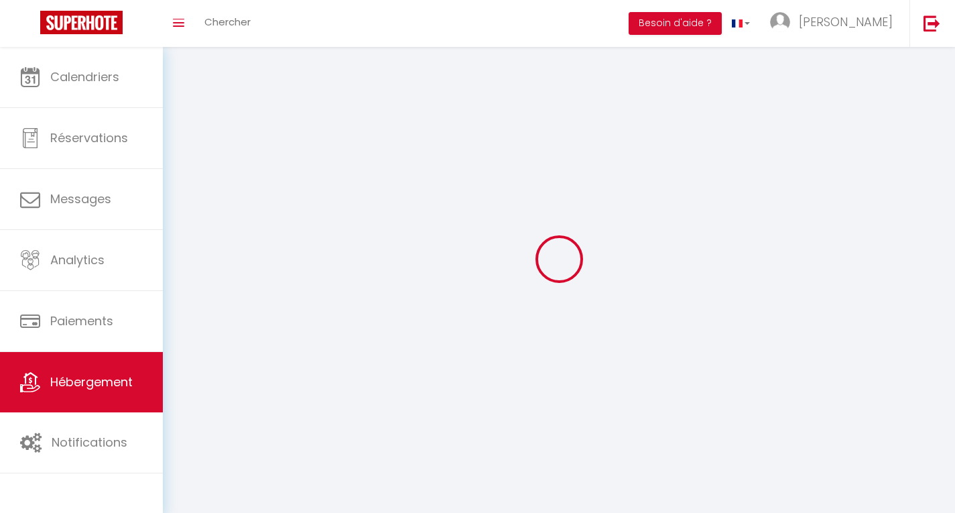
select select
checkbox input "false"
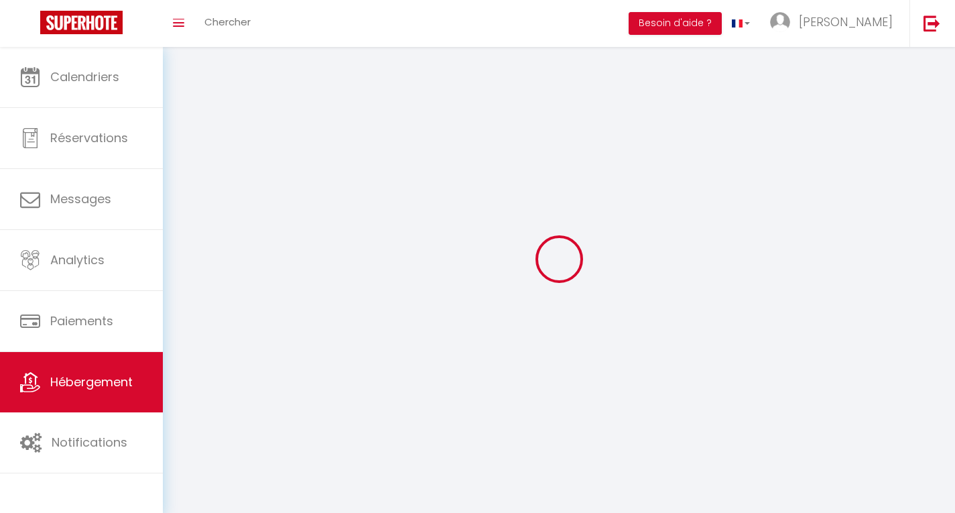
checkbox input "false"
select select
select select "1"
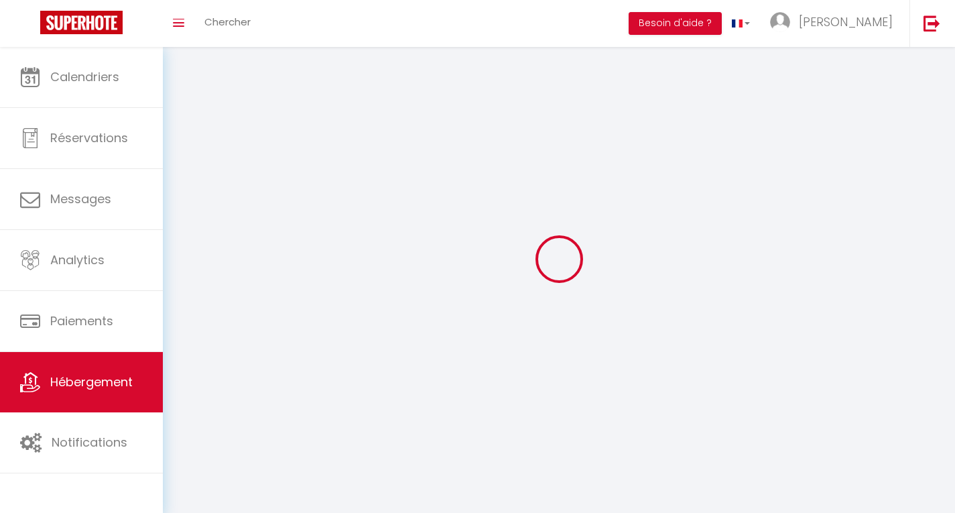
select select "28"
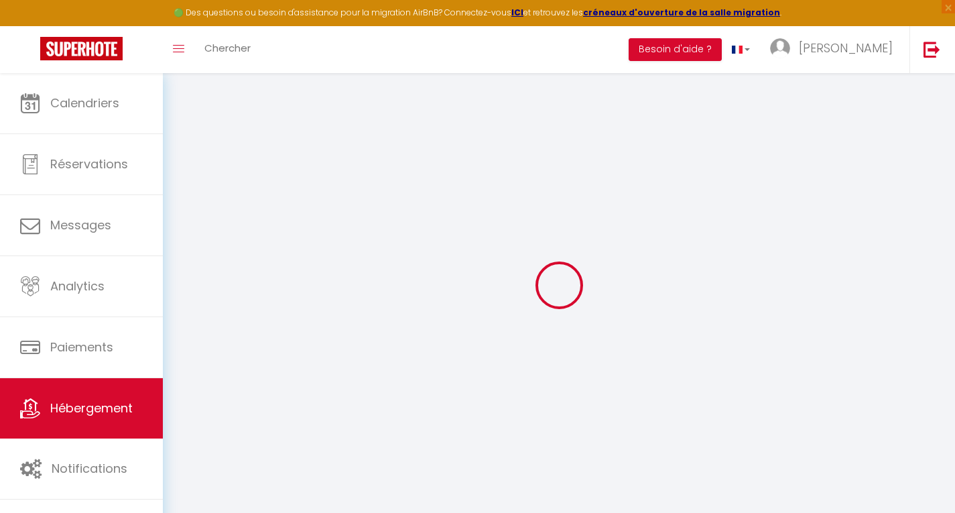
select select
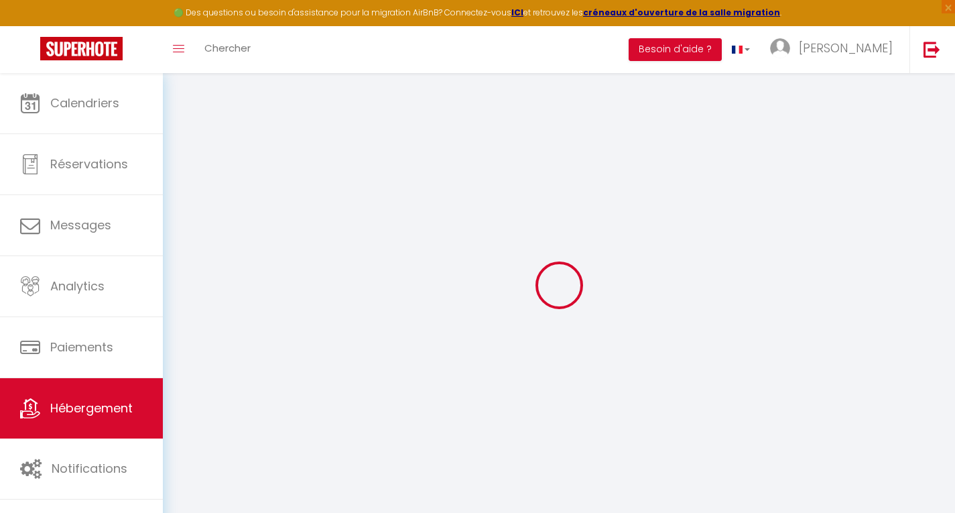
select select
checkbox input "false"
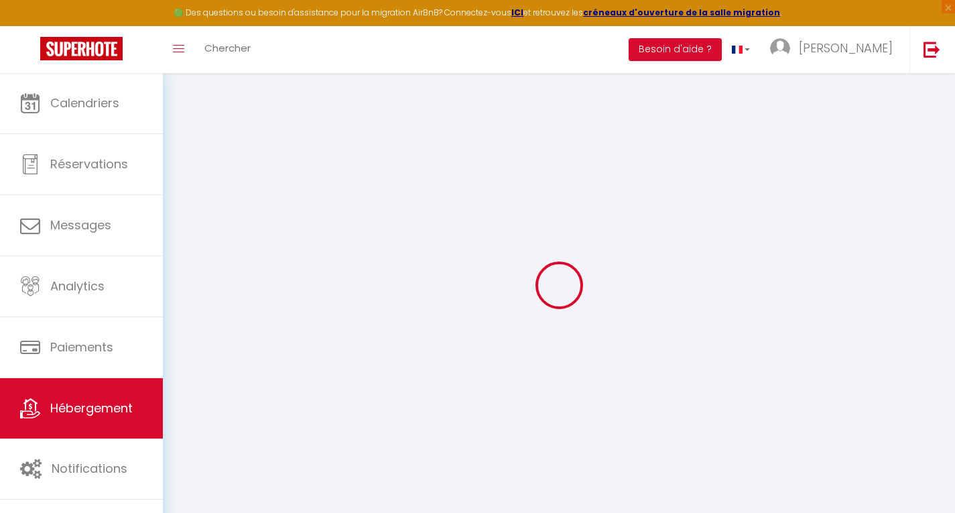
select select
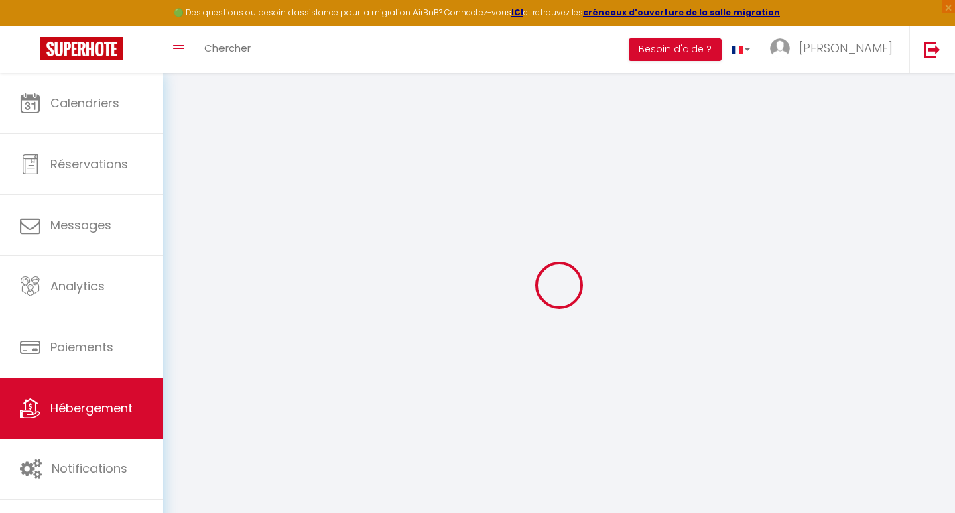
select select
checkbox input "false"
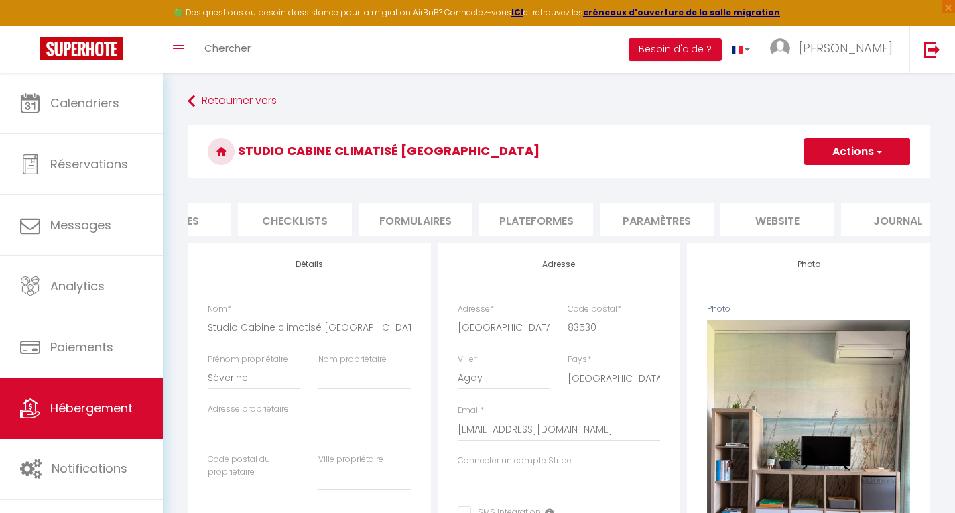
scroll to position [0, 464]
click at [745, 214] on li "website" at bounding box center [746, 219] width 114 height 33
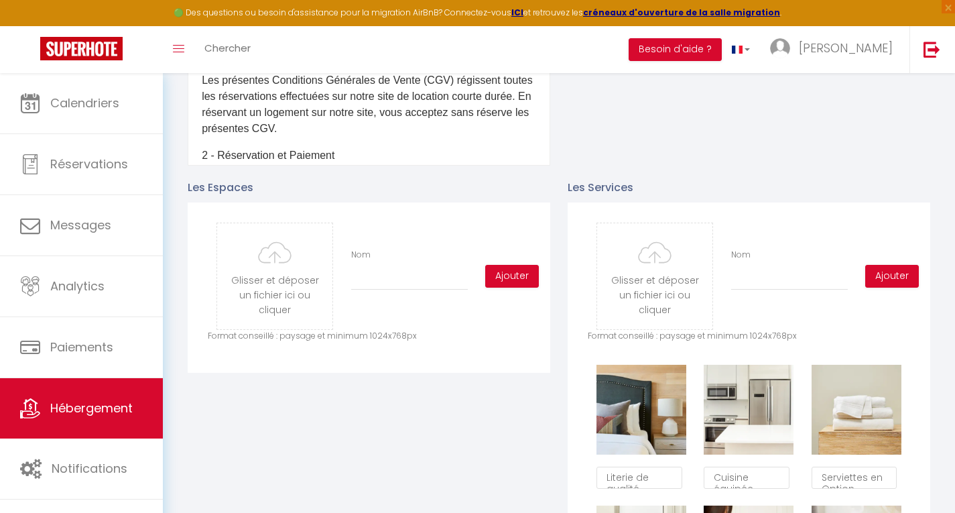
scroll to position [528, 0]
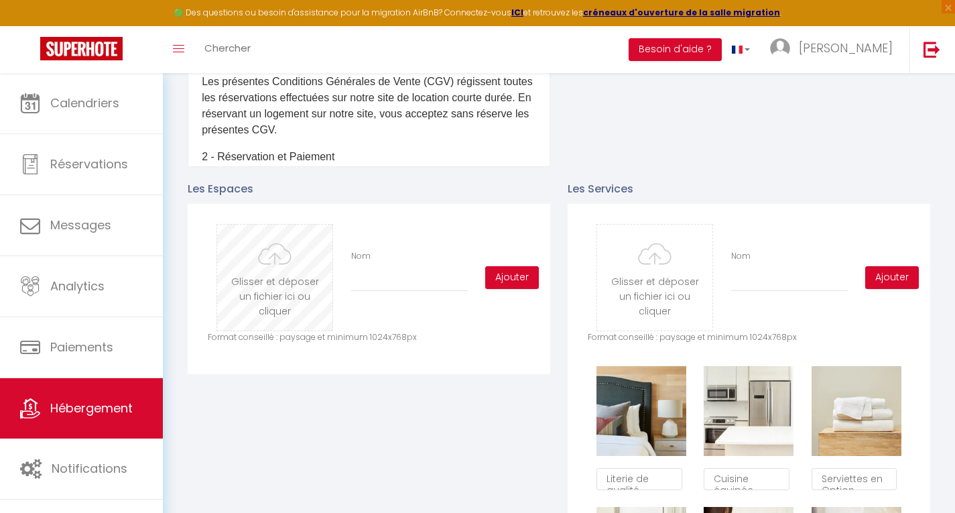
click at [280, 304] on input "file" at bounding box center [274, 278] width 115 height 106
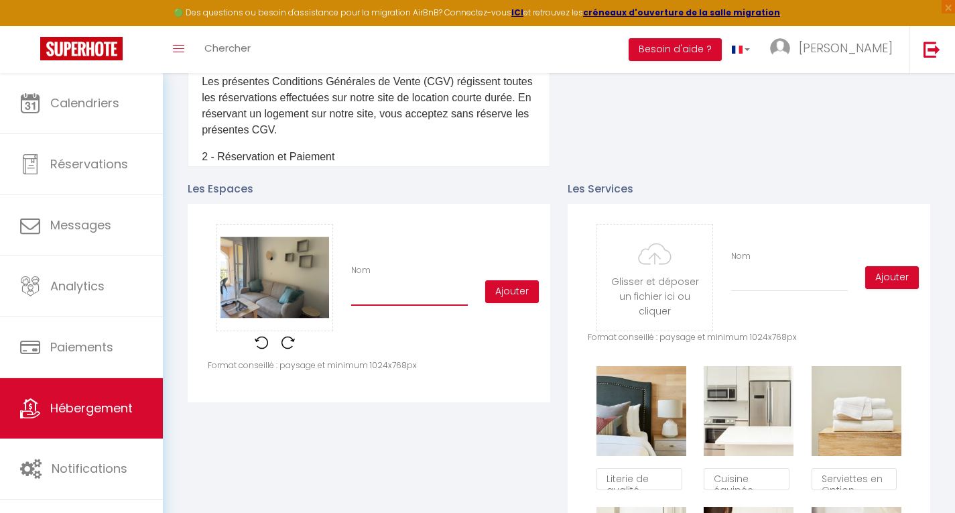
click at [410, 306] on input "Nom" at bounding box center [409, 294] width 117 height 24
click at [519, 298] on button "Ajouter" at bounding box center [512, 291] width 54 height 23
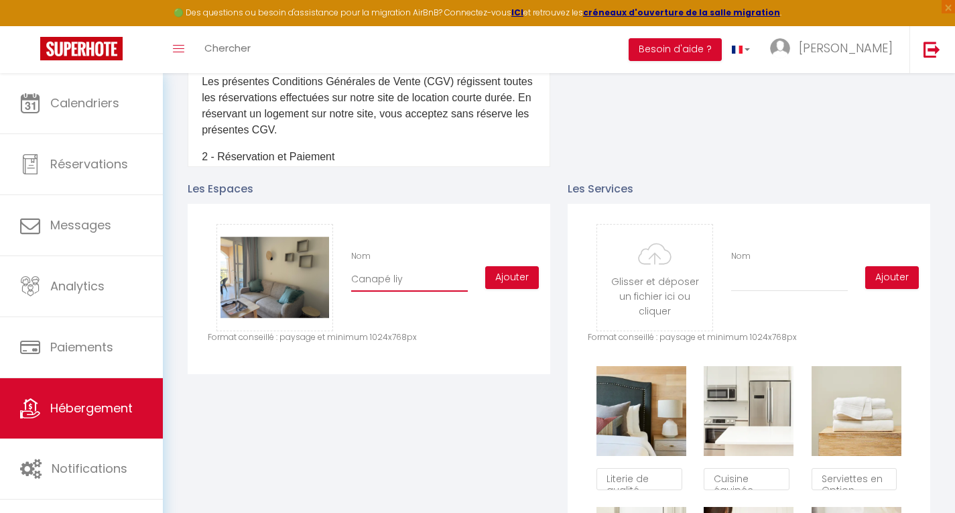
click at [411, 292] on input "Canapé liy" at bounding box center [409, 279] width 117 height 24
click at [520, 288] on button "Ajouter" at bounding box center [512, 277] width 54 height 23
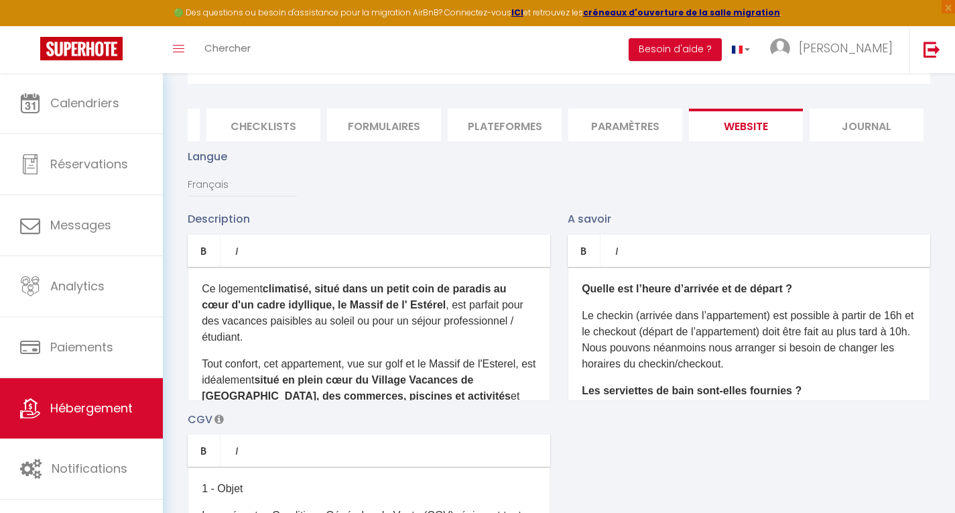
scroll to position [80, 0]
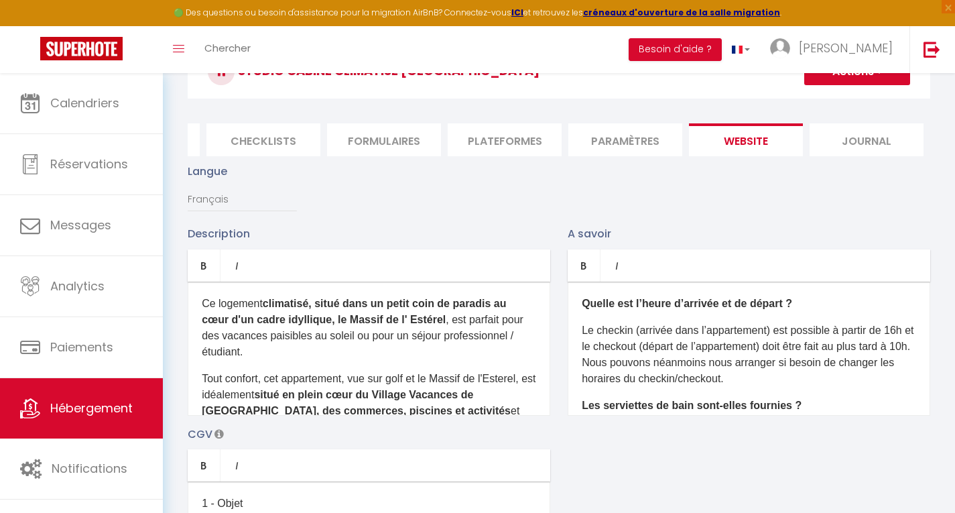
click at [867, 80] on button "Actions" at bounding box center [857, 71] width 106 height 27
click at [845, 101] on input "Enregistrer" at bounding box center [842, 101] width 50 height 13
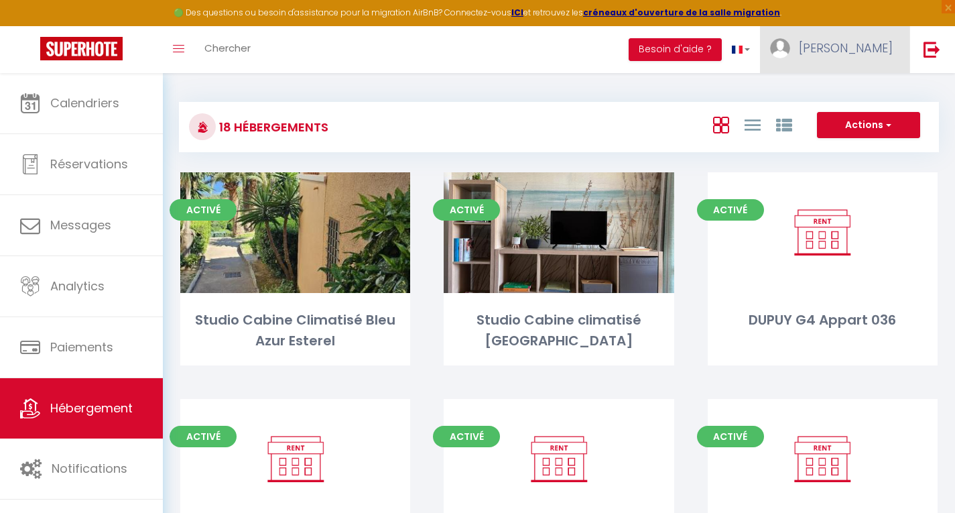
click at [865, 51] on span "Stéphane" at bounding box center [846, 48] width 94 height 17
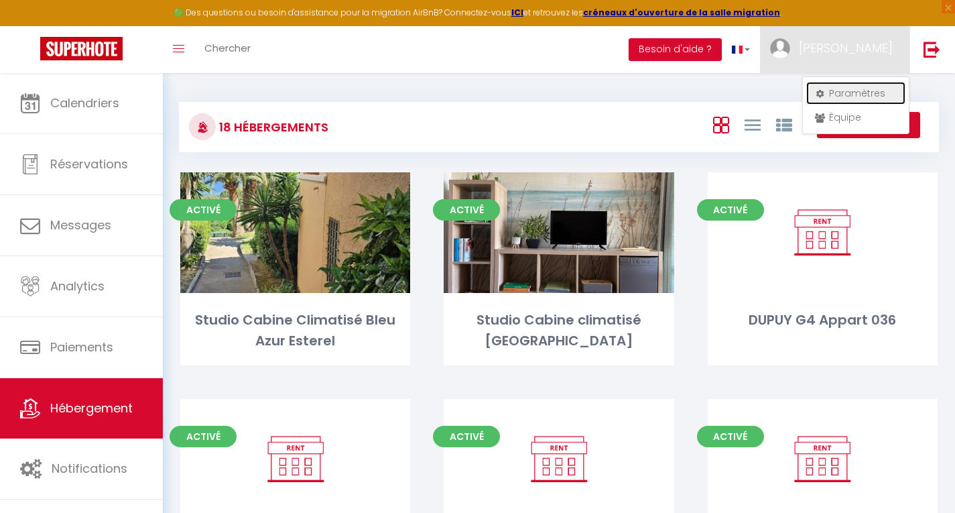
click at [835, 90] on link "Paramètres" at bounding box center [855, 93] width 99 height 23
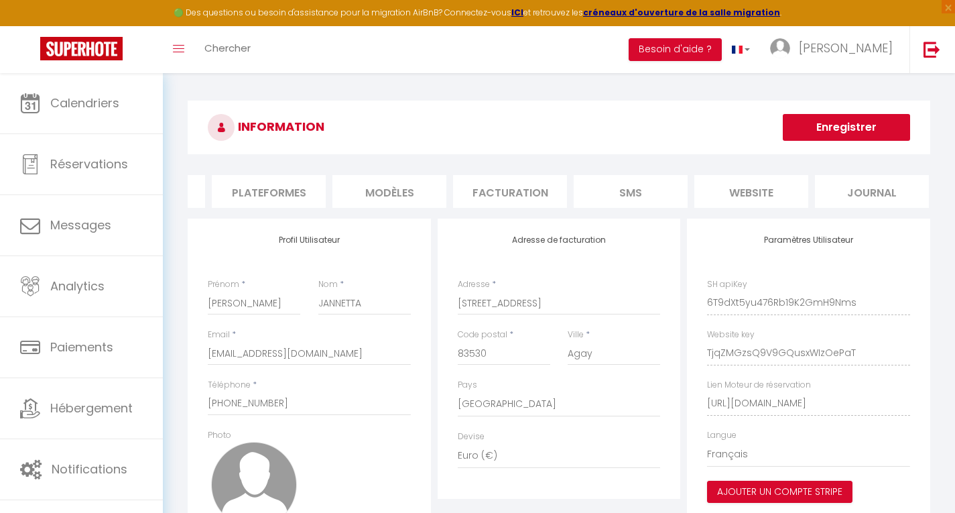
scroll to position [0, 223]
click at [744, 198] on li "website" at bounding box center [746, 191] width 114 height 33
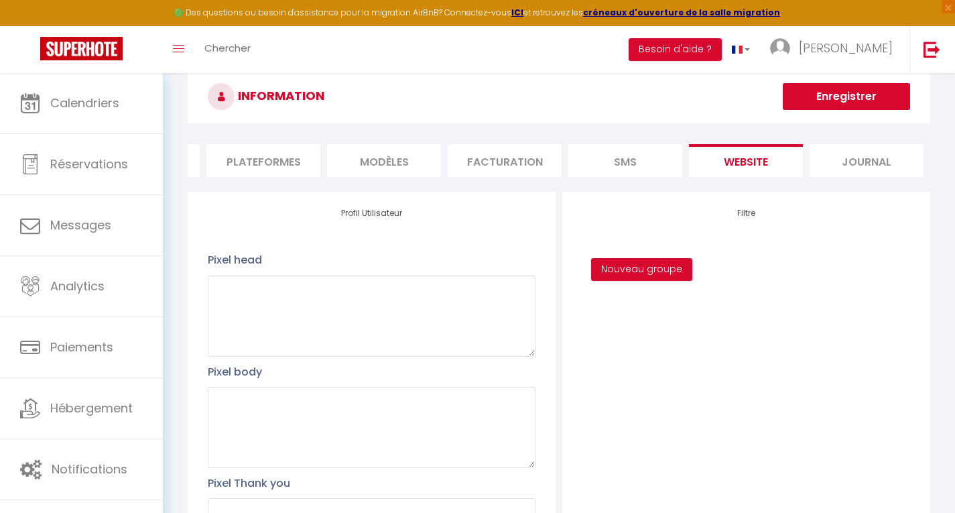
scroll to position [86, 0]
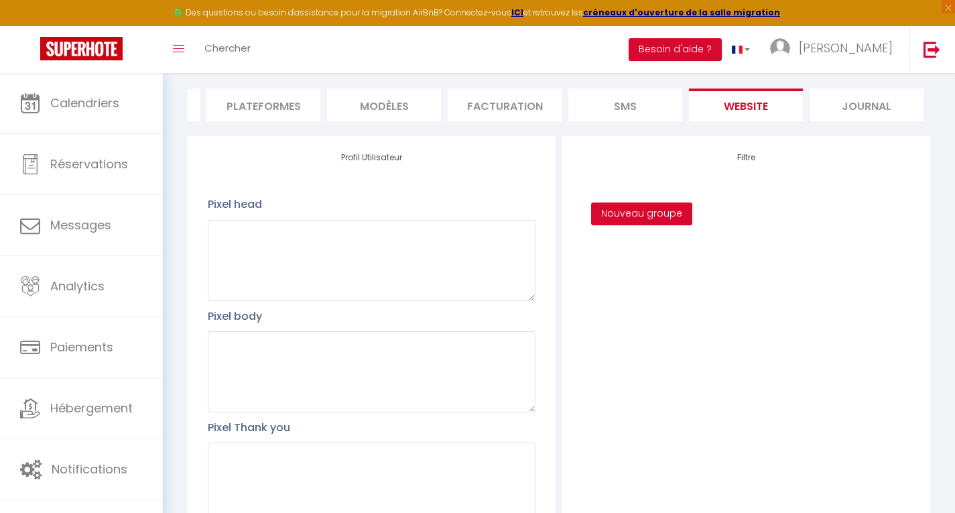
click at [650, 225] on button "Nouveau groupe" at bounding box center [641, 213] width 101 height 23
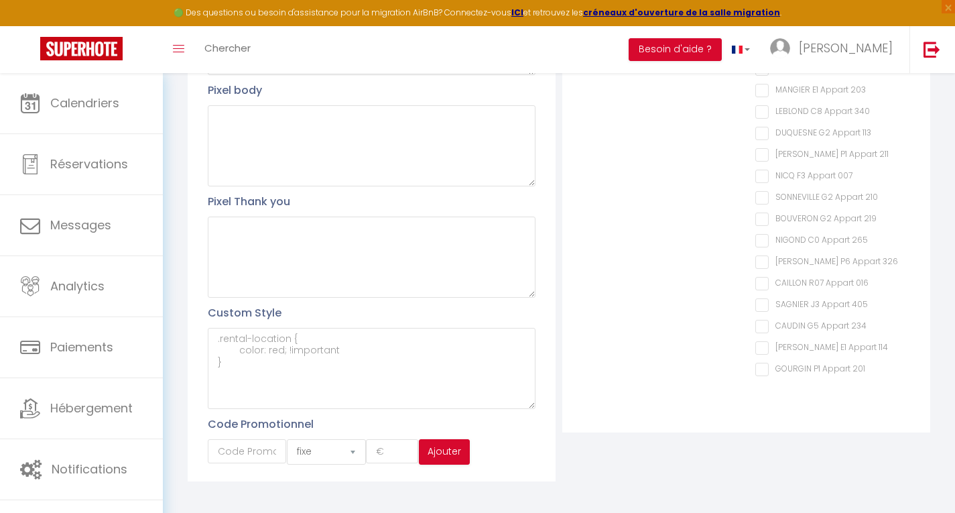
scroll to position [313, 0]
click at [247, 460] on input "text" at bounding box center [247, 450] width 78 height 24
click at [323, 464] on select "fixe pourcentage" at bounding box center [326, 450] width 78 height 25
click at [287, 448] on select "fixe pourcentage" at bounding box center [326, 450] width 78 height 25
click at [381, 462] on input "number" at bounding box center [392, 450] width 52 height 24
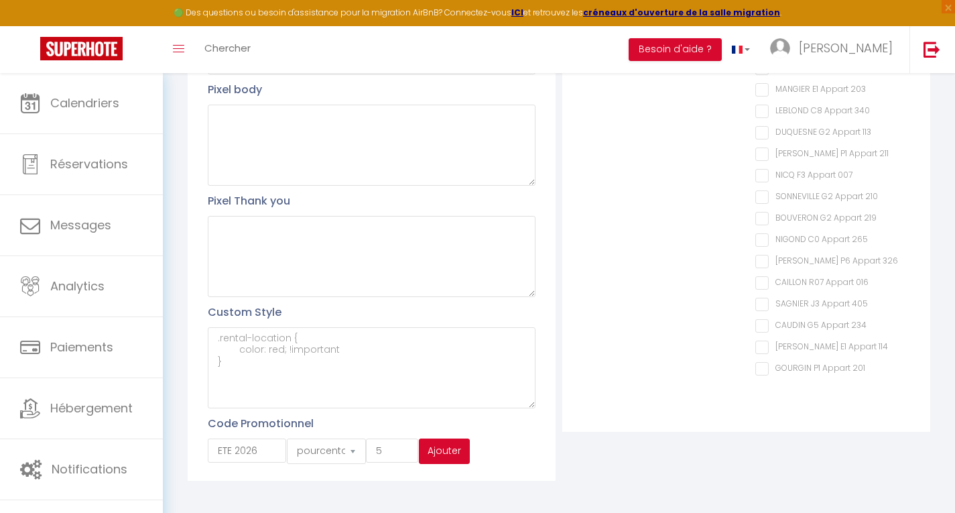
click at [451, 458] on button "Ajouter" at bounding box center [444, 450] width 51 height 25
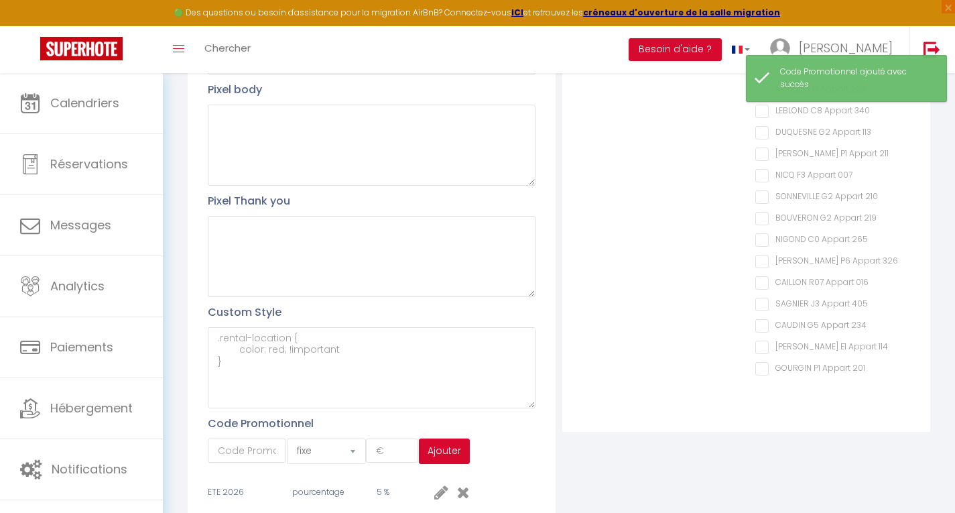
scroll to position [369, 0]
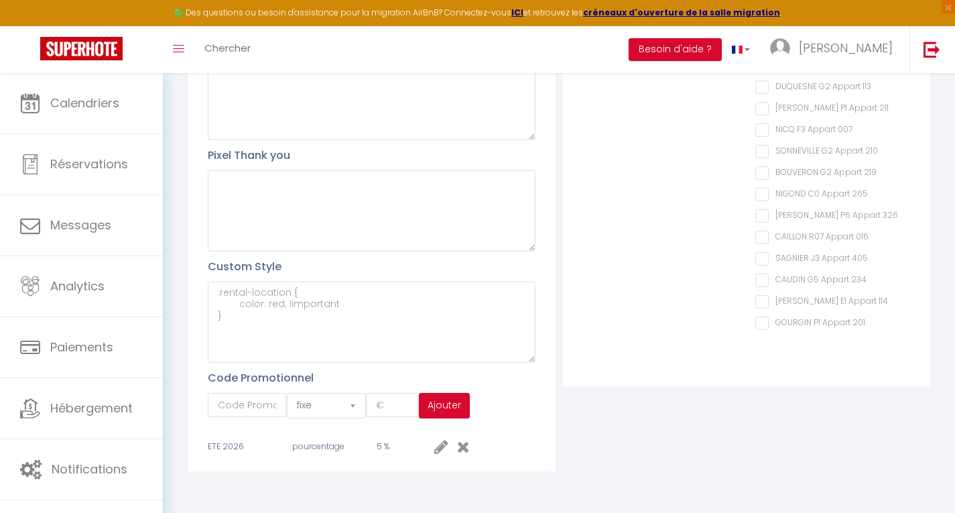
click at [468, 445] on icon at bounding box center [463, 446] width 13 height 16
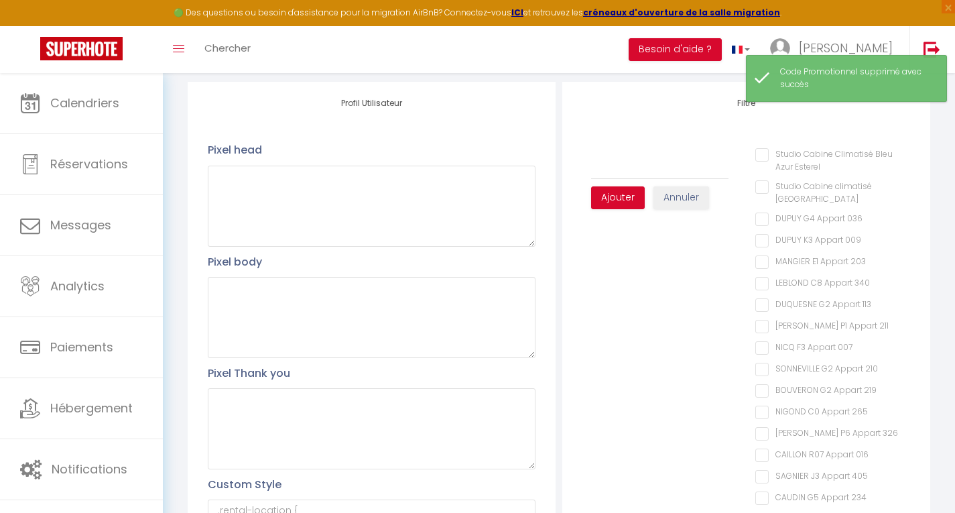
scroll to position [0, 0]
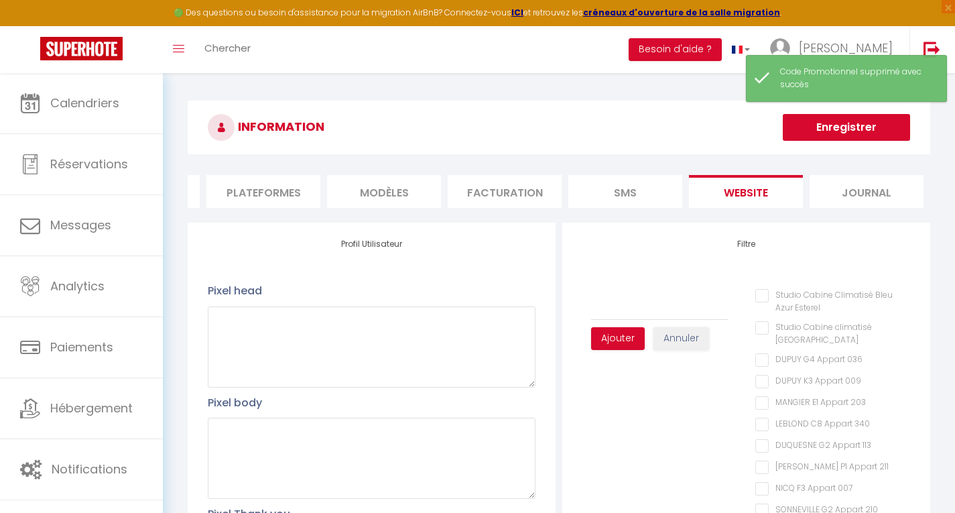
click at [848, 128] on button "Enregistrer" at bounding box center [846, 127] width 127 height 27
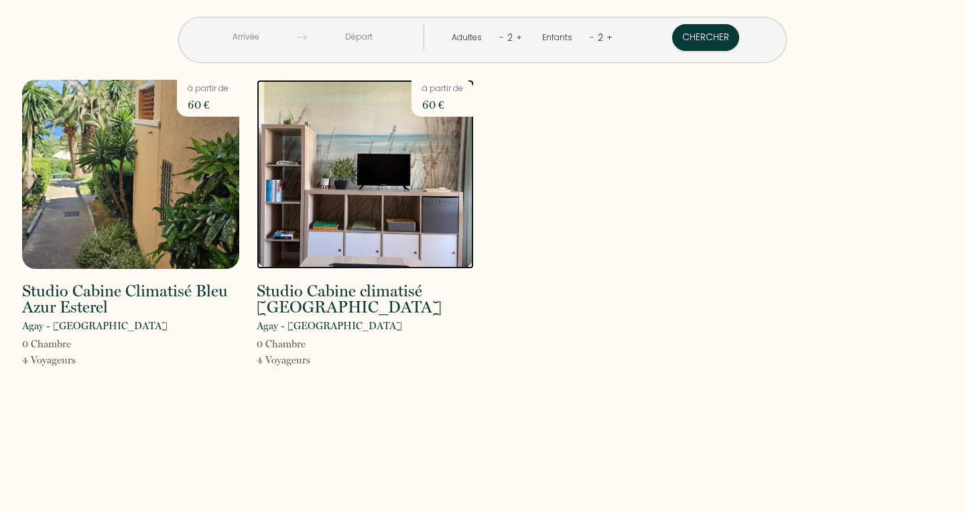
click at [373, 188] on img at bounding box center [365, 174] width 217 height 189
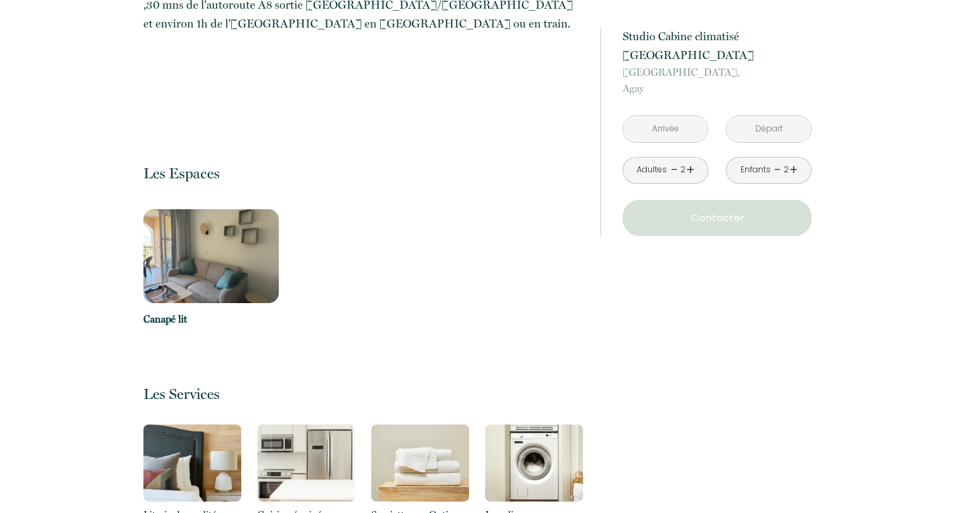
scroll to position [1284, 0]
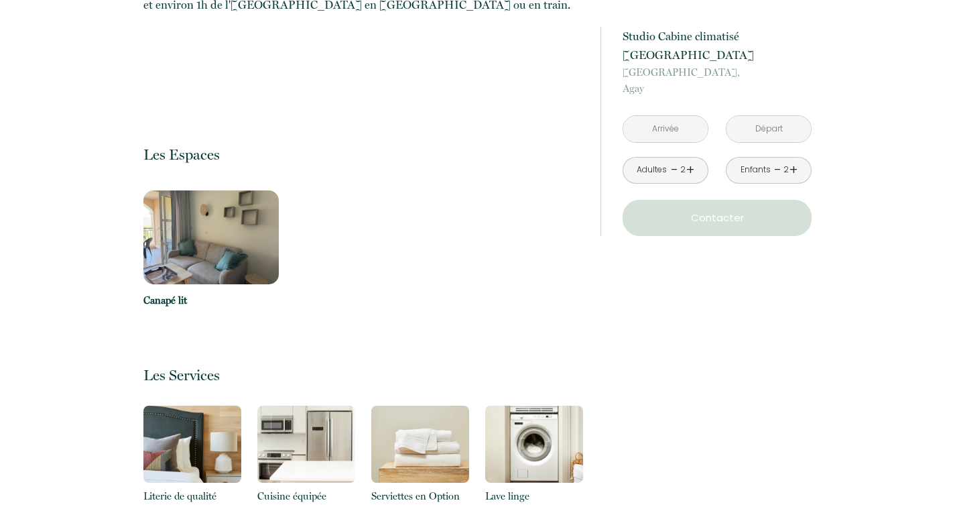
click at [190, 232] on img at bounding box center [211, 237] width 136 height 94
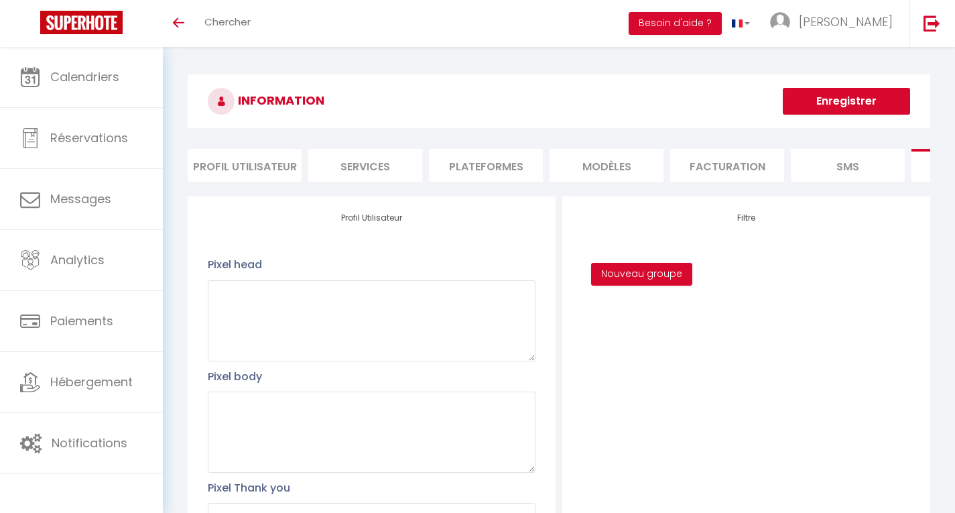
click at [839, 100] on button "Enregistrer" at bounding box center [846, 101] width 127 height 27
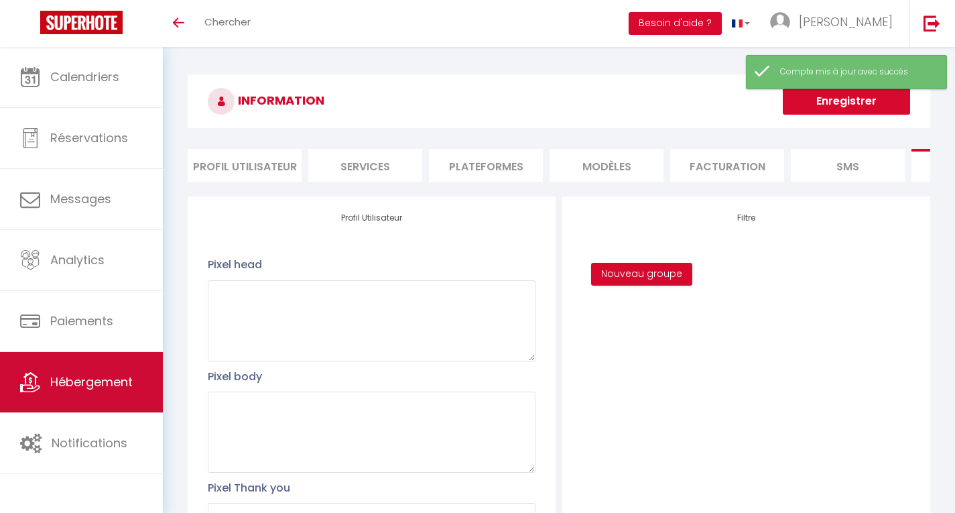
click at [82, 381] on span "Hébergement" at bounding box center [91, 381] width 82 height 17
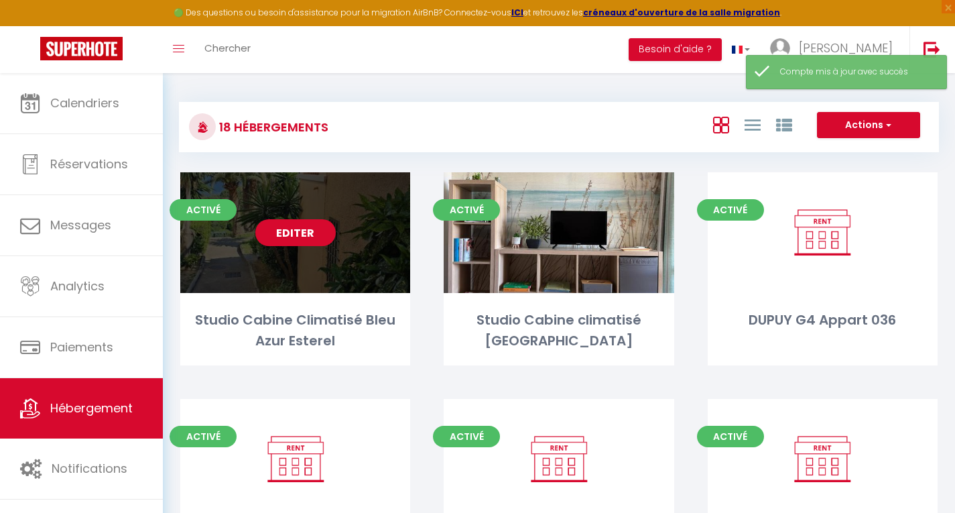
click at [284, 224] on link "Editer" at bounding box center [295, 232] width 80 height 27
select select "3"
select select "2"
select select "1"
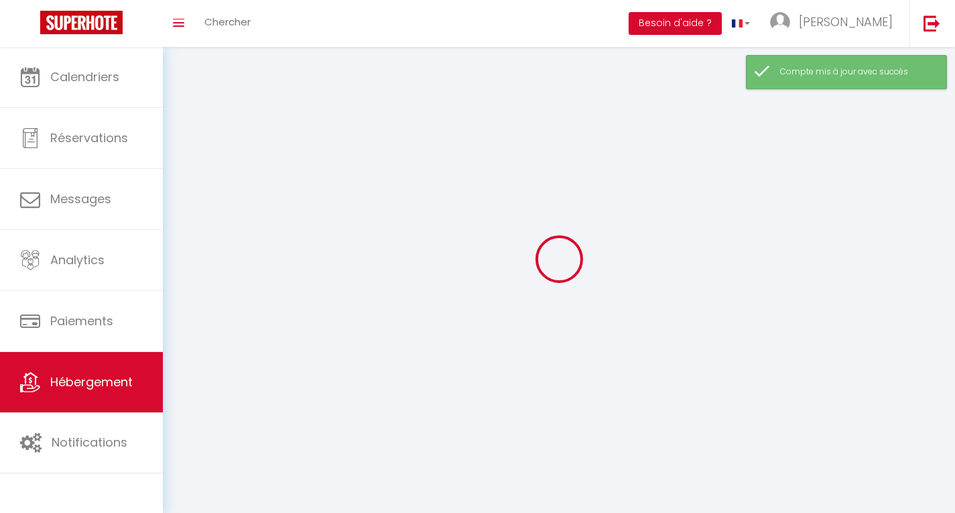
select select
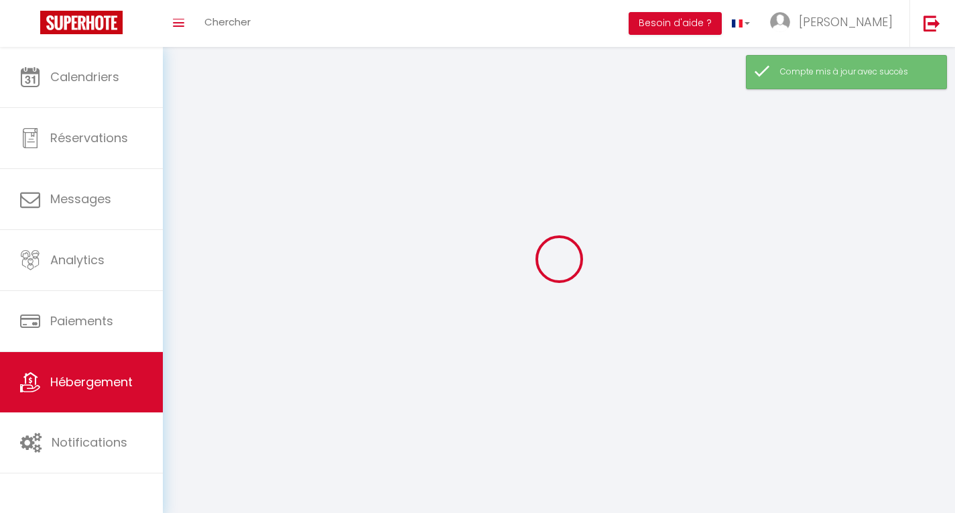
select select
checkbox input "false"
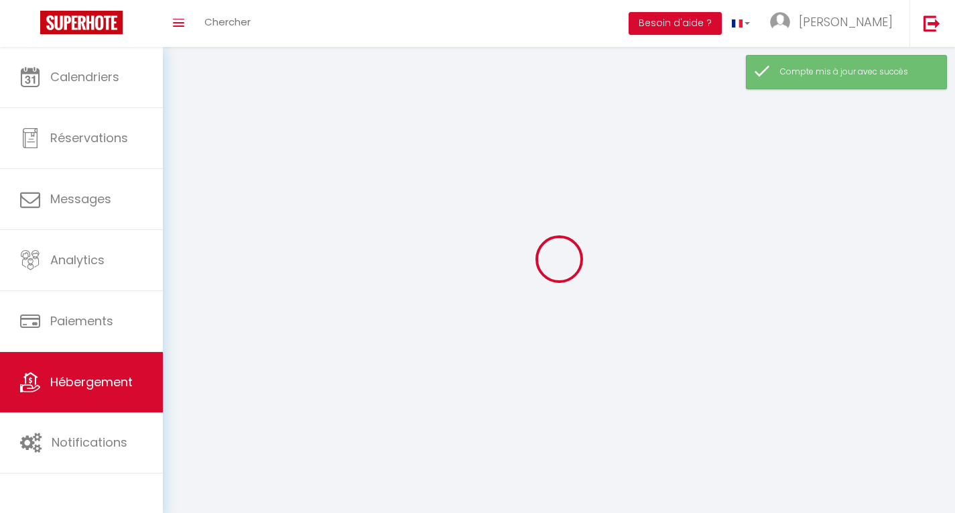
checkbox input "false"
select select
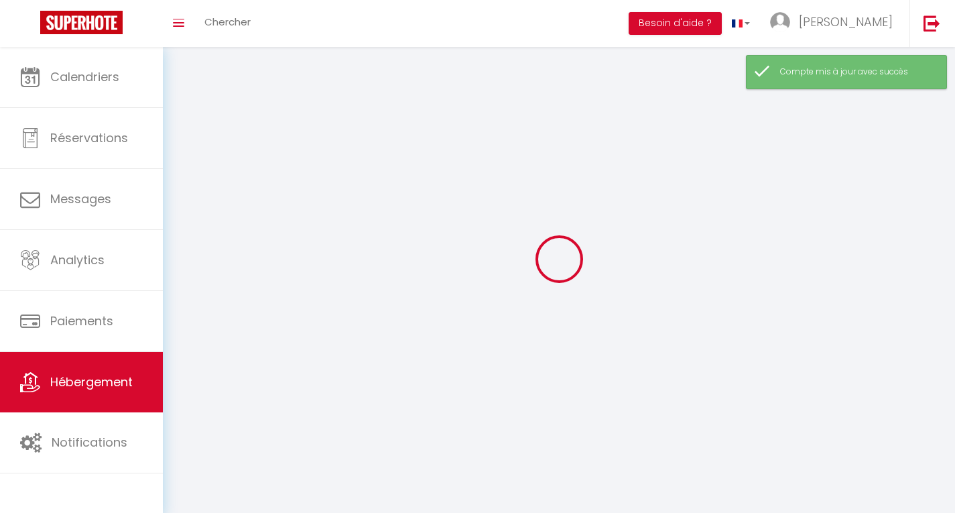
select select
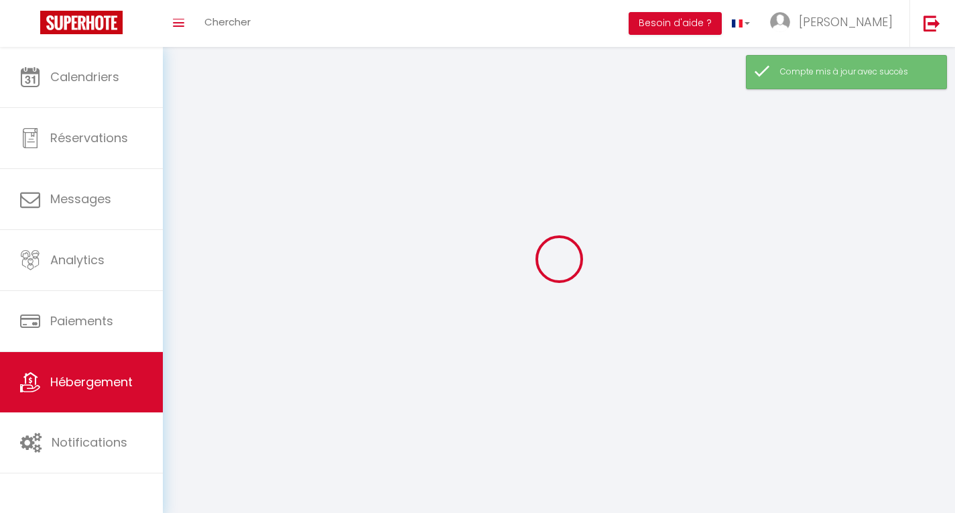
select select
checkbox input "false"
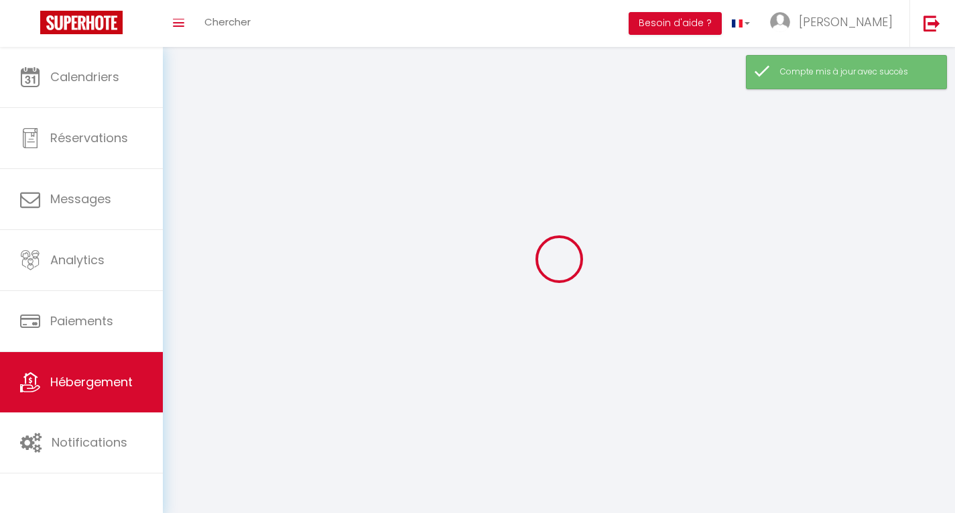
select select
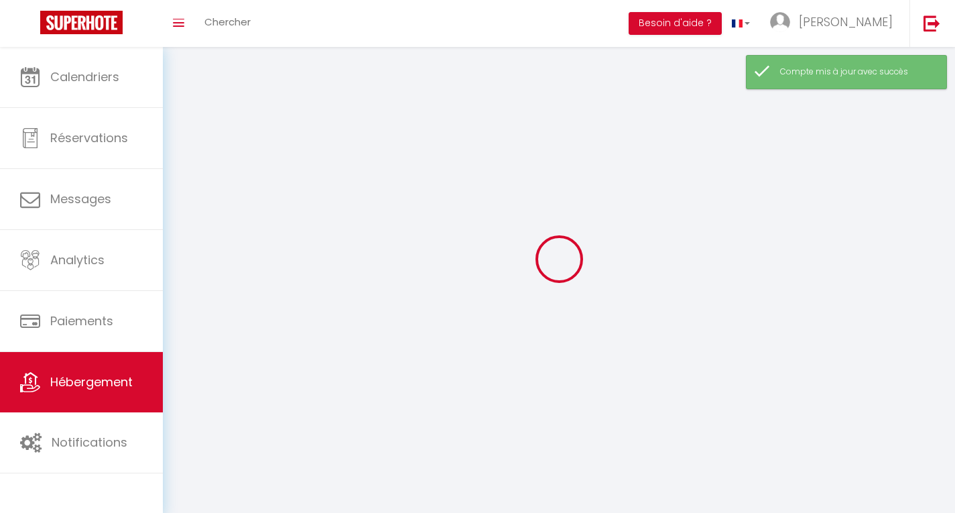
select select
checkbox input "false"
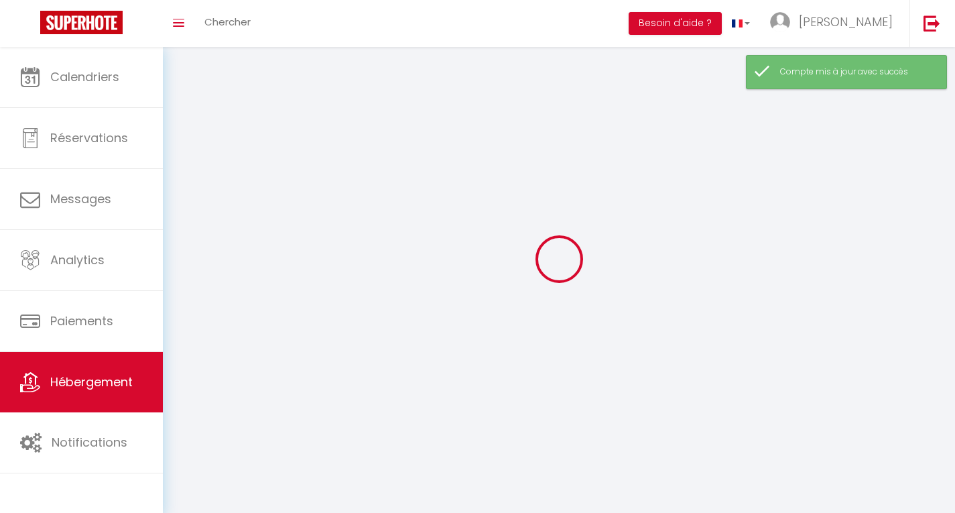
checkbox input "false"
select select
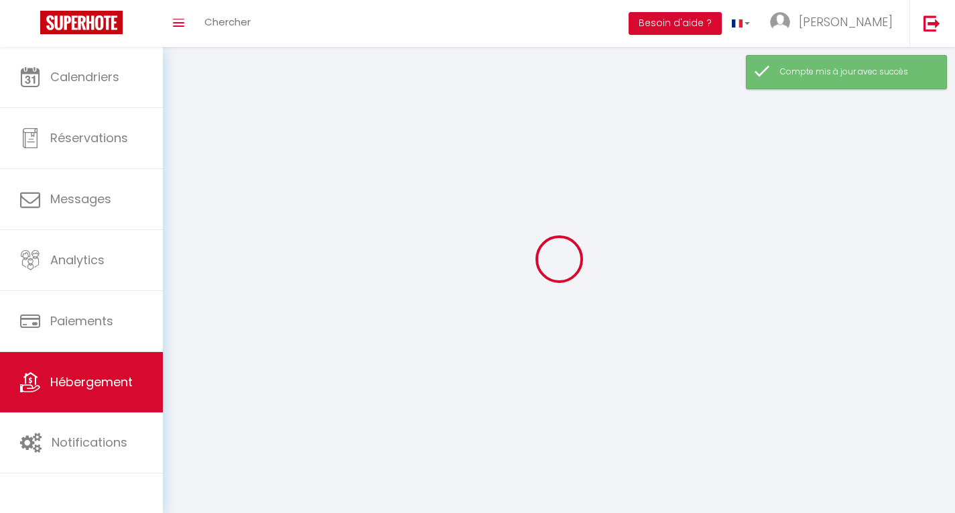
select select
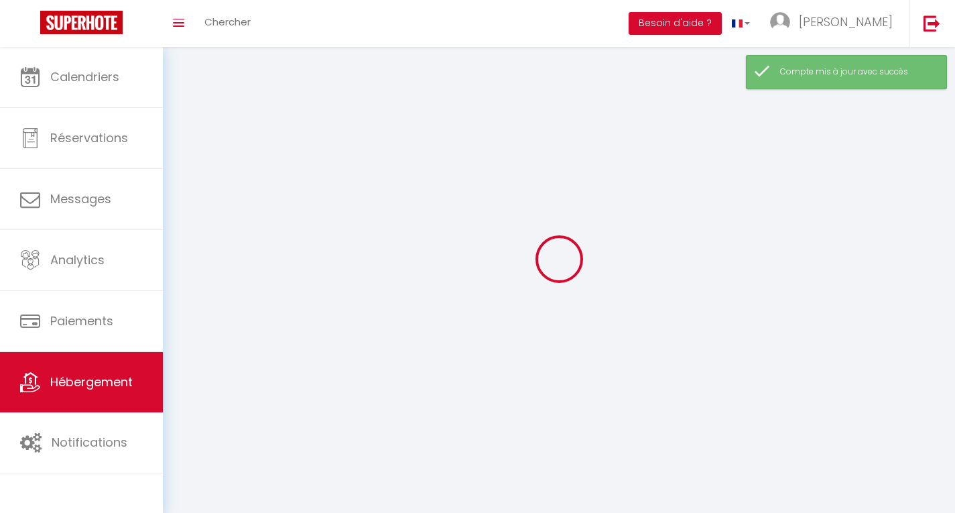
checkbox input "false"
select select
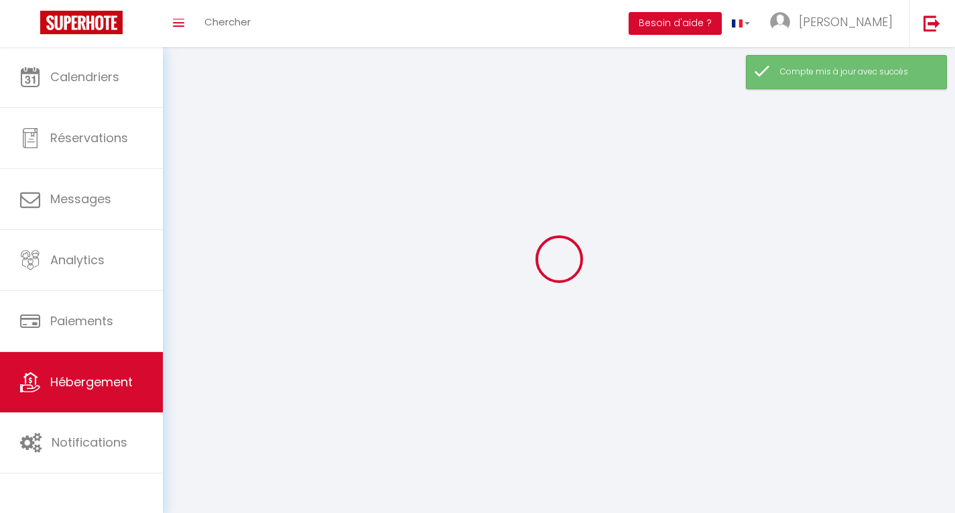
select select
select select "28"
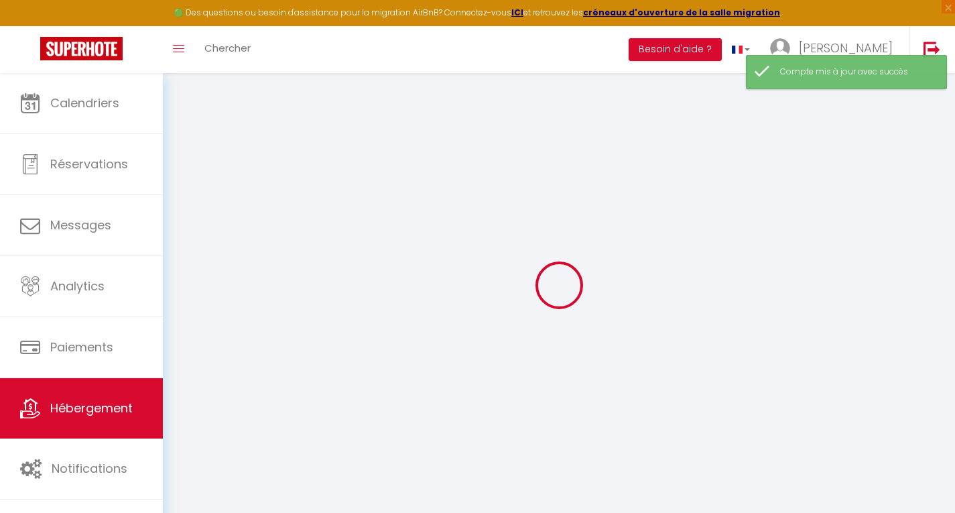
select select
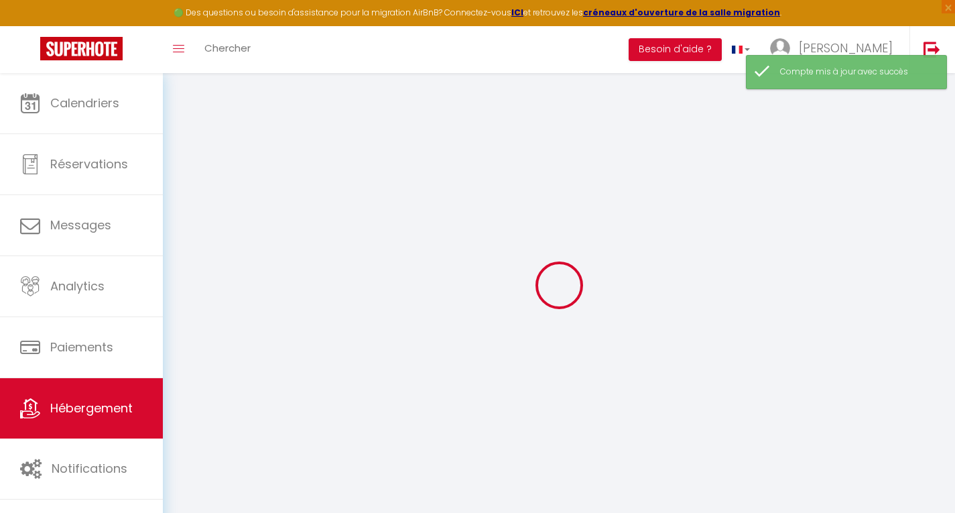
select select
checkbox input "false"
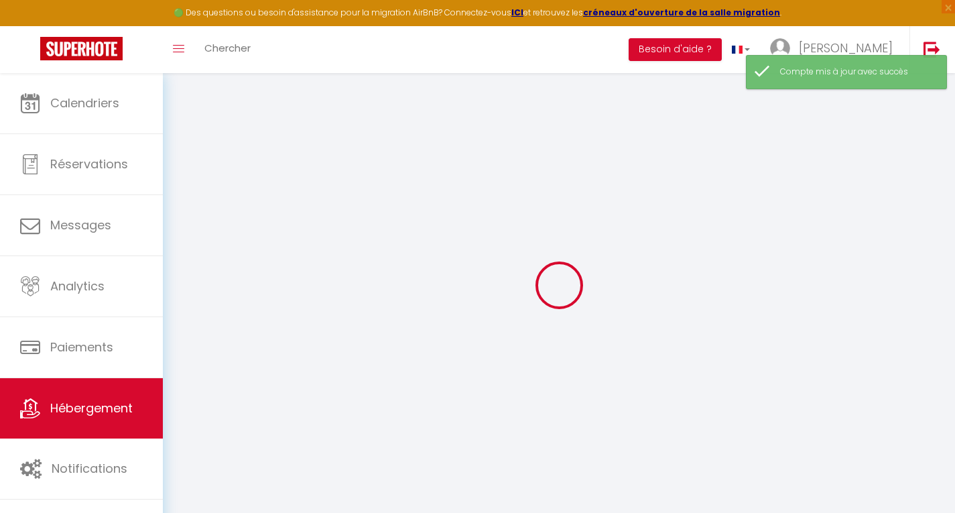
select select
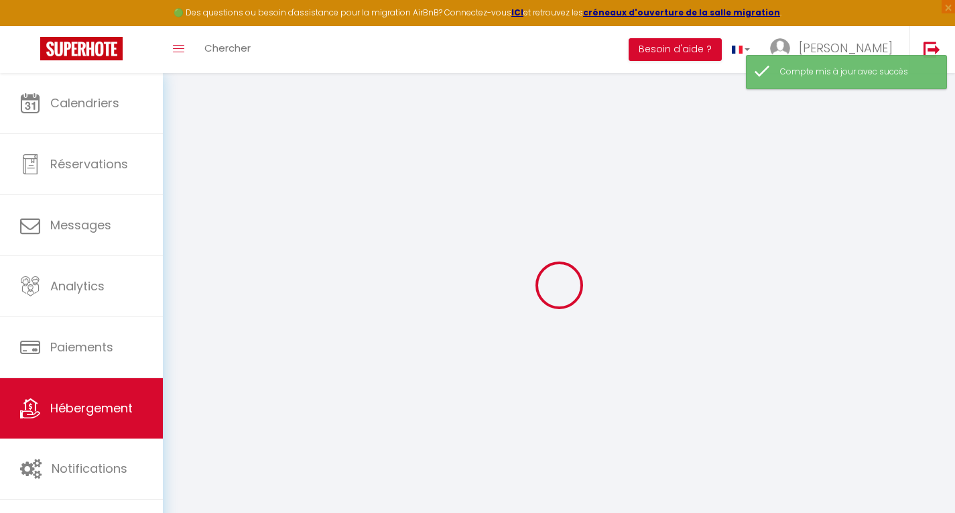
select select
checkbox input "false"
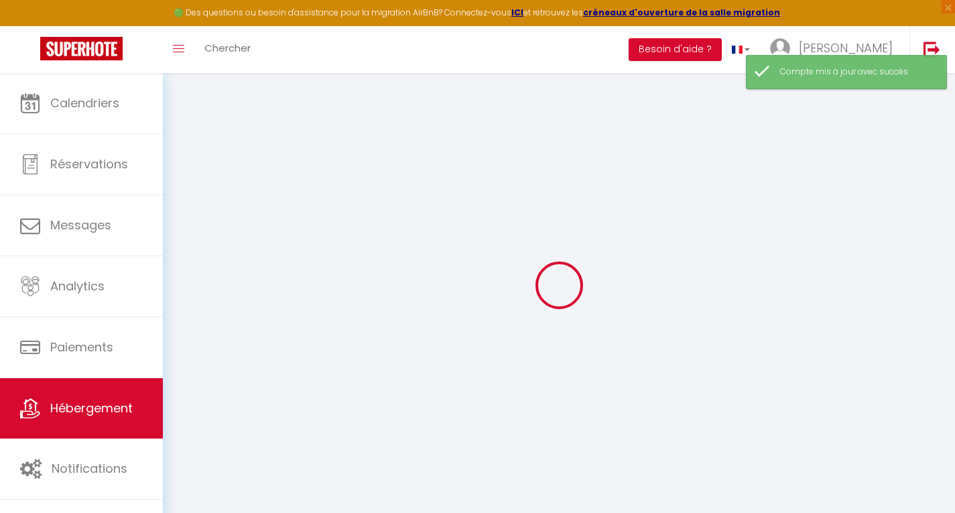
checkbox input "false"
select select
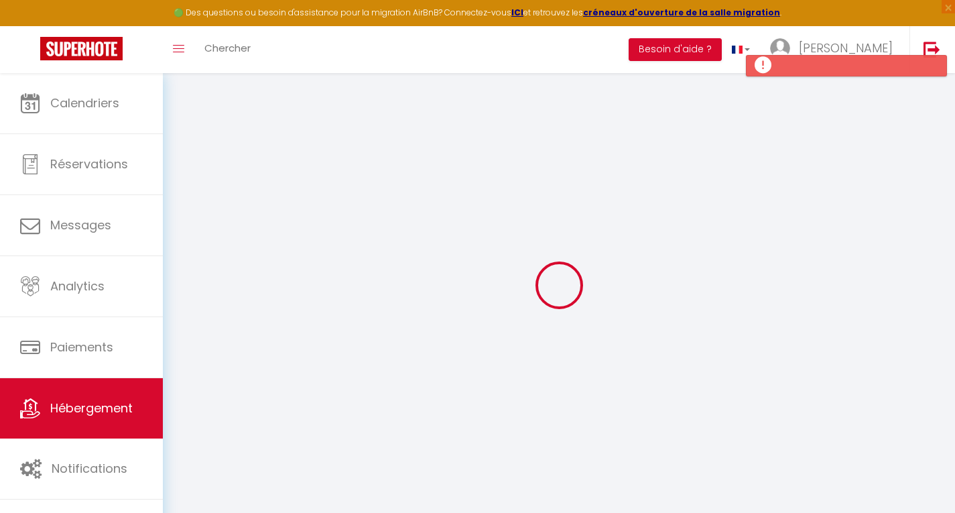
select select
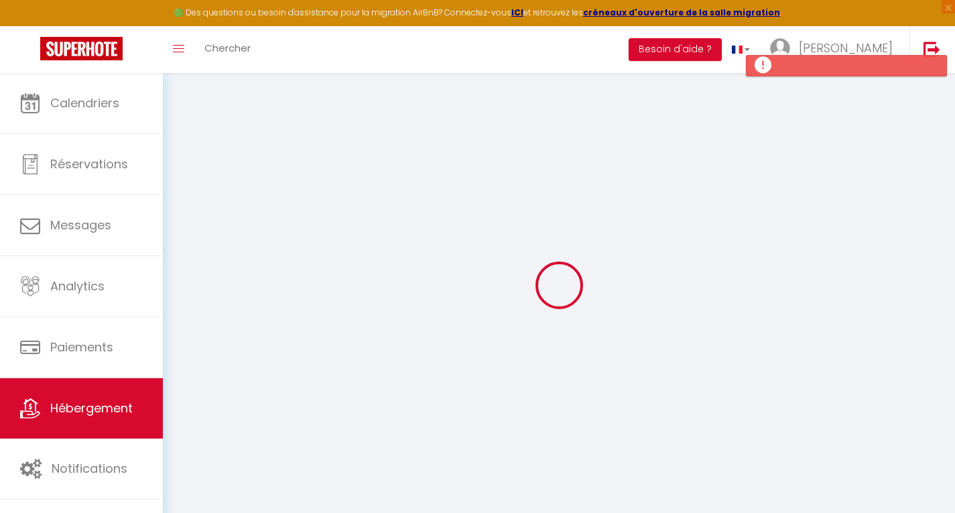
select select
checkbox input "false"
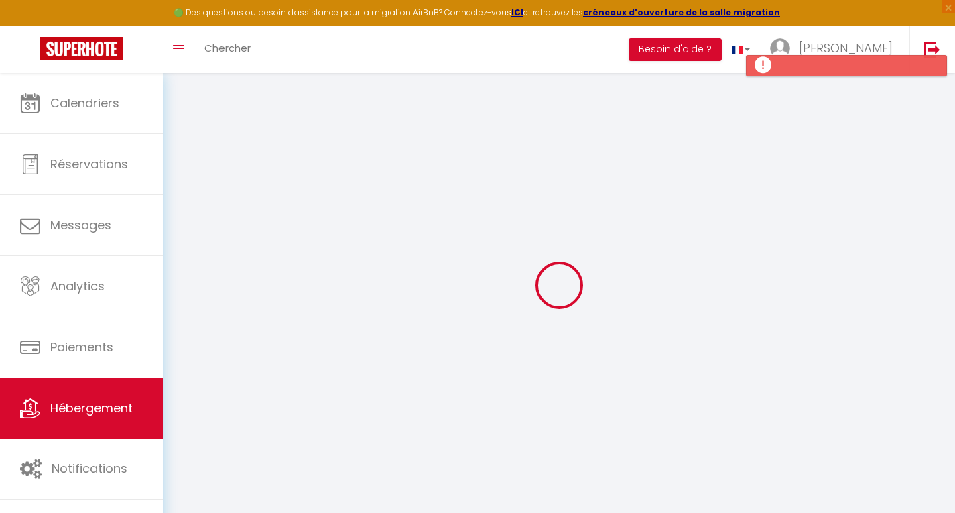
select select
type input "Studio Cabine Climatisé Bleu Azur Esterel"
type input "[PERSON_NAME]"
type input "LERAY"
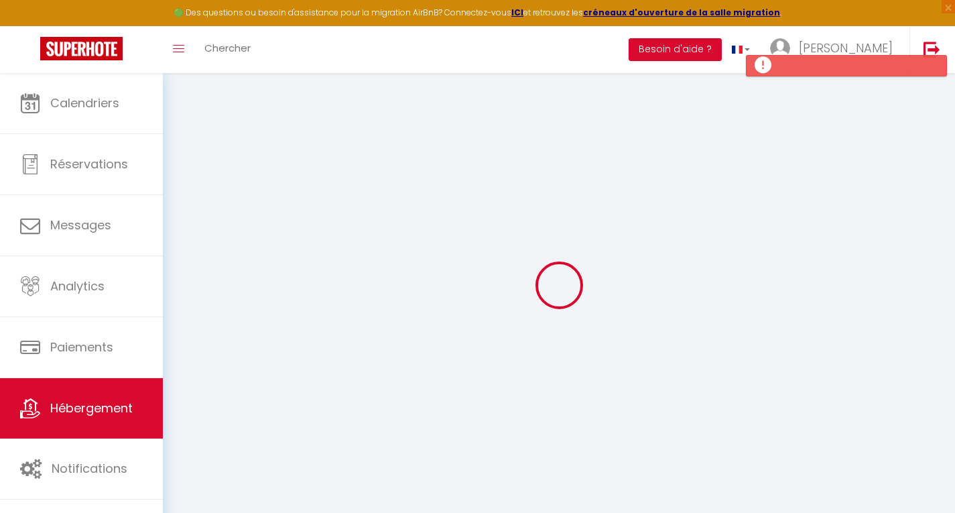
select select "0"
type input "60"
type input "6"
type input "10"
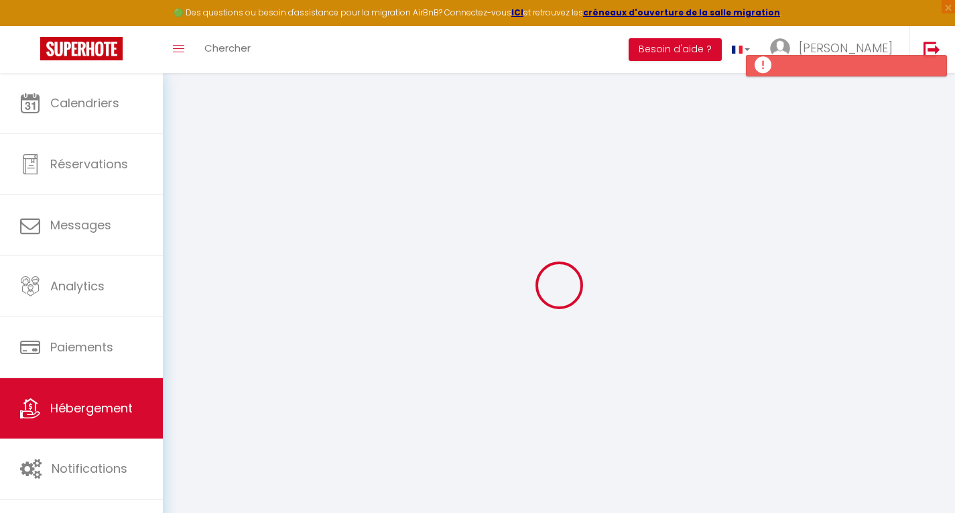
type input "700"
type input "20"
select select
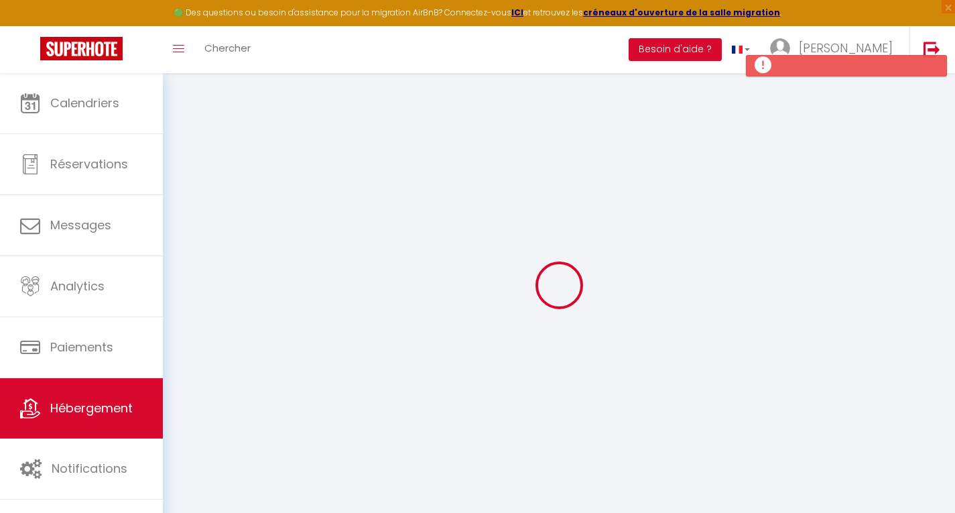
select select
type input "[GEOGRAPHIC_DATA]"
type input "83530"
type input "Agay"
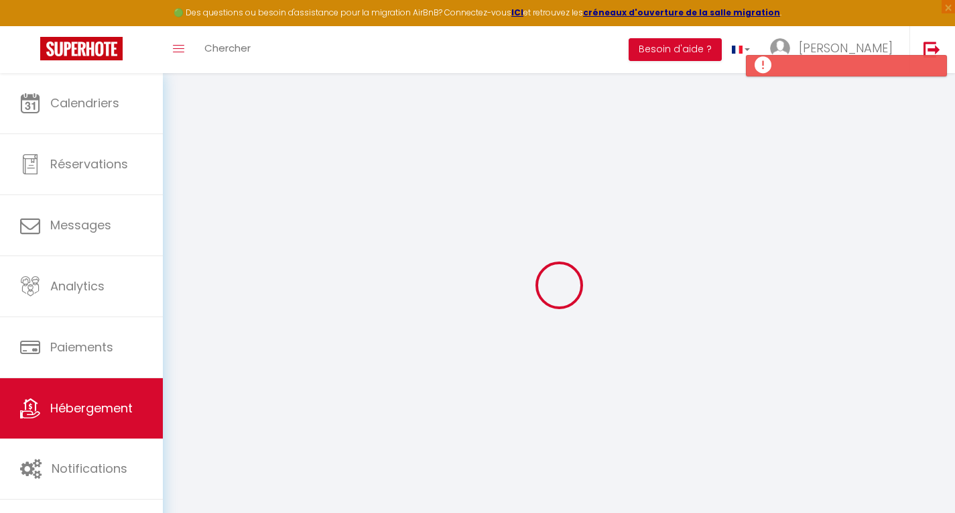
type input "[EMAIL_ADDRESS][DOMAIN_NAME]"
select select
checkbox input "false"
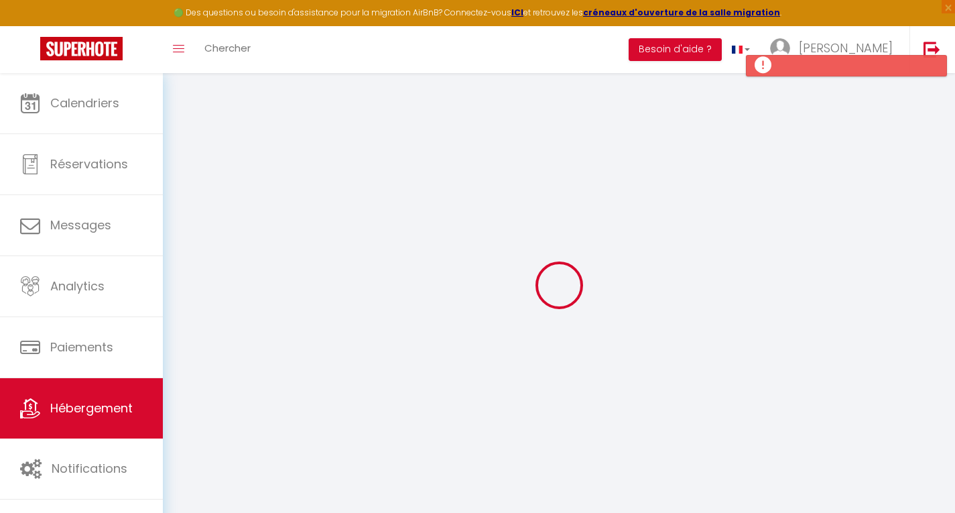
checkbox input "false"
radio input "true"
type input "15"
type input "0"
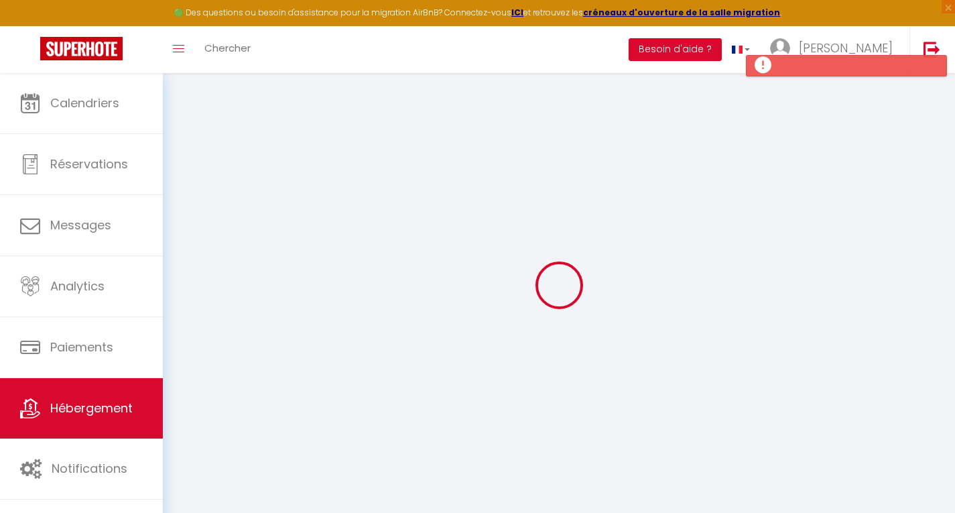
type input "0"
select select
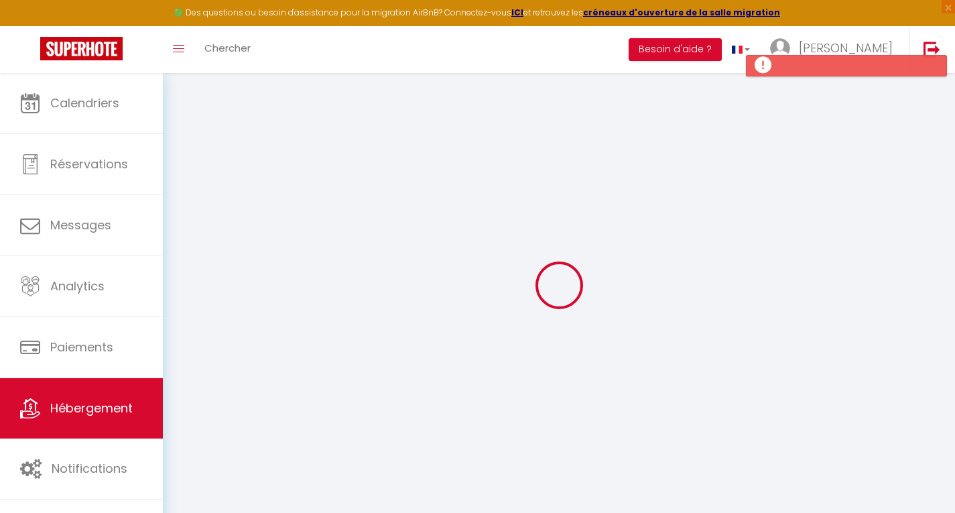
select select
checkbox input "false"
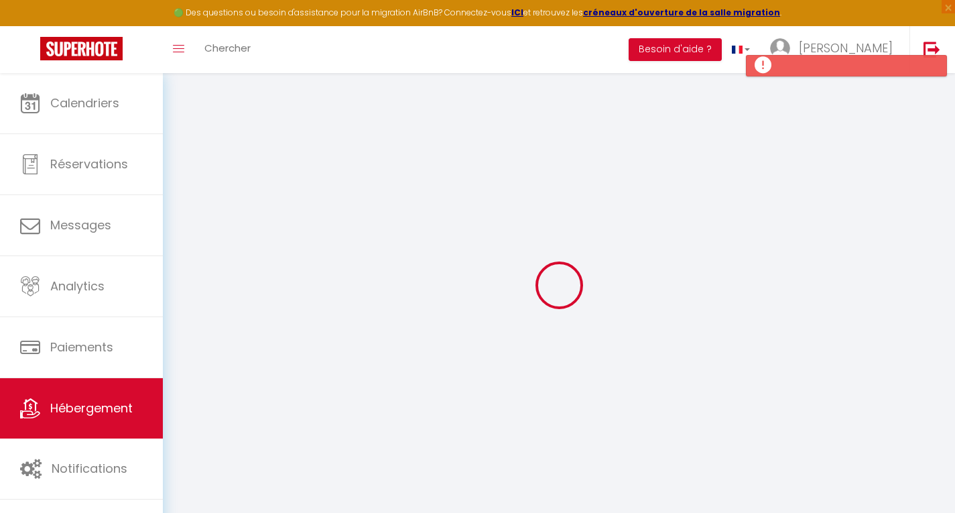
checkbox input "false"
select select
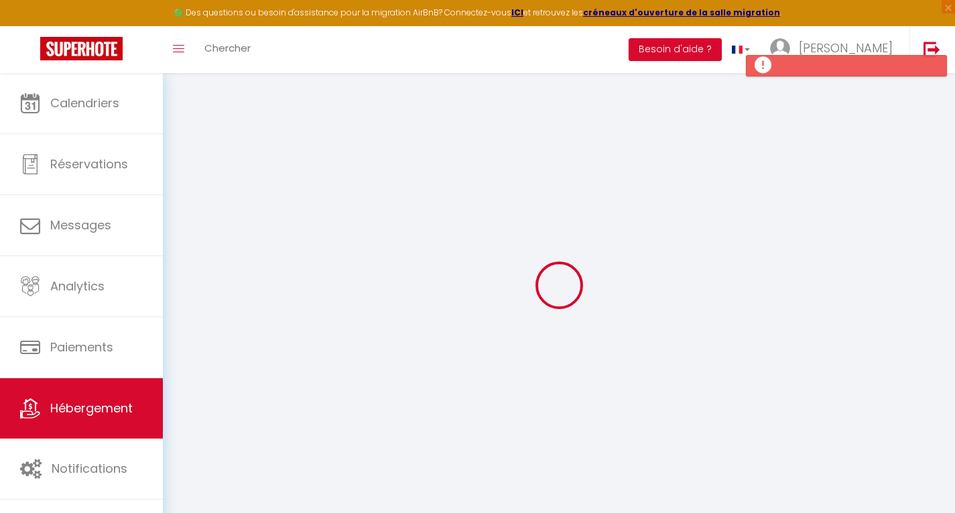
select select
checkbox input "false"
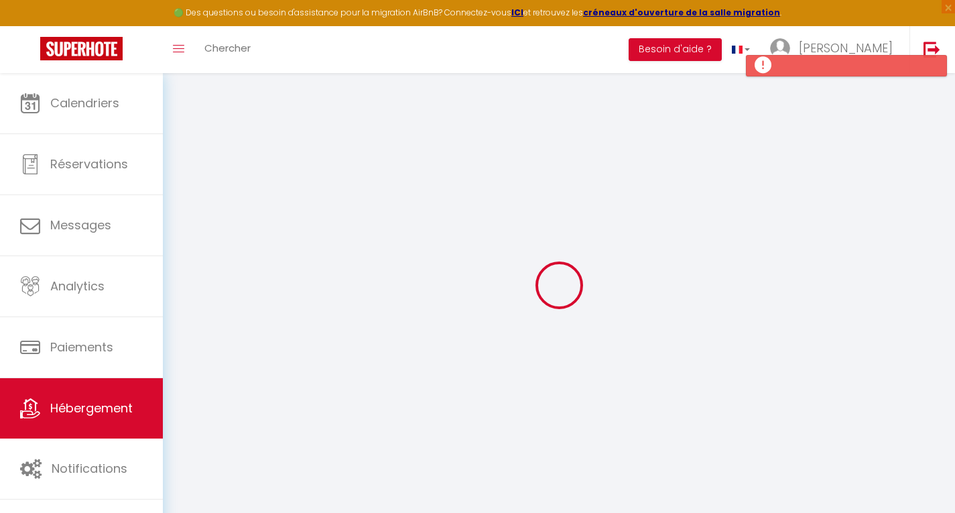
checkbox input "false"
select select
checkbox input "false"
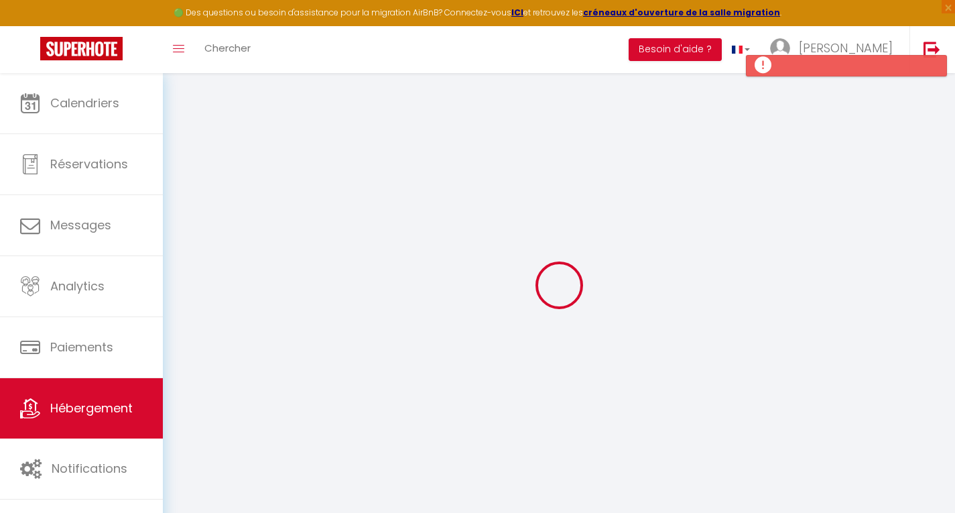
checkbox input "false"
select select
checkbox input "false"
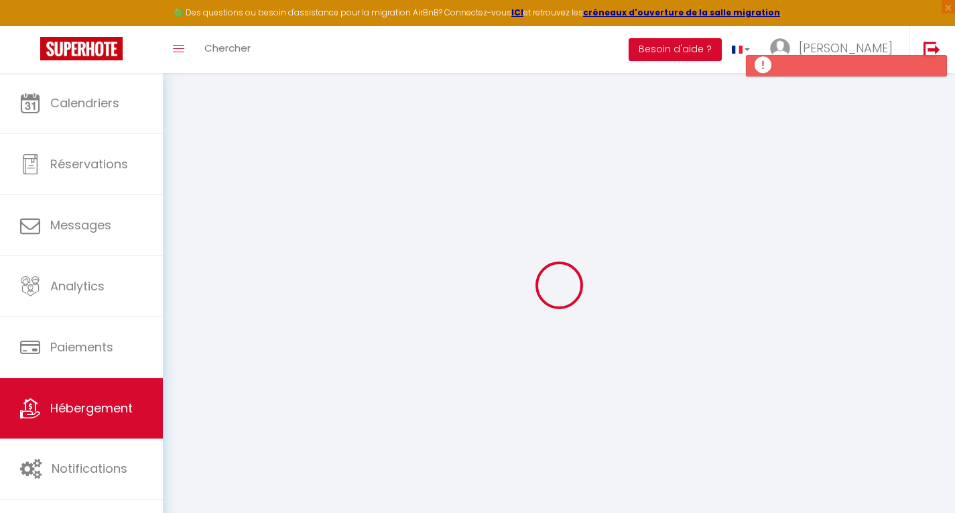
checkbox input "false"
select select "16:00"
select select "21:00"
select select "10:00"
select select "15"
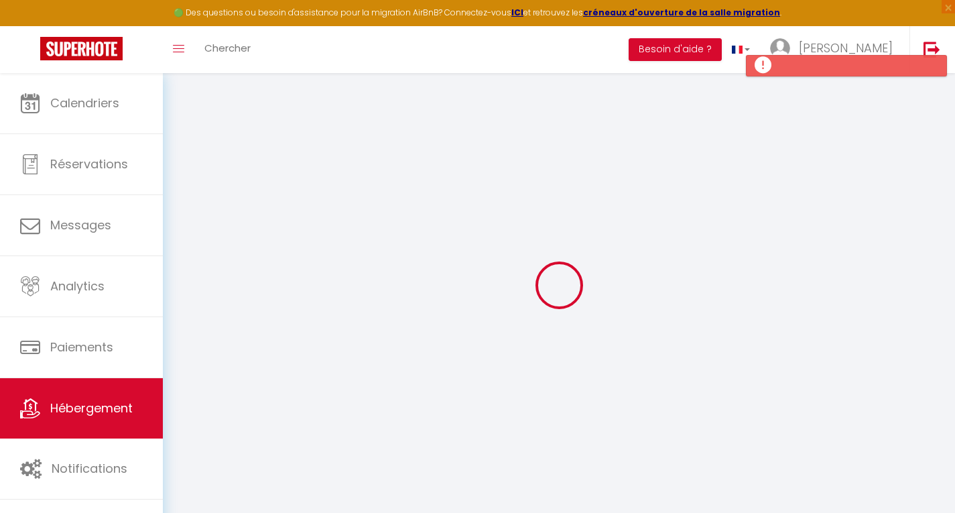
select select "15"
select select
checkbox input "false"
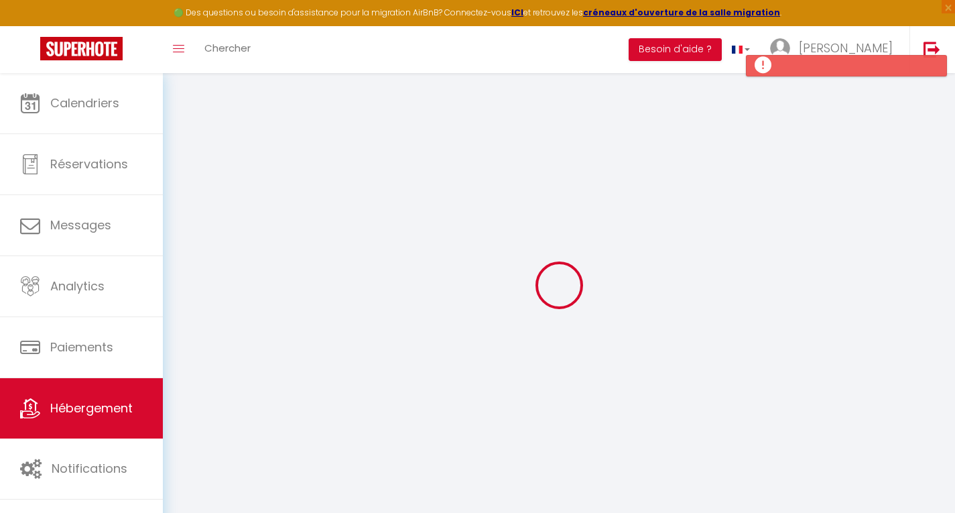
checkbox input "false"
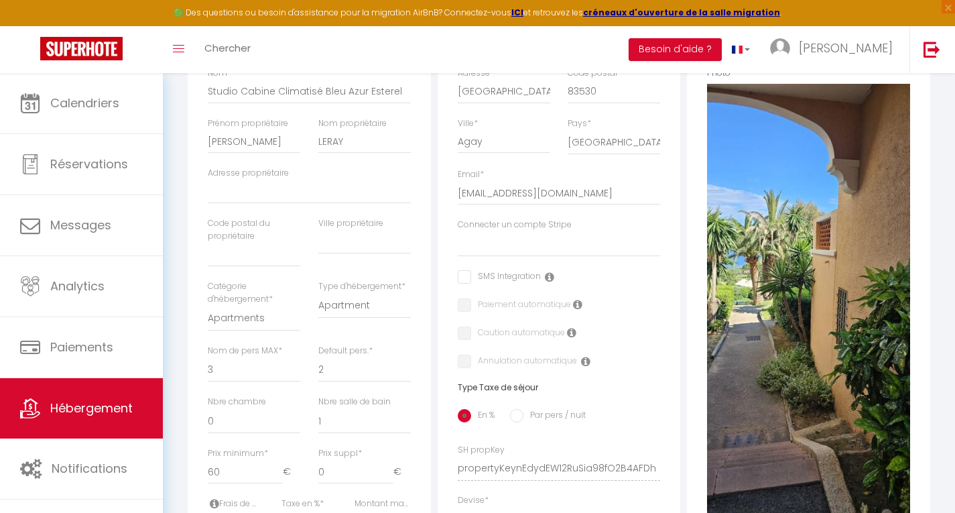
scroll to position [247, 0]
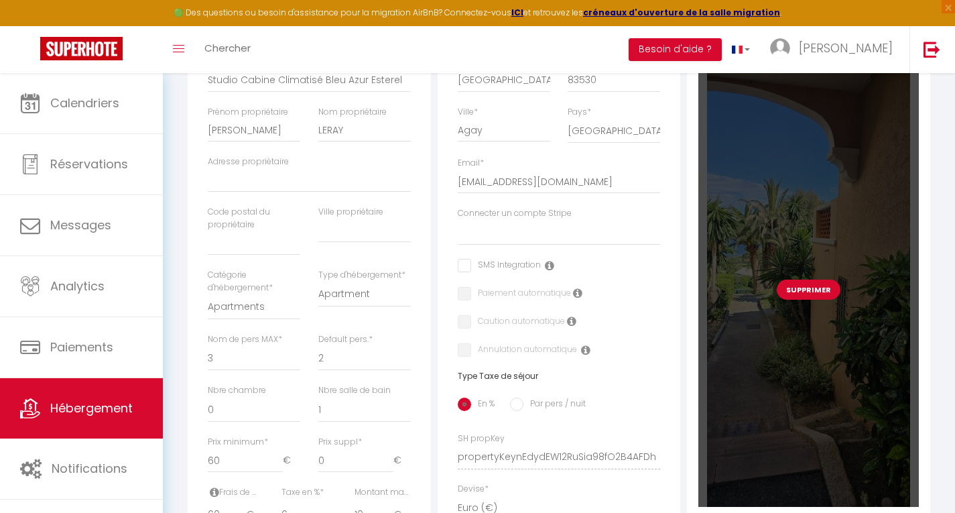
click at [814, 295] on button "Supprimer" at bounding box center [809, 289] width 64 height 20
select select
checkbox input "false"
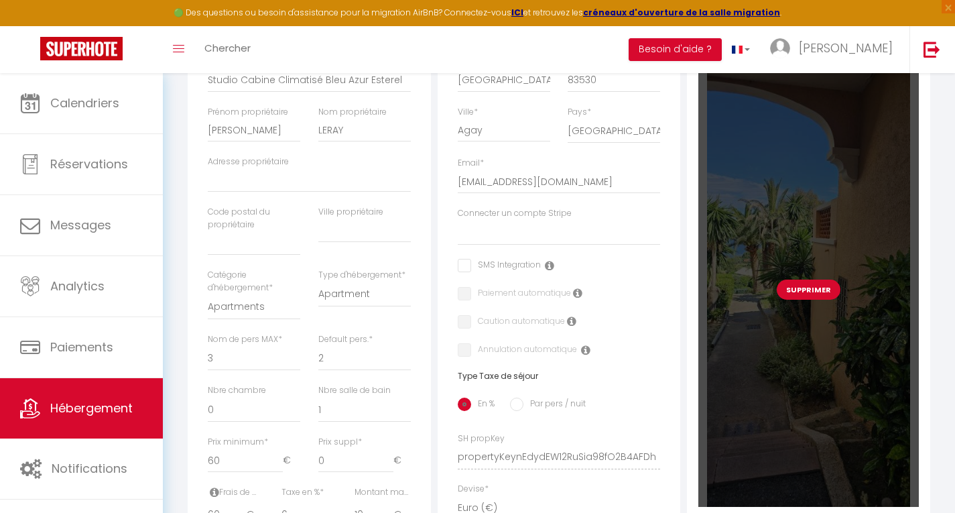
checkbox input "false"
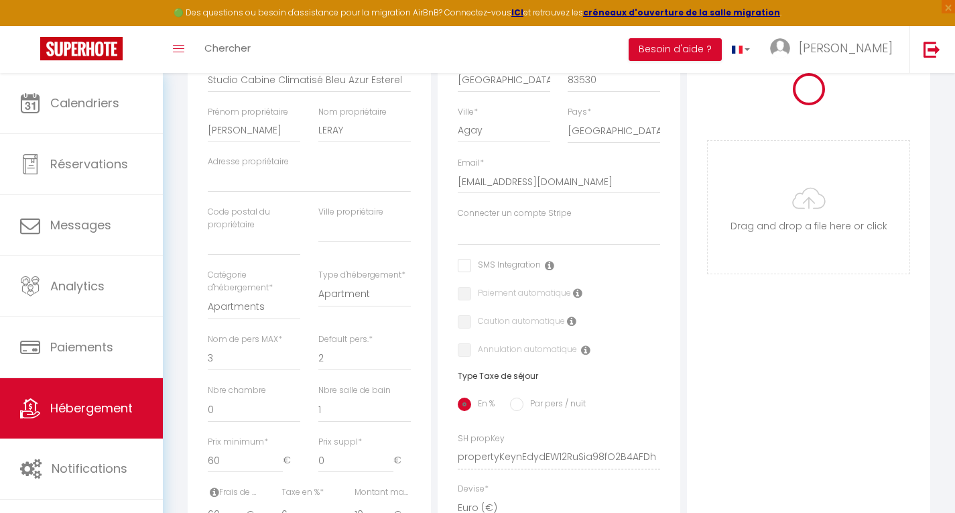
select select
checkbox input "false"
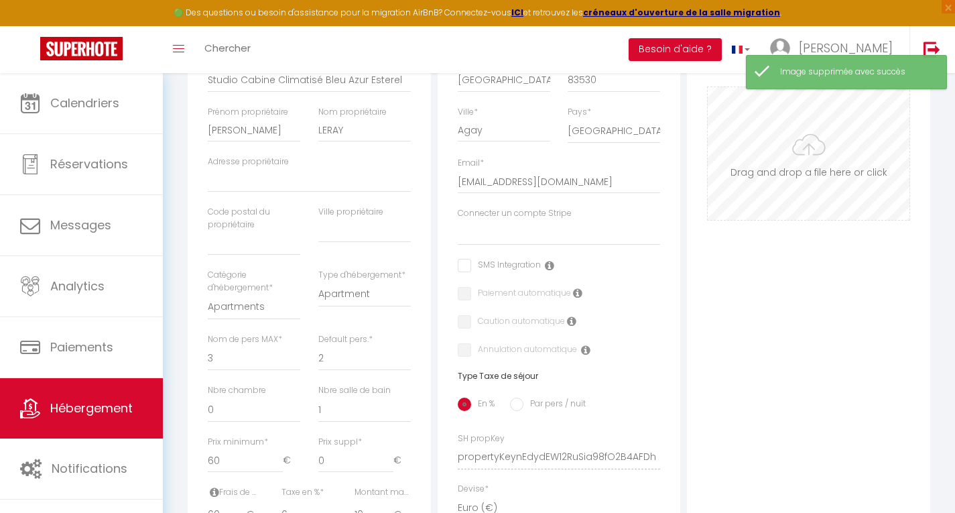
click at [804, 163] on input "Photo" at bounding box center [809, 153] width 202 height 133
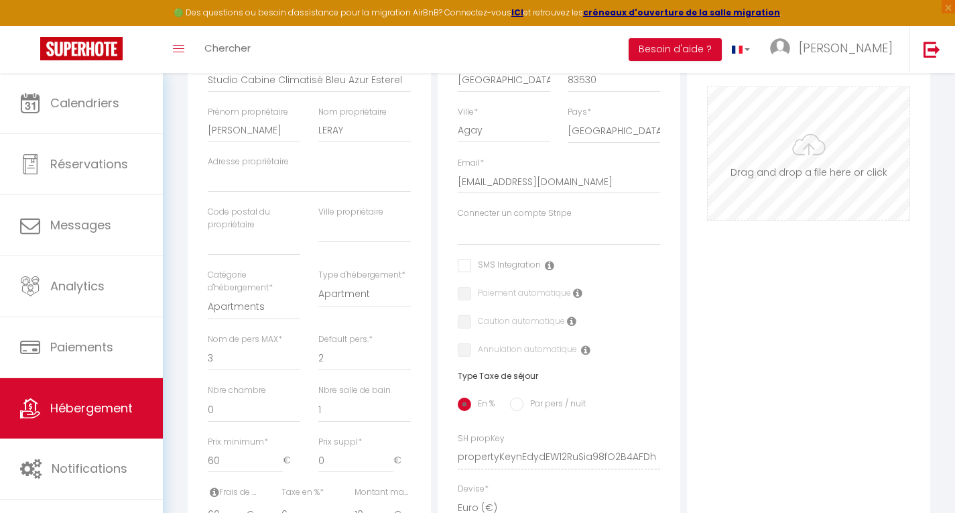
type input "C:\fakepath\IMG-20250523-WA0004.jpg"
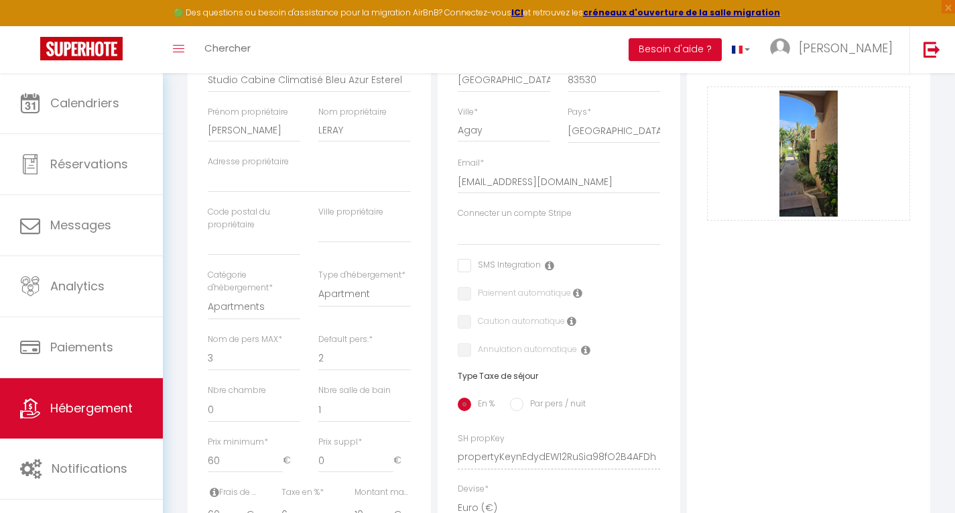
scroll to position [0, 0]
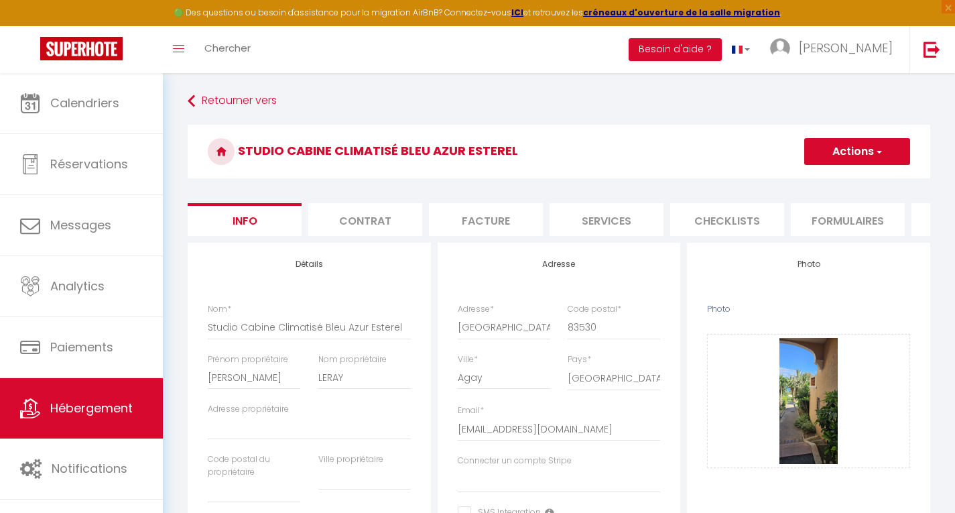
click at [850, 151] on button "Actions" at bounding box center [857, 151] width 106 height 27
click at [808, 175] on input "Enregistrer" at bounding box center [804, 180] width 50 height 13
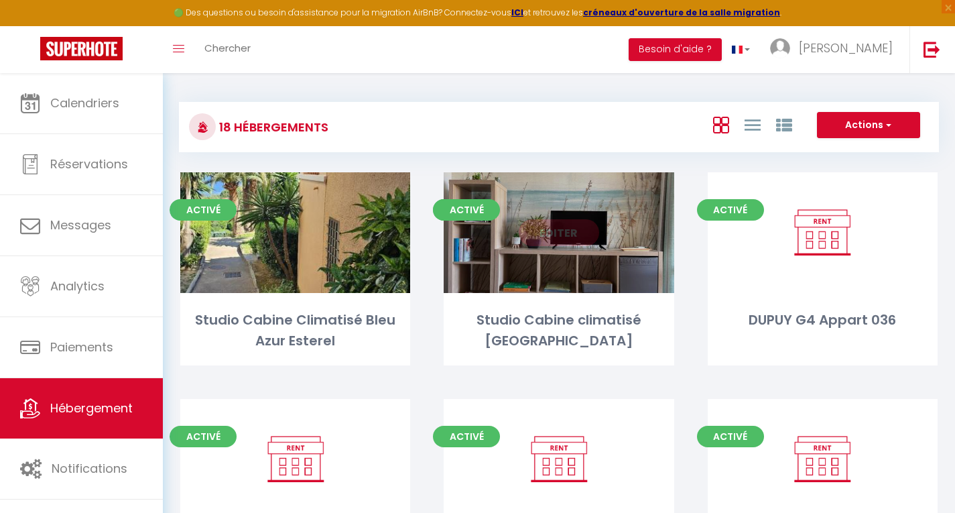
click at [564, 232] on link "Editer" at bounding box center [559, 232] width 80 height 27
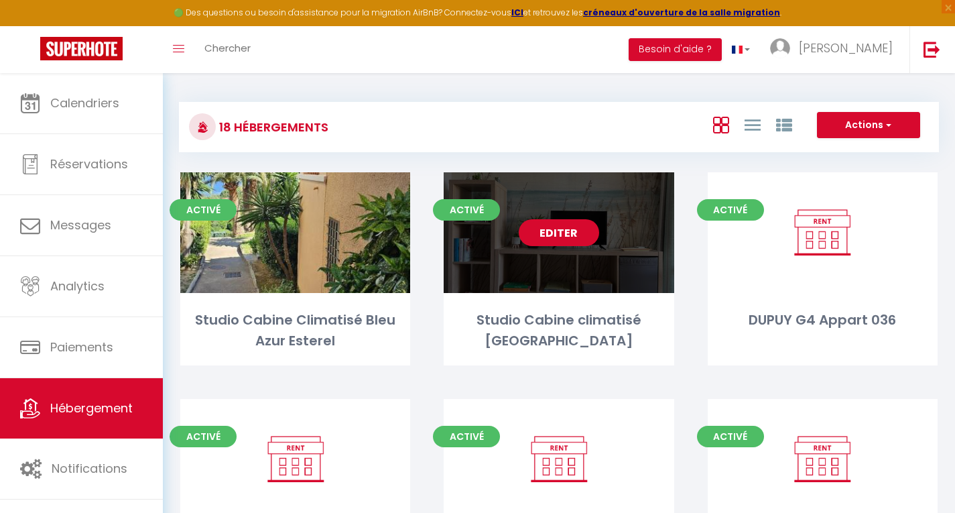
click at [564, 232] on link "Editer" at bounding box center [559, 232] width 80 height 27
select select "3"
select select "2"
select select "1"
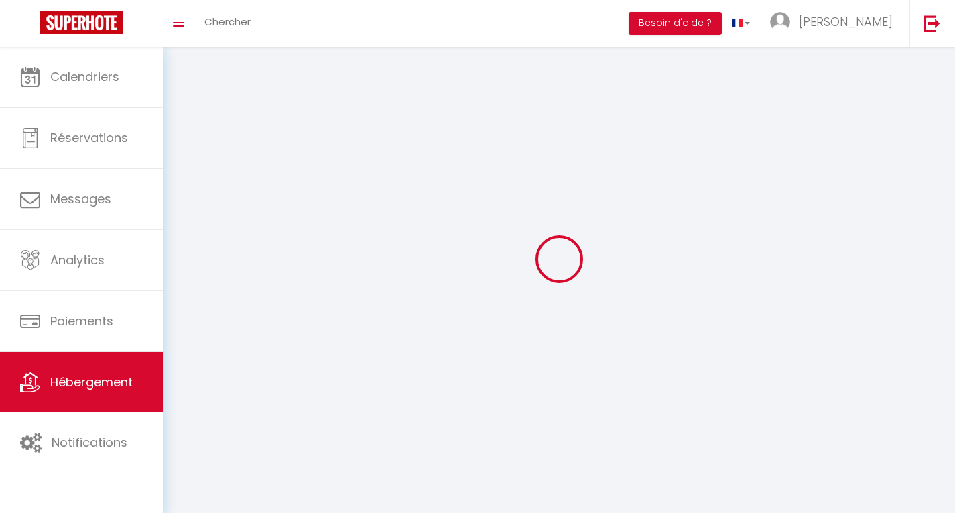
select select
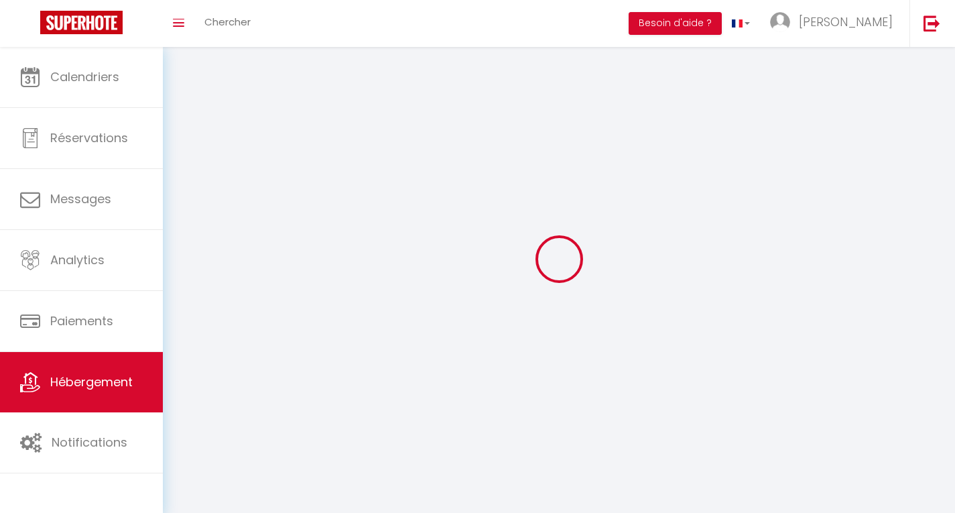
select select
checkbox input "false"
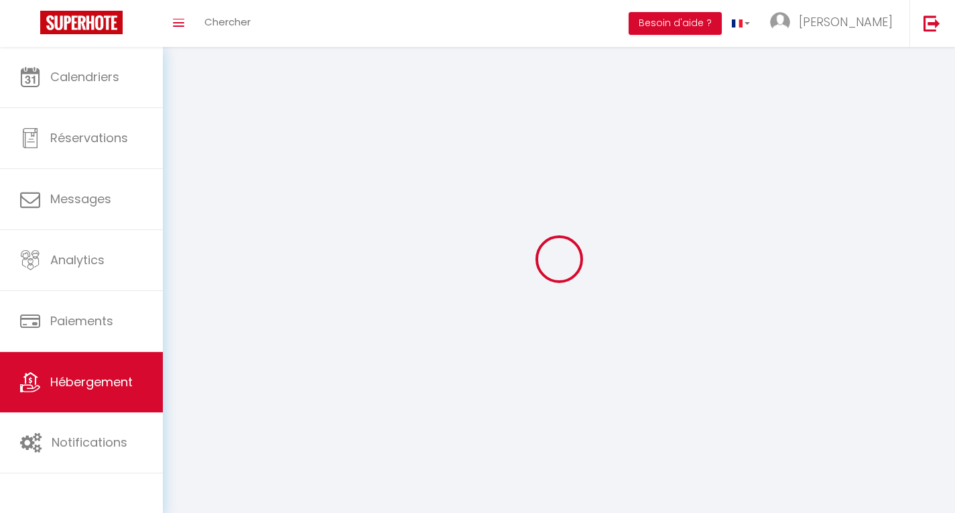
select select
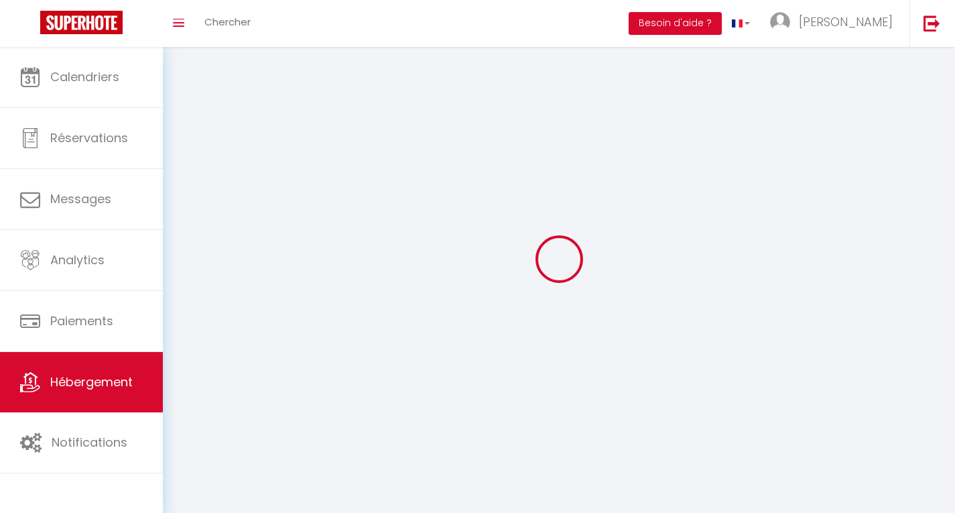
select select
checkbox input "false"
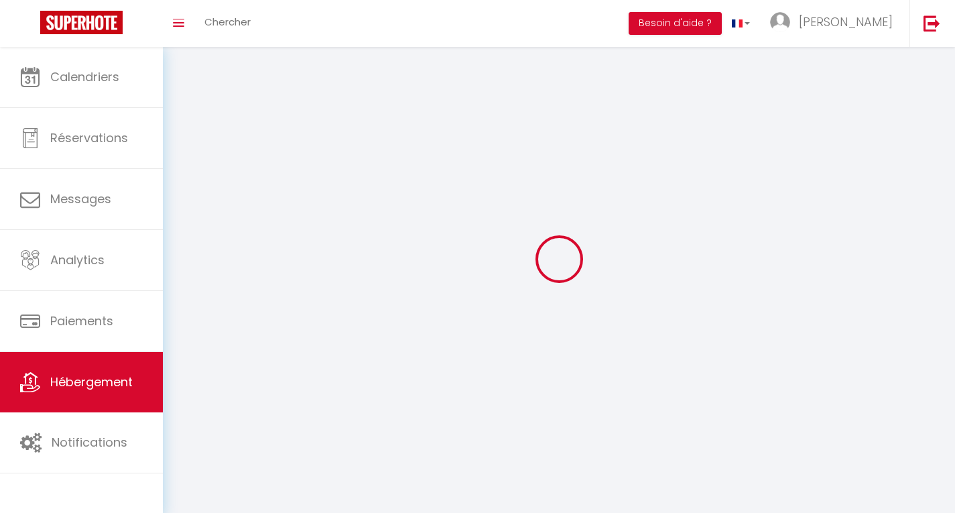
checkbox input "false"
select select
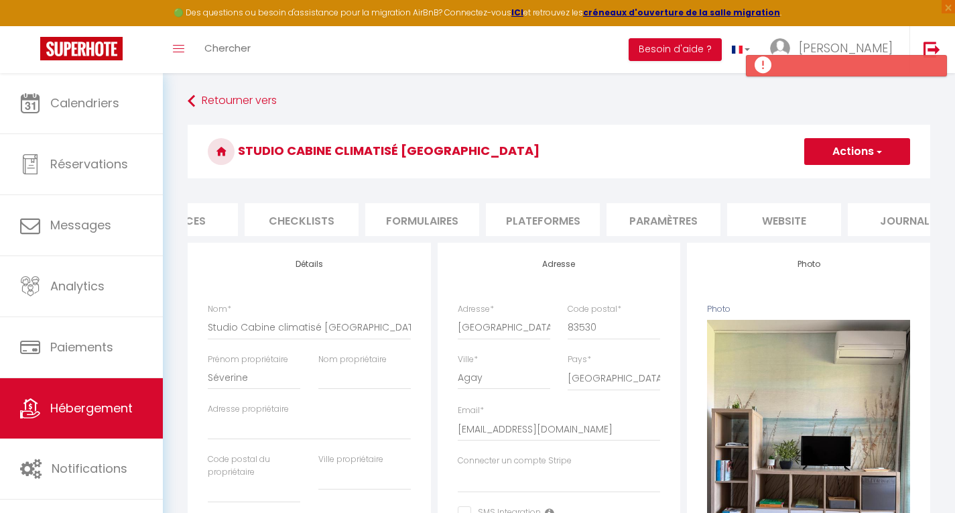
scroll to position [0, 464]
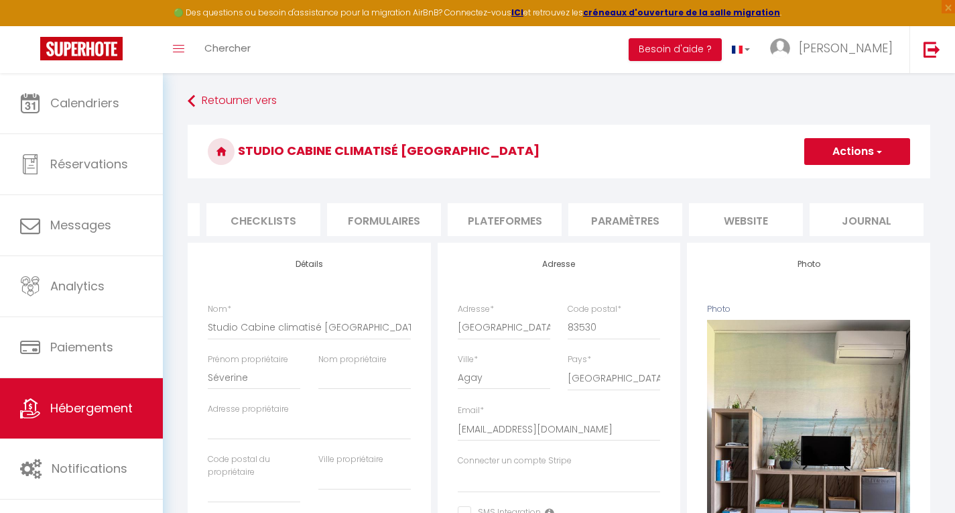
click at [743, 221] on li "website" at bounding box center [746, 219] width 114 height 33
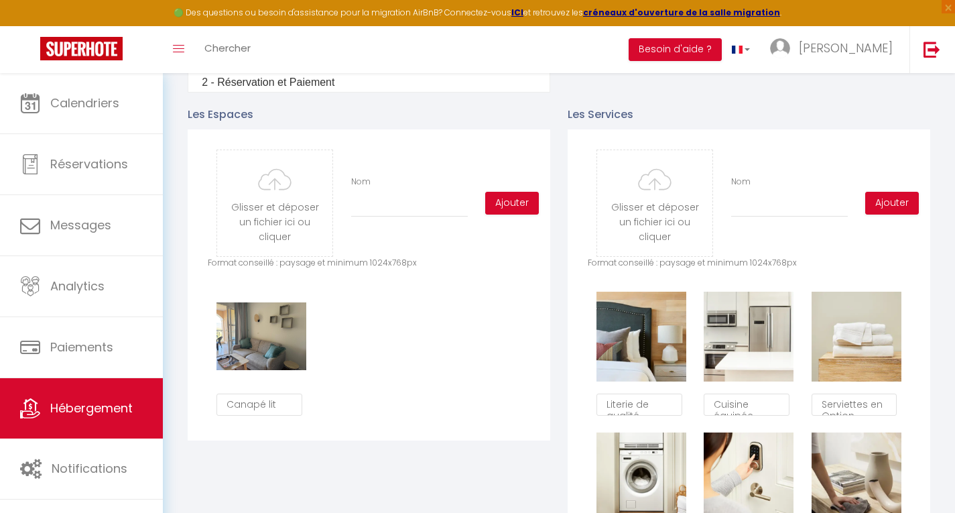
scroll to position [601, 0]
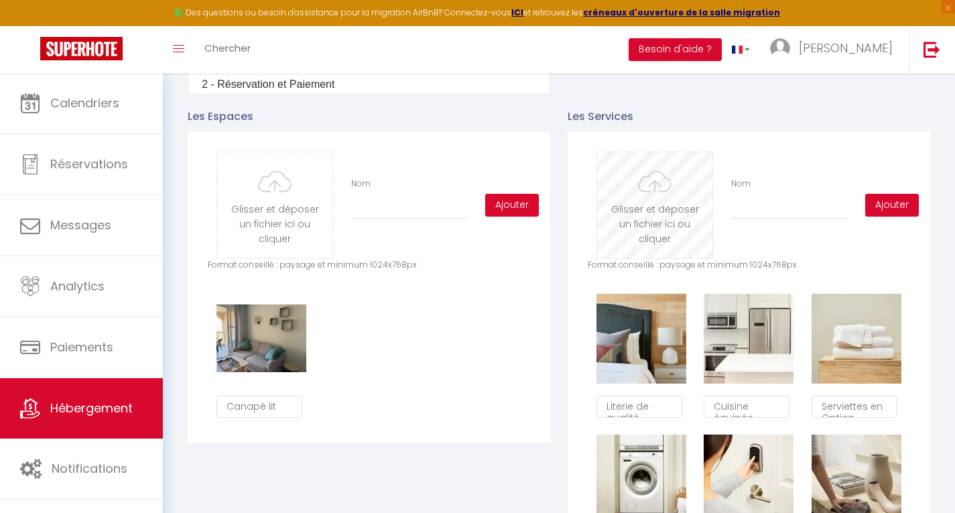
click at [641, 226] on input "file" at bounding box center [654, 205] width 115 height 106
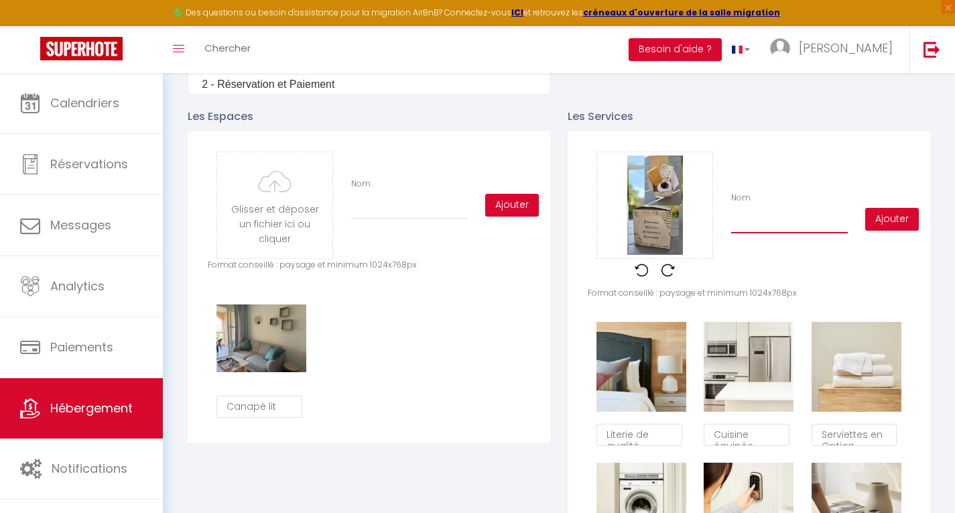
click at [754, 233] on input "Nom" at bounding box center [789, 221] width 117 height 24
click at [891, 231] on button "Ajouter" at bounding box center [892, 219] width 54 height 23
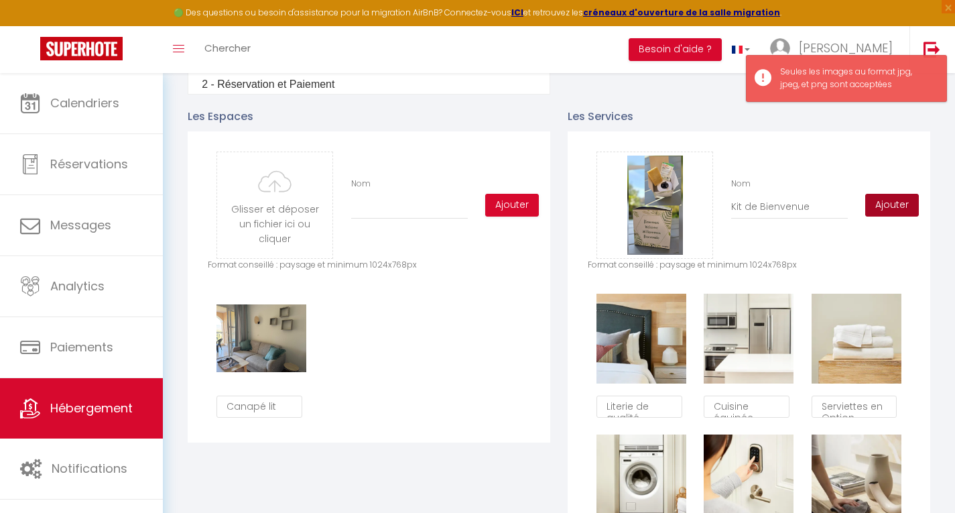
click at [895, 216] on button "Ajouter" at bounding box center [892, 205] width 54 height 23
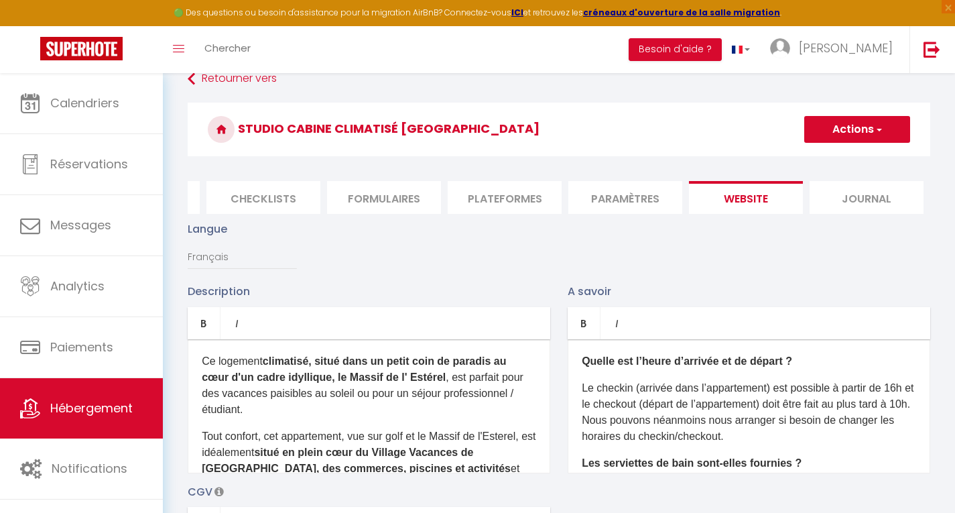
scroll to position [21, 0]
click at [867, 132] on button "Actions" at bounding box center [857, 130] width 106 height 27
click at [848, 162] on input "Enregistrer" at bounding box center [842, 159] width 50 height 13
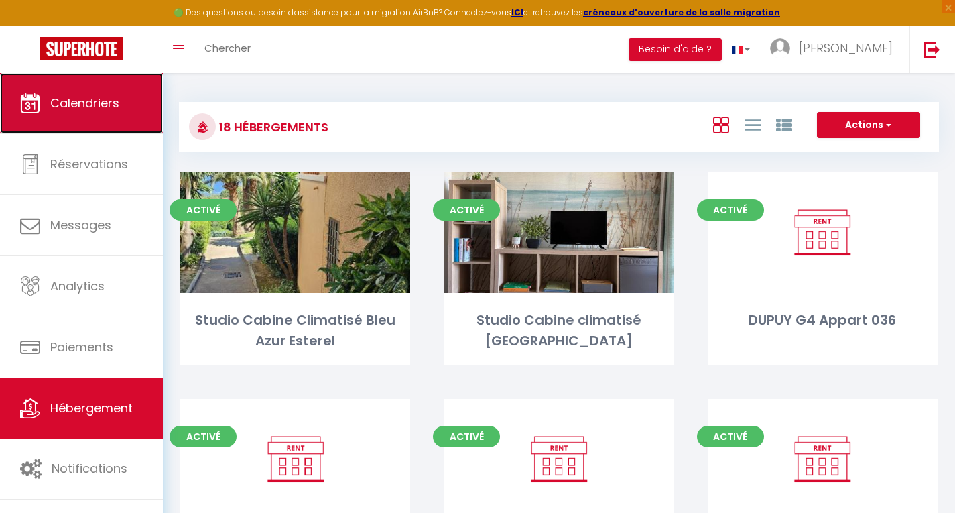
click at [72, 108] on span "Calendriers" at bounding box center [84, 103] width 69 height 17
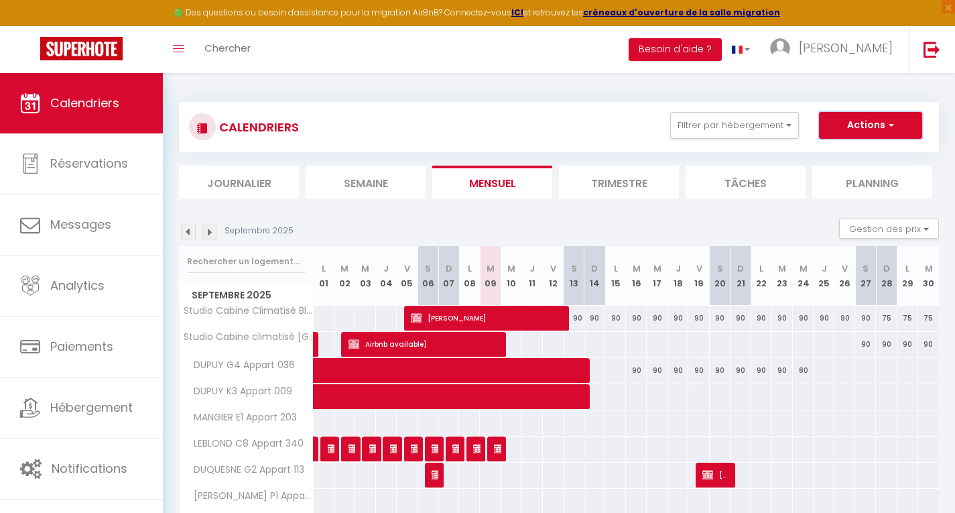
click at [875, 123] on button "Actions" at bounding box center [870, 125] width 103 height 27
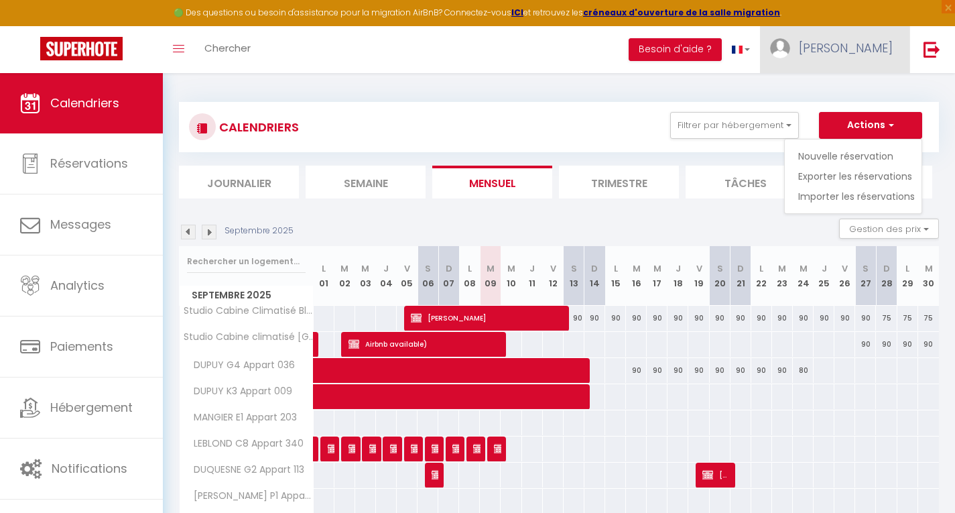
click at [841, 46] on span "Stéphane" at bounding box center [846, 48] width 94 height 17
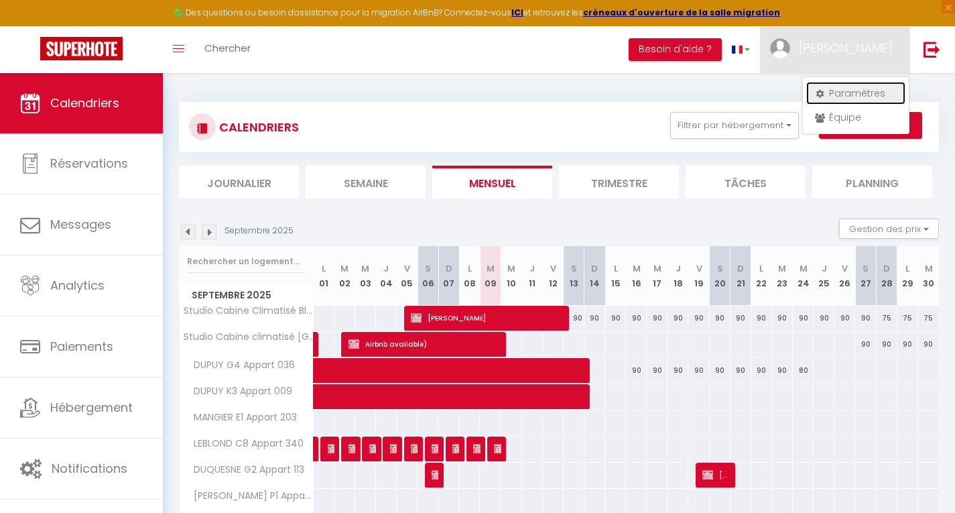
click at [844, 92] on link "Paramètres" at bounding box center [855, 93] width 99 height 23
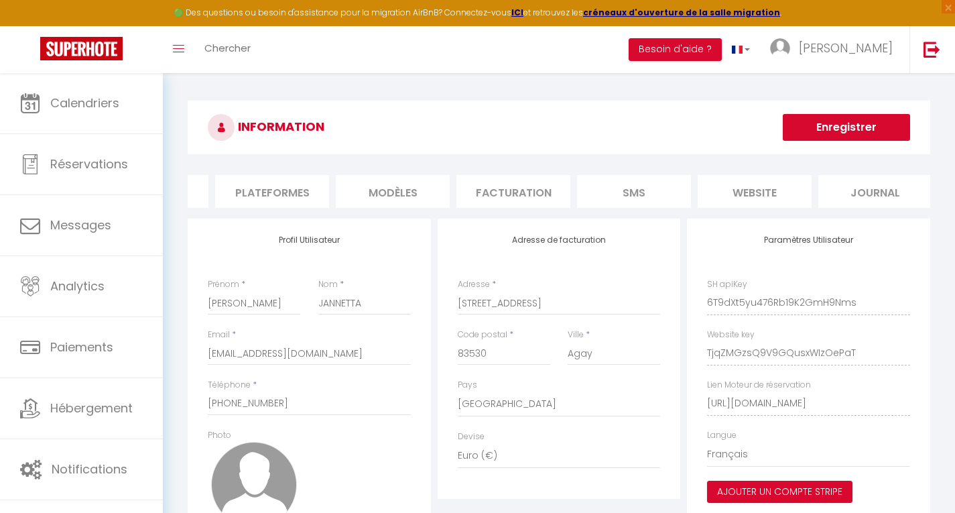
scroll to position [0, 223]
click at [757, 187] on li "website" at bounding box center [746, 191] width 114 height 33
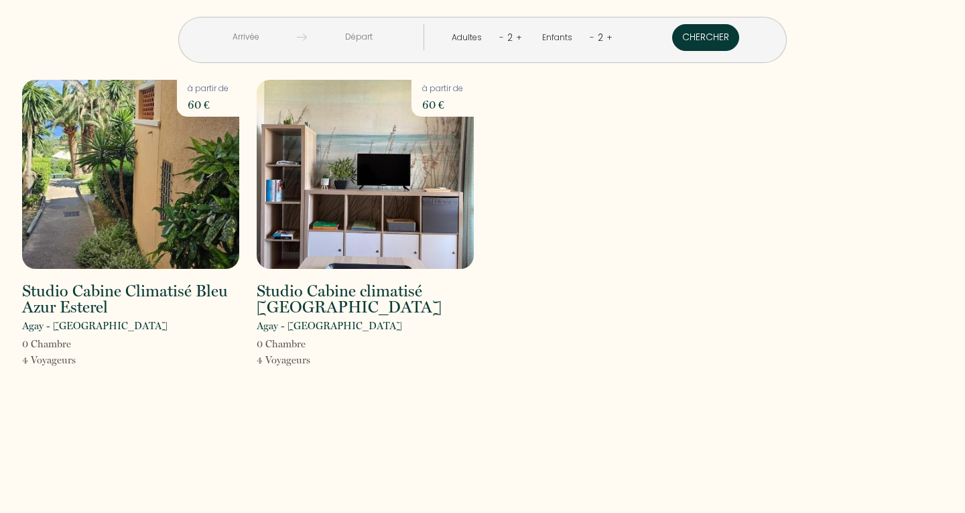
click at [674, 37] on button "Chercher" at bounding box center [705, 37] width 67 height 27
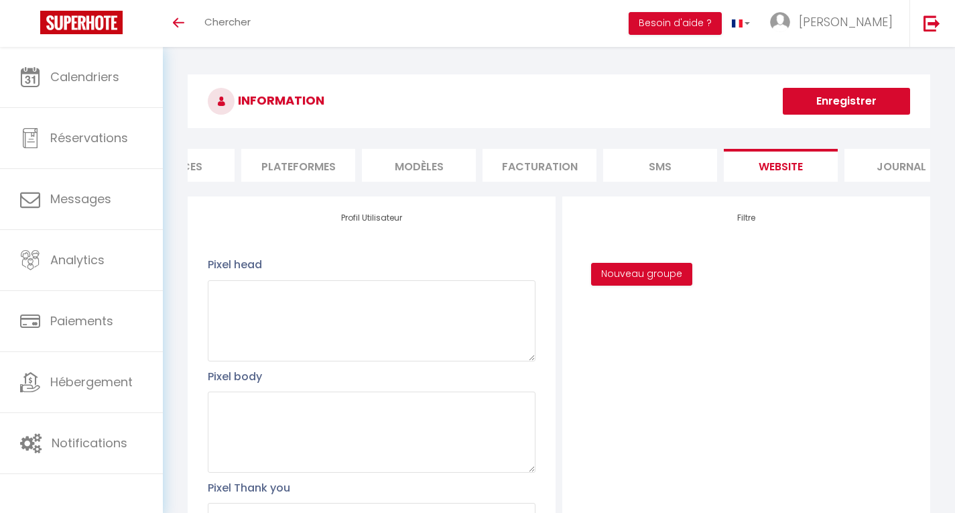
scroll to position [0, 223]
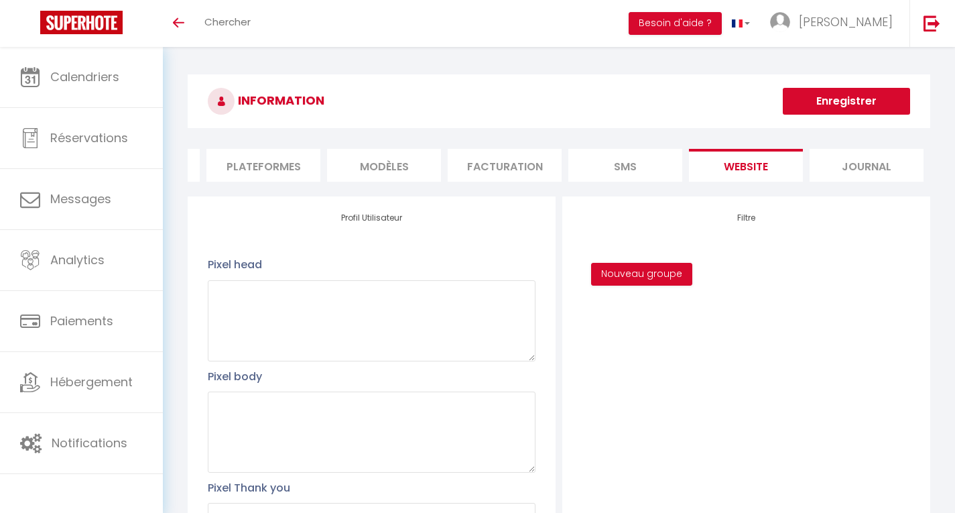
click at [753, 162] on li "website" at bounding box center [746, 165] width 114 height 33
click at [637, 286] on button "Nouveau groupe" at bounding box center [641, 274] width 101 height 23
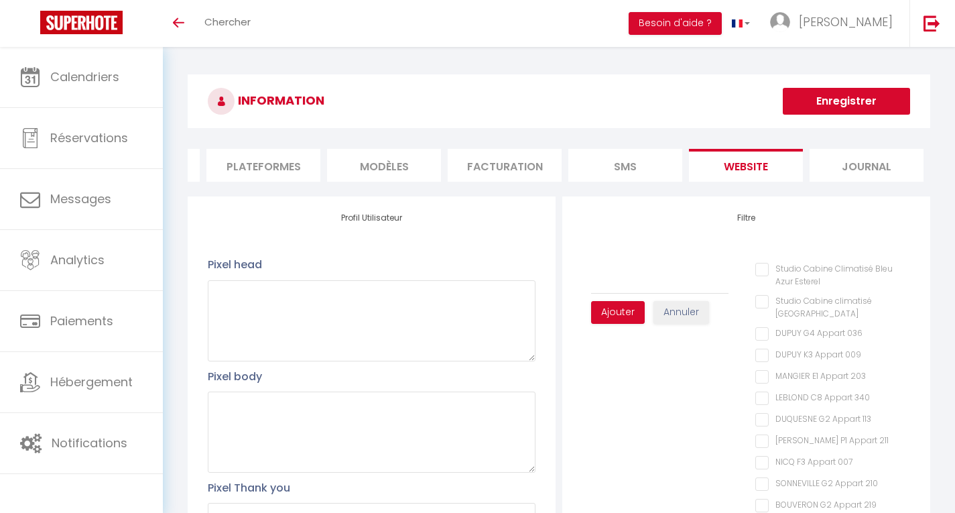
type input "4"
checkbox Esterel "false"
checkbox 036 "false"
checkbox 009 "false"
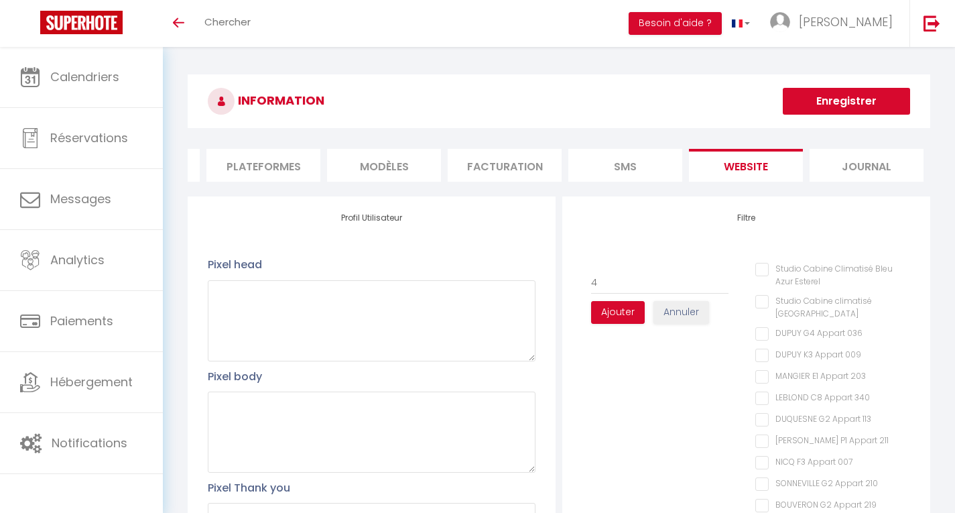
checkbox 203 "false"
checkbox 340 "false"
checkbox 113 "false"
checkbox 211 "false"
checkbox 007 "false"
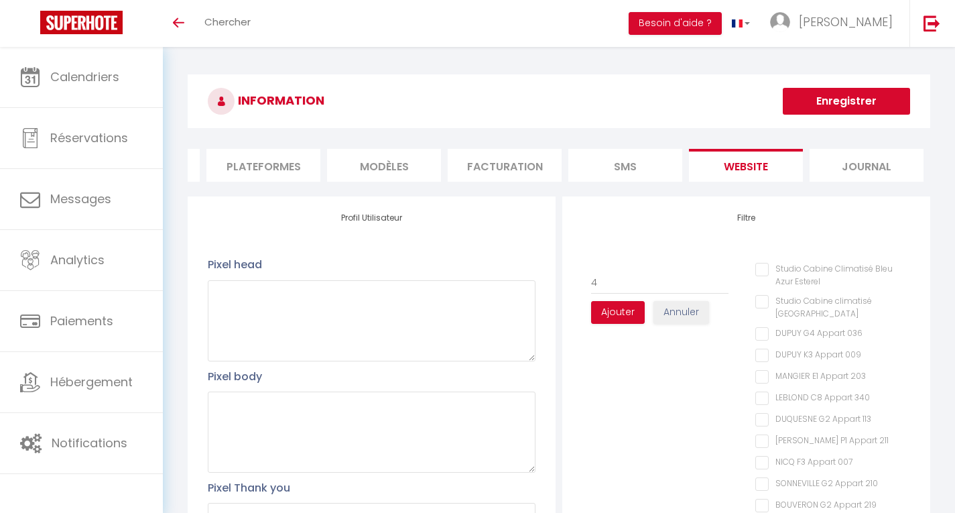
checkbox 210 "false"
checkbox 219 "false"
checkbox 265 "false"
checkbox 326 "false"
checkbox 016 "false"
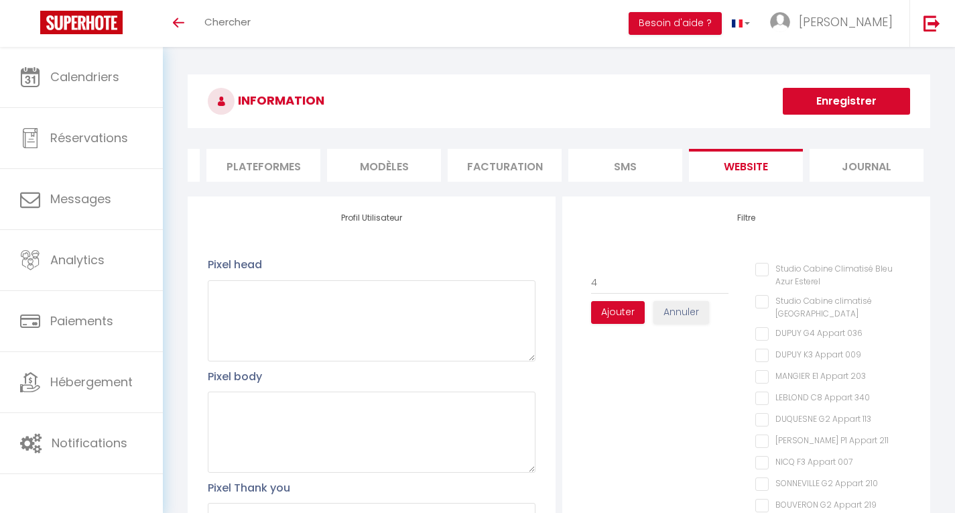
checkbox 405 "false"
checkbox 234 "false"
checkbox 114 "false"
checkbox 201 "false"
type input "4"
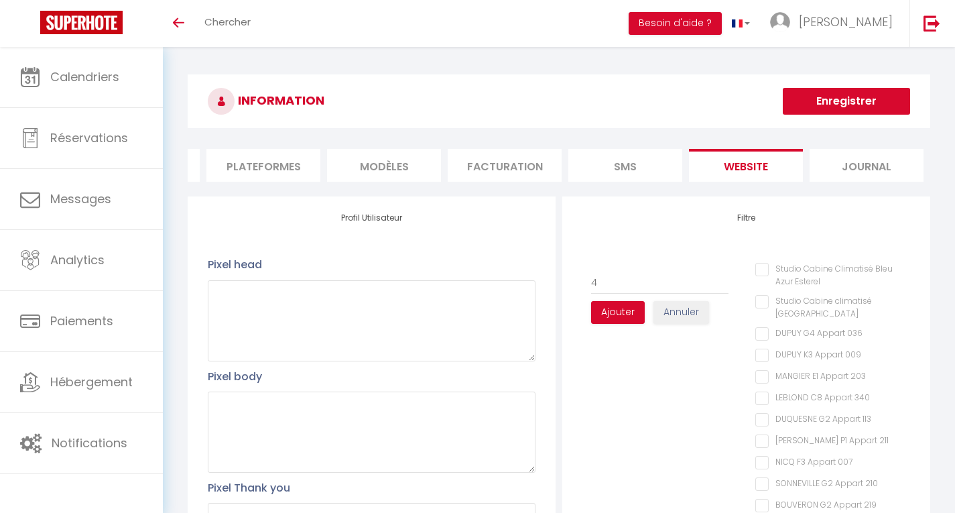
checkbox Esterel "false"
checkbox 036 "false"
checkbox 009 "false"
checkbox 203 "false"
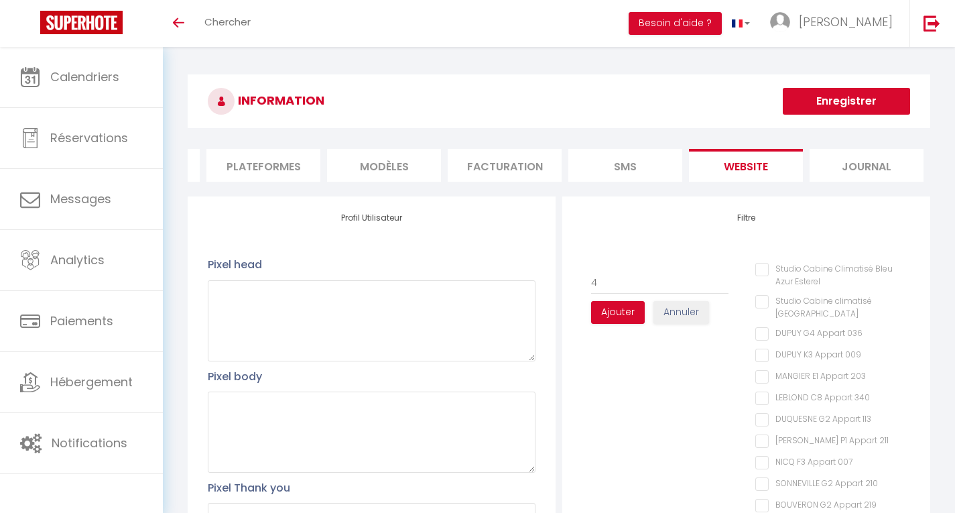
checkbox 340 "false"
checkbox 113 "false"
checkbox 211 "false"
checkbox 007 "false"
checkbox 210 "false"
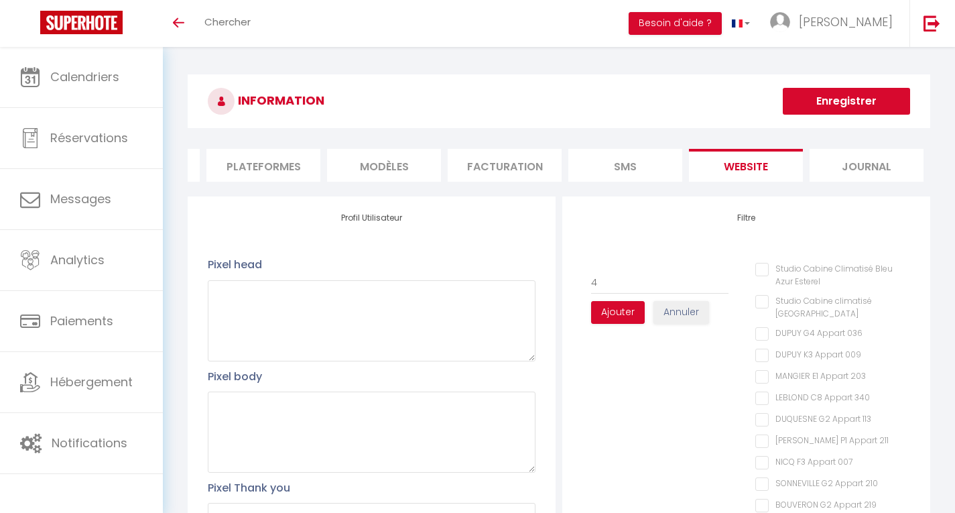
checkbox 219 "false"
checkbox 265 "false"
checkbox 326 "false"
checkbox 016 "false"
checkbox 405 "false"
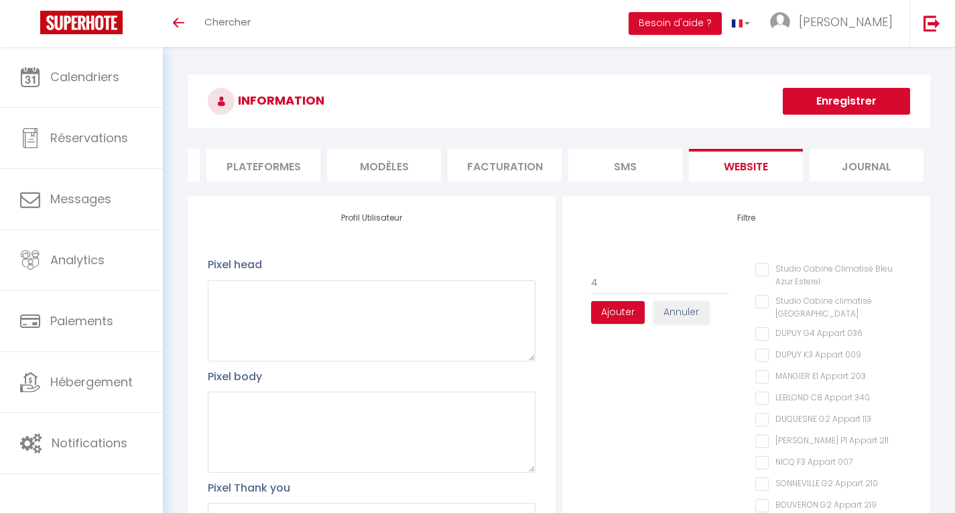
checkbox 234 "false"
checkbox 114 "false"
checkbox 201 "false"
type input "4 C"
checkbox Esterel "false"
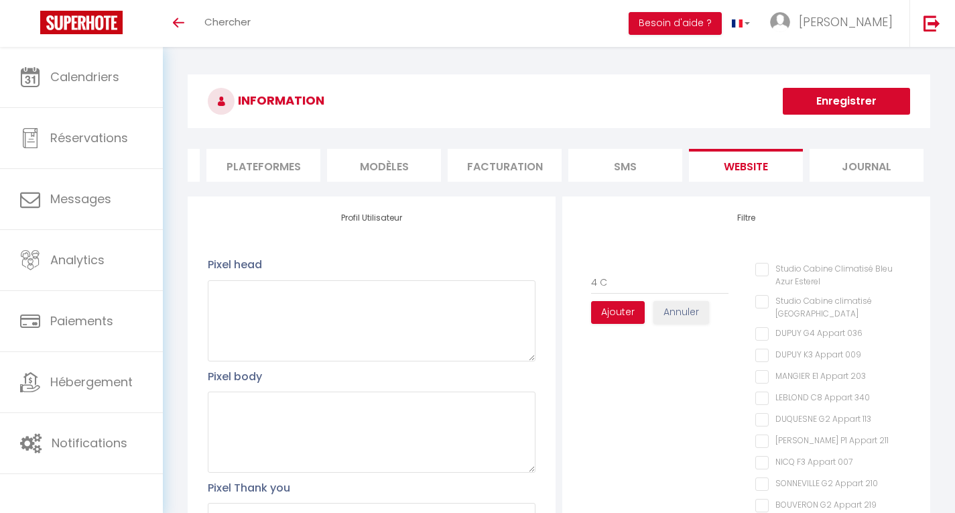
checkbox Esterel "false"
checkbox 036 "false"
checkbox 009 "false"
checkbox 203 "false"
checkbox 340 "false"
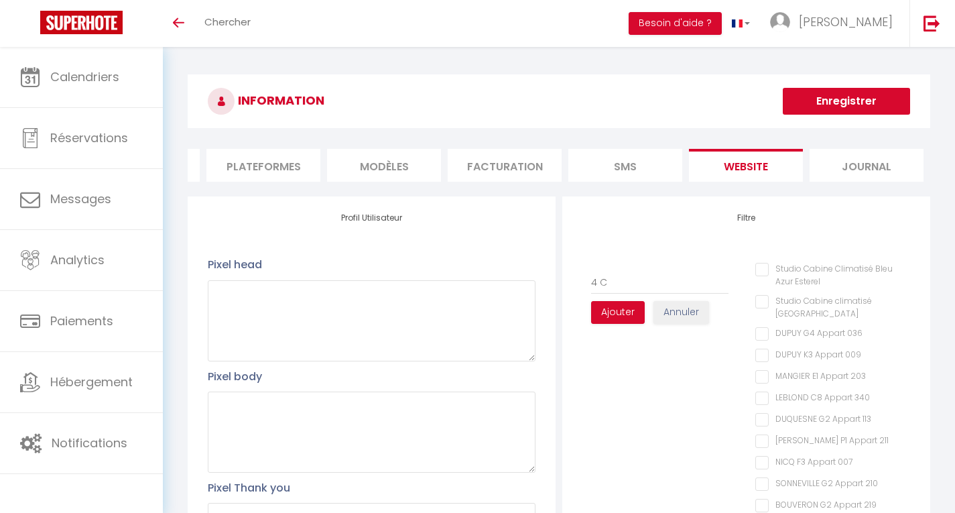
checkbox 113 "false"
checkbox 211 "false"
checkbox 007 "false"
checkbox 210 "false"
checkbox 219 "false"
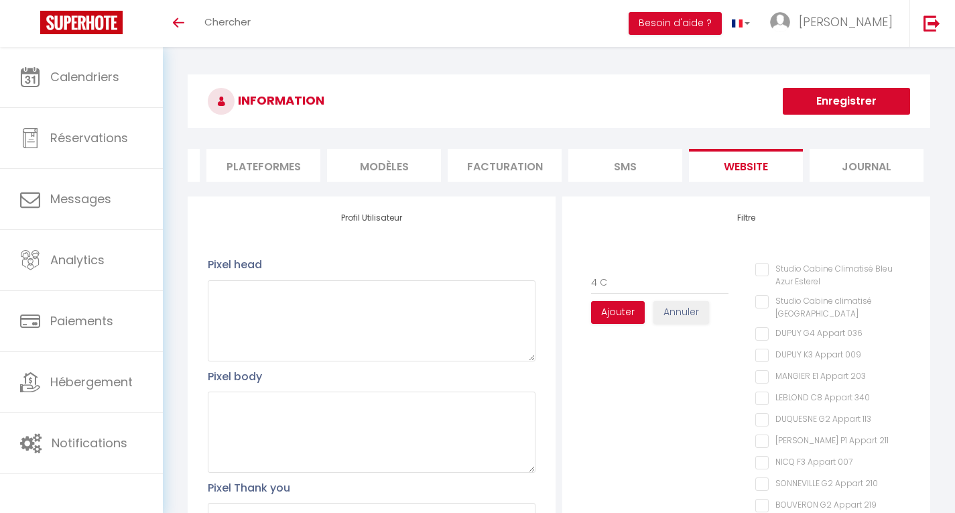
checkbox 265 "false"
checkbox 326 "false"
checkbox 016 "false"
checkbox 405 "false"
checkbox 234 "false"
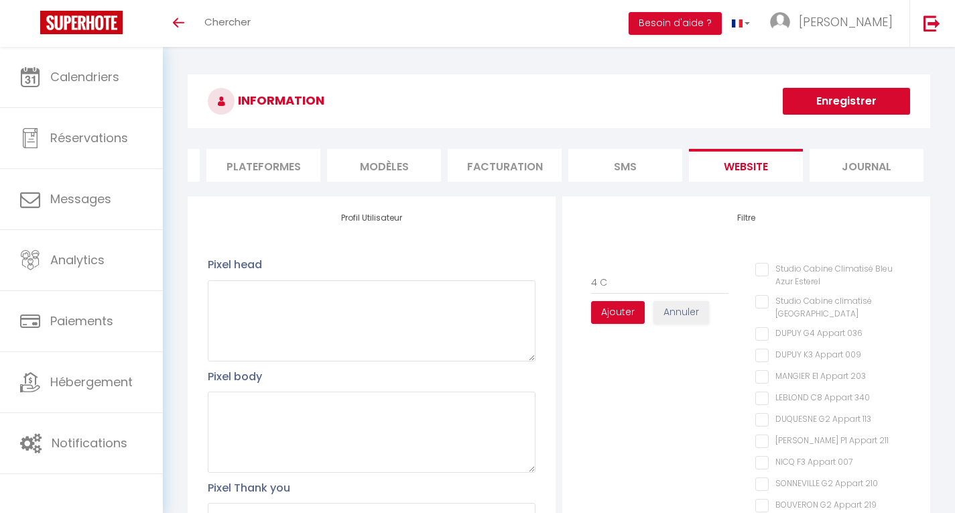
checkbox 114 "false"
checkbox 201 "false"
type input "4 Co"
checkbox Esterel "false"
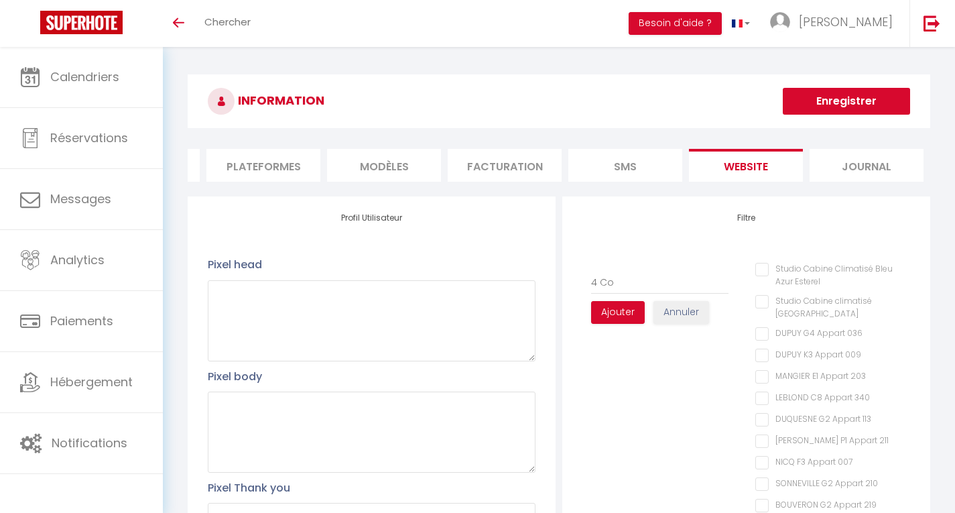
checkbox 036 "false"
checkbox 009 "false"
checkbox 203 "false"
checkbox 340 "false"
checkbox 113 "false"
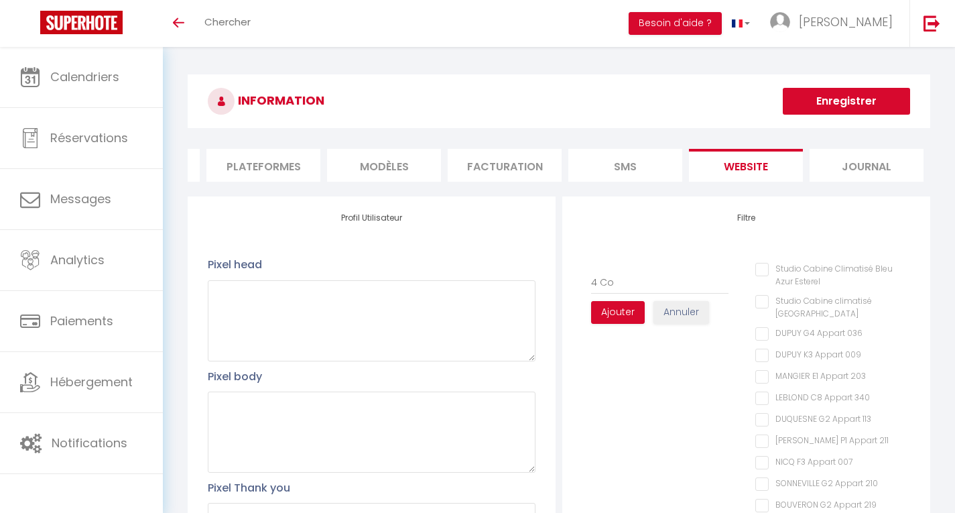
checkbox 211 "false"
checkbox 007 "false"
checkbox 210 "false"
checkbox 219 "false"
checkbox 265 "false"
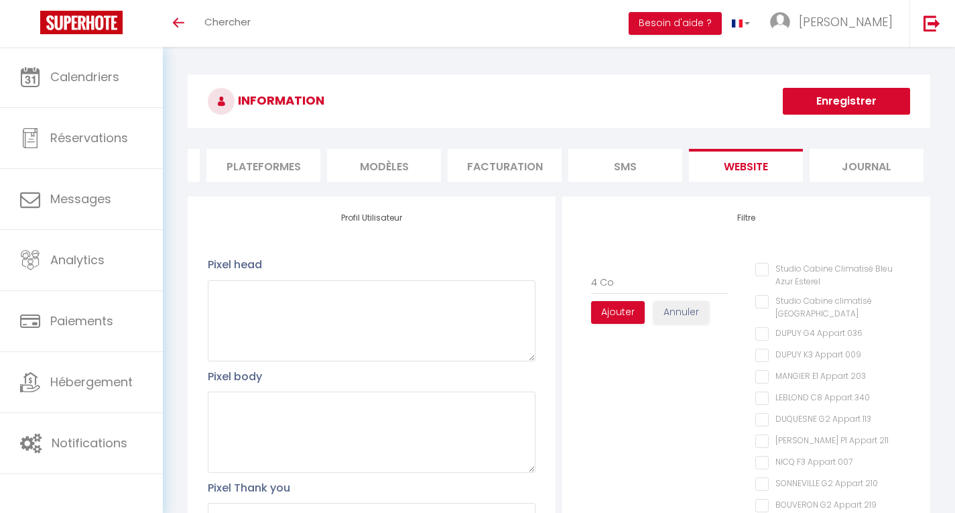
checkbox 326 "false"
checkbox 016 "false"
checkbox 405 "false"
checkbox 234 "false"
checkbox 114 "false"
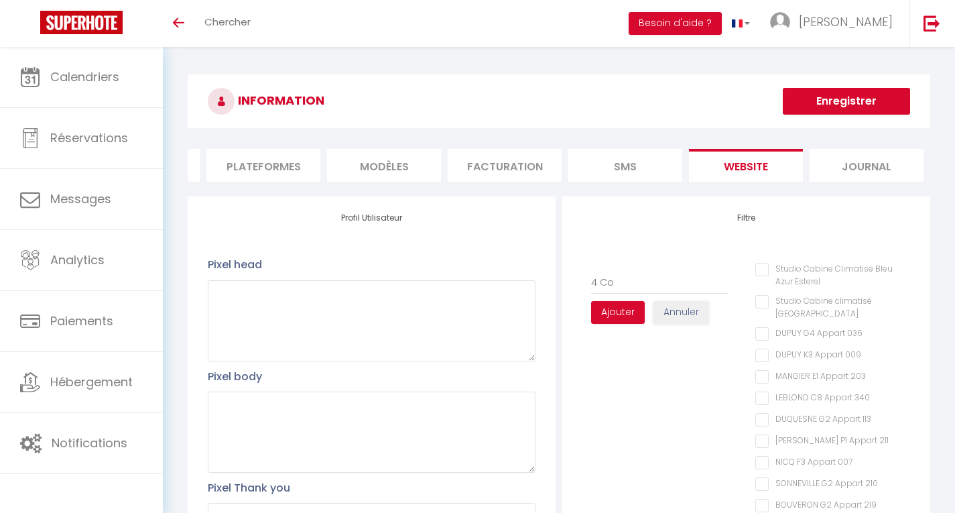
checkbox 201 "false"
type input "4 Cou"
checkbox Esterel "false"
checkbox 036 "false"
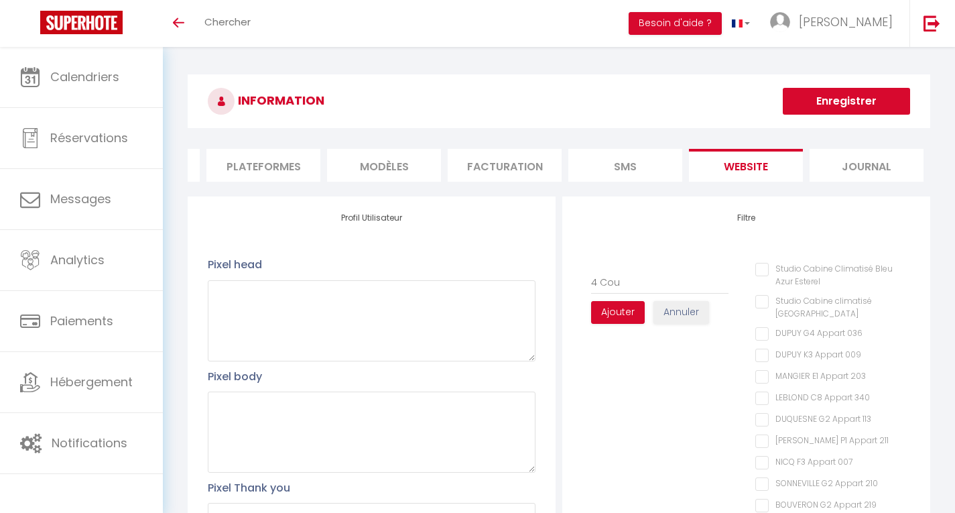
checkbox 009 "false"
checkbox 203 "false"
checkbox 340 "false"
checkbox 113 "false"
checkbox 211 "false"
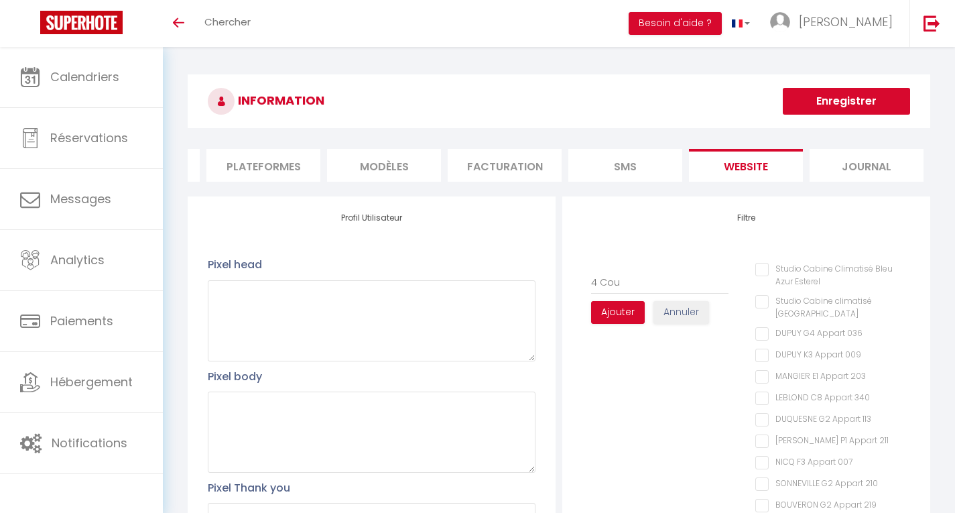
checkbox 007 "false"
checkbox 210 "false"
checkbox 219 "false"
checkbox 265 "false"
checkbox 326 "false"
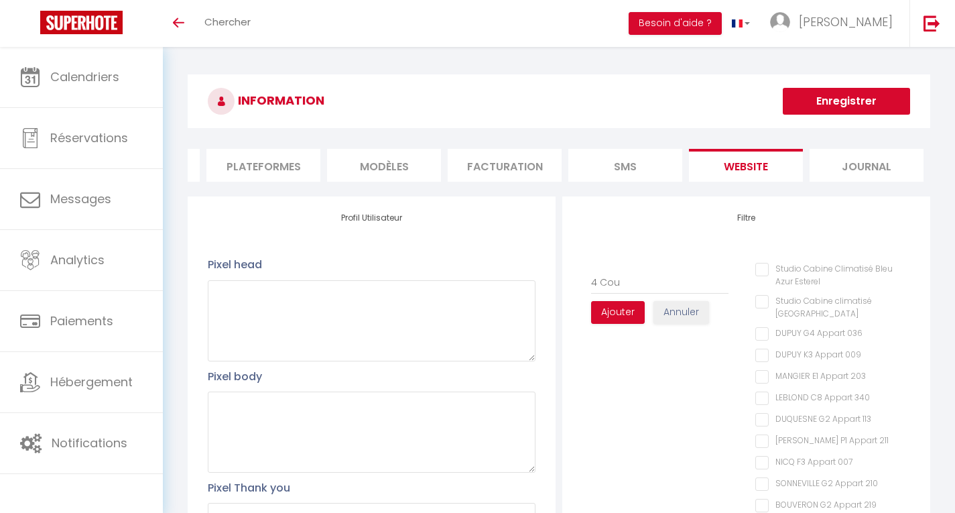
checkbox 016 "false"
checkbox 405 "false"
checkbox 234 "false"
checkbox 114 "false"
checkbox 201 "false"
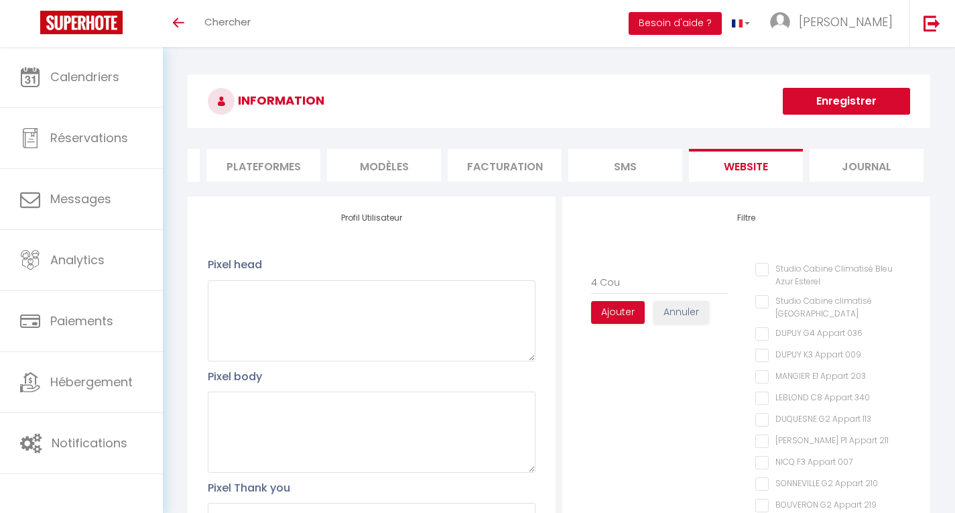
type input "4 Couc"
checkbox Esterel "false"
checkbox 036 "false"
checkbox 009 "false"
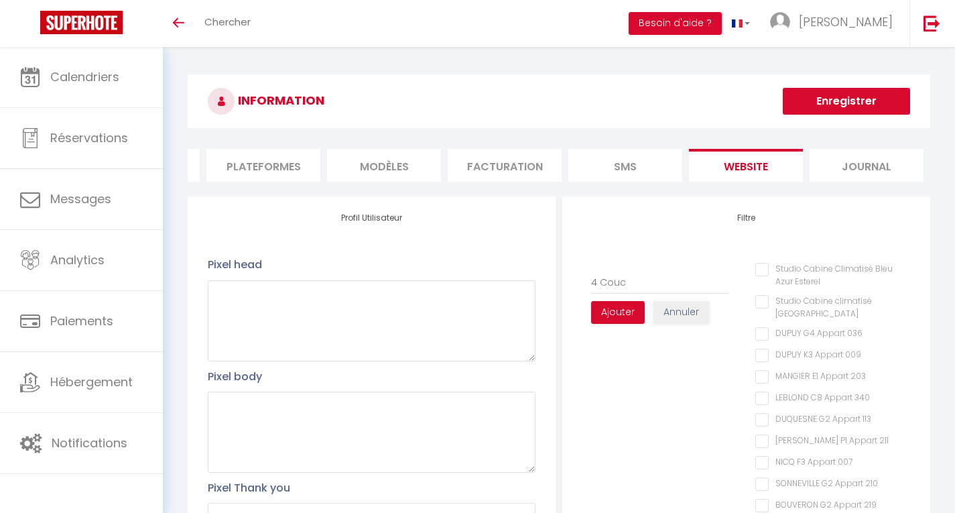
checkbox 203 "false"
checkbox 340 "false"
checkbox 113 "false"
checkbox 211 "false"
checkbox 007 "false"
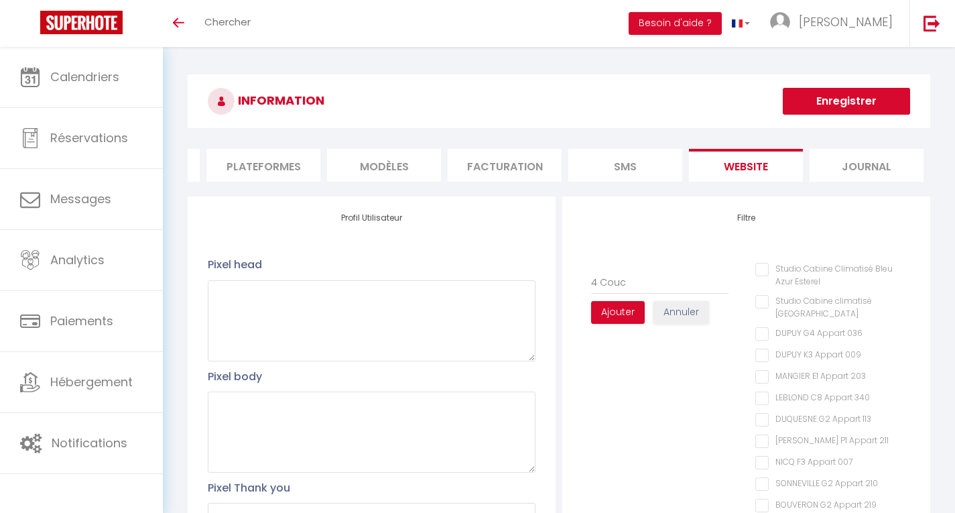
checkbox 210 "false"
checkbox 219 "false"
checkbox 265 "false"
checkbox 326 "false"
checkbox 016 "false"
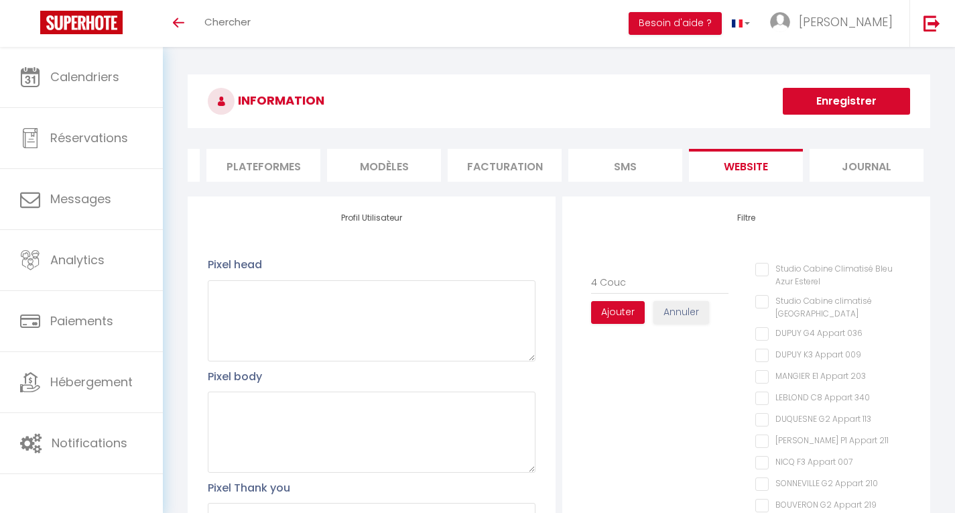
checkbox 405 "false"
checkbox 234 "false"
checkbox 114 "false"
checkbox 201 "false"
type input "4 Couch"
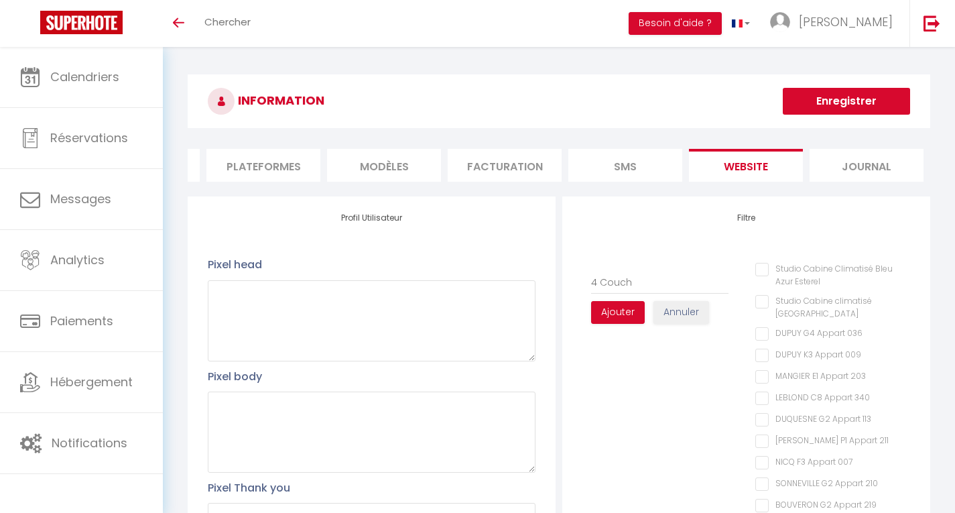
checkbox Esterel "false"
checkbox 036 "false"
checkbox 009 "false"
checkbox 203 "false"
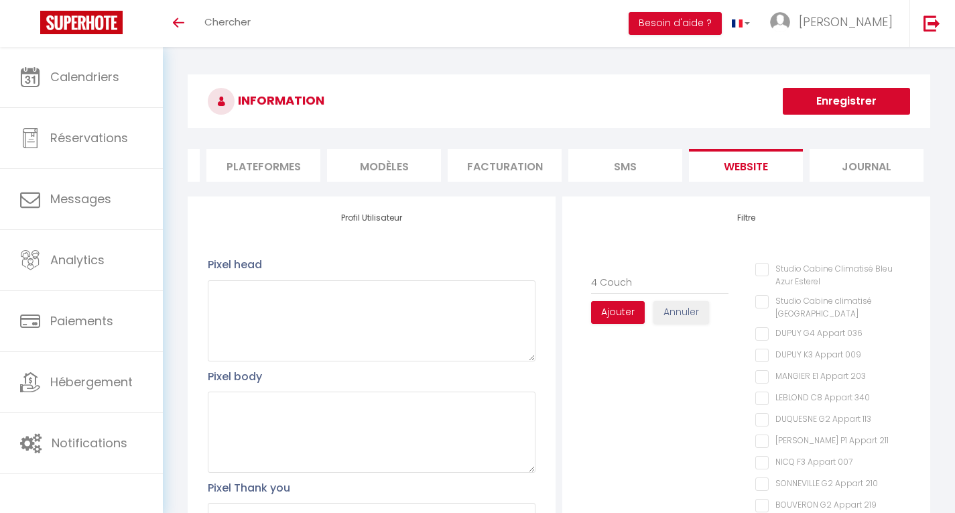
checkbox 340 "false"
checkbox 113 "false"
checkbox 211 "false"
checkbox 007 "false"
checkbox 210 "false"
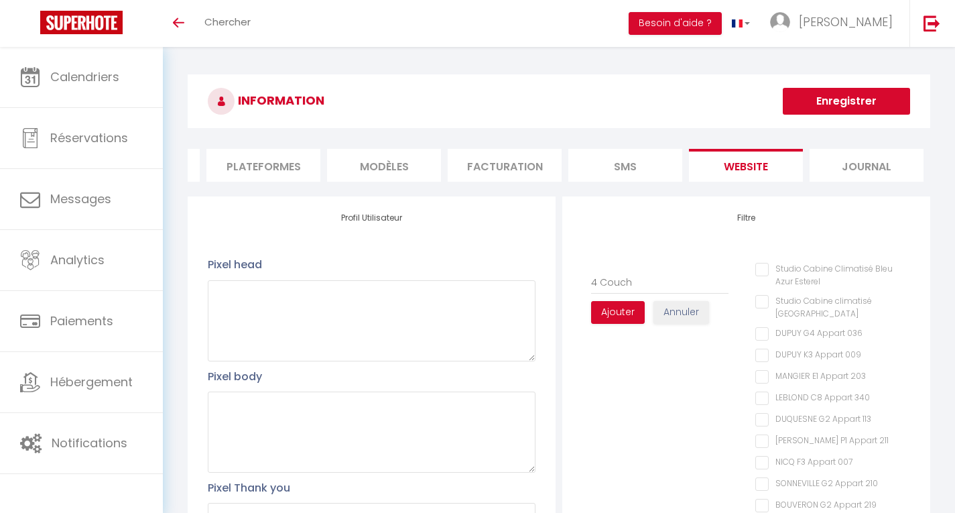
checkbox 219 "false"
checkbox 265 "false"
checkbox 326 "false"
checkbox 016 "false"
checkbox 405 "false"
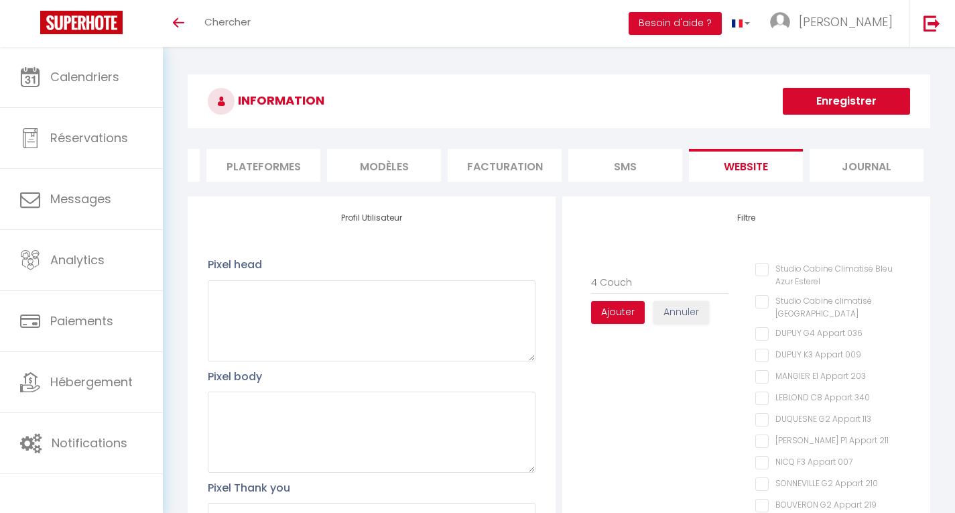
checkbox 234 "false"
checkbox 114 "false"
checkbox 201 "false"
type input "4 Couche"
checkbox Esterel "false"
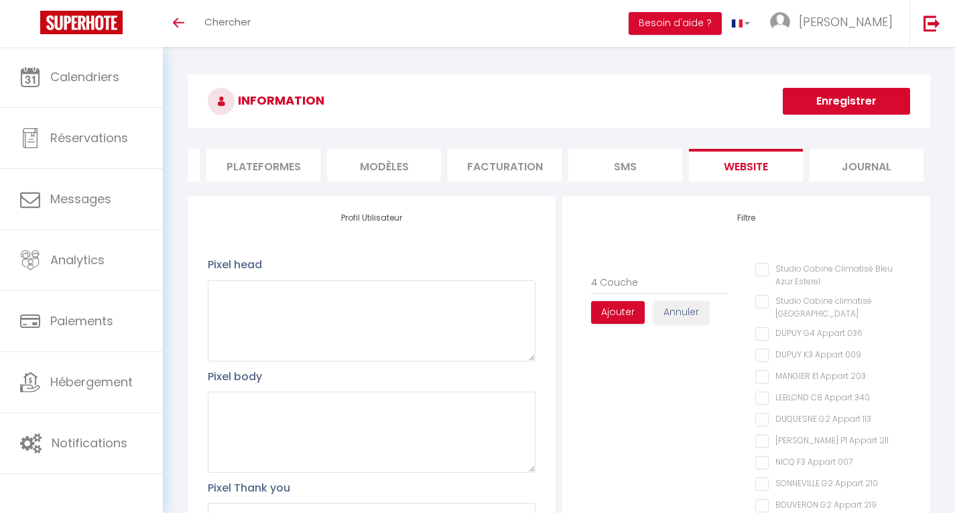
checkbox Esterel "false"
checkbox 036 "false"
checkbox 009 "false"
checkbox 203 "false"
checkbox 340 "false"
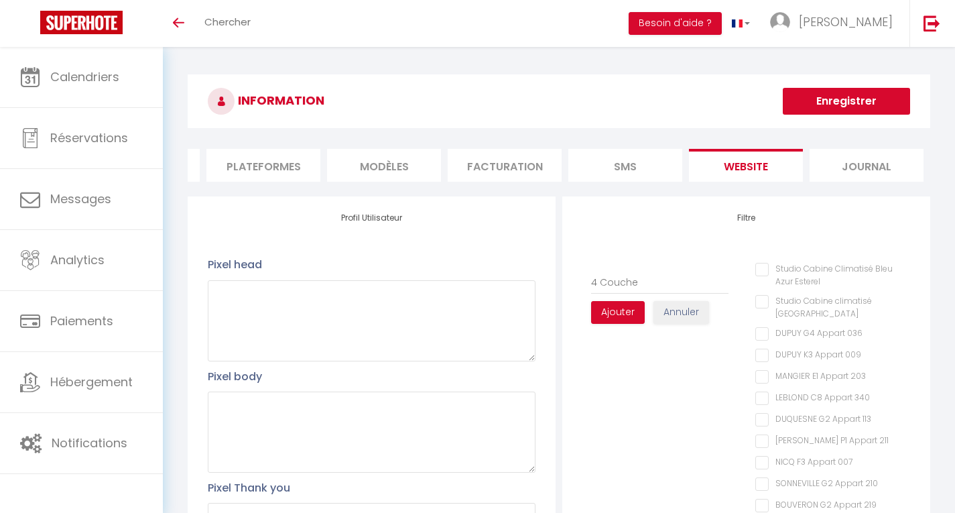
checkbox 113 "false"
checkbox 211 "false"
checkbox 007 "false"
checkbox 210 "false"
checkbox 219 "false"
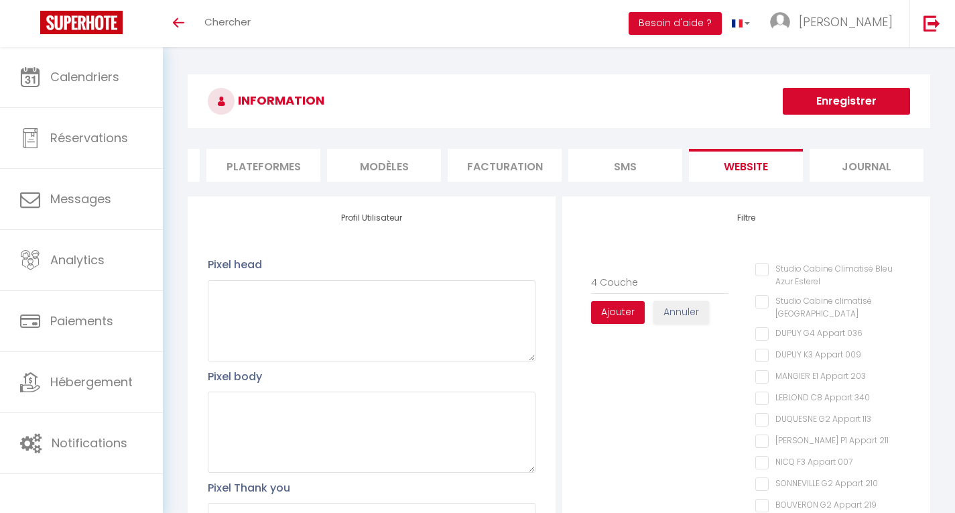
checkbox 265 "false"
checkbox 326 "false"
checkbox 016 "false"
checkbox 405 "false"
checkbox 234 "false"
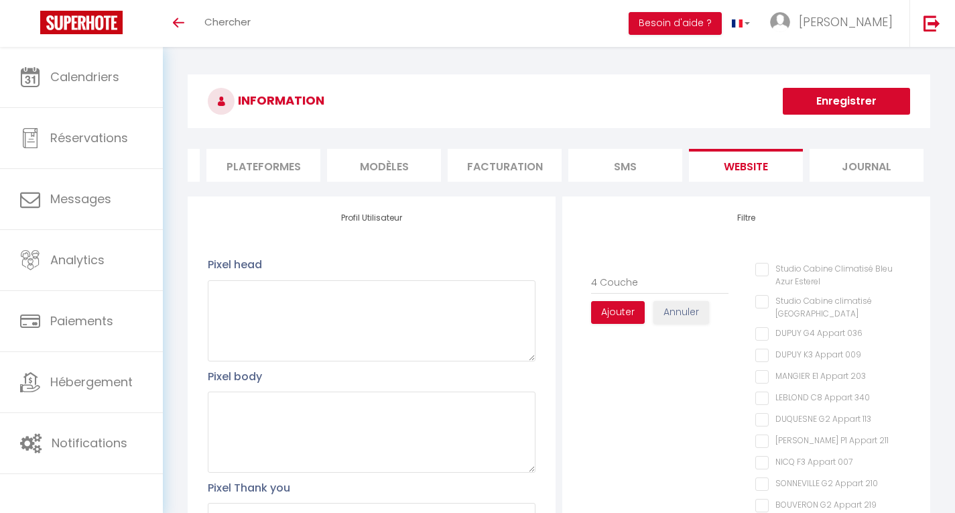
checkbox 114 "false"
checkbox 201 "false"
type input "4 Couches"
checkbox Esterel "false"
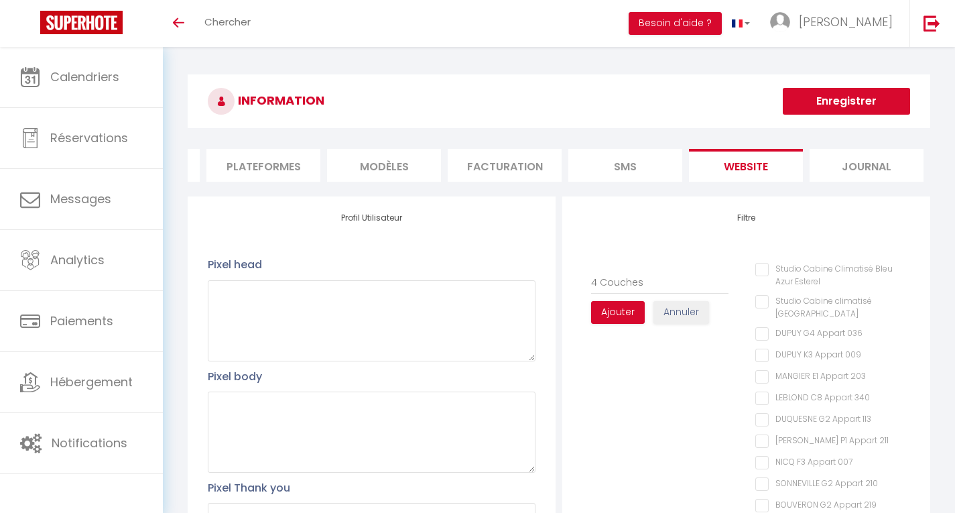
checkbox 036 "false"
checkbox 009 "false"
checkbox 203 "false"
checkbox 340 "false"
checkbox 113 "false"
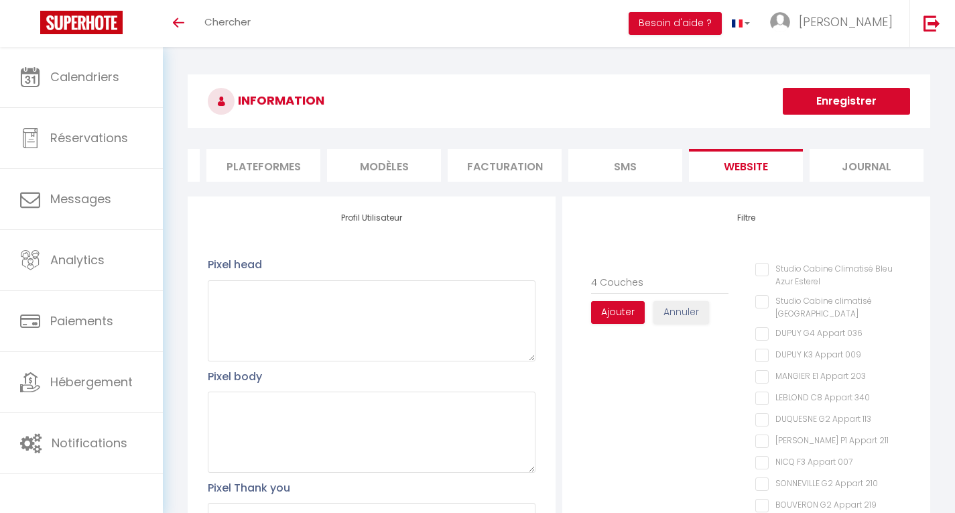
checkbox 211 "false"
checkbox 007 "false"
checkbox 210 "false"
checkbox 219 "false"
checkbox 265 "false"
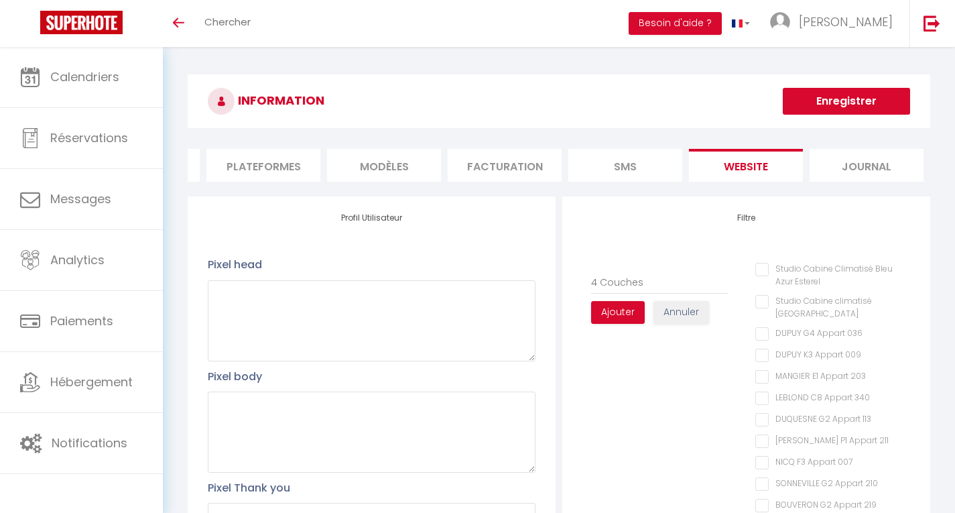
checkbox 326 "false"
checkbox 016 "false"
checkbox 405 "false"
checkbox 234 "false"
checkbox 114 "false"
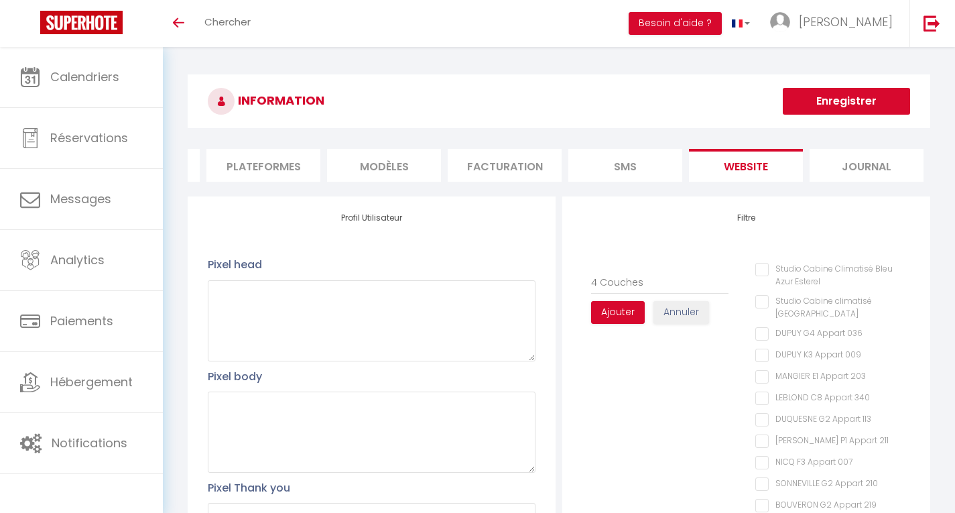
checkbox 201 "false"
type input "4 Couche"
checkbox Esterel "false"
checkbox 036 "false"
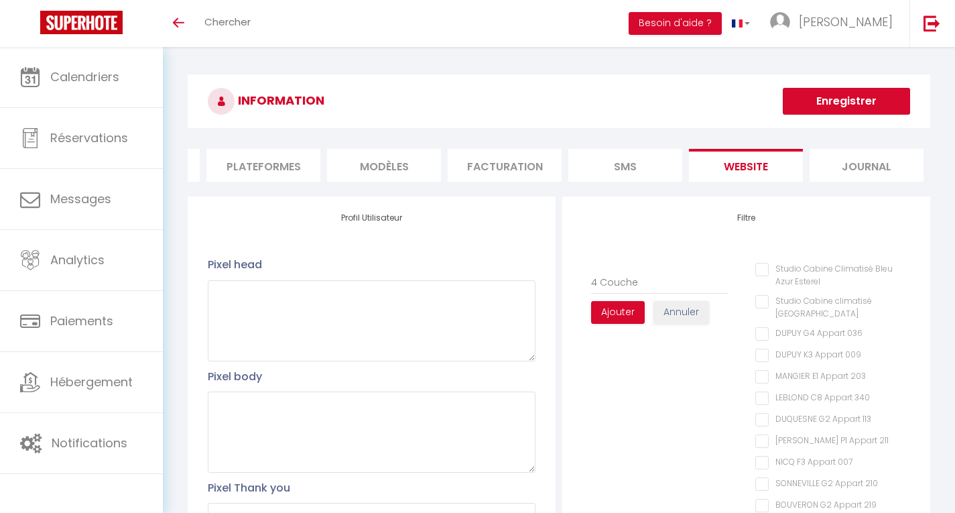
checkbox 009 "false"
checkbox 203 "false"
checkbox 340 "false"
checkbox 113 "false"
checkbox 211 "false"
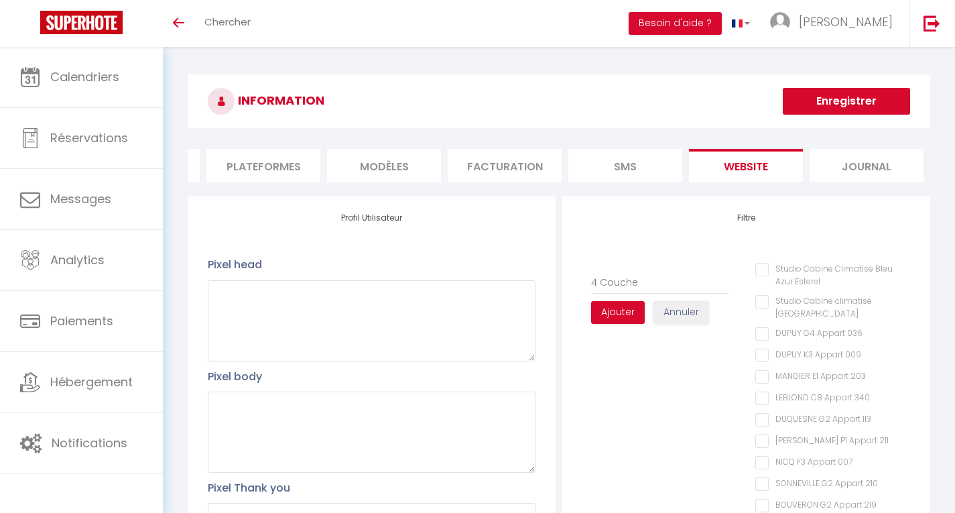
checkbox 007 "false"
checkbox 210 "false"
checkbox 219 "false"
checkbox 265 "false"
checkbox 326 "false"
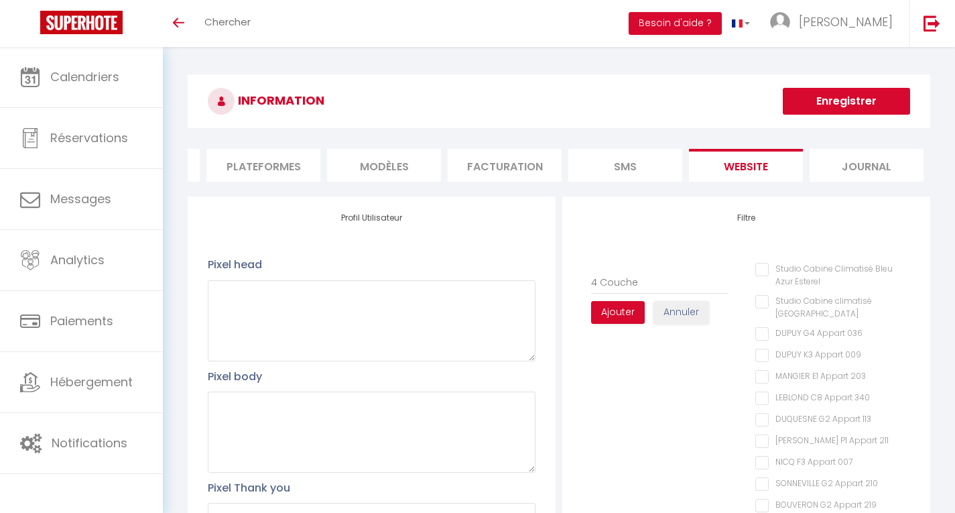
checkbox 016 "false"
checkbox 405 "false"
checkbox 234 "false"
checkbox 114 "false"
checkbox 201 "false"
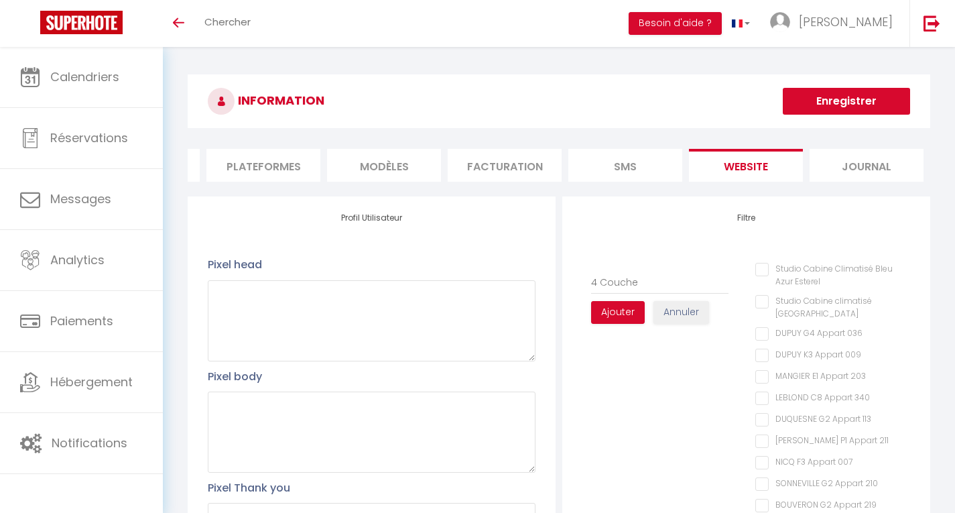
type input "4 Couch"
checkbox Esterel "false"
checkbox 036 "false"
checkbox 009 "false"
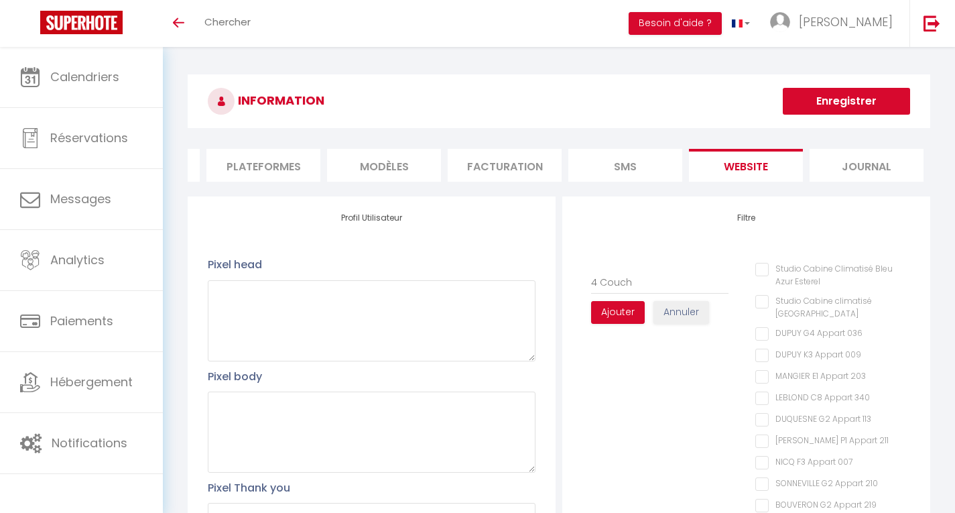
checkbox 203 "false"
checkbox 340 "false"
checkbox 113 "false"
checkbox 211 "false"
checkbox 007 "false"
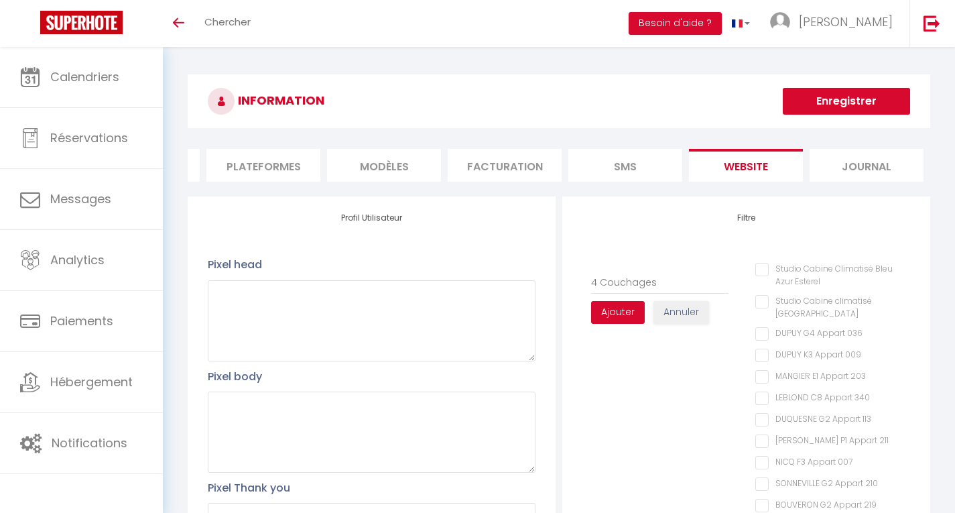
click at [615, 321] on button "Ajouter" at bounding box center [618, 312] width 54 height 23
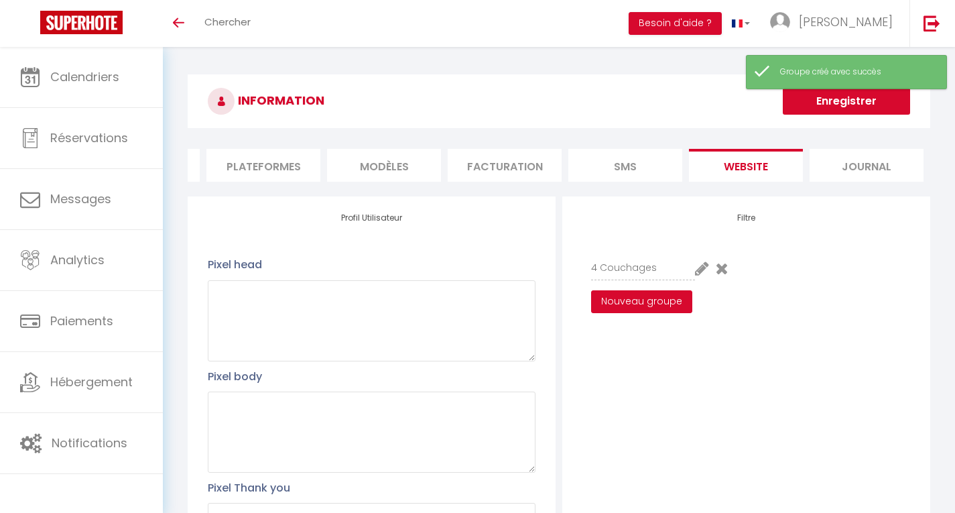
click at [626, 310] on button "Nouveau groupe" at bounding box center [641, 301] width 101 height 23
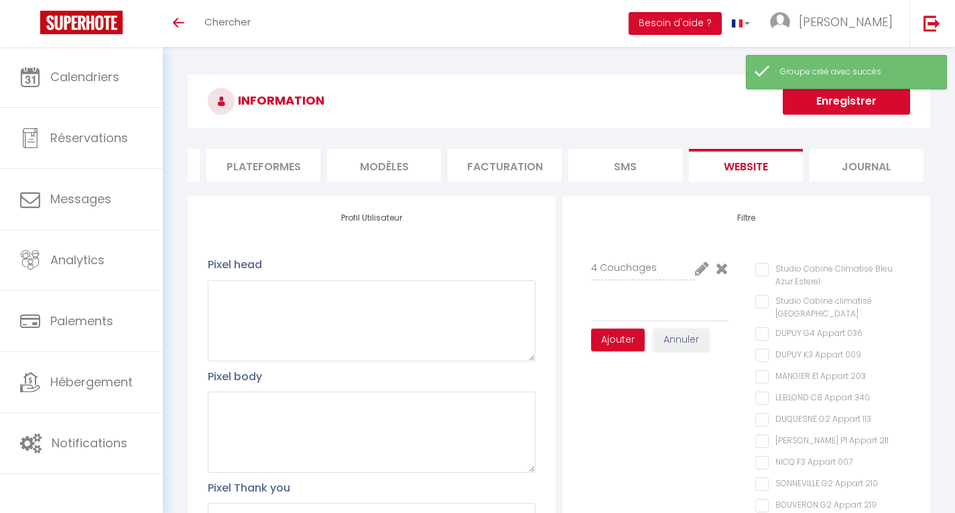
click at [702, 276] on icon at bounding box center [702, 268] width 14 height 16
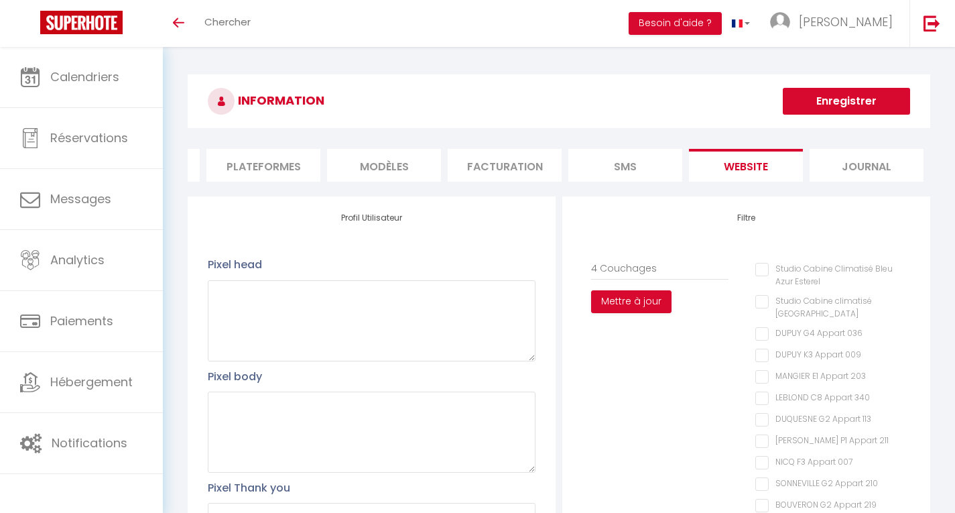
click at [761, 276] on Esterel "Studio Cabine Climatisé Bleu Azur Esterel" at bounding box center [832, 269] width 155 height 13
click at [761, 308] on Esterel "Studio Cabine climatisé [GEOGRAPHIC_DATA]" at bounding box center [832, 301] width 155 height 13
click at [766, 383] on 203 "MANGIER E1 Appart 203" at bounding box center [832, 376] width 155 height 13
click at [762, 405] on 340 "LEBLOND C8 Appart 340" at bounding box center [832, 397] width 155 height 13
click at [759, 426] on 113 "DUQUESNE G2 Appart 113" at bounding box center [832, 419] width 155 height 13
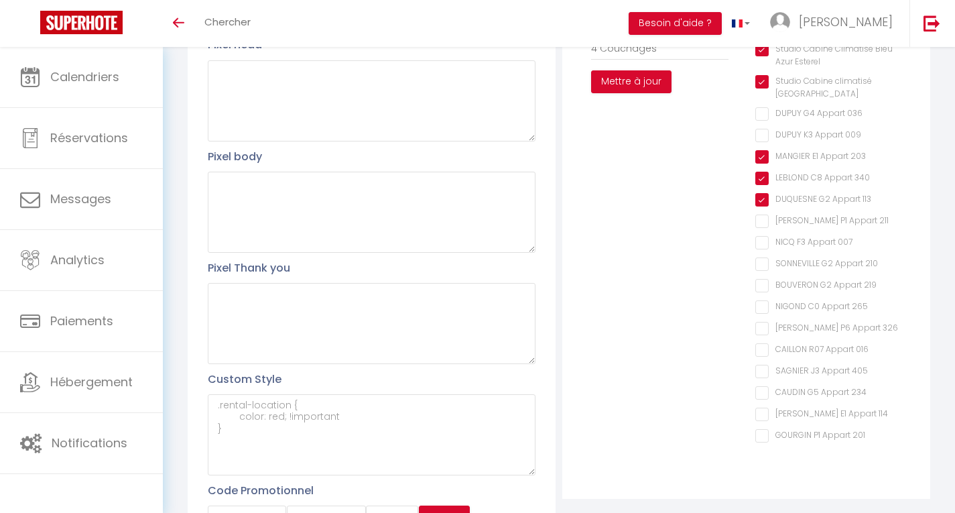
scroll to position [221, 0]
click at [764, 206] on 113 "DUQUESNE G2 Appart 113" at bounding box center [832, 198] width 155 height 13
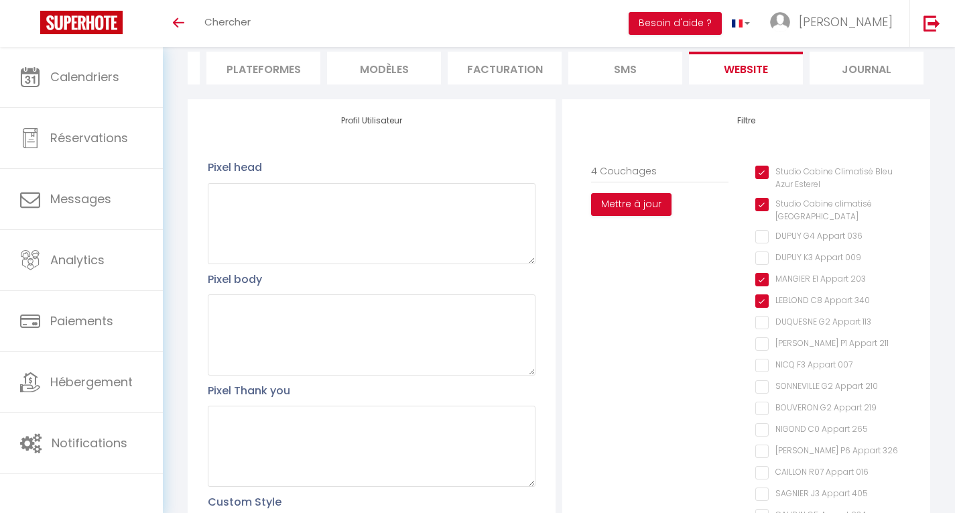
scroll to position [90, 0]
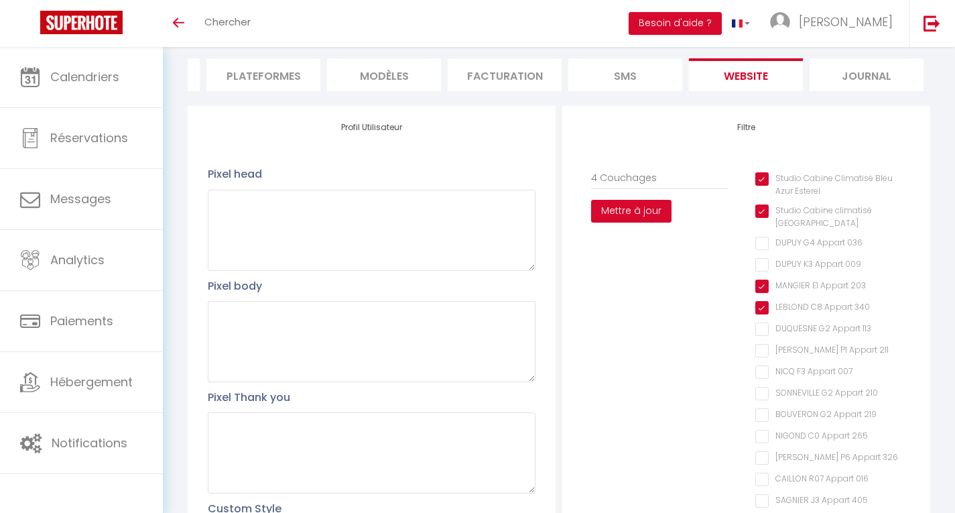
click at [637, 223] on button "Mettre à jour" at bounding box center [631, 211] width 80 height 23
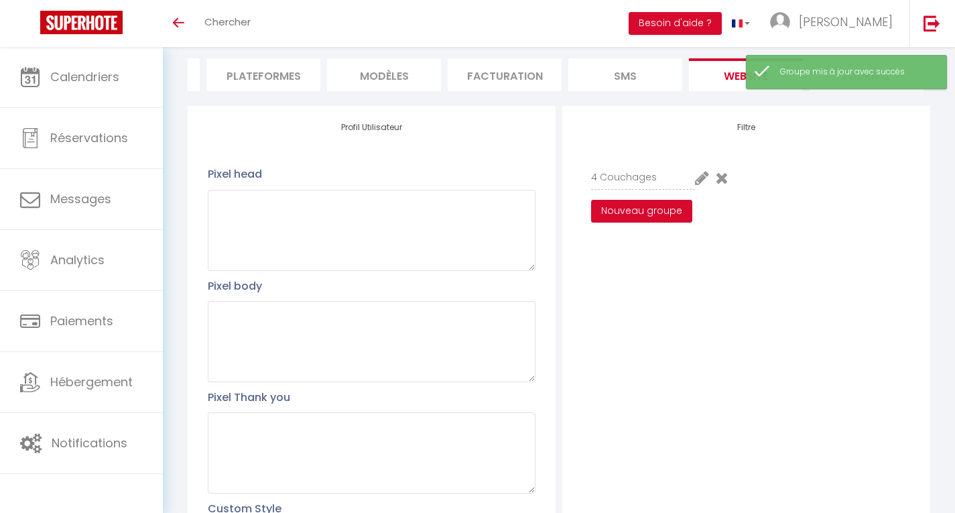
click at [649, 223] on button "Nouveau groupe" at bounding box center [641, 211] width 101 height 23
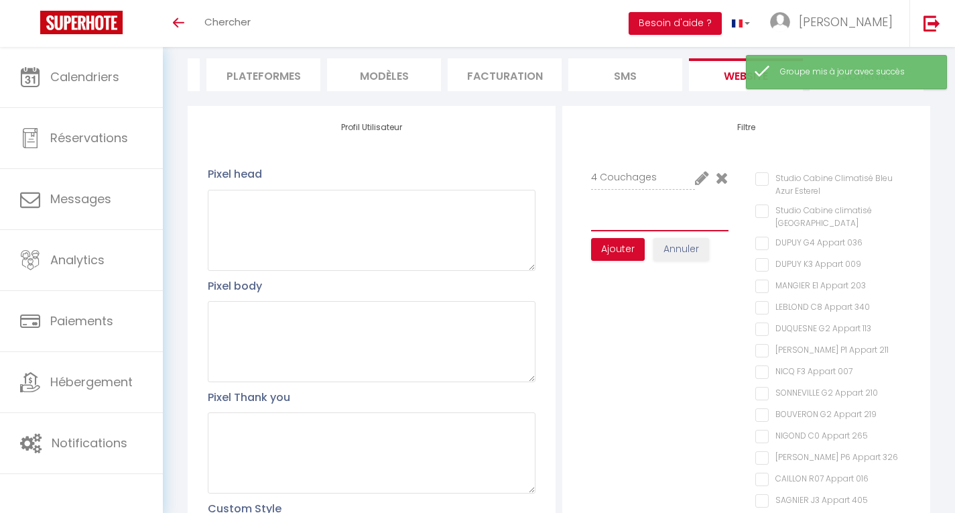
click at [638, 231] on input "text" at bounding box center [659, 219] width 137 height 24
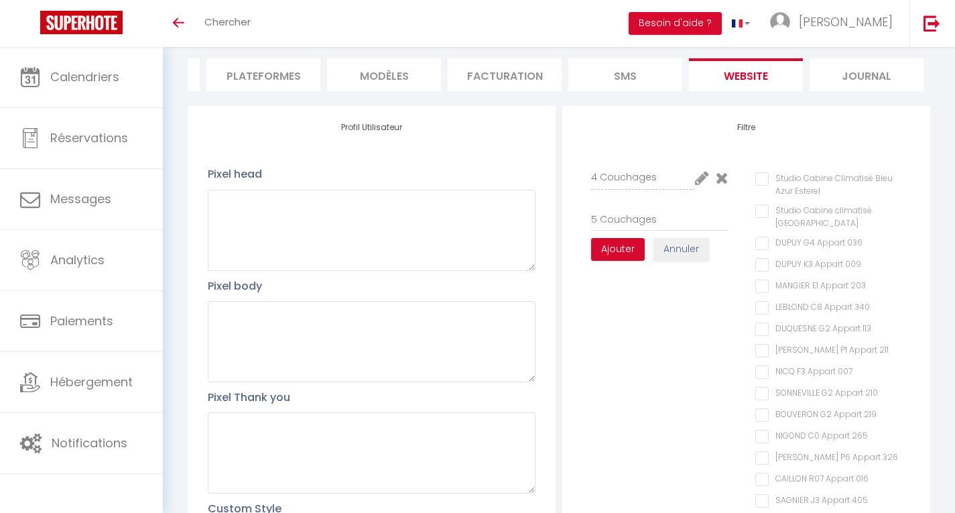
click at [772, 271] on 009 "DUPUY K3 Appart 009" at bounding box center [832, 264] width 155 height 13
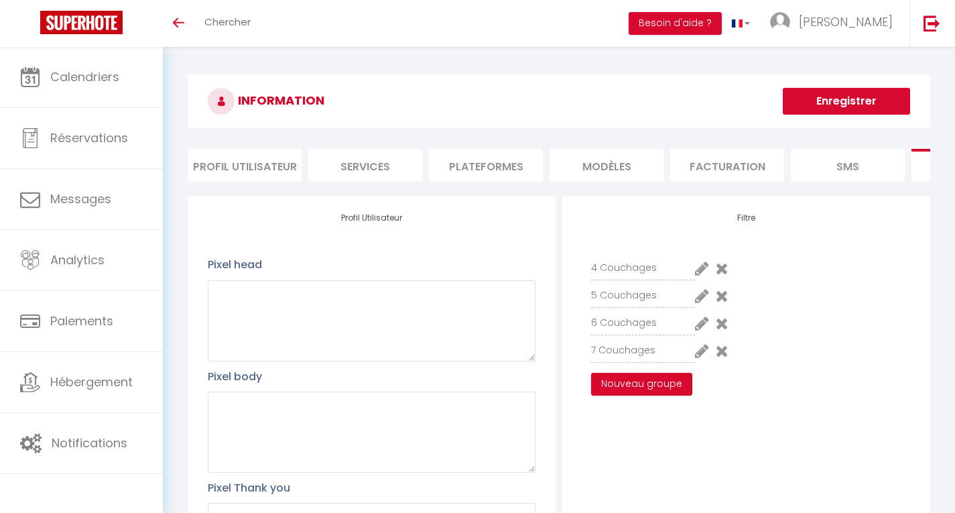
click at [700, 304] on icon at bounding box center [702, 296] width 14 height 16
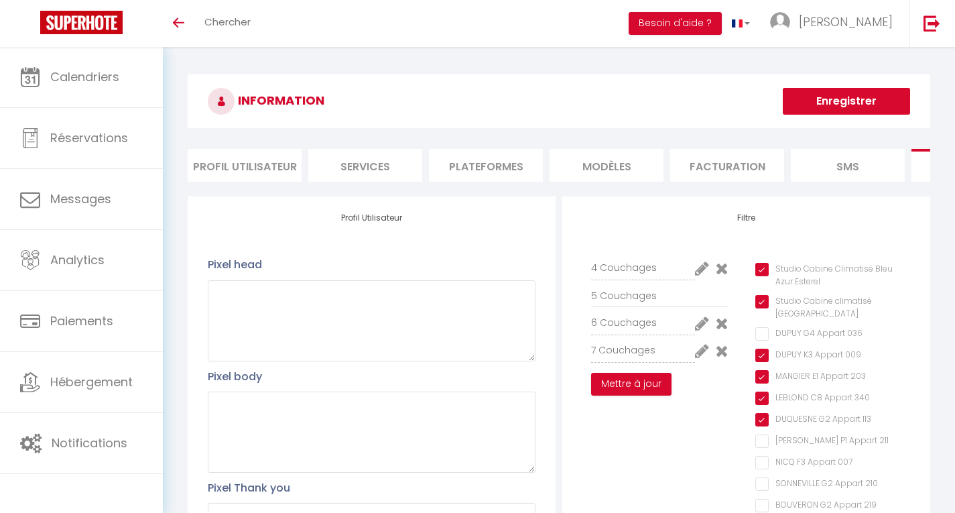
click at [761, 308] on Esterel "Studio Cabine climatisé [GEOGRAPHIC_DATA]" at bounding box center [832, 301] width 155 height 13
checkbox Esterel "false"
click at [763, 276] on Esterel "Studio Cabine Climatisé Bleu Azur Esterel" at bounding box center [832, 269] width 155 height 13
checkbox Esterel "false"
click at [763, 383] on 203 "MANGIER E1 Appart 203" at bounding box center [832, 376] width 155 height 13
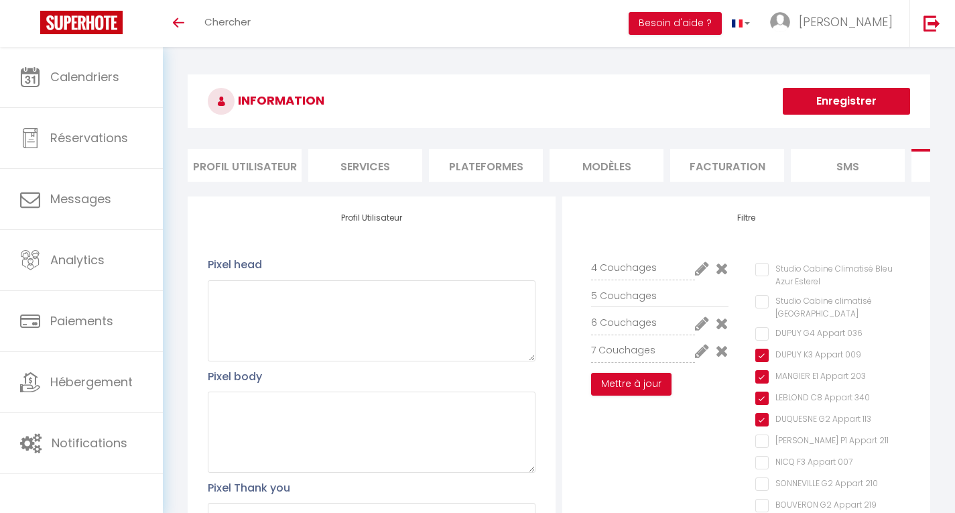
checkbox 203 "false"
click at [764, 403] on 340 "LEBLOND C8 Appart 340" at bounding box center [832, 397] width 155 height 13
checkbox 340 "false"
click at [631, 395] on button "Mettre à jour" at bounding box center [631, 384] width 80 height 23
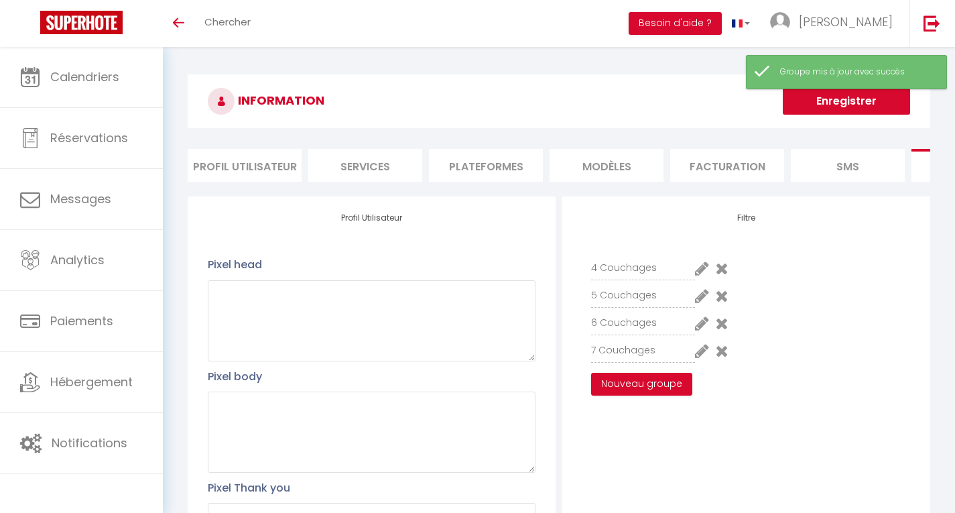
click at [836, 95] on button "Enregistrer" at bounding box center [846, 101] width 127 height 27
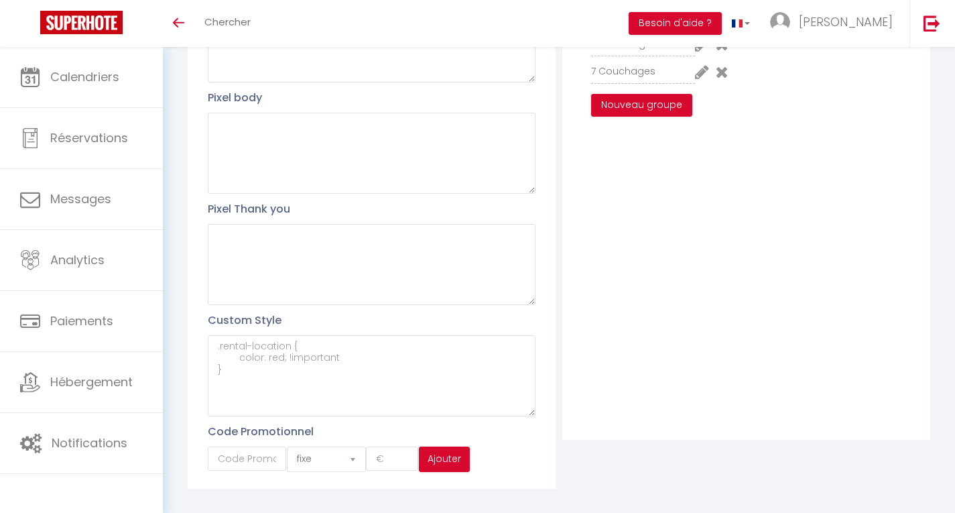
scroll to position [296, 0]
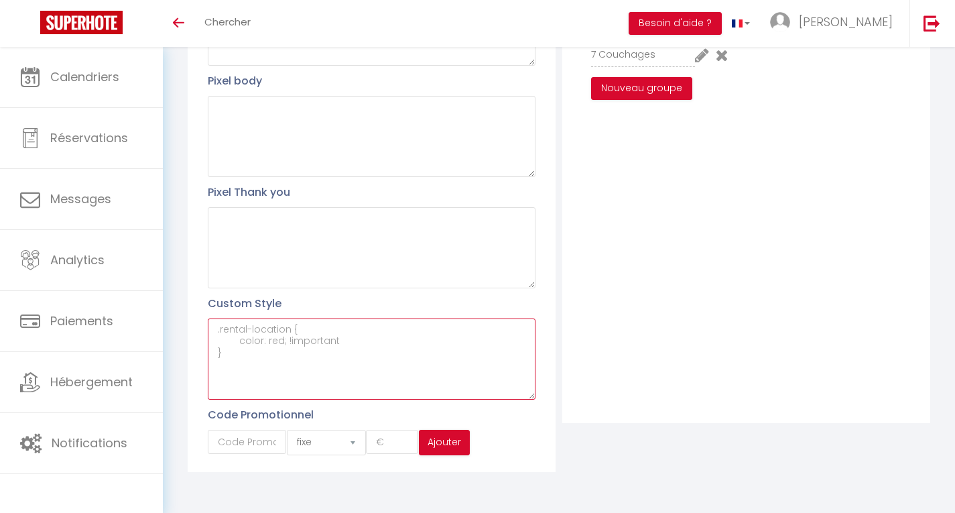
click at [300, 333] on textarea at bounding box center [372, 358] width 328 height 81
click at [282, 349] on textarea at bounding box center [372, 358] width 328 height 81
click at [320, 356] on textarea at bounding box center [372, 358] width 328 height 81
click at [287, 330] on textarea at bounding box center [372, 358] width 328 height 81
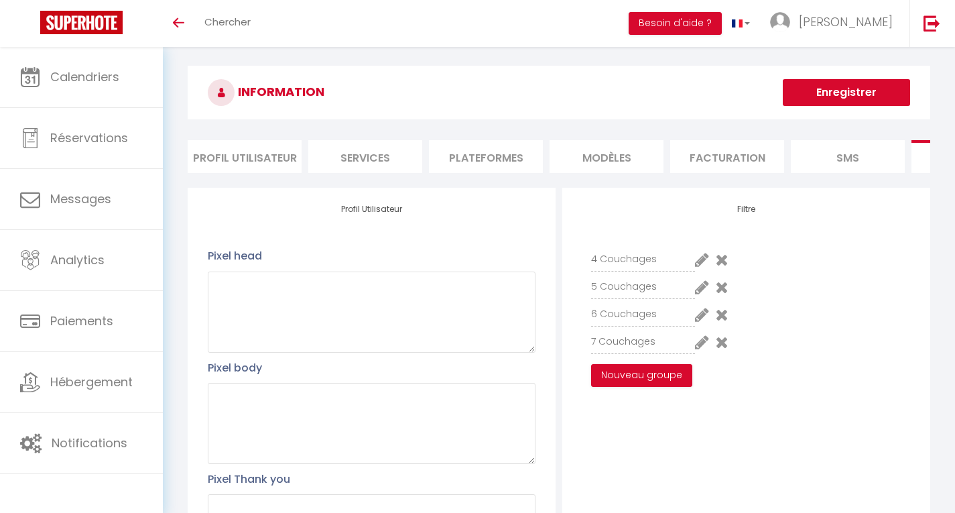
scroll to position [0, 0]
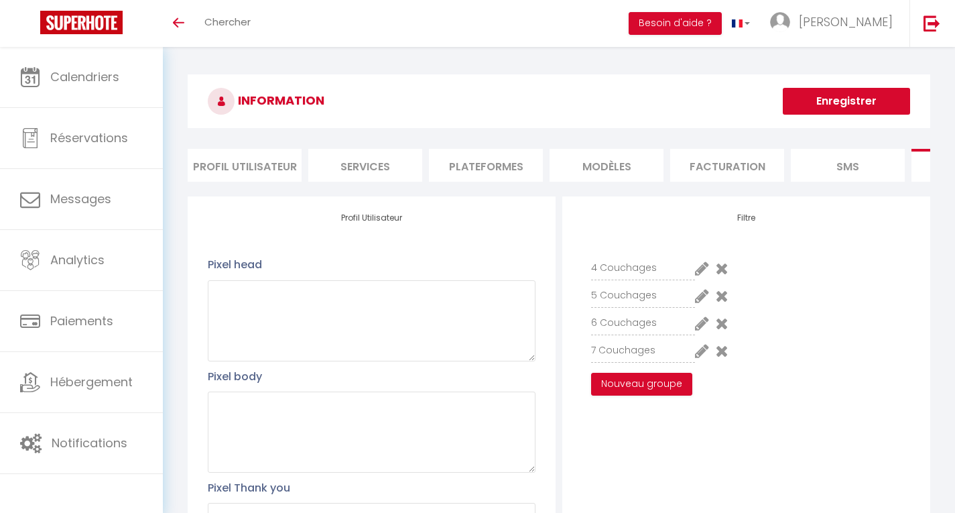
click at [837, 105] on button "Enregistrer" at bounding box center [846, 101] width 127 height 27
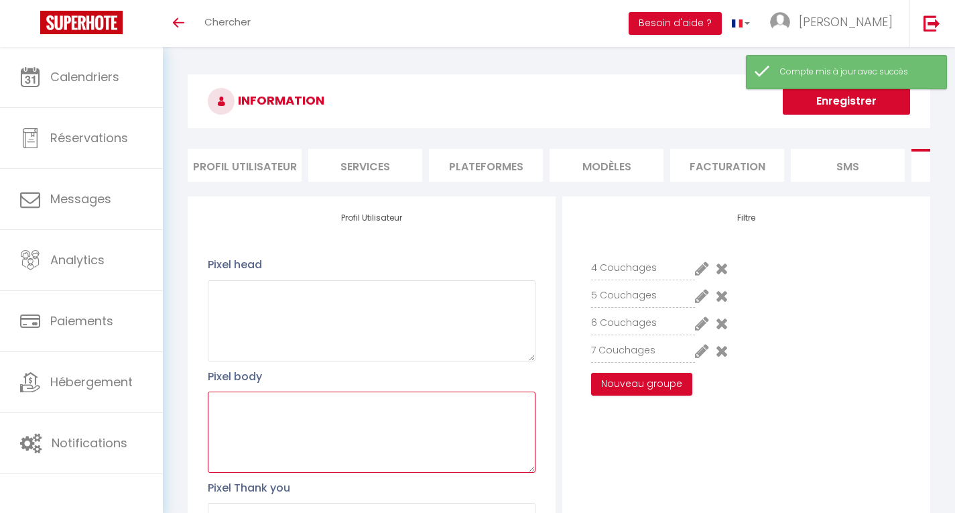
click at [308, 433] on textarea at bounding box center [372, 431] width 328 height 81
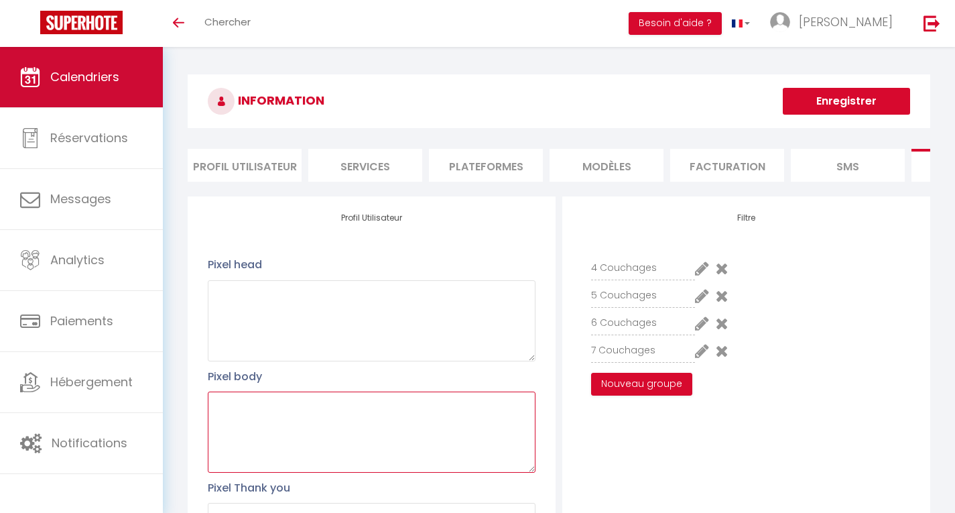
click at [64, 88] on link "Calendriers" at bounding box center [81, 77] width 163 height 60
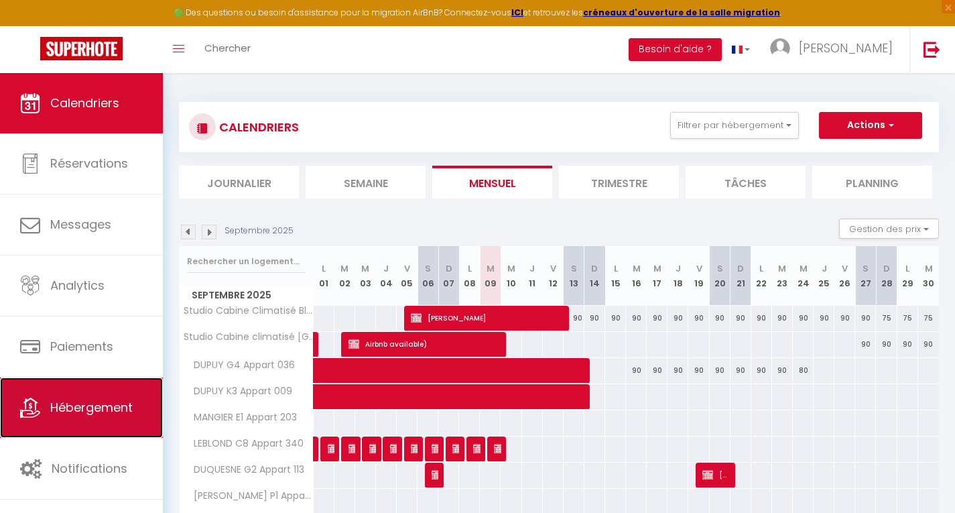
click at [78, 410] on span "Hébergement" at bounding box center [91, 407] width 82 height 17
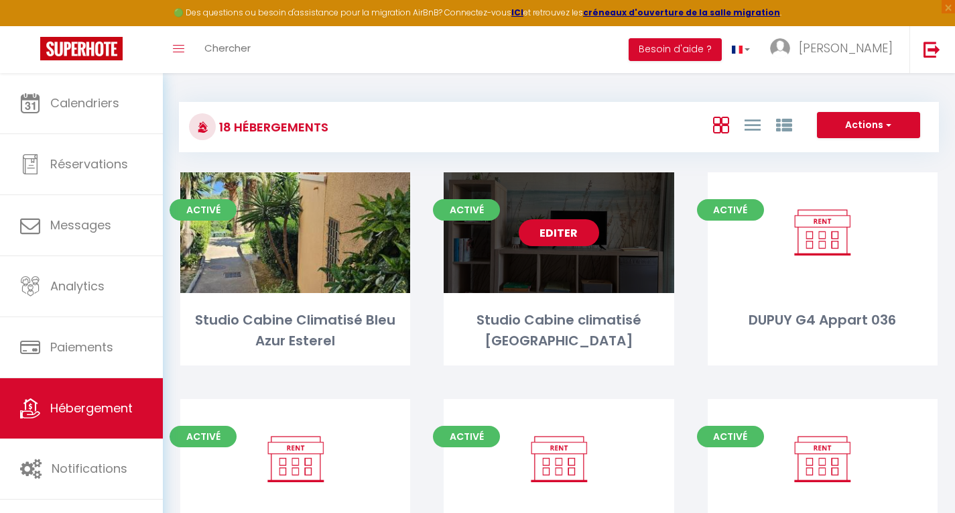
click at [542, 236] on link "Editer" at bounding box center [559, 232] width 80 height 27
click at [554, 232] on link "Editer" at bounding box center [559, 232] width 80 height 27
select select "3"
select select "2"
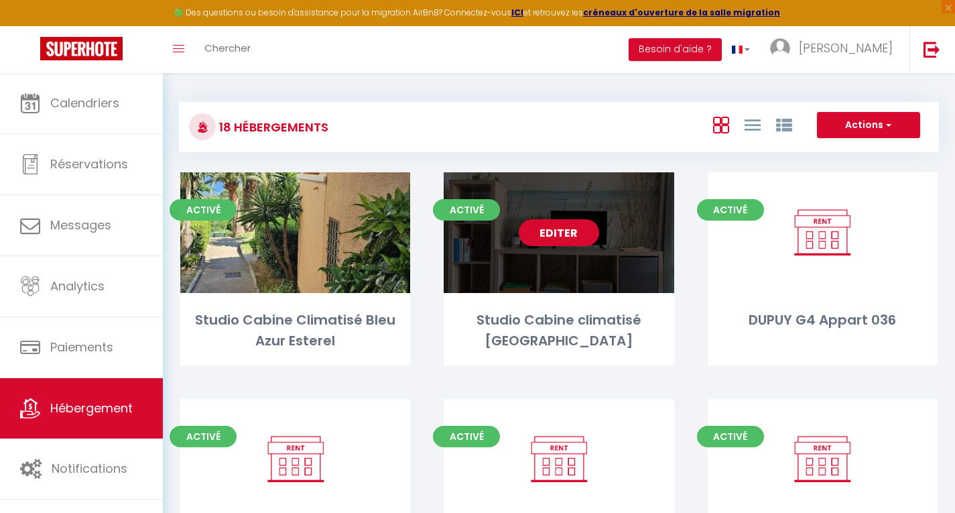
select select "1"
select select "28"
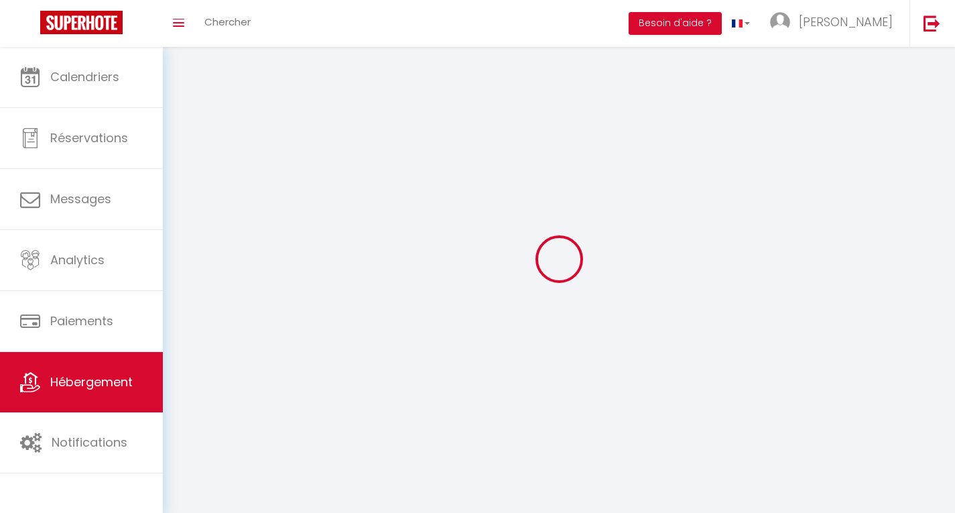
select select
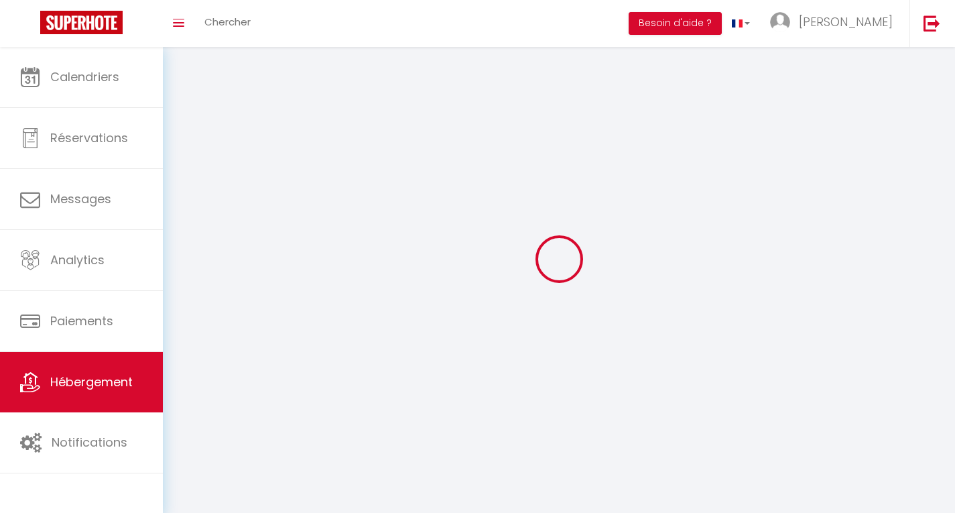
select select
checkbox input "false"
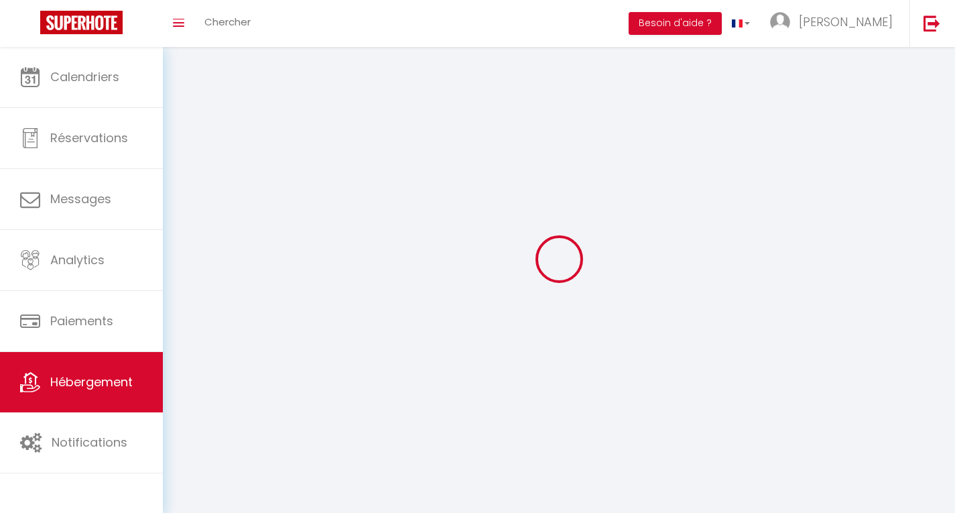
select select
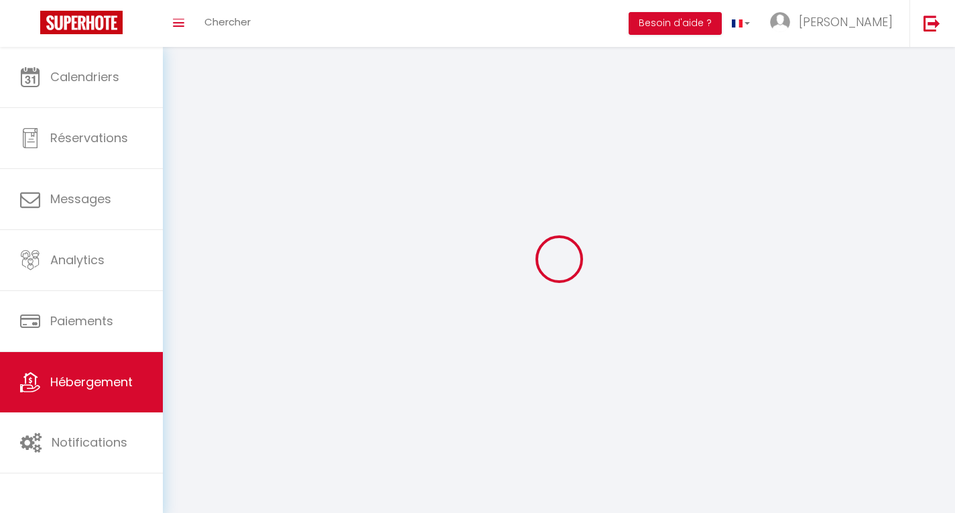
select select
checkbox input "false"
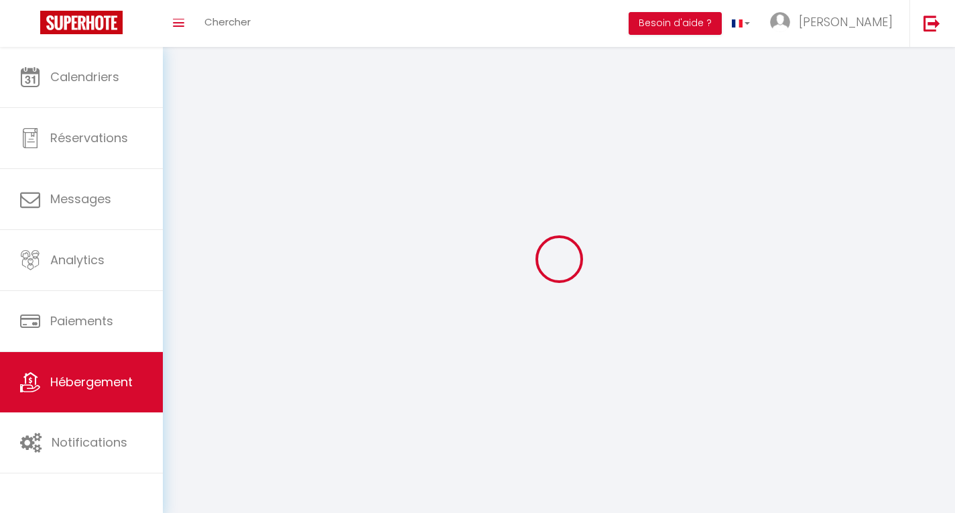
checkbox input "false"
select select
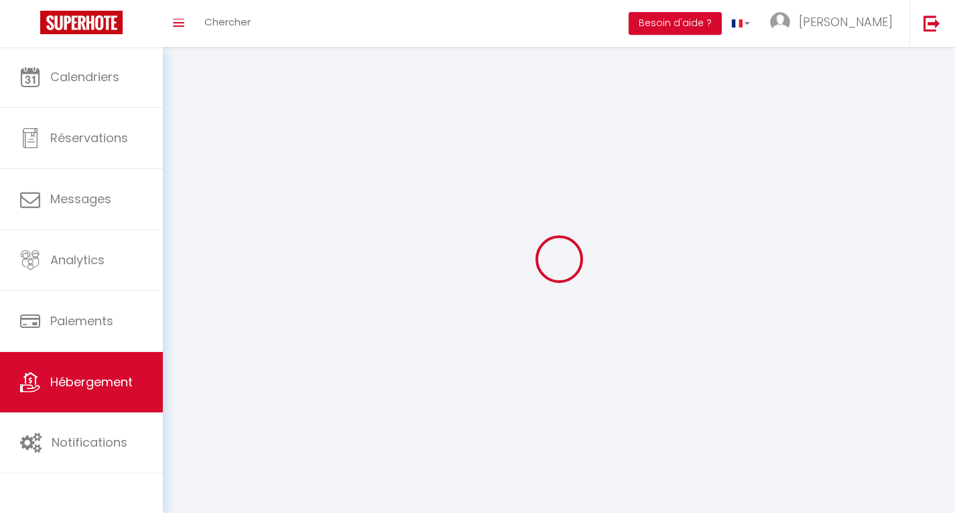
select select
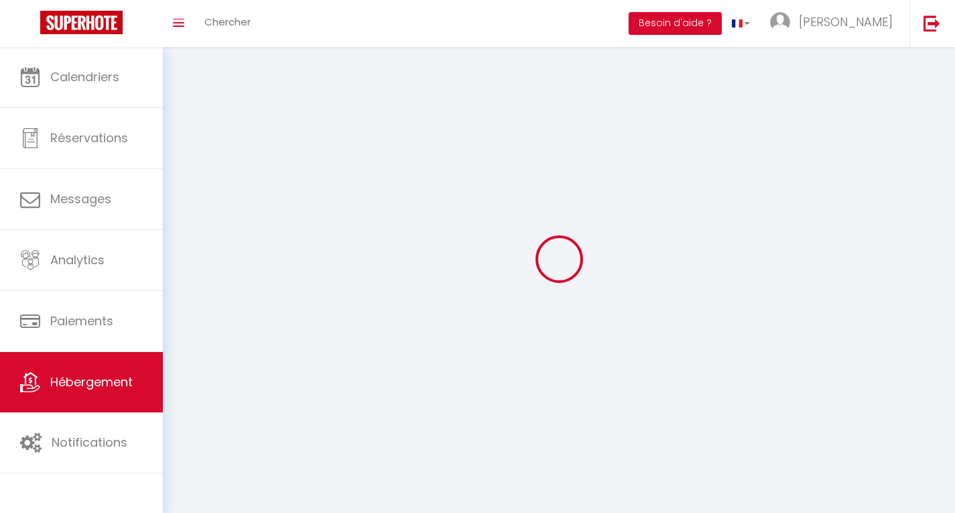
checkbox input "false"
select select
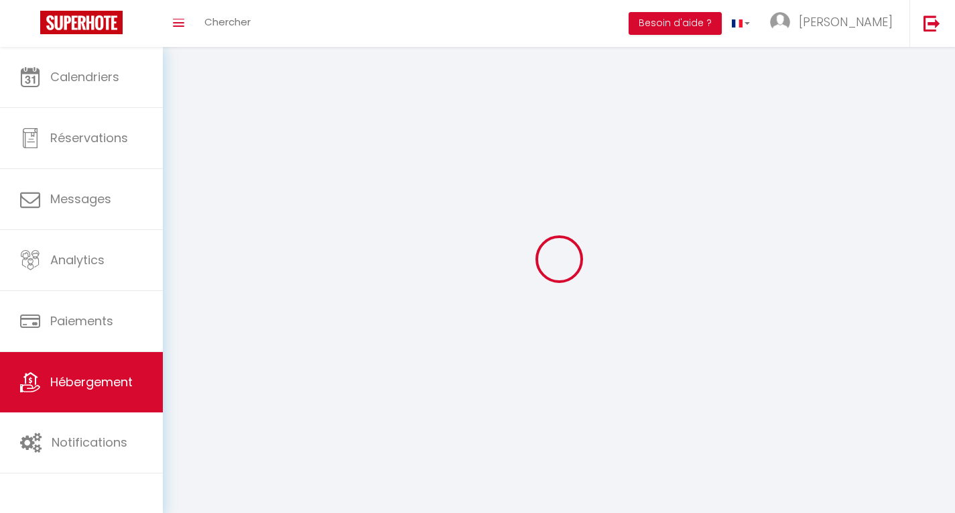
select select
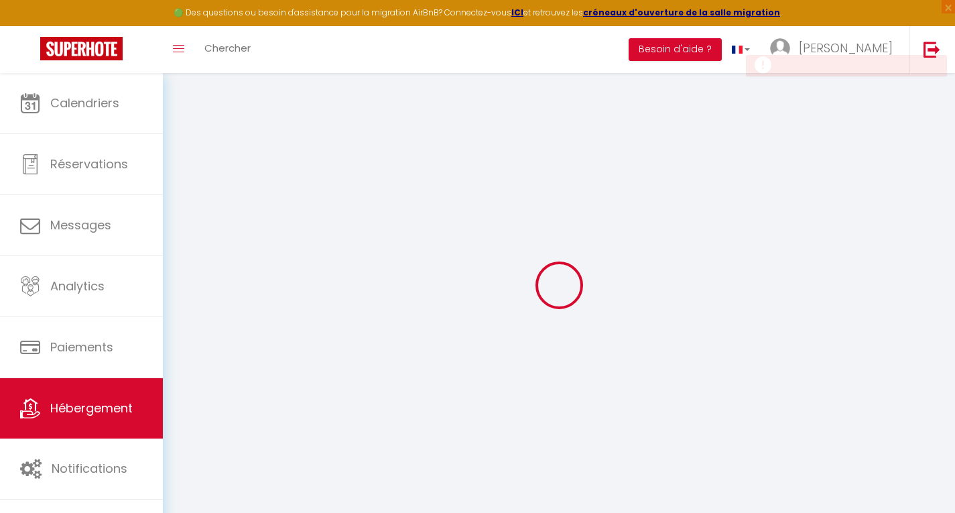
select select
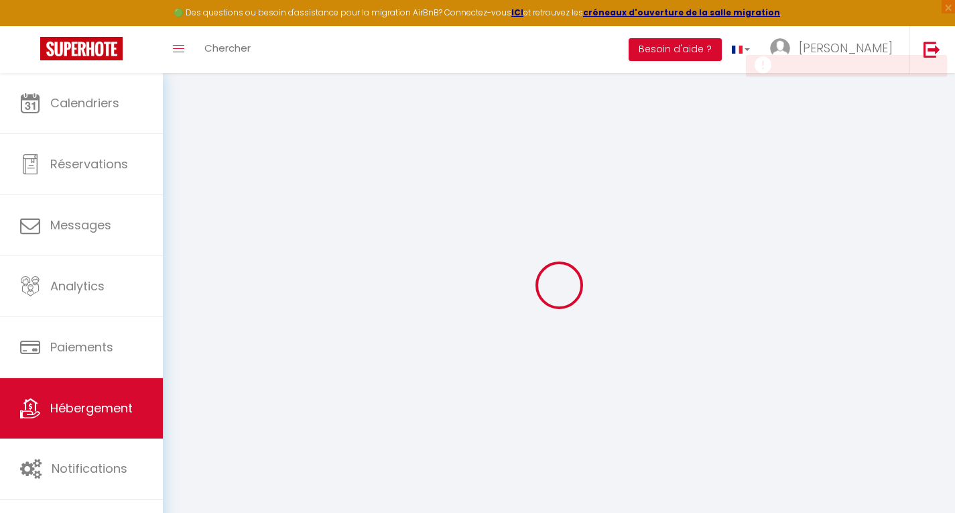
select select
checkbox input "false"
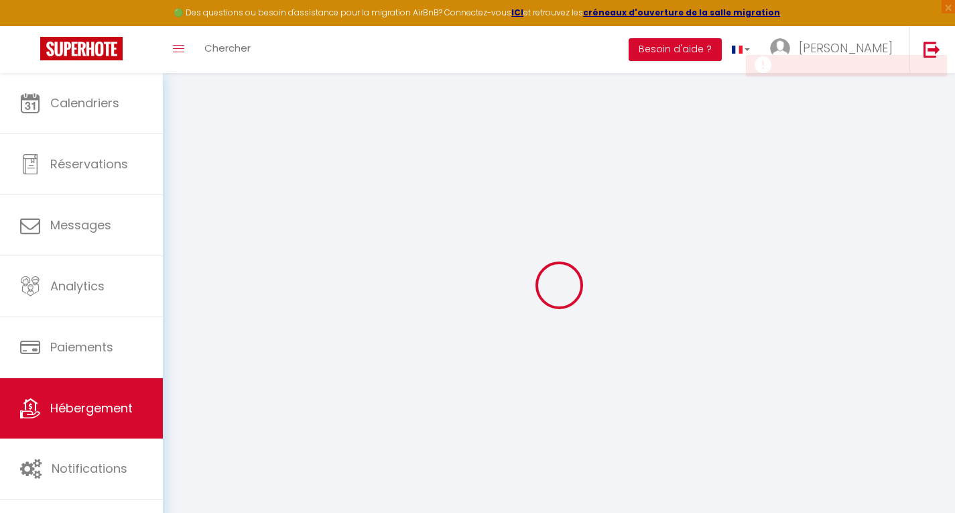
select select
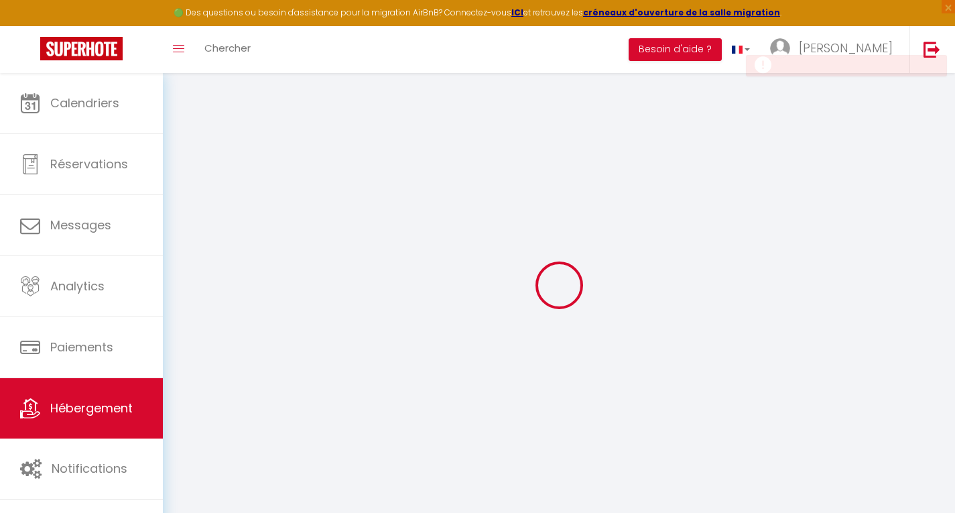
select select
checkbox input "false"
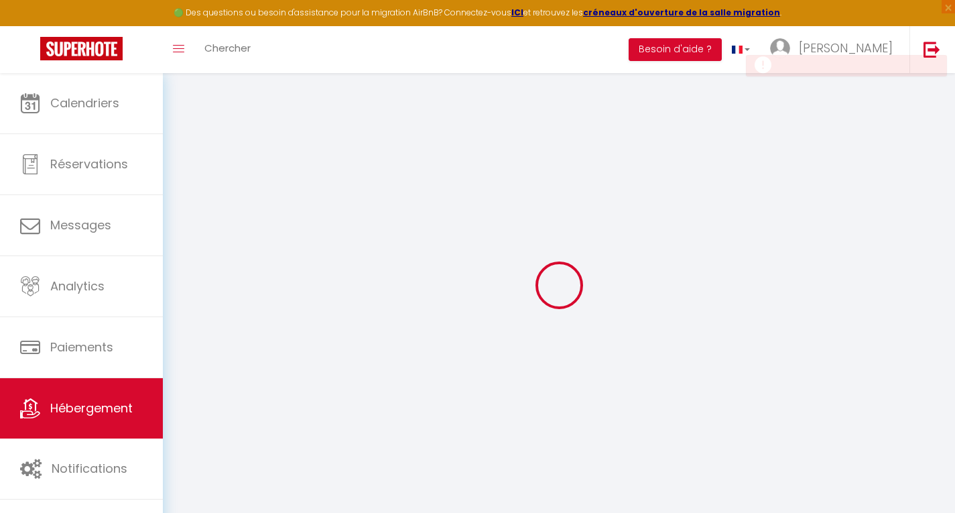
checkbox input "false"
select select
type input "Studio Cabine climatisé [GEOGRAPHIC_DATA]"
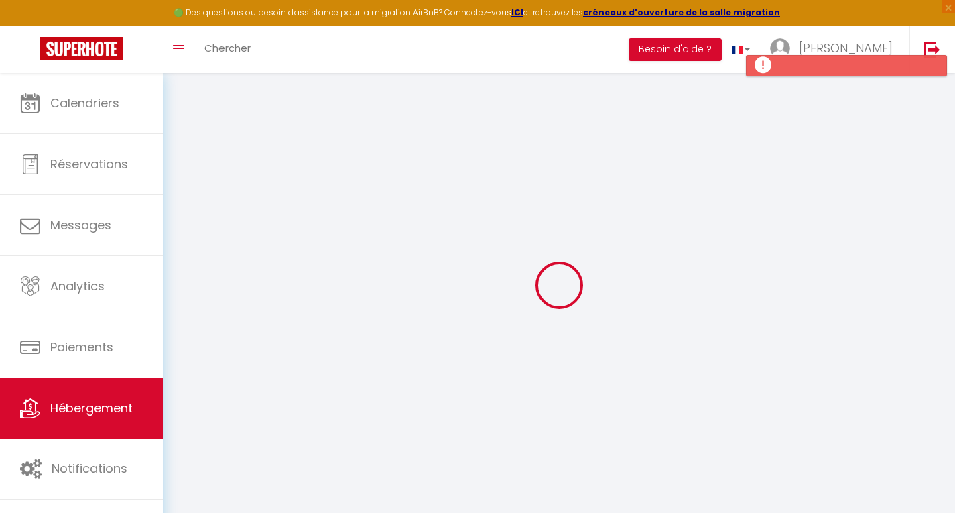
type input "Séverine"
select select "0"
type input "60"
type input "6"
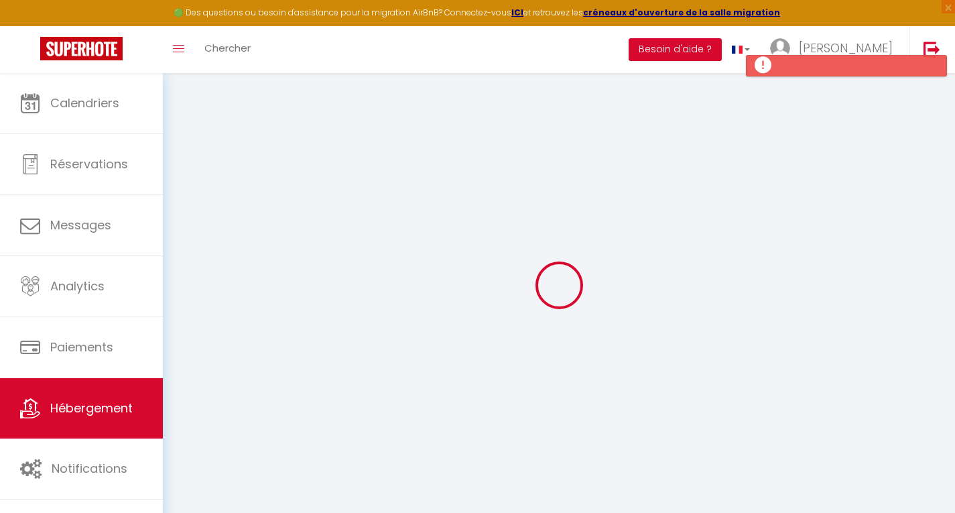
type input "10"
type input "700"
type input "20"
select select
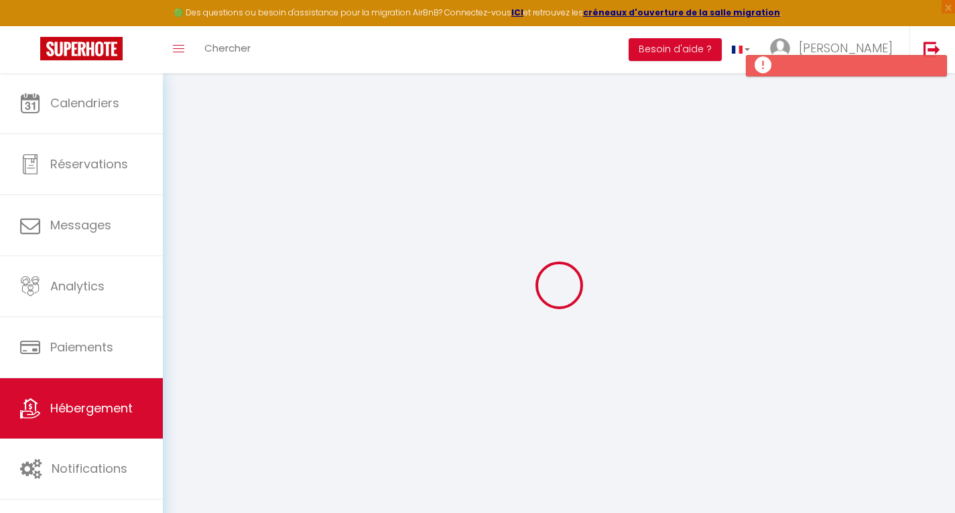
select select
type input "Rue des Calanques"
type input "83530"
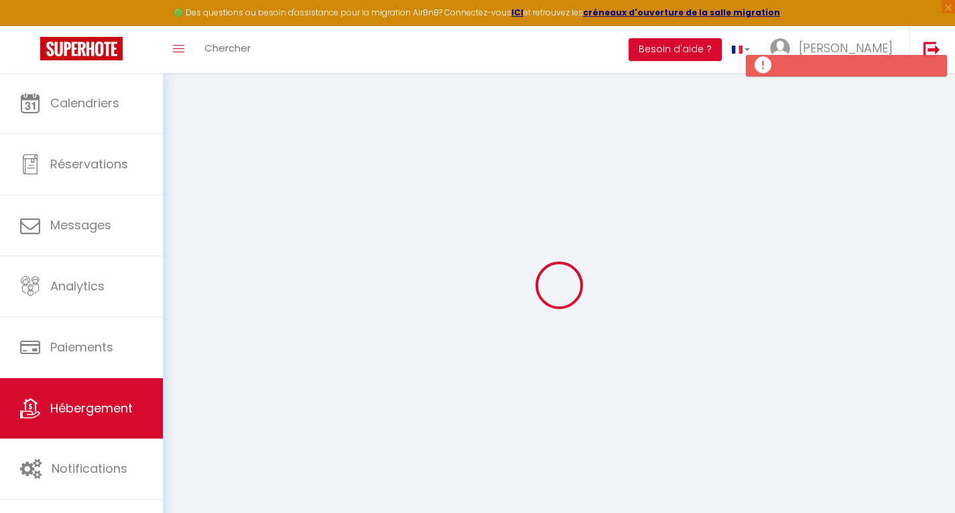
type input "Agay"
type input "jconciergerieservices@gmail.com"
select select
checkbox input "false"
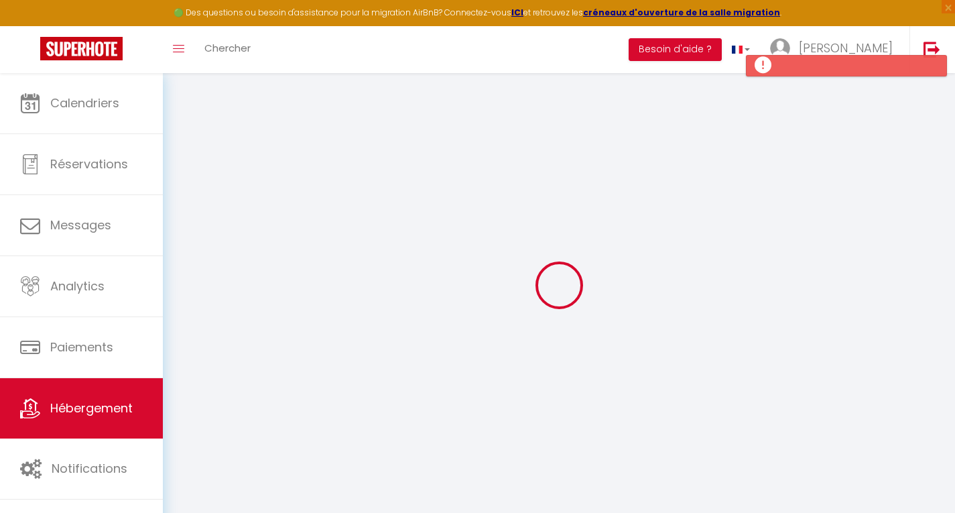
checkbox input "false"
radio input "true"
type input "30"
type input "0"
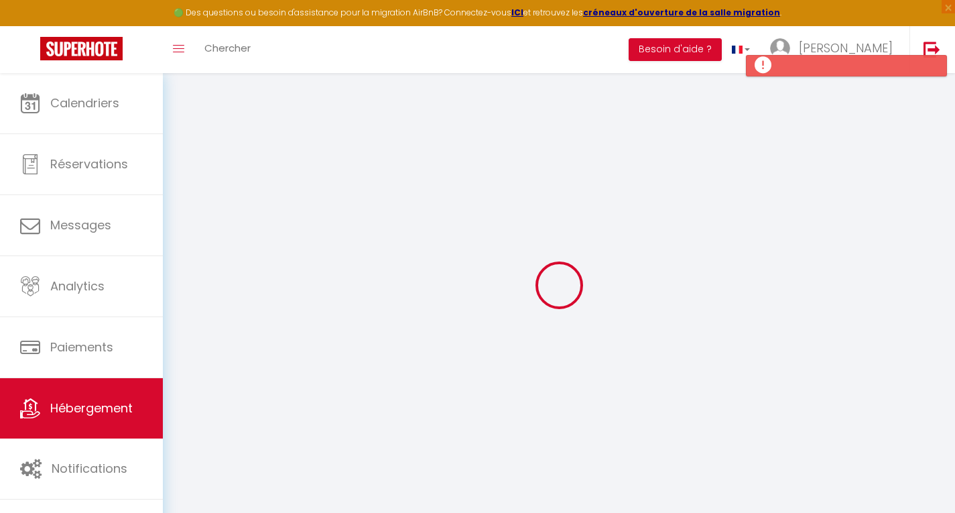
type input "0"
select select
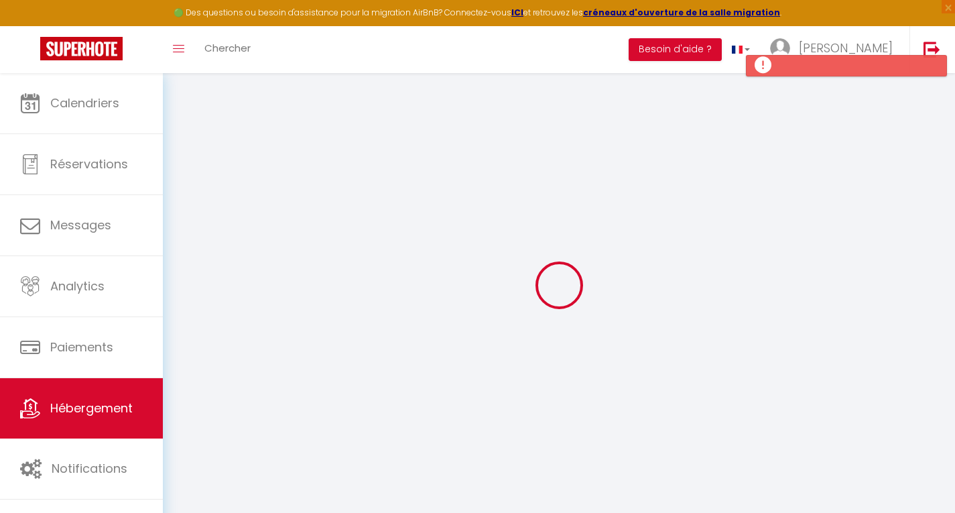
select select
checkbox input "false"
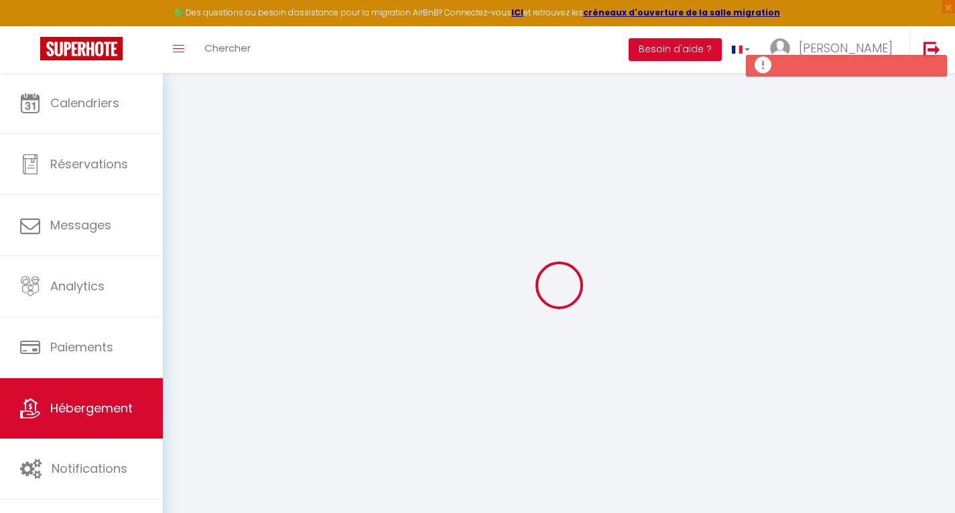
checkbox input "false"
select select
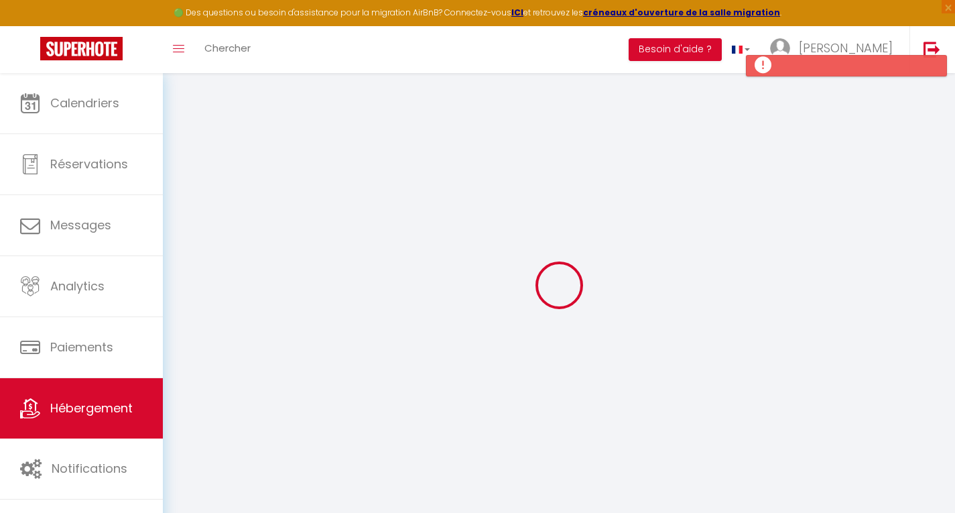
select select
checkbox input "false"
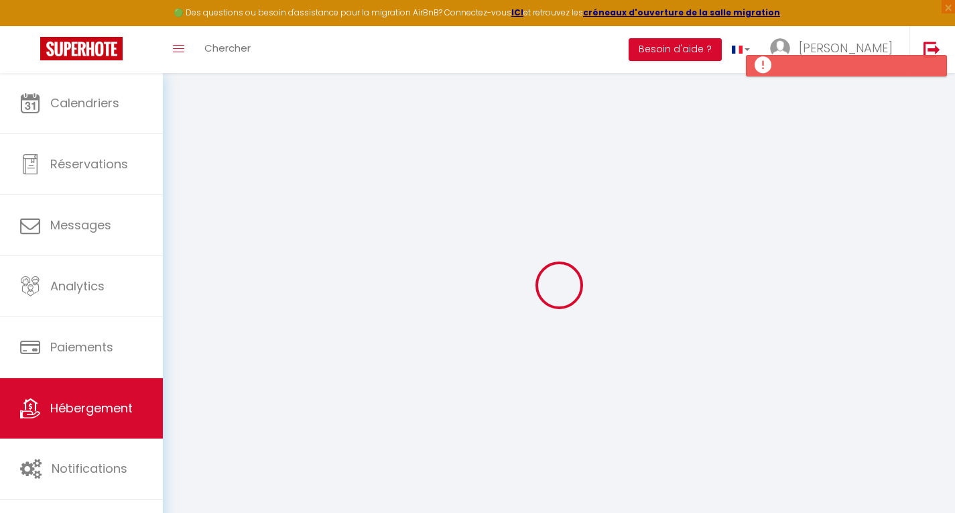
checkbox input "false"
select select
checkbox input "false"
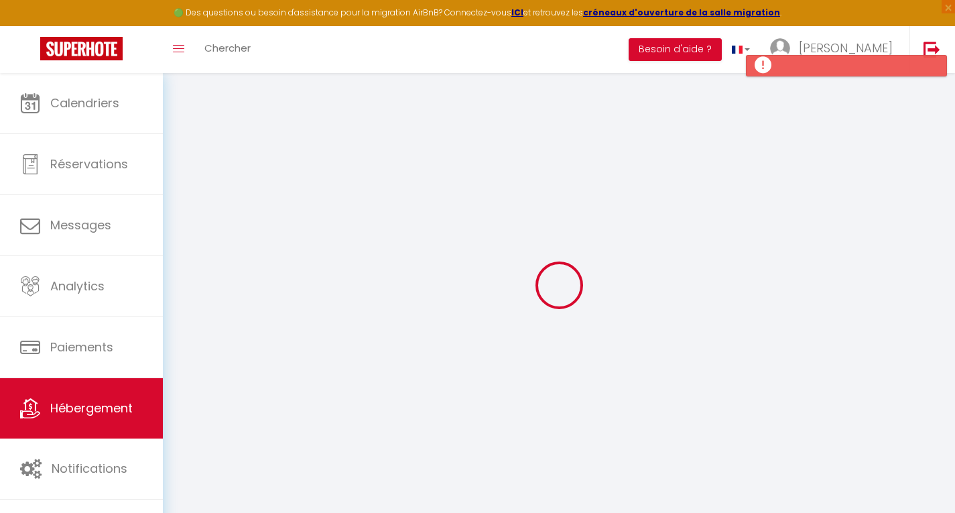
checkbox input "false"
select select "16:00"
select select "21:00"
select select "10:00"
select select "15"
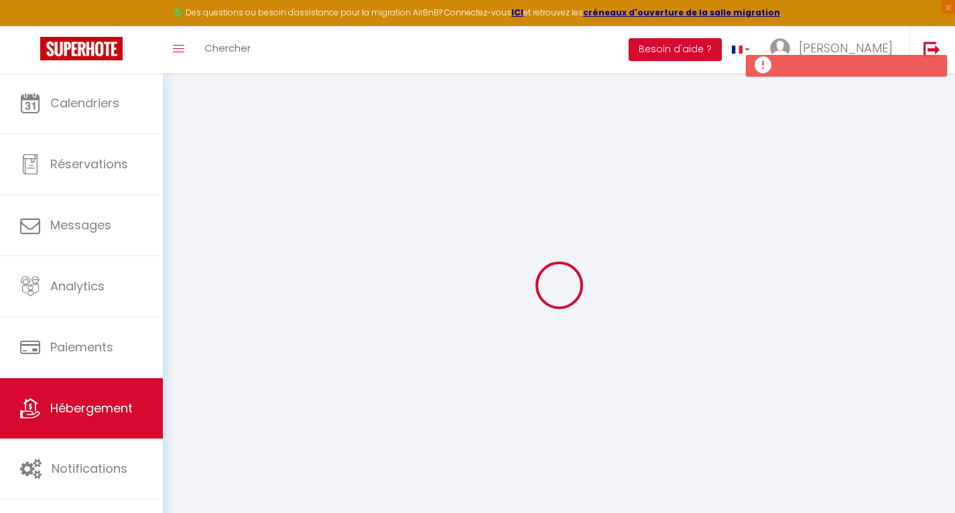
select select "15"
select select
checkbox input "false"
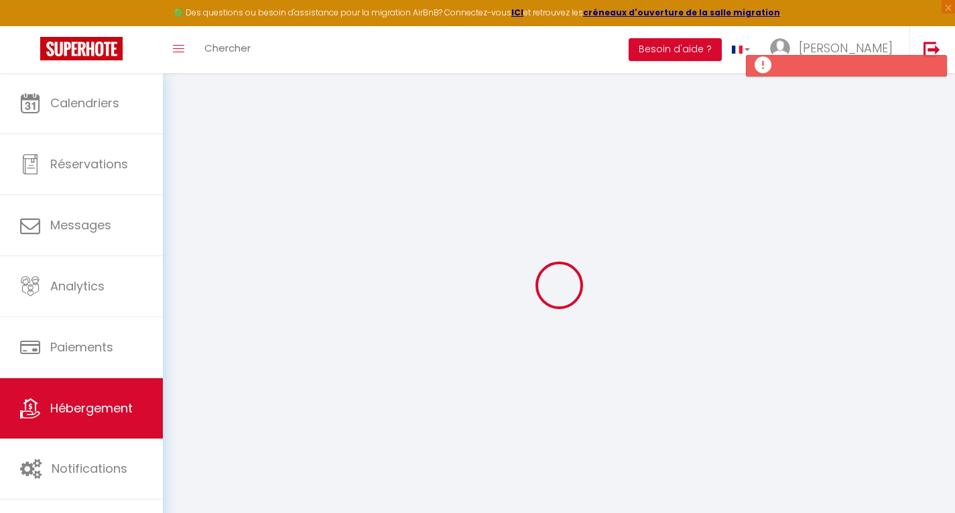
checkbox input "false"
select select
checkbox input "false"
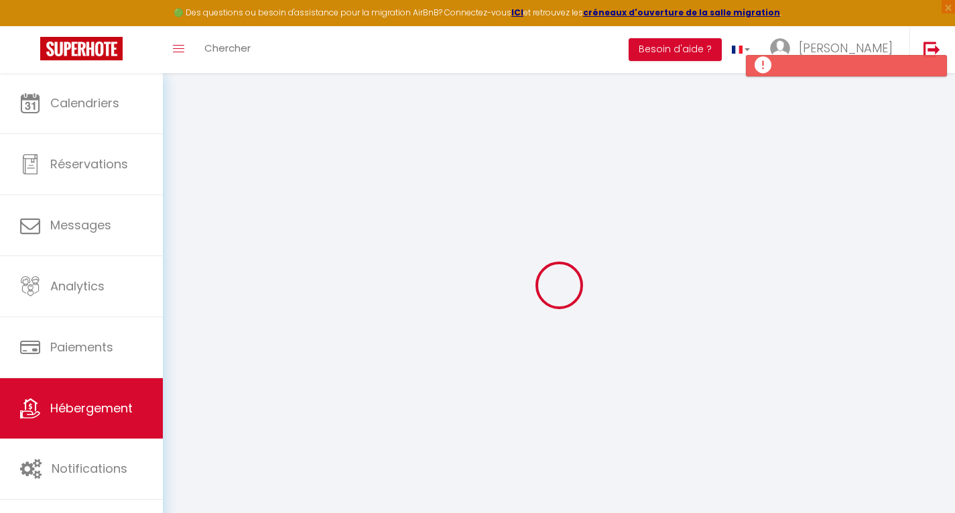
checkbox input "false"
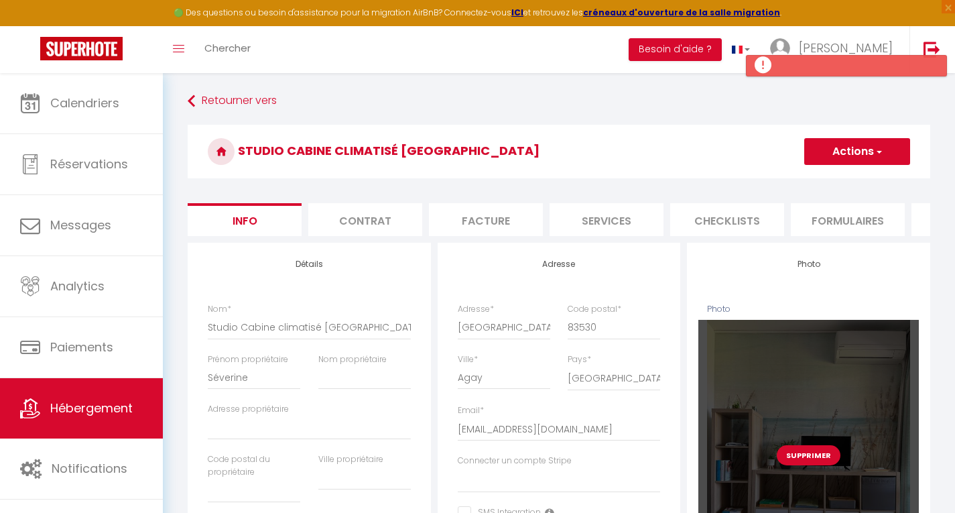
click at [807, 465] on button "Supprimer" at bounding box center [809, 455] width 64 height 20
select select
checkbox input "false"
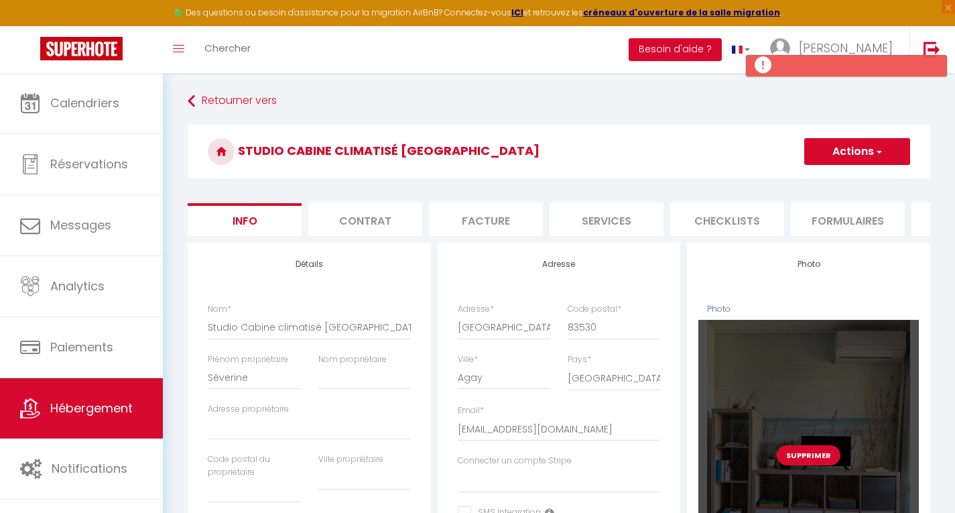
checkbox input "false"
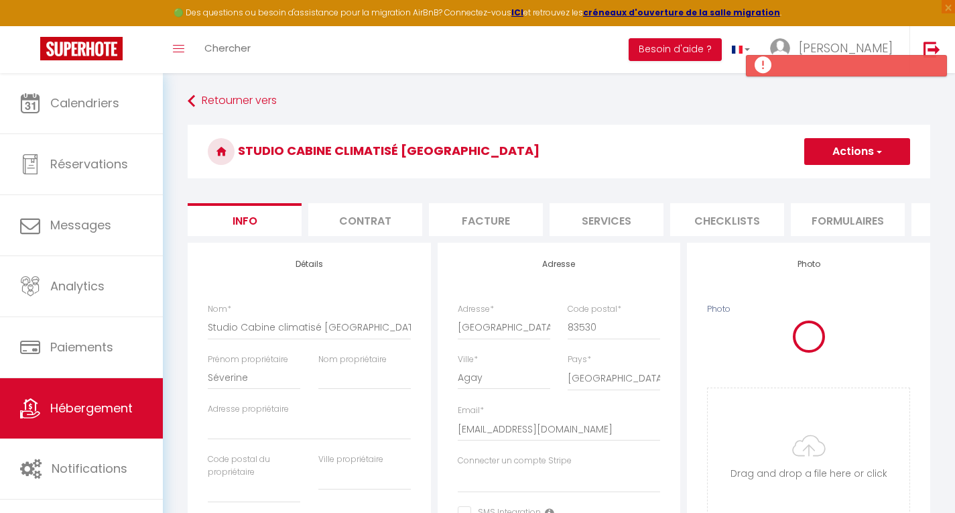
select select
checkbox input "false"
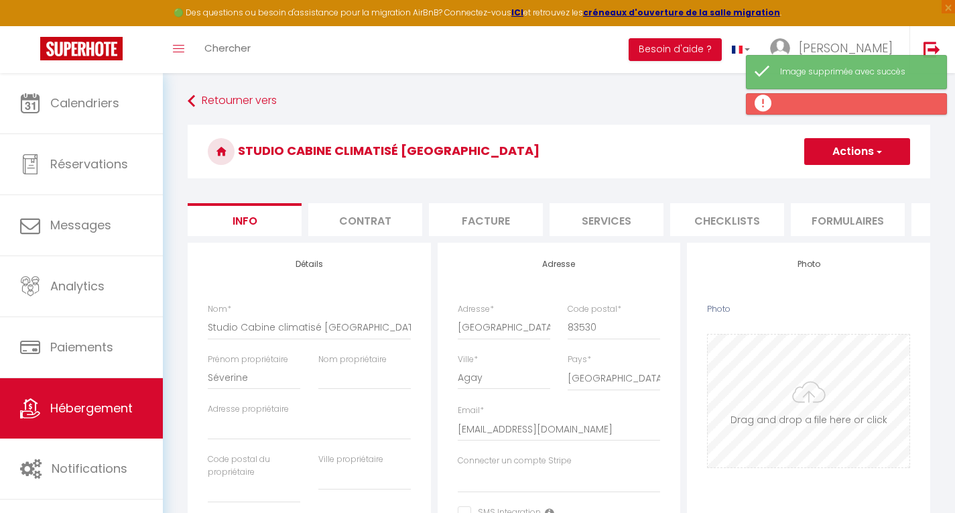
click at [798, 387] on input "Photo" at bounding box center [809, 400] width 202 height 133
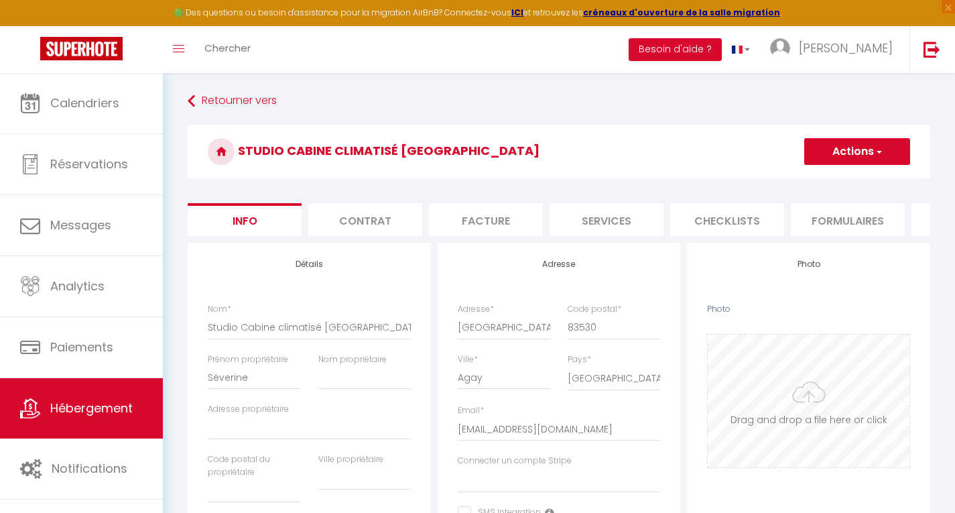
type input "C:\fakepath\IMG-20250721-WA0013.jpg"
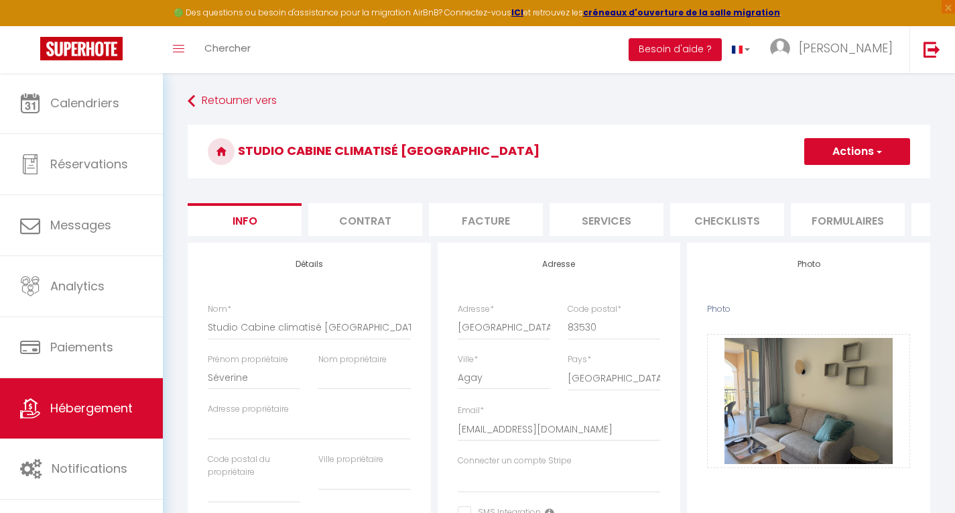
click at [840, 159] on button "Actions" at bounding box center [857, 151] width 106 height 27
click at [802, 178] on input "Enregistrer" at bounding box center [804, 180] width 50 height 13
